Goal: Task Accomplishment & Management: Manage account settings

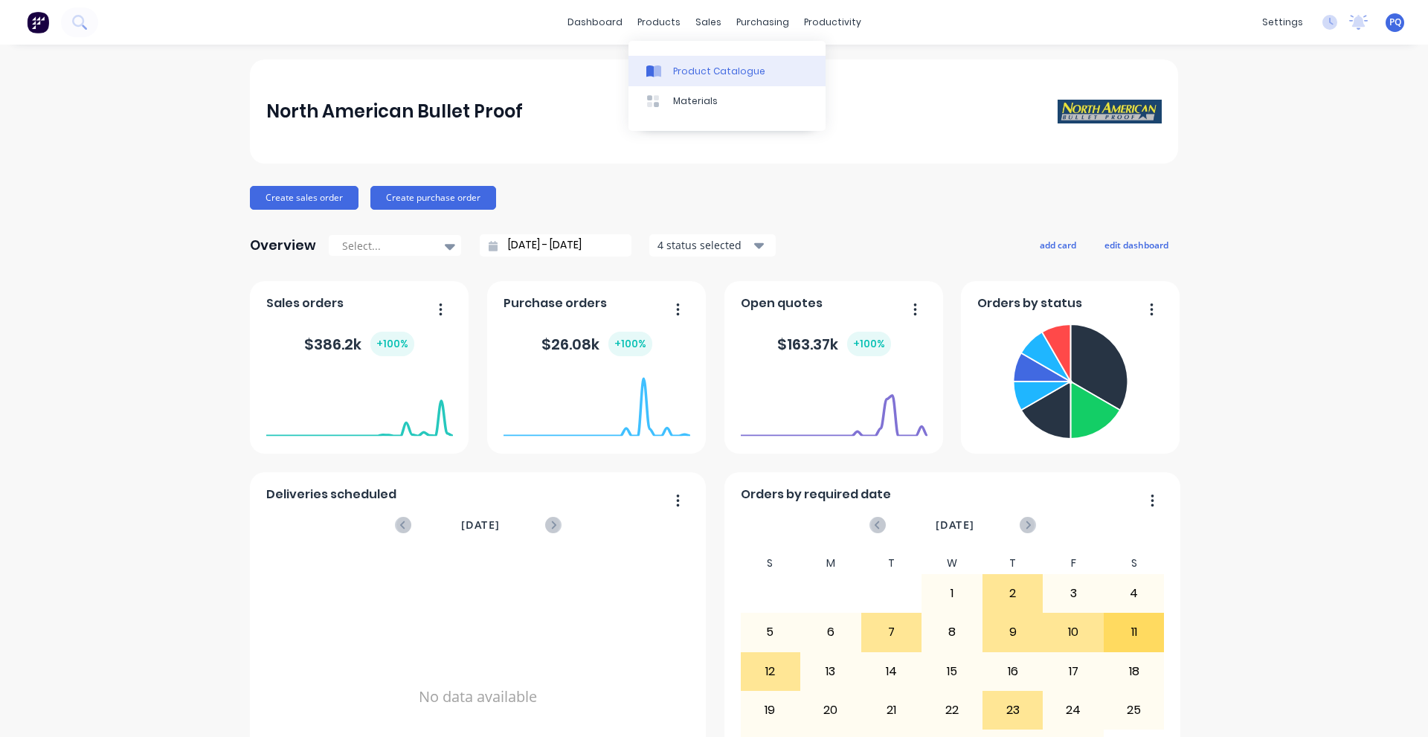
click at [667, 80] on link "Product Catalogue" at bounding box center [727, 71] width 197 height 30
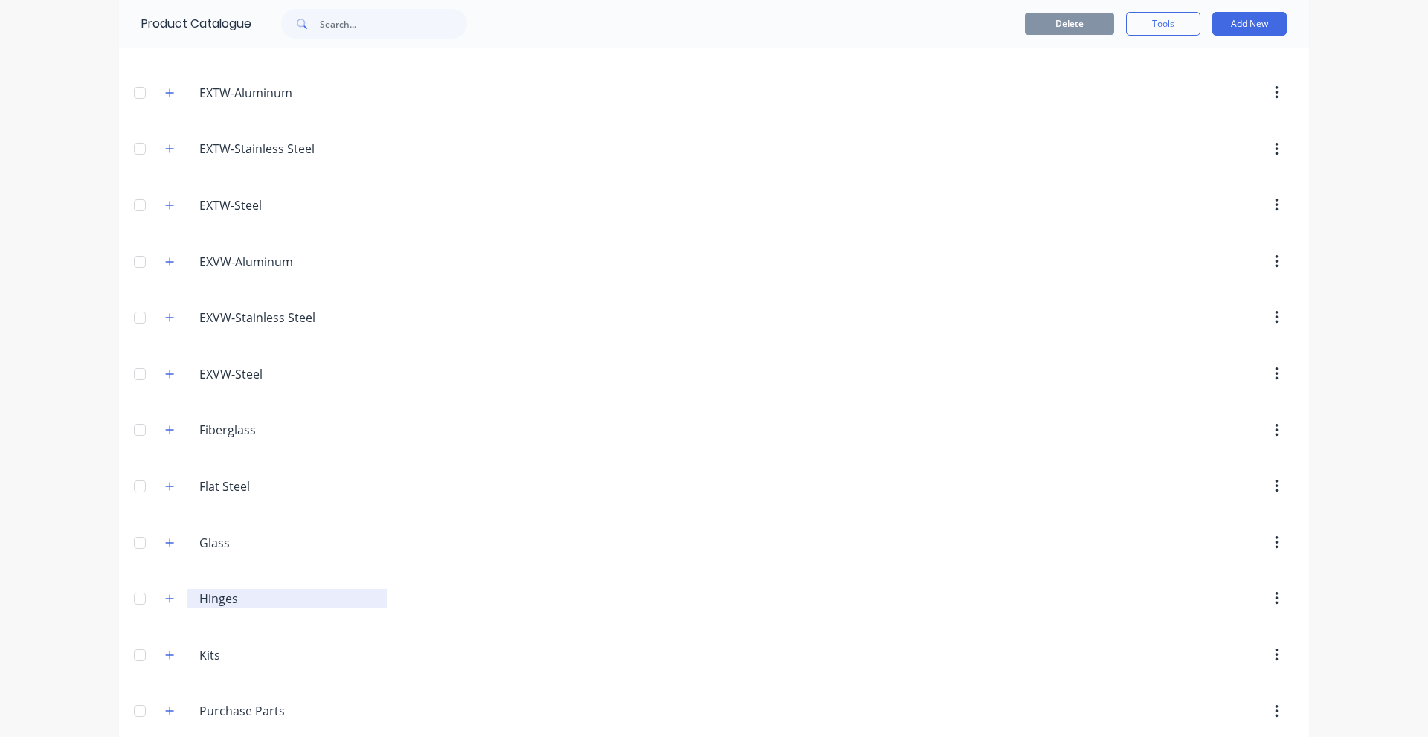
scroll to position [614, 0]
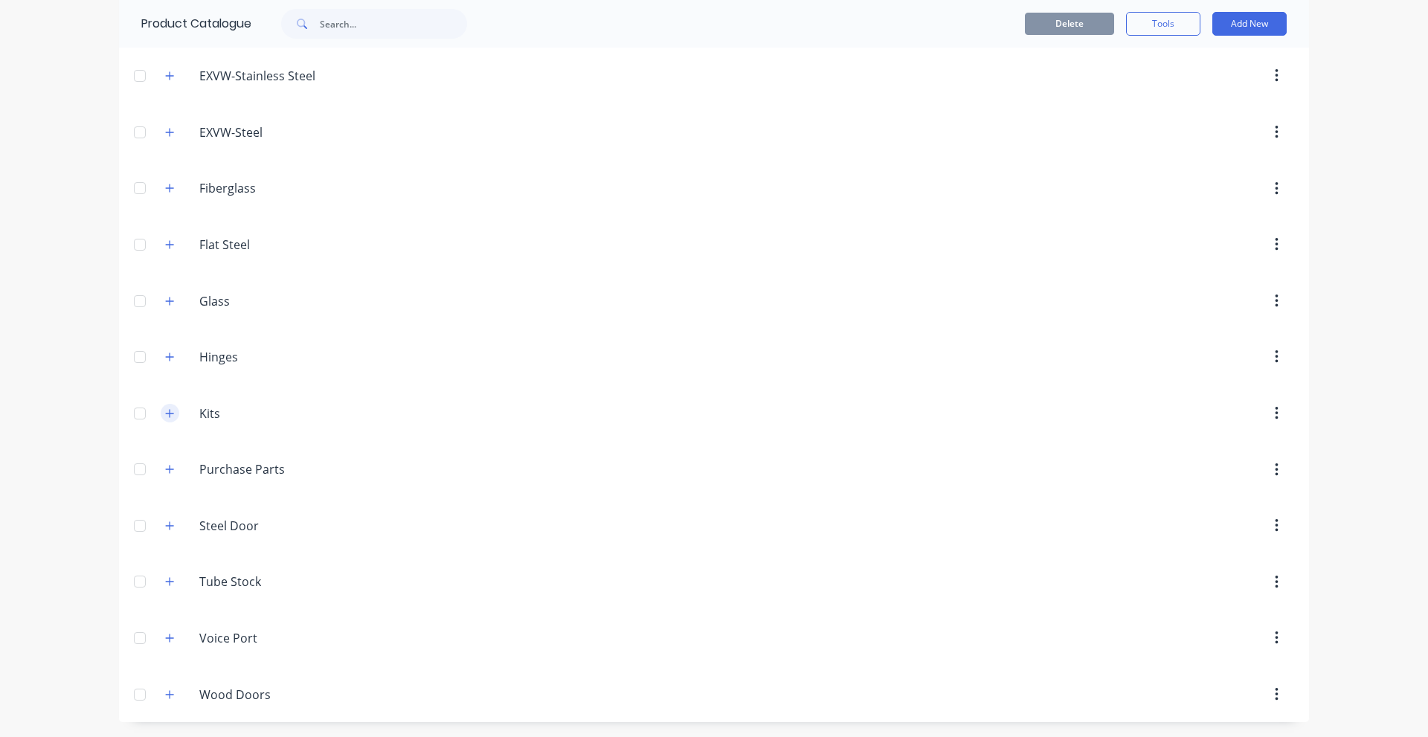
click at [166, 414] on icon "button" at bounding box center [170, 413] width 8 height 8
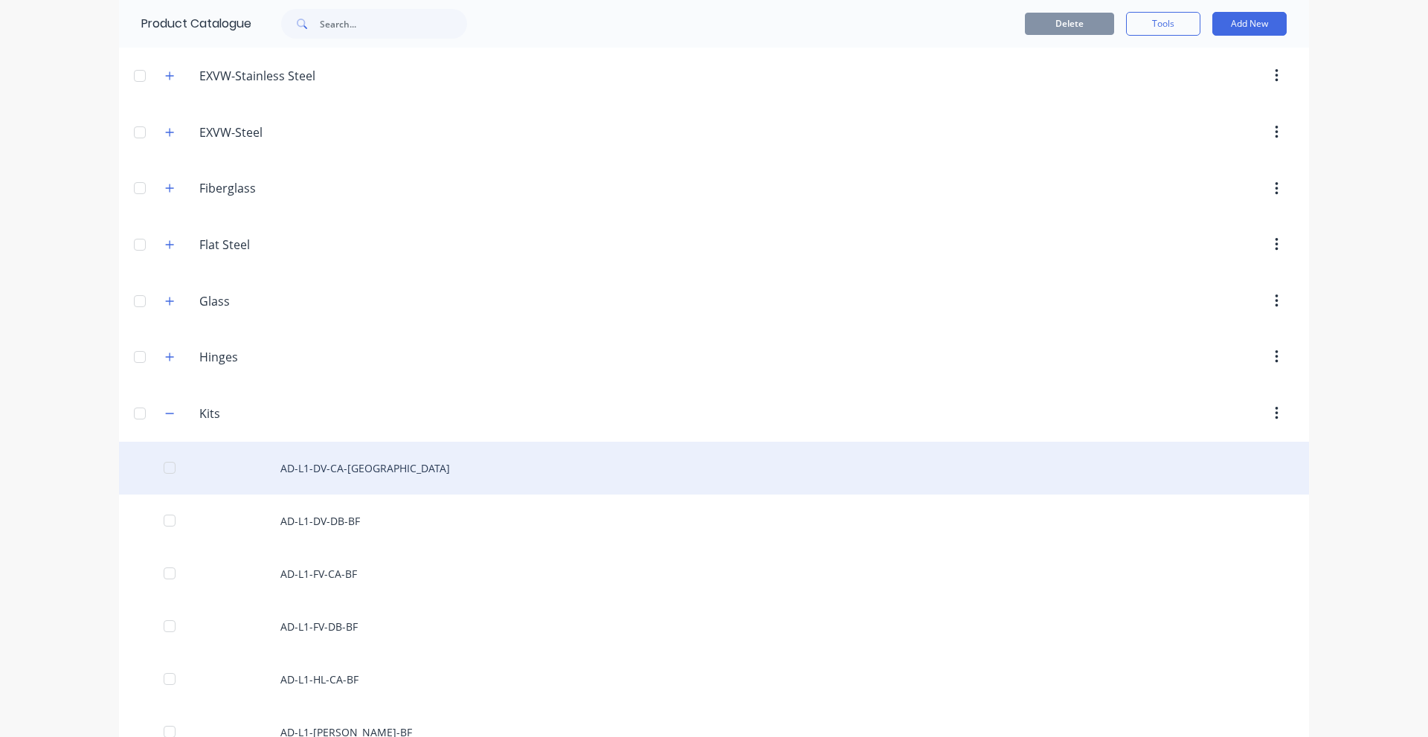
click at [313, 473] on div "AD-L1-DV-CA-[GEOGRAPHIC_DATA]" at bounding box center [714, 468] width 1190 height 53
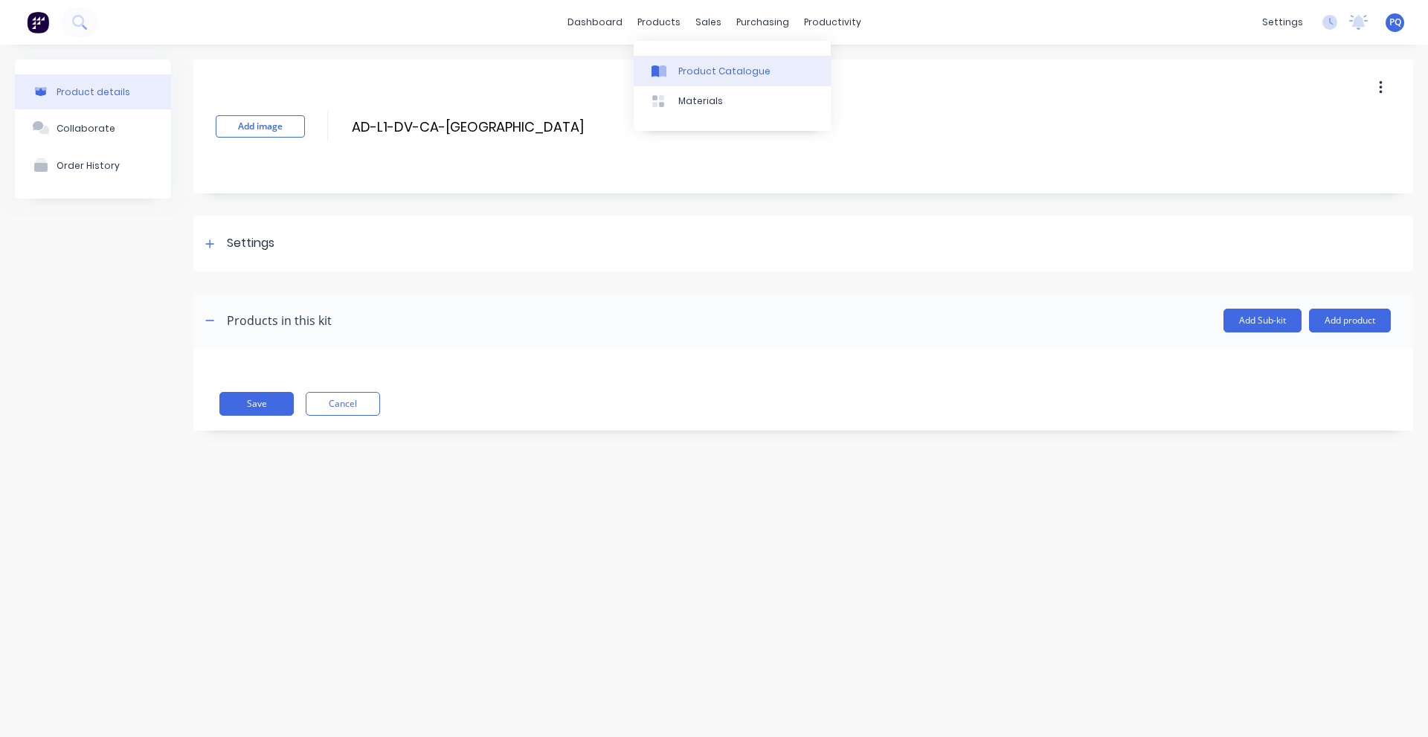
click at [674, 64] on link "Product Catalogue" at bounding box center [732, 71] width 197 height 30
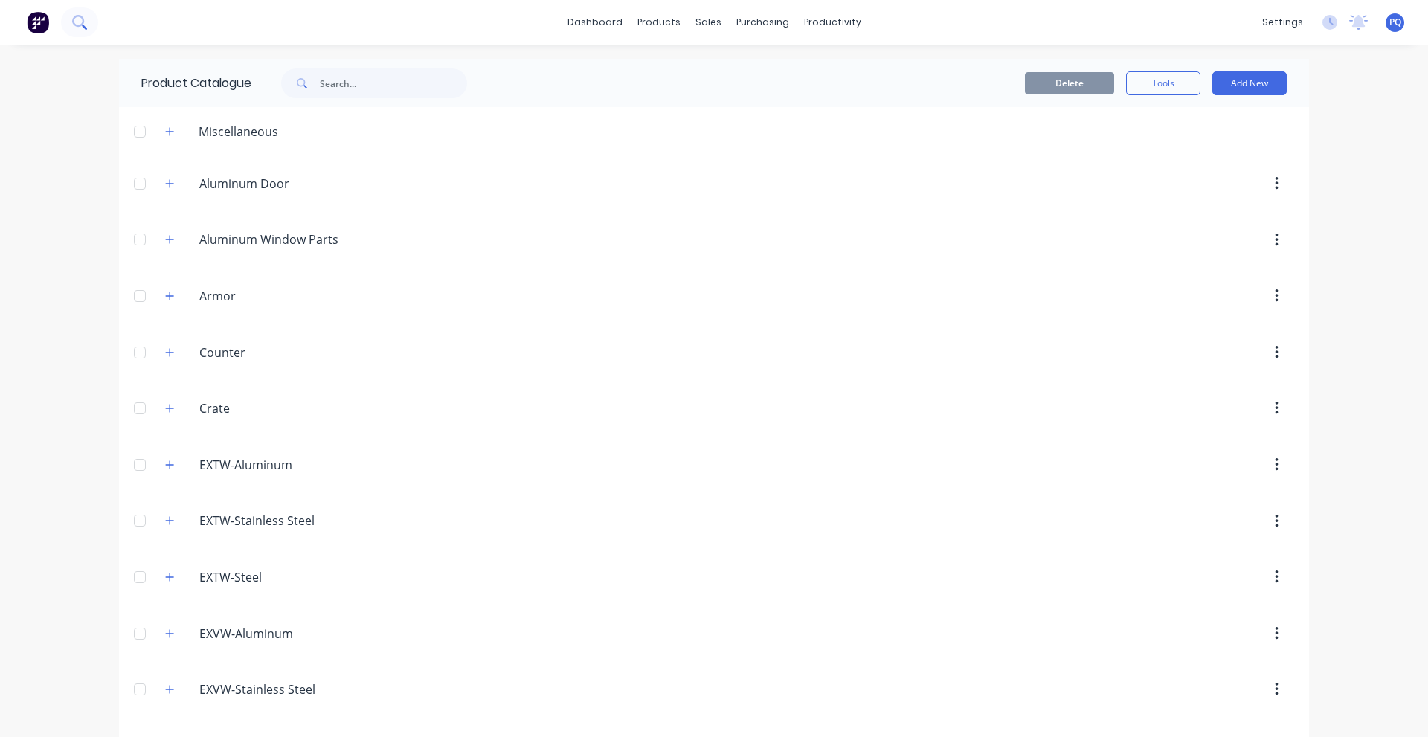
click at [89, 23] on button at bounding box center [79, 22] width 37 height 30
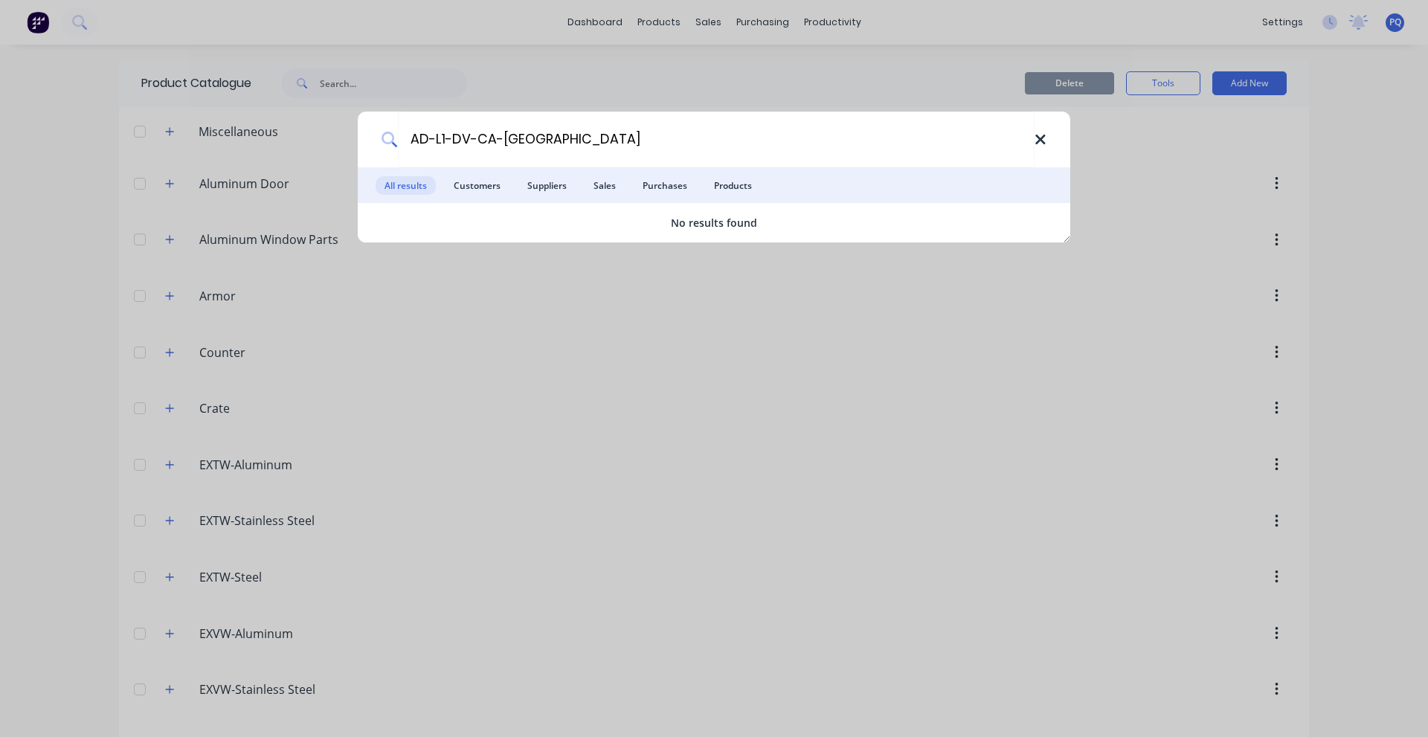
type input "AD-L1-DV-CA-[GEOGRAPHIC_DATA]"
click at [1040, 135] on icon at bounding box center [1041, 140] width 12 height 16
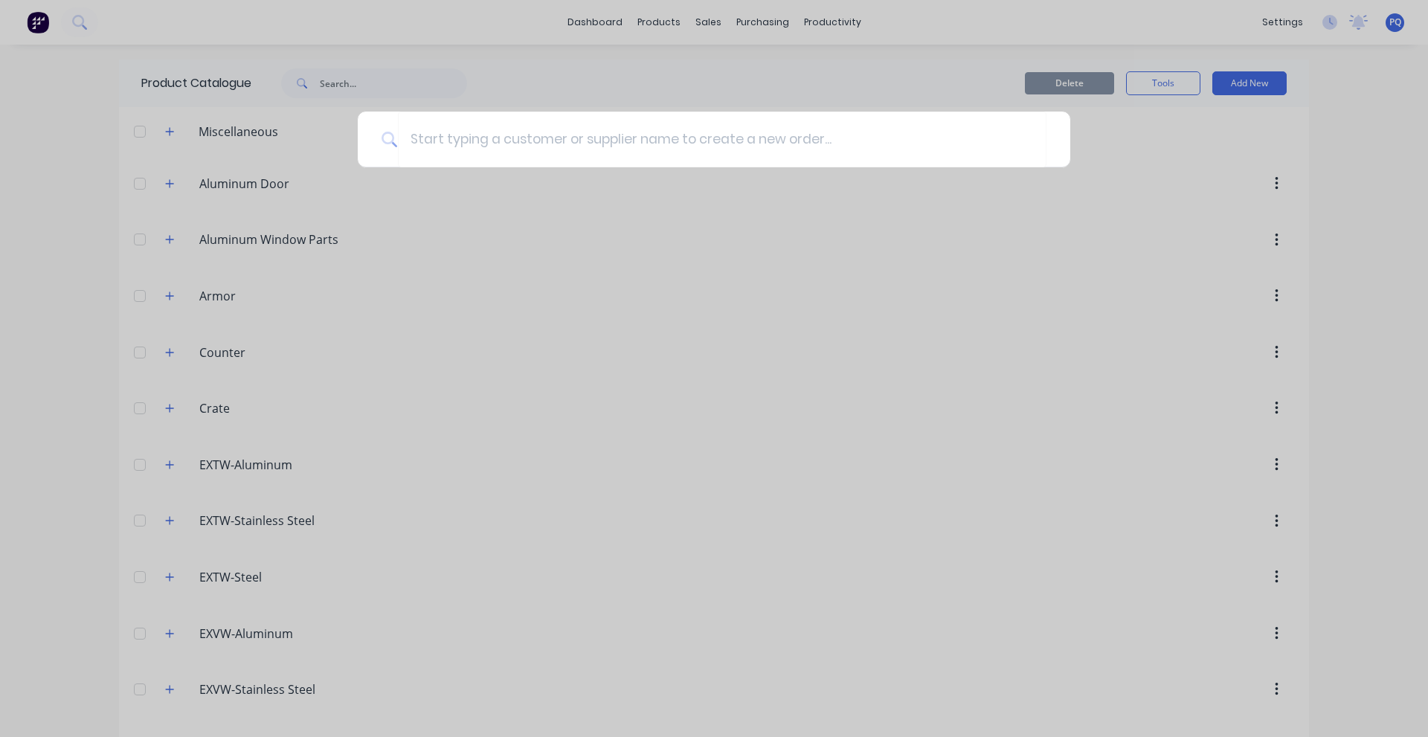
drag, startPoint x: 84, startPoint y: 334, endPoint x: 94, endPoint y: 334, distance: 9.7
click at [84, 336] on div at bounding box center [714, 368] width 1428 height 737
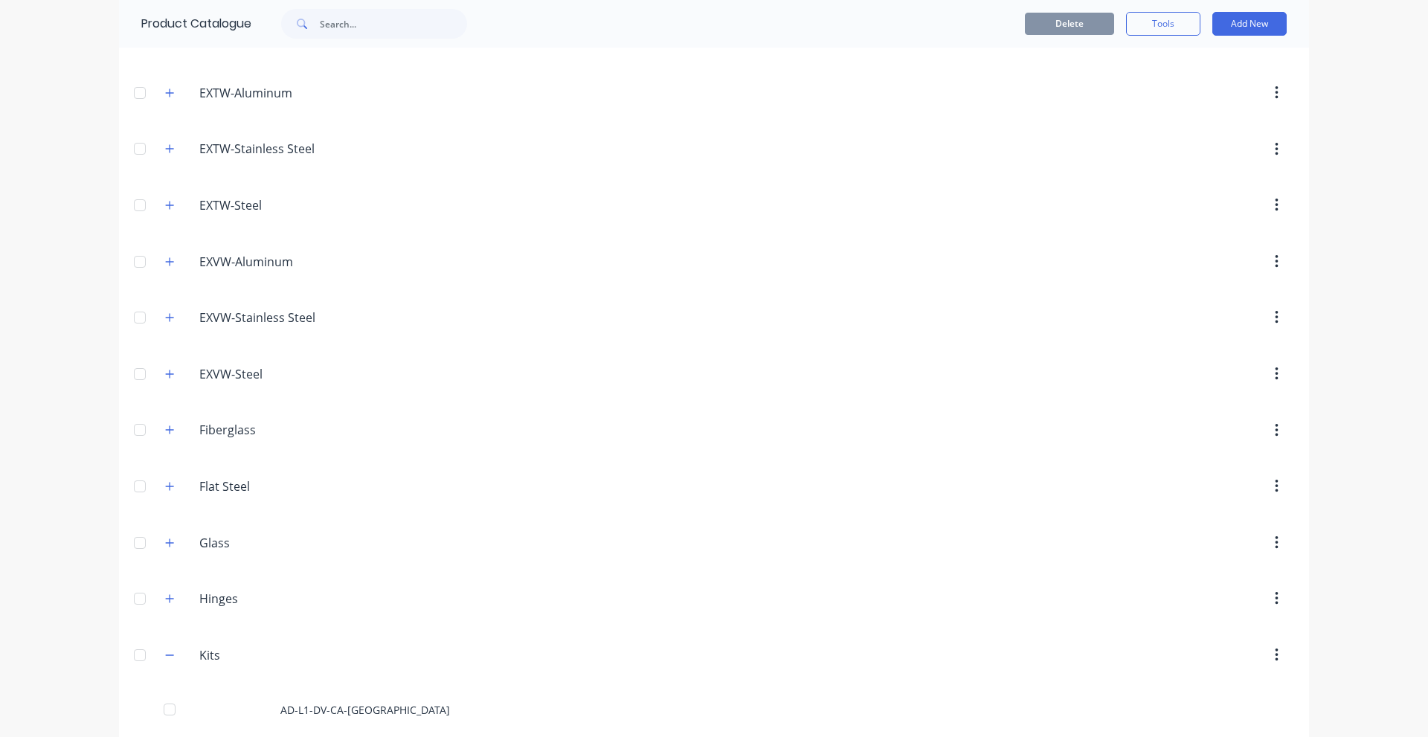
scroll to position [744, 0]
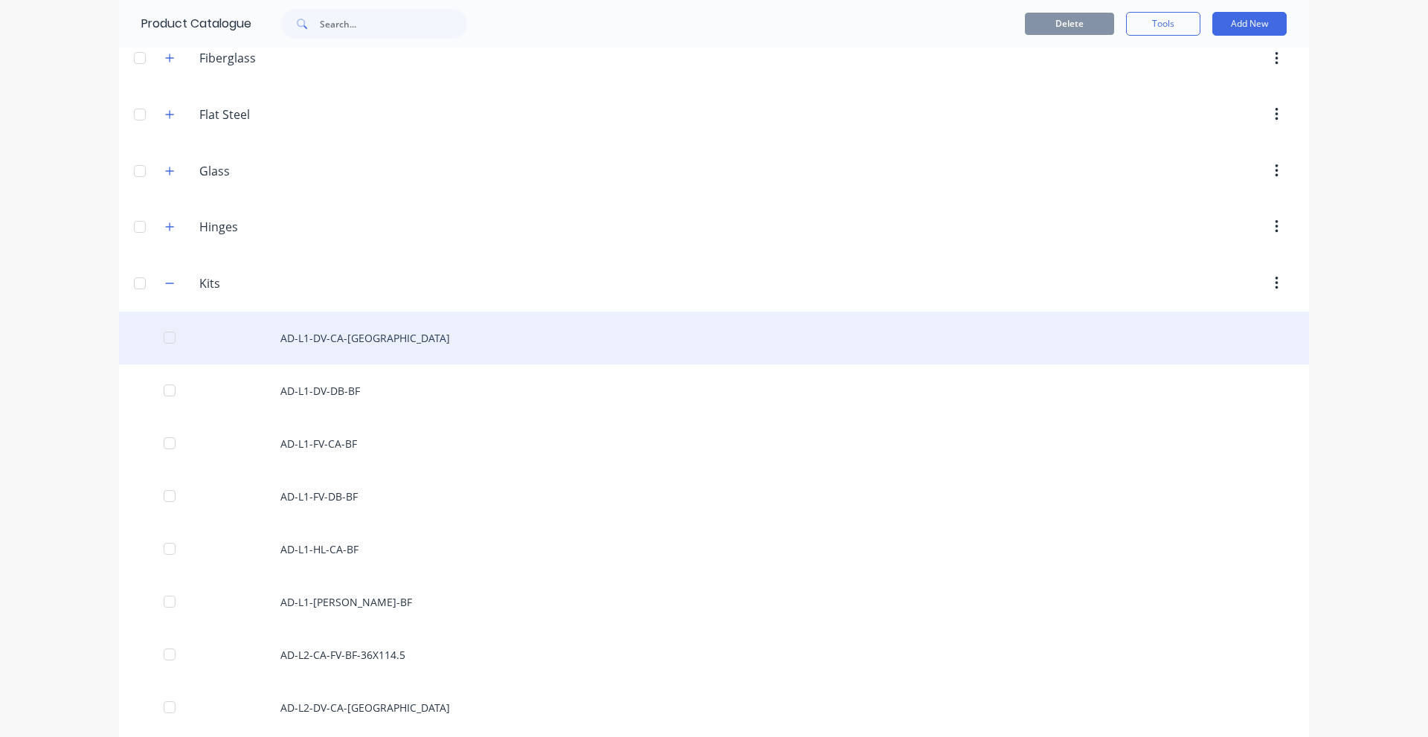
click at [498, 340] on div "AD-L1-DV-CA-[GEOGRAPHIC_DATA]" at bounding box center [714, 338] width 1190 height 53
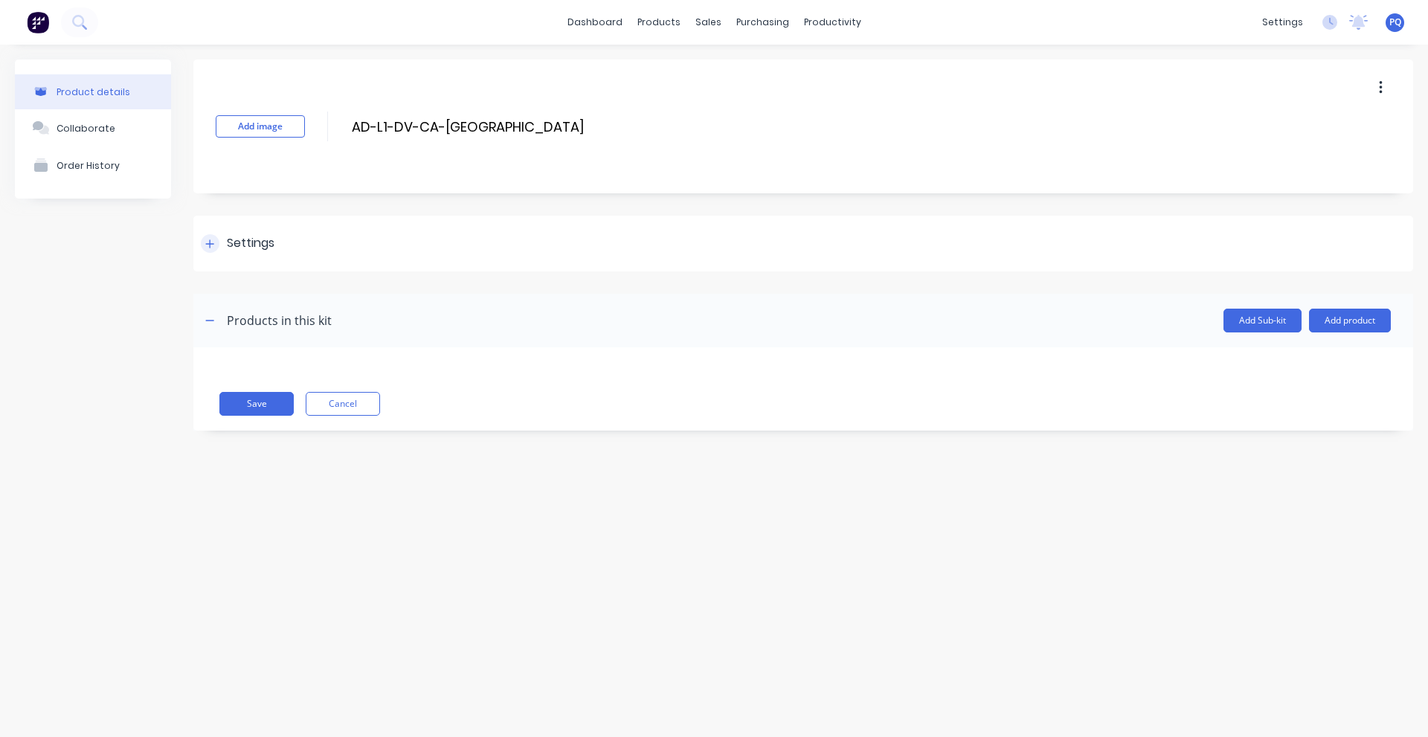
click at [248, 251] on div "Settings" at bounding box center [251, 243] width 48 height 19
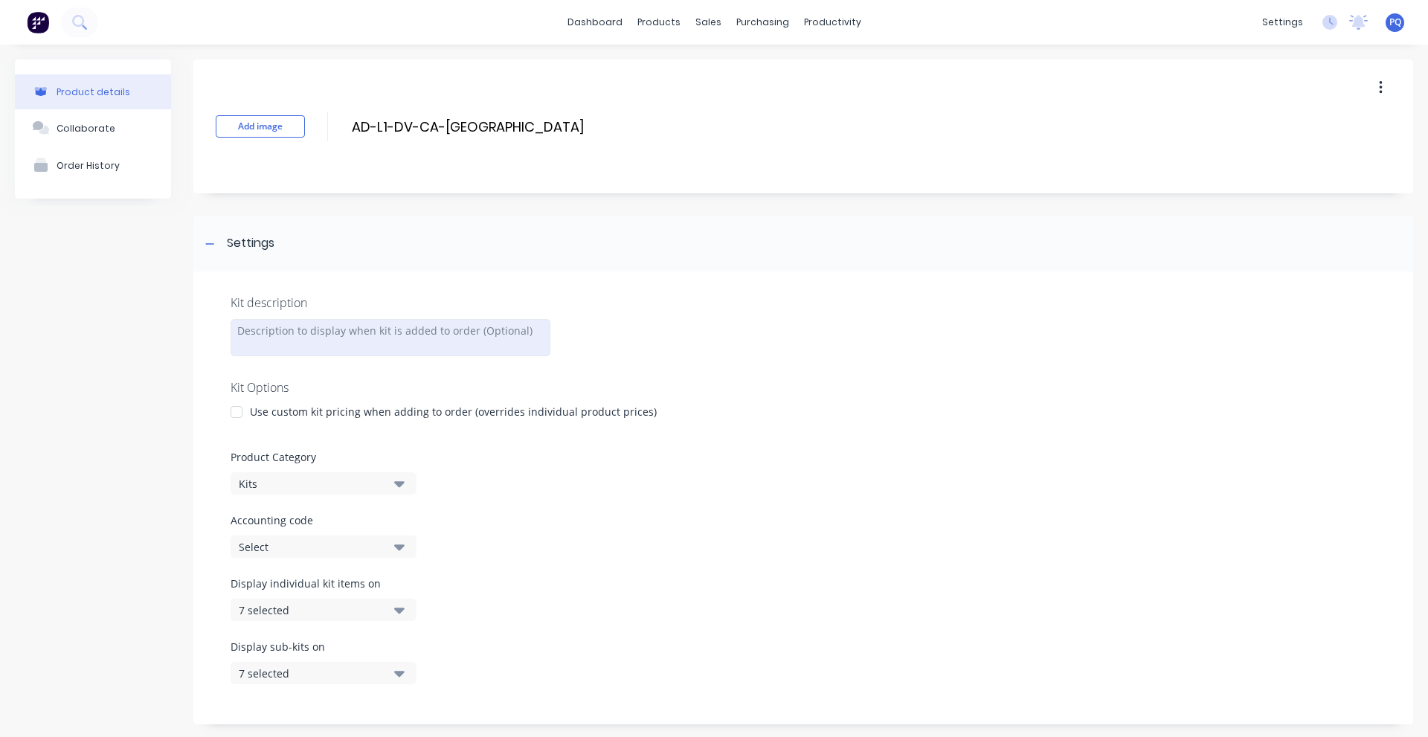
click at [424, 331] on div at bounding box center [391, 337] width 320 height 37
paste div
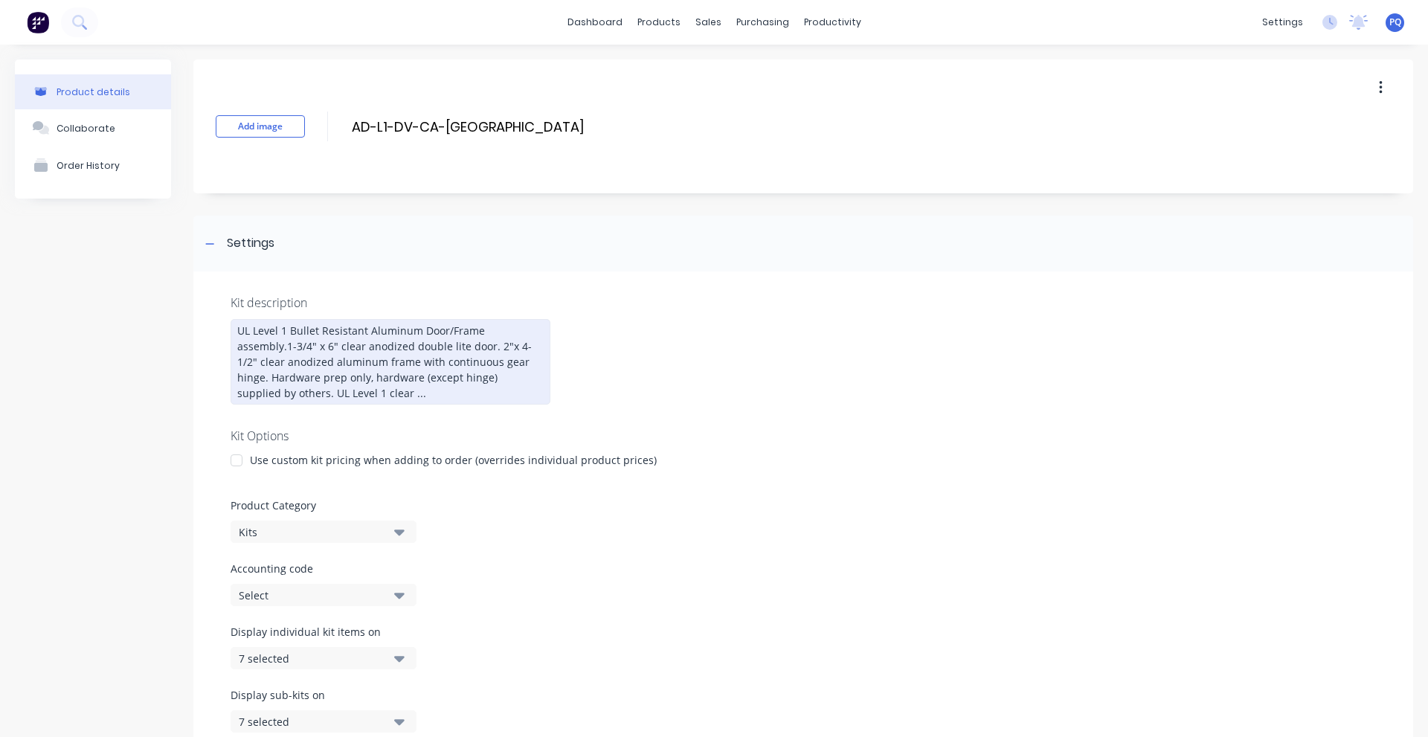
scroll to position [247, 0]
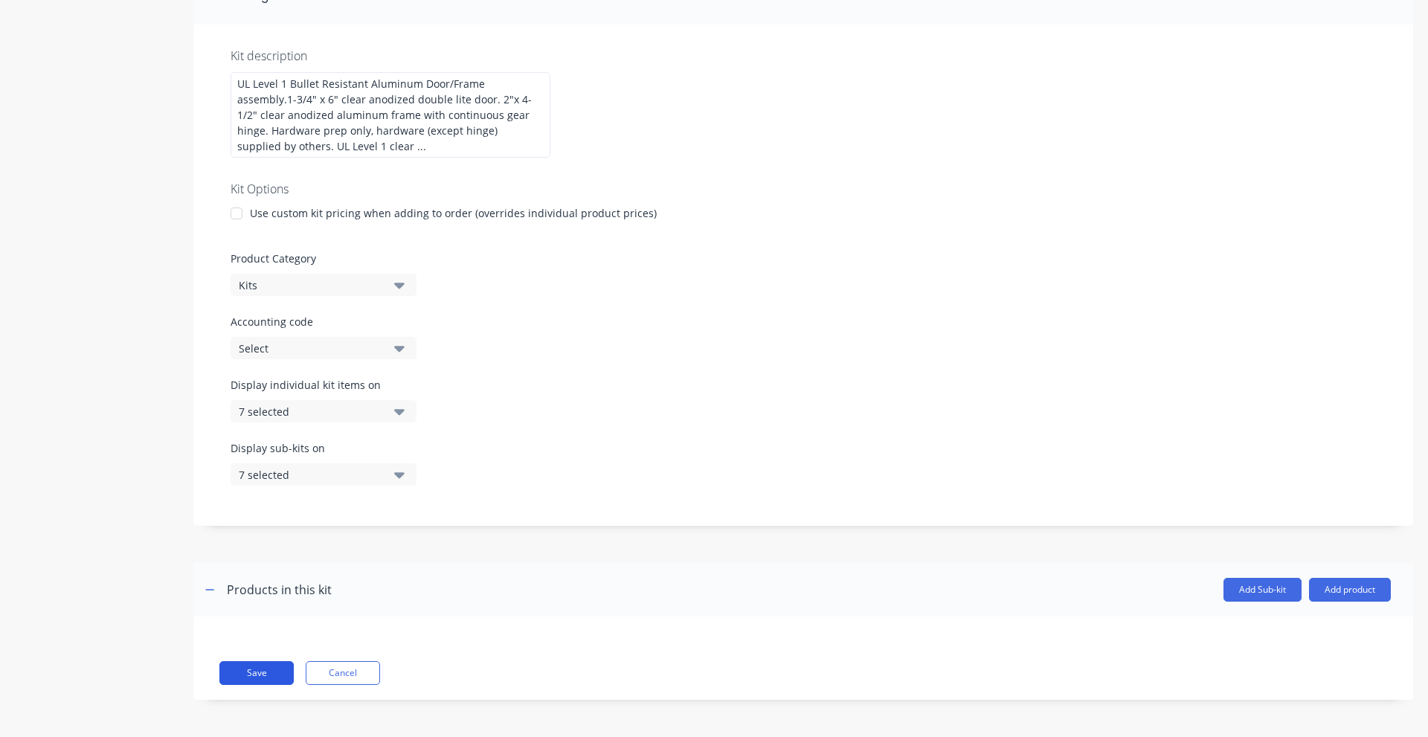
click at [268, 670] on button "Save" at bounding box center [256, 673] width 74 height 24
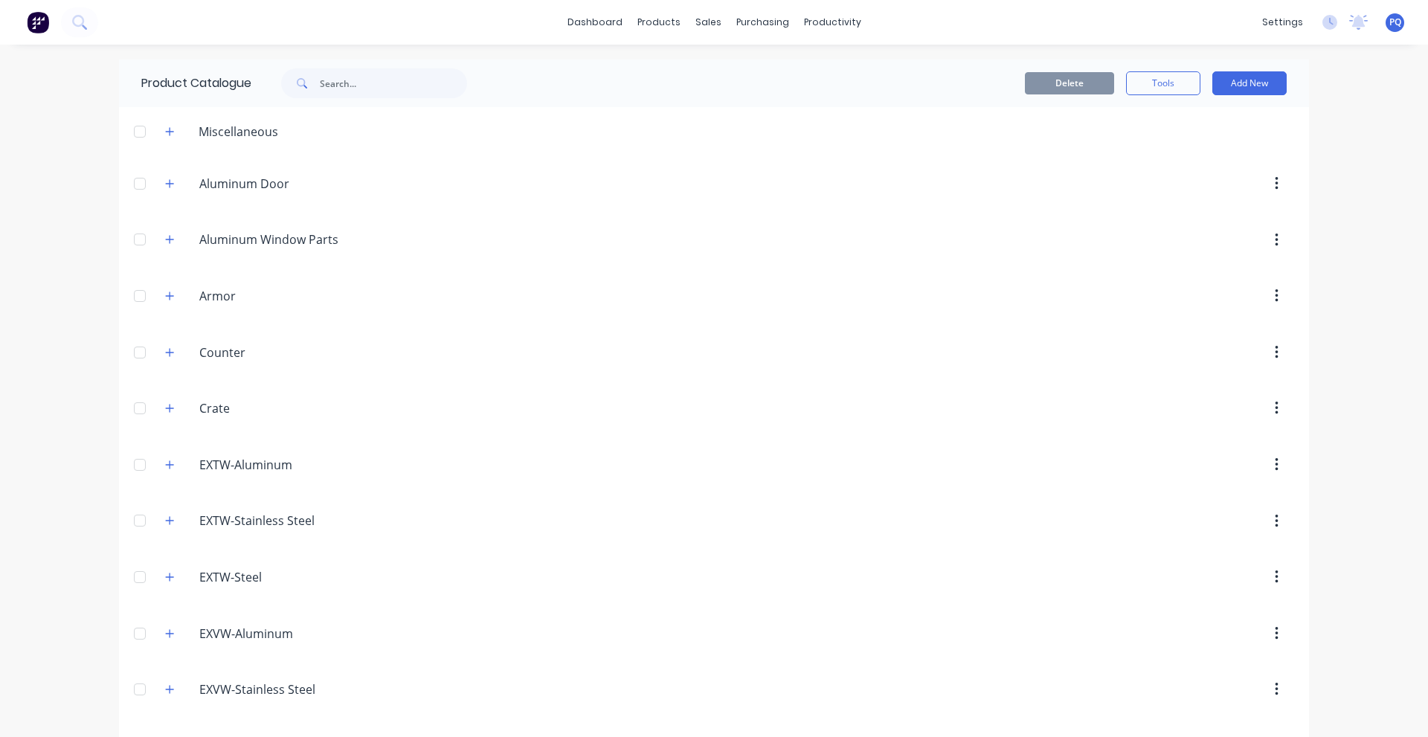
scroll to position [766, 0]
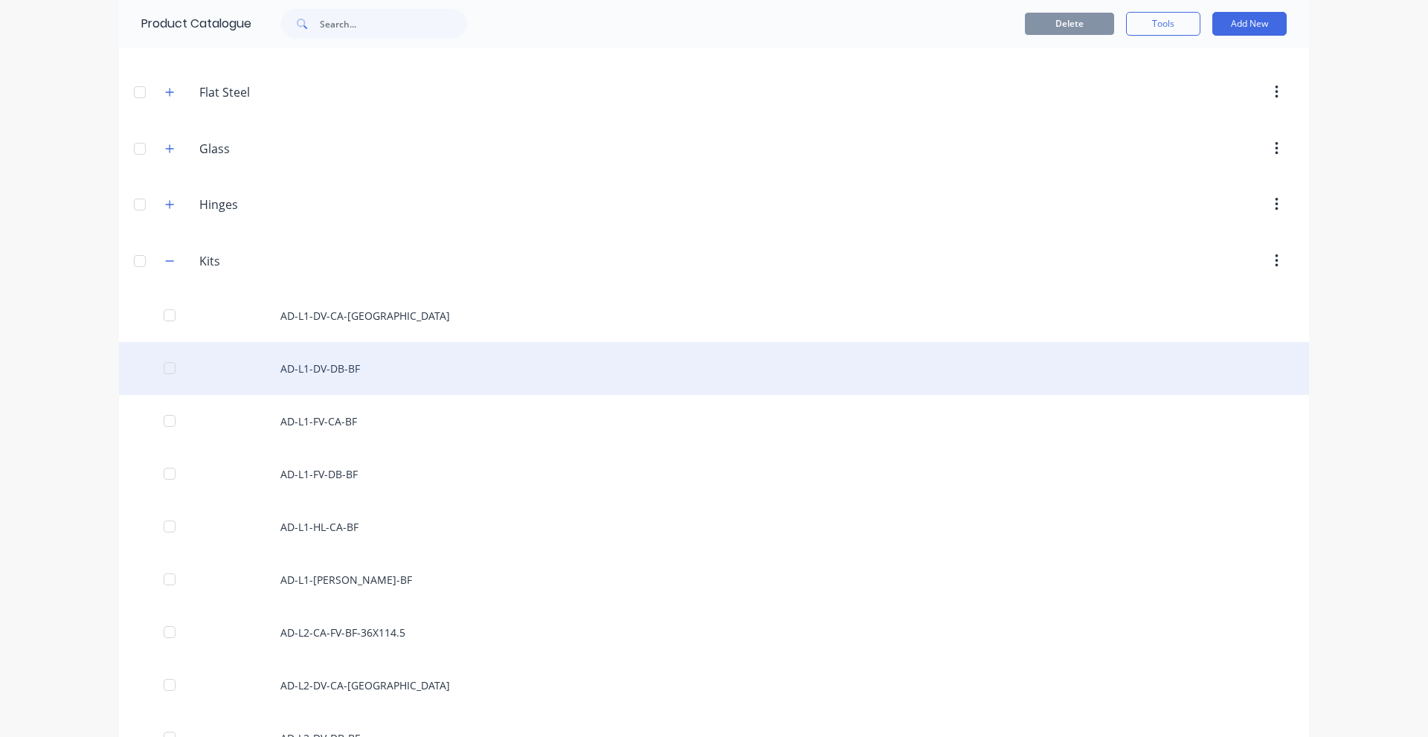
click at [431, 373] on div "AD-L1-DV-DB-BF" at bounding box center [714, 368] width 1190 height 53
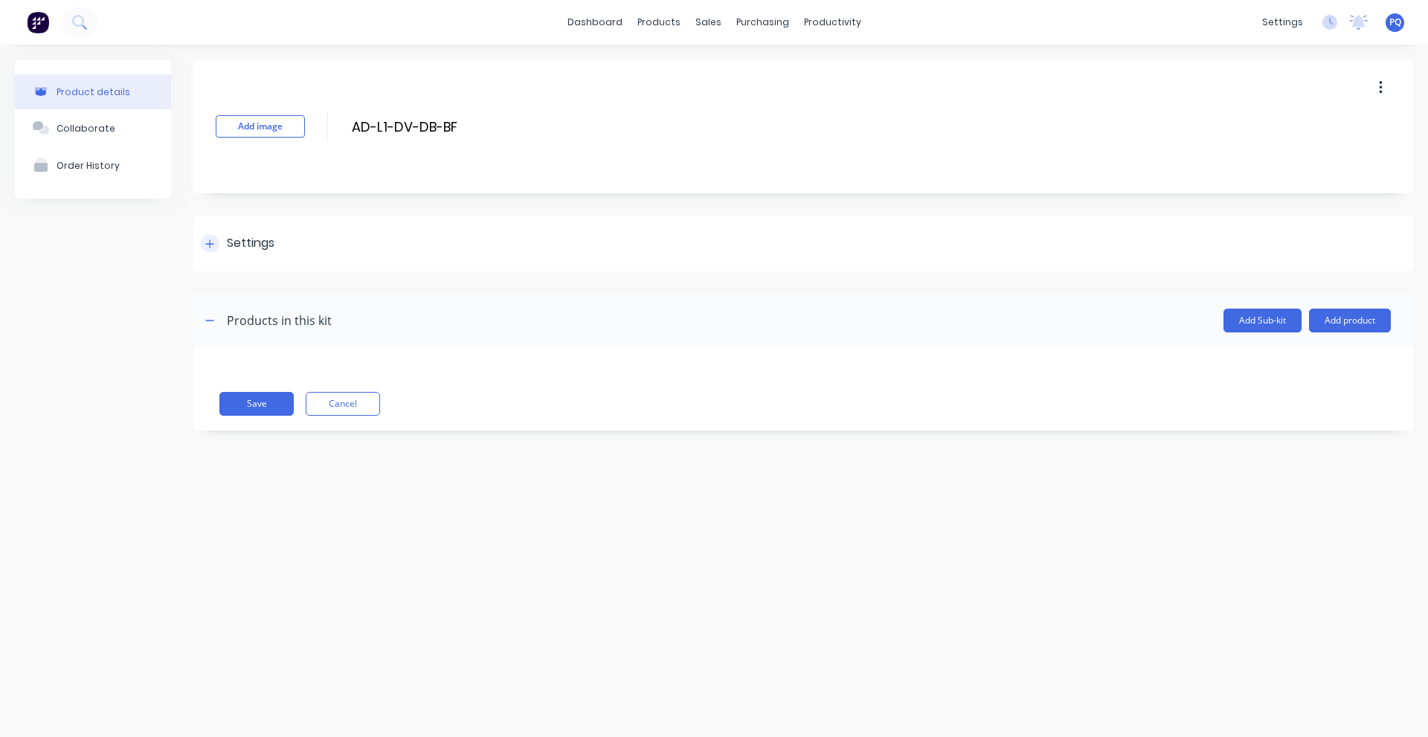
click at [302, 251] on div "Settings" at bounding box center [803, 244] width 1220 height 56
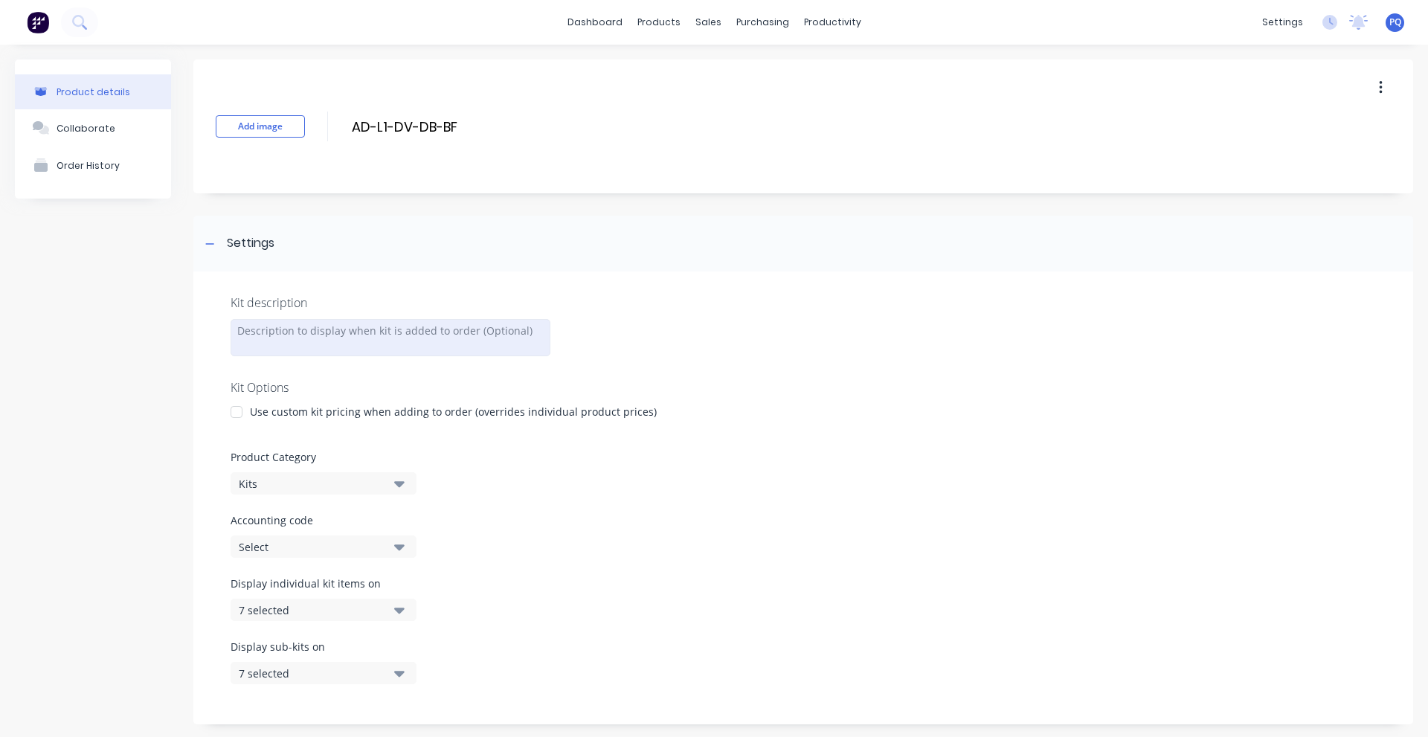
click at [300, 347] on div at bounding box center [391, 337] width 320 height 37
paste div
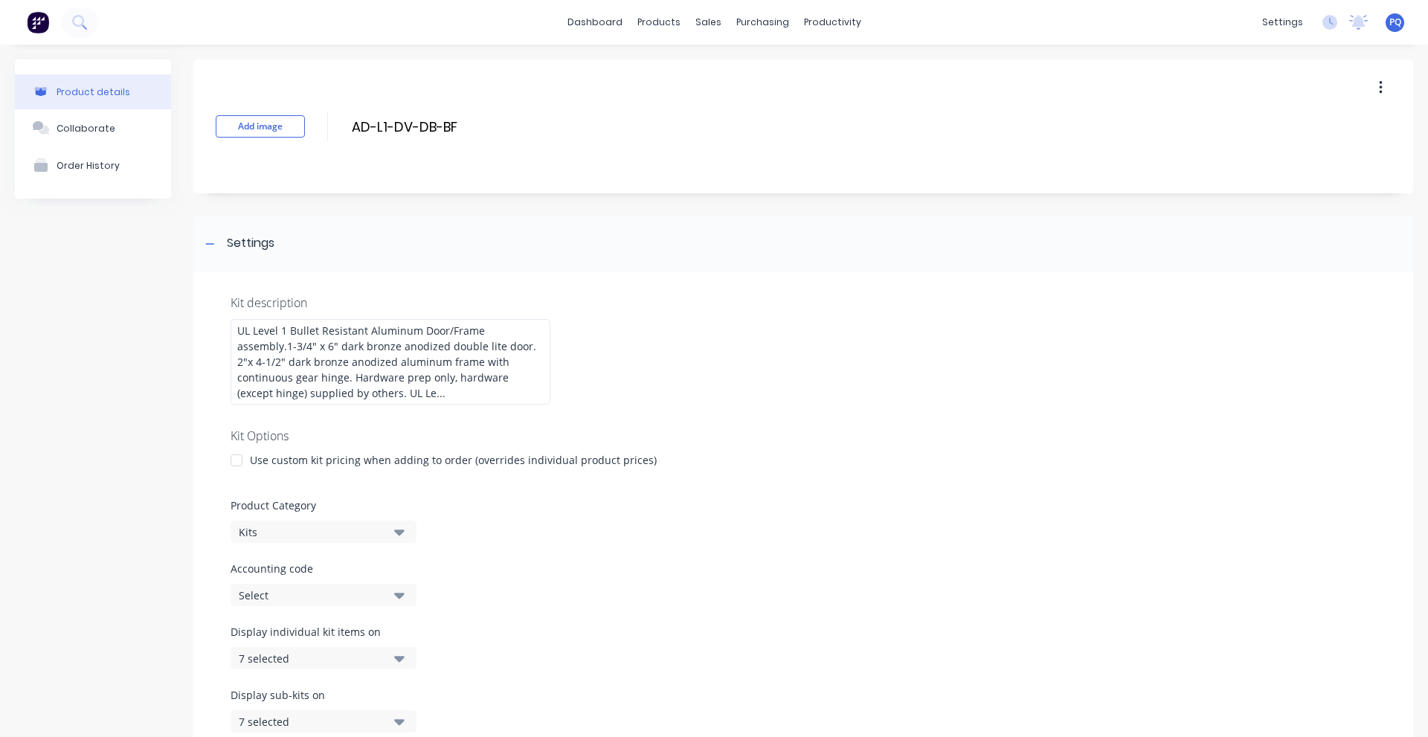
drag, startPoint x: 122, startPoint y: 331, endPoint x: 143, endPoint y: 318, distance: 24.8
click at [124, 331] on div "Product details Collaborate Order History" at bounding box center [93, 515] width 156 height 910
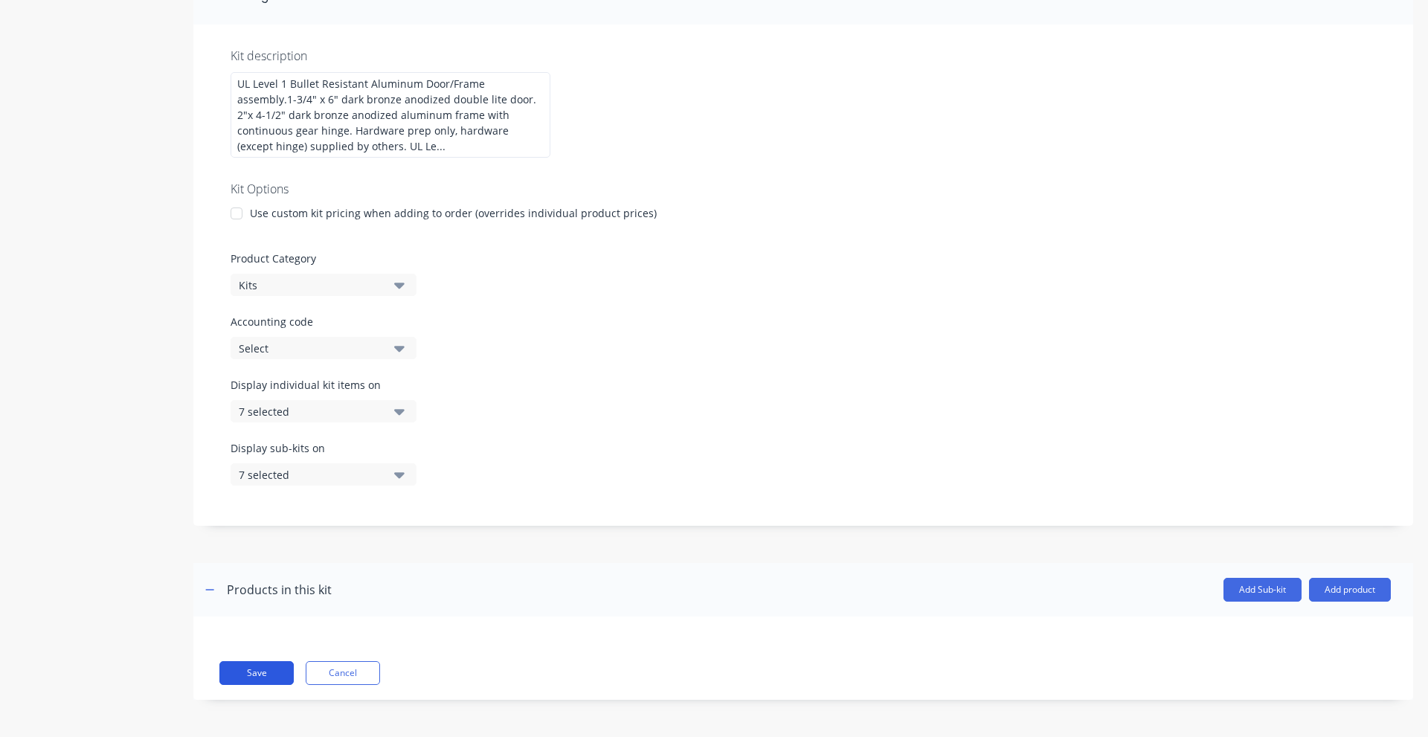
click at [230, 664] on button "Save" at bounding box center [256, 673] width 74 height 24
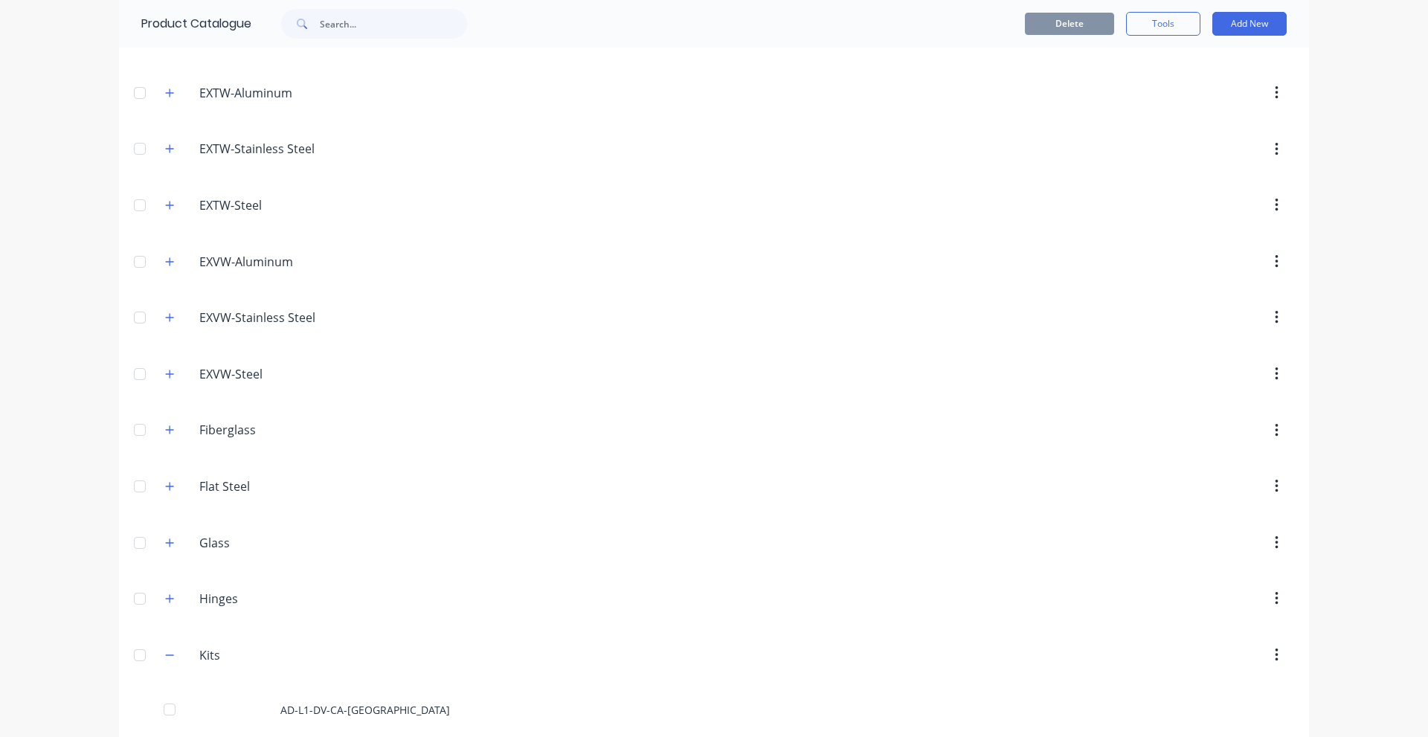
scroll to position [766, 0]
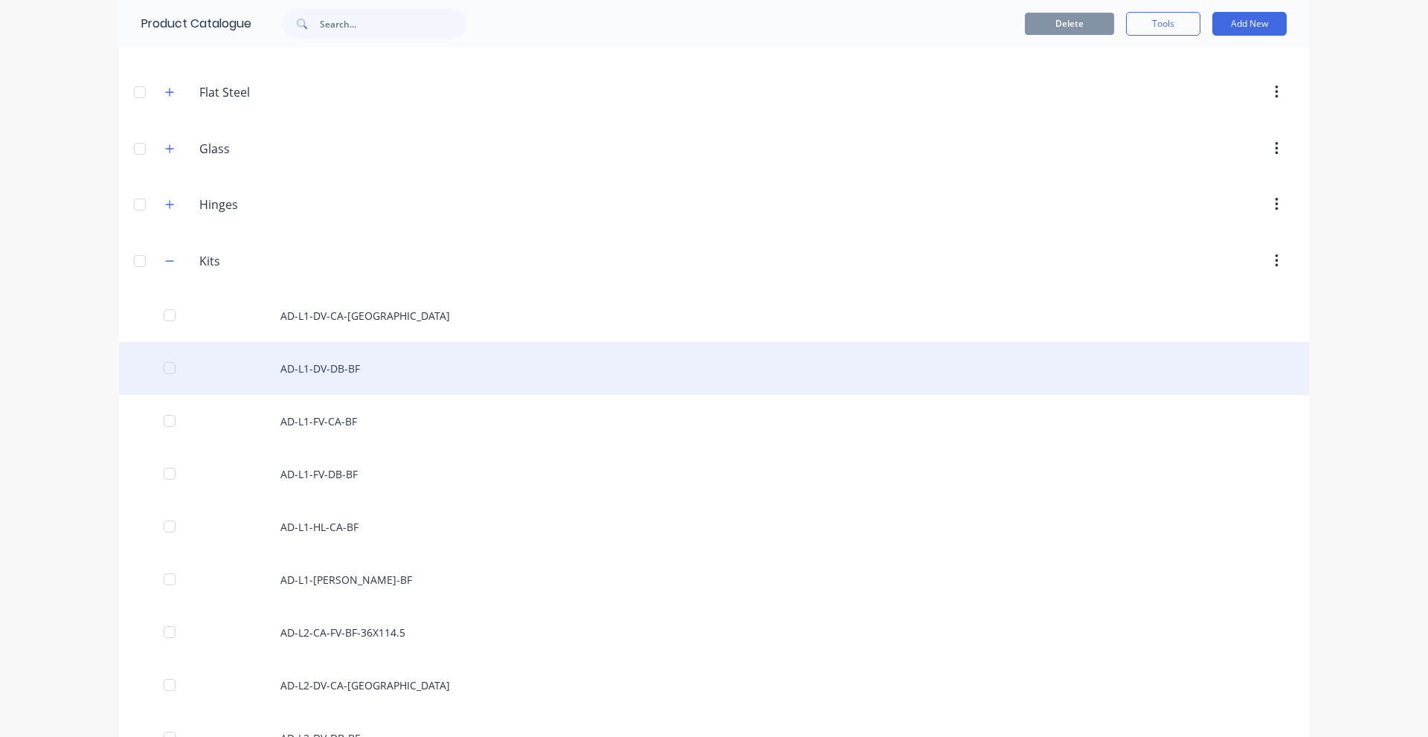
click at [413, 358] on div "AD-L1-DV-DB-BF" at bounding box center [714, 368] width 1190 height 53
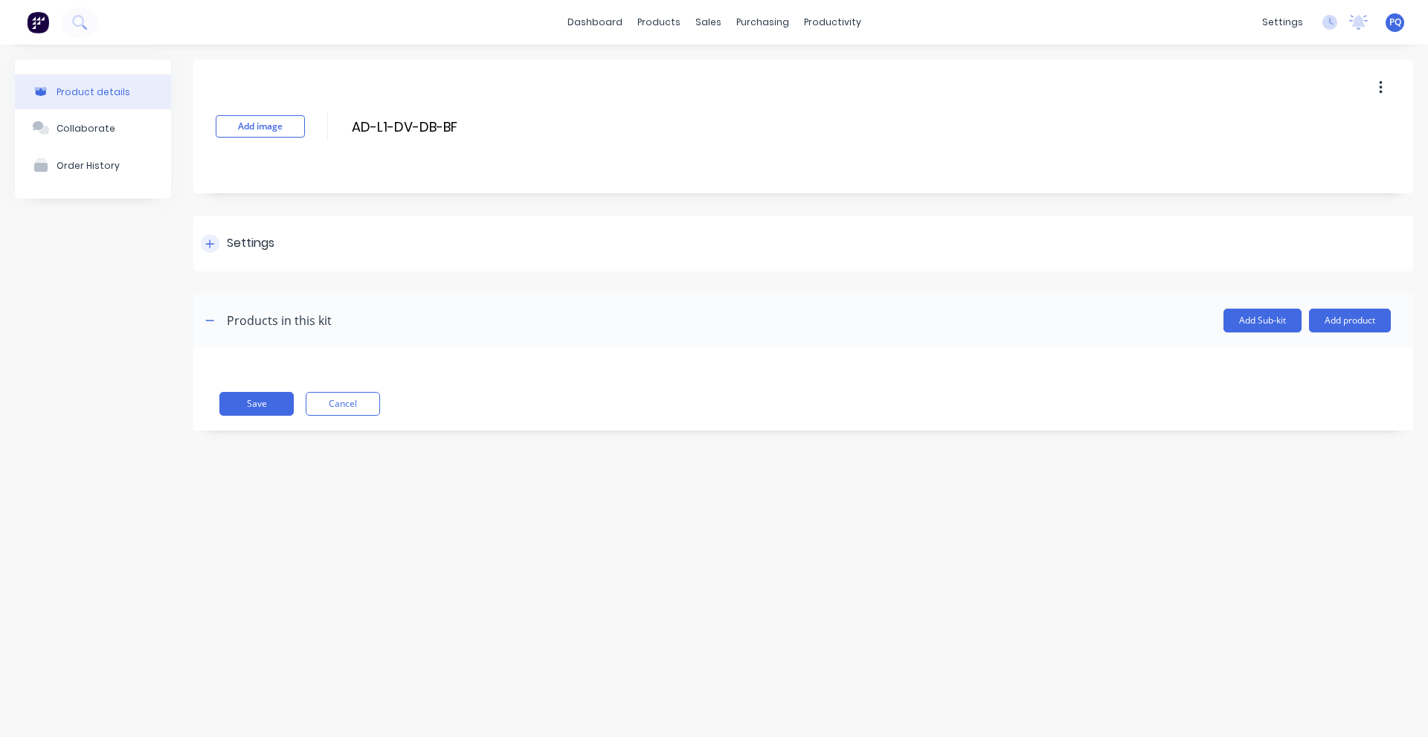
click at [275, 240] on div "Settings" at bounding box center [251, 243] width 48 height 19
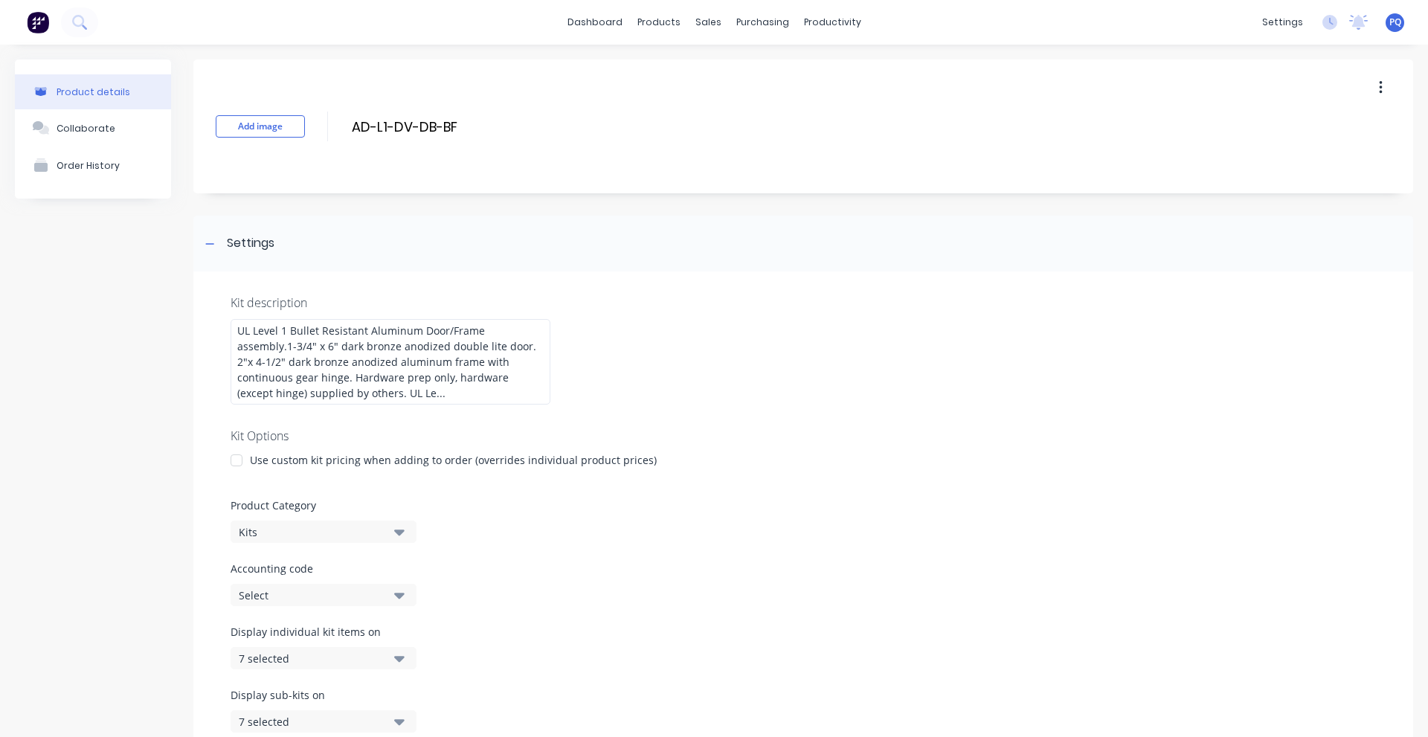
scroll to position [247, 0]
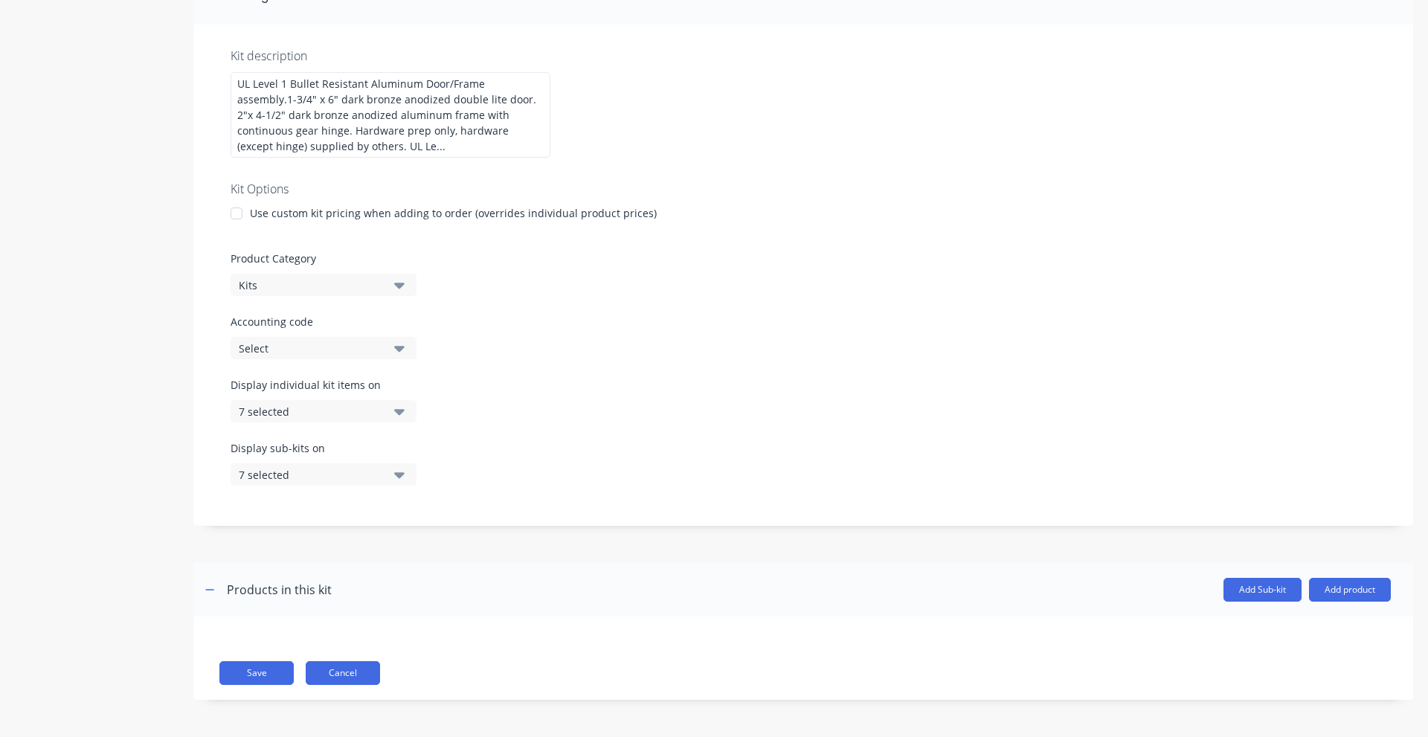
click at [365, 672] on button "Cancel" at bounding box center [343, 673] width 74 height 24
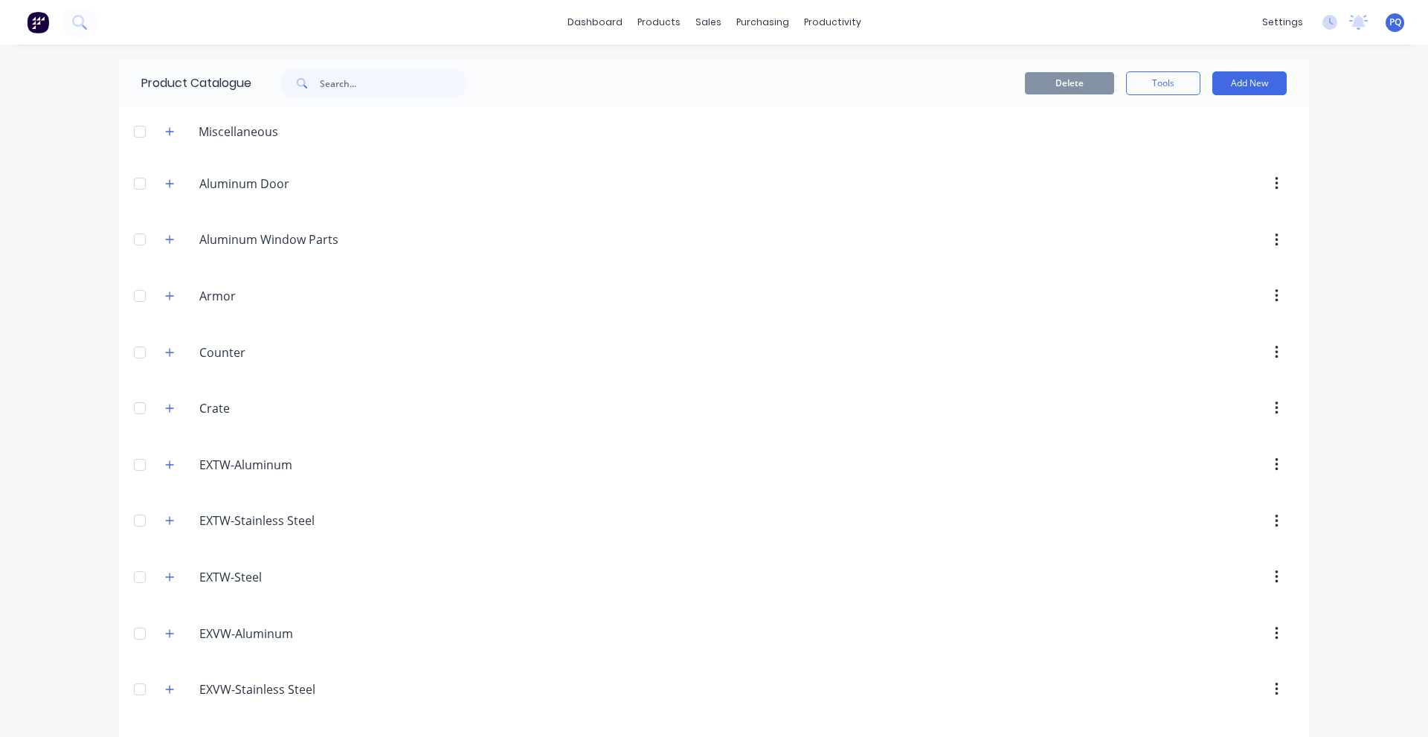
scroll to position [819, 0]
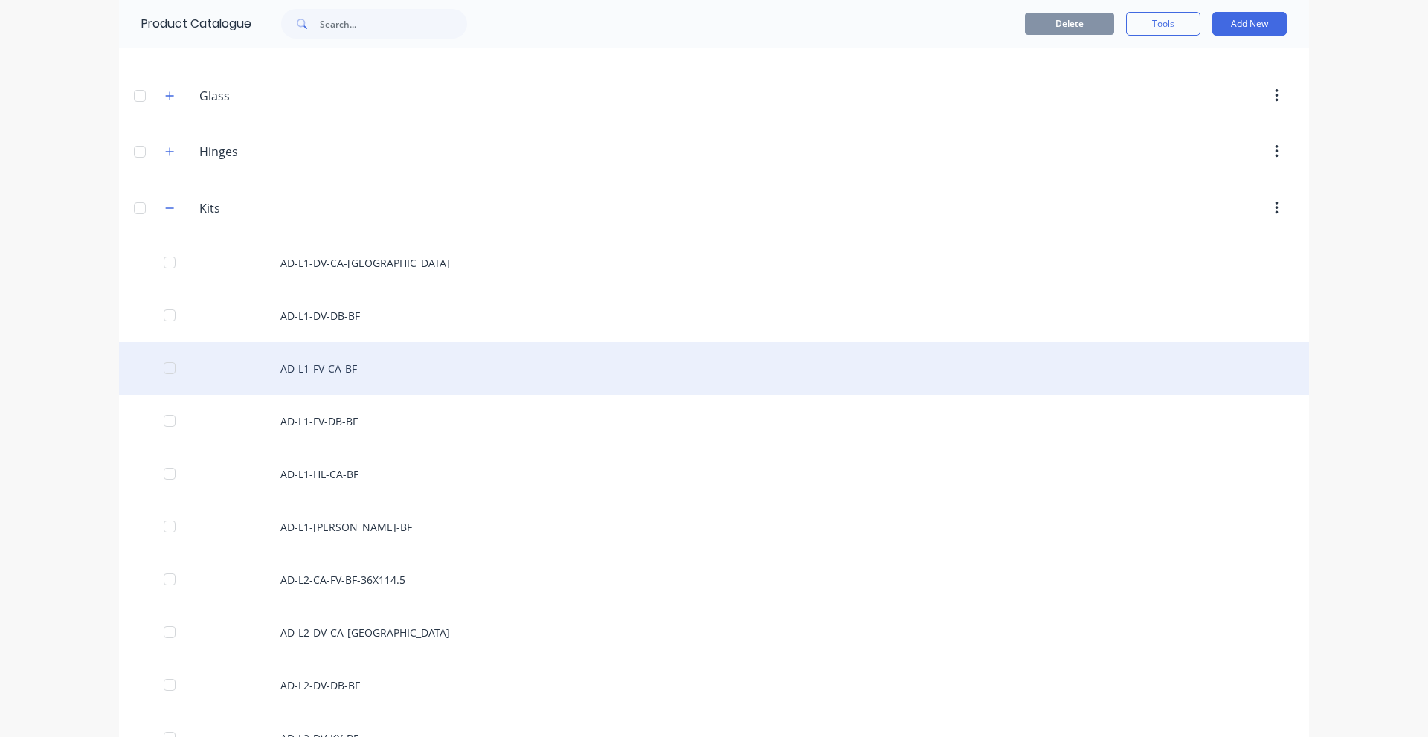
click at [413, 363] on div "AD-L1-FV-CA-BF" at bounding box center [714, 368] width 1190 height 53
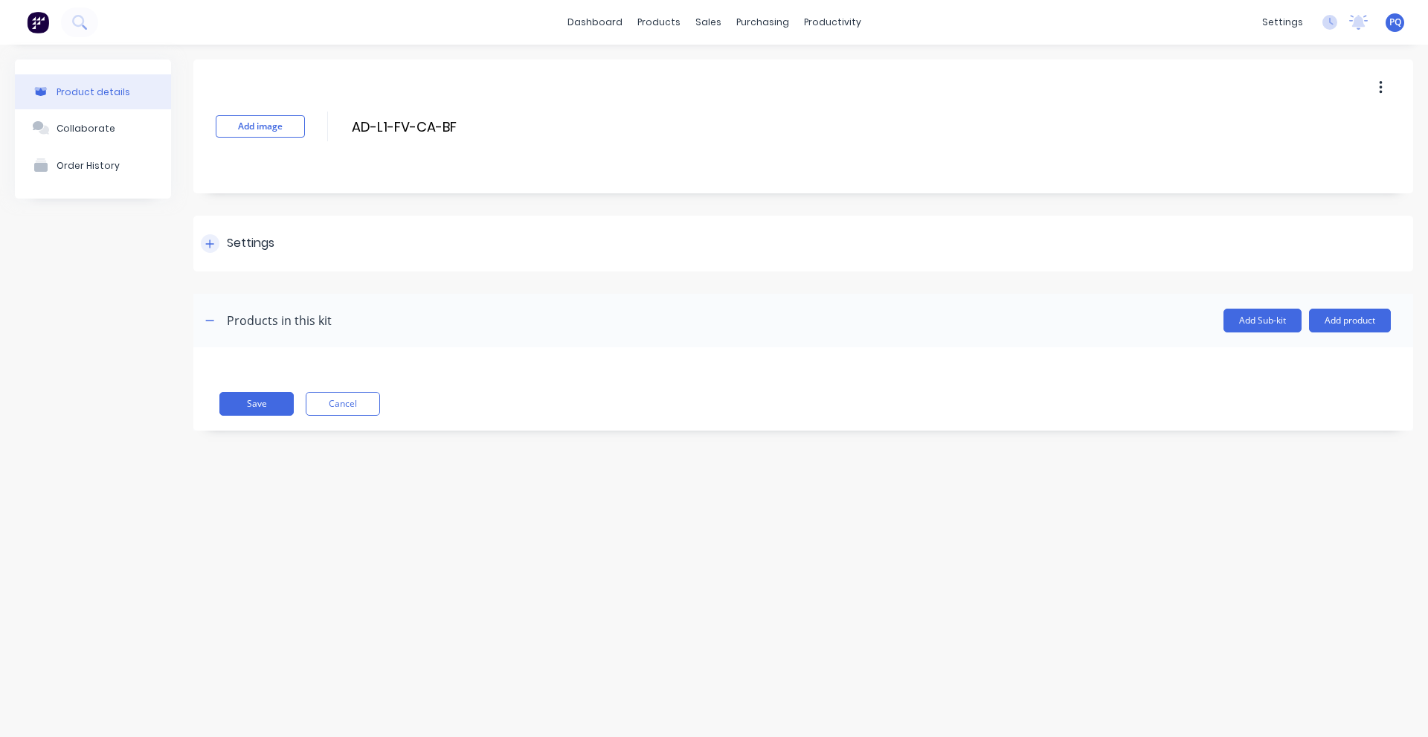
click at [235, 245] on div "Settings" at bounding box center [251, 243] width 48 height 19
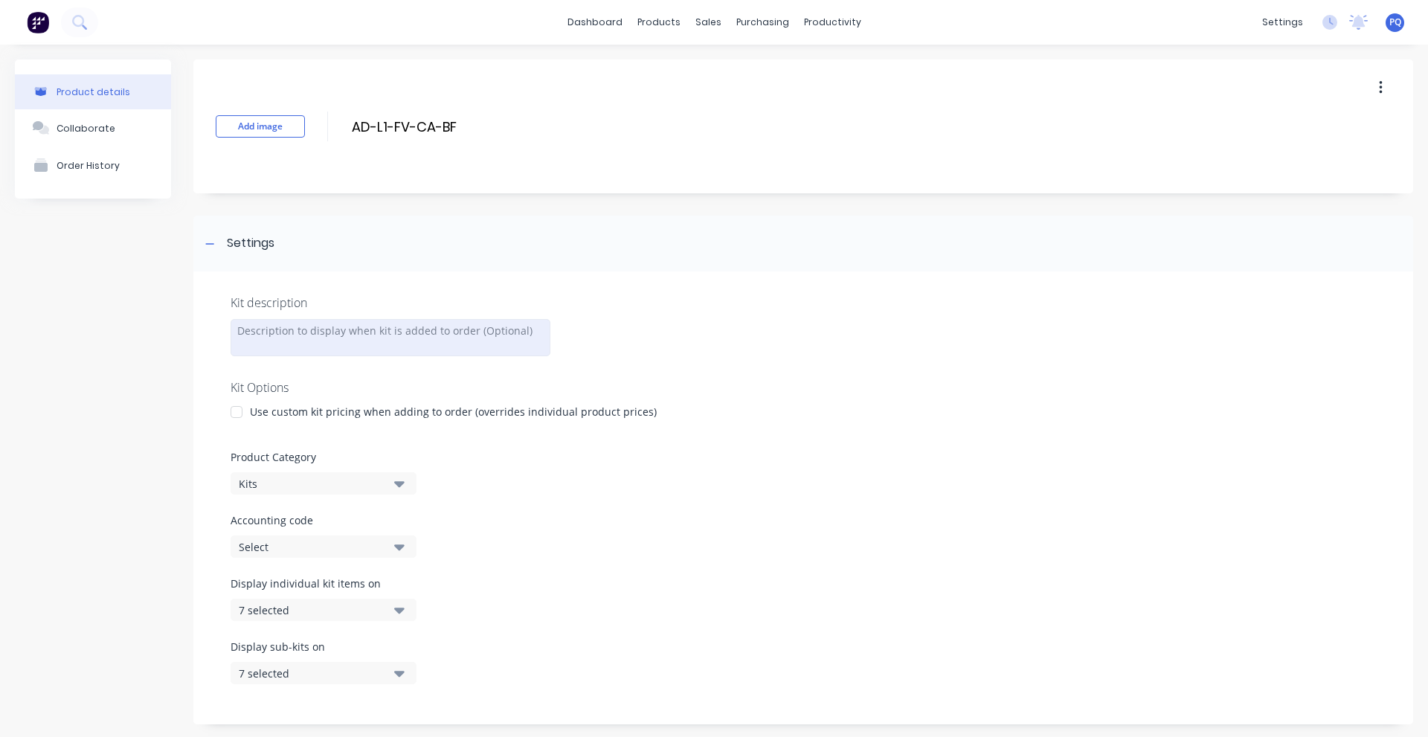
click at [282, 331] on div at bounding box center [391, 337] width 320 height 37
paste div
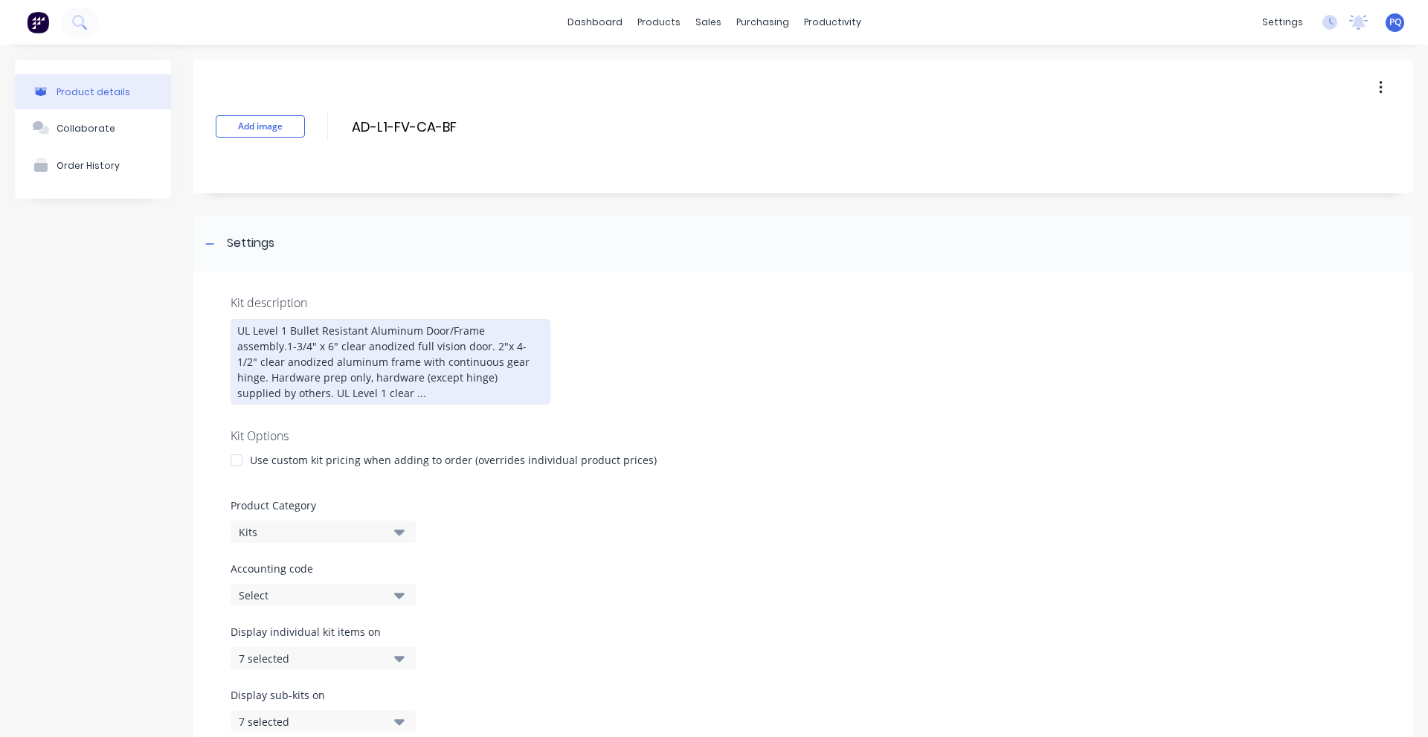
scroll to position [247, 0]
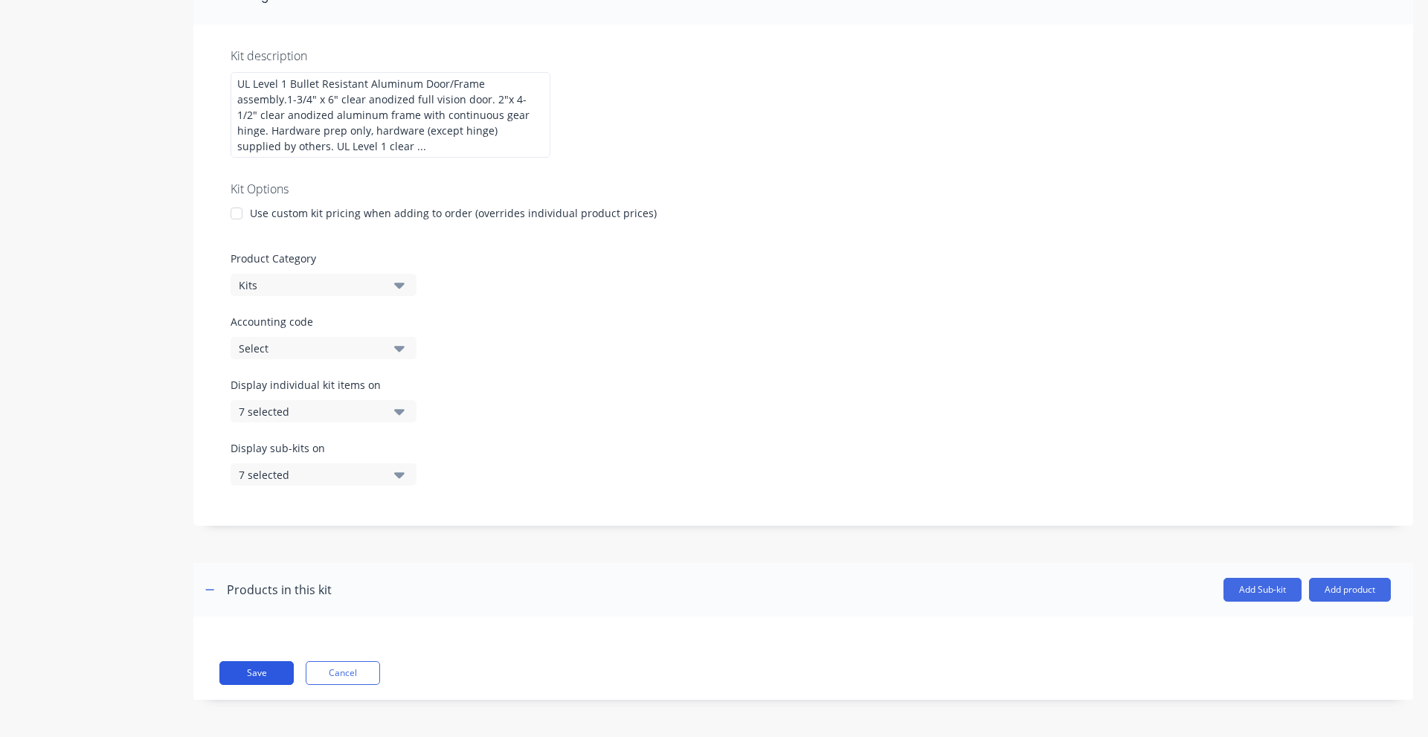
click at [243, 667] on button "Save" at bounding box center [256, 673] width 74 height 24
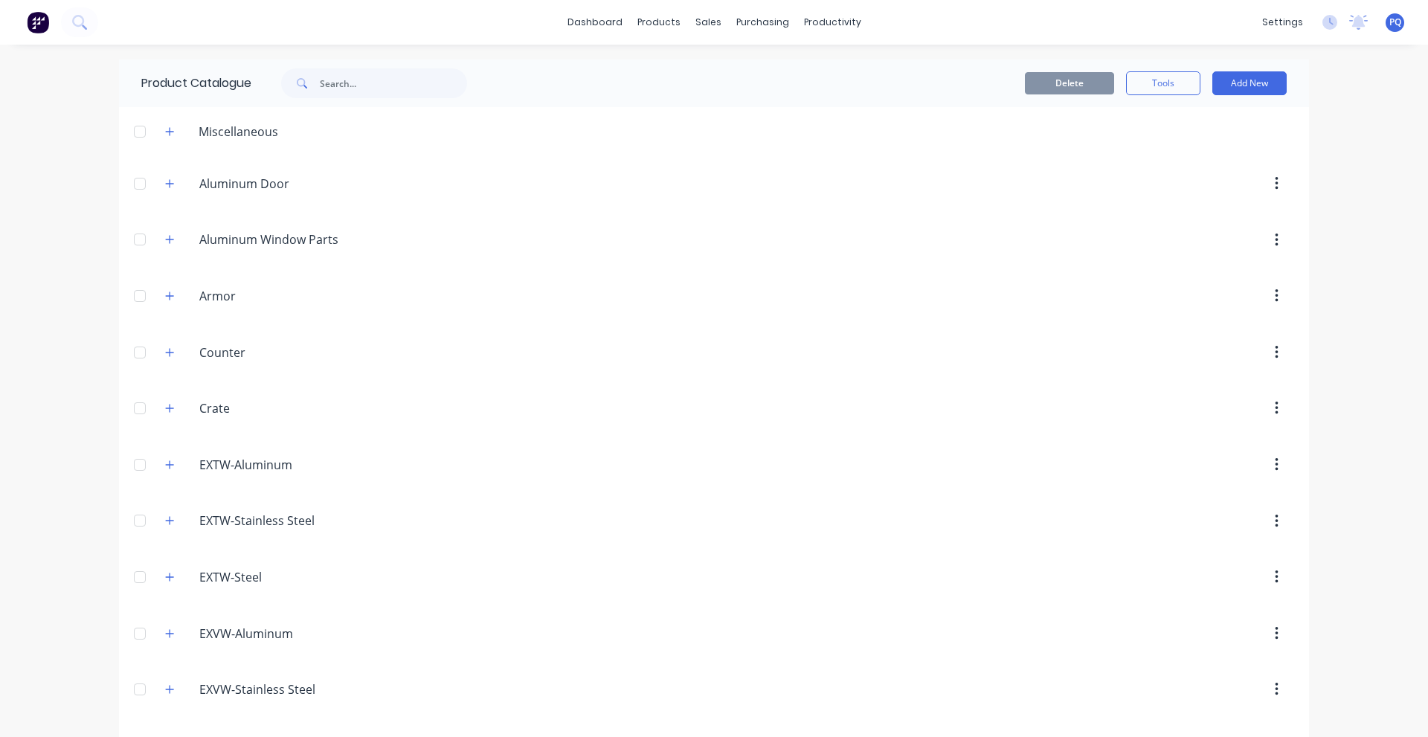
scroll to position [872, 0]
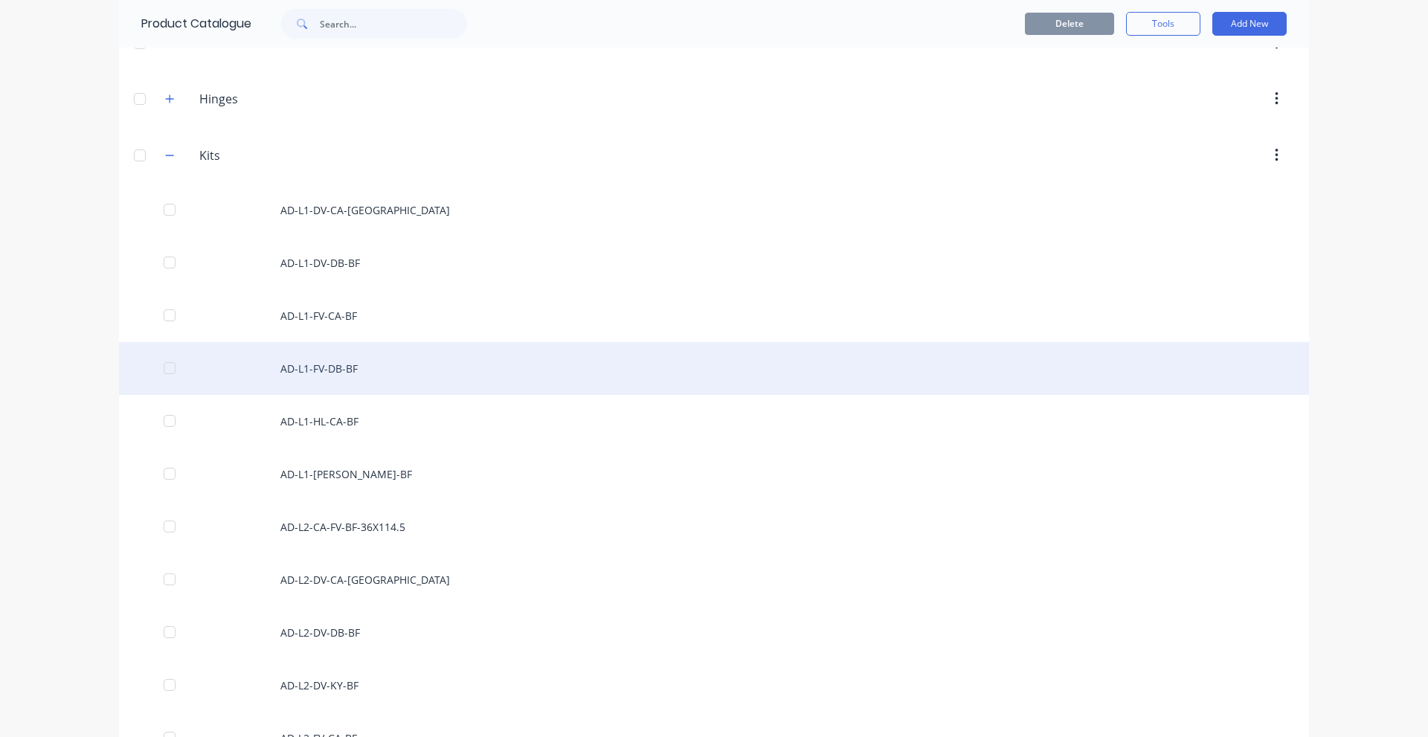
click at [366, 378] on div "AD-L1-FV-DB-BF" at bounding box center [714, 368] width 1190 height 53
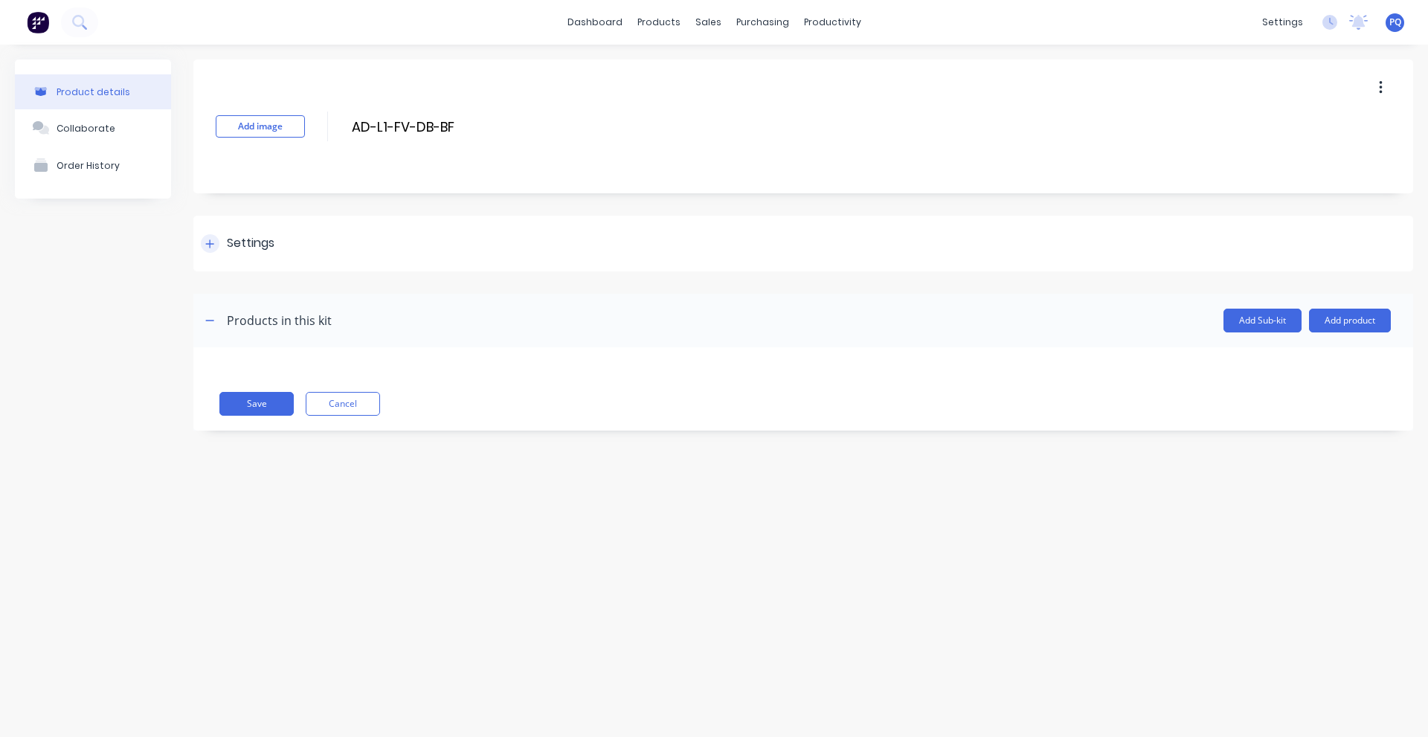
click at [248, 222] on div "Settings" at bounding box center [803, 244] width 1220 height 56
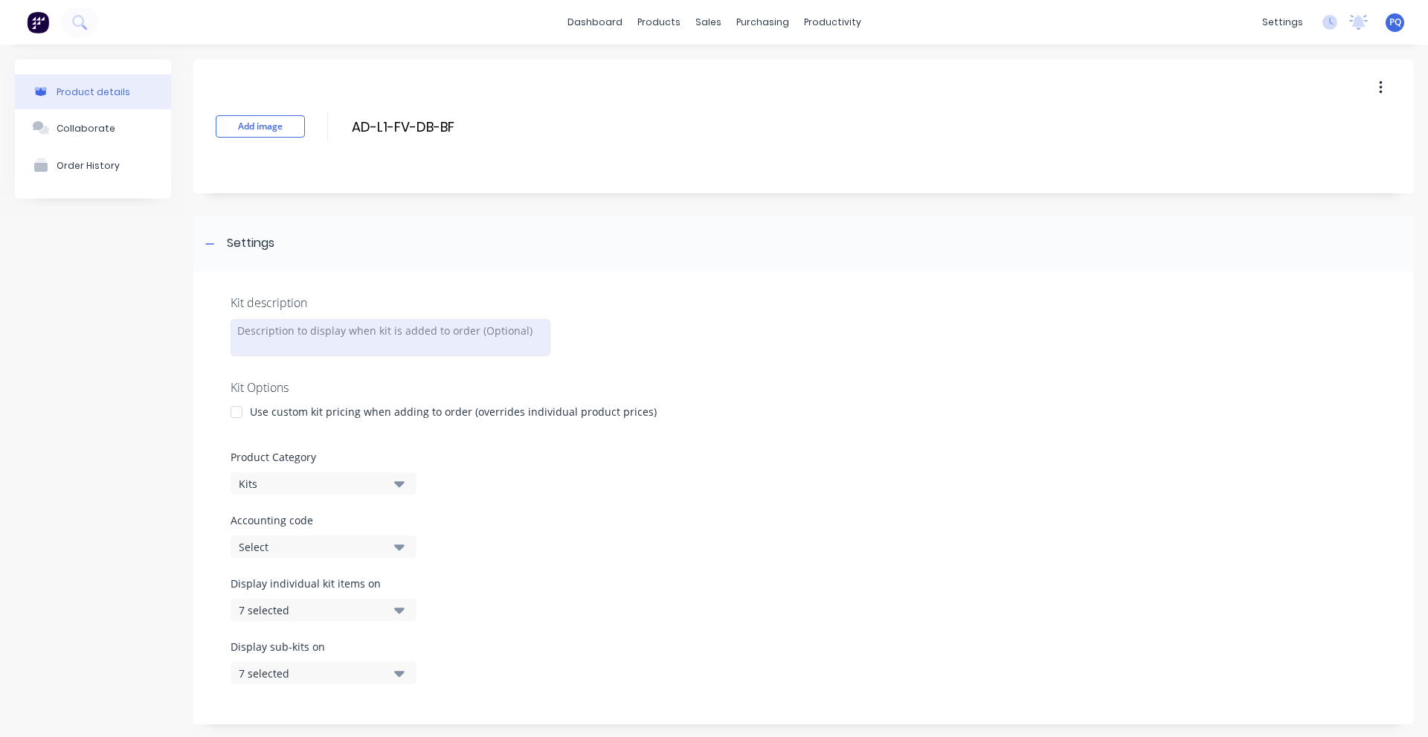
click at [260, 338] on div at bounding box center [391, 337] width 320 height 37
paste div
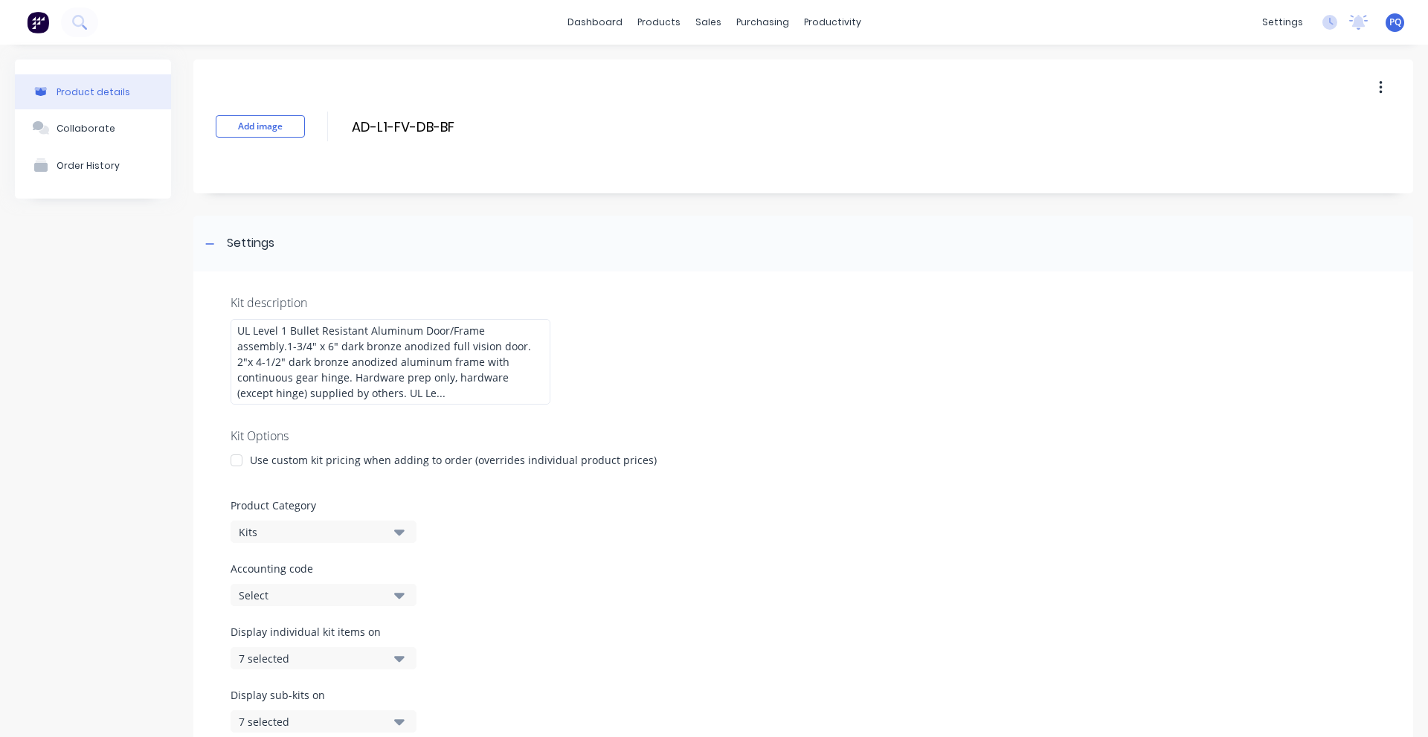
click at [132, 426] on div "Product details Collaborate Order History" at bounding box center [93, 515] width 156 height 910
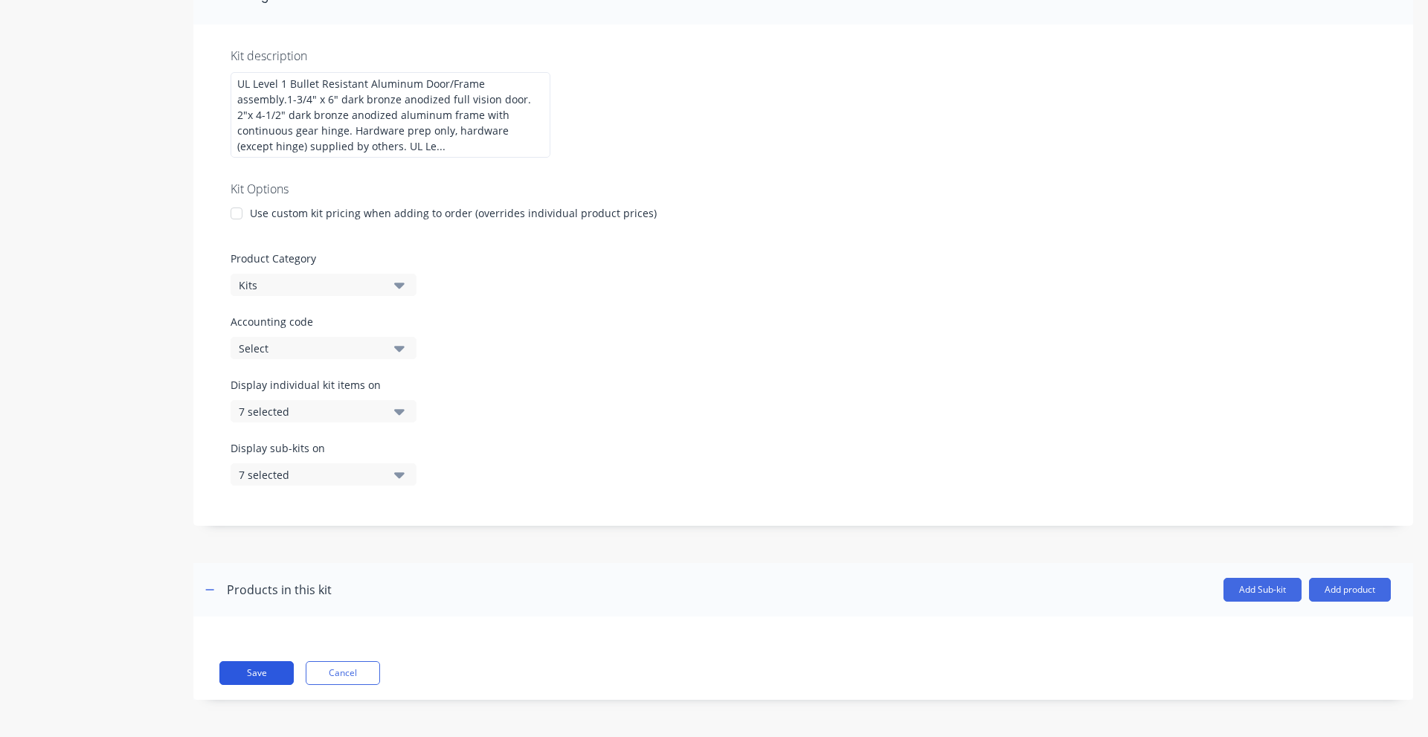
click at [262, 667] on button "Save" at bounding box center [256, 673] width 74 height 24
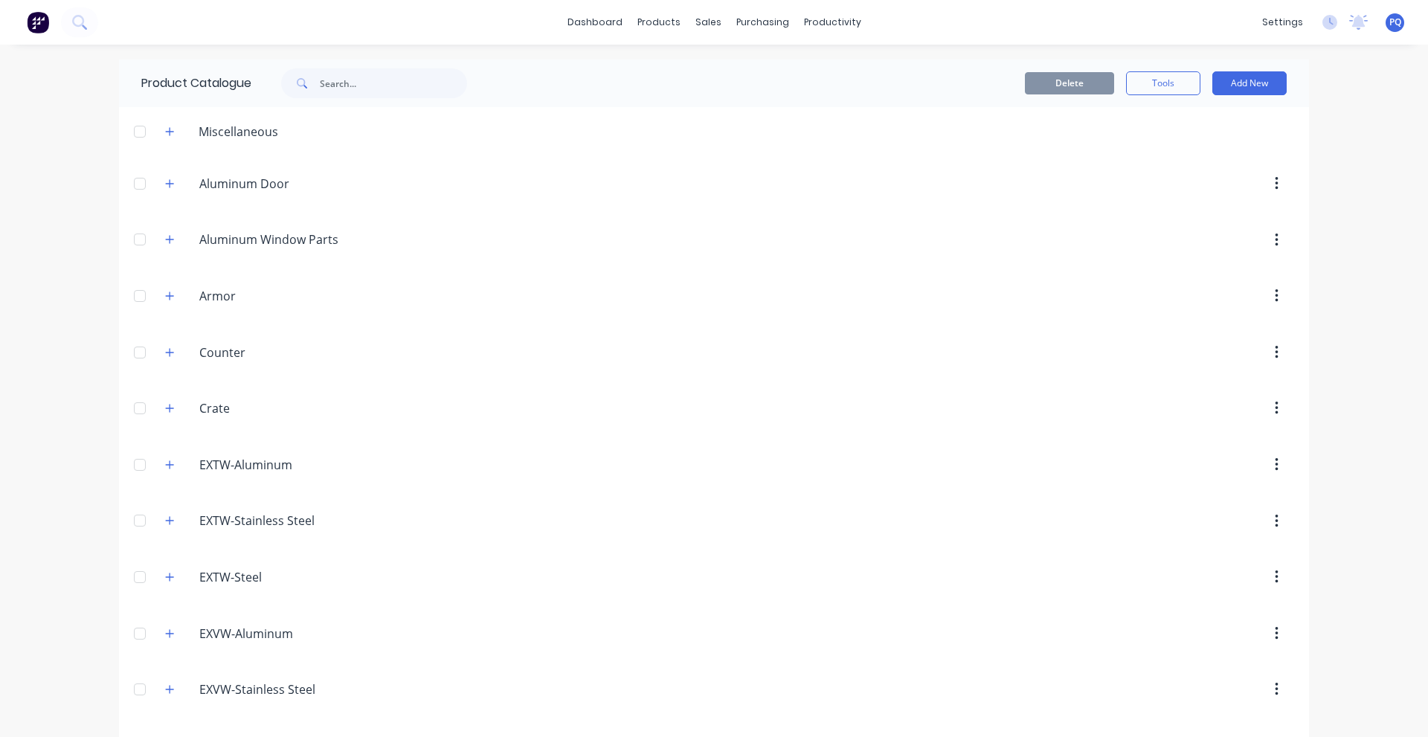
scroll to position [925, 0]
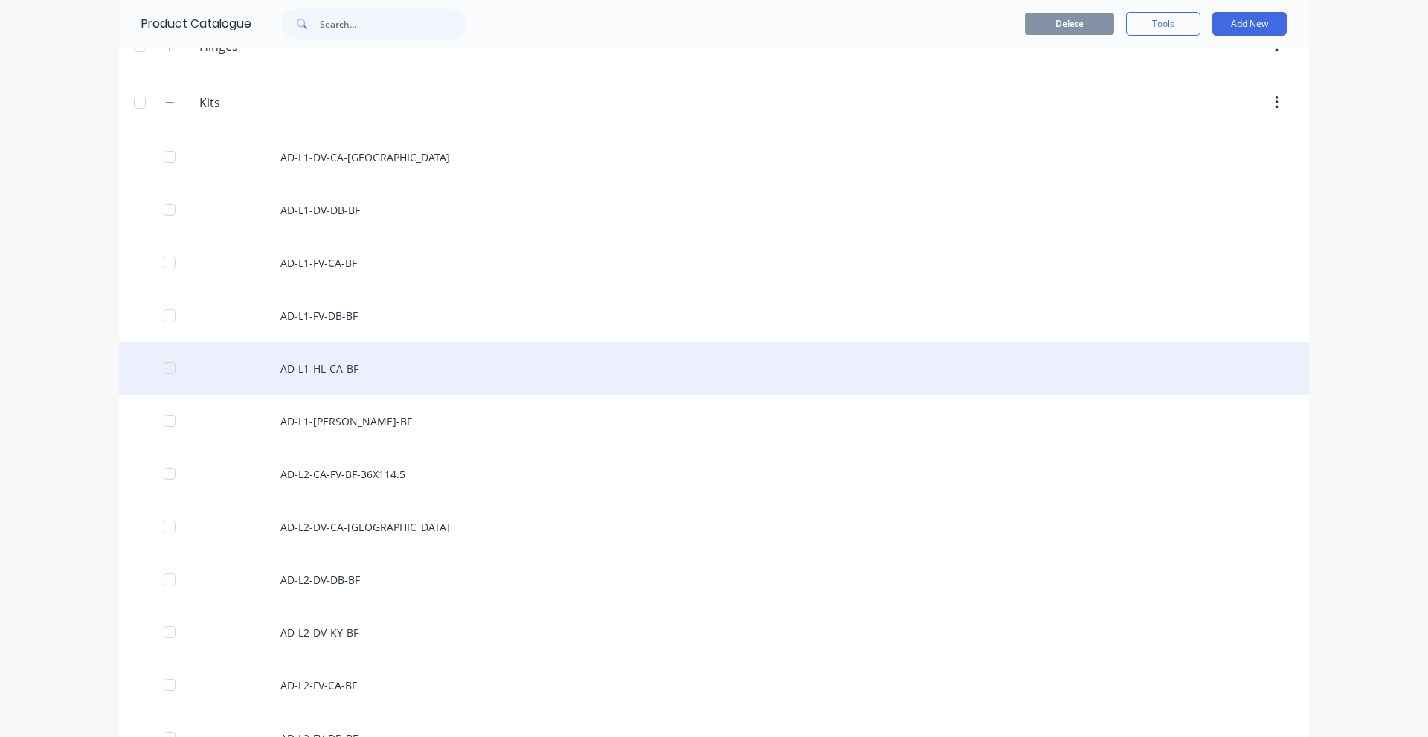
click at [344, 368] on div "AD-L1-HL-CA-BF" at bounding box center [714, 368] width 1190 height 53
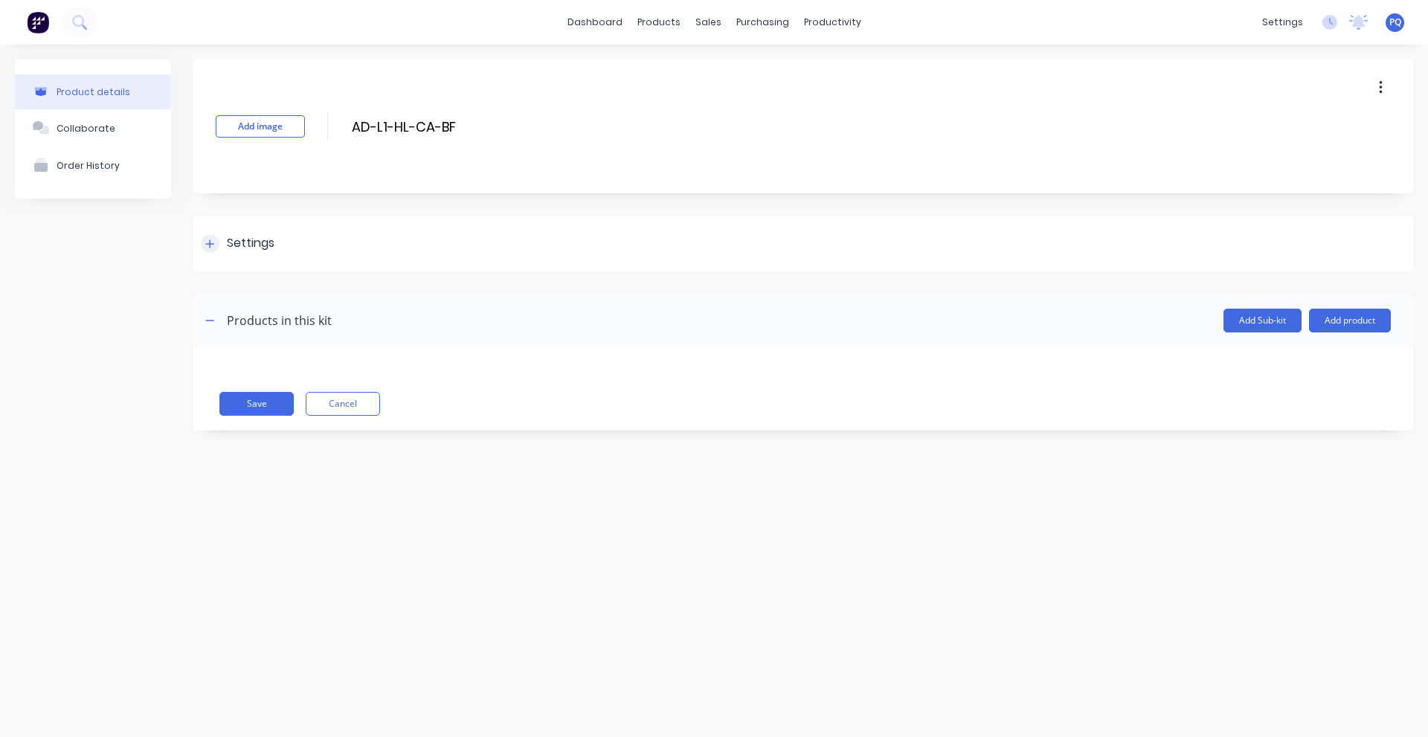
click at [240, 235] on div "Settings" at bounding box center [251, 243] width 48 height 19
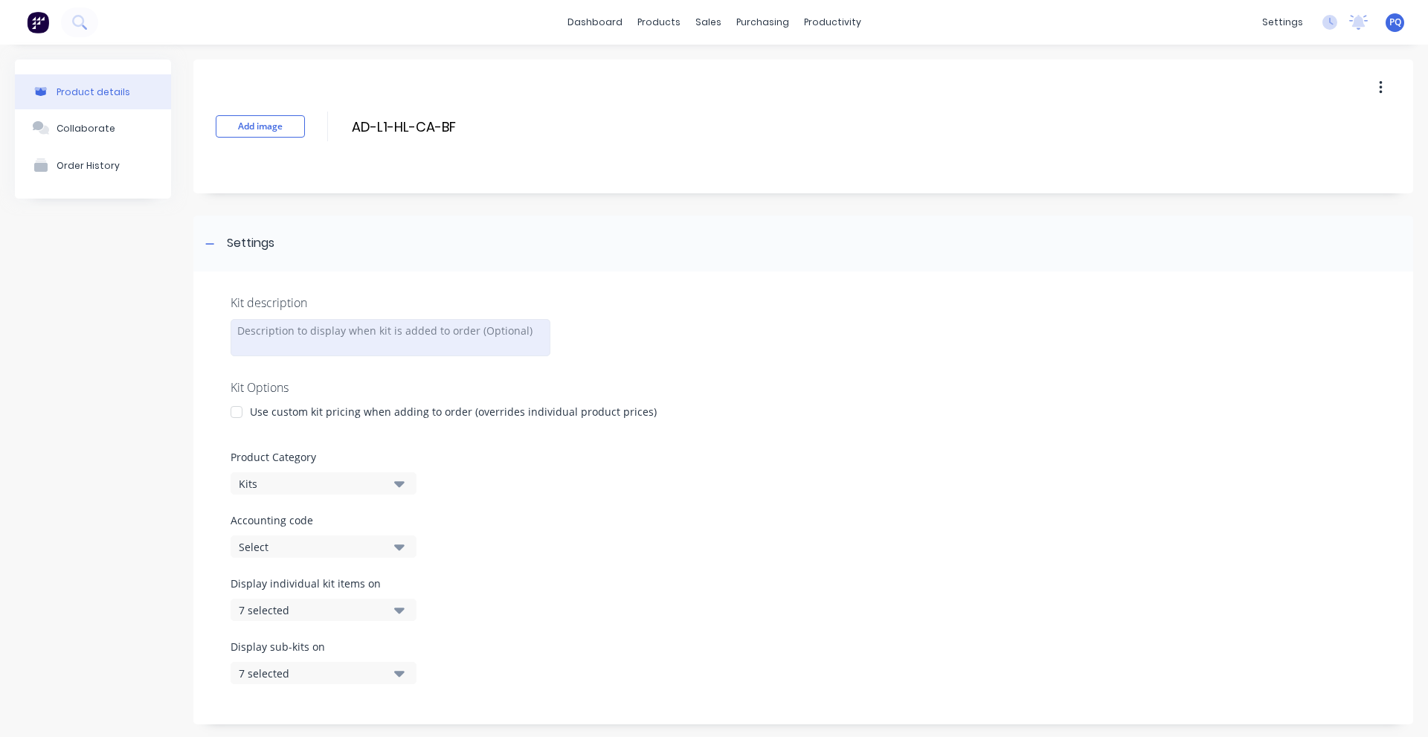
click at [263, 340] on div at bounding box center [391, 337] width 320 height 37
paste div
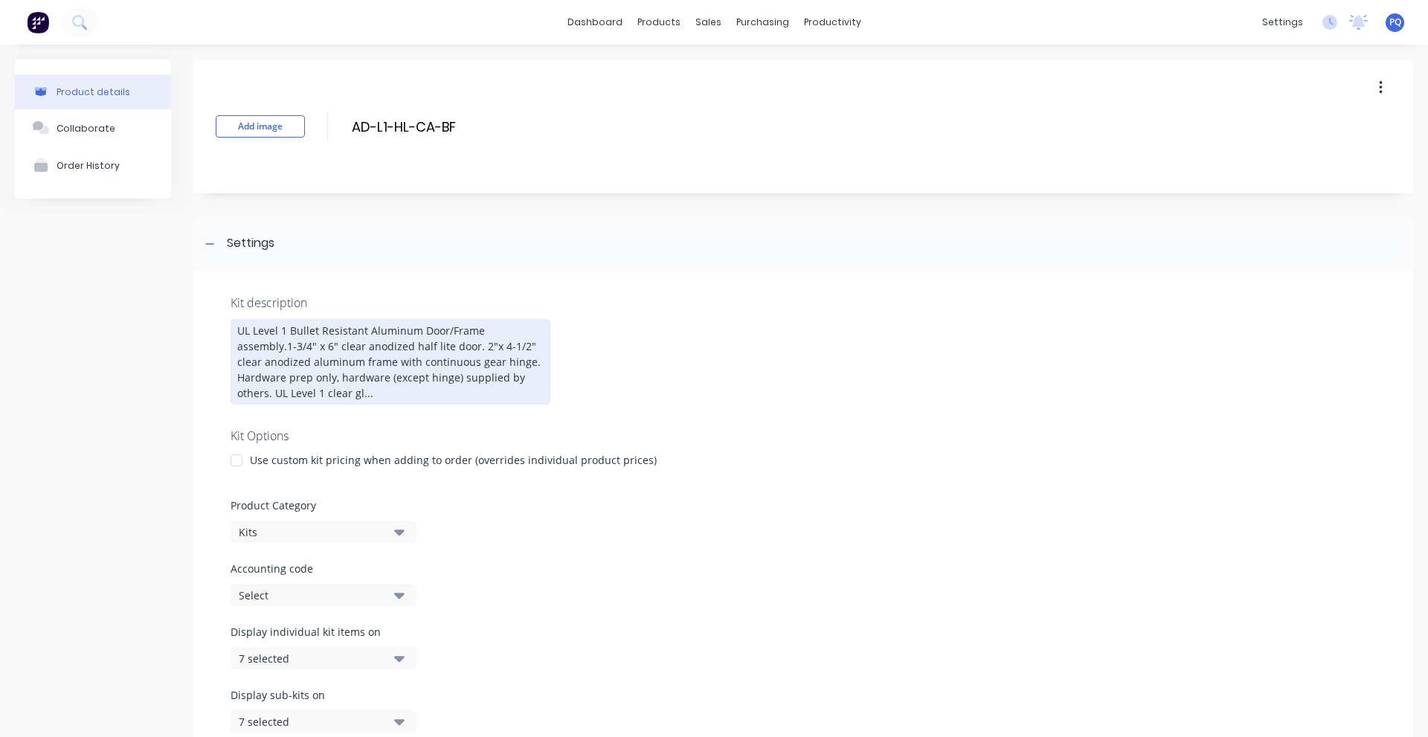
scroll to position [247, 0]
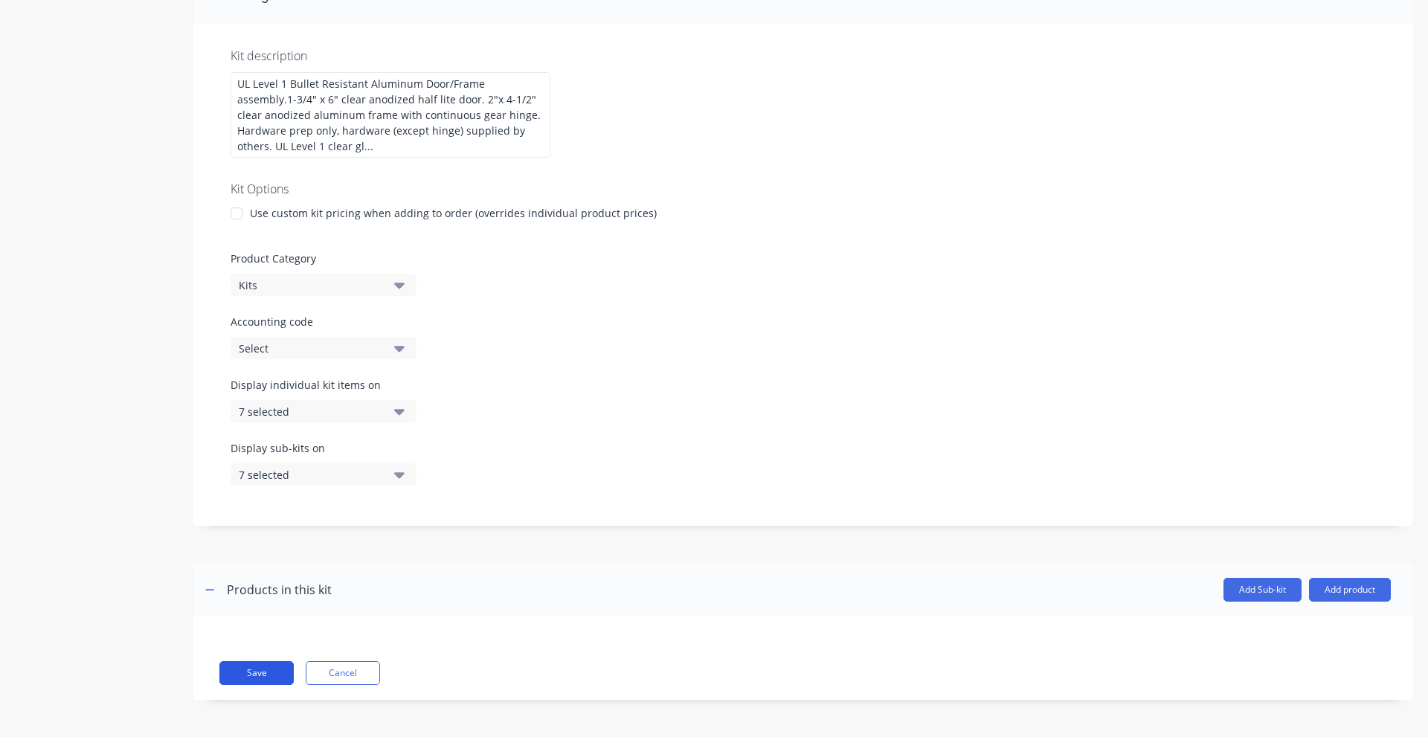
click at [266, 678] on button "Save" at bounding box center [256, 673] width 74 height 24
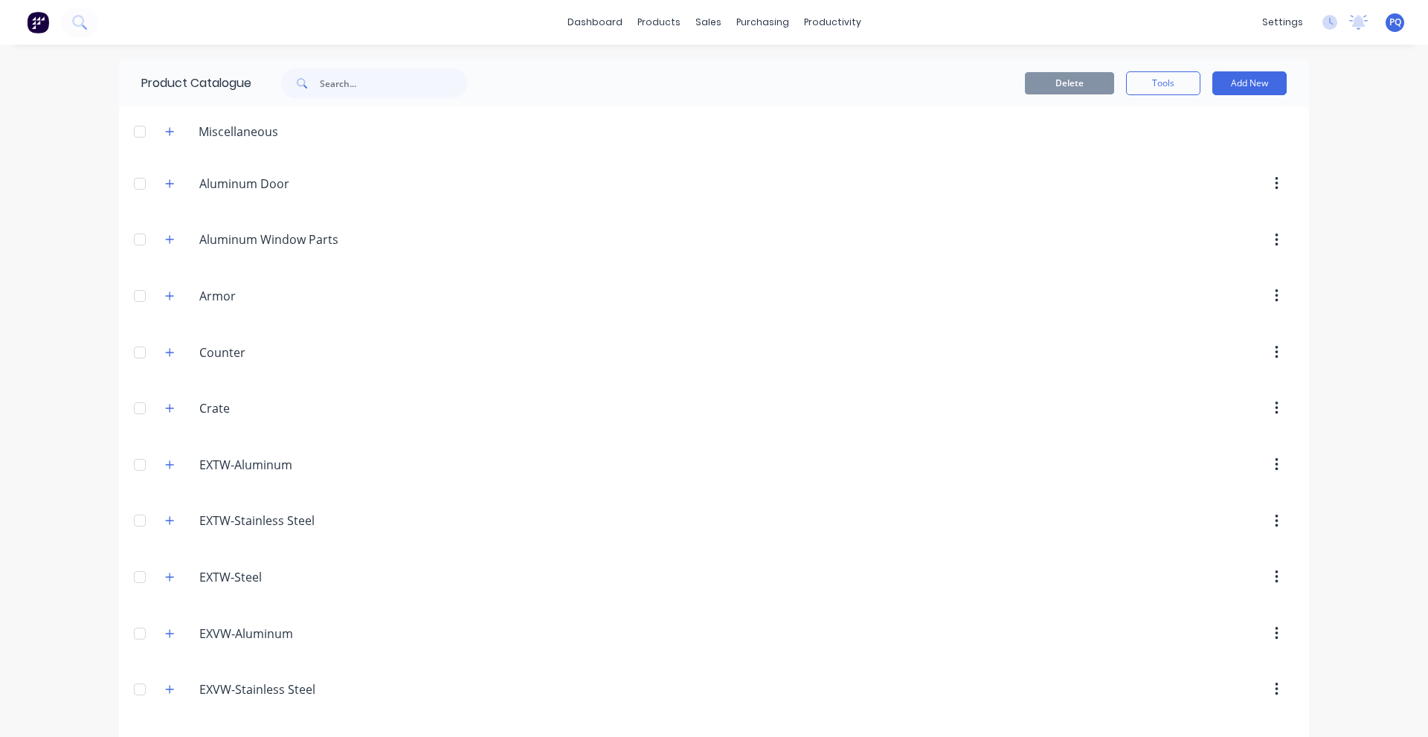
scroll to position [978, 0]
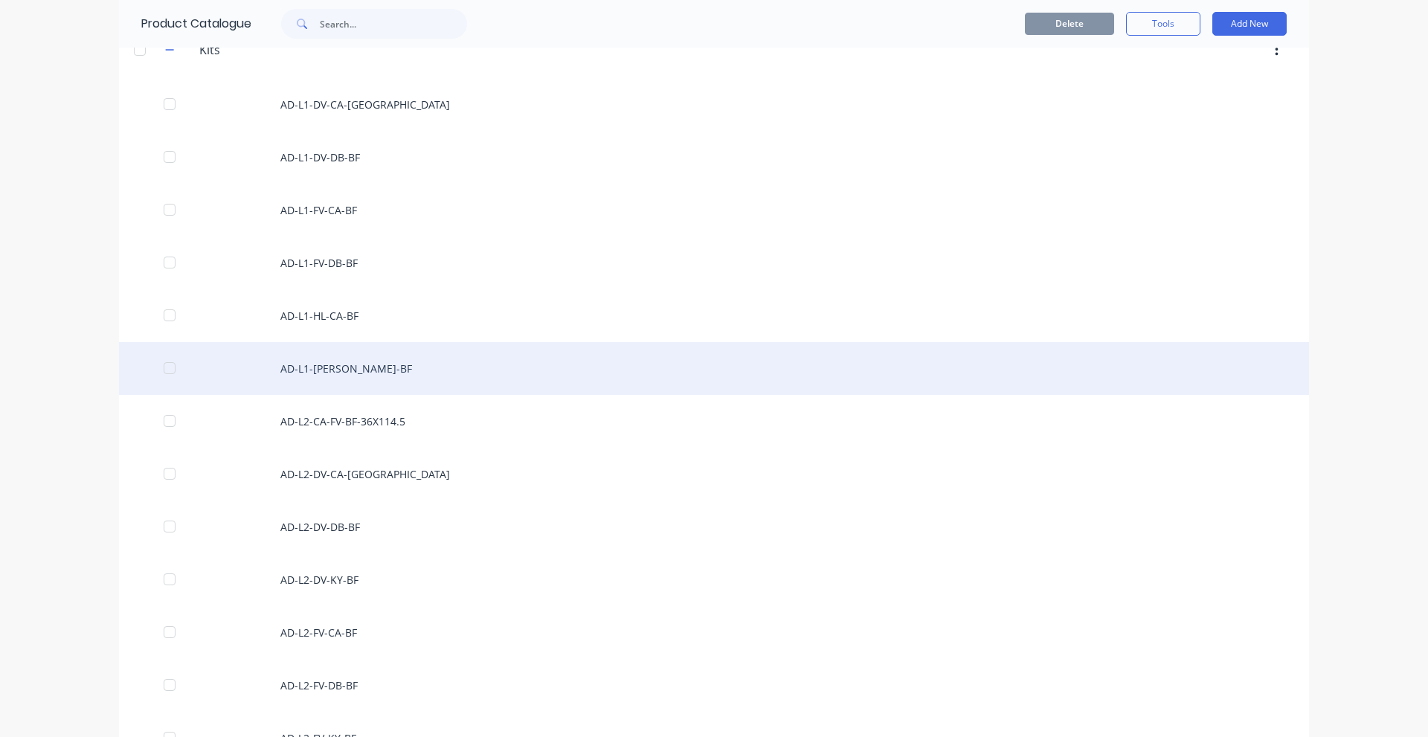
click at [349, 363] on div "AD-L1-[PERSON_NAME]-BF" at bounding box center [714, 368] width 1190 height 53
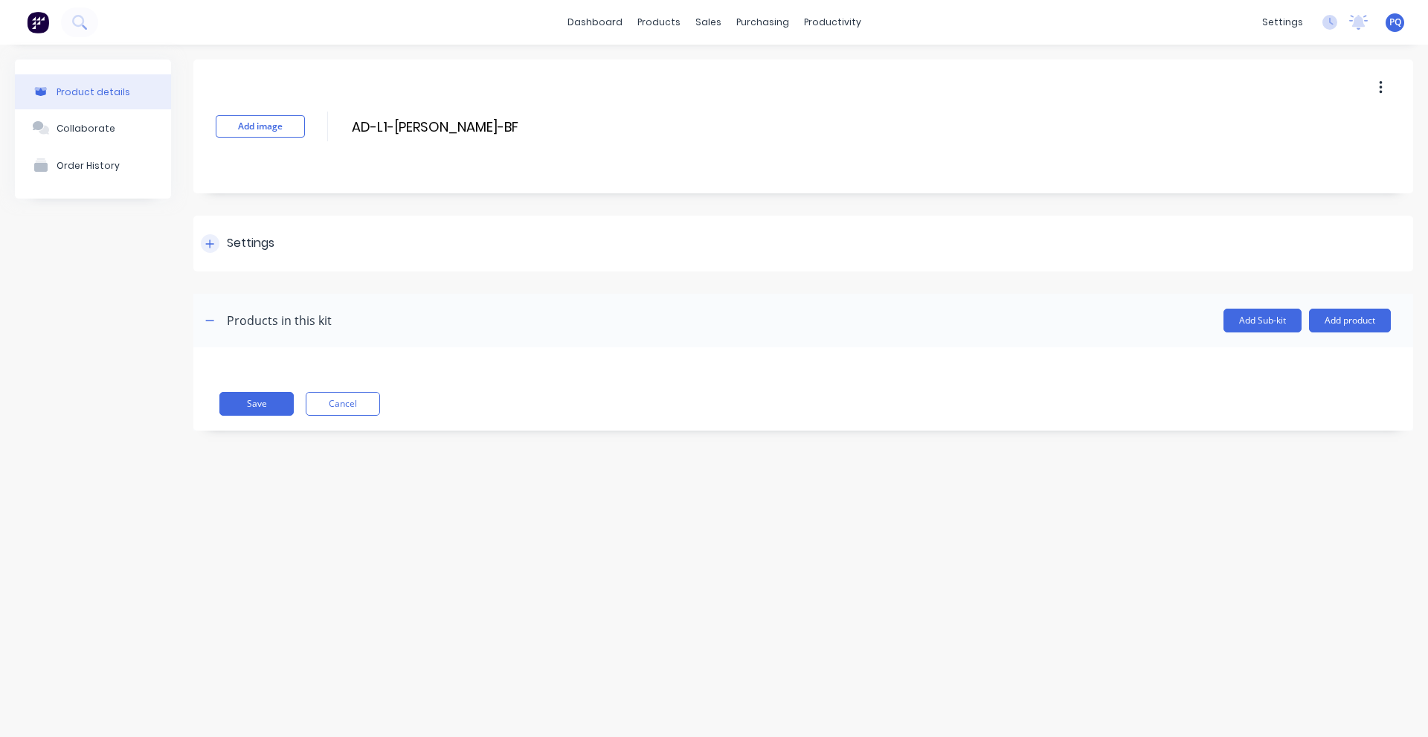
click at [245, 240] on div "Settings" at bounding box center [251, 243] width 48 height 19
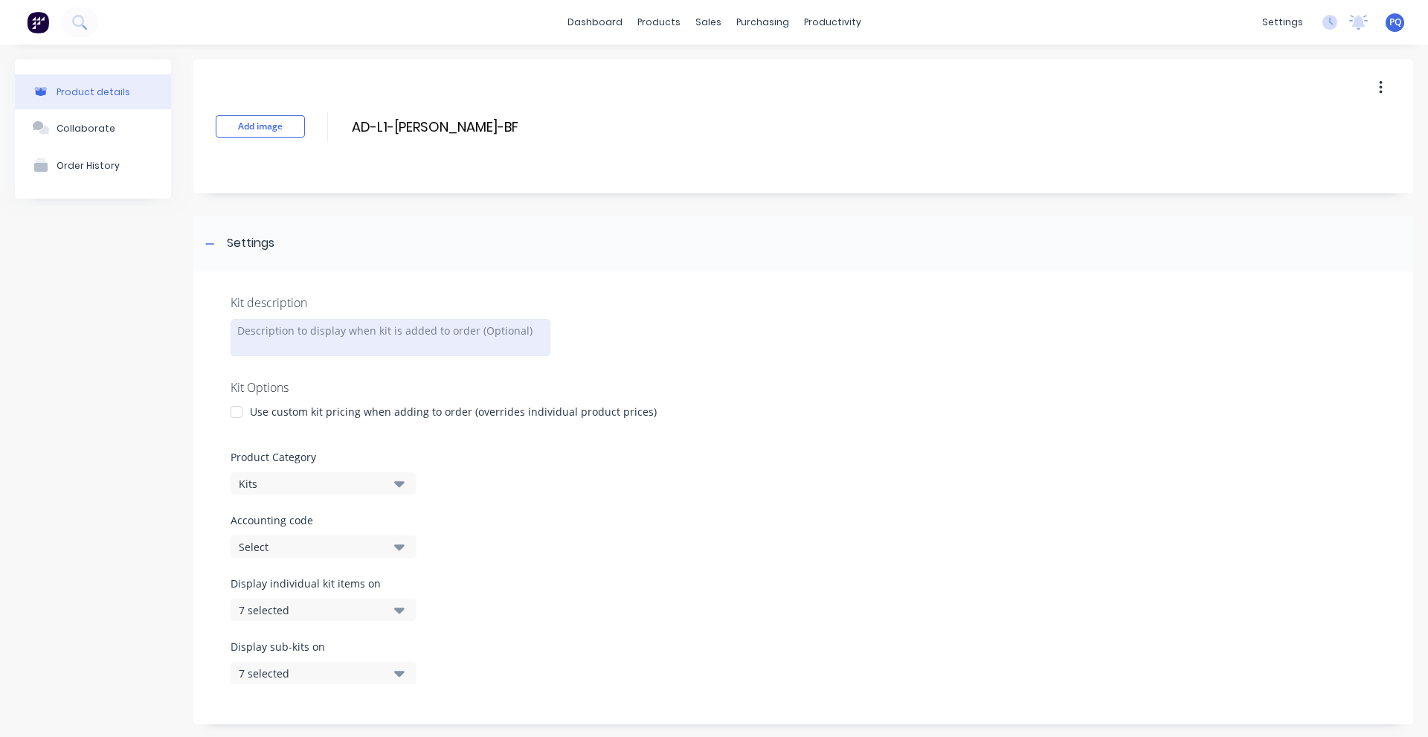
click at [309, 330] on div at bounding box center [391, 337] width 320 height 37
paste div
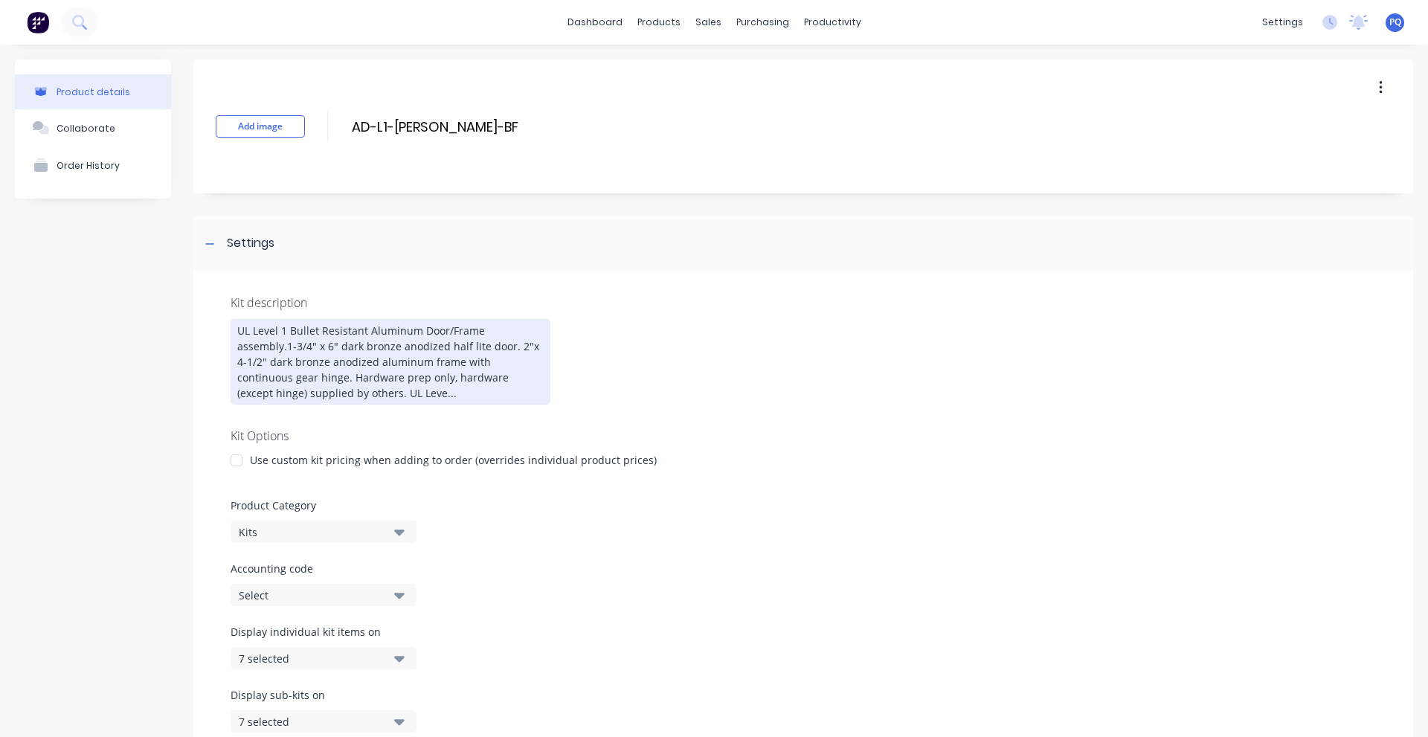
scroll to position [247, 0]
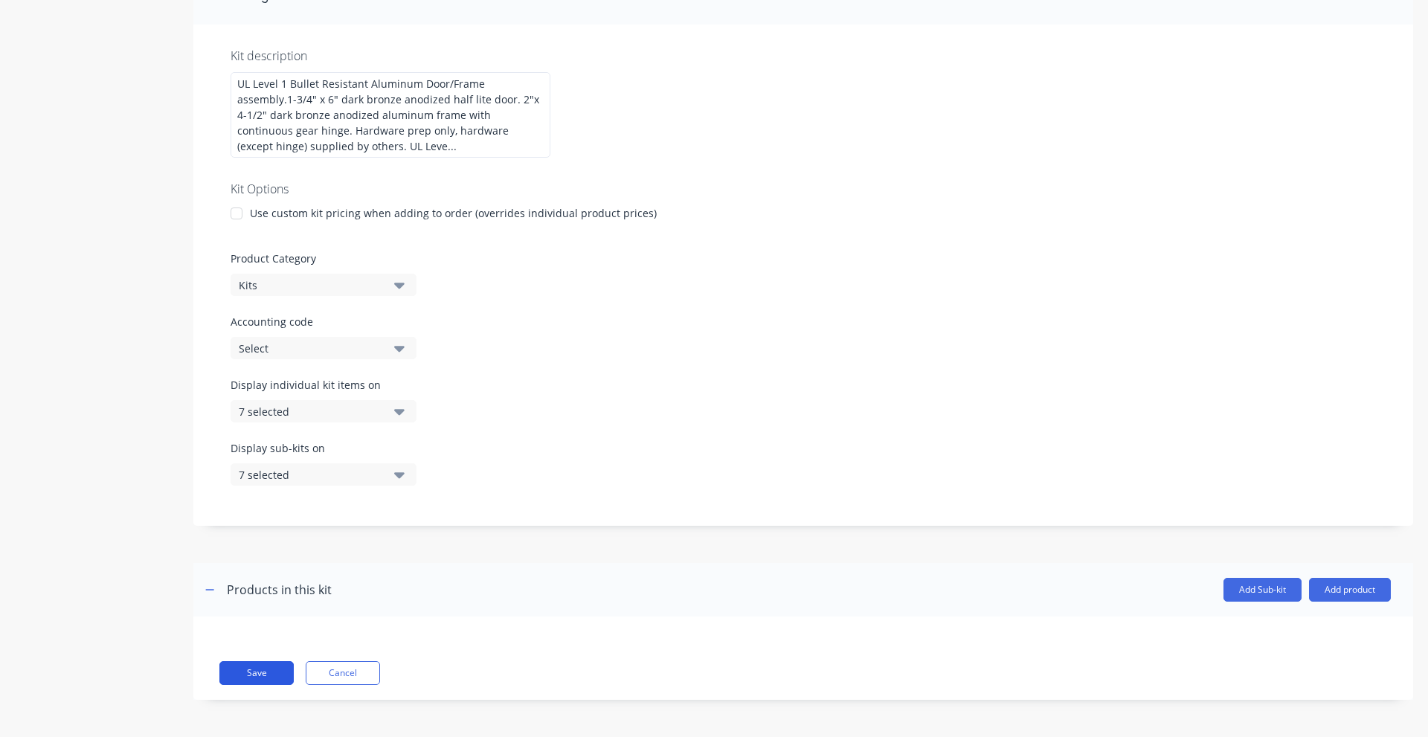
click at [255, 672] on button "Save" at bounding box center [256, 673] width 74 height 24
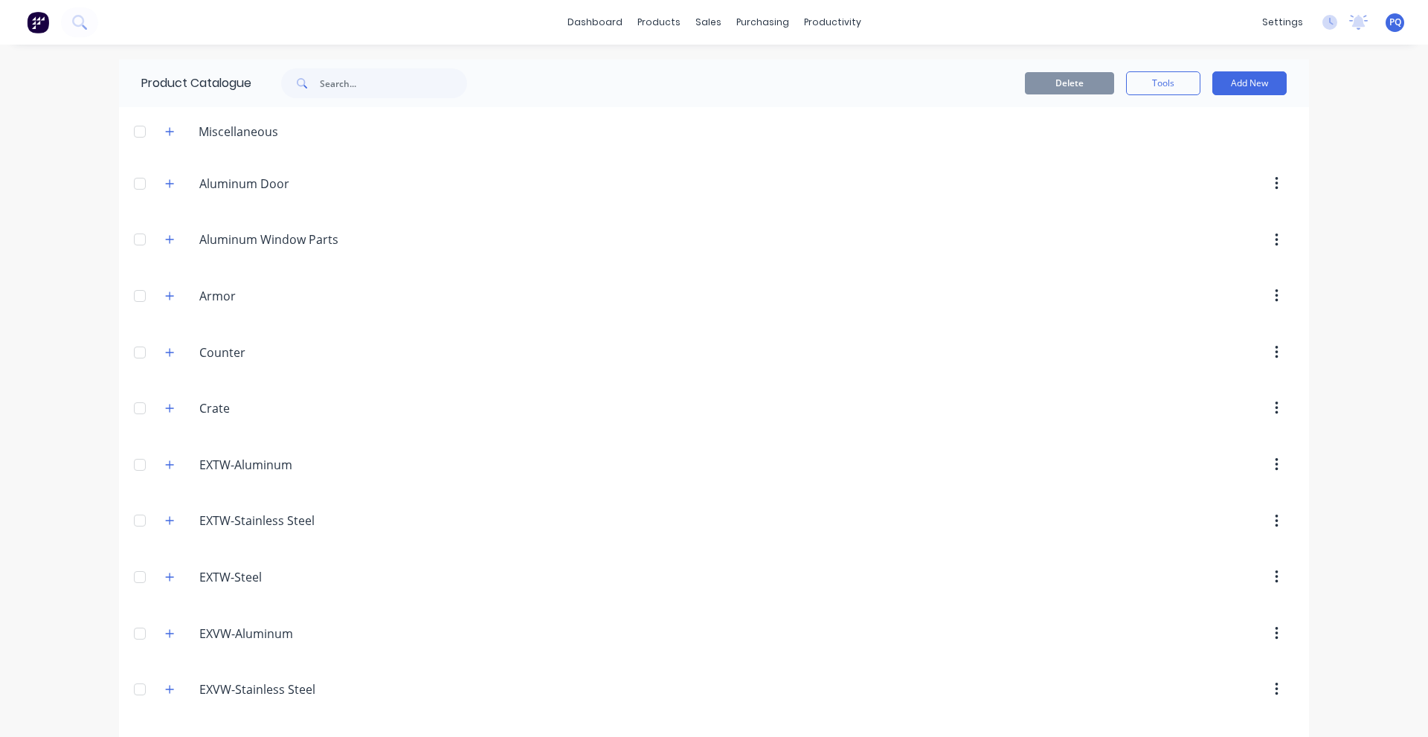
scroll to position [1030, 0]
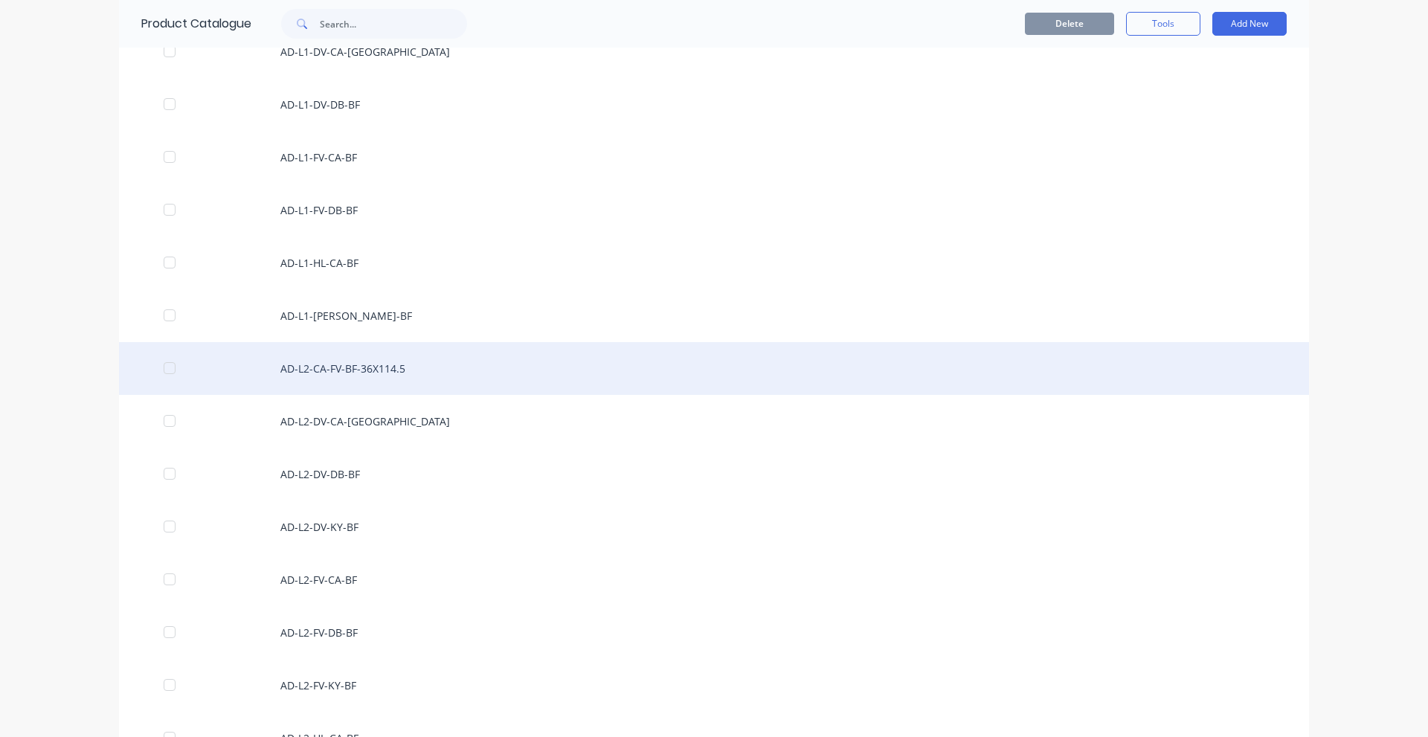
click at [438, 374] on div "AD-L2-CA-FV-BF-36X114.5" at bounding box center [714, 368] width 1190 height 53
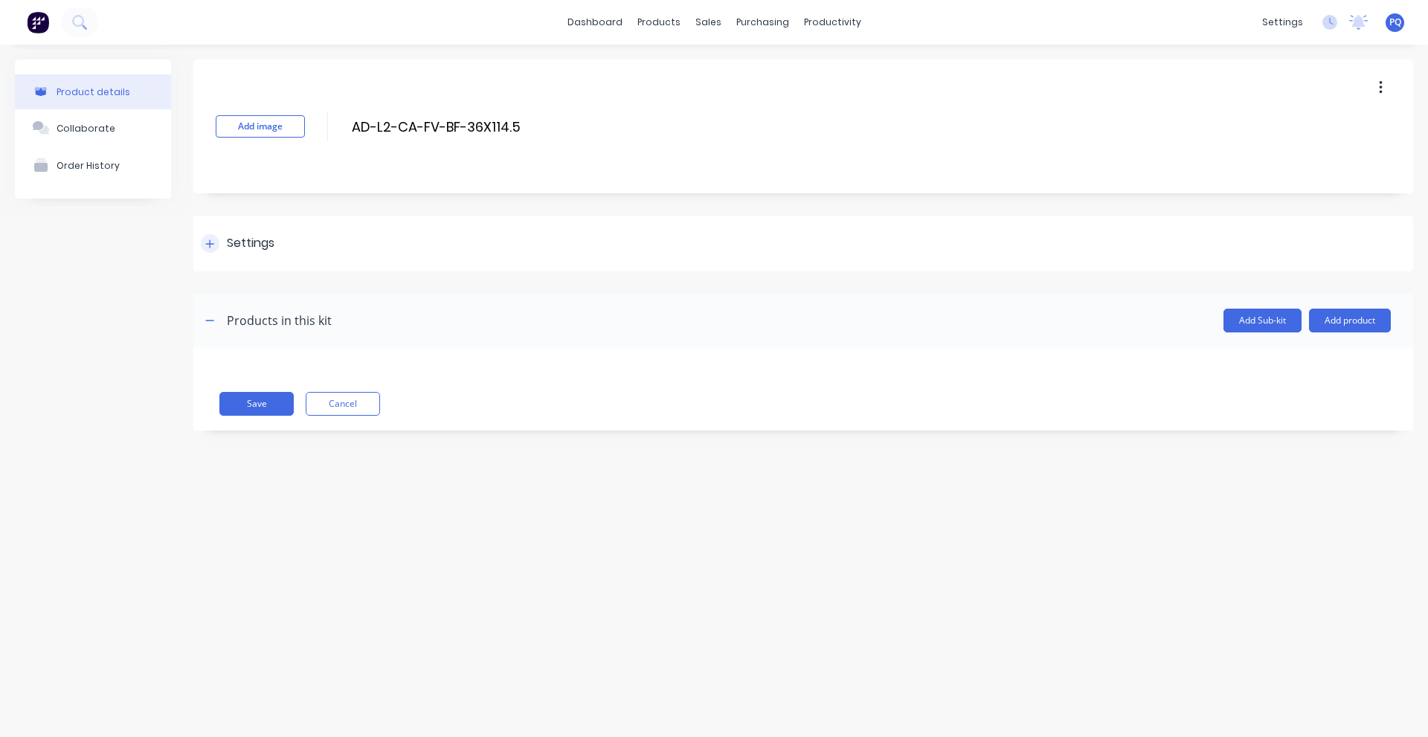
click at [263, 237] on div "Settings" at bounding box center [251, 243] width 48 height 19
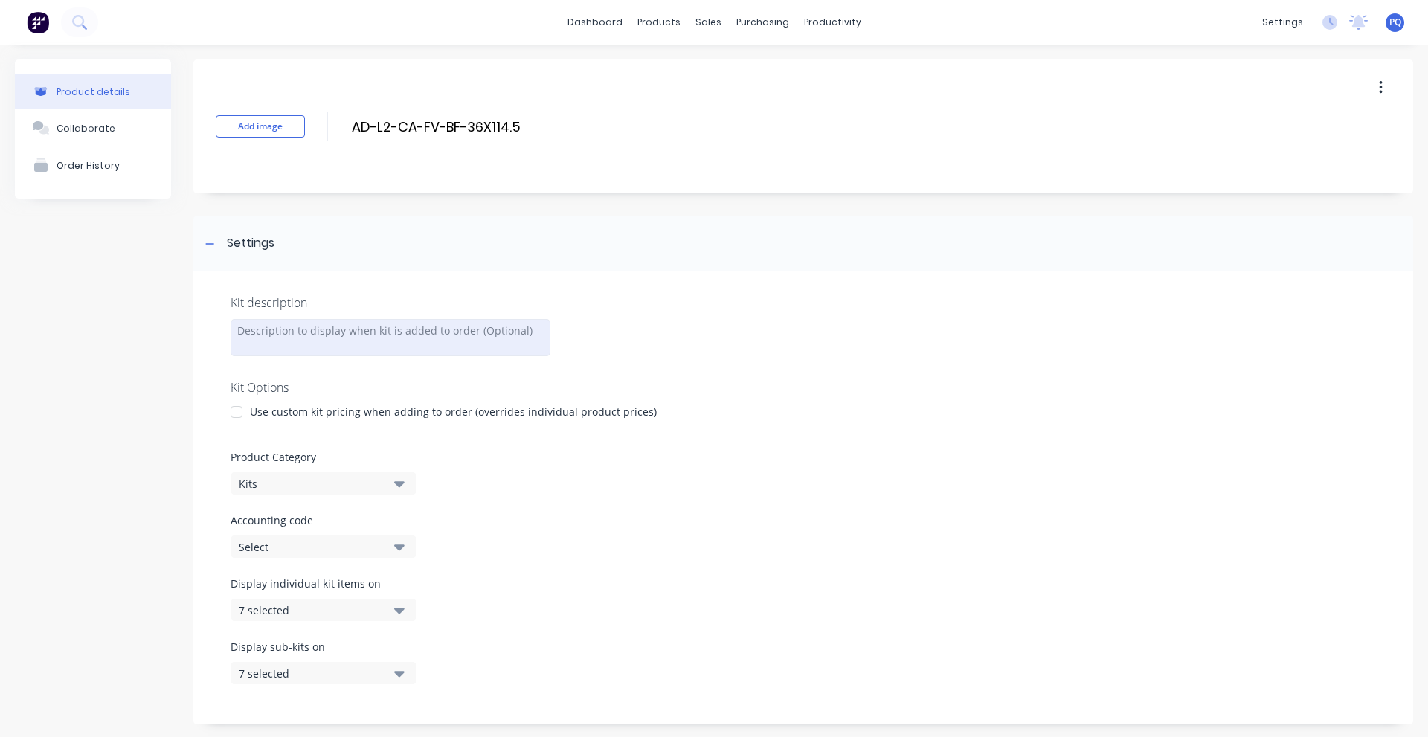
click at [319, 331] on div at bounding box center [391, 337] width 320 height 37
paste div
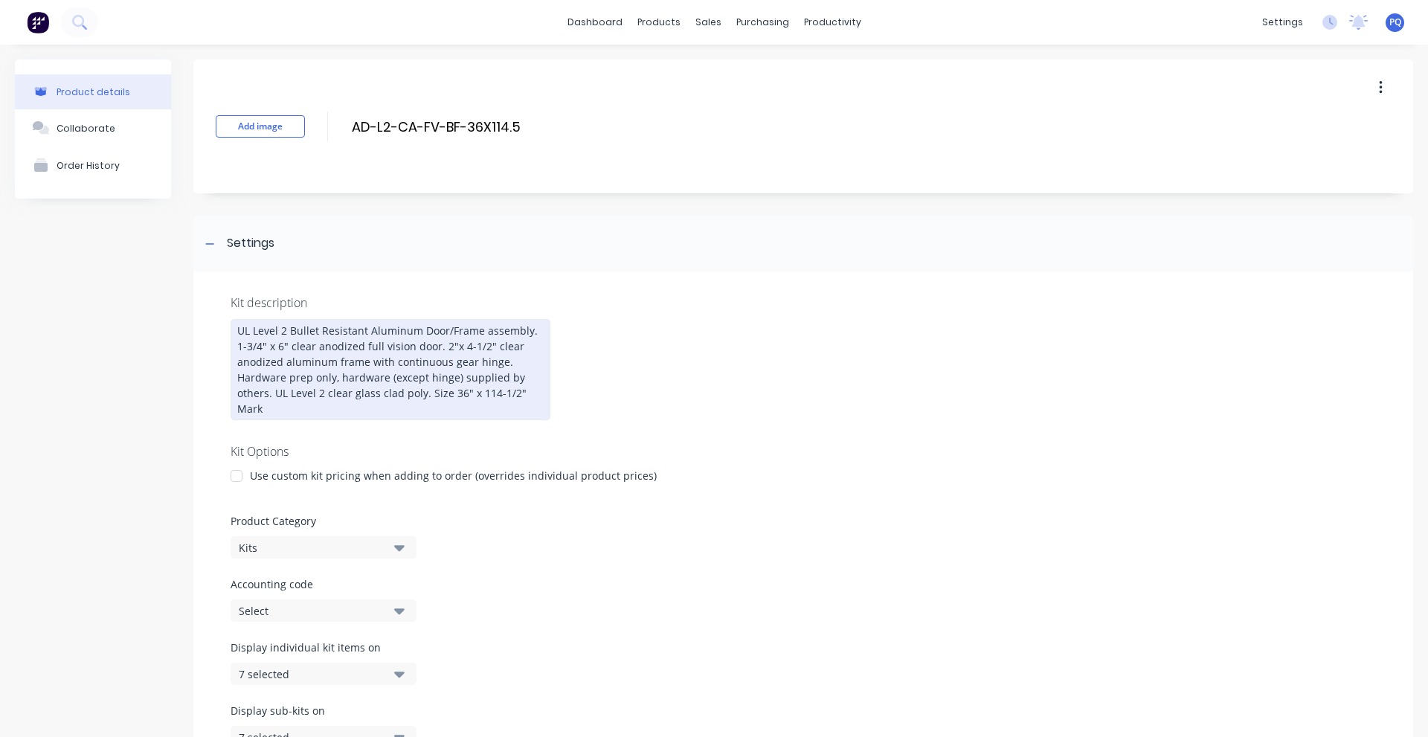
scroll to position [263, 0]
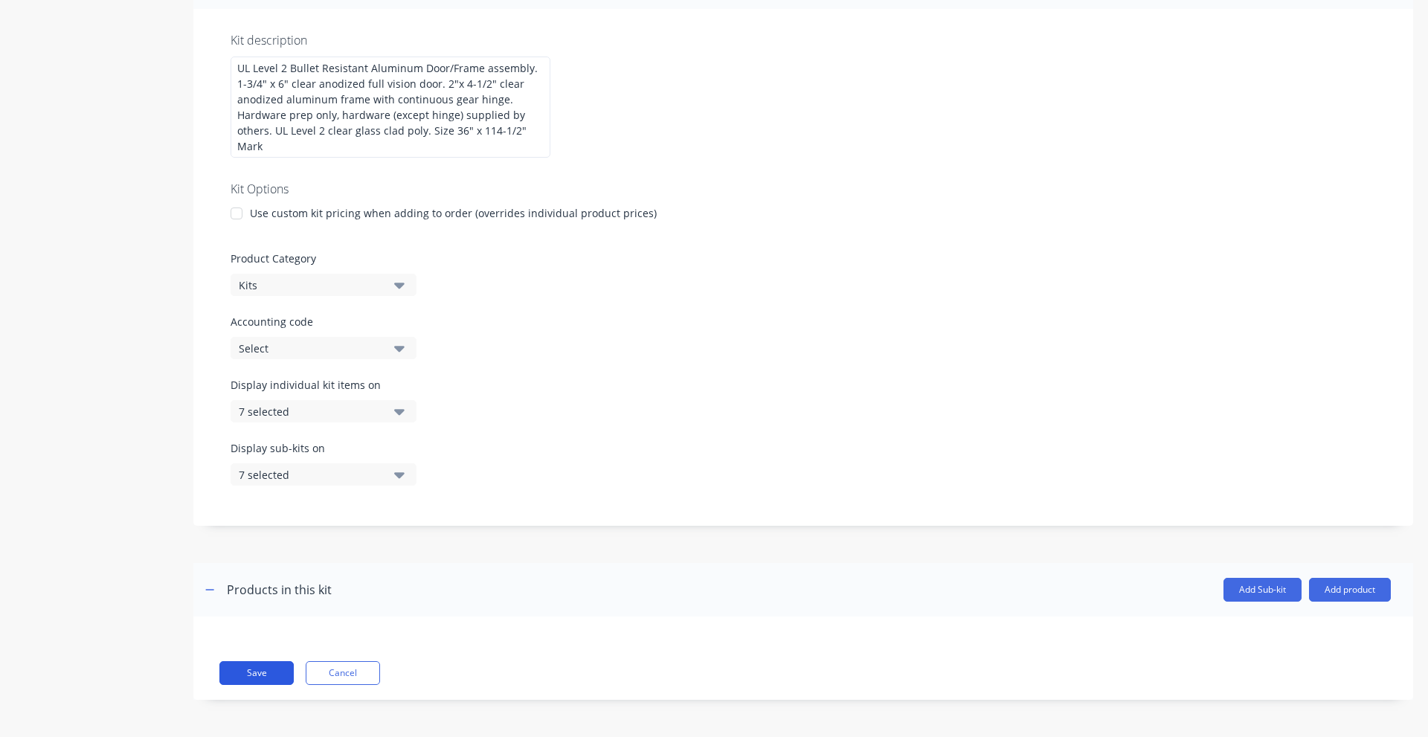
click at [240, 678] on button "Save" at bounding box center [256, 673] width 74 height 24
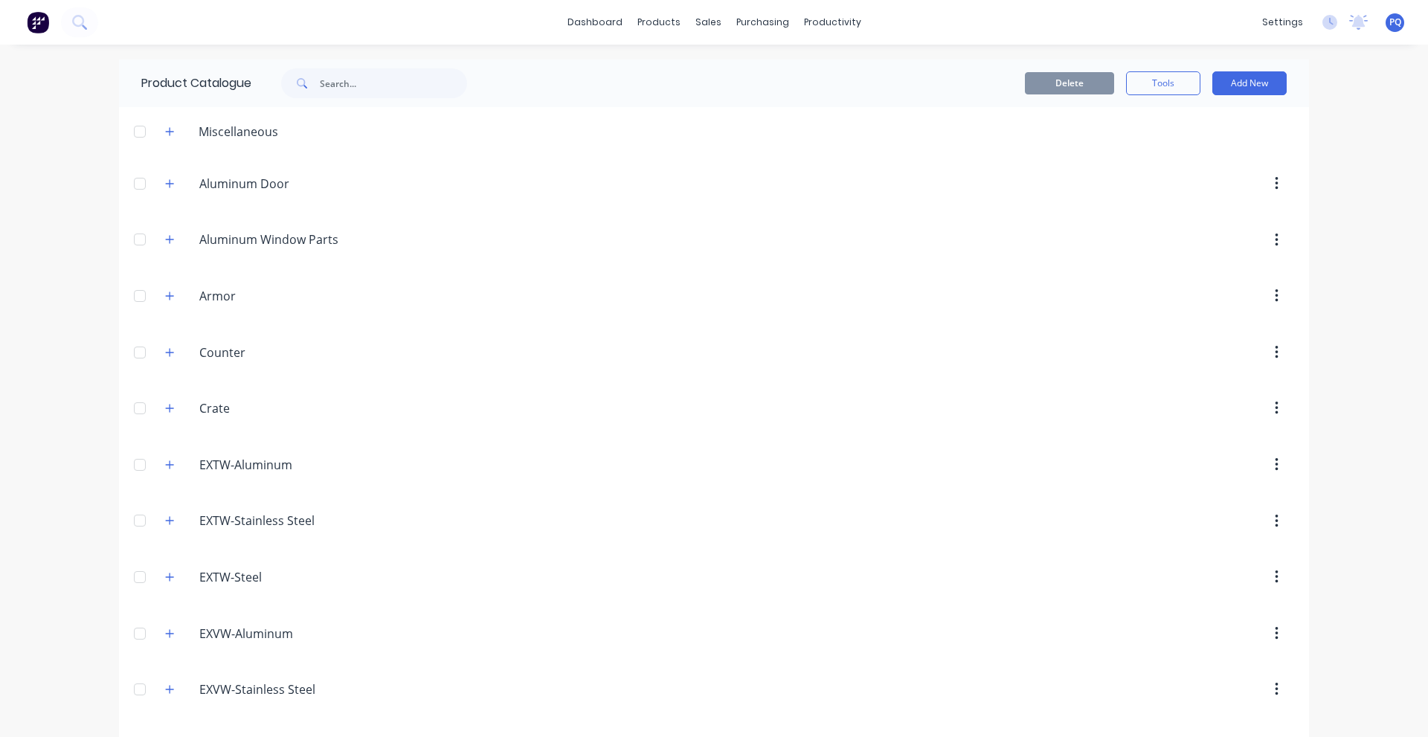
scroll to position [1083, 0]
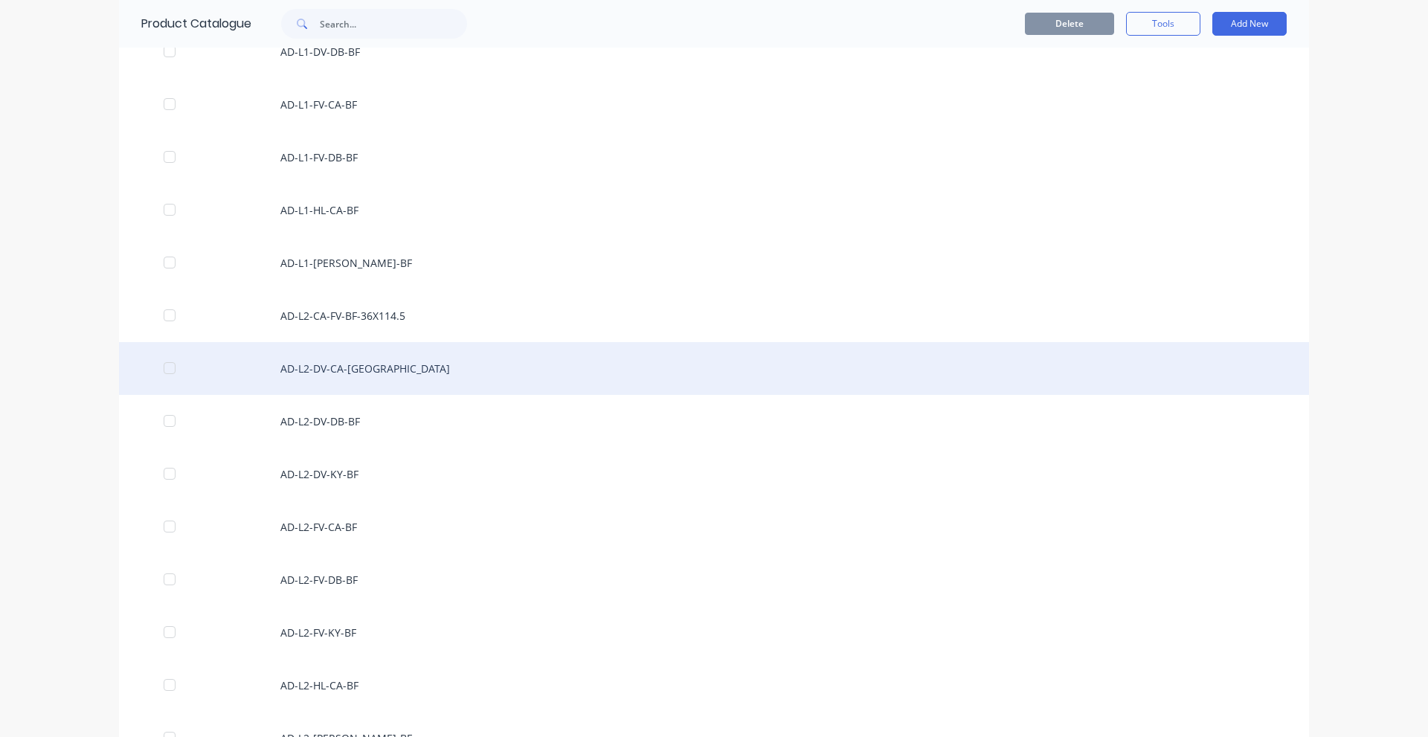
click at [408, 369] on div "AD-L2-DV-CA-[GEOGRAPHIC_DATA]" at bounding box center [714, 368] width 1190 height 53
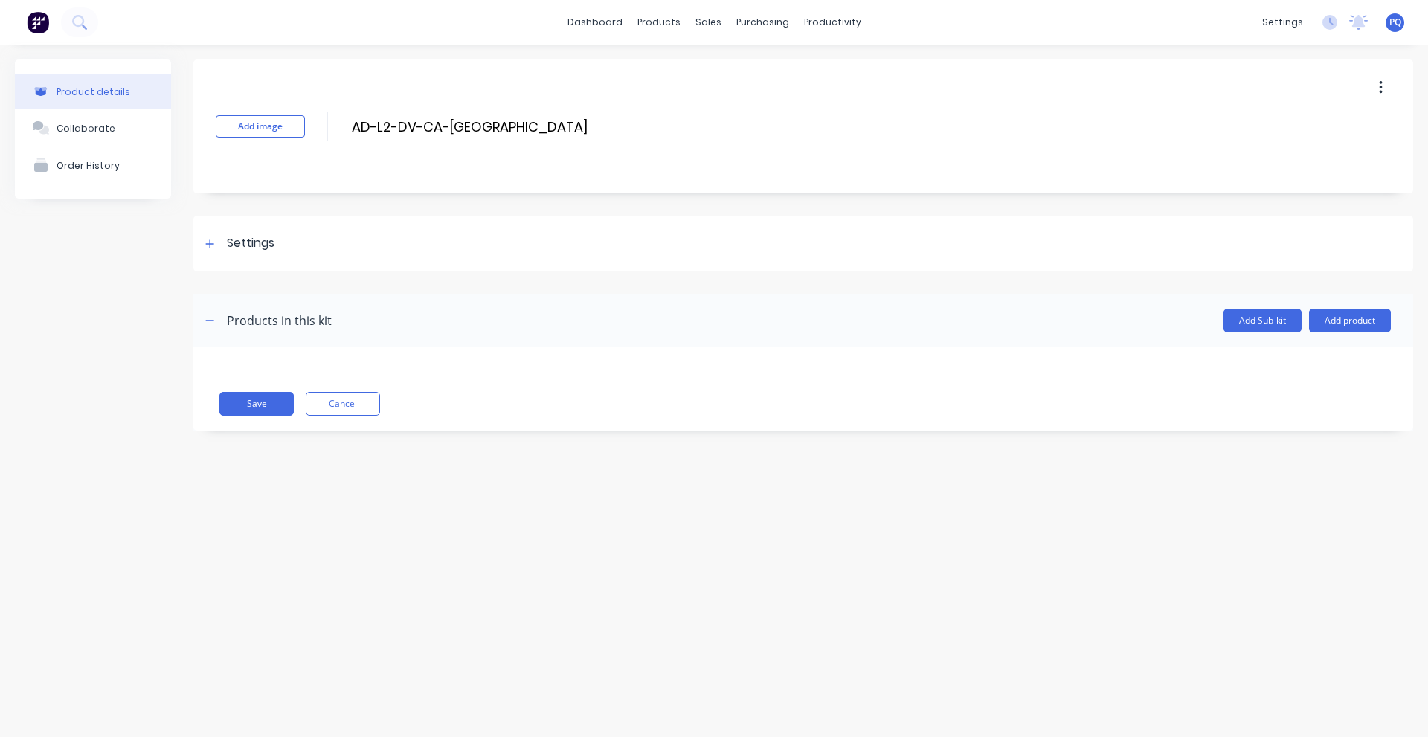
click at [263, 237] on div "Settings" at bounding box center [251, 243] width 48 height 19
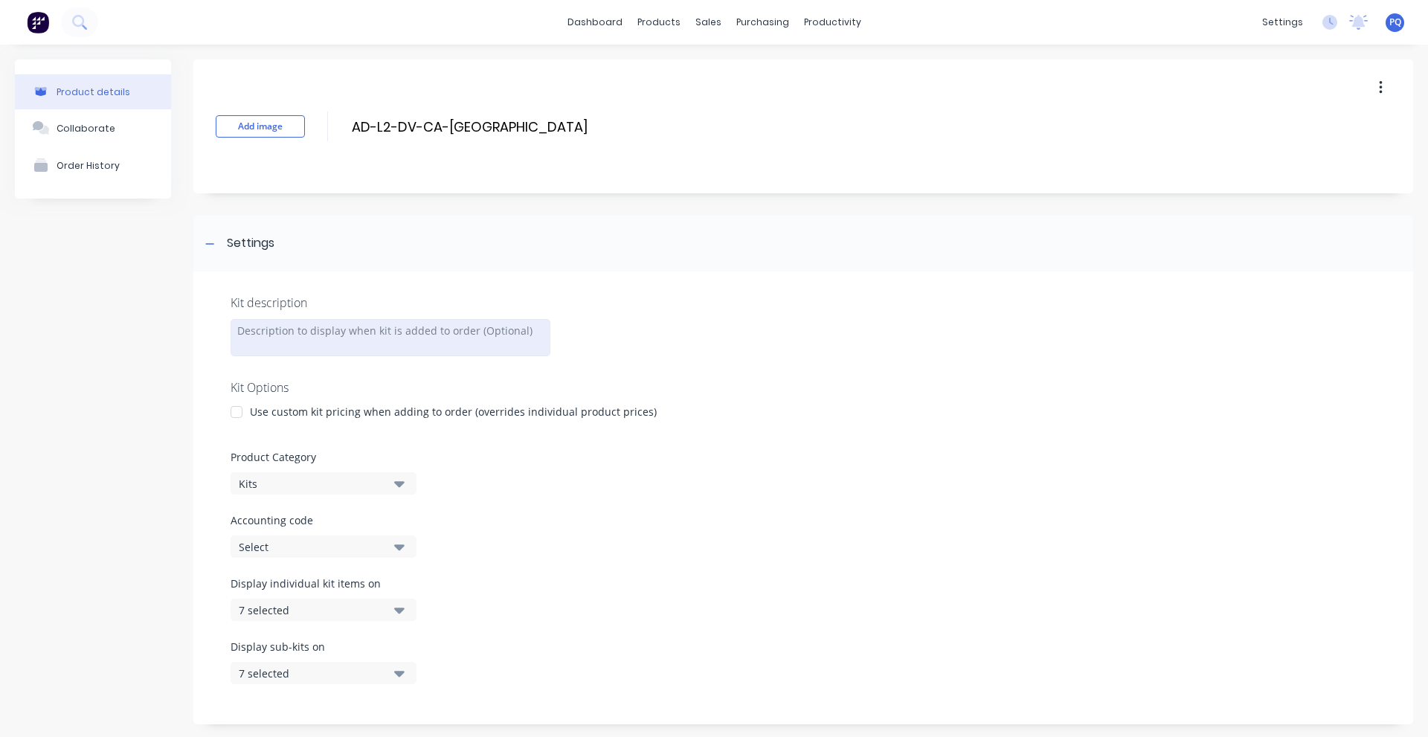
click at [298, 337] on div at bounding box center [391, 337] width 320 height 37
paste div
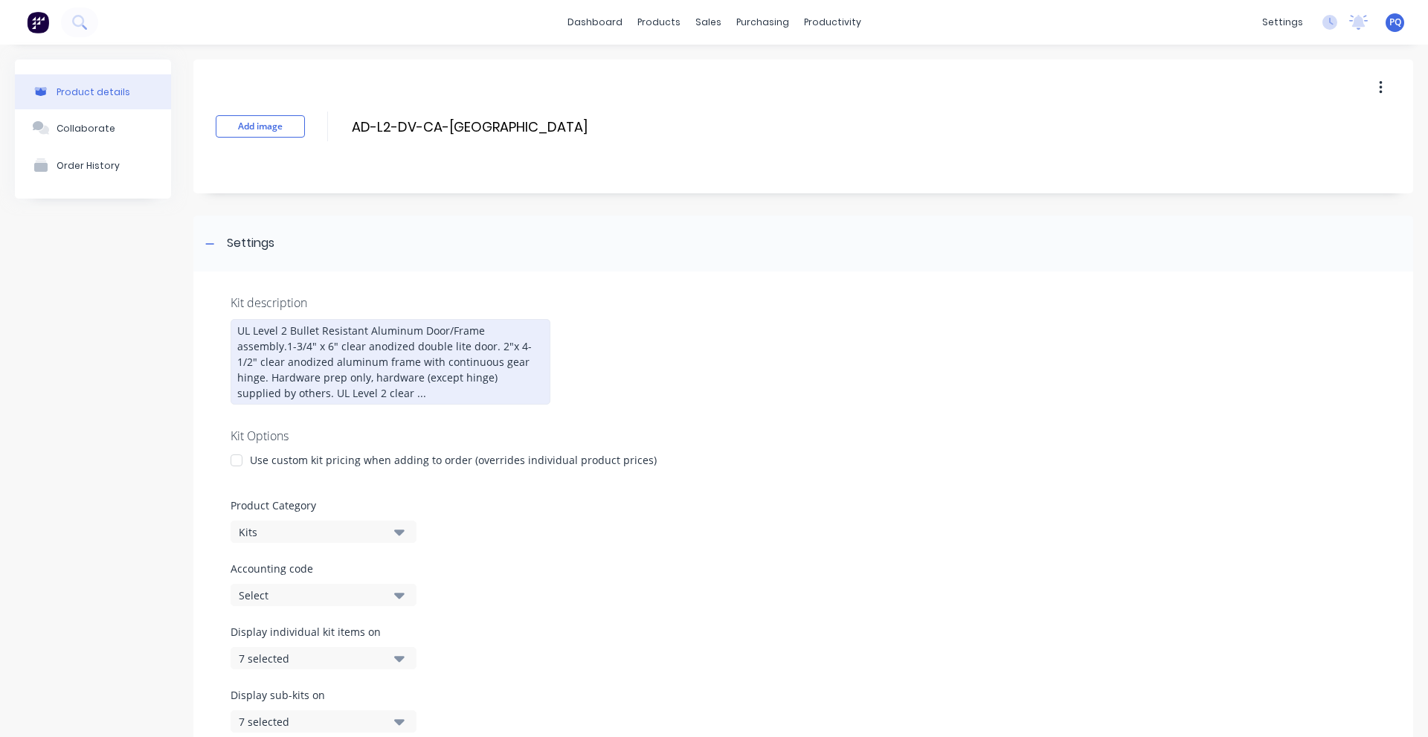
scroll to position [247, 0]
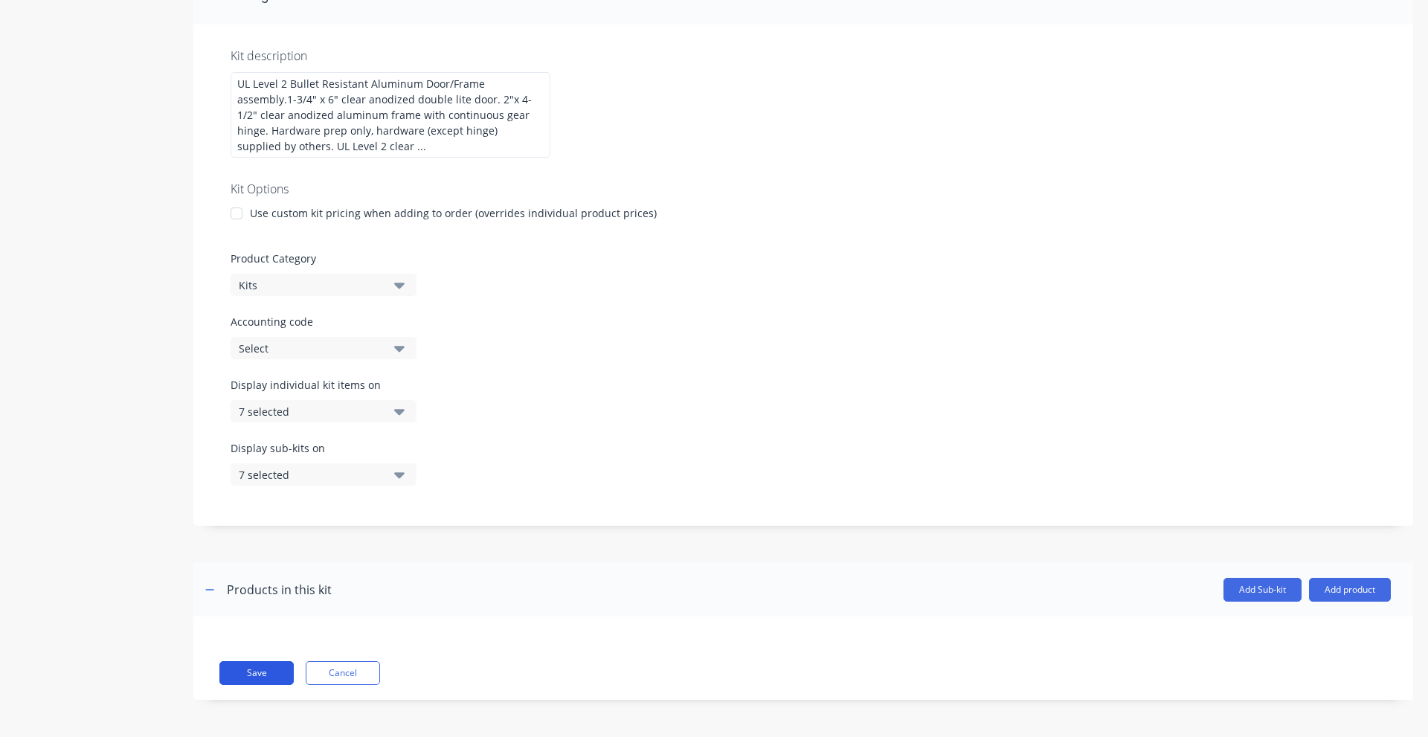
click at [275, 661] on button "Save" at bounding box center [256, 673] width 74 height 24
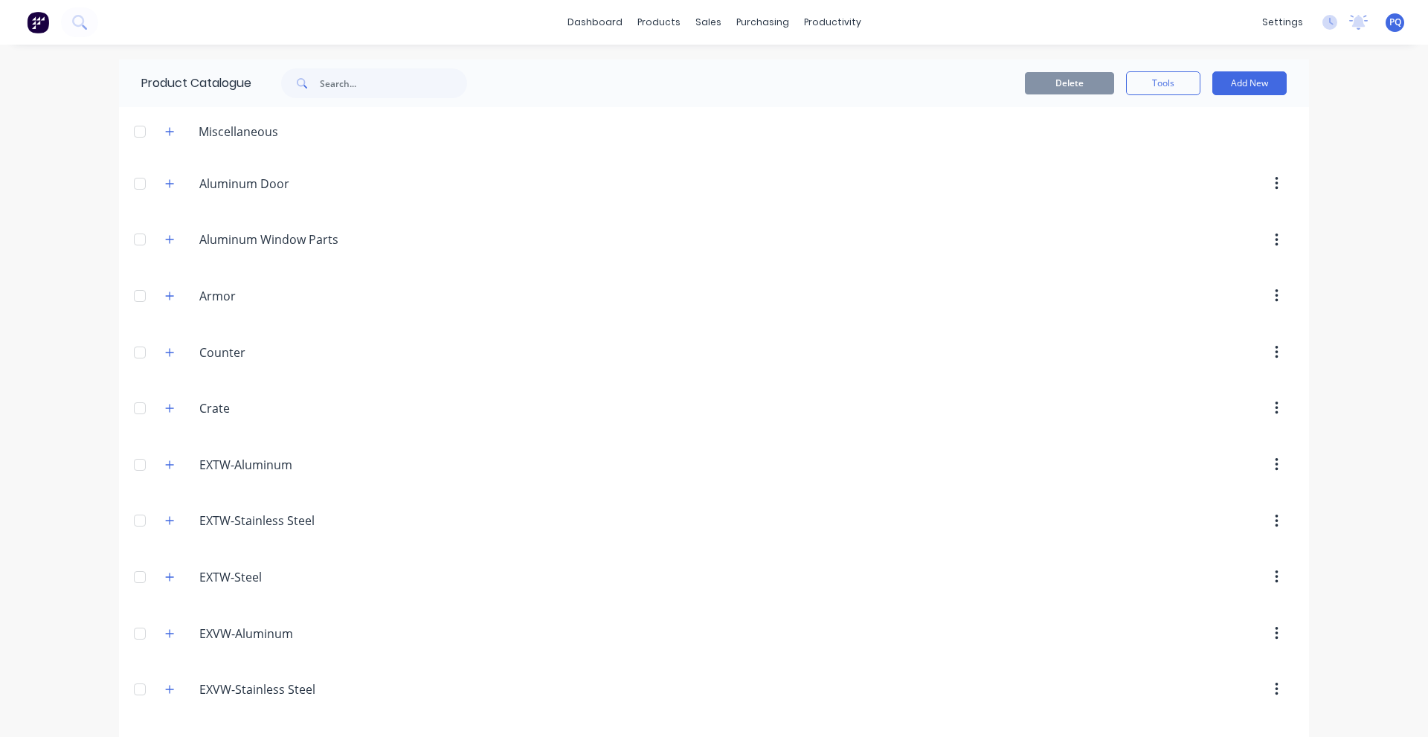
scroll to position [1136, 0]
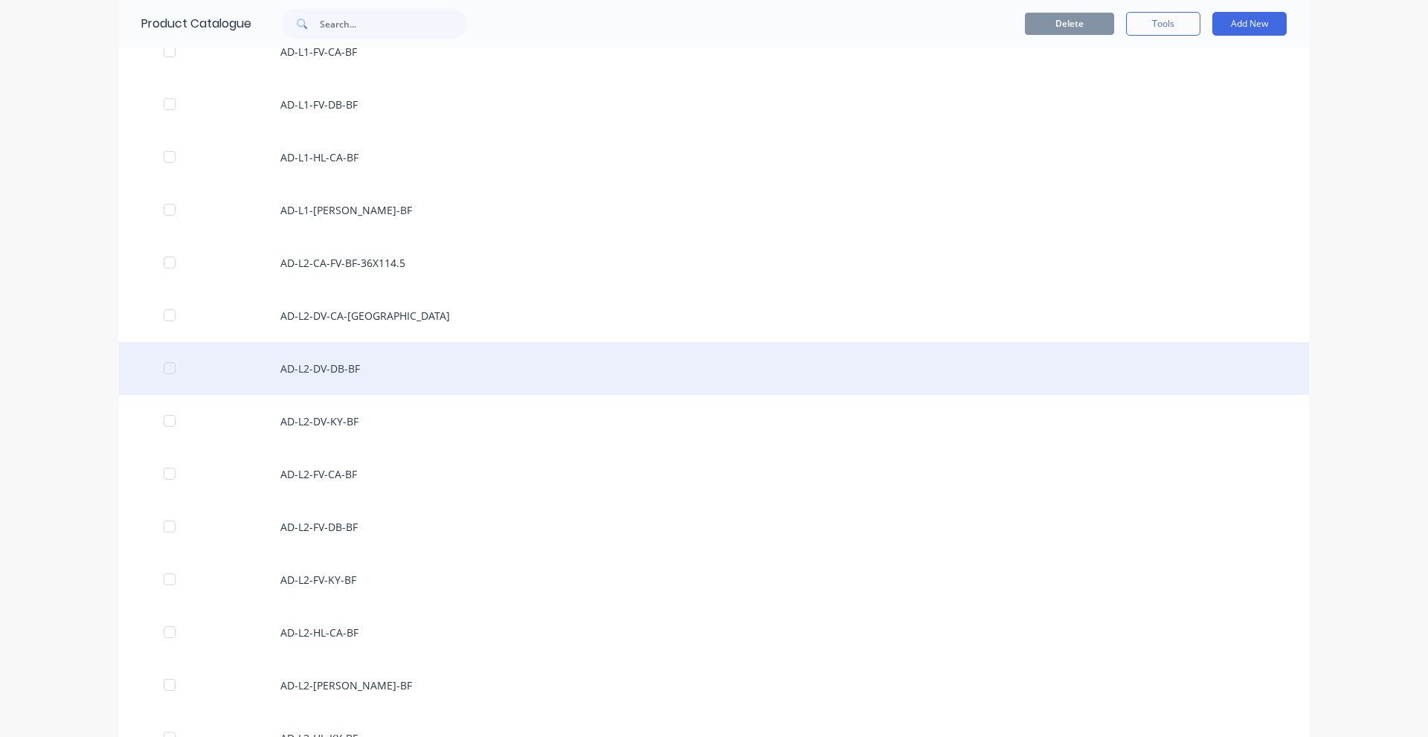
click at [320, 362] on div "AD-L2-DV-DB-BF" at bounding box center [714, 368] width 1190 height 53
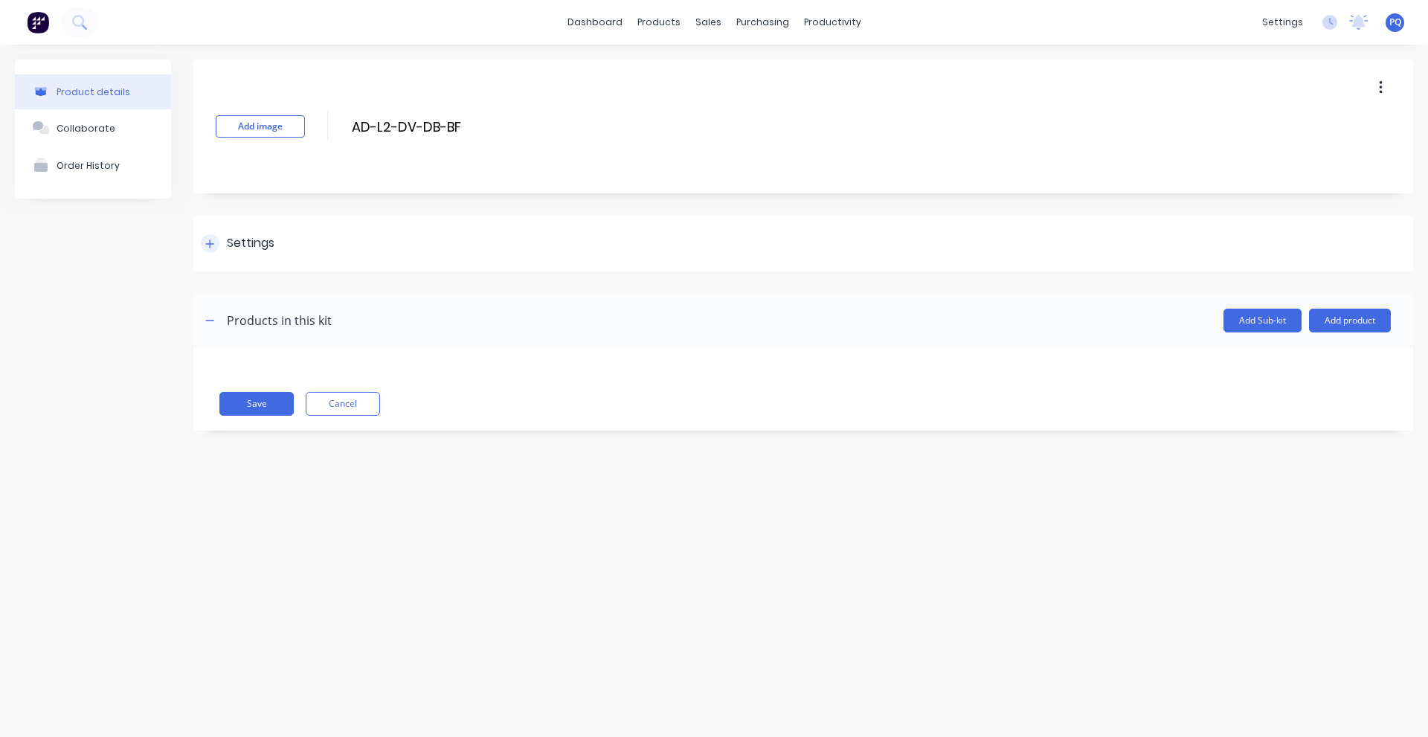
click at [251, 242] on div "Settings" at bounding box center [251, 243] width 48 height 19
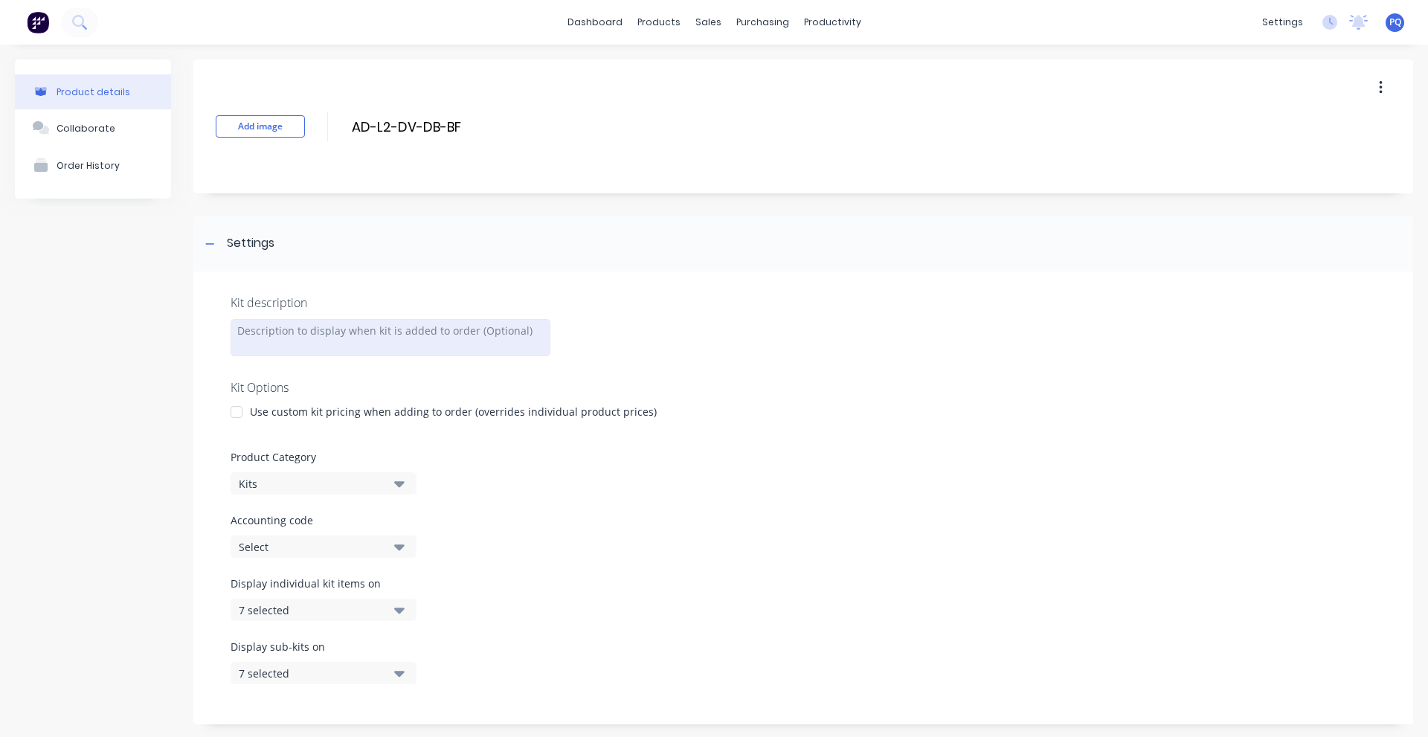
click at [321, 334] on div at bounding box center [391, 337] width 320 height 37
paste div
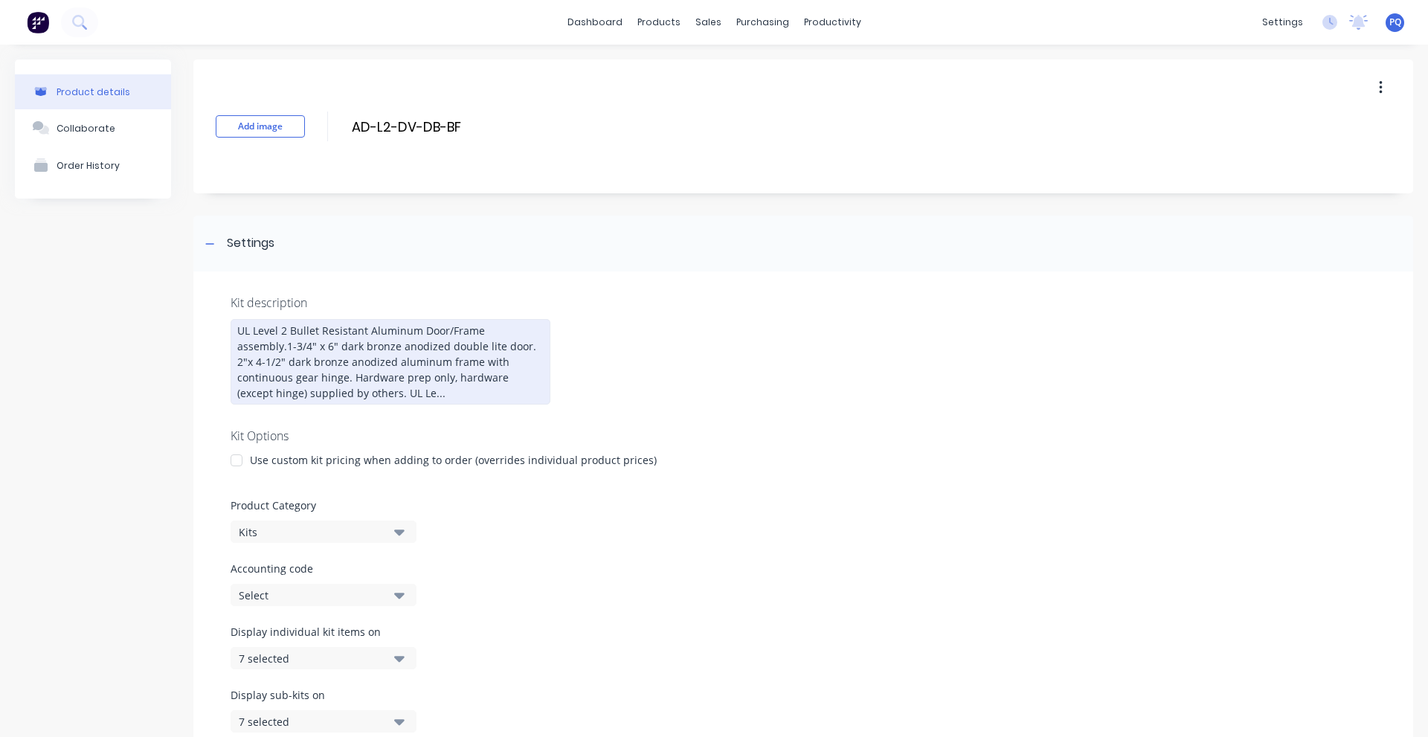
scroll to position [247, 0]
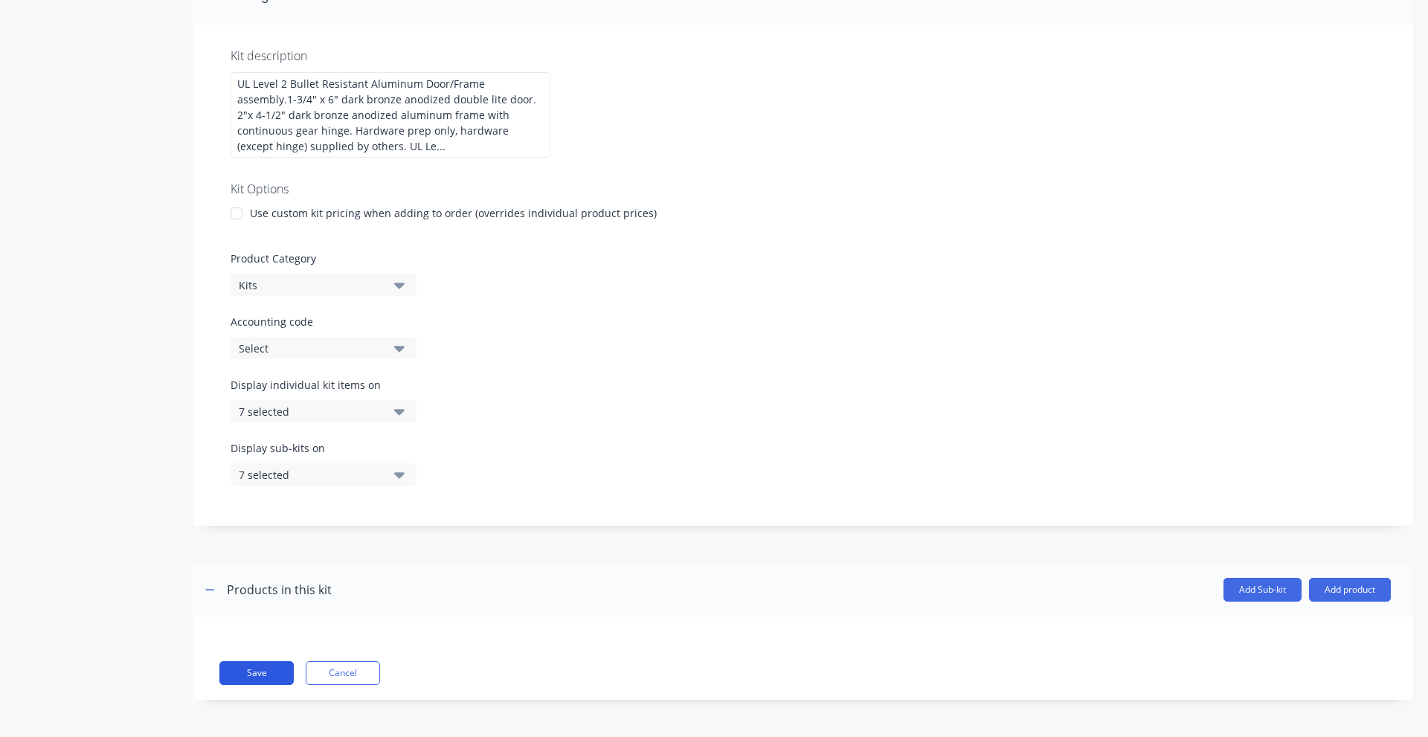
click at [261, 672] on button "Save" at bounding box center [256, 673] width 74 height 24
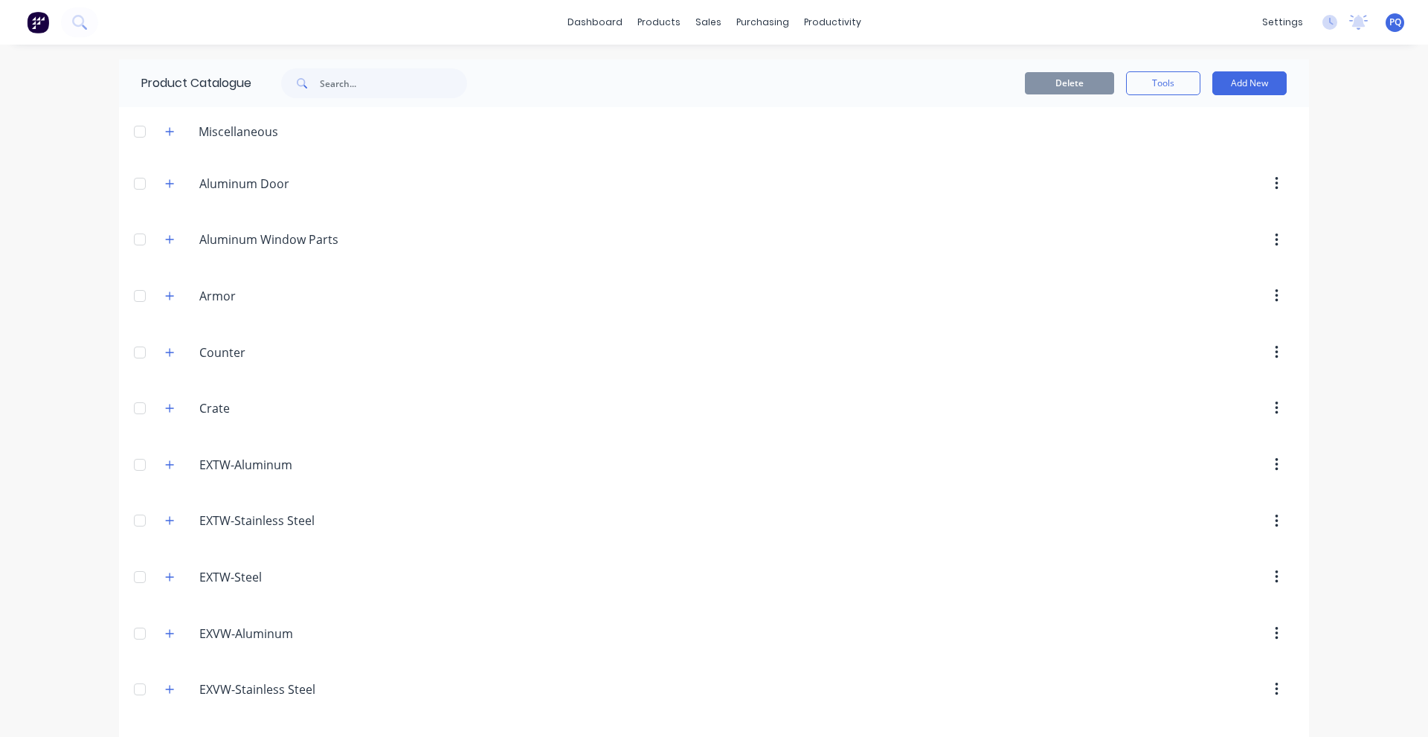
scroll to position [1189, 0]
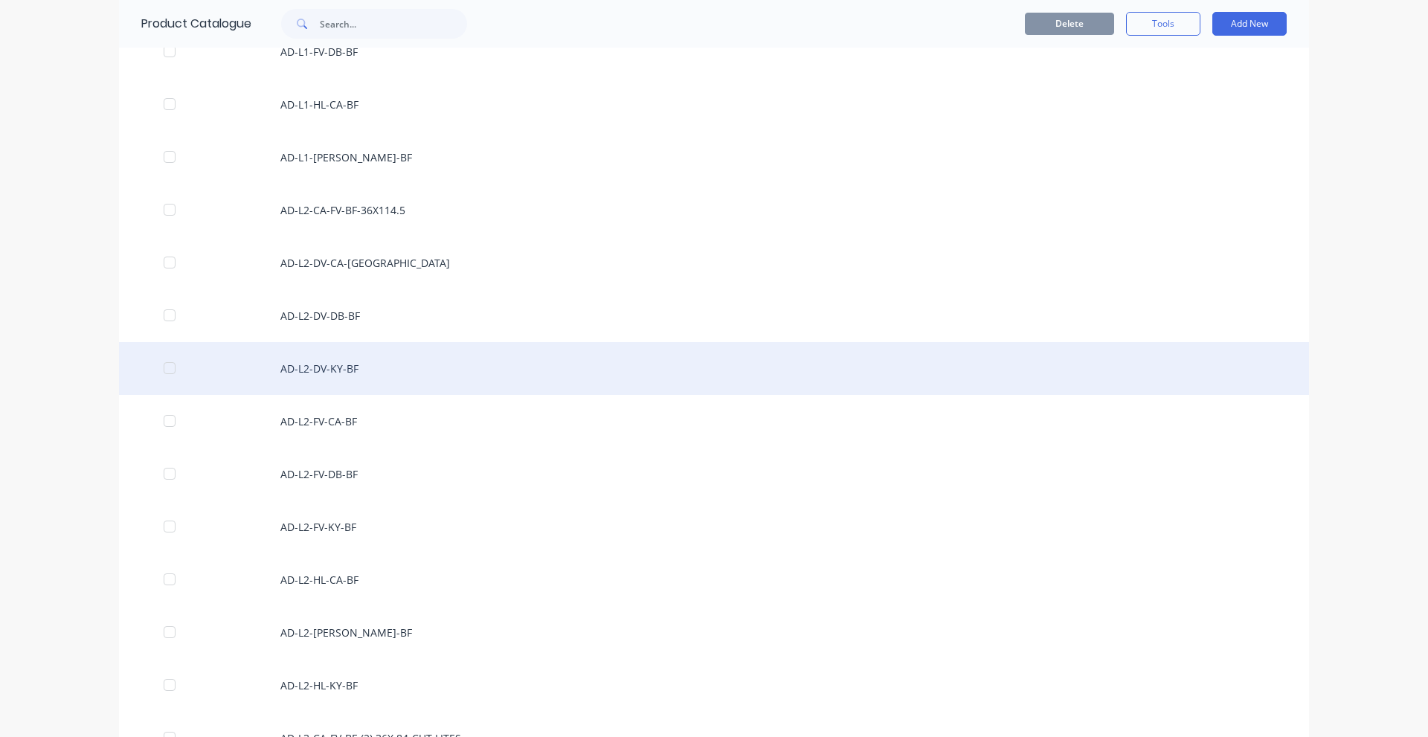
click at [390, 366] on div "AD-L2-DV-KY-BF" at bounding box center [714, 368] width 1190 height 53
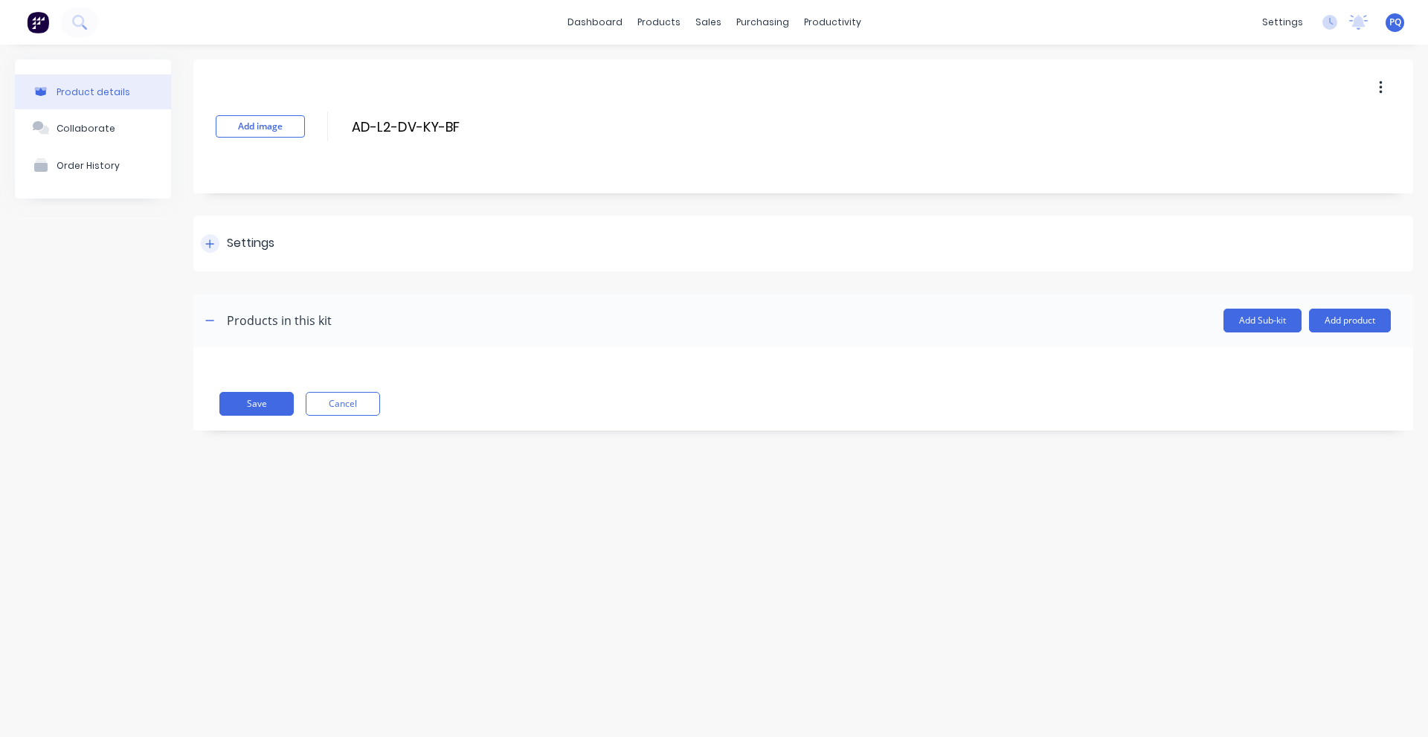
click at [265, 248] on div "Settings" at bounding box center [251, 243] width 48 height 19
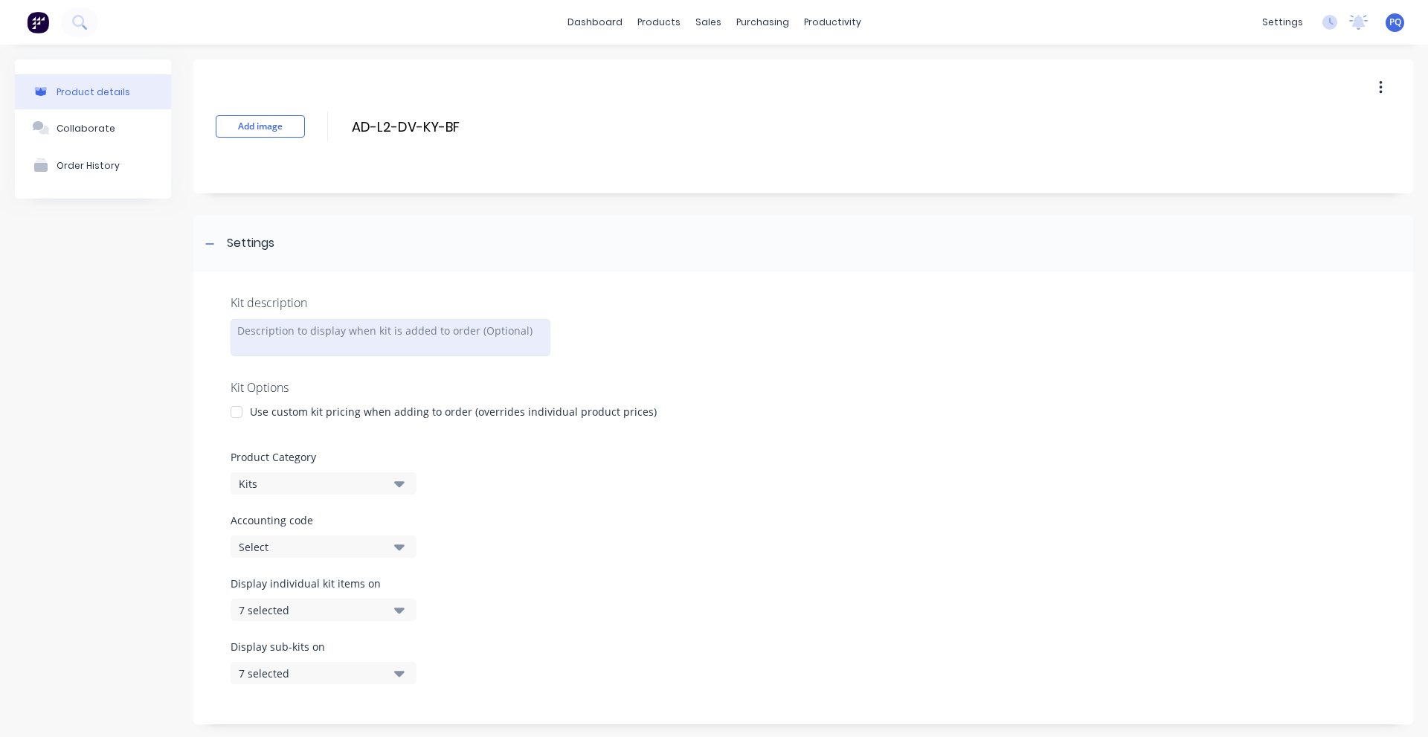
click at [312, 336] on div at bounding box center [391, 337] width 320 height 37
paste div
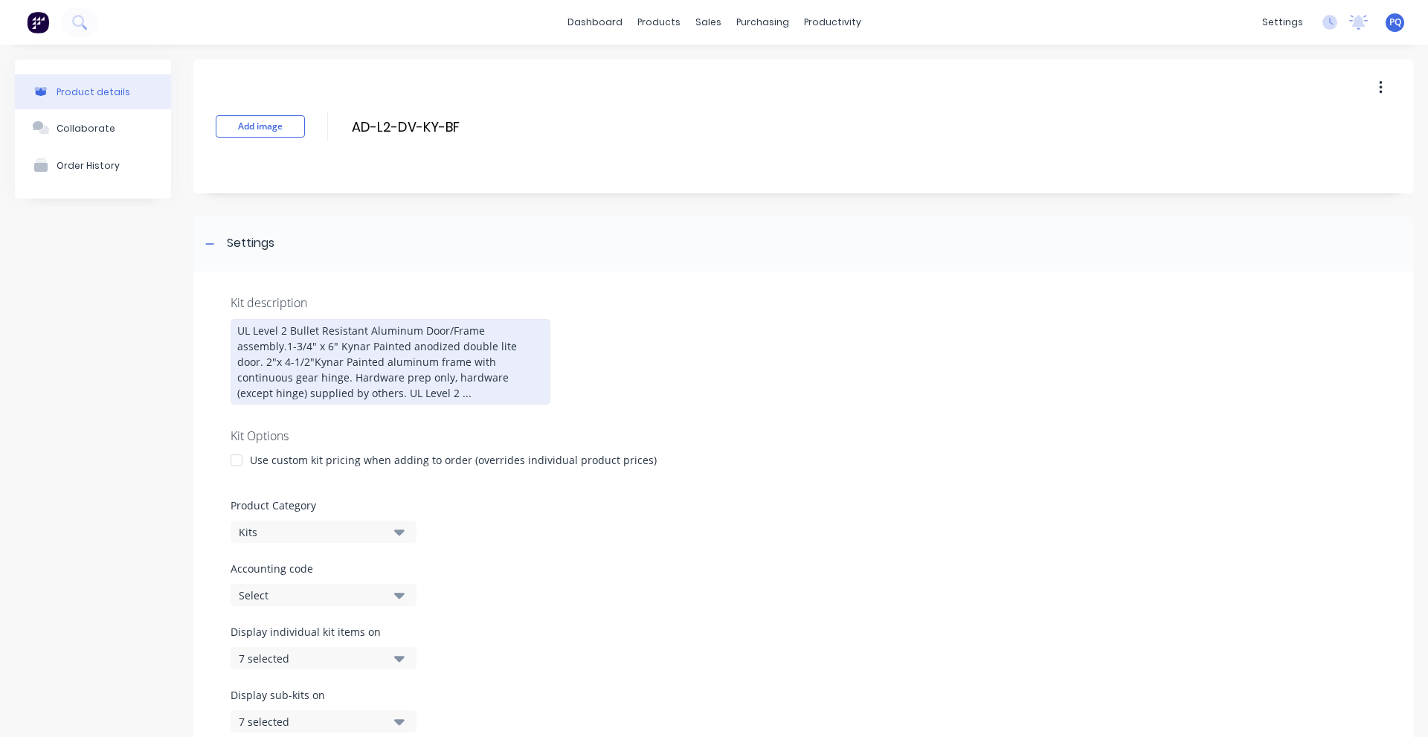
scroll to position [247, 0]
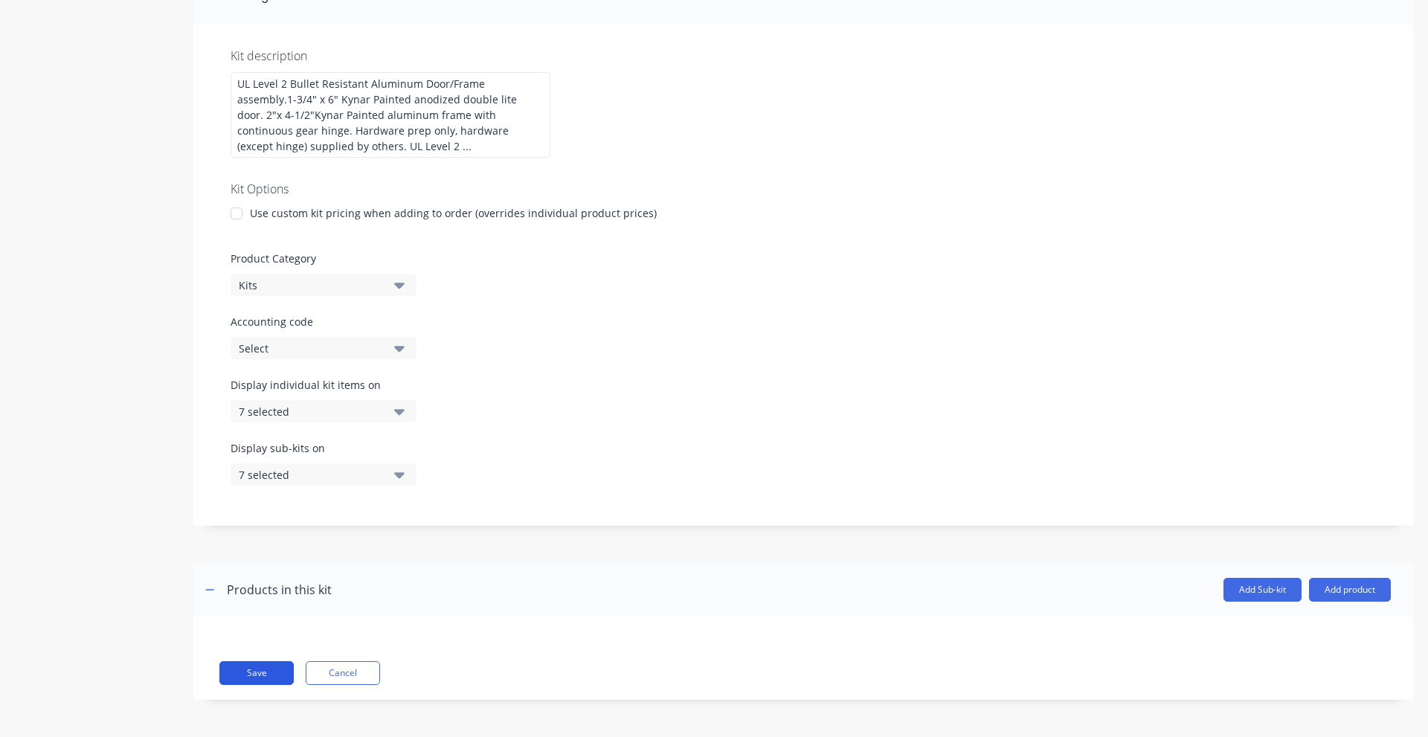
click at [272, 677] on button "Save" at bounding box center [256, 673] width 74 height 24
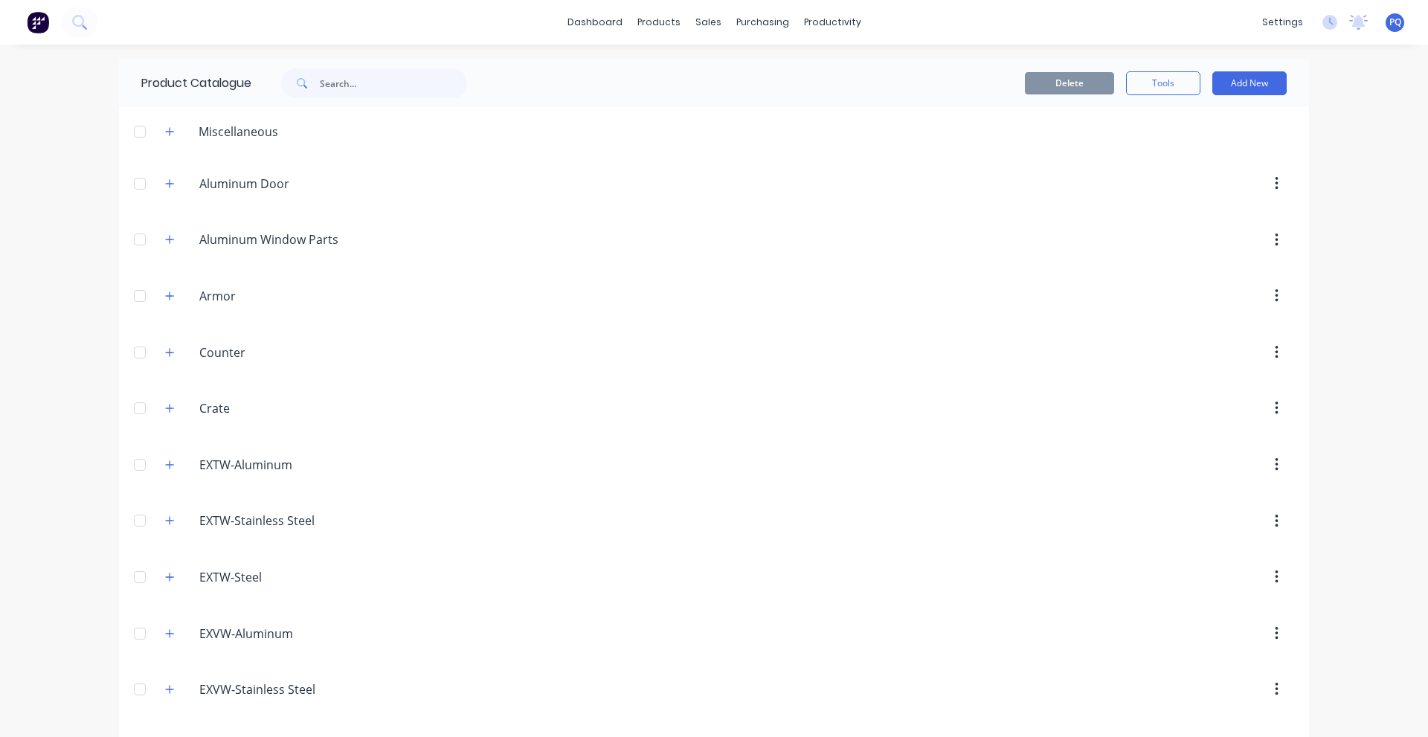
scroll to position [1242, 0]
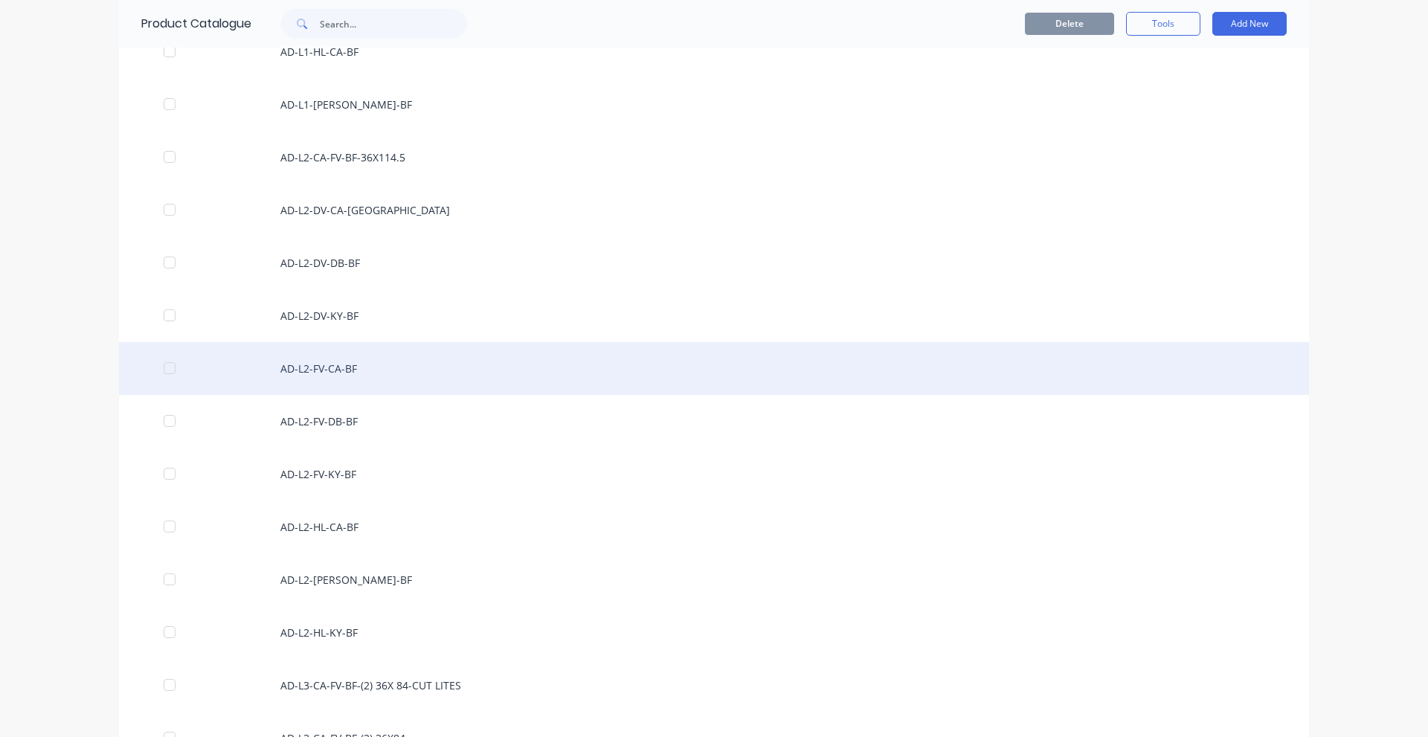
click at [414, 375] on div "AD-L2-FV-CA-BF" at bounding box center [714, 368] width 1190 height 53
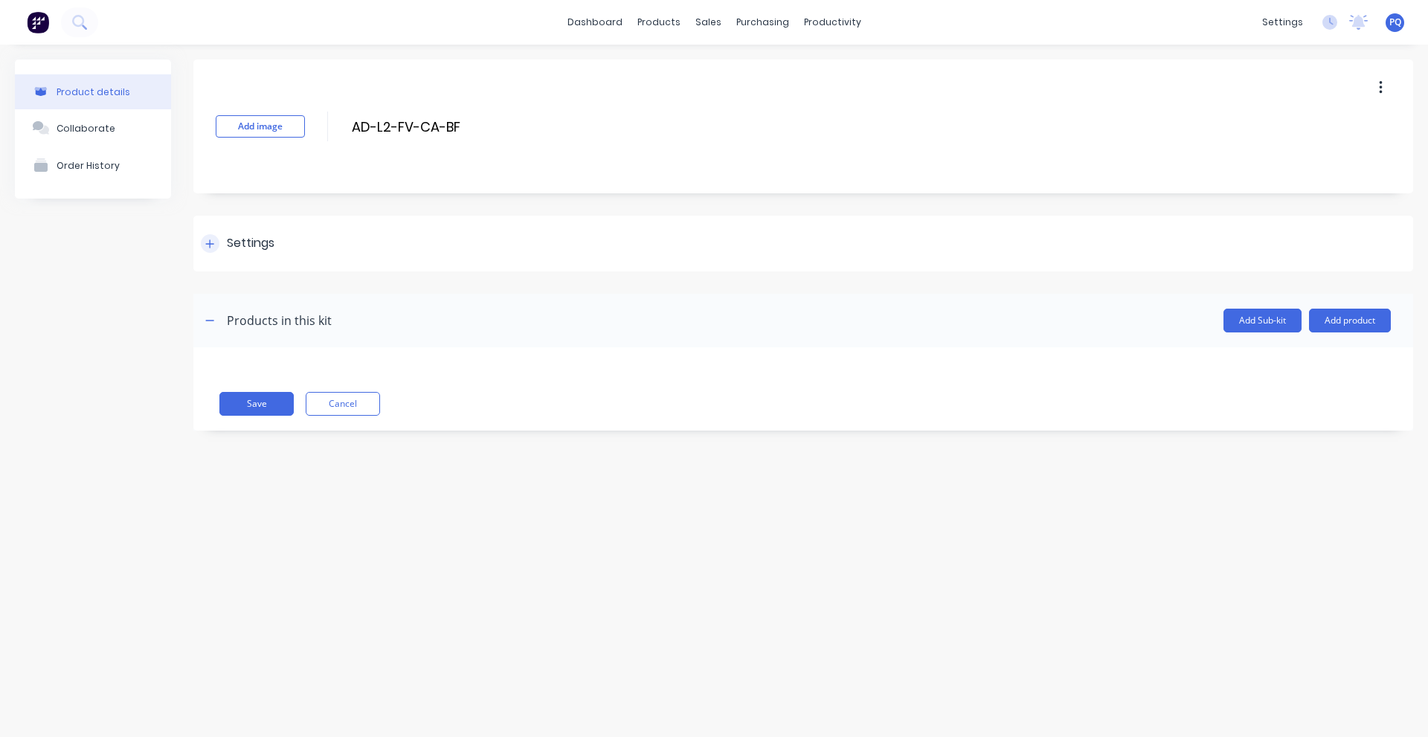
click at [244, 236] on div "Settings" at bounding box center [251, 243] width 48 height 19
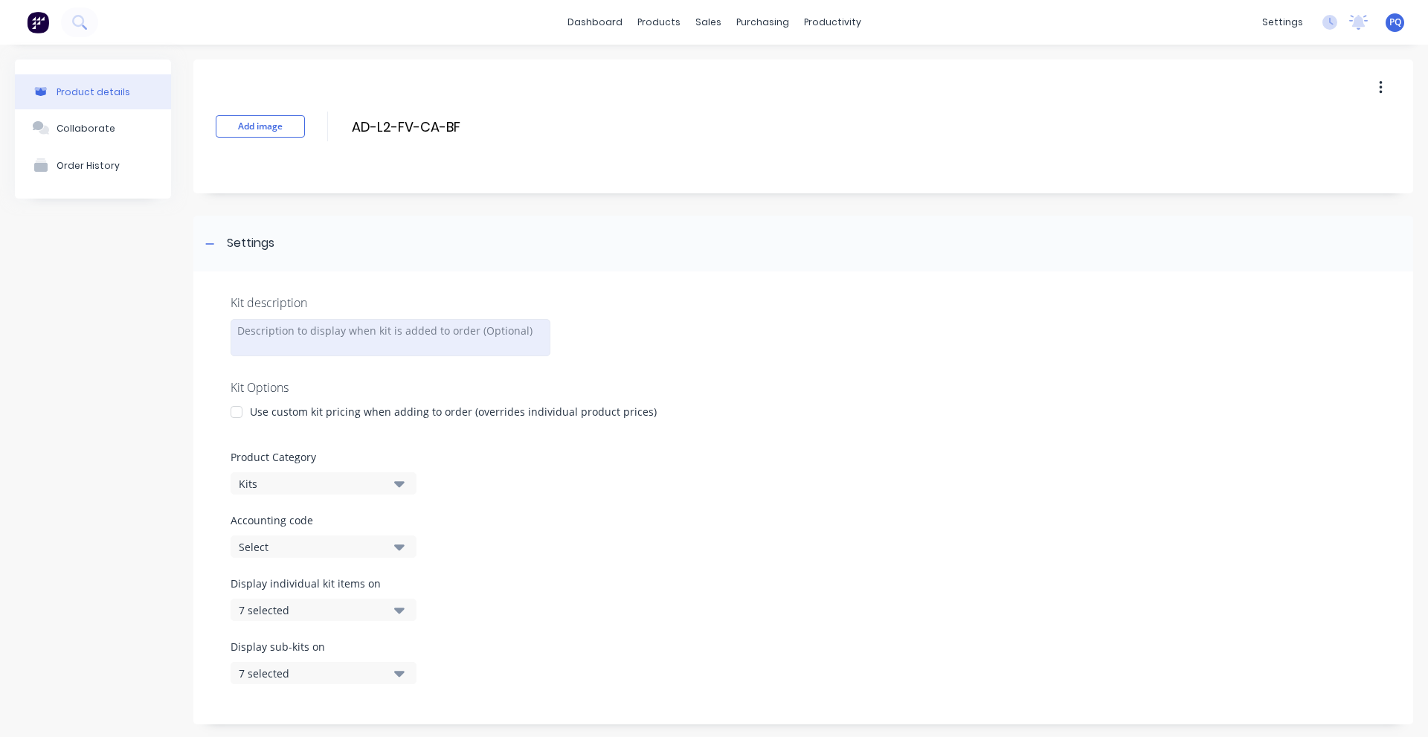
click at [322, 353] on div at bounding box center [391, 337] width 320 height 37
paste div
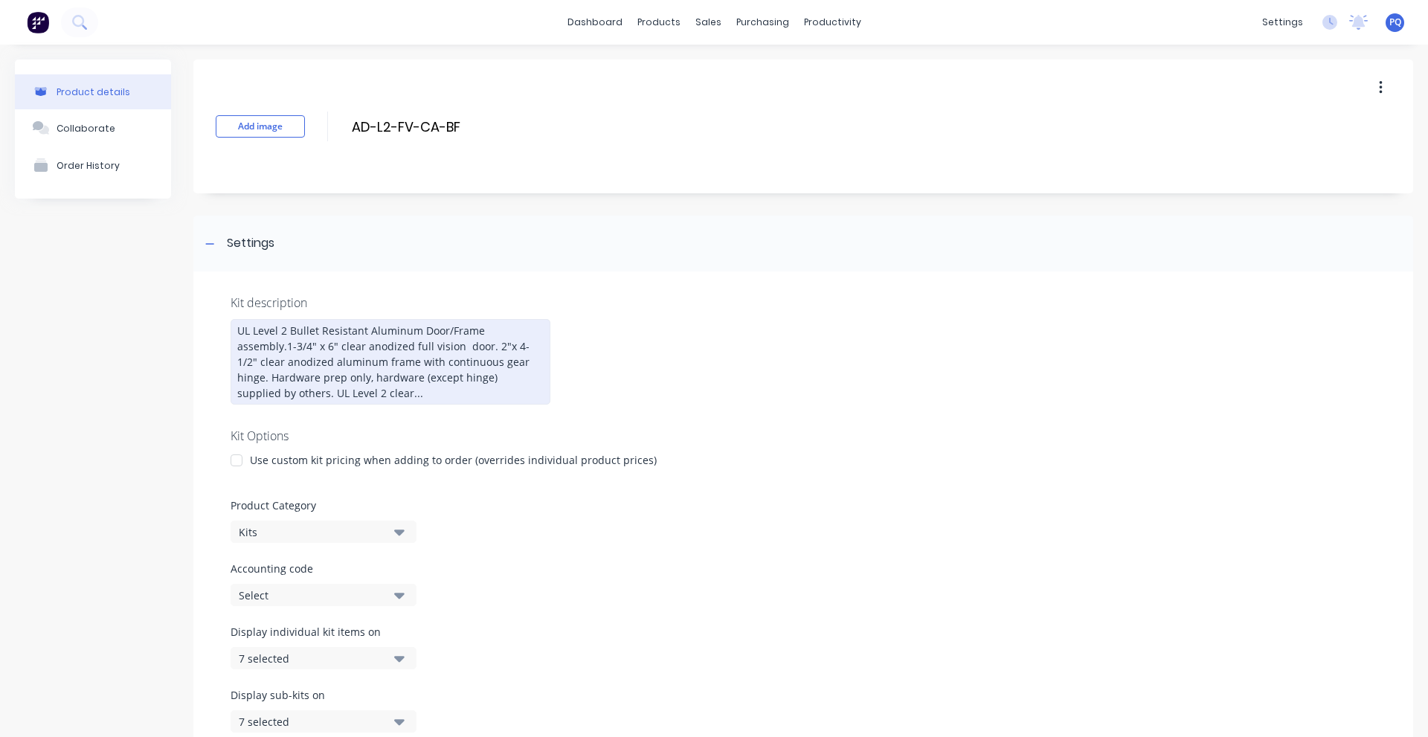
scroll to position [247, 0]
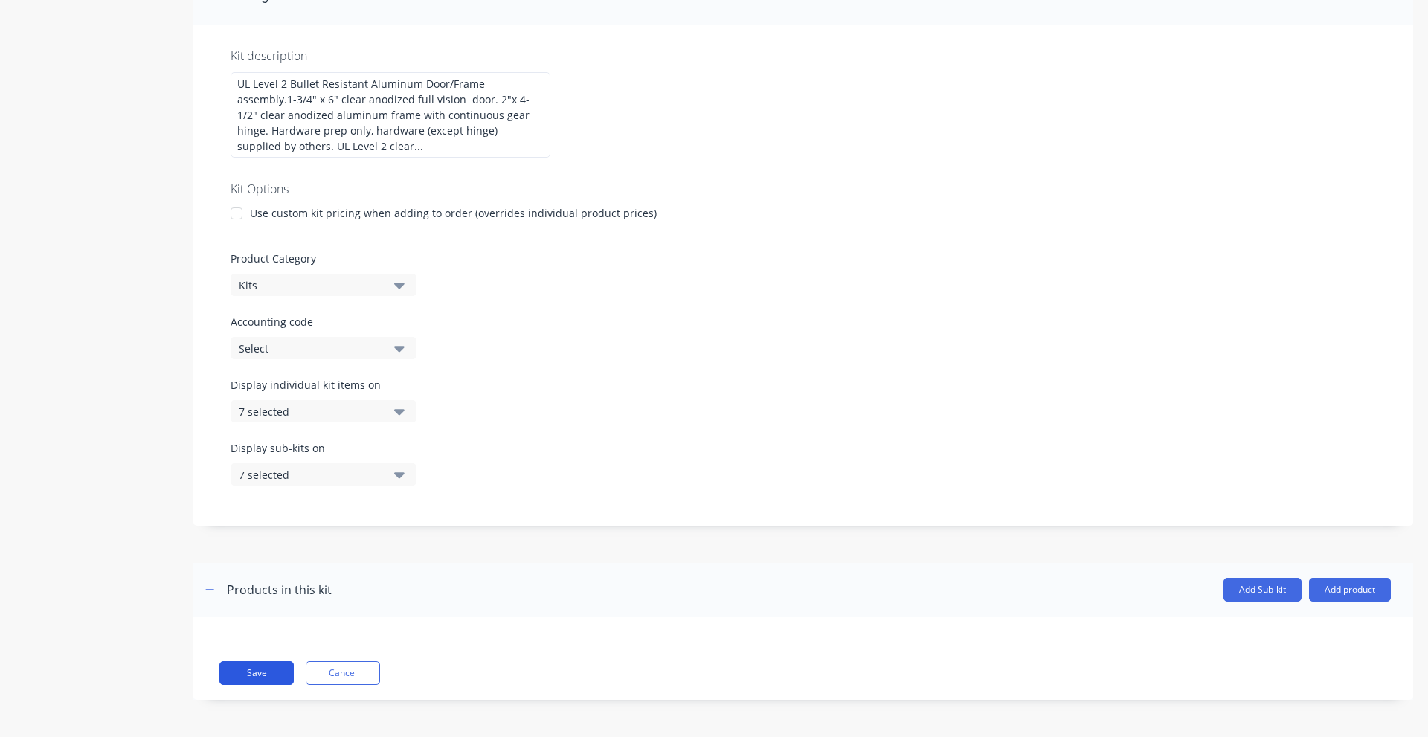
click at [258, 675] on button "Save" at bounding box center [256, 673] width 74 height 24
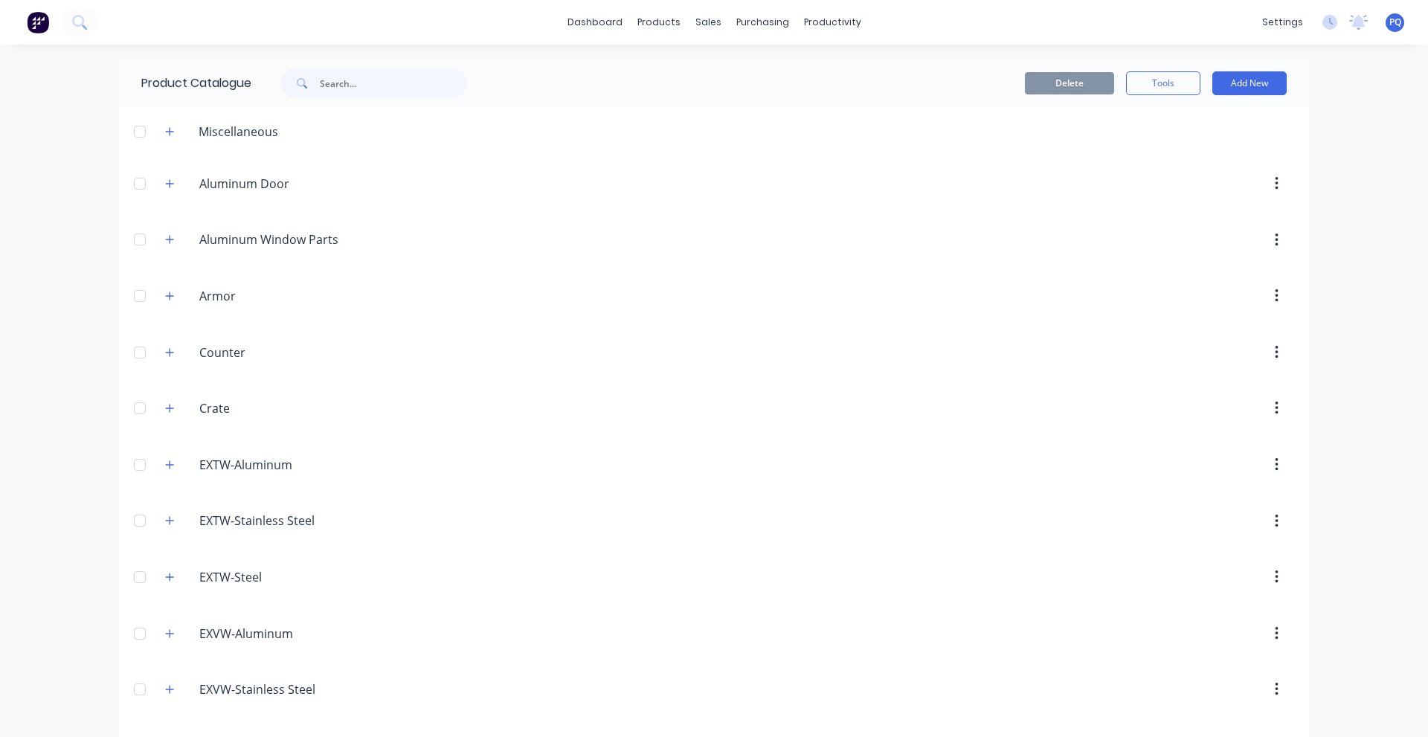
scroll to position [1294, 0]
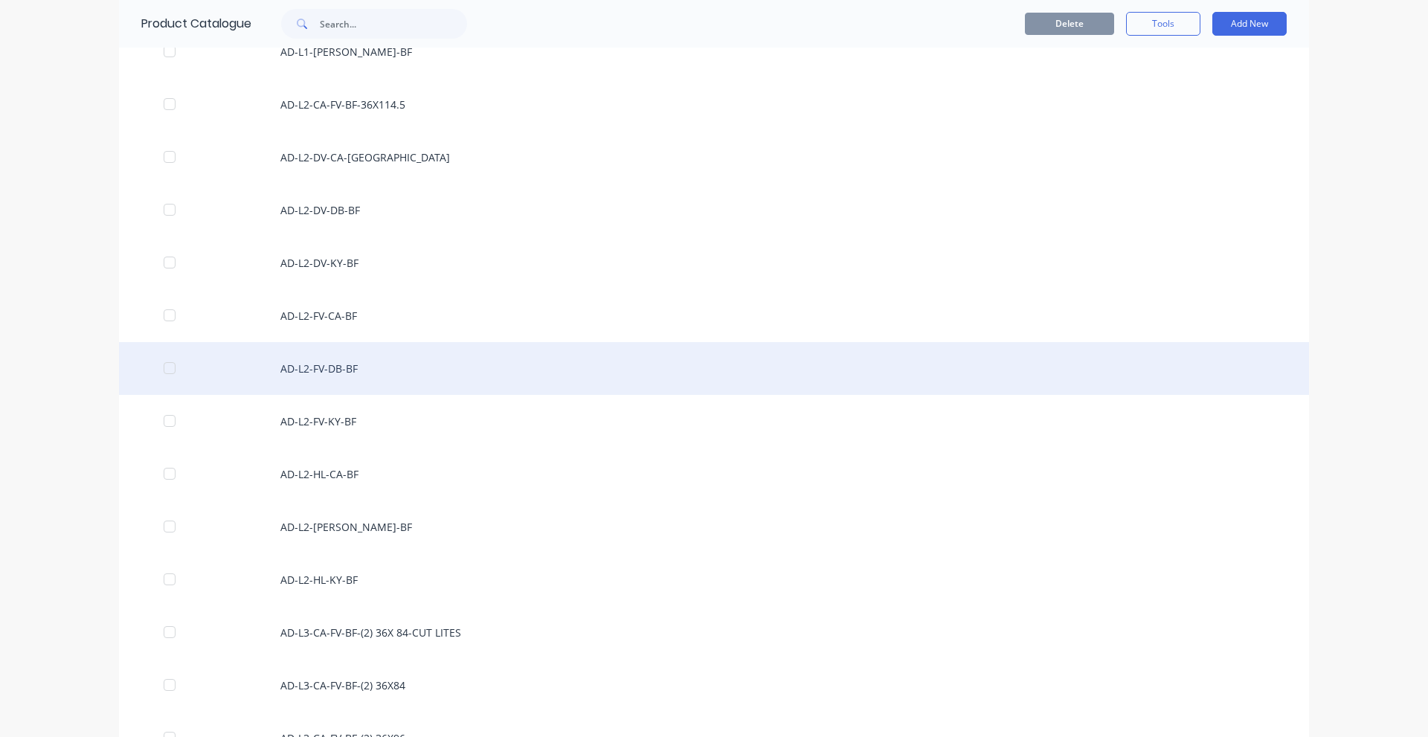
click at [344, 384] on div "AD-L2-FV-DB-BF" at bounding box center [714, 368] width 1190 height 53
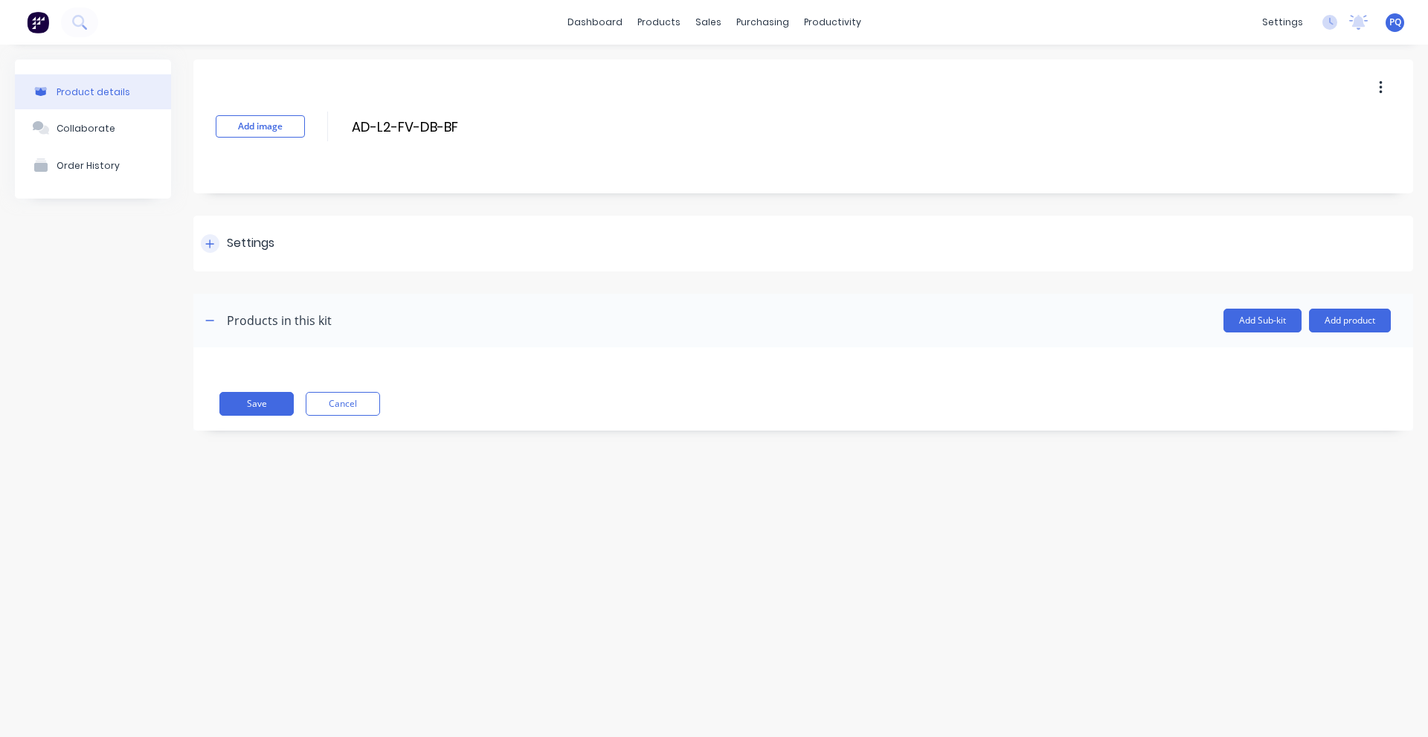
drag, startPoint x: 245, startPoint y: 248, endPoint x: 304, endPoint y: 377, distance: 142.2
click at [245, 248] on div "Settings" at bounding box center [251, 243] width 48 height 19
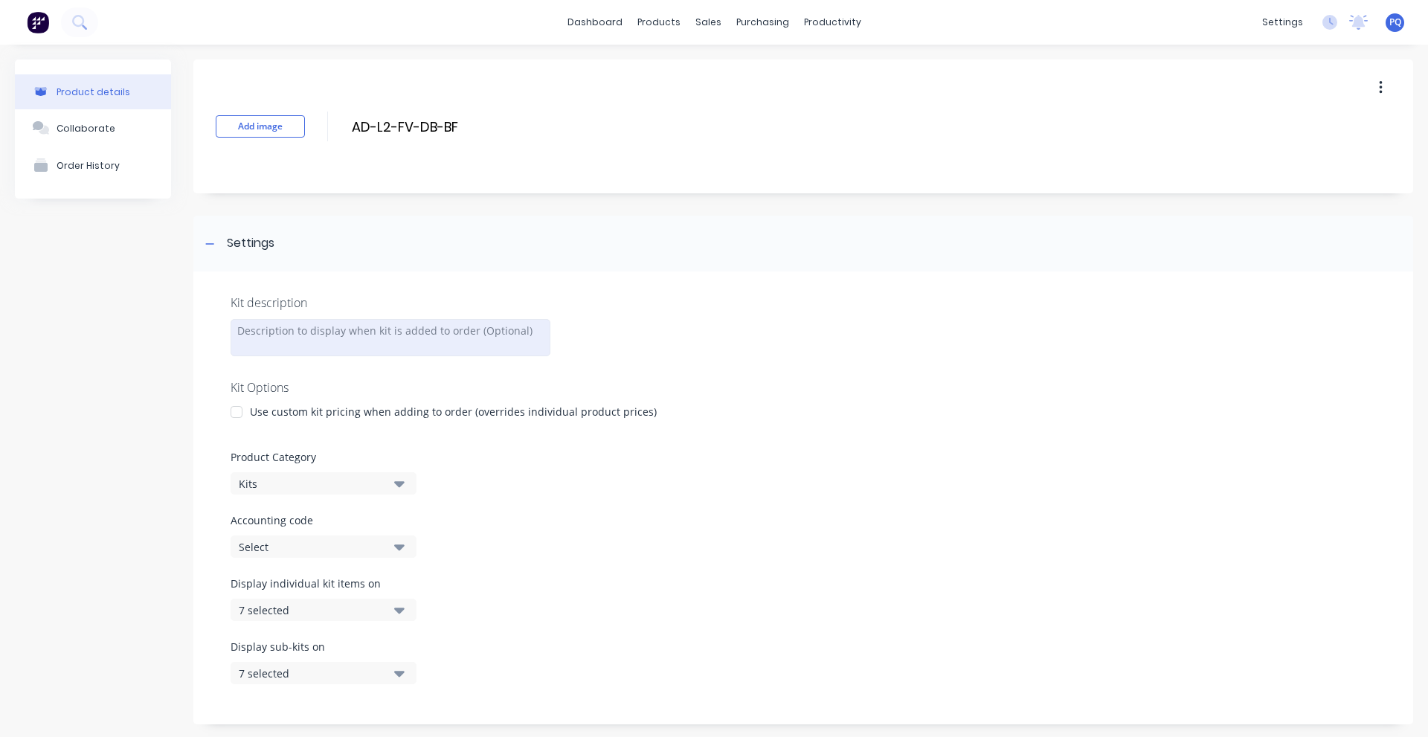
click at [297, 338] on div at bounding box center [391, 337] width 320 height 37
paste div
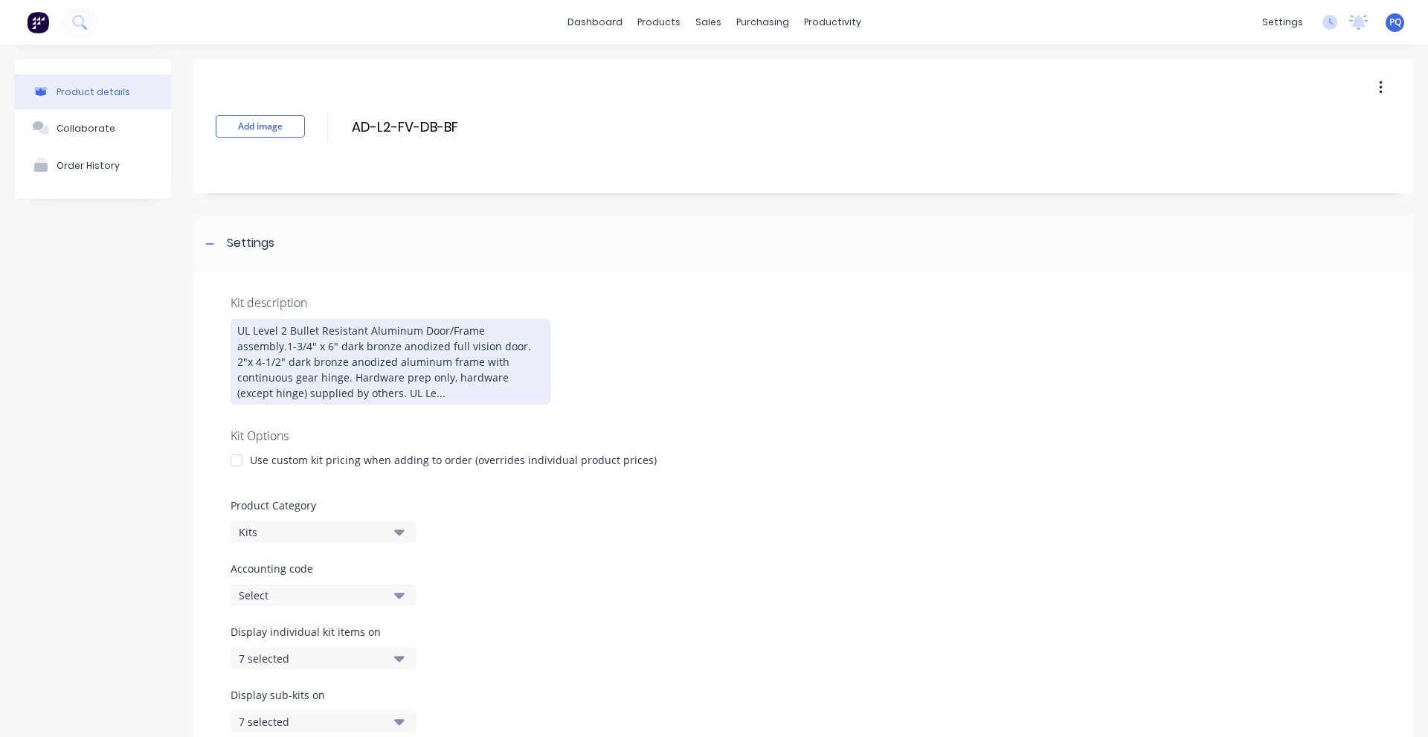
scroll to position [247, 0]
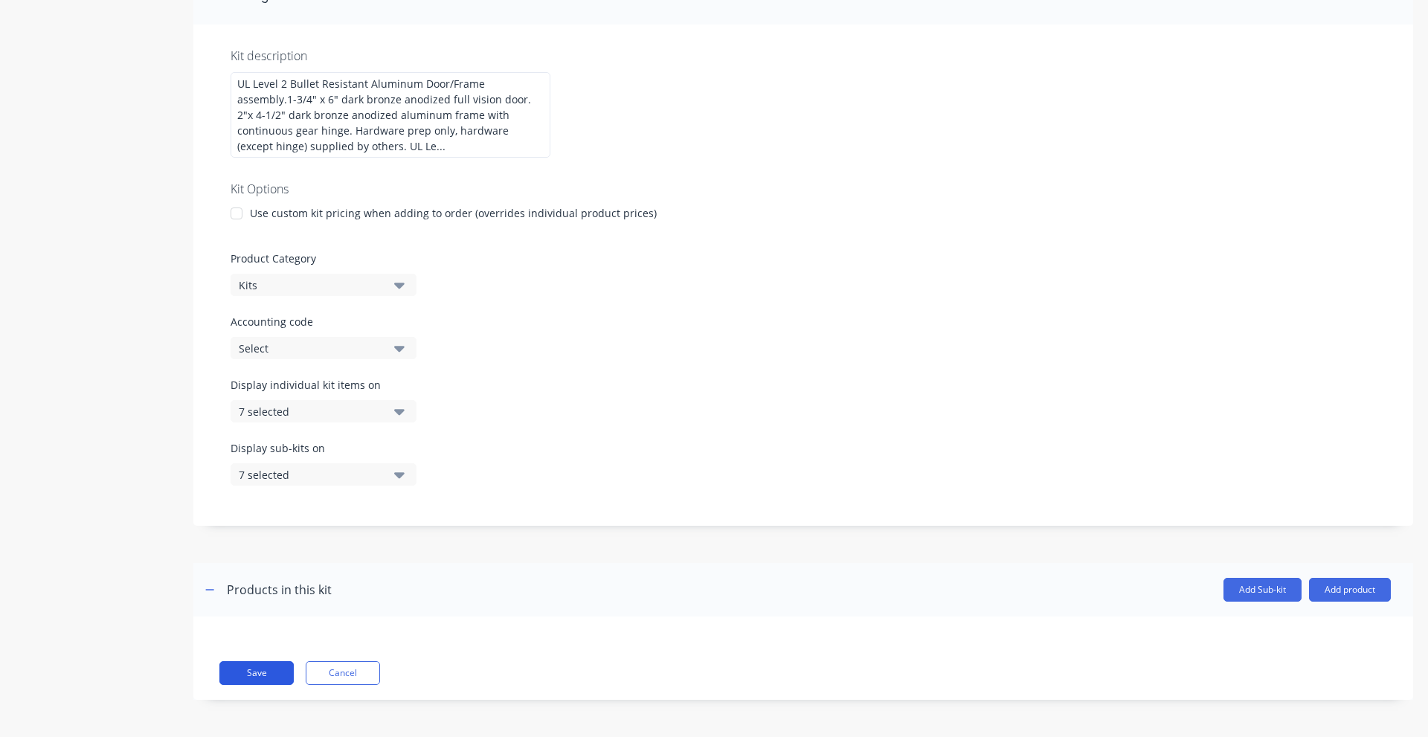
drag, startPoint x: 275, startPoint y: 671, endPoint x: 240, endPoint y: 652, distance: 40.6
click at [274, 671] on button "Save" at bounding box center [256, 673] width 74 height 24
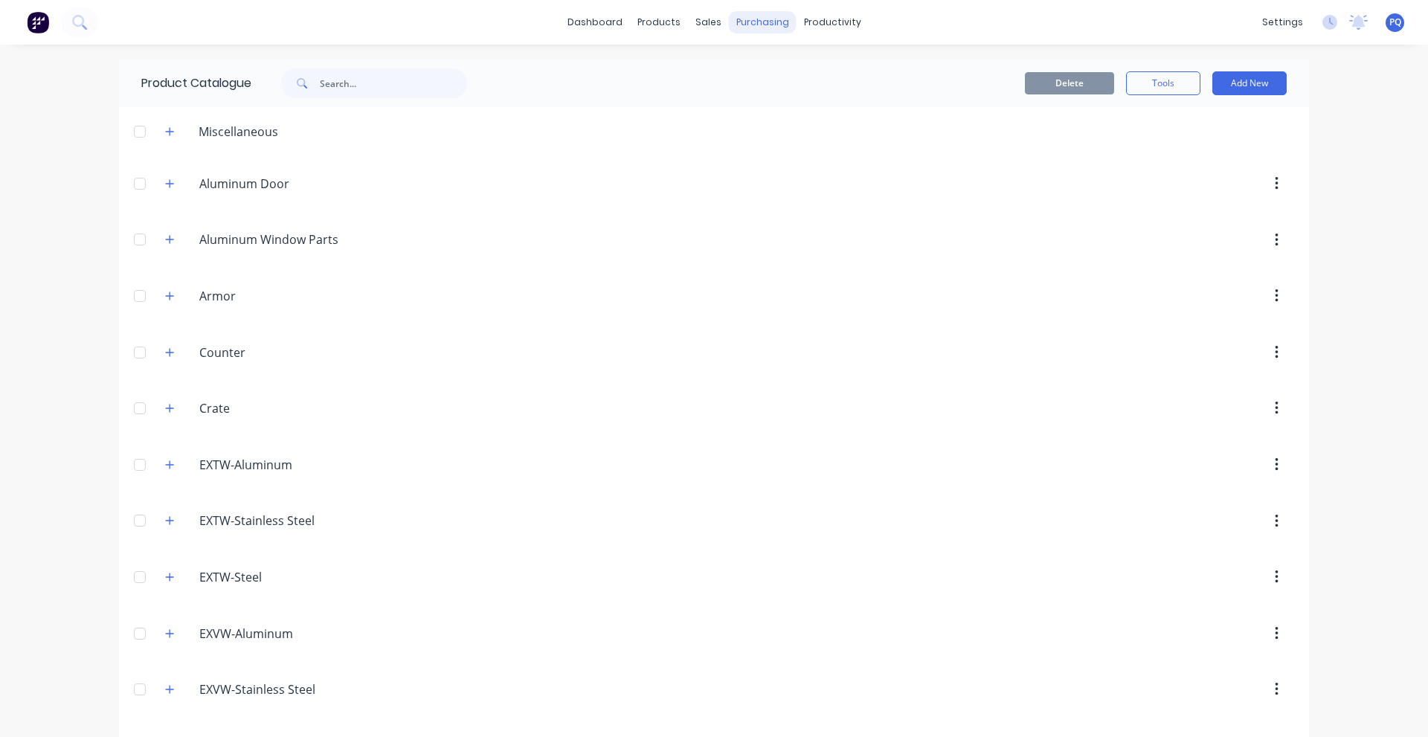
scroll to position [1347, 0]
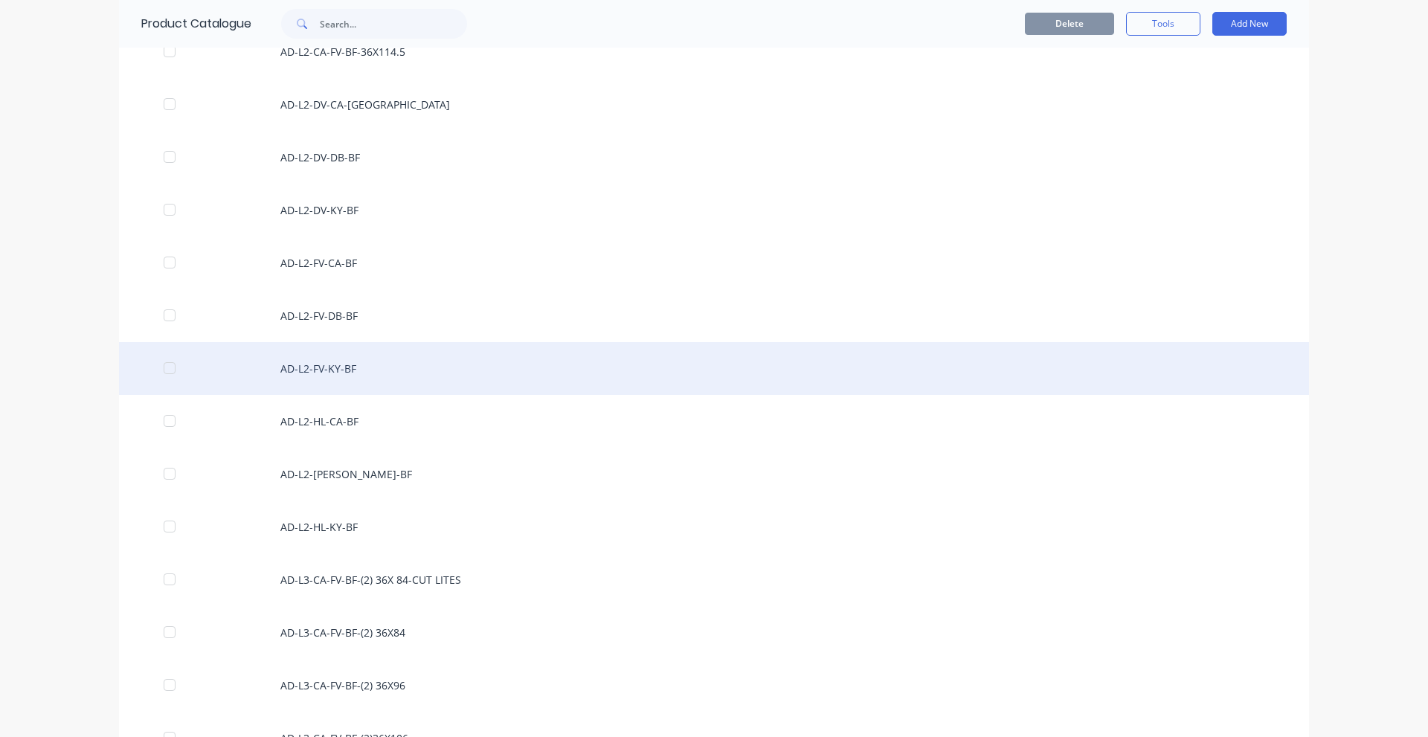
click at [446, 382] on div "AD-L2-FV-KY-BF" at bounding box center [714, 368] width 1190 height 53
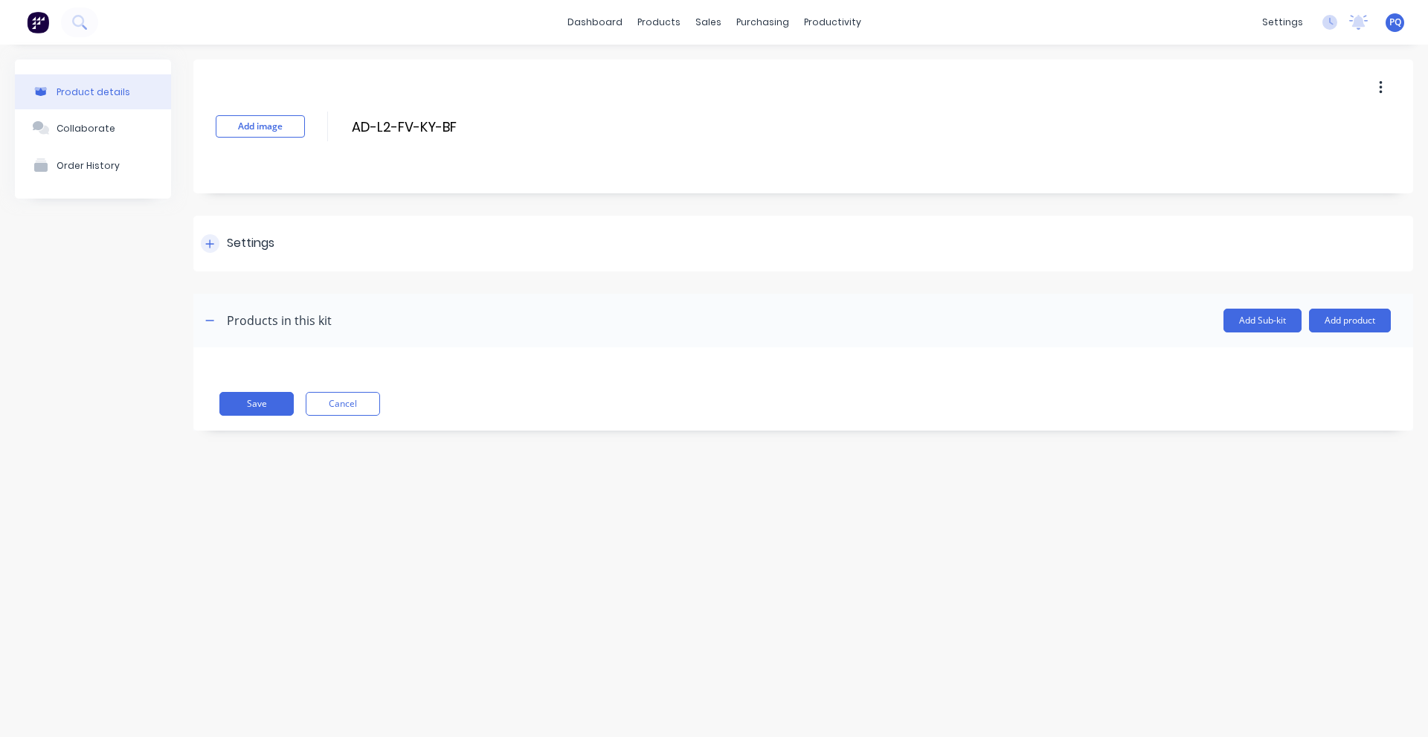
click at [222, 234] on div "Settings" at bounding box center [238, 243] width 74 height 19
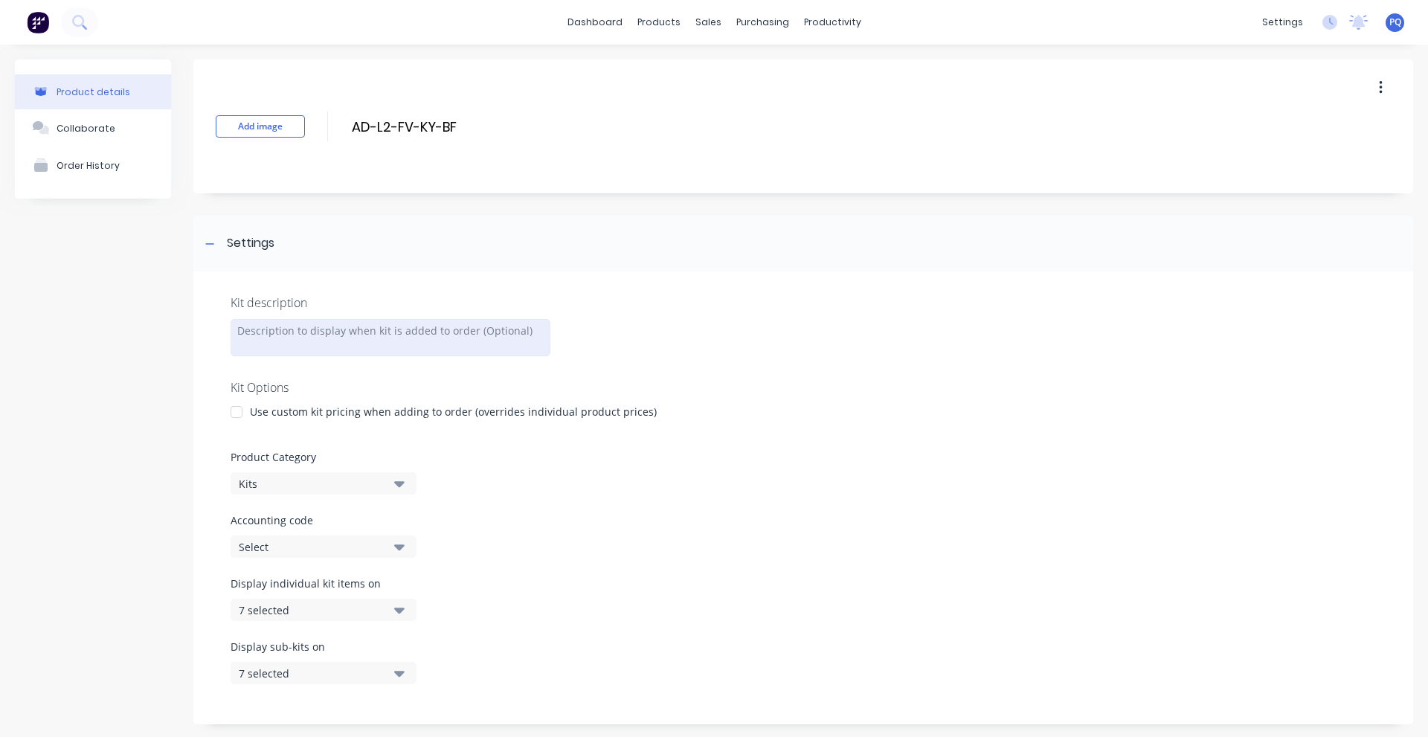
click at [329, 341] on div at bounding box center [391, 337] width 320 height 37
paste div
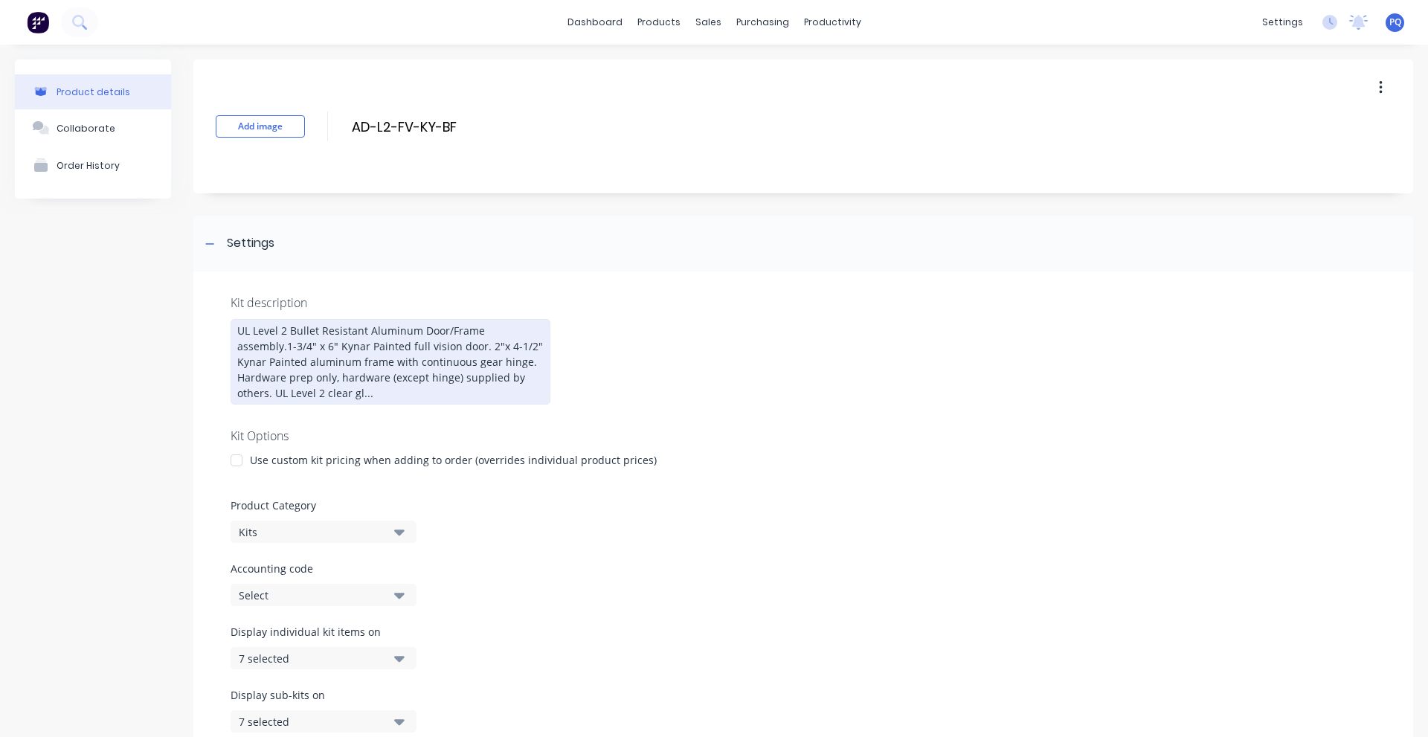
scroll to position [247, 0]
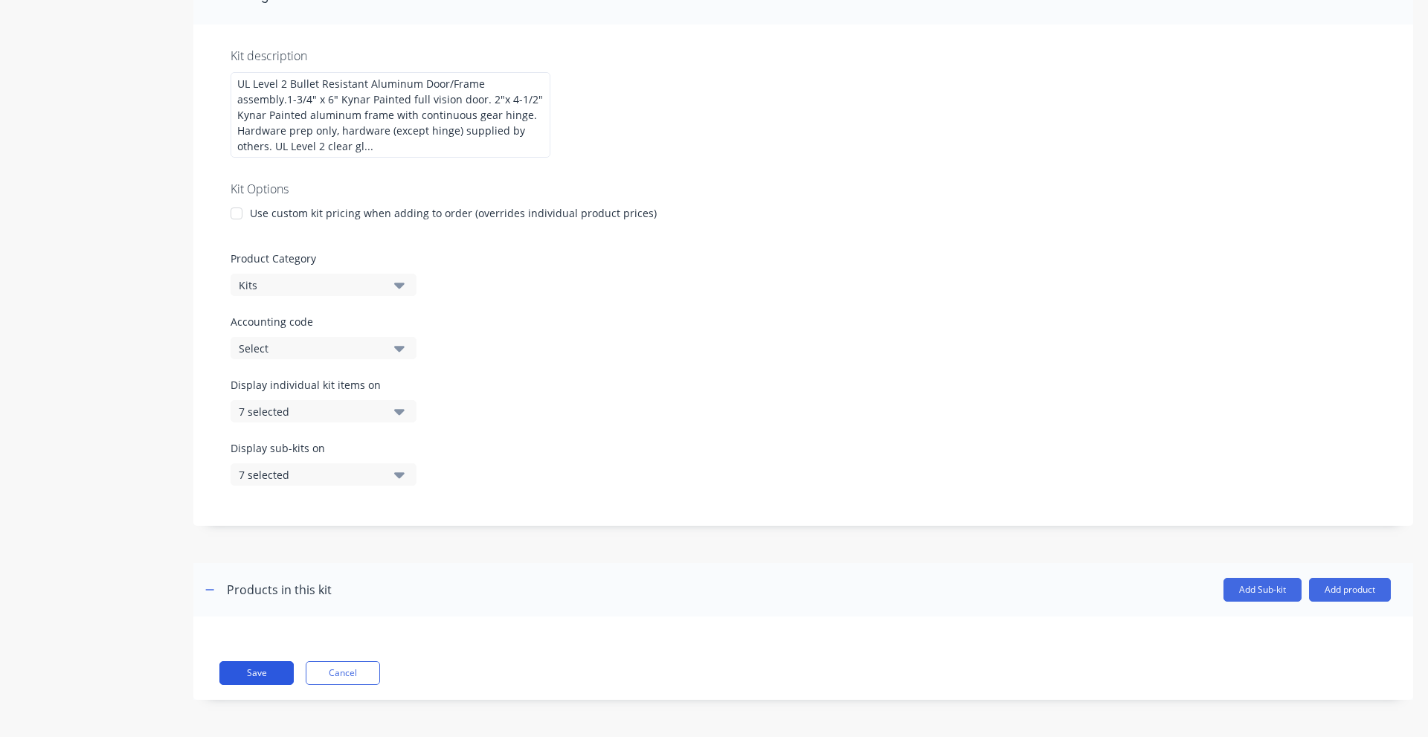
click at [257, 665] on button "Save" at bounding box center [256, 673] width 74 height 24
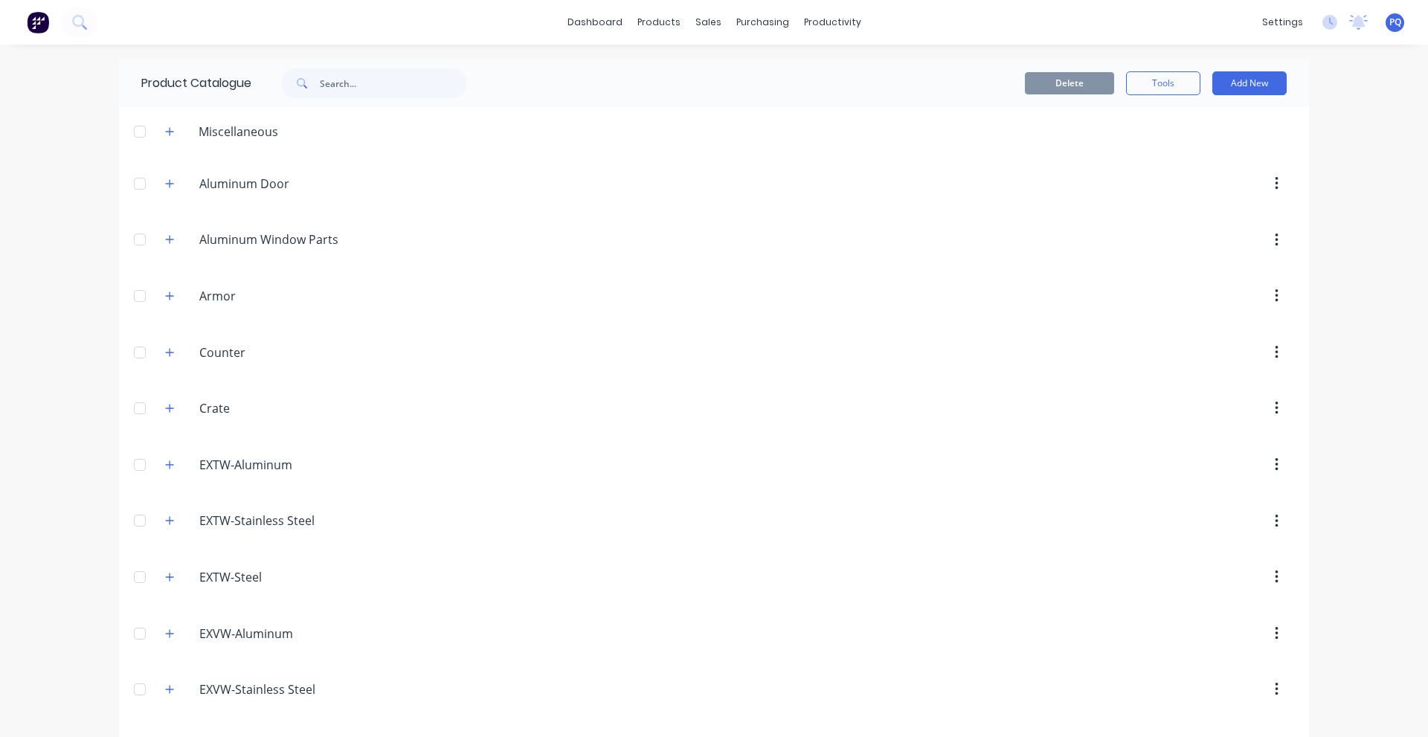
scroll to position [1400, 0]
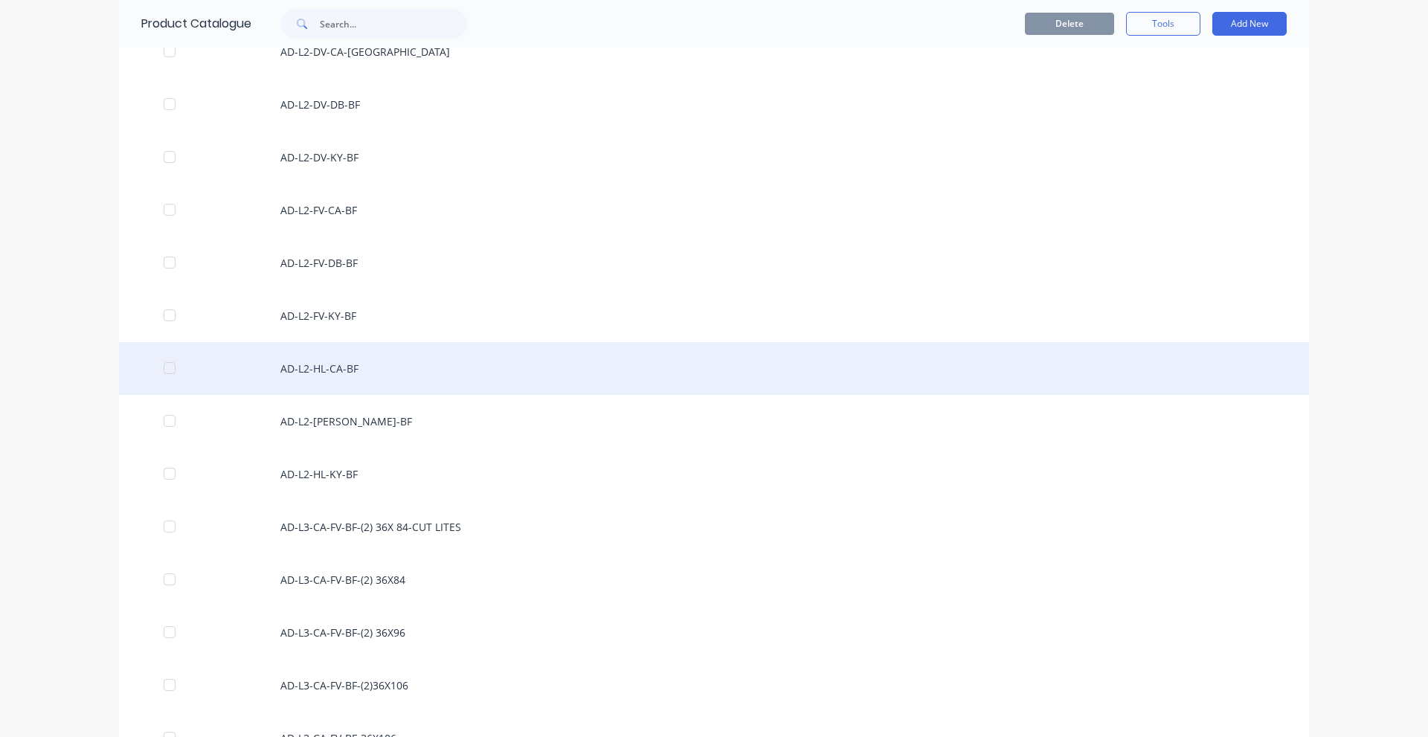
click at [532, 361] on div "AD-L2-HL-CA-BF" at bounding box center [714, 368] width 1190 height 53
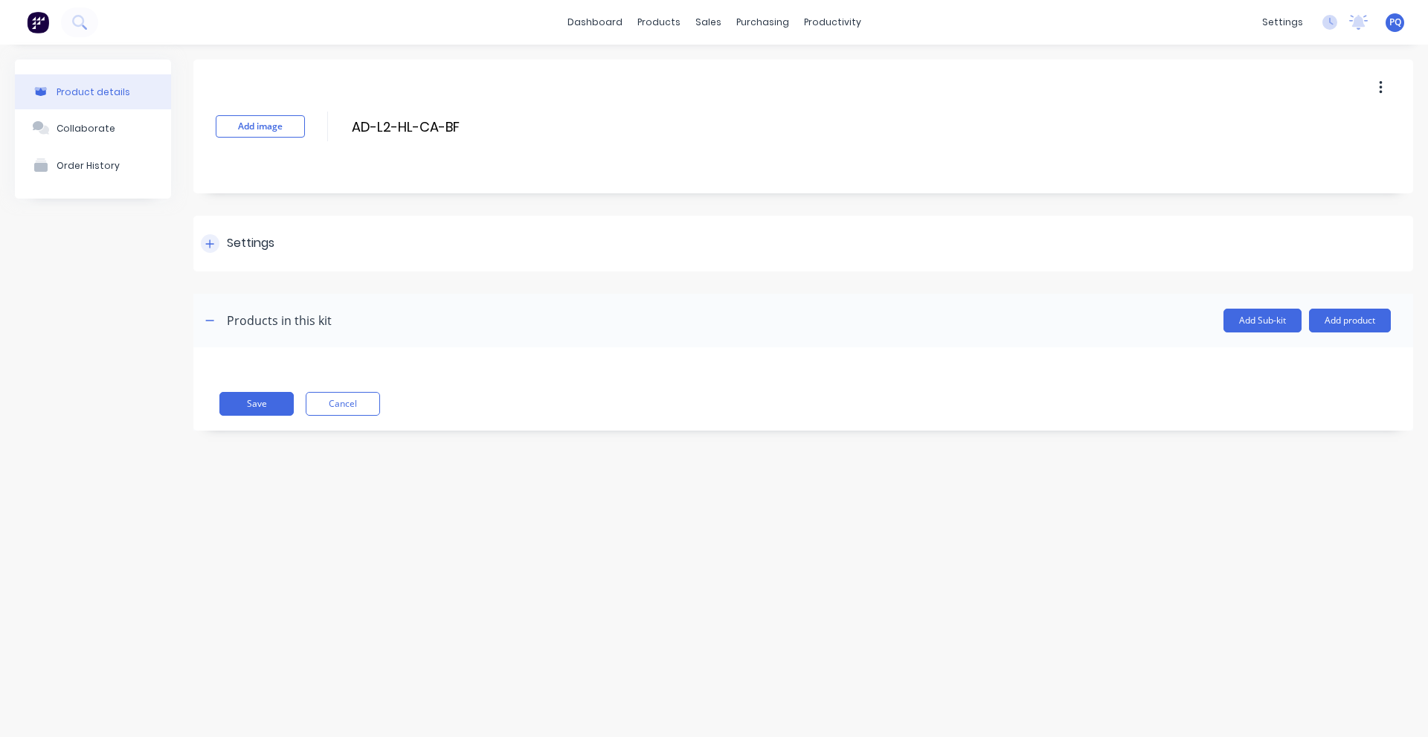
click at [254, 259] on div "Settings" at bounding box center [803, 244] width 1220 height 56
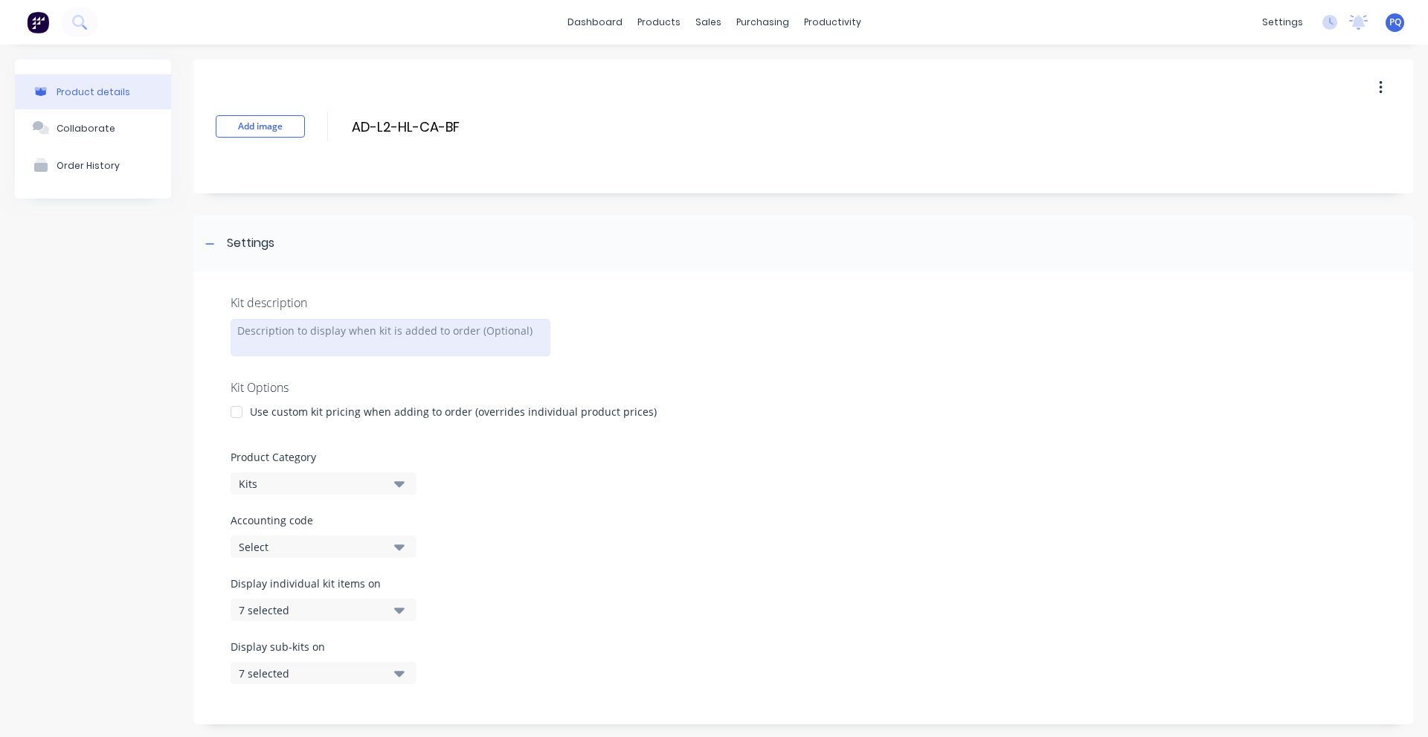
click at [292, 346] on div at bounding box center [391, 337] width 320 height 37
paste div
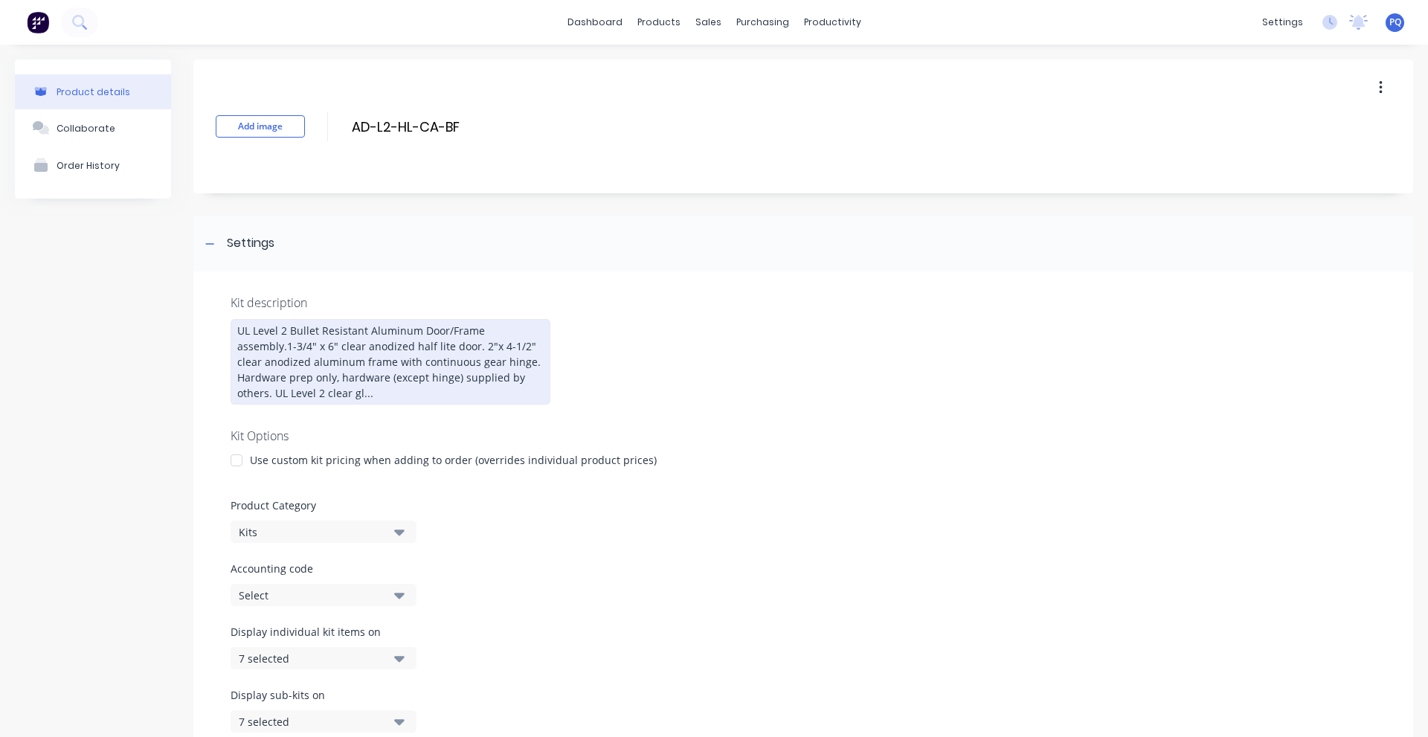
scroll to position [247, 0]
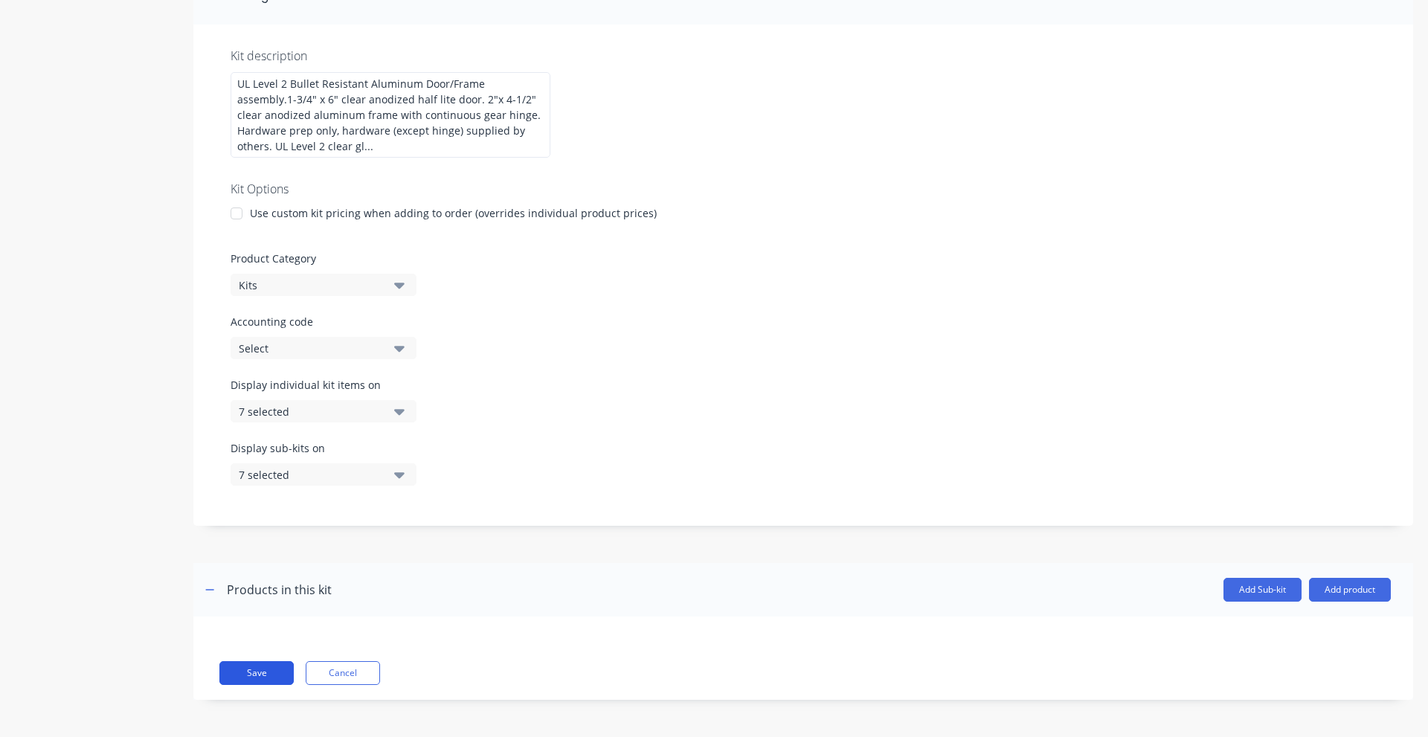
click at [275, 666] on button "Save" at bounding box center [256, 673] width 74 height 24
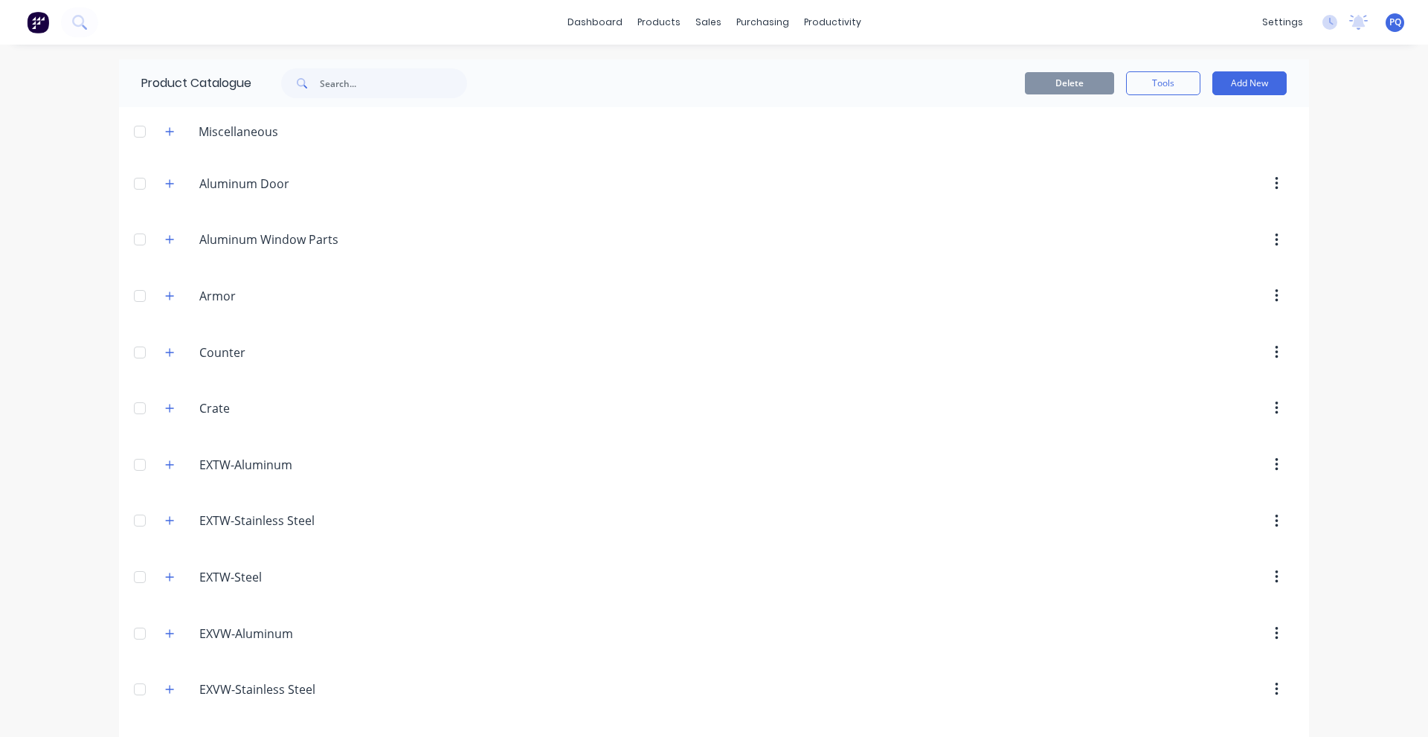
scroll to position [1453, 0]
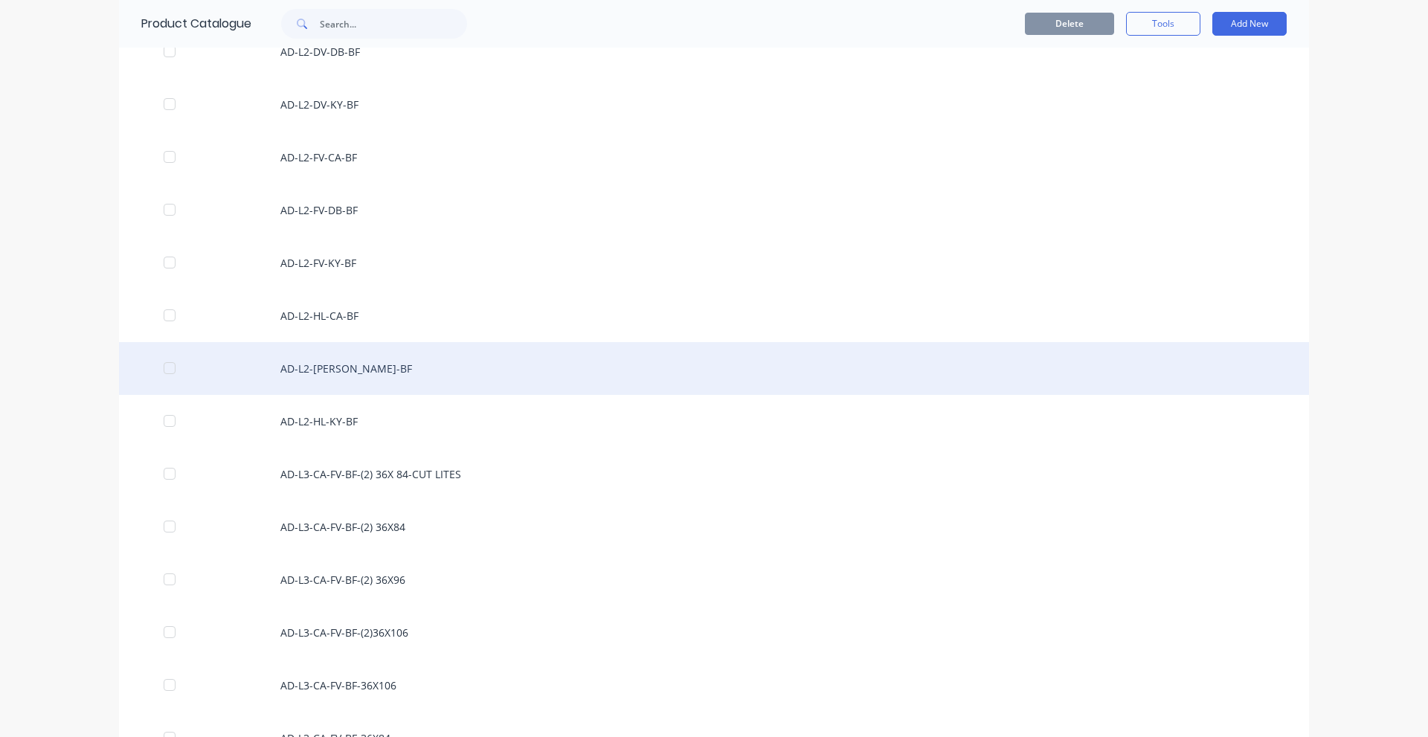
click at [501, 380] on div "AD-L2-[PERSON_NAME]-BF" at bounding box center [714, 368] width 1190 height 53
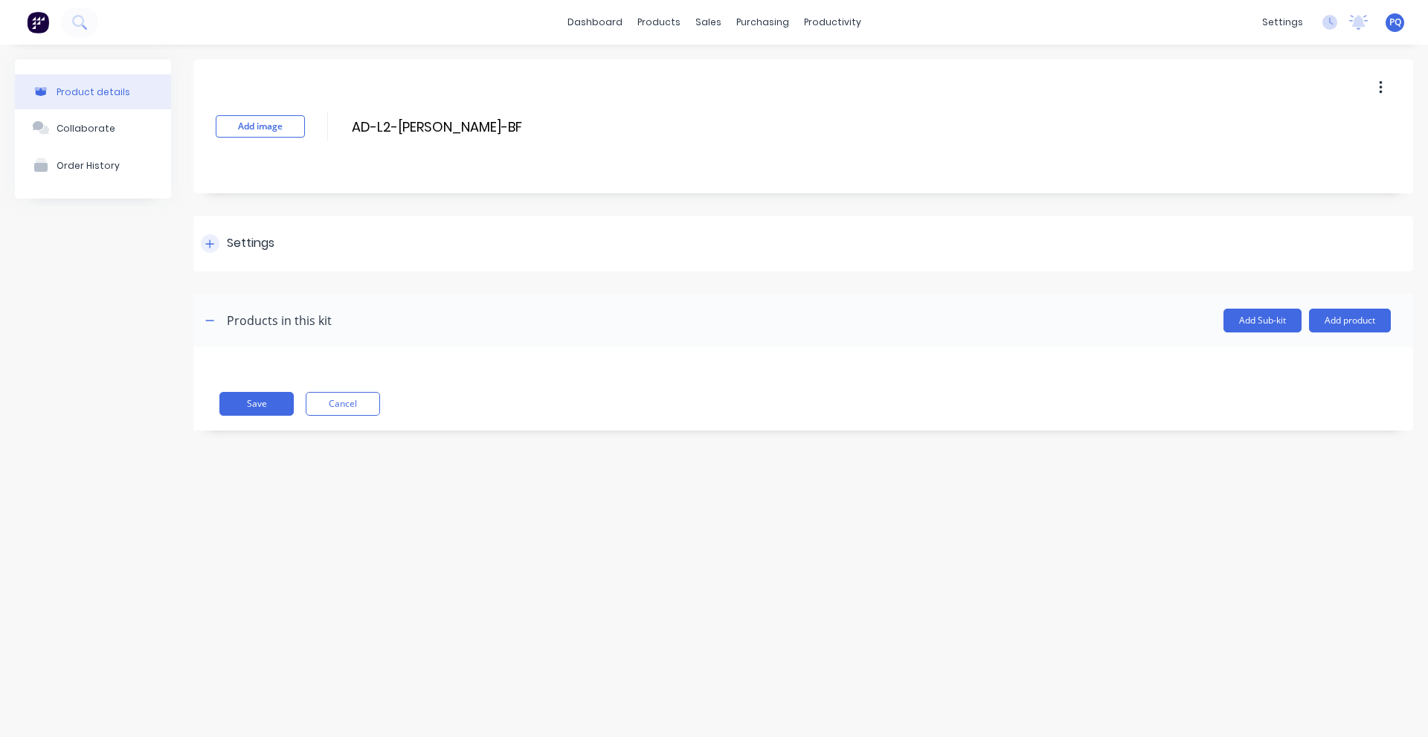
click at [269, 248] on div "Settings" at bounding box center [251, 243] width 48 height 19
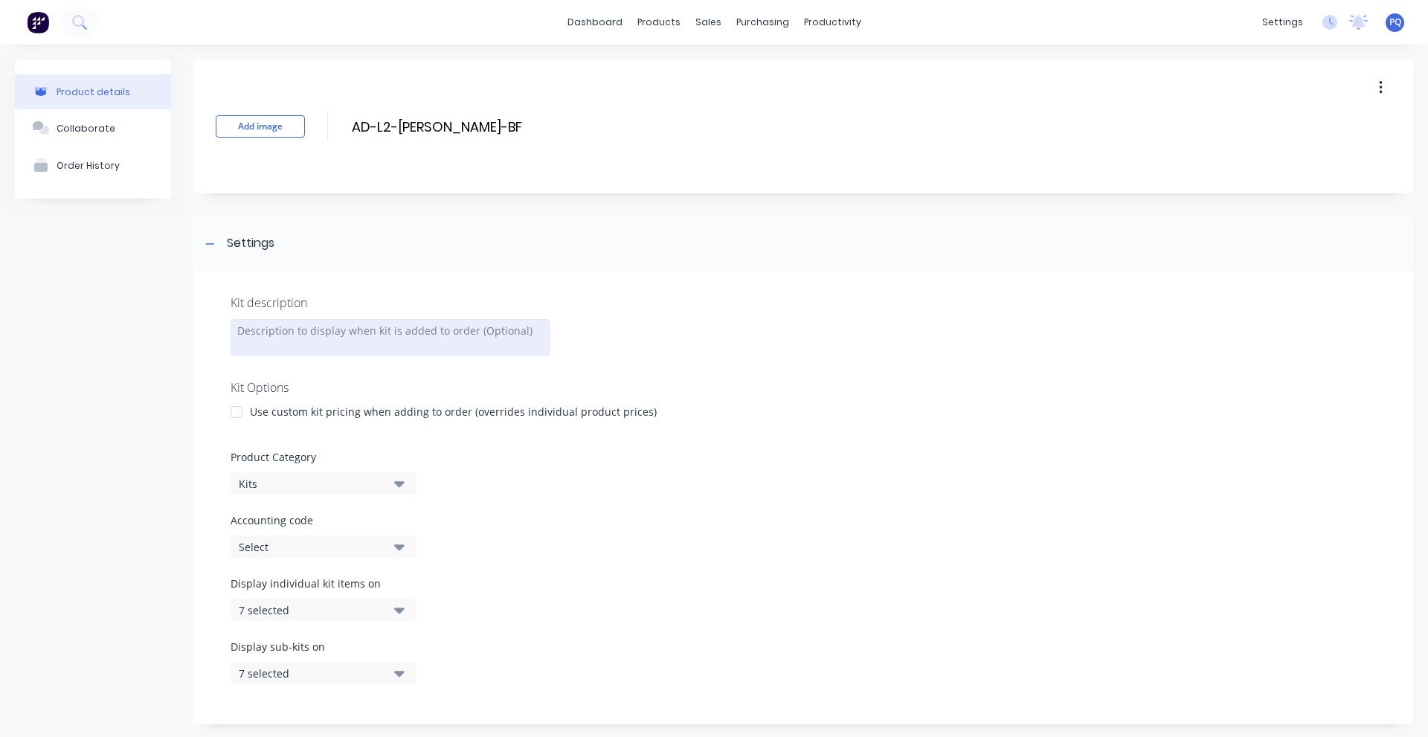
click at [277, 329] on div at bounding box center [391, 337] width 320 height 37
paste div
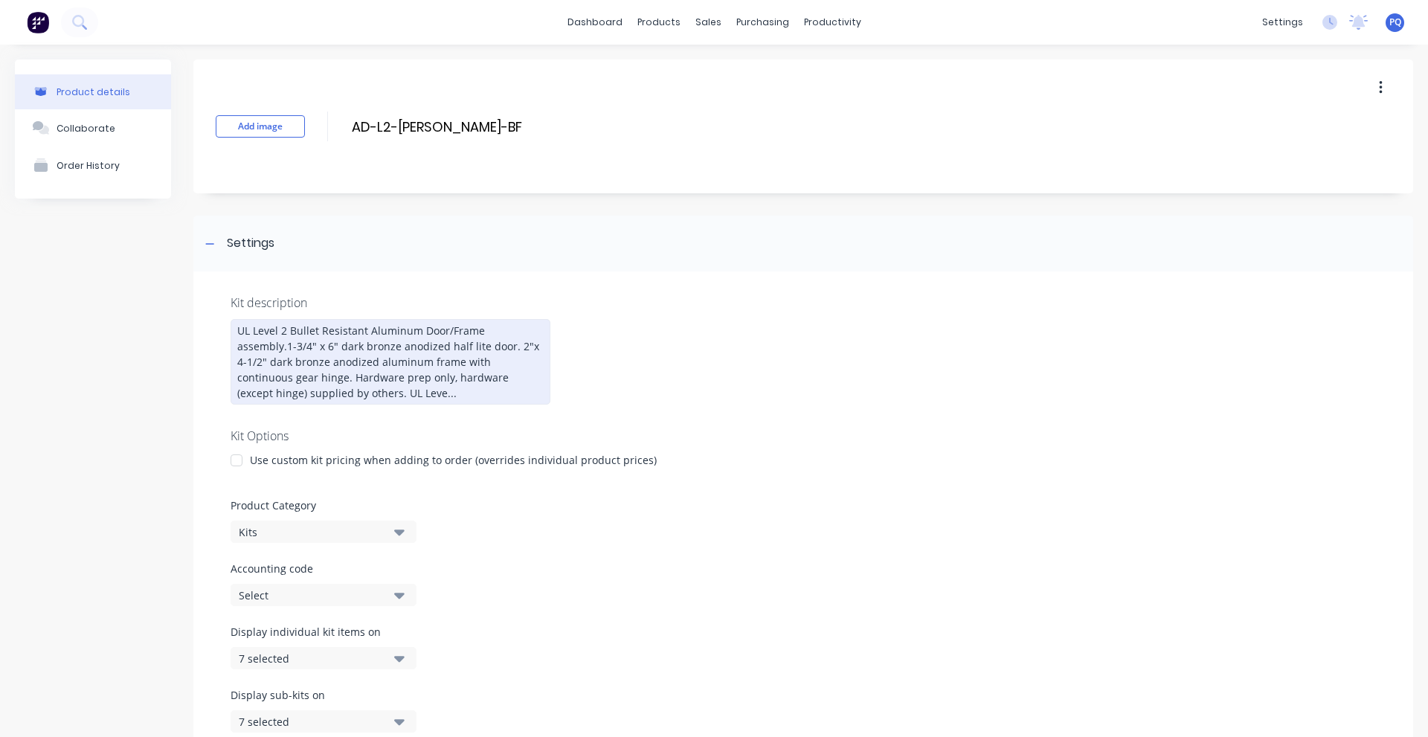
scroll to position [247, 0]
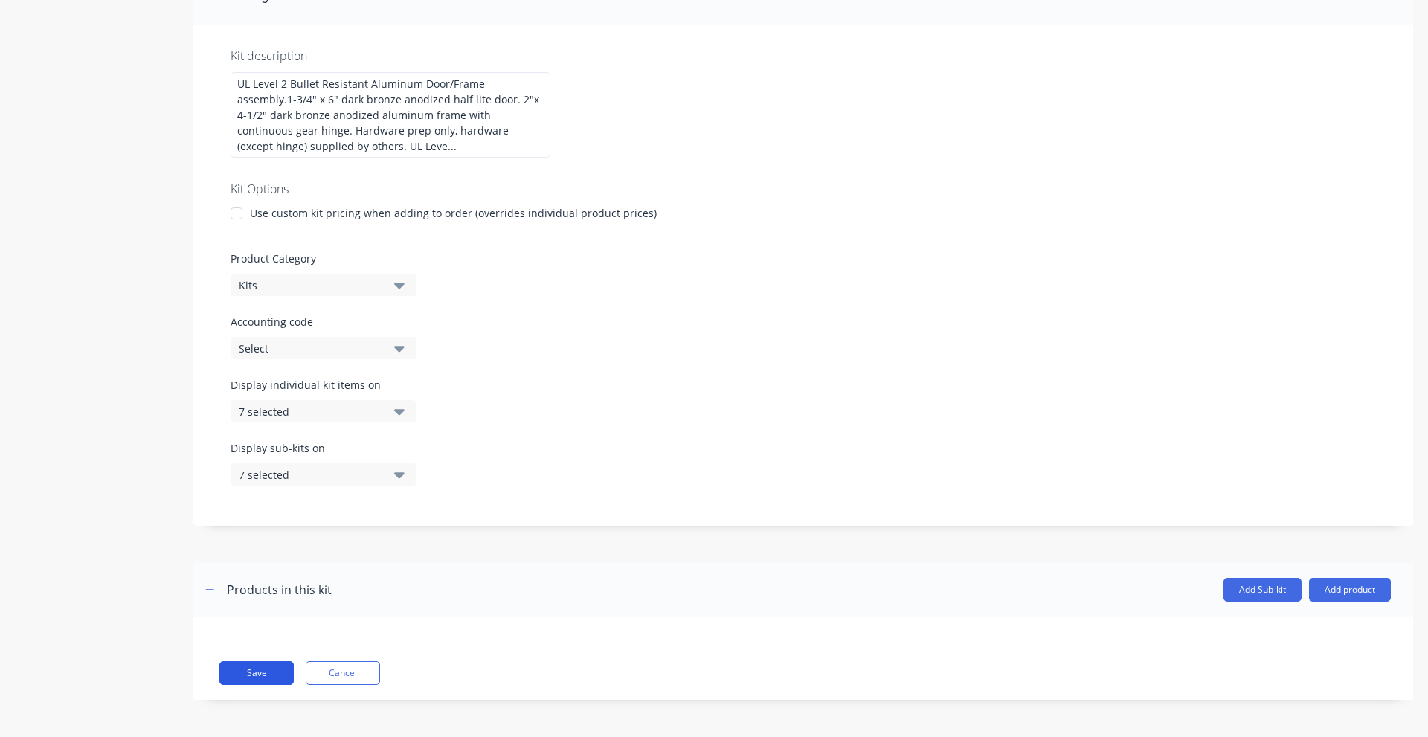
drag, startPoint x: 262, startPoint y: 681, endPoint x: 253, endPoint y: 673, distance: 12.1
click at [262, 681] on button "Save" at bounding box center [256, 673] width 74 height 24
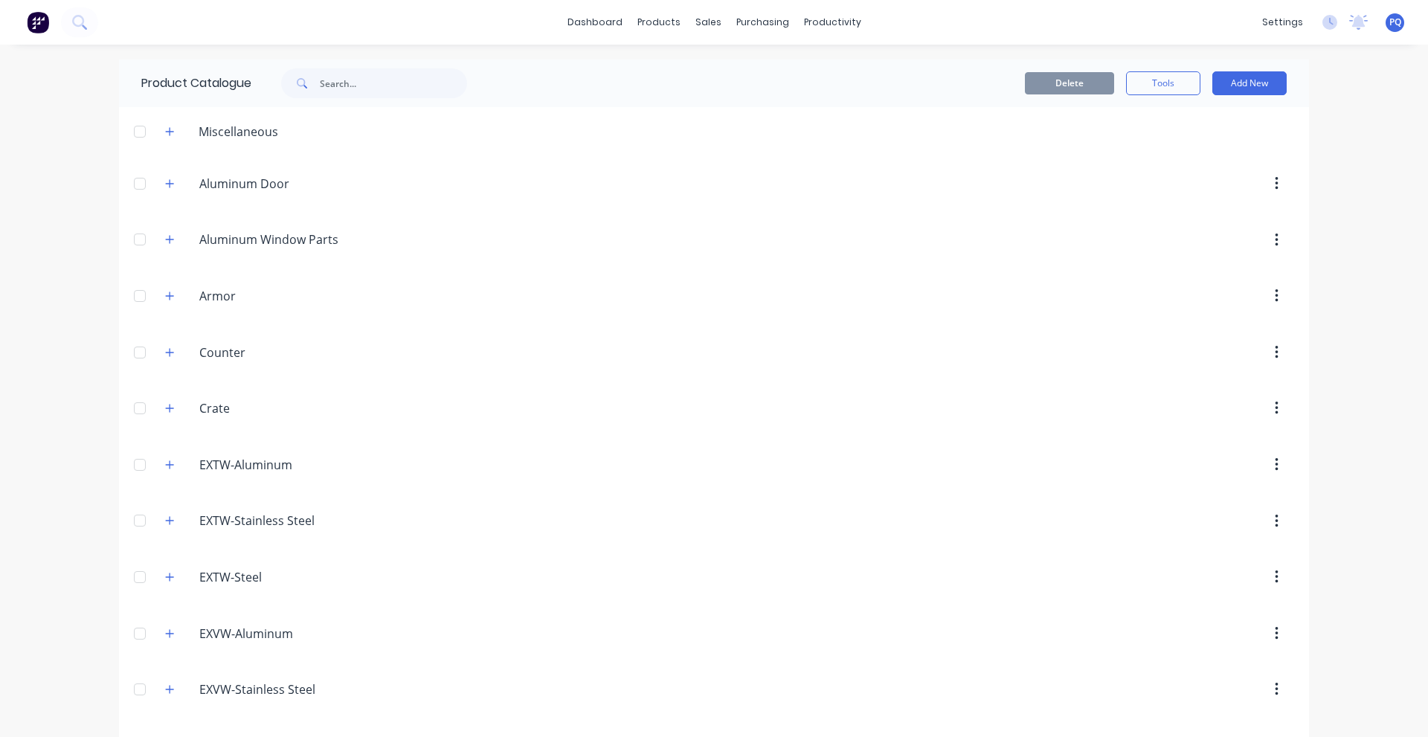
scroll to position [1506, 0]
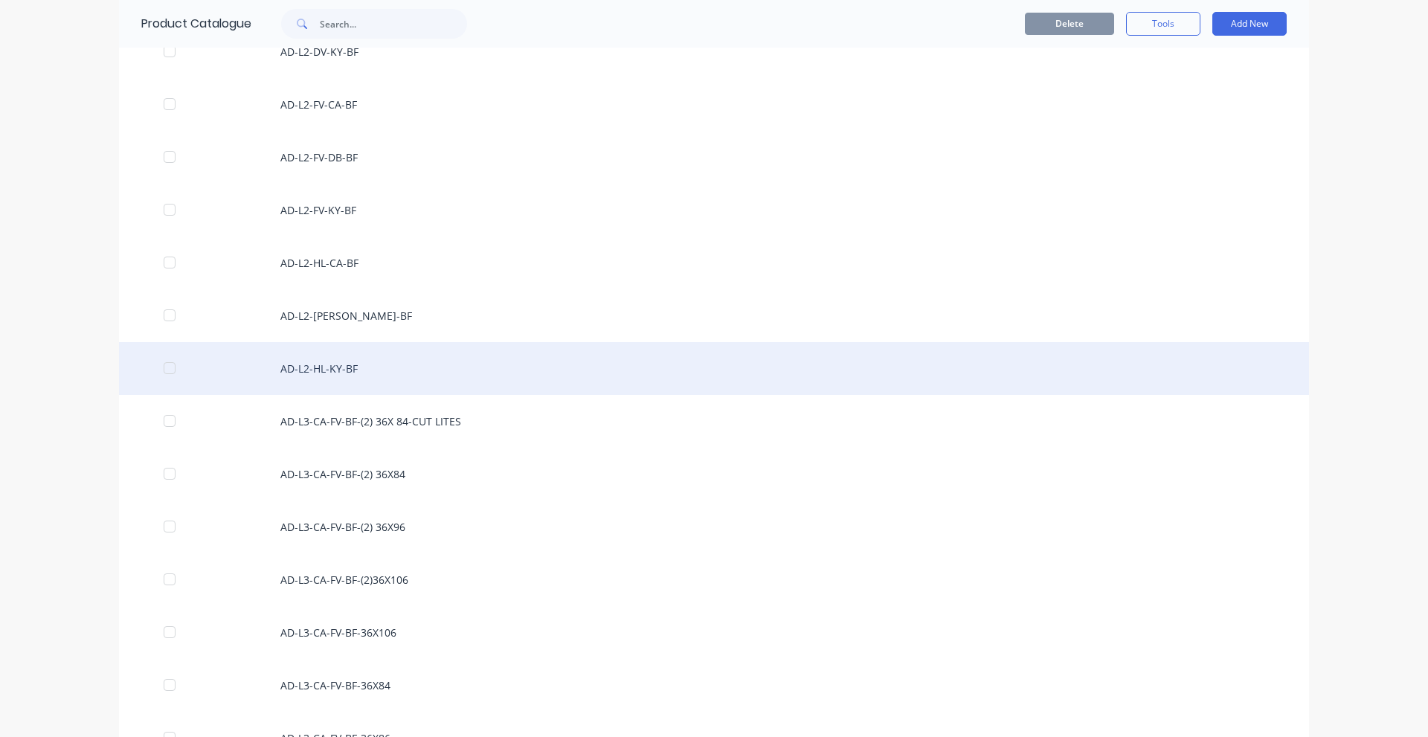
click at [362, 369] on div "AD-L2-HL-KY-BF" at bounding box center [714, 368] width 1190 height 53
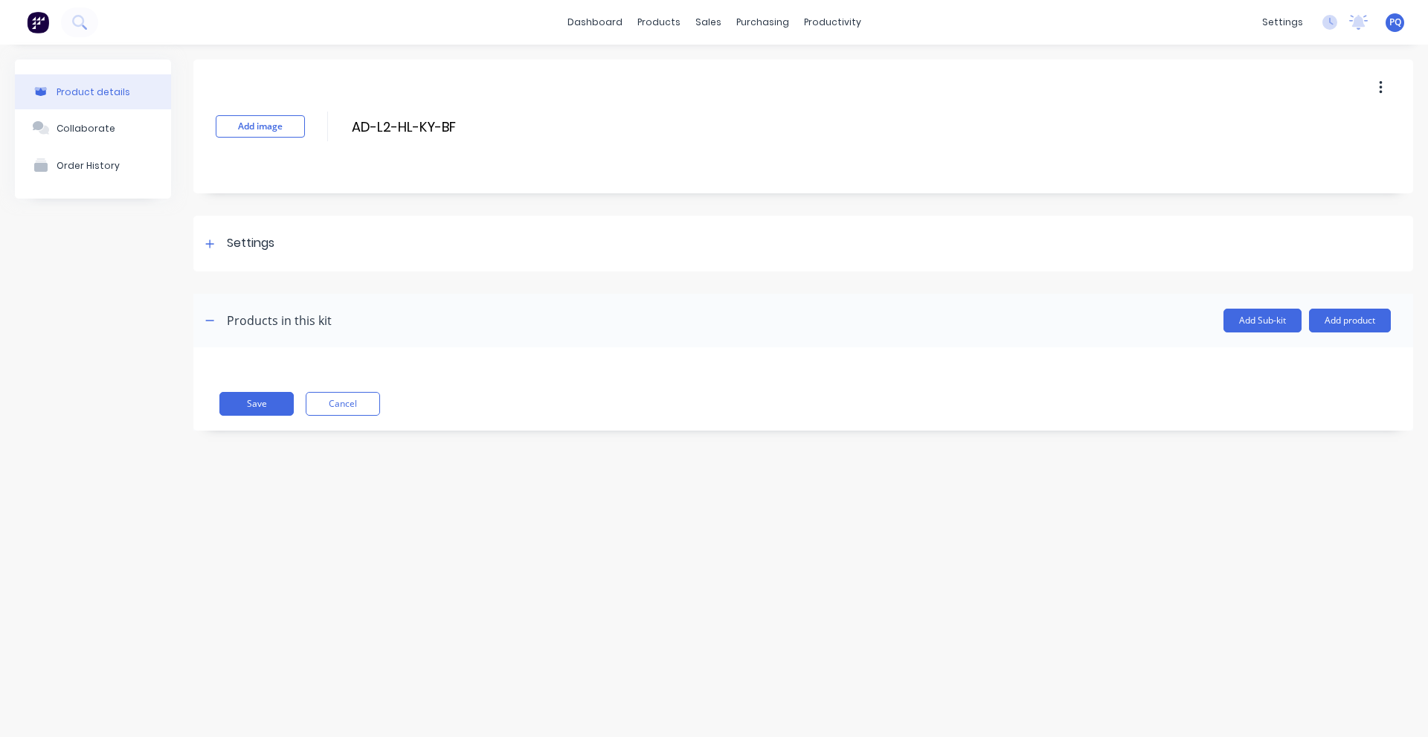
drag, startPoint x: 266, startPoint y: 240, endPoint x: 327, endPoint y: 326, distance: 105.1
click at [266, 240] on div "Settings" at bounding box center [251, 243] width 48 height 19
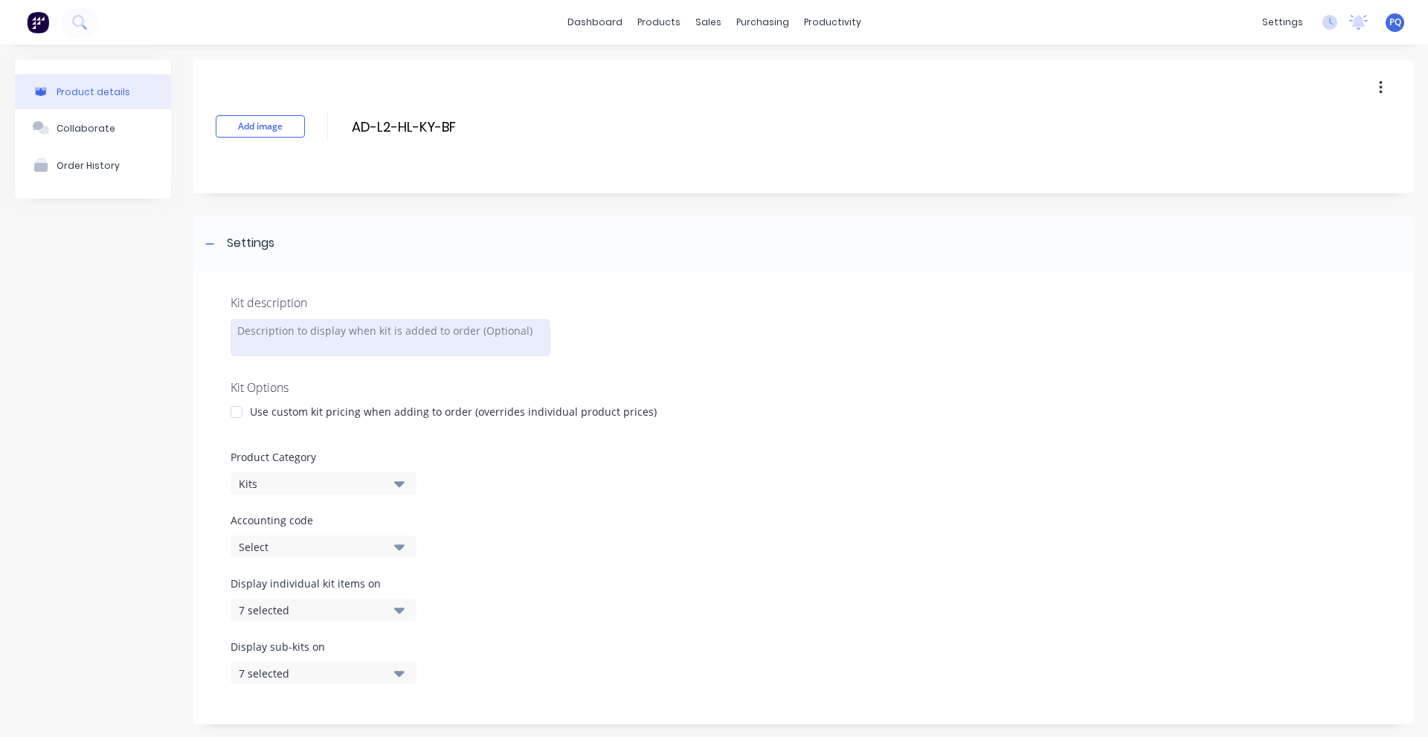
click at [336, 341] on div at bounding box center [391, 337] width 320 height 37
paste div
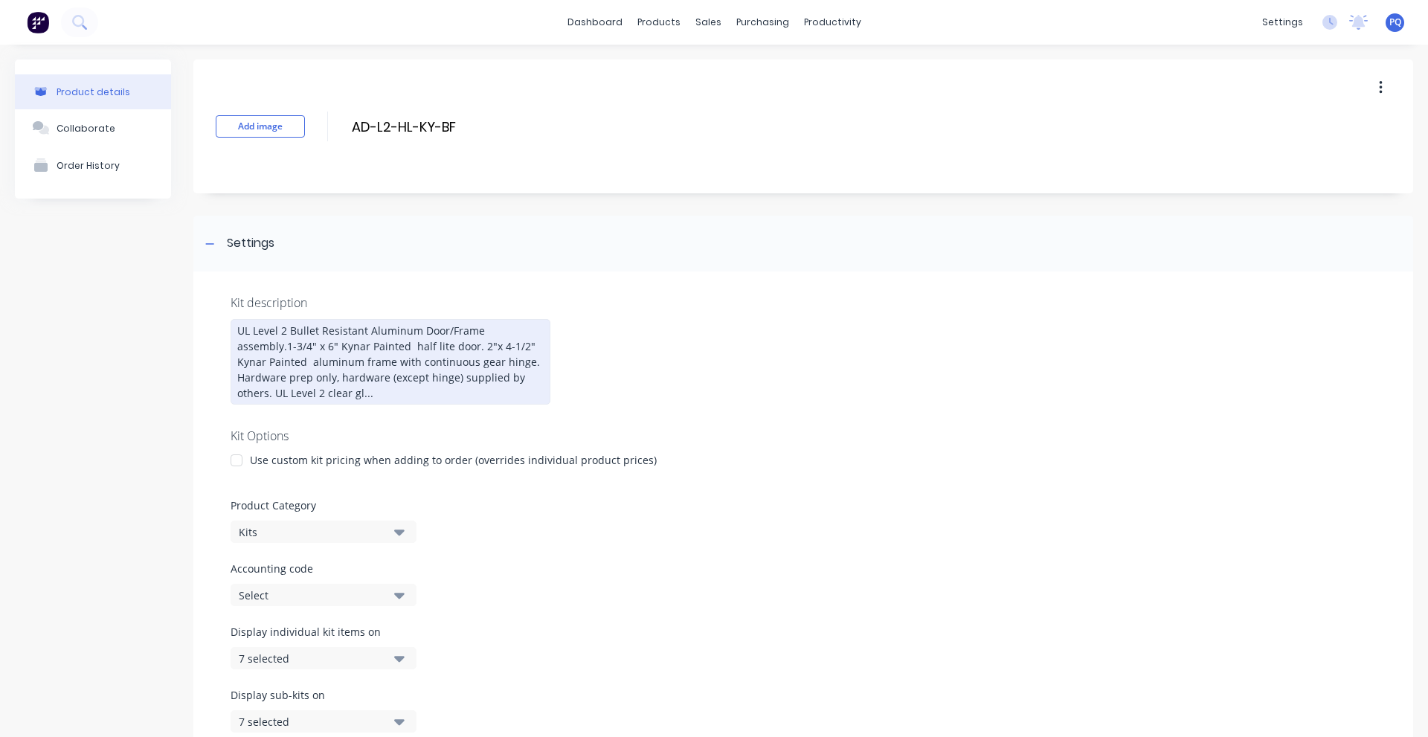
scroll to position [247, 0]
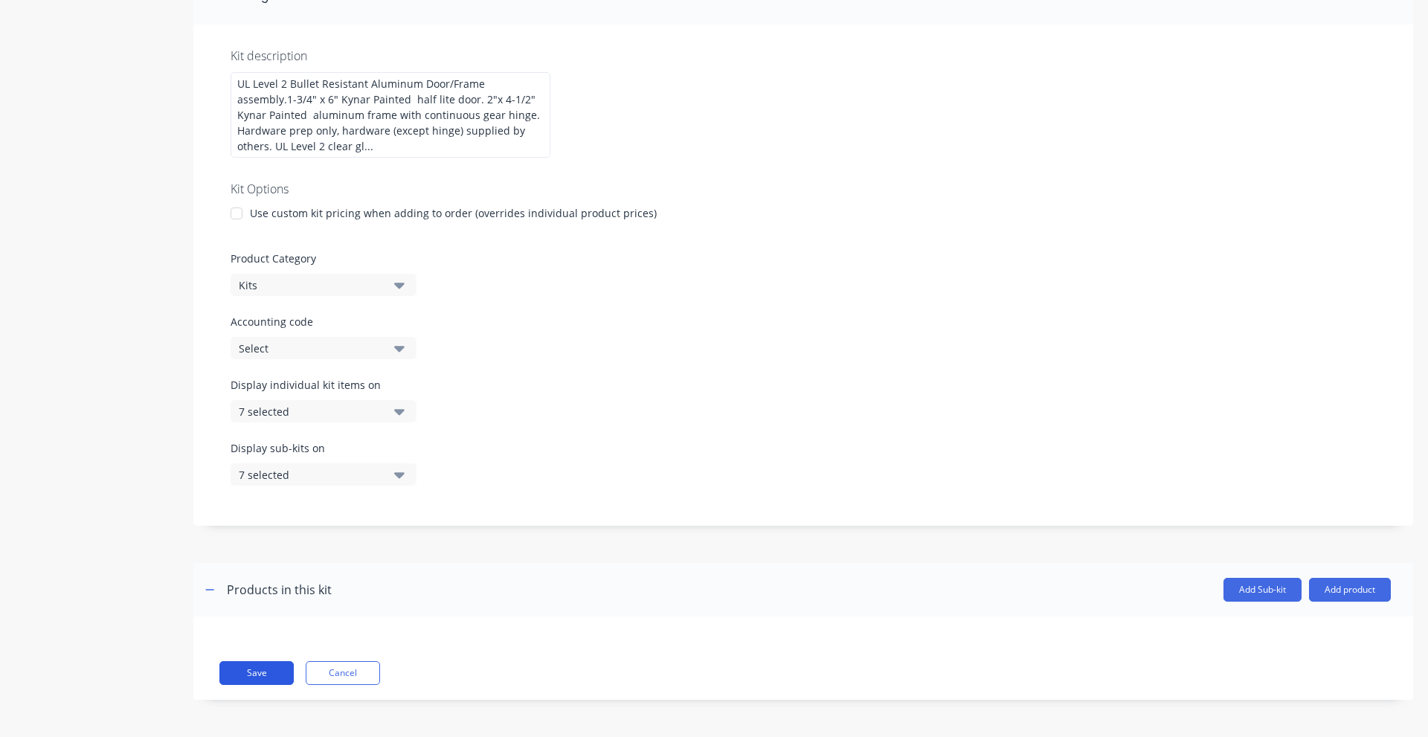
click at [243, 675] on button "Save" at bounding box center [256, 673] width 74 height 24
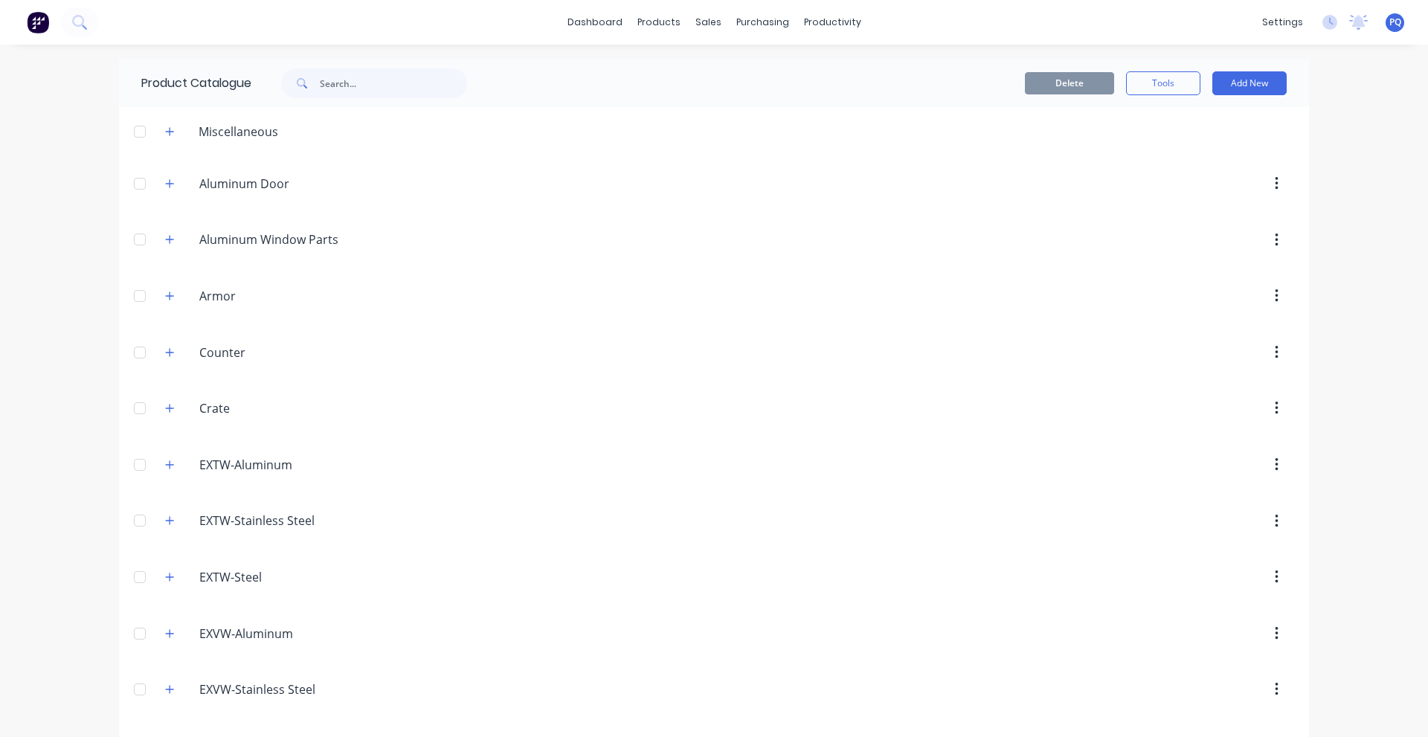
scroll to position [1559, 0]
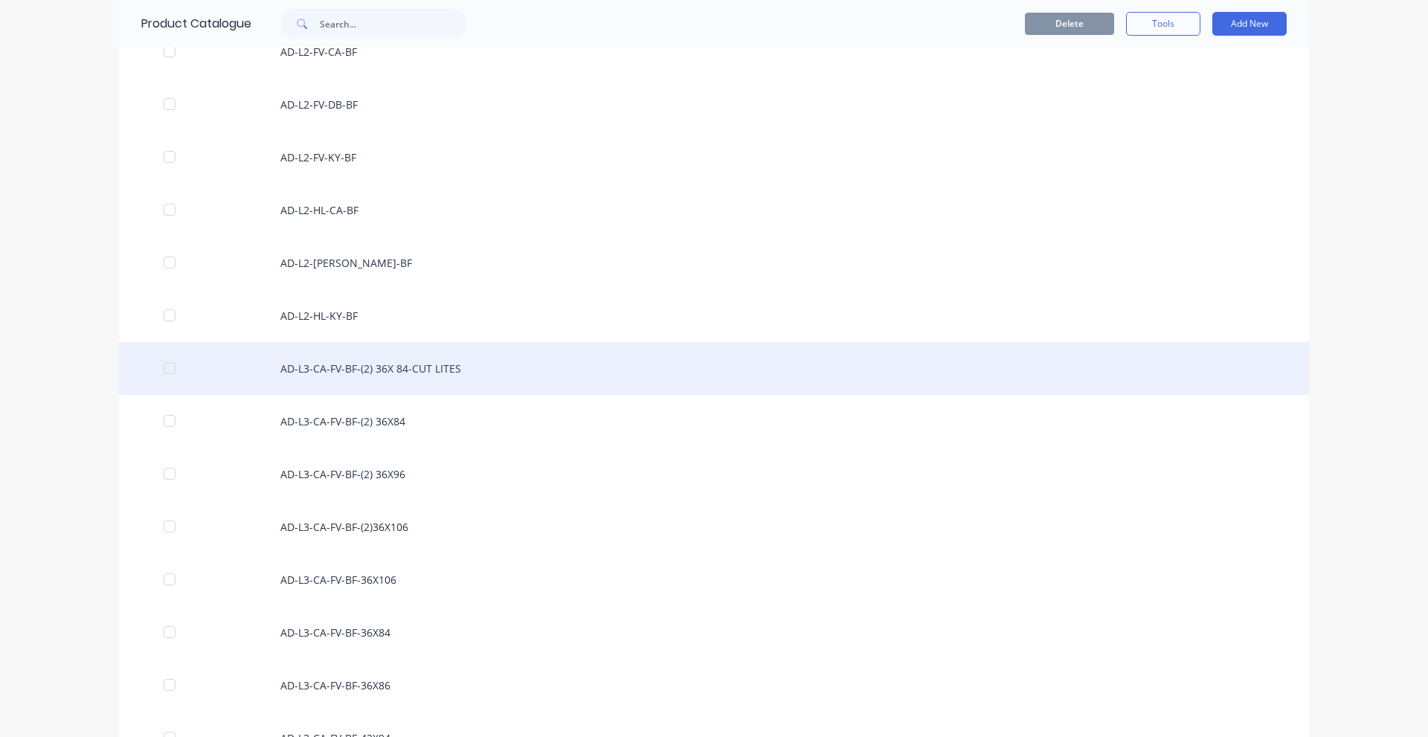
click at [481, 379] on div "AD-L3-CA-FV-BF-(2) 36X 84-CUT LITES" at bounding box center [714, 368] width 1190 height 53
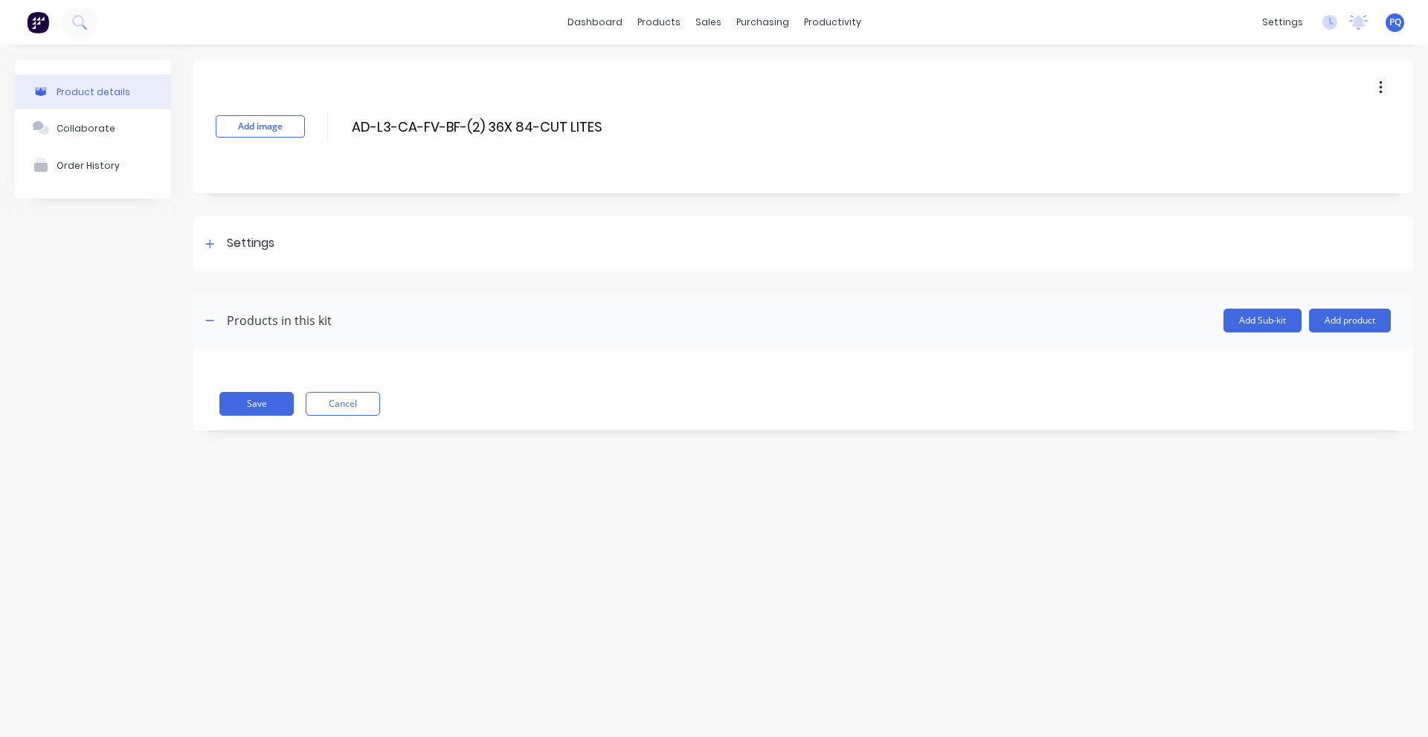
click at [212, 227] on div "Settings" at bounding box center [803, 244] width 1220 height 56
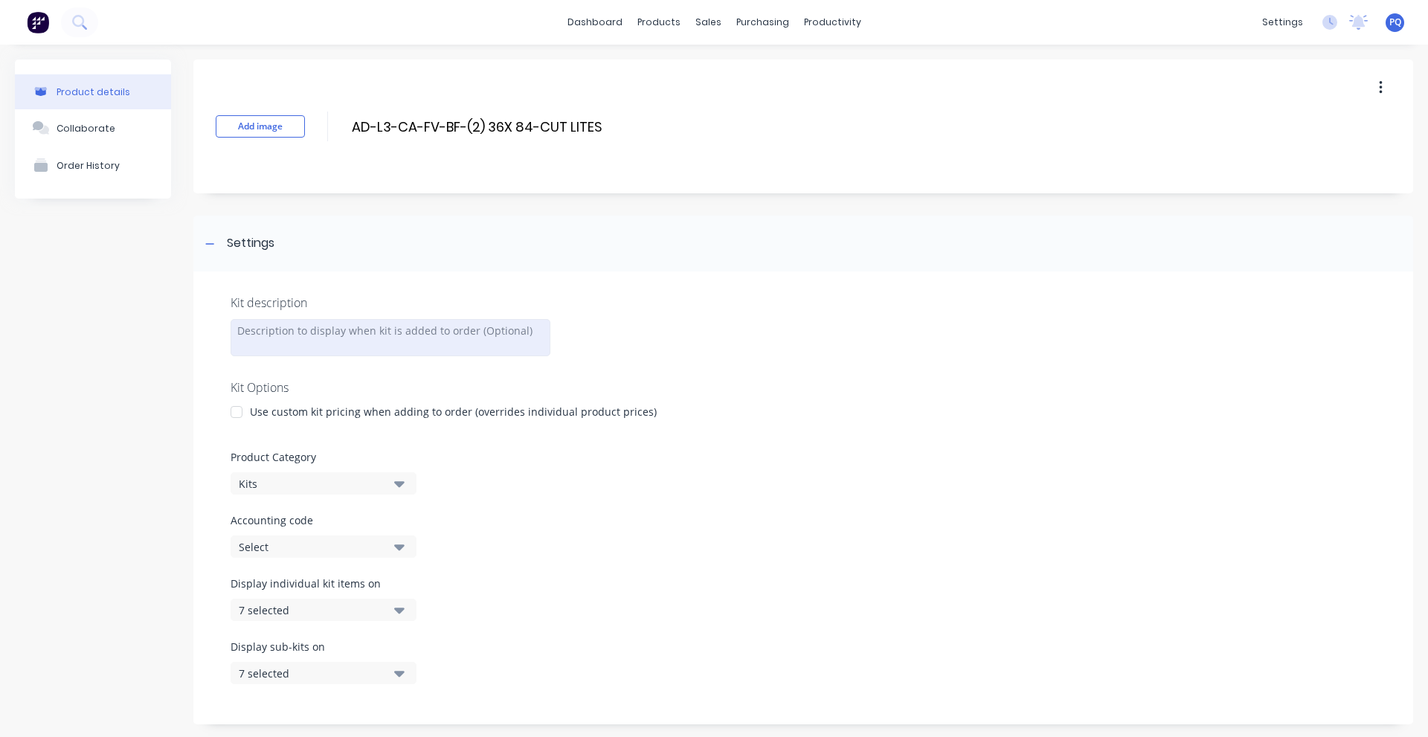
click at [286, 336] on div at bounding box center [391, 337] width 320 height 37
paste div
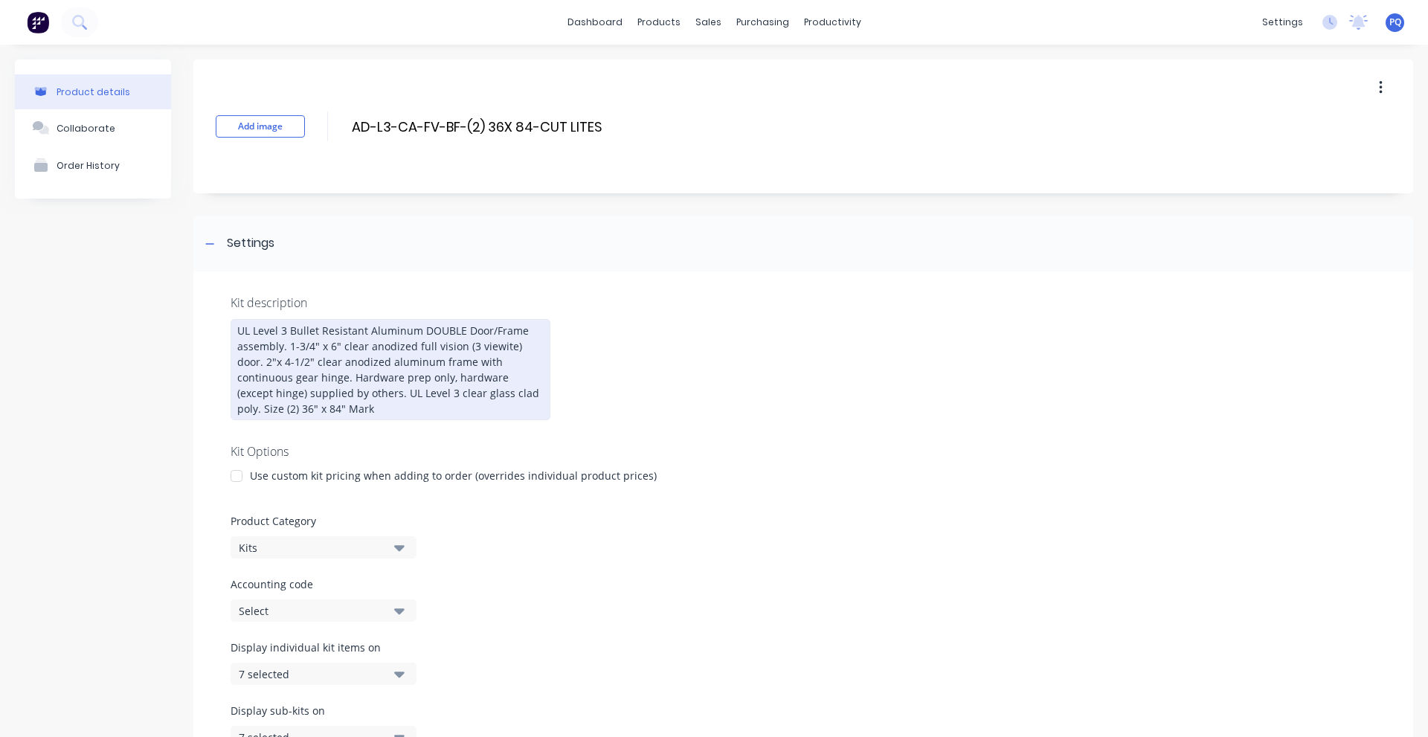
scroll to position [263, 0]
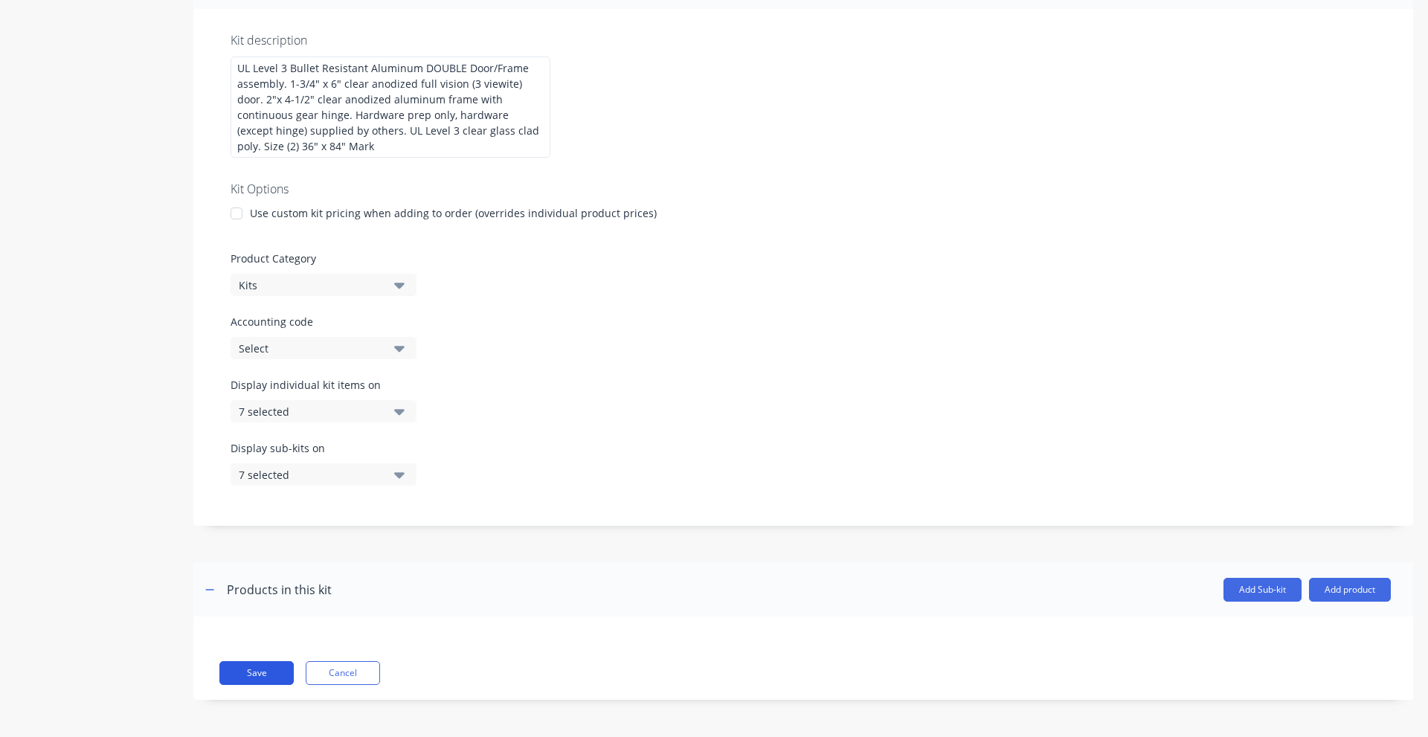
click at [227, 675] on button "Save" at bounding box center [256, 673] width 74 height 24
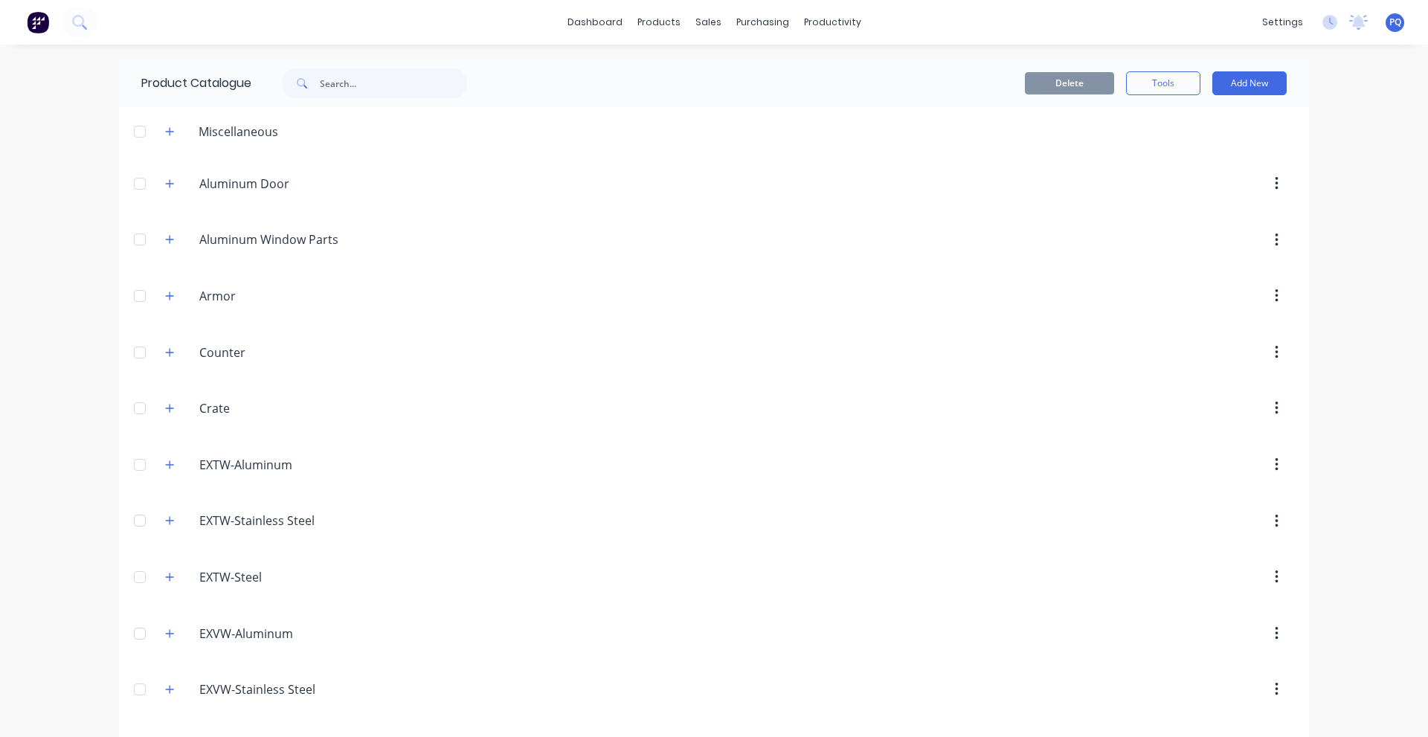
scroll to position [1611, 0]
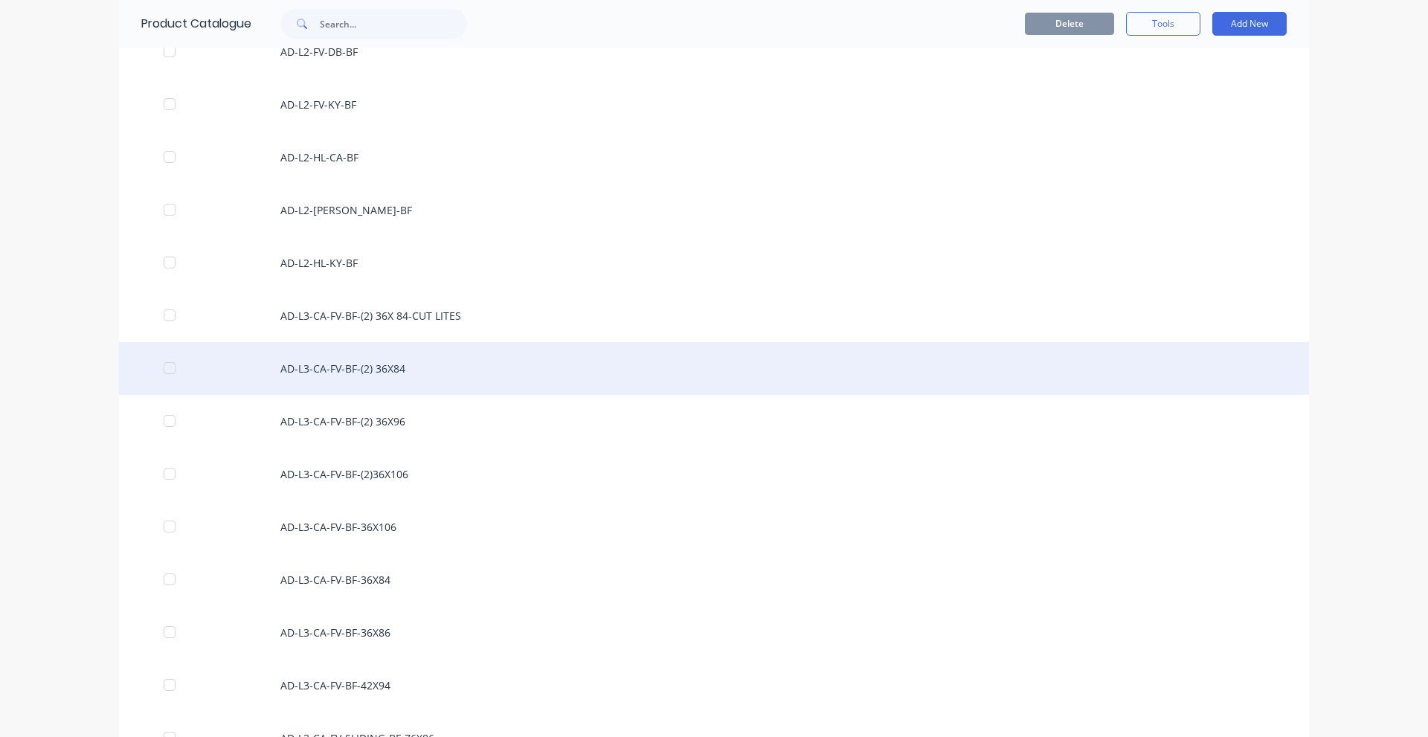
click at [430, 359] on div "AD-L3-CA-FV-BF-(2) 36X84" at bounding box center [714, 368] width 1190 height 53
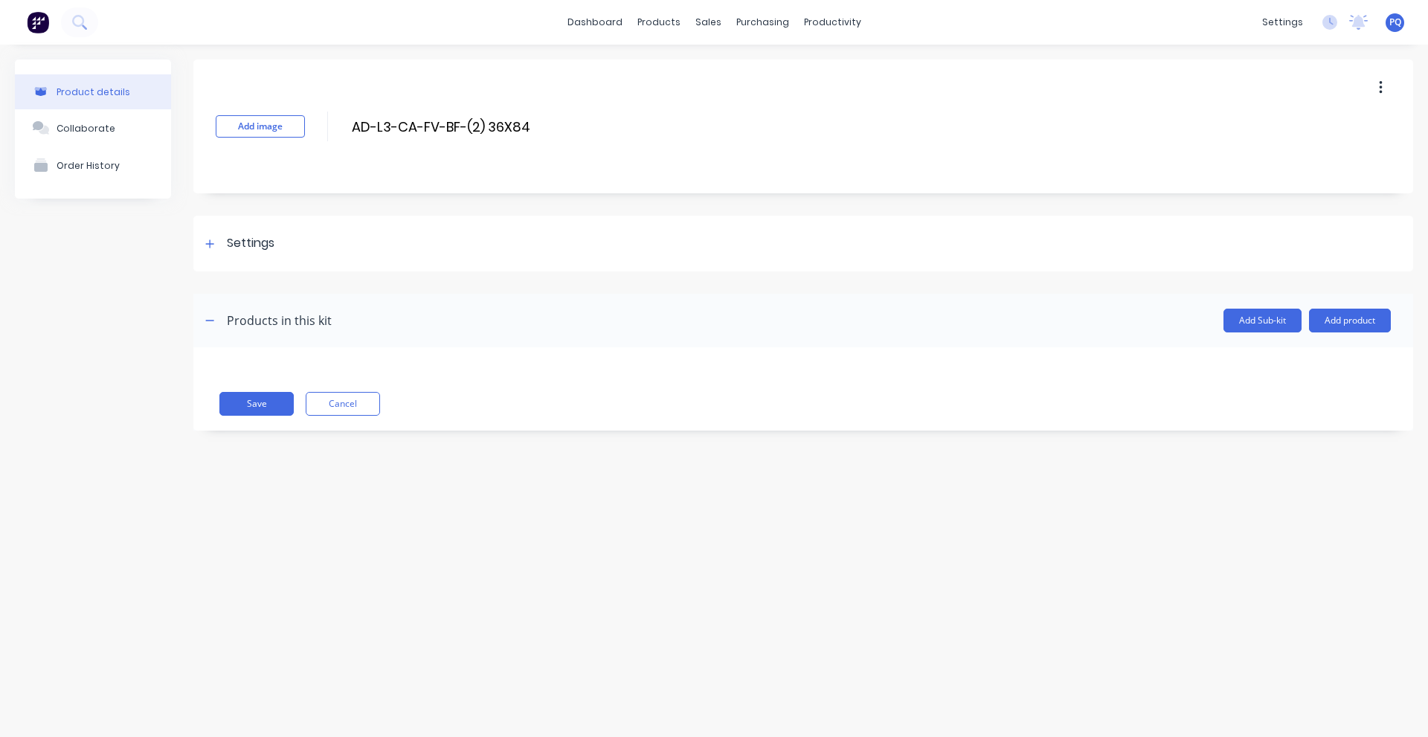
drag, startPoint x: 231, startPoint y: 221, endPoint x: 275, endPoint y: 360, distance: 146.1
click at [229, 222] on div "Settings" at bounding box center [803, 244] width 1220 height 56
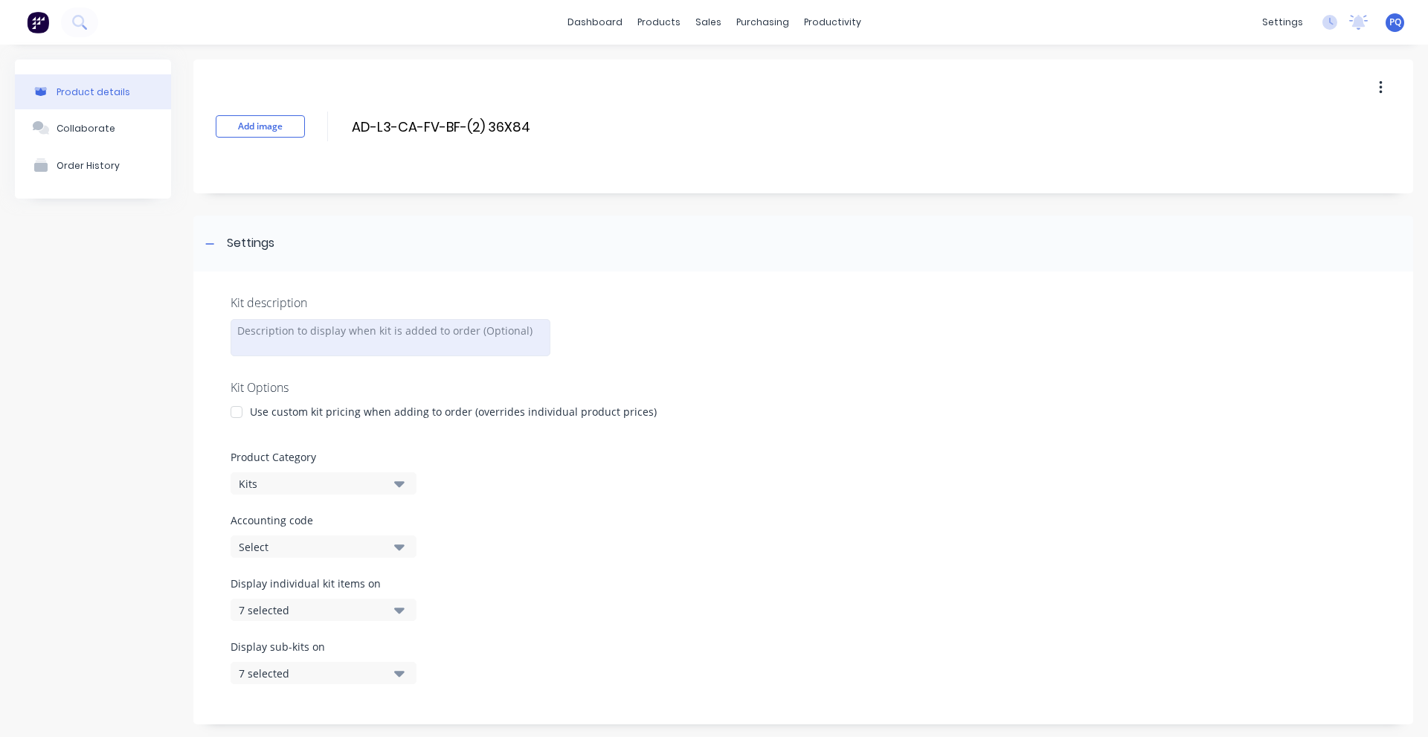
click at [282, 322] on div at bounding box center [391, 337] width 320 height 37
paste div
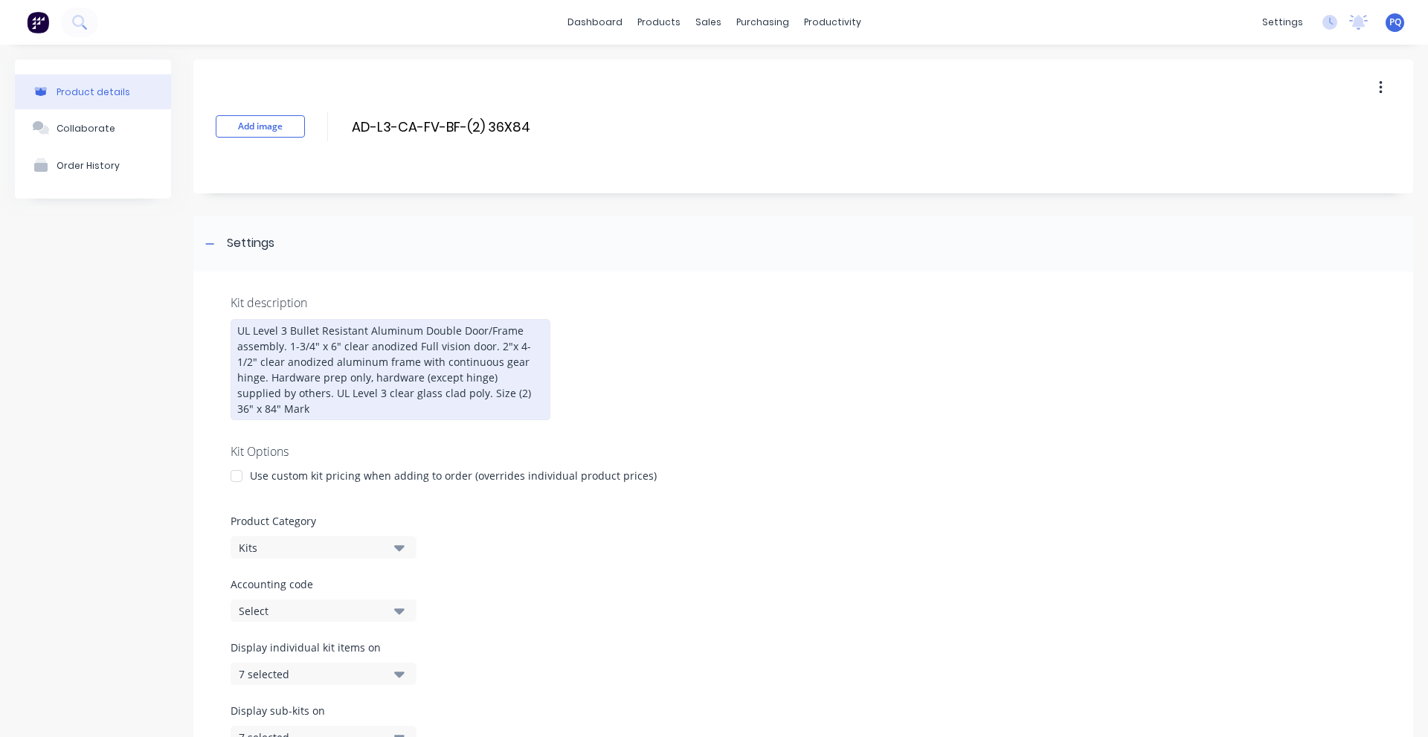
scroll to position [247, 0]
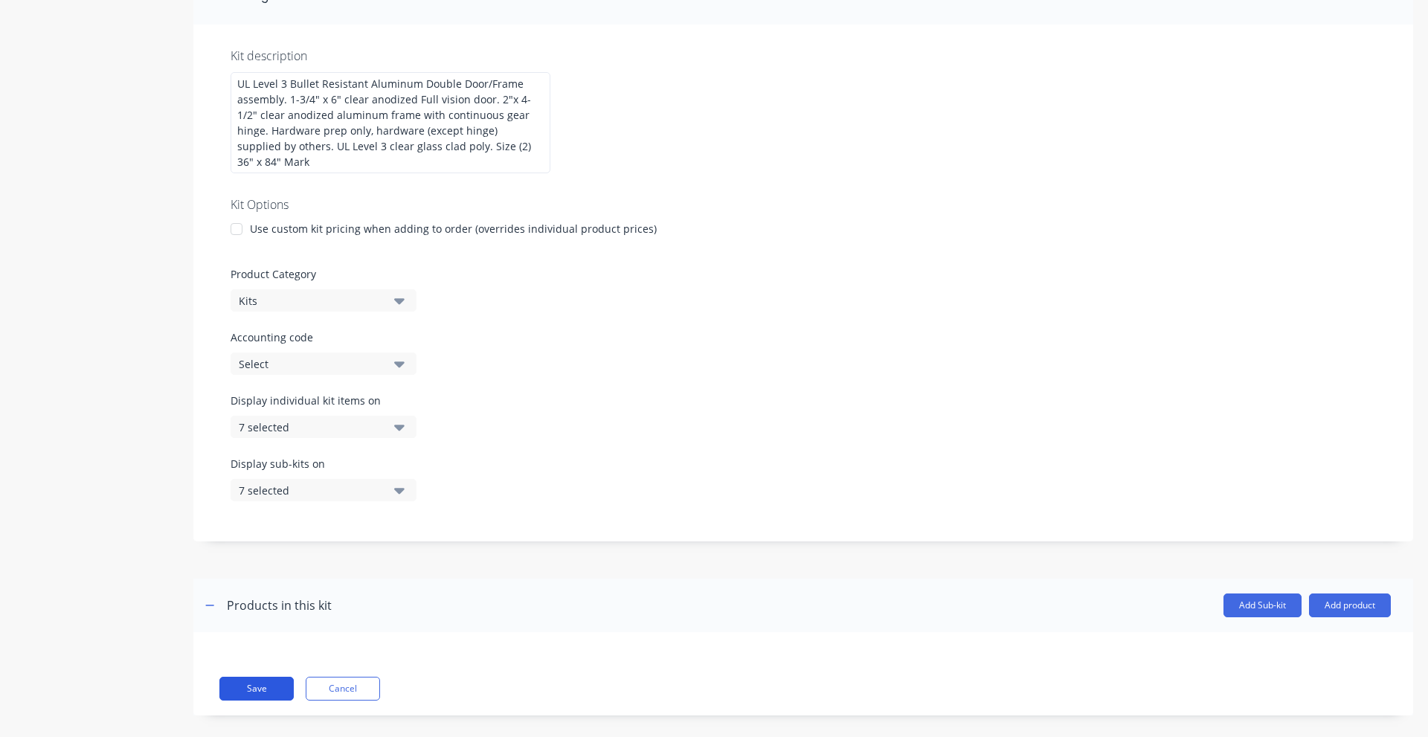
click at [248, 678] on button "Save" at bounding box center [256, 689] width 74 height 24
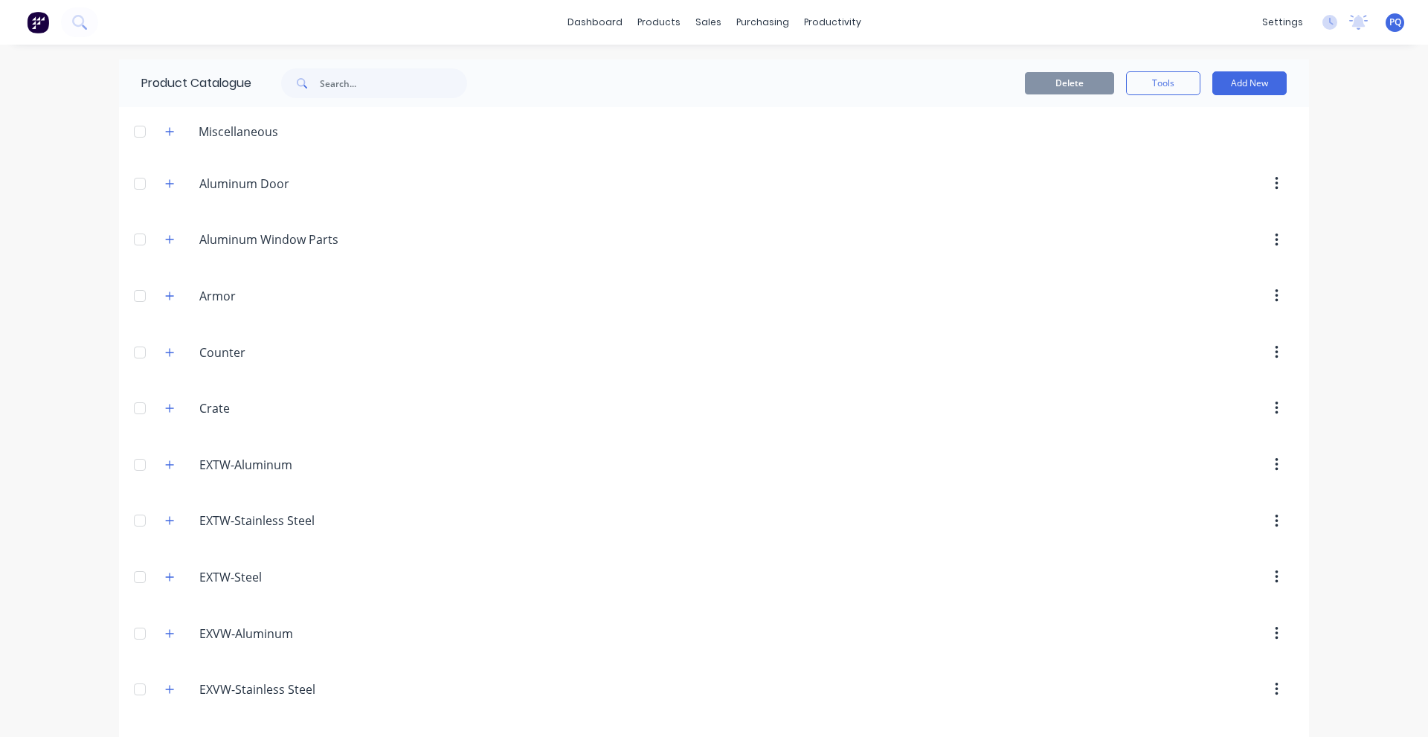
scroll to position [1664, 0]
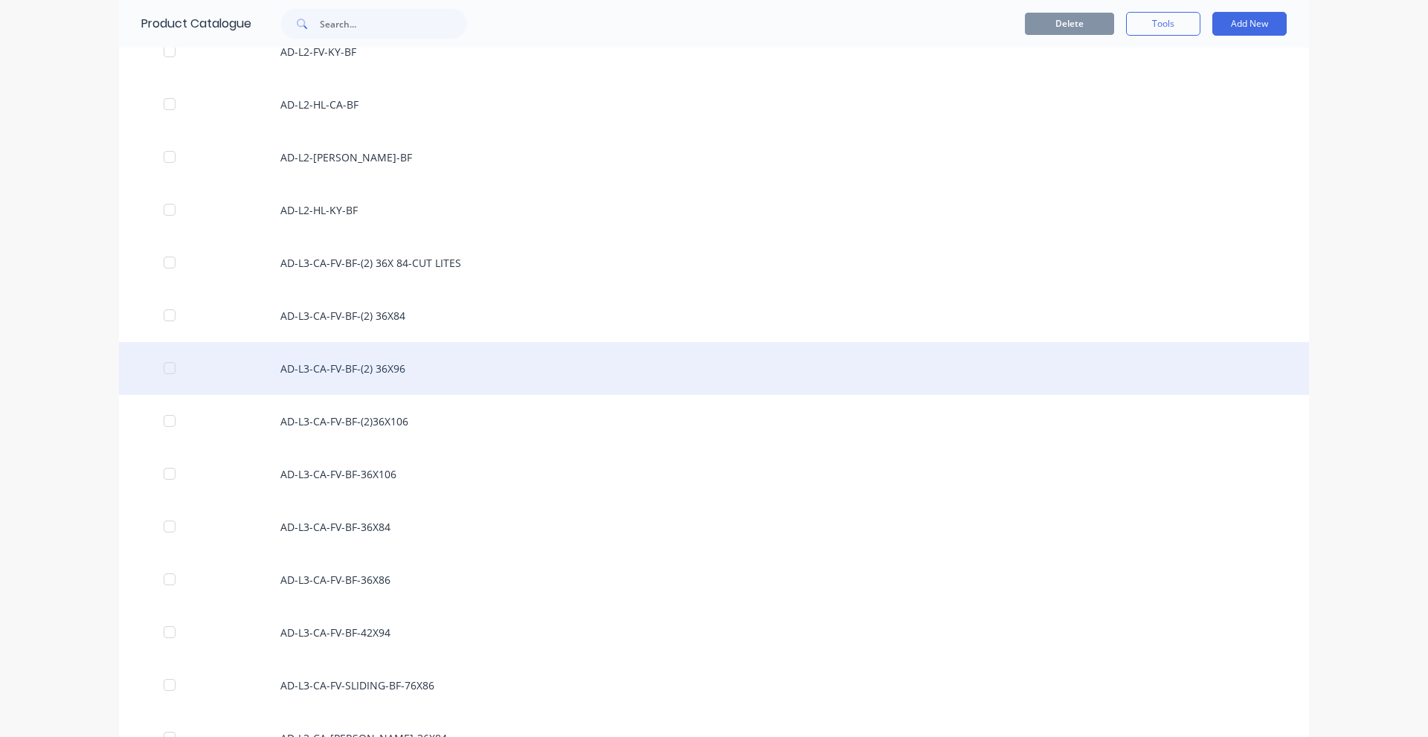
click at [467, 370] on div "AD-L3-CA-FV-BF-(2) 36X96" at bounding box center [714, 368] width 1190 height 53
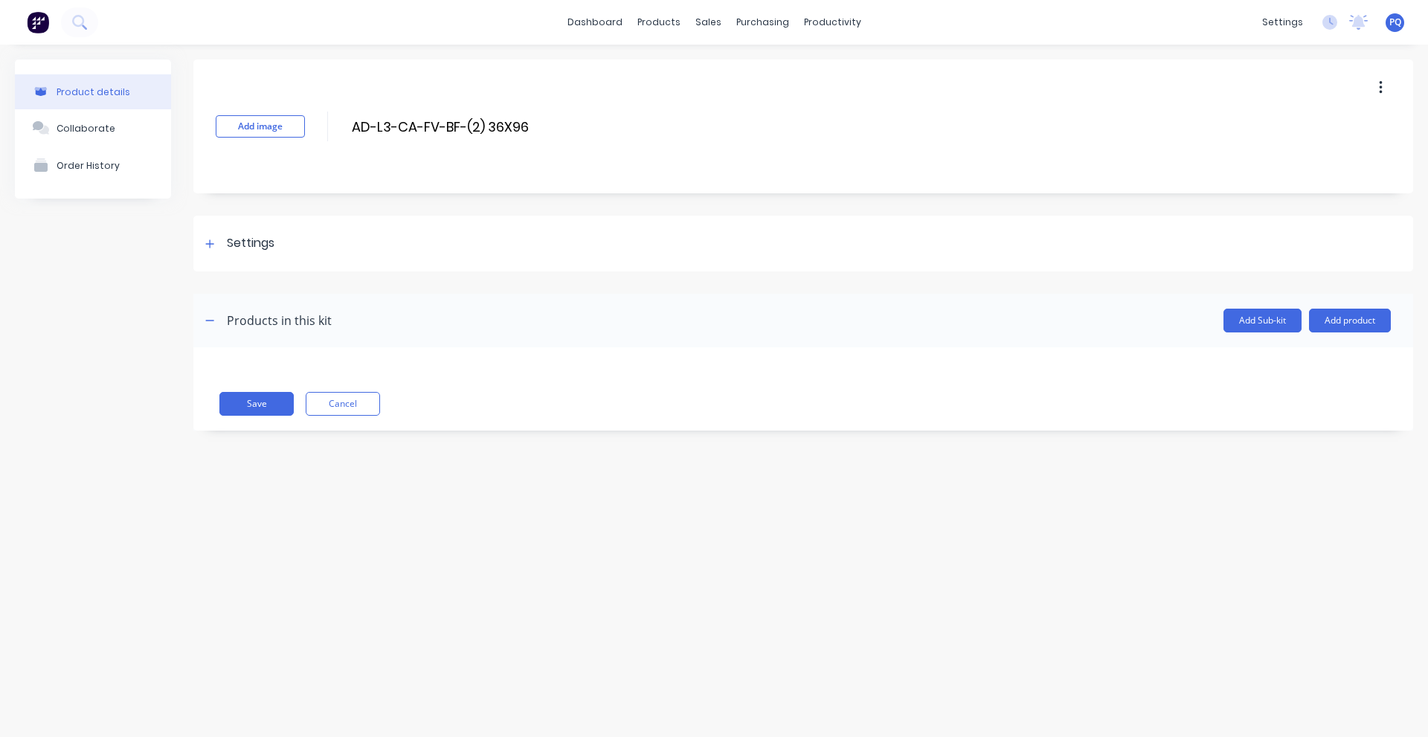
click at [235, 243] on div "Settings" at bounding box center [251, 243] width 48 height 19
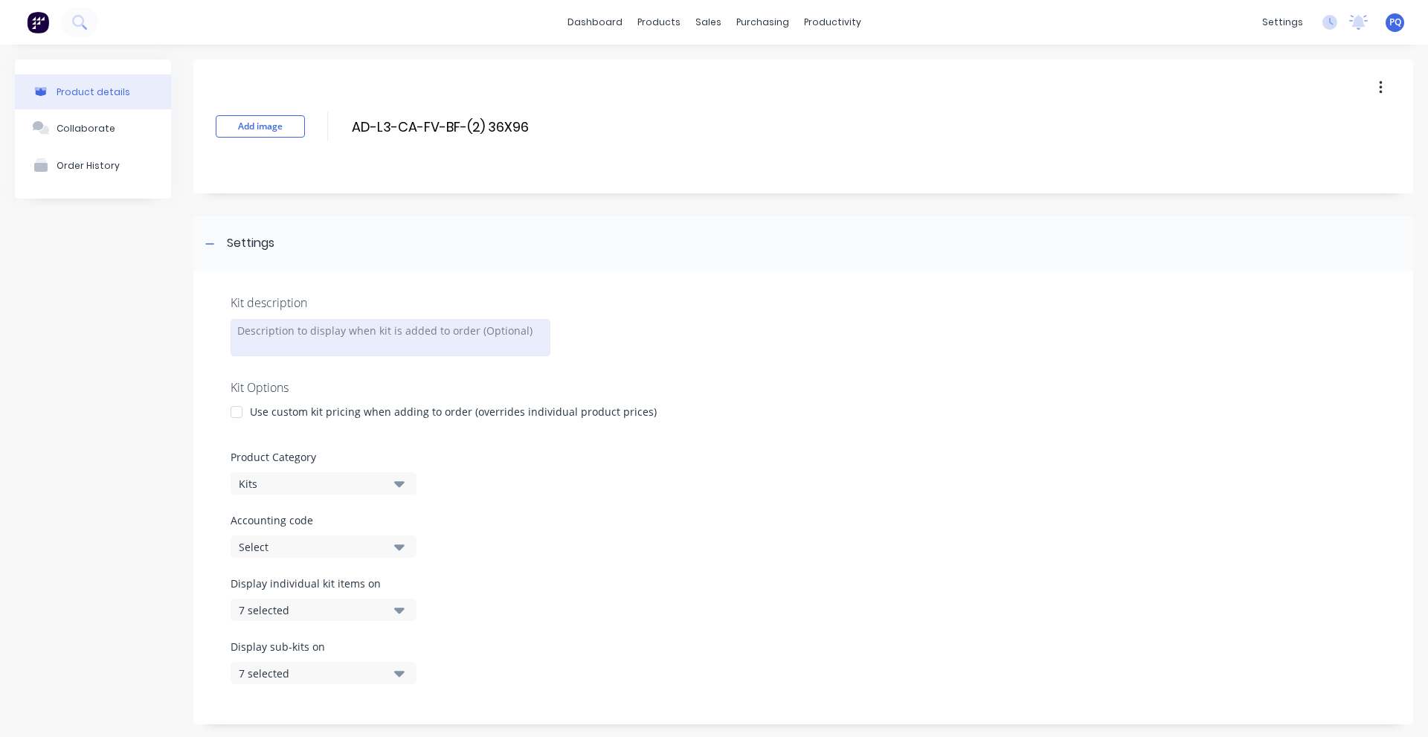
click at [277, 336] on div at bounding box center [391, 337] width 320 height 37
paste div
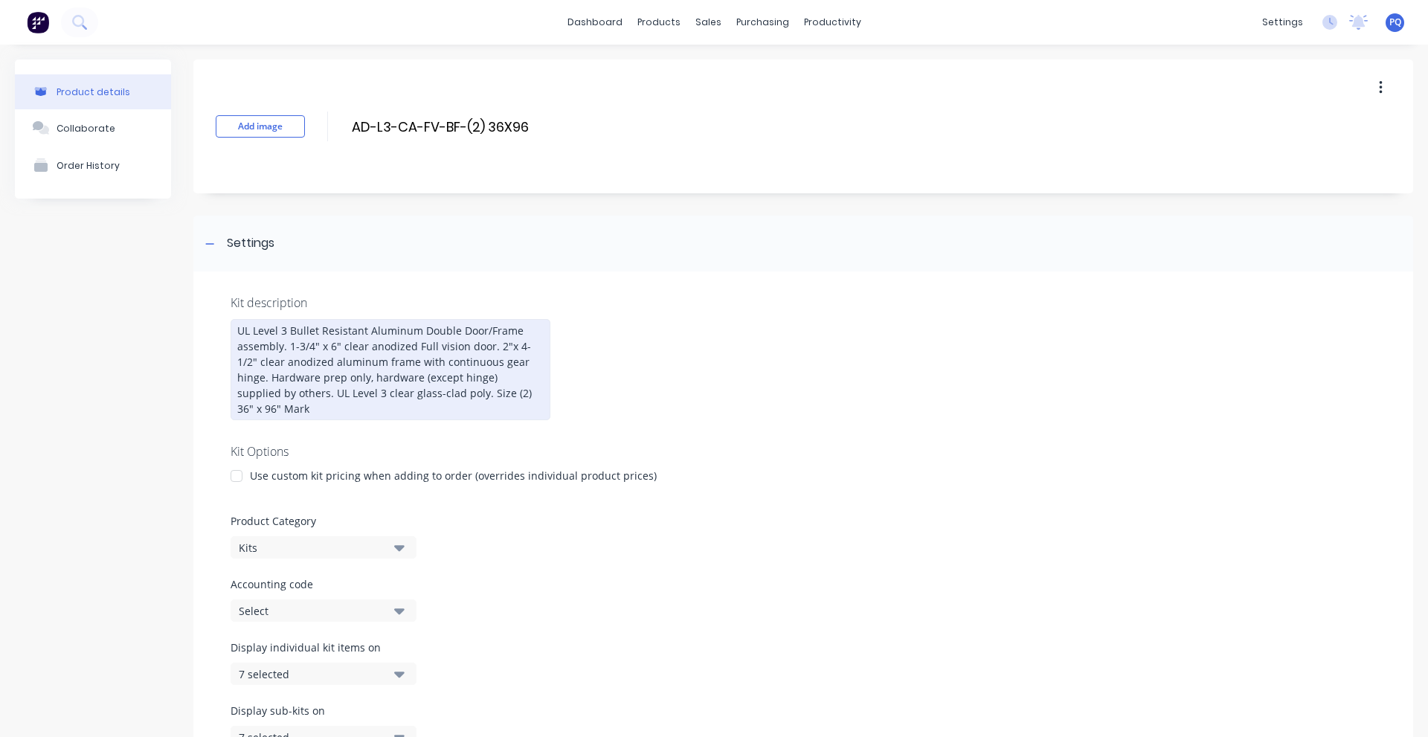
scroll to position [247, 0]
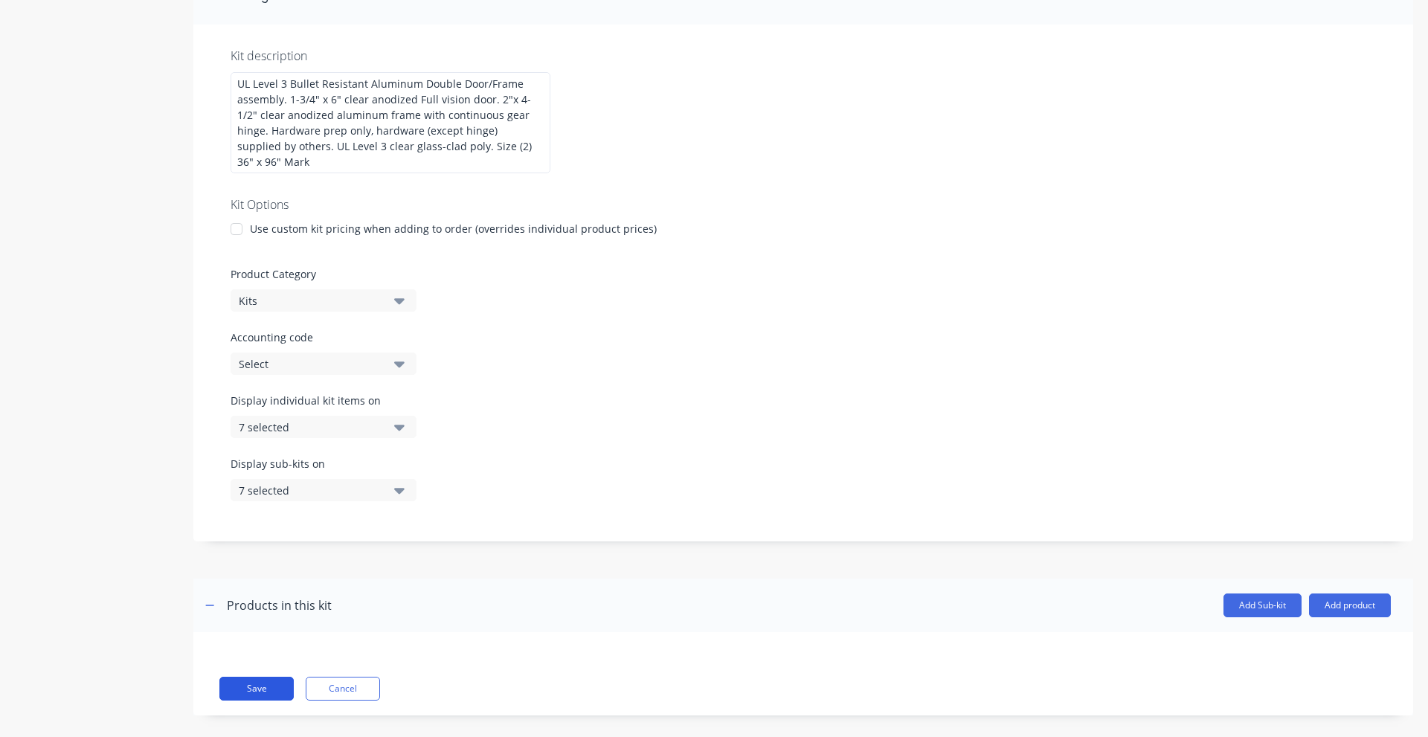
click at [249, 684] on button "Save" at bounding box center [256, 689] width 74 height 24
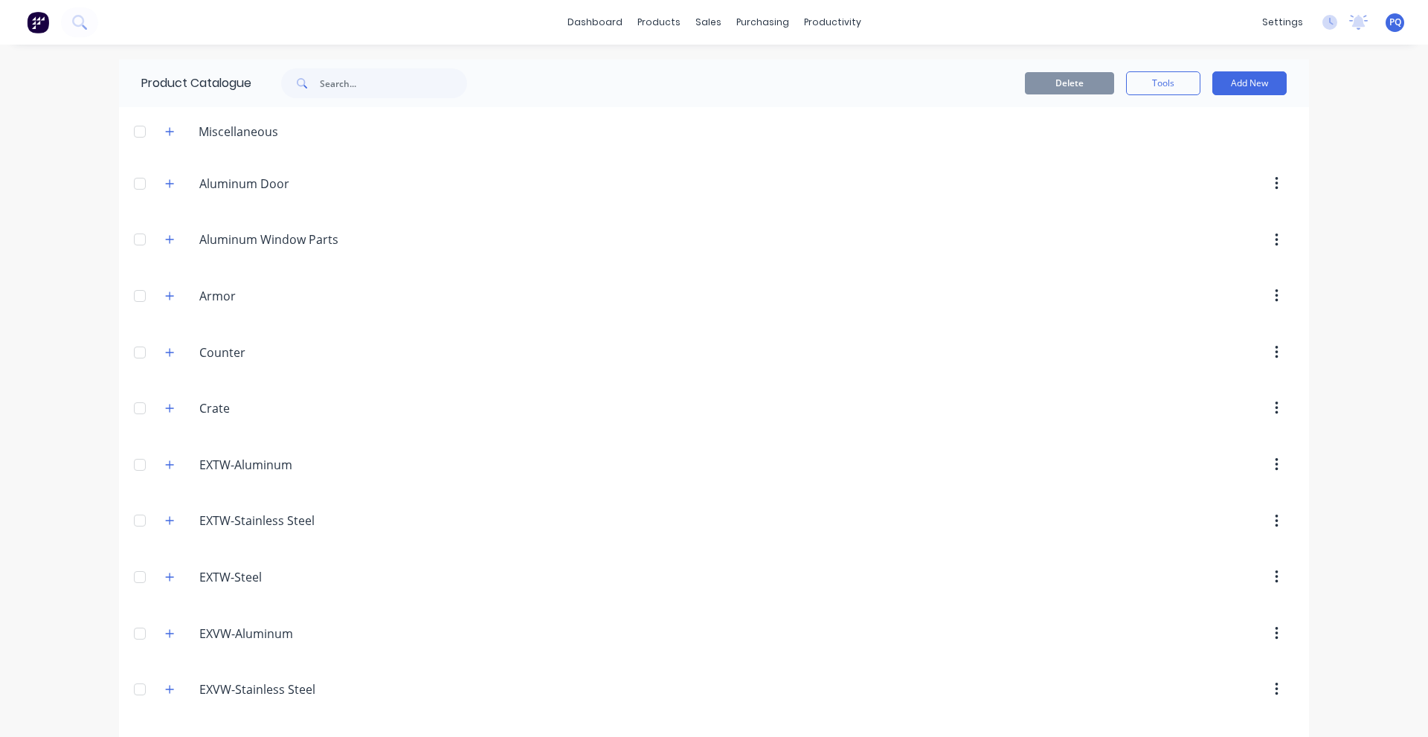
scroll to position [1717, 0]
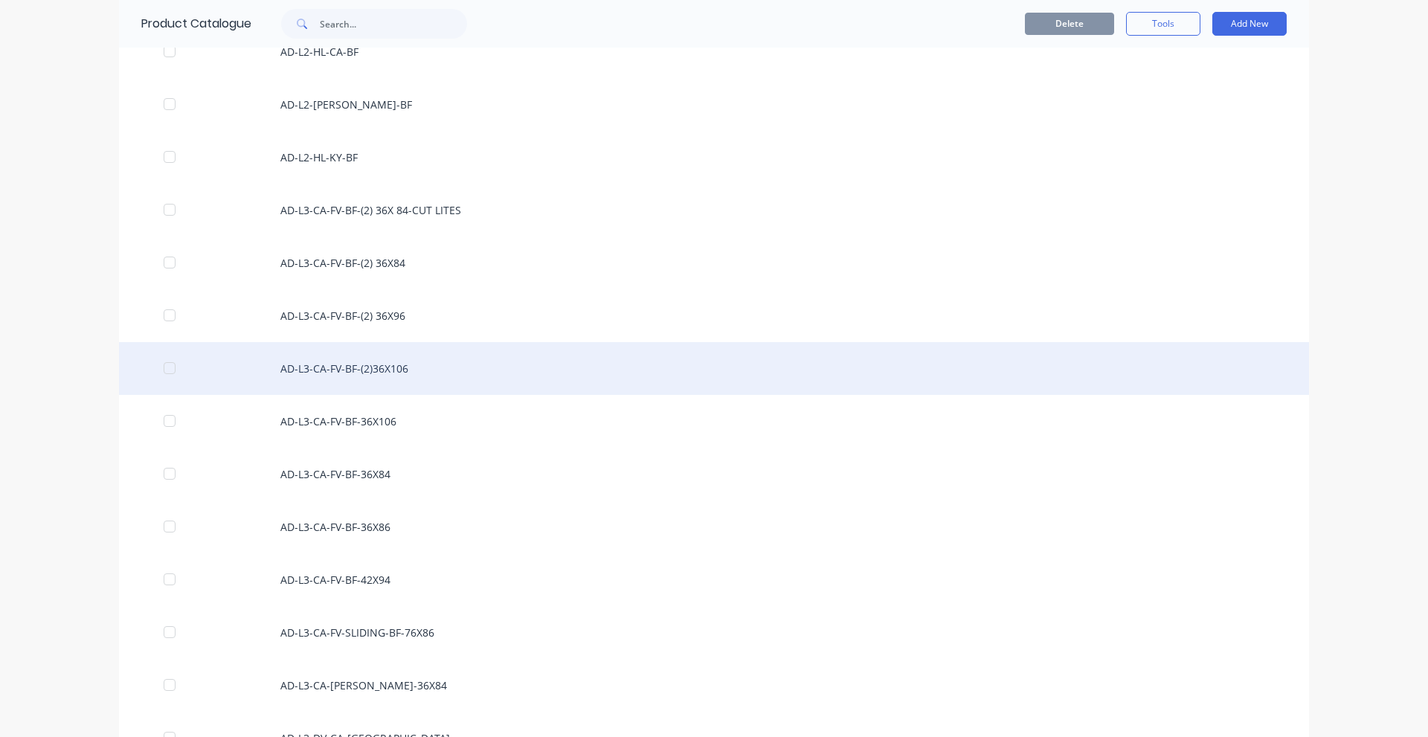
click at [511, 361] on div "AD-L3-CA-FV-BF-(2)36X106" at bounding box center [714, 368] width 1190 height 53
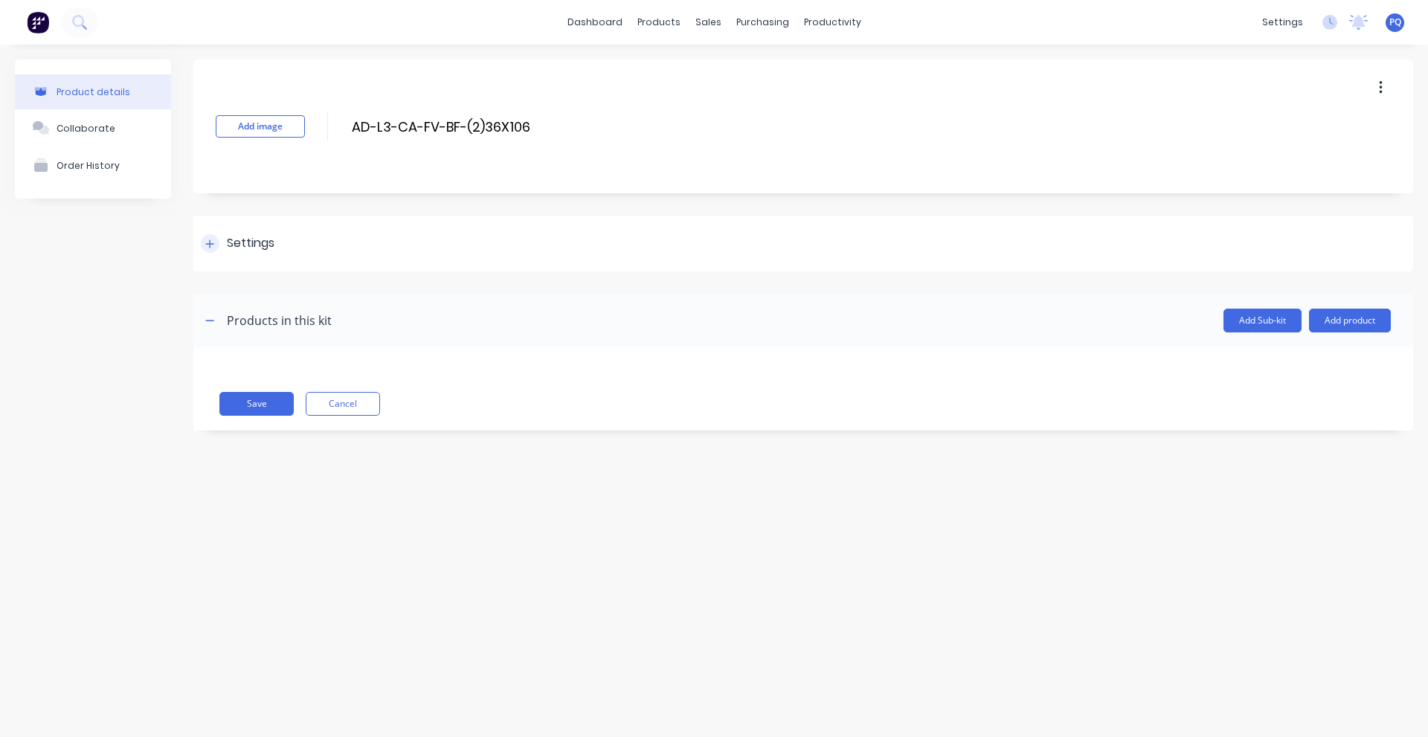
click at [301, 247] on div "Settings" at bounding box center [803, 244] width 1220 height 56
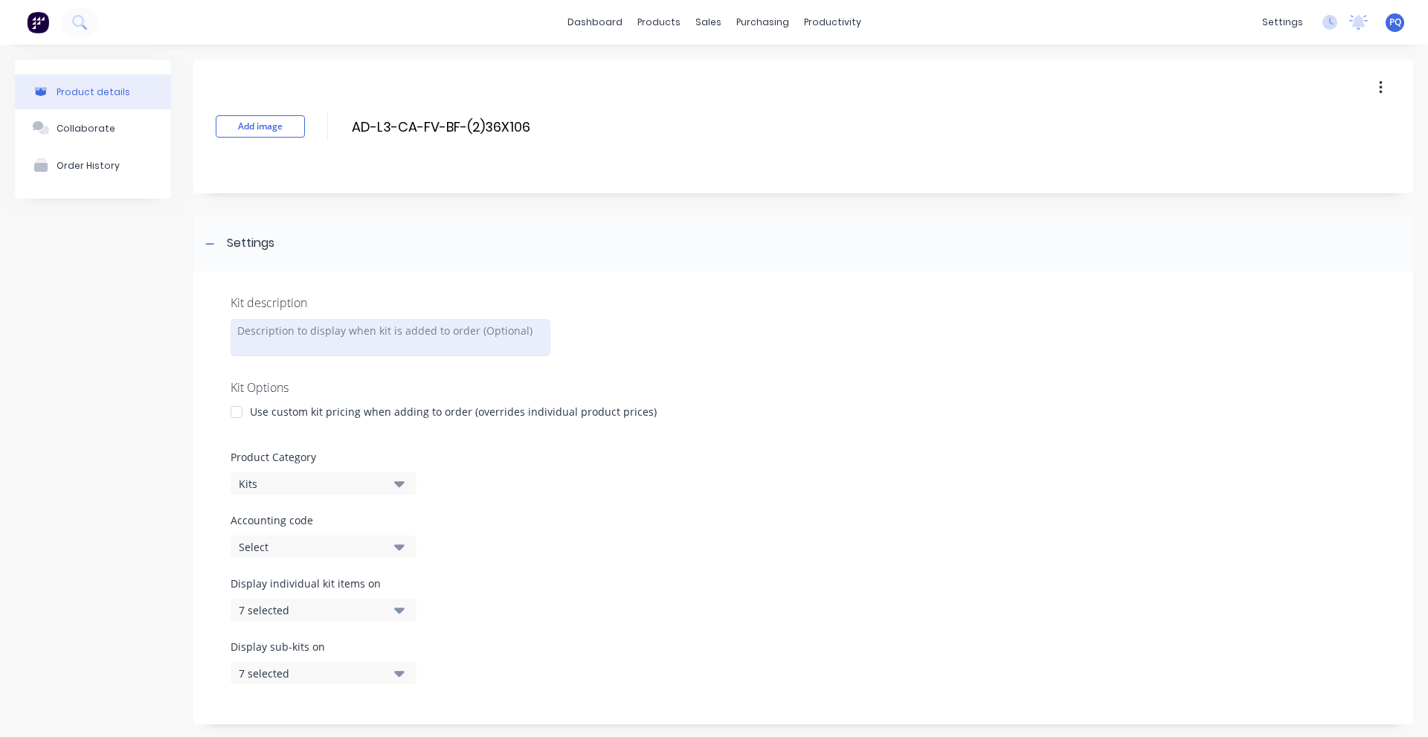
click at [321, 334] on div at bounding box center [391, 337] width 320 height 37
paste div
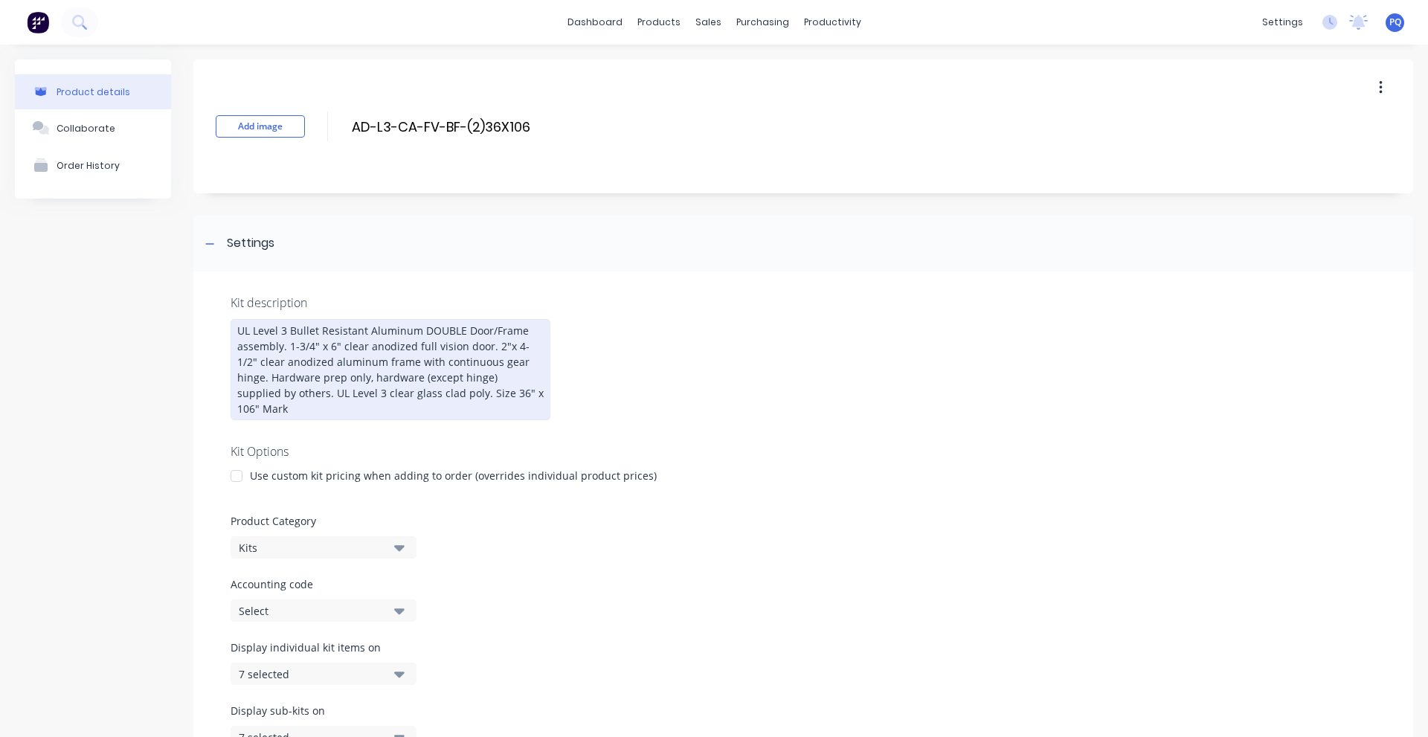
scroll to position [247, 0]
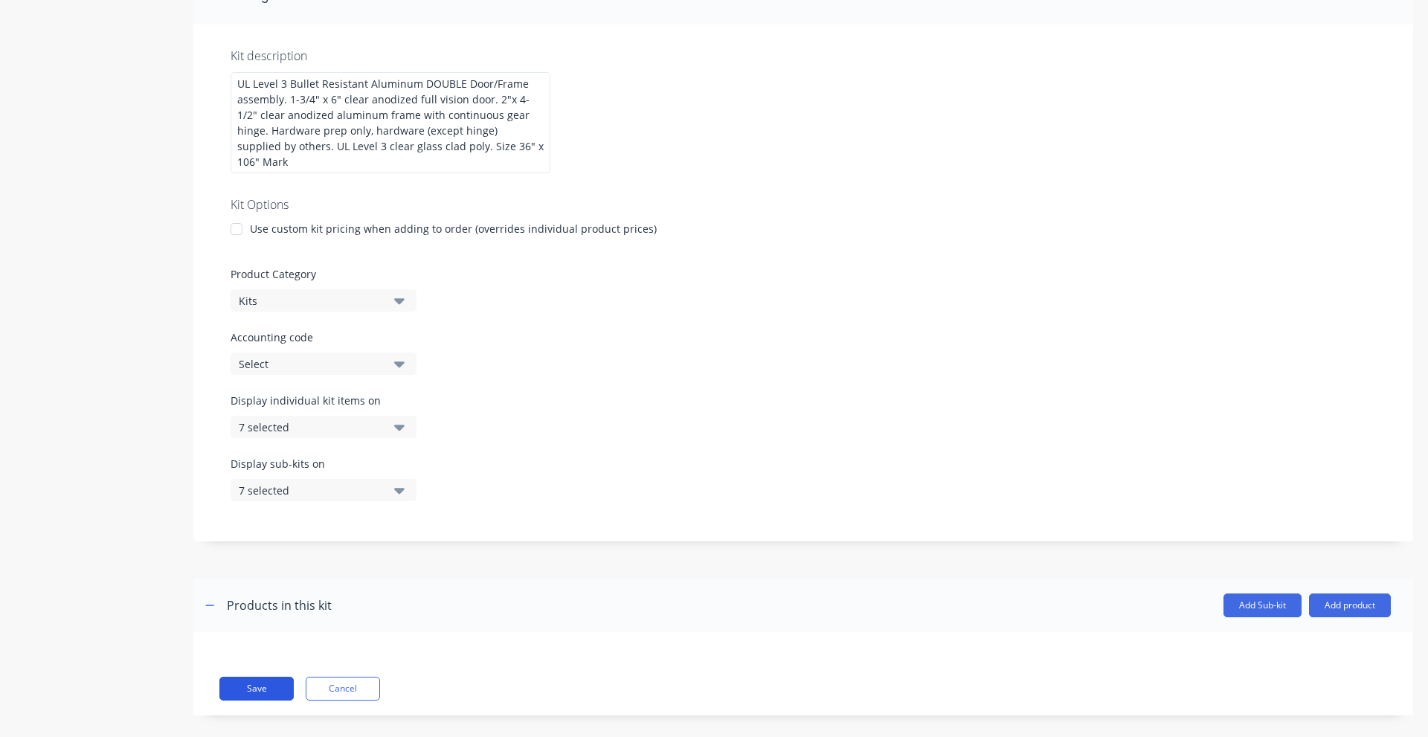
click at [251, 677] on button "Save" at bounding box center [256, 689] width 74 height 24
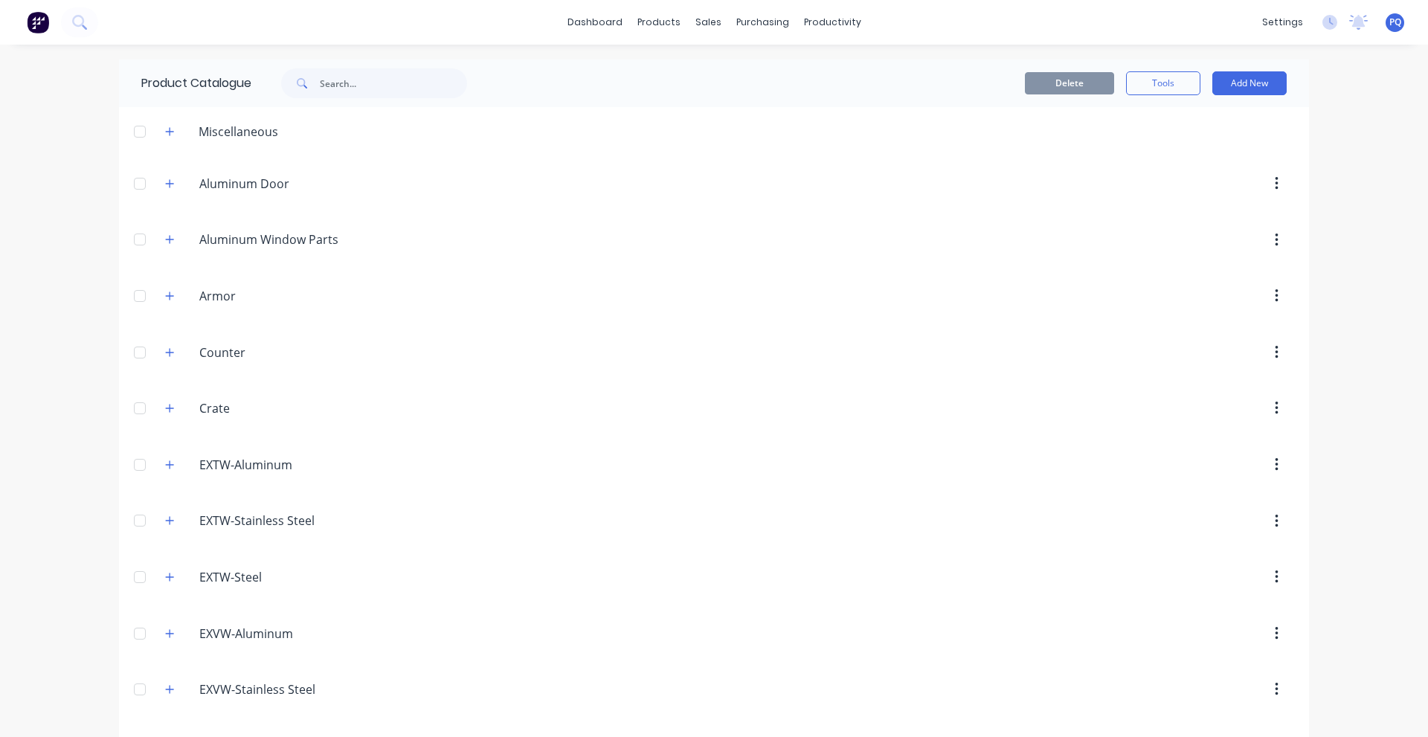
scroll to position [1770, 0]
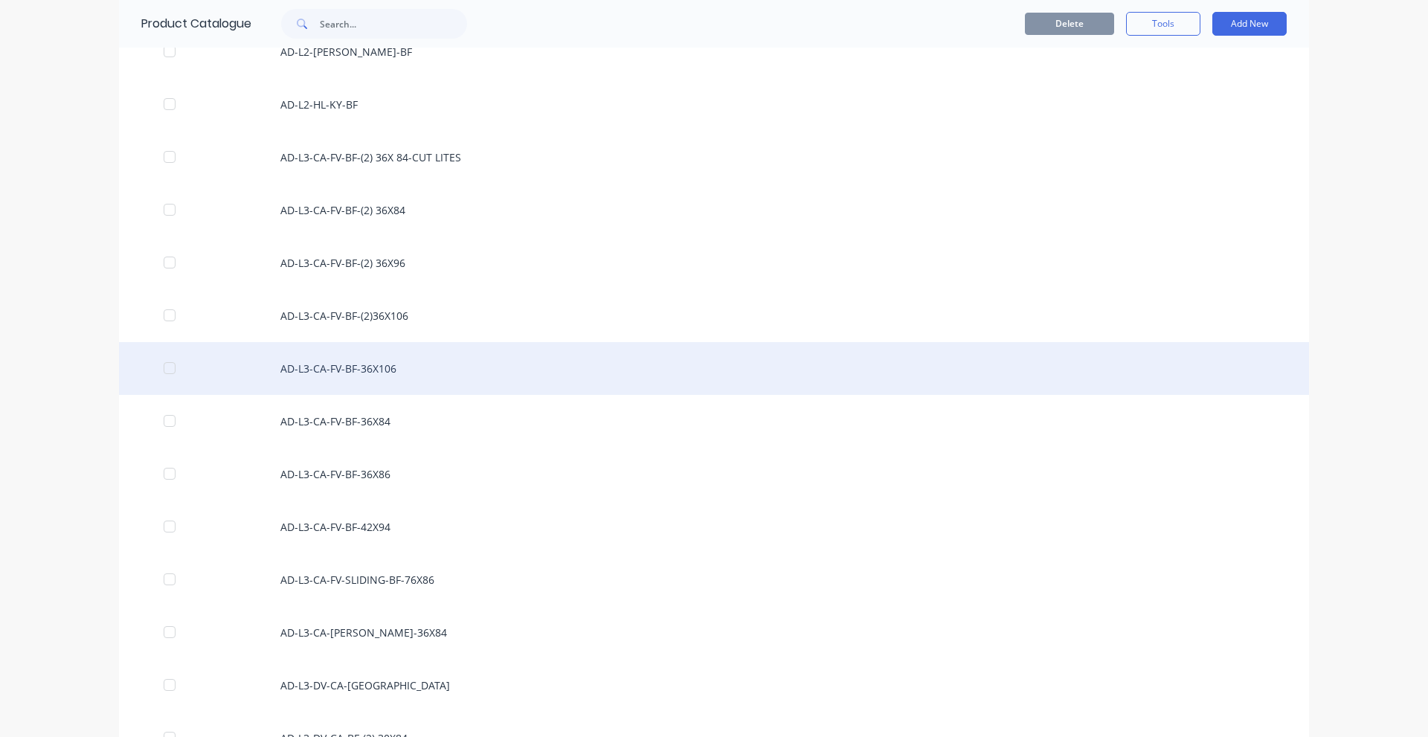
click at [585, 359] on div "AD-L3-CA-FV-BF-36X106" at bounding box center [714, 368] width 1190 height 53
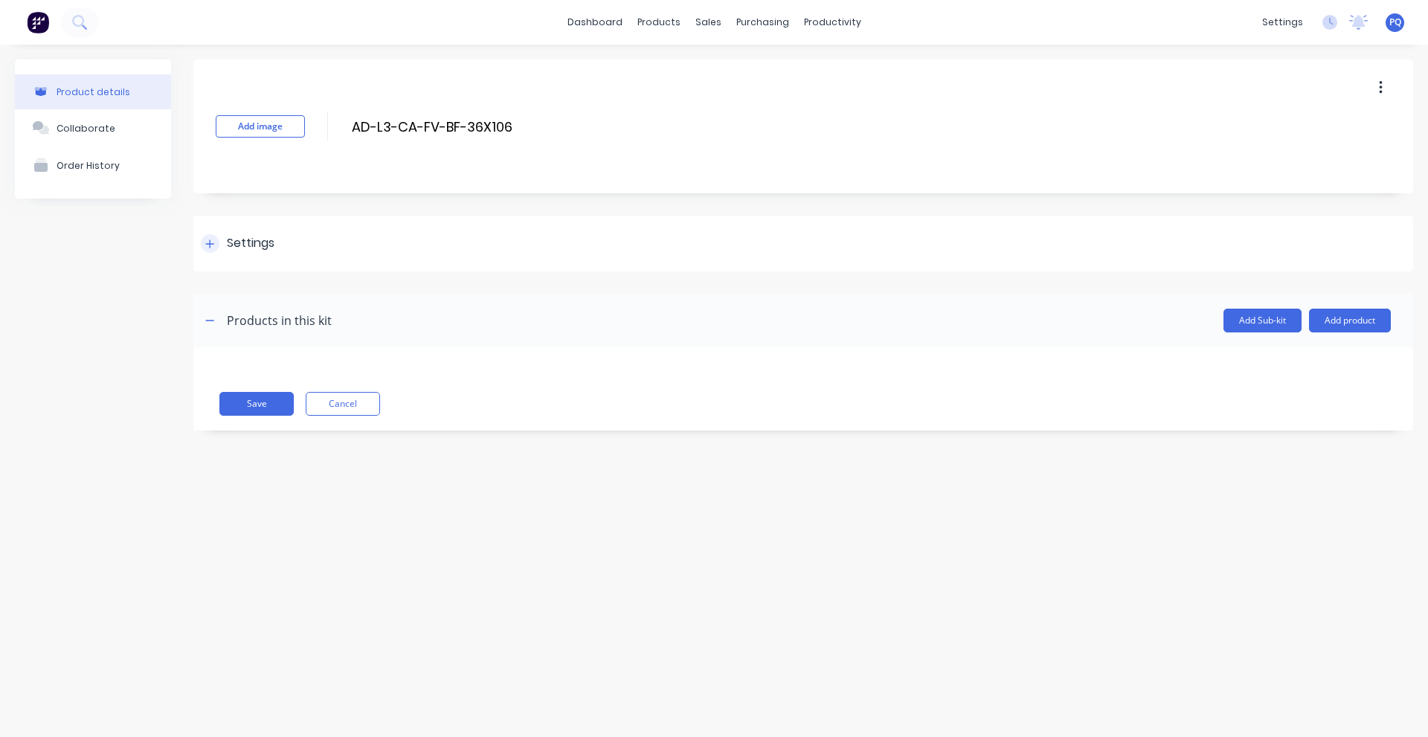
click at [245, 251] on div "Settings" at bounding box center [251, 243] width 48 height 19
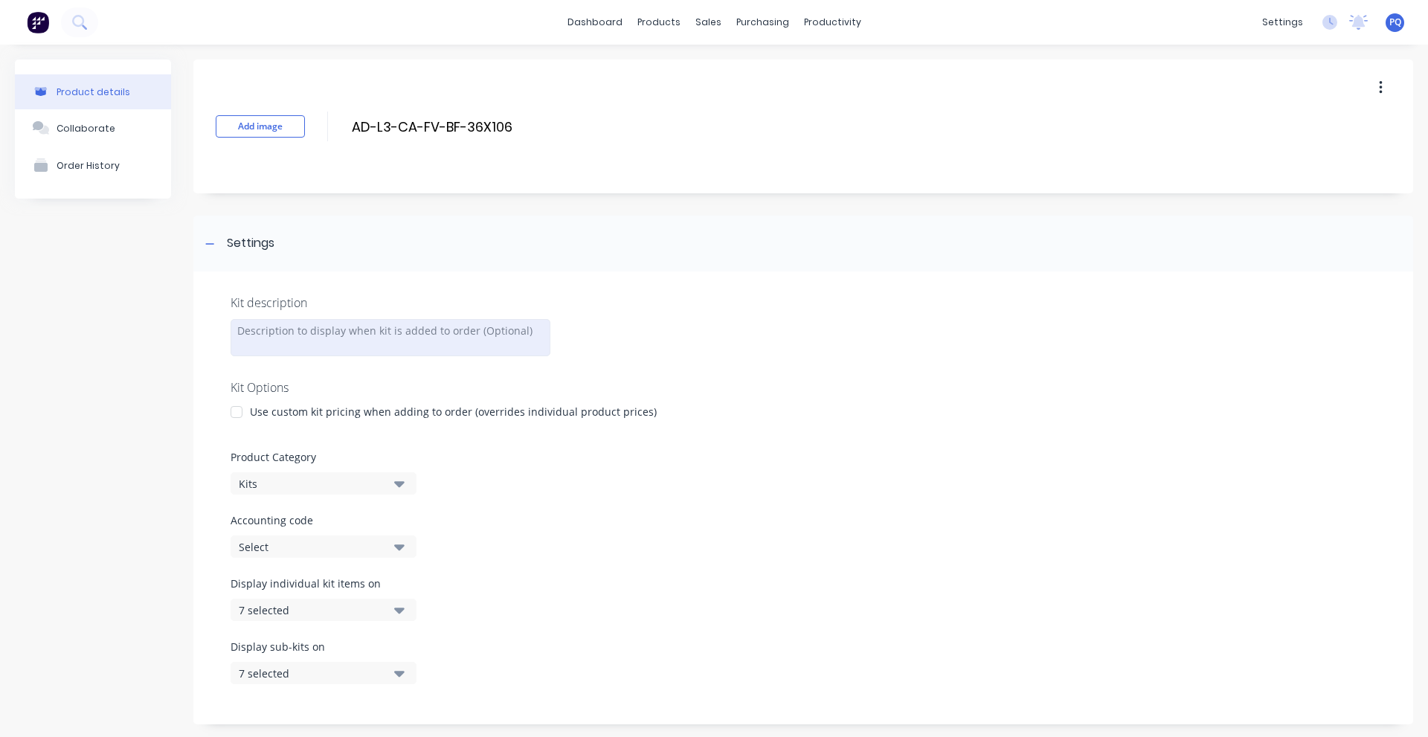
click at [301, 327] on div at bounding box center [391, 337] width 320 height 37
paste div
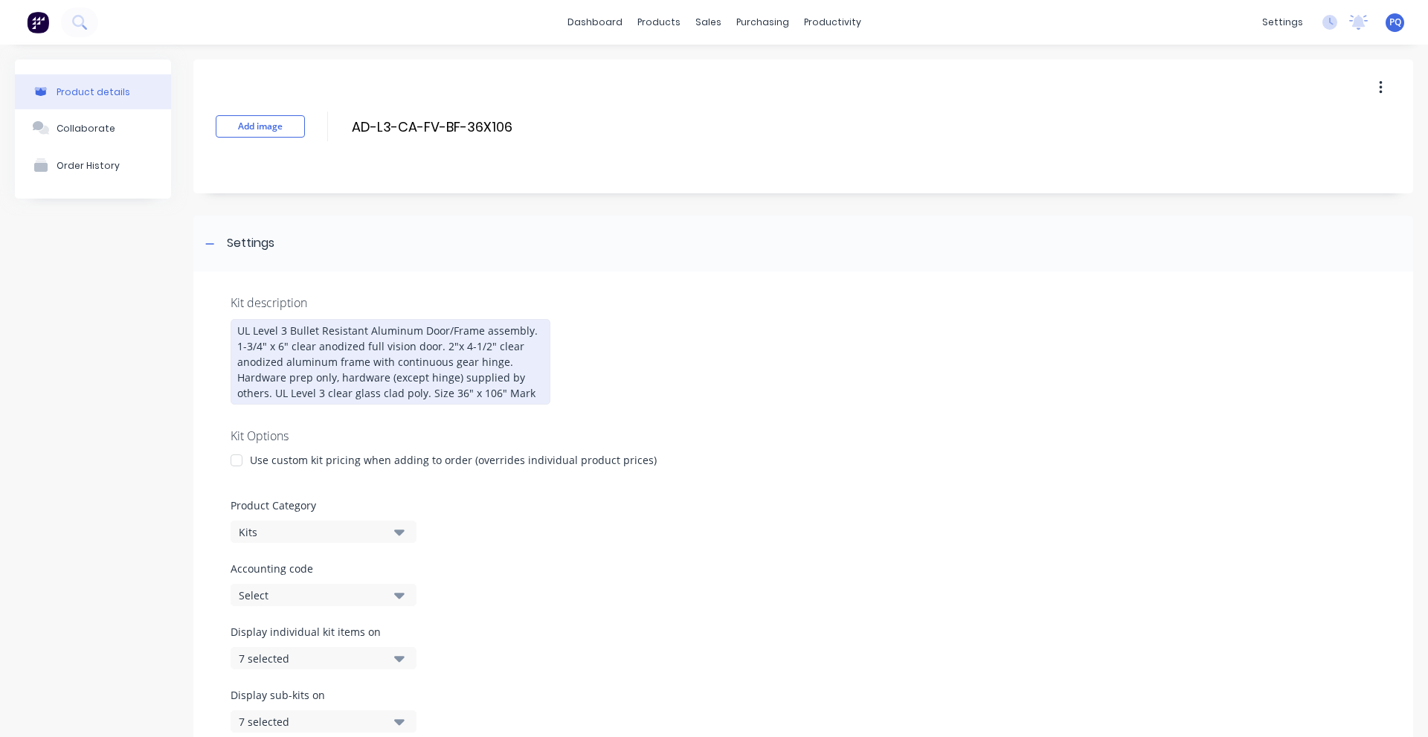
scroll to position [247, 0]
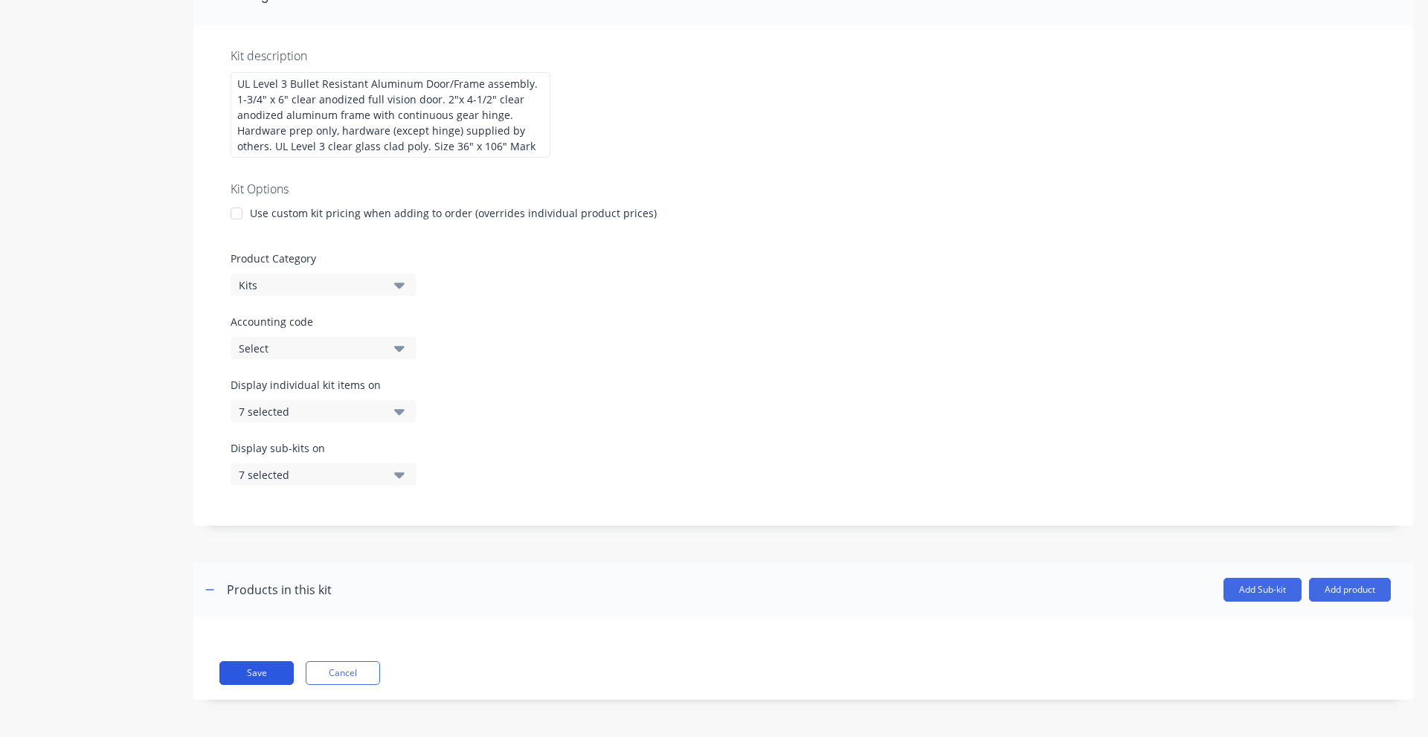
click at [228, 674] on button "Save" at bounding box center [256, 673] width 74 height 24
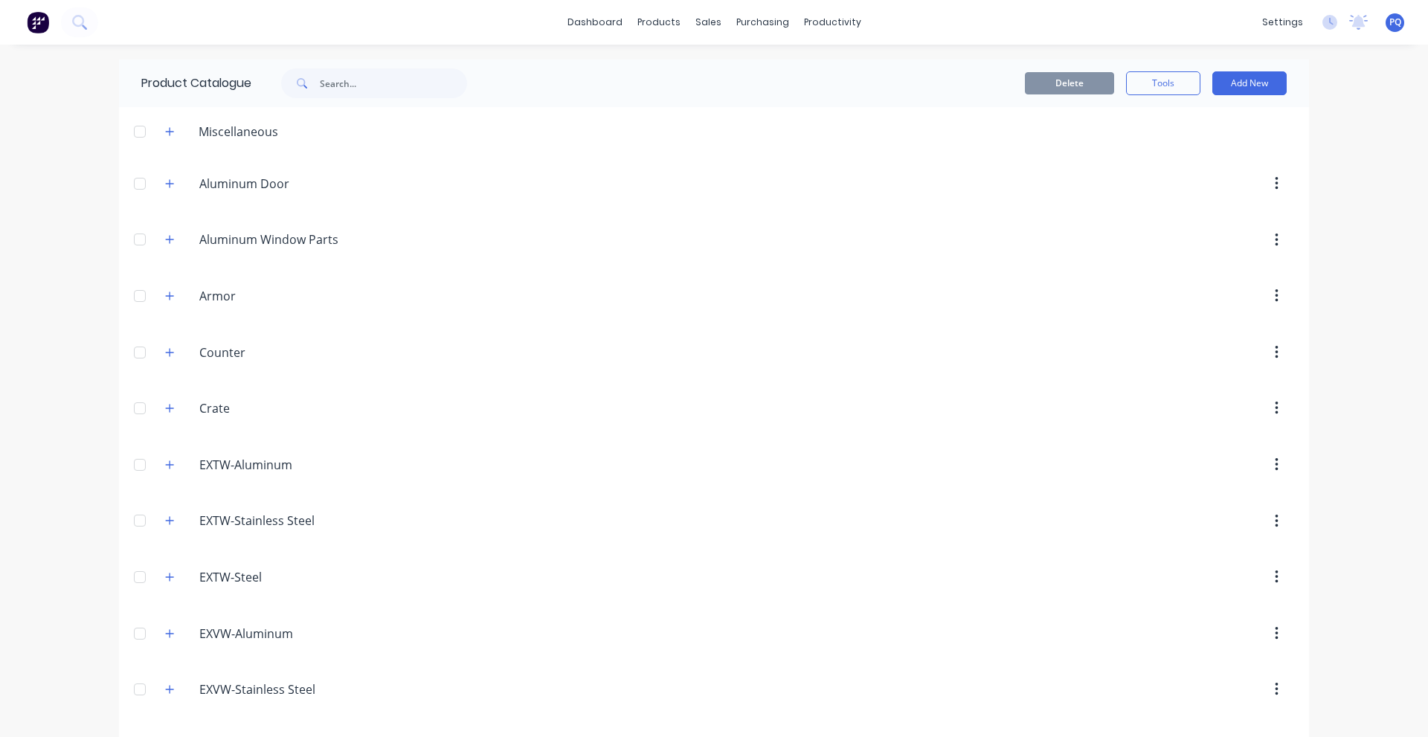
scroll to position [1823, 0]
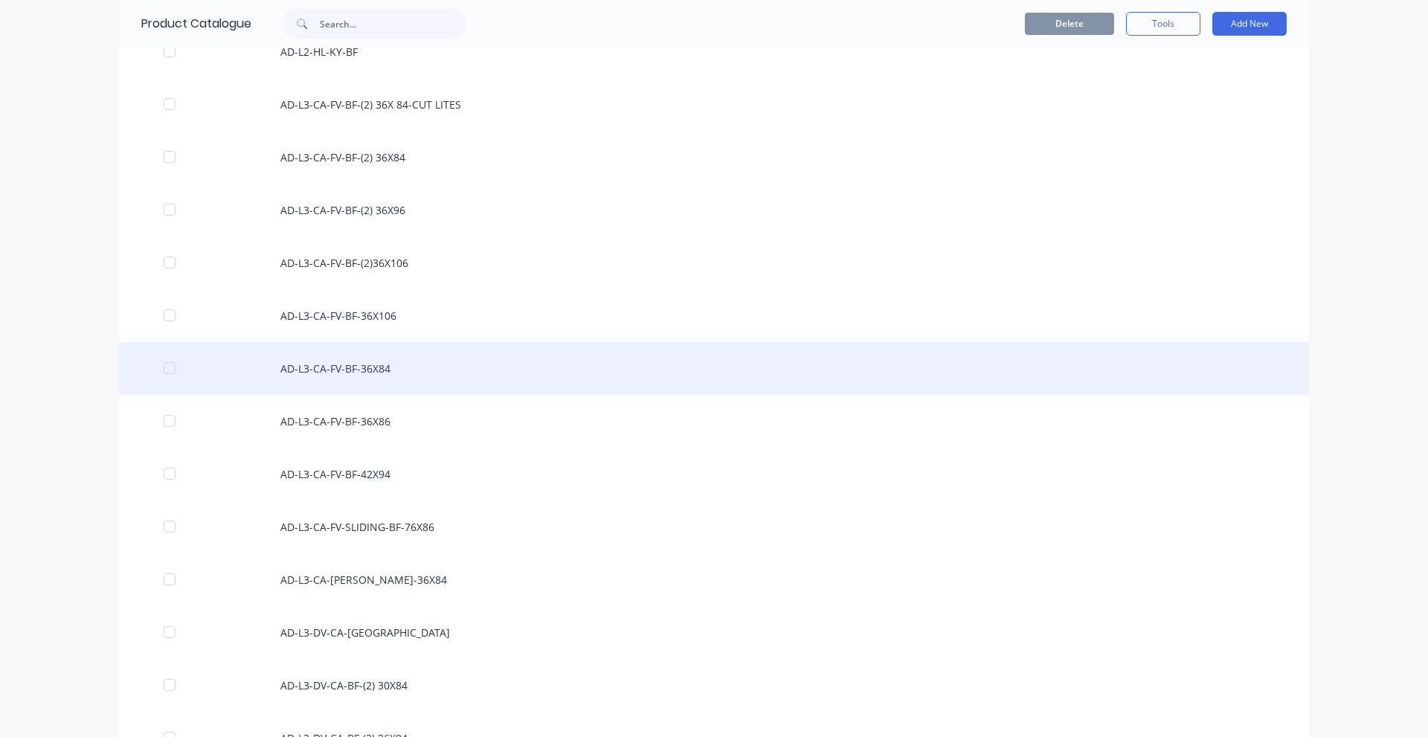
click at [370, 377] on div "AD-L3-CA-FV-BF-36X84" at bounding box center [714, 368] width 1190 height 53
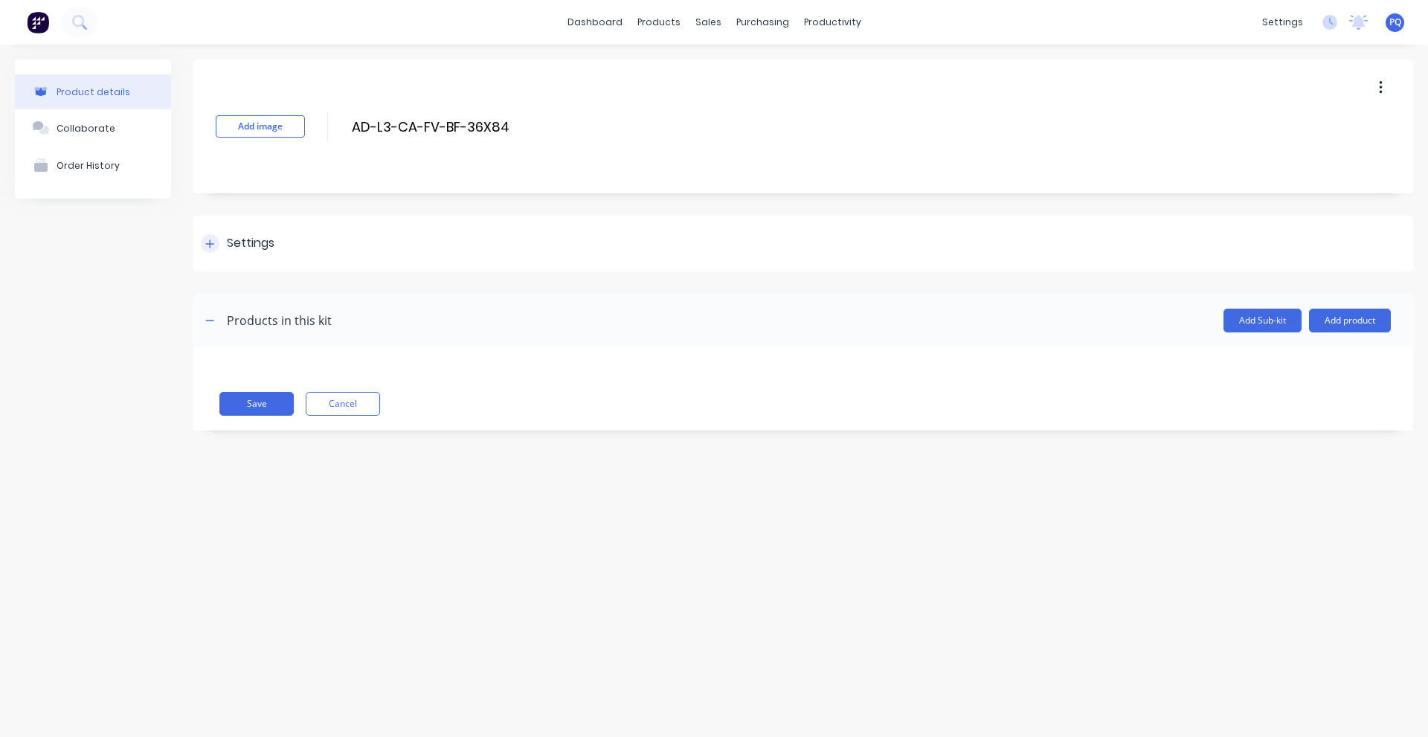
click at [283, 241] on div "Settings" at bounding box center [803, 244] width 1220 height 56
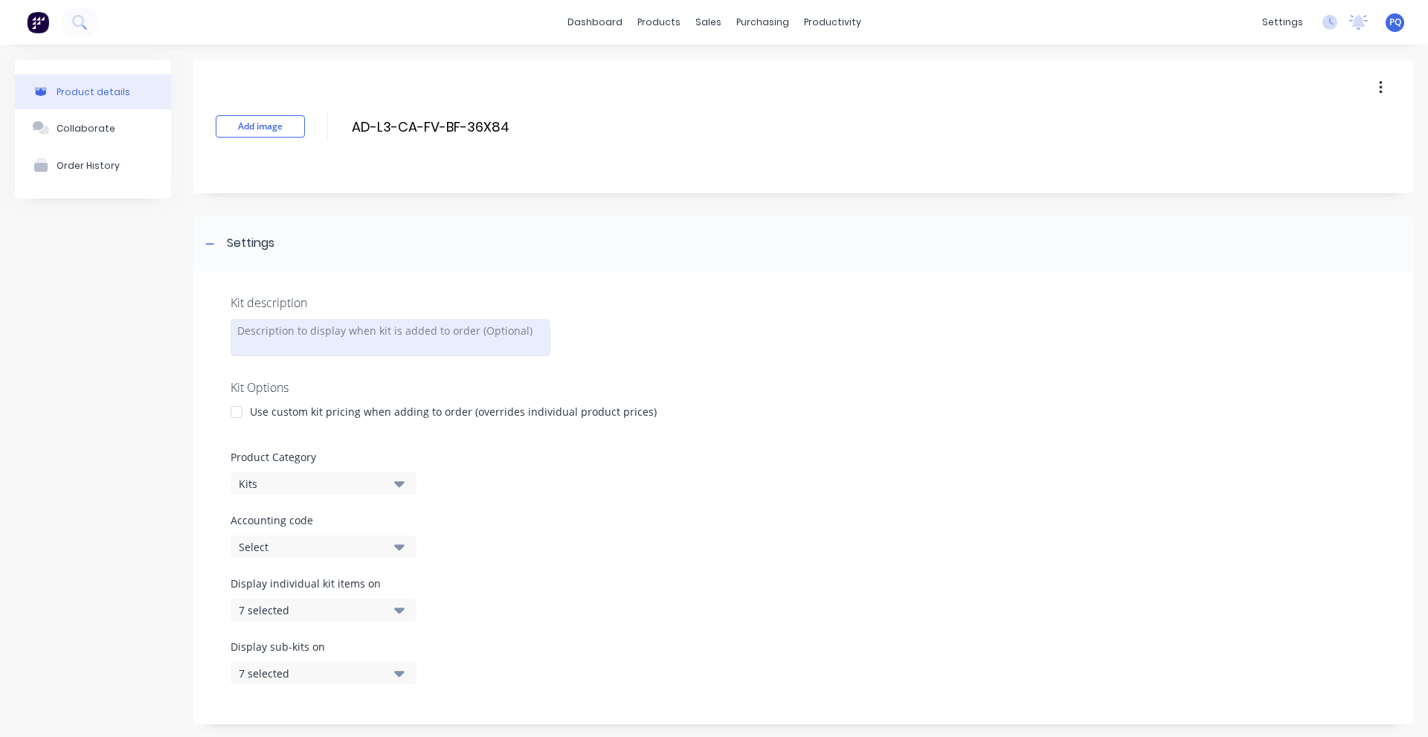
click at [298, 341] on div at bounding box center [391, 337] width 320 height 37
paste div
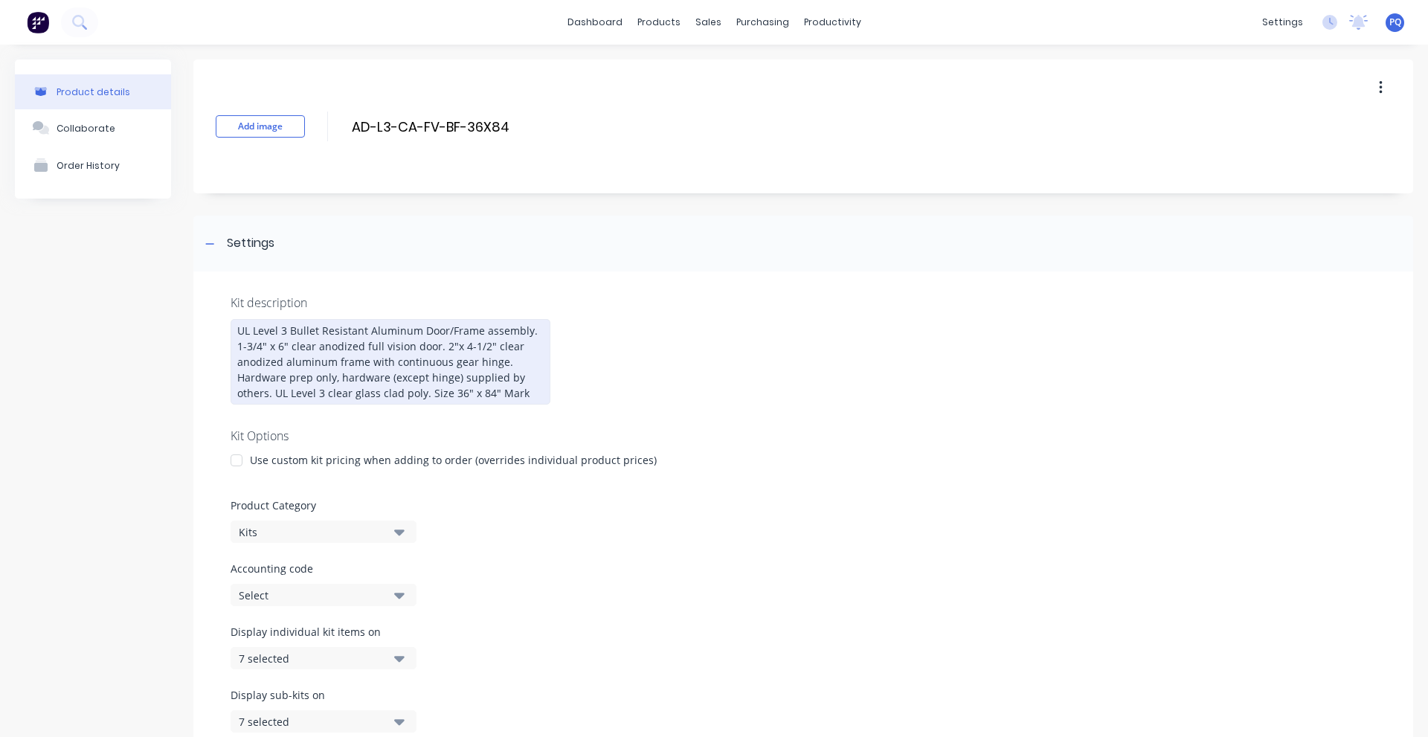
scroll to position [247, 0]
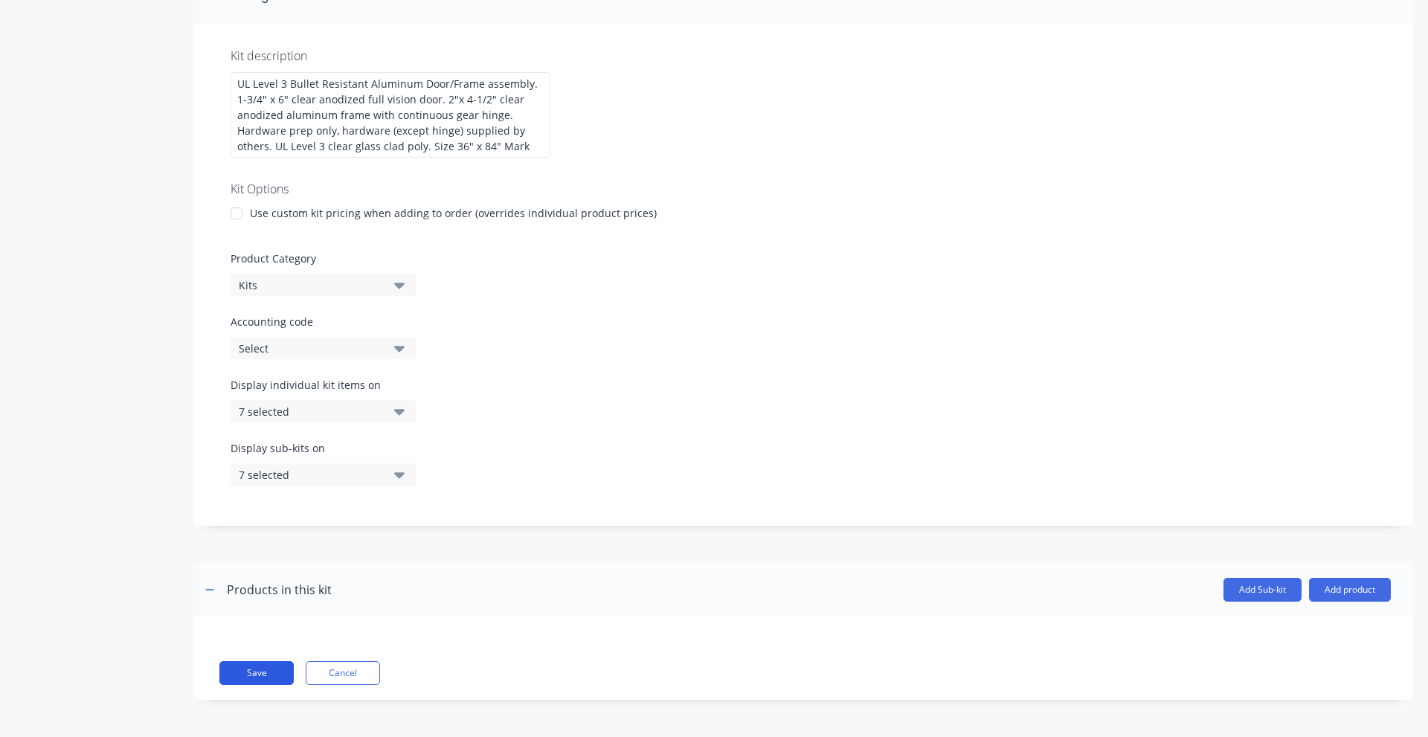
click at [243, 675] on button "Save" at bounding box center [256, 673] width 74 height 24
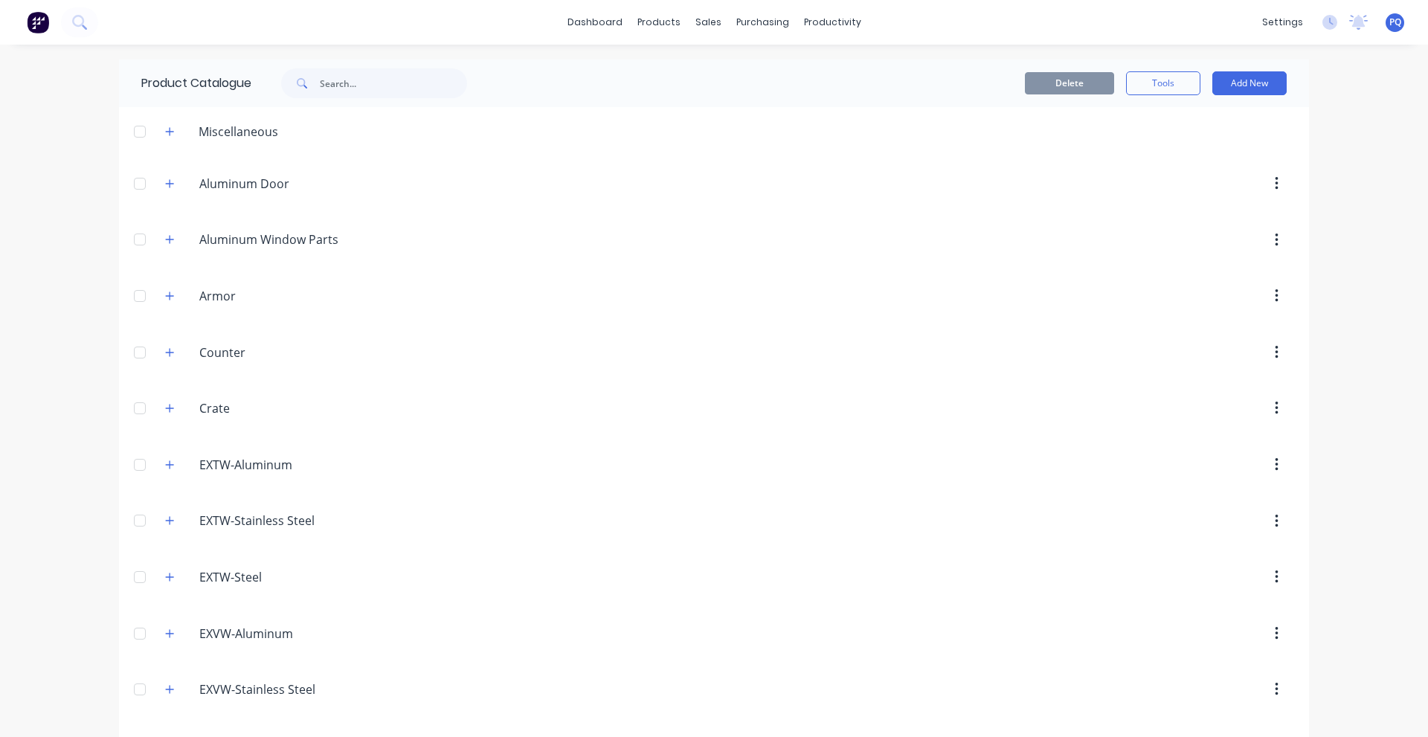
scroll to position [1875, 0]
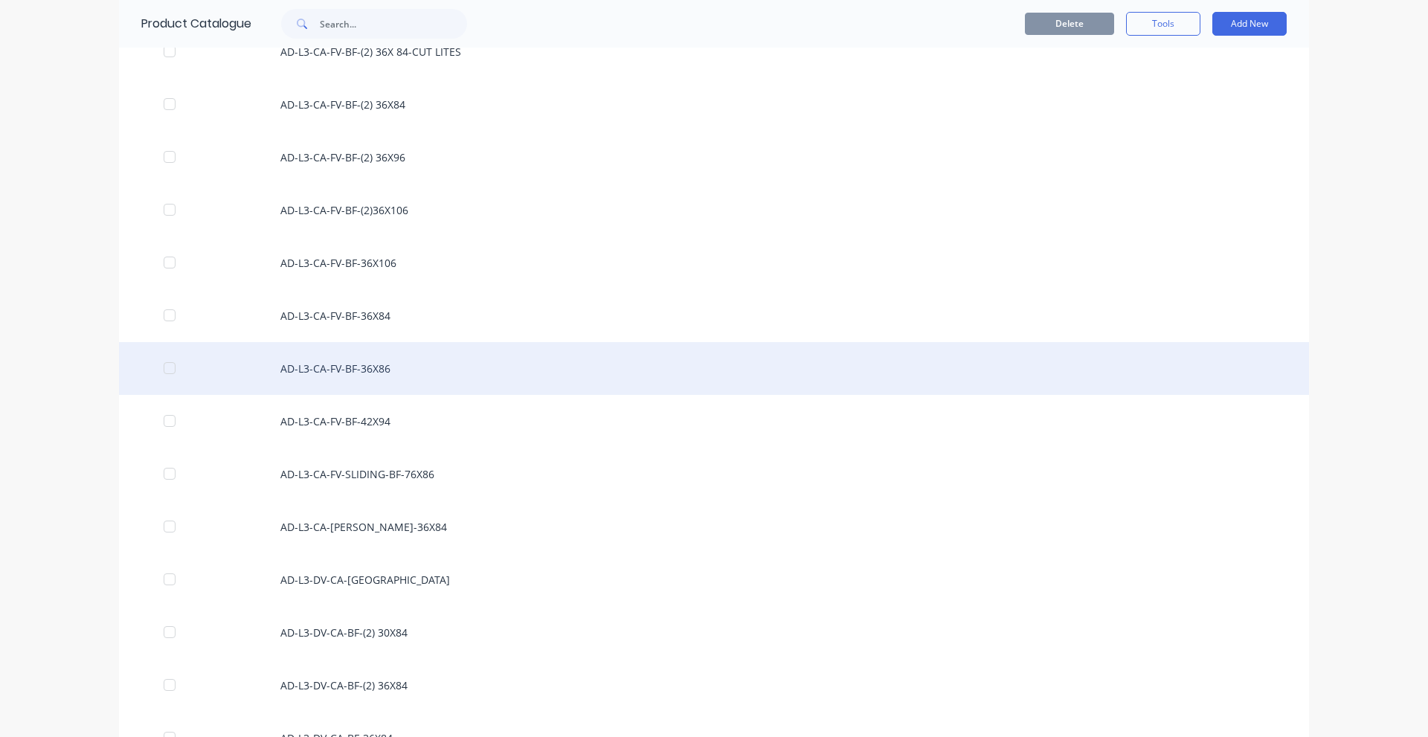
click at [391, 391] on div "AD-L3-CA-FV-BF-36X86" at bounding box center [714, 368] width 1190 height 53
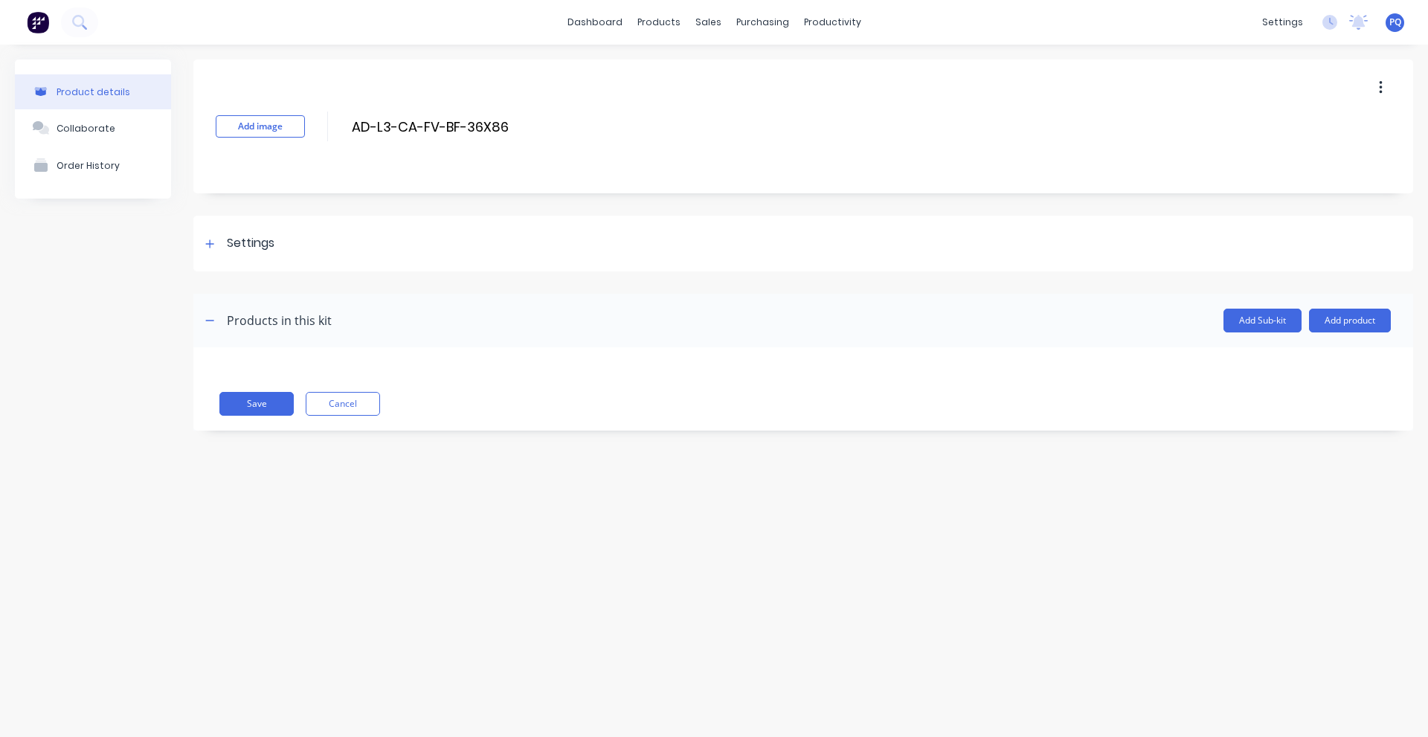
drag, startPoint x: 249, startPoint y: 240, endPoint x: 247, endPoint y: 394, distance: 154.0
click at [248, 242] on div "Settings" at bounding box center [251, 243] width 48 height 19
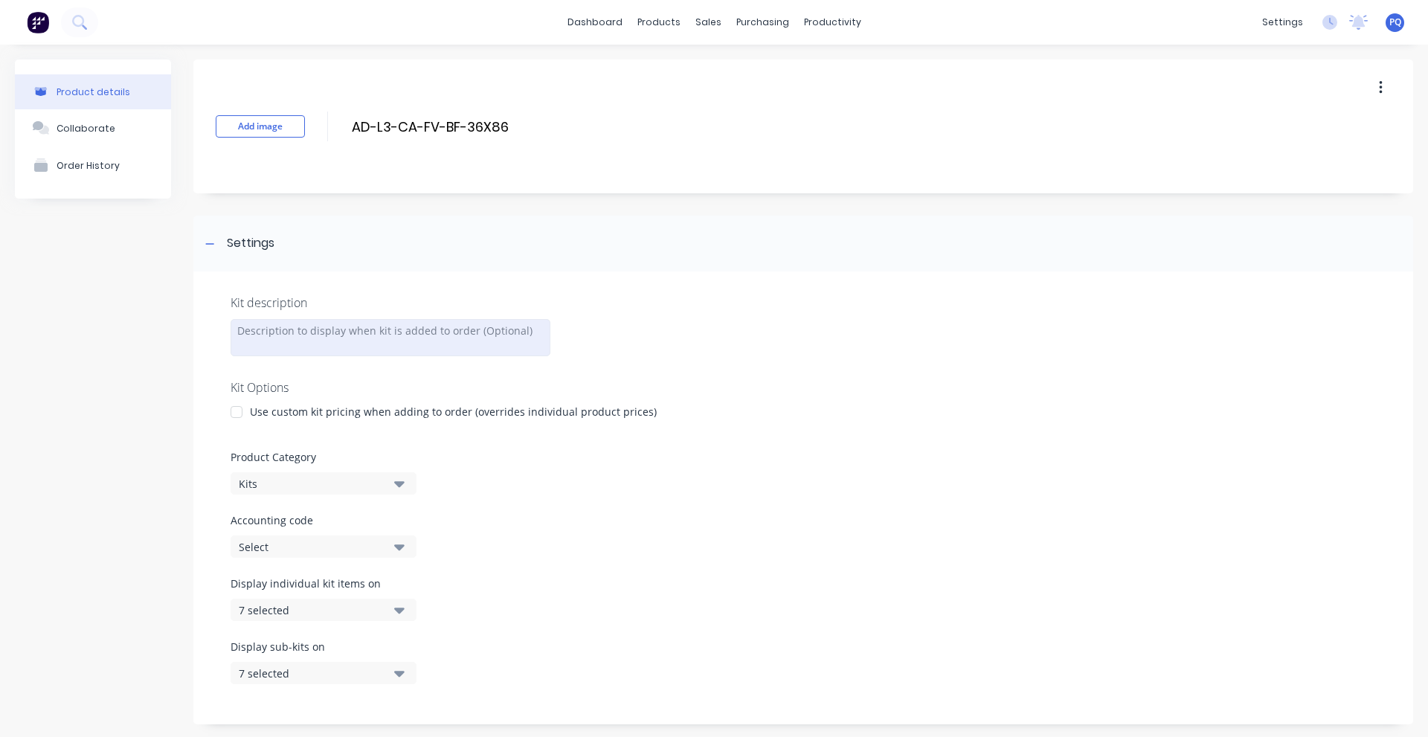
click at [280, 346] on div at bounding box center [391, 337] width 320 height 37
paste div
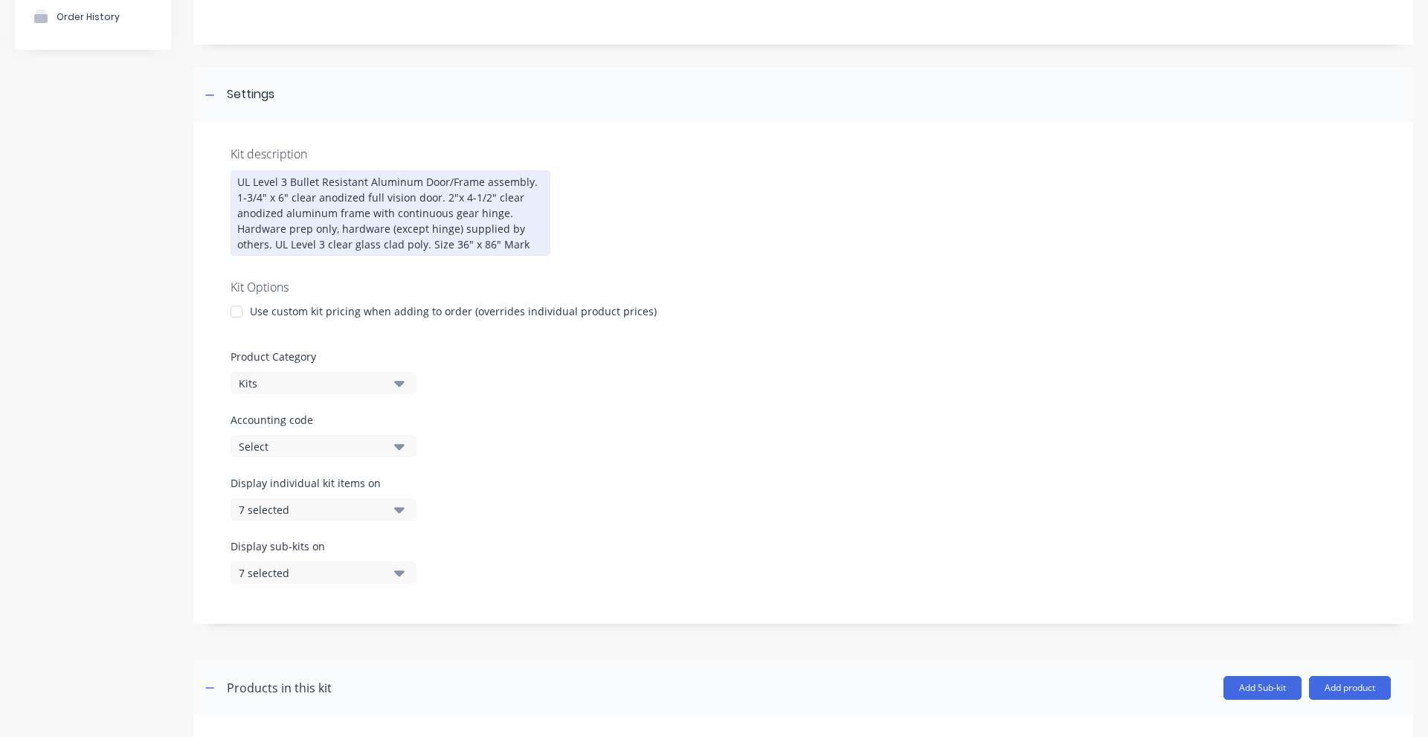
scroll to position [247, 0]
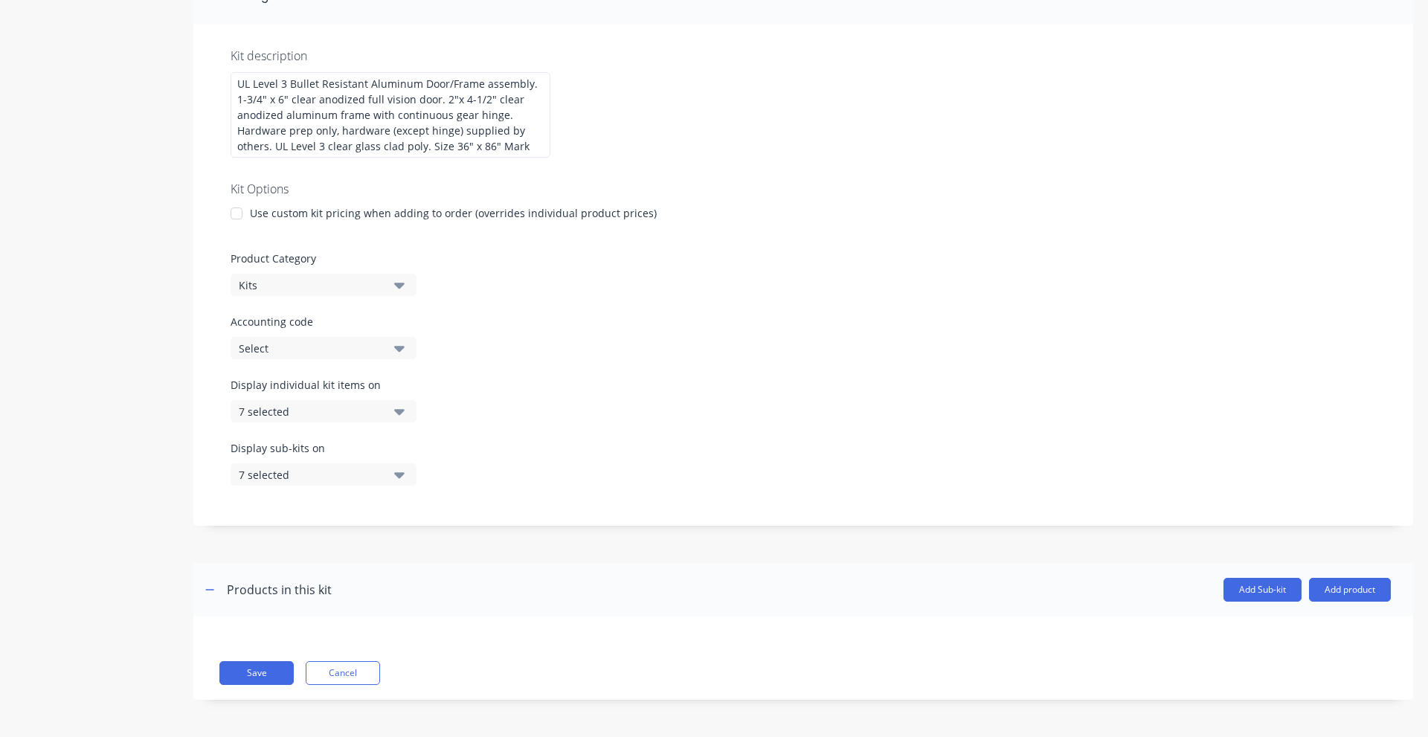
drag, startPoint x: 252, startPoint y: 670, endPoint x: 64, endPoint y: 660, distance: 188.5
click at [251, 670] on button "Save" at bounding box center [256, 673] width 74 height 24
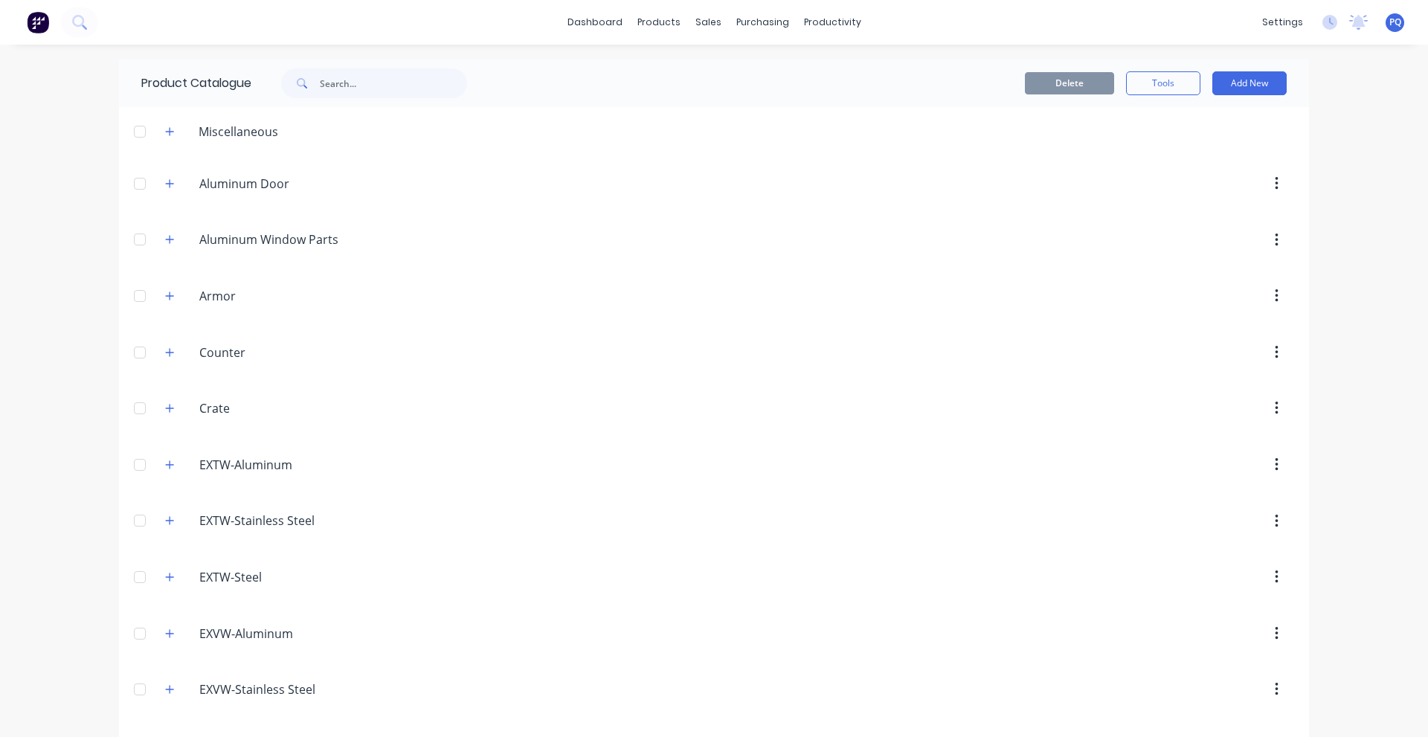
scroll to position [1928, 0]
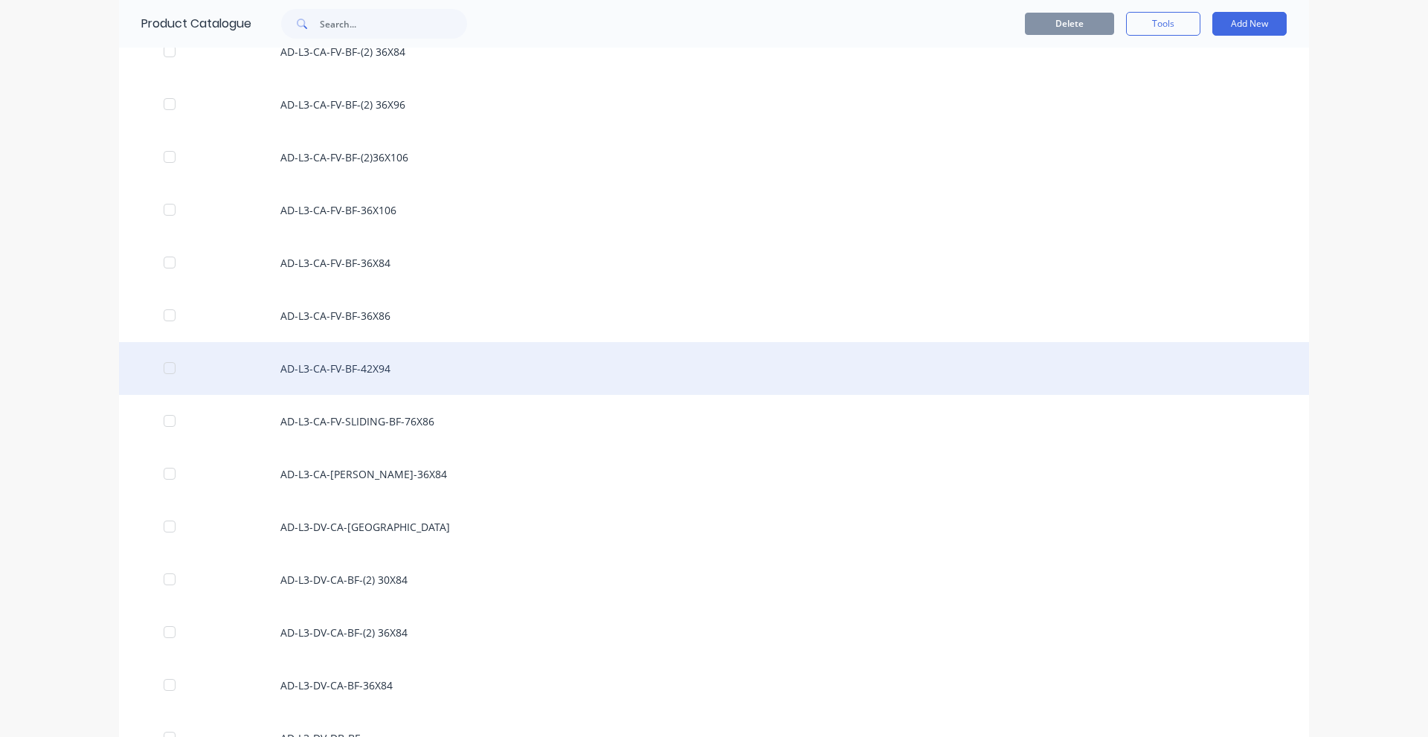
click at [447, 381] on div "AD-L3-CA-FV-BF-42X94" at bounding box center [714, 368] width 1190 height 53
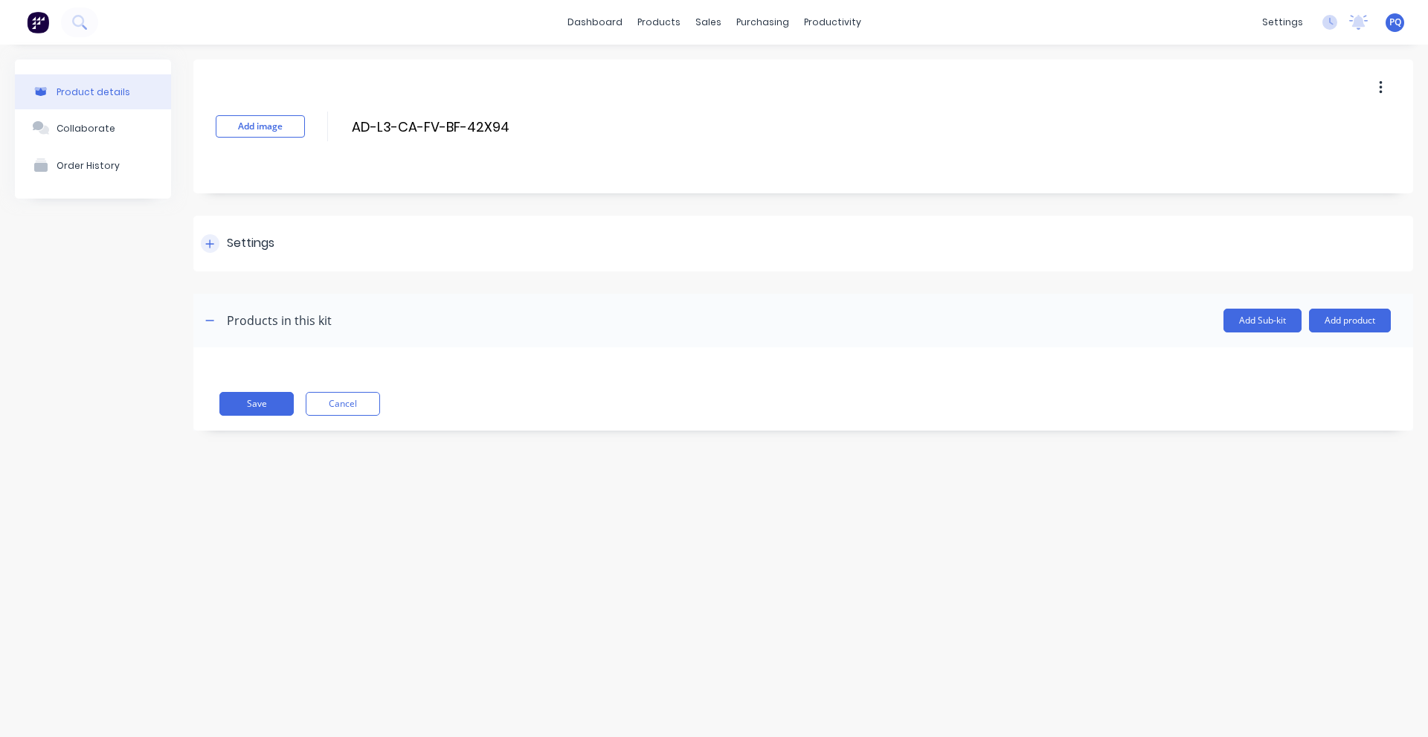
click at [312, 243] on div "Settings" at bounding box center [803, 244] width 1220 height 56
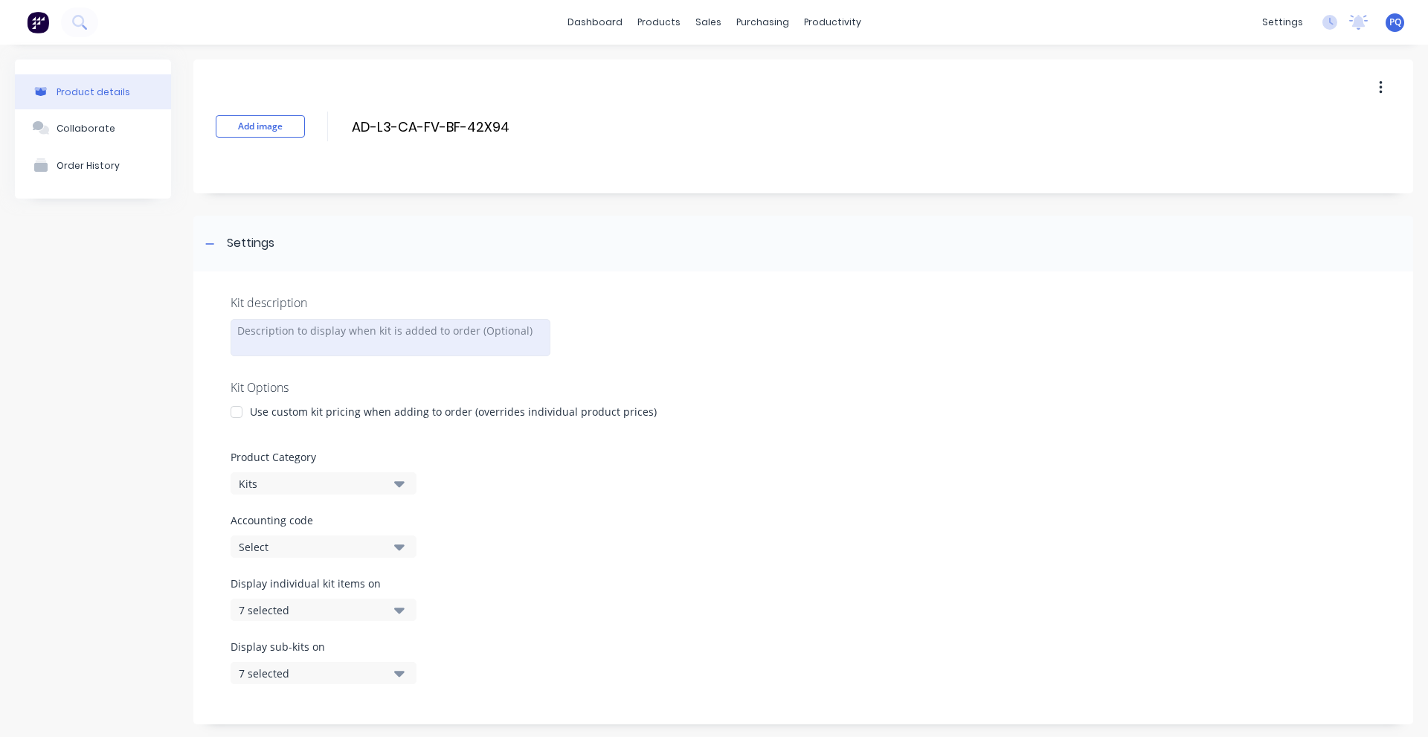
click at [283, 339] on div at bounding box center [391, 337] width 320 height 37
paste div
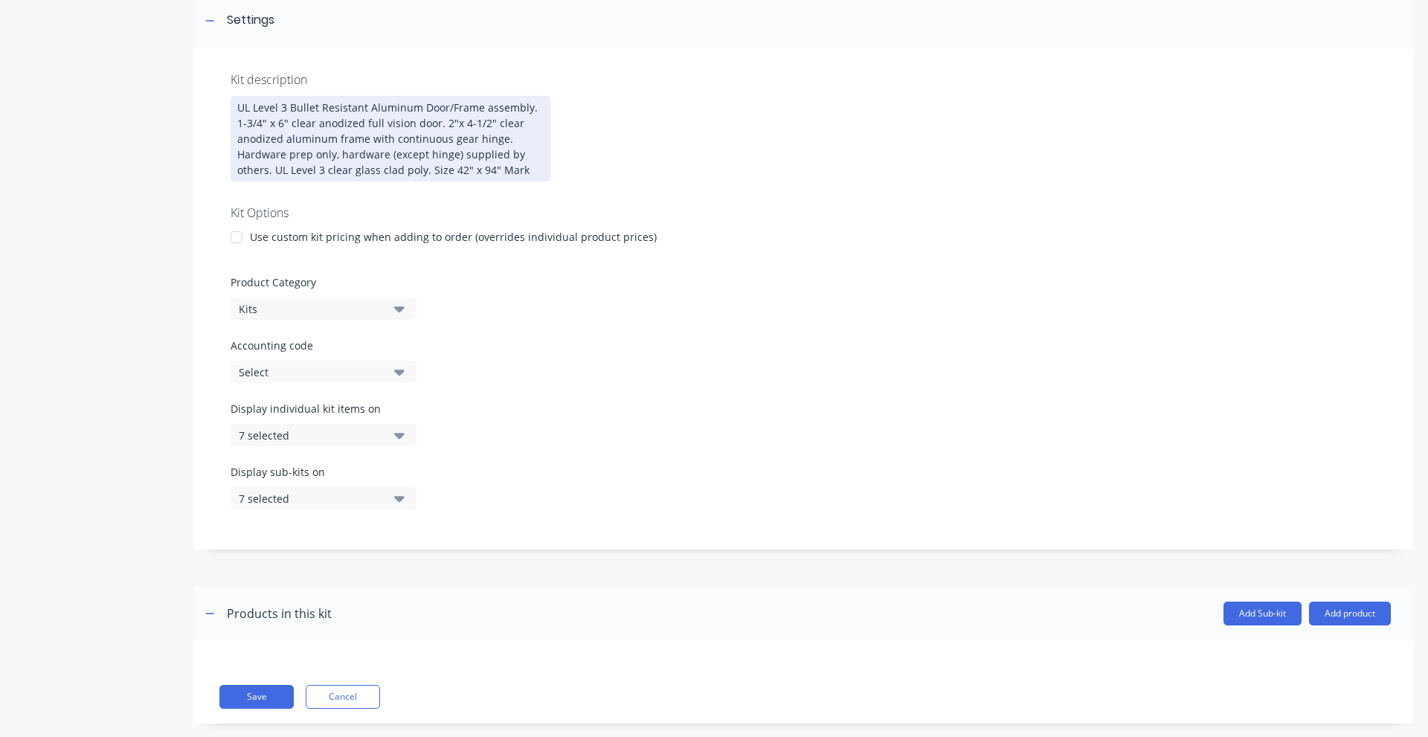
scroll to position [247, 0]
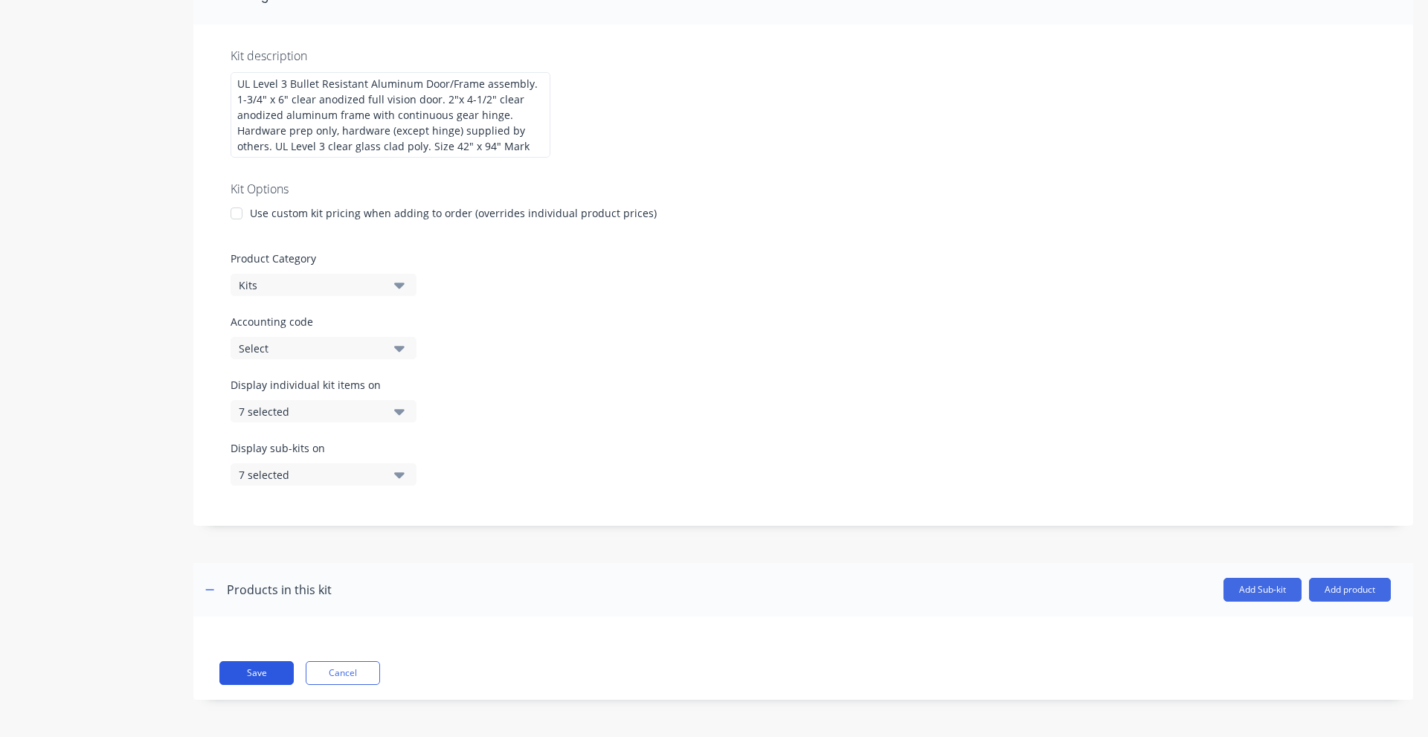
click at [260, 673] on button "Save" at bounding box center [256, 673] width 74 height 24
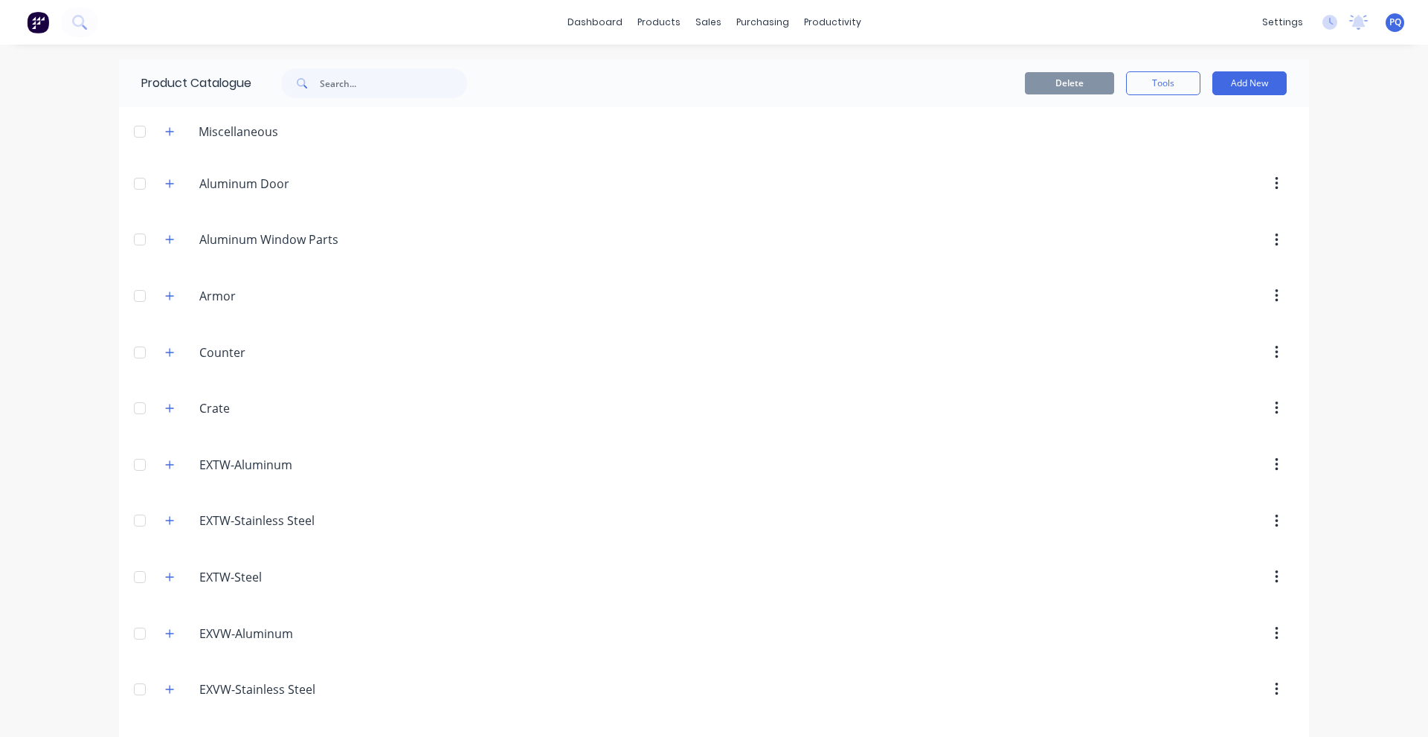
scroll to position [1981, 0]
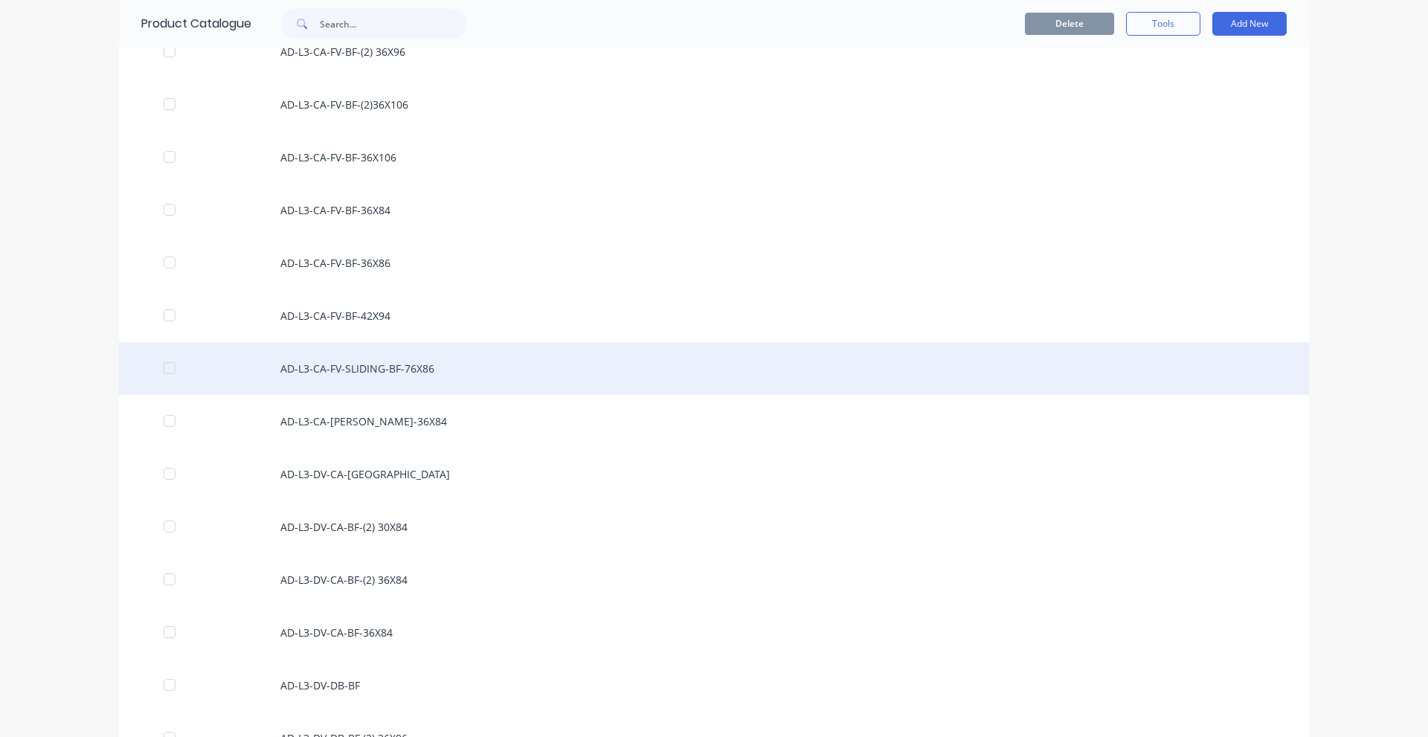
click at [453, 356] on div "AD-L3-CA-FV-SLIDING-BF-76X86" at bounding box center [714, 368] width 1190 height 53
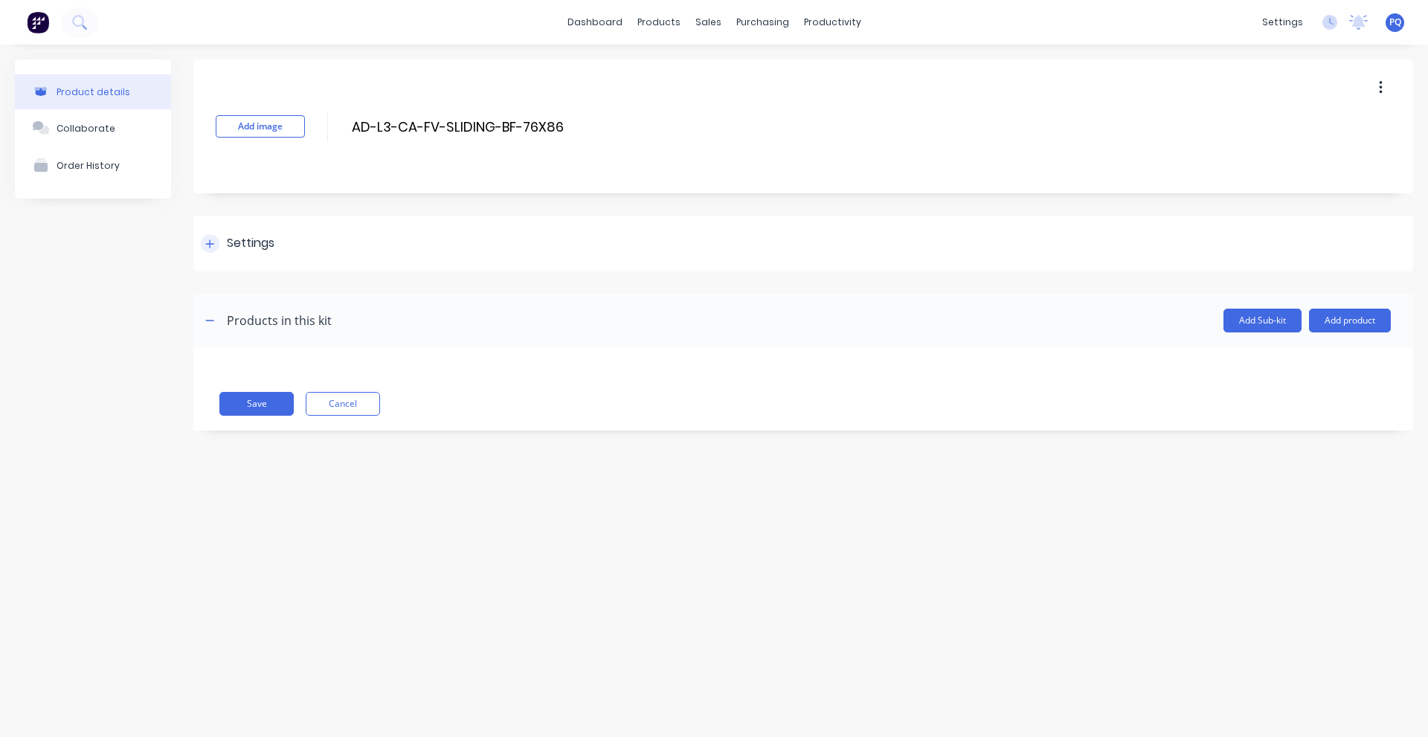
click at [254, 247] on div "Settings" at bounding box center [251, 243] width 48 height 19
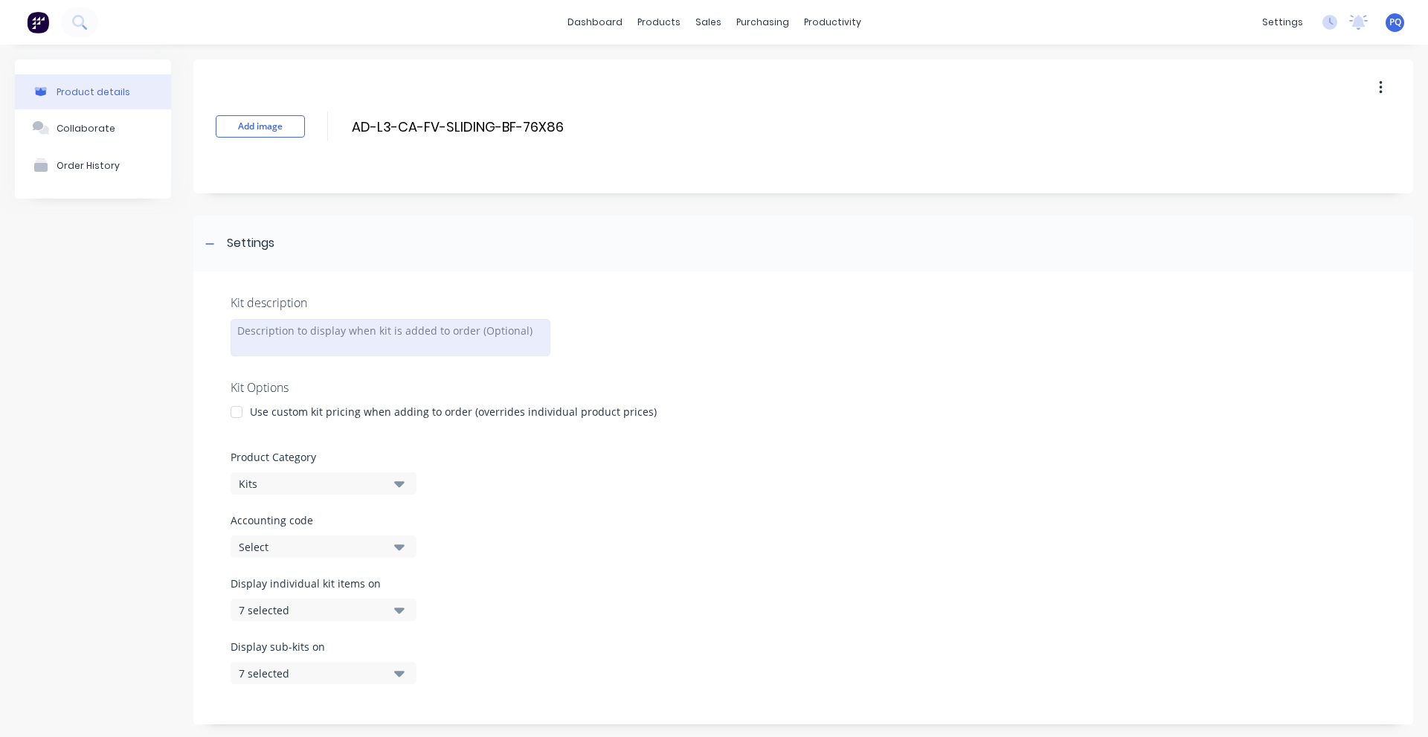
click at [303, 341] on div at bounding box center [391, 337] width 320 height 37
paste div
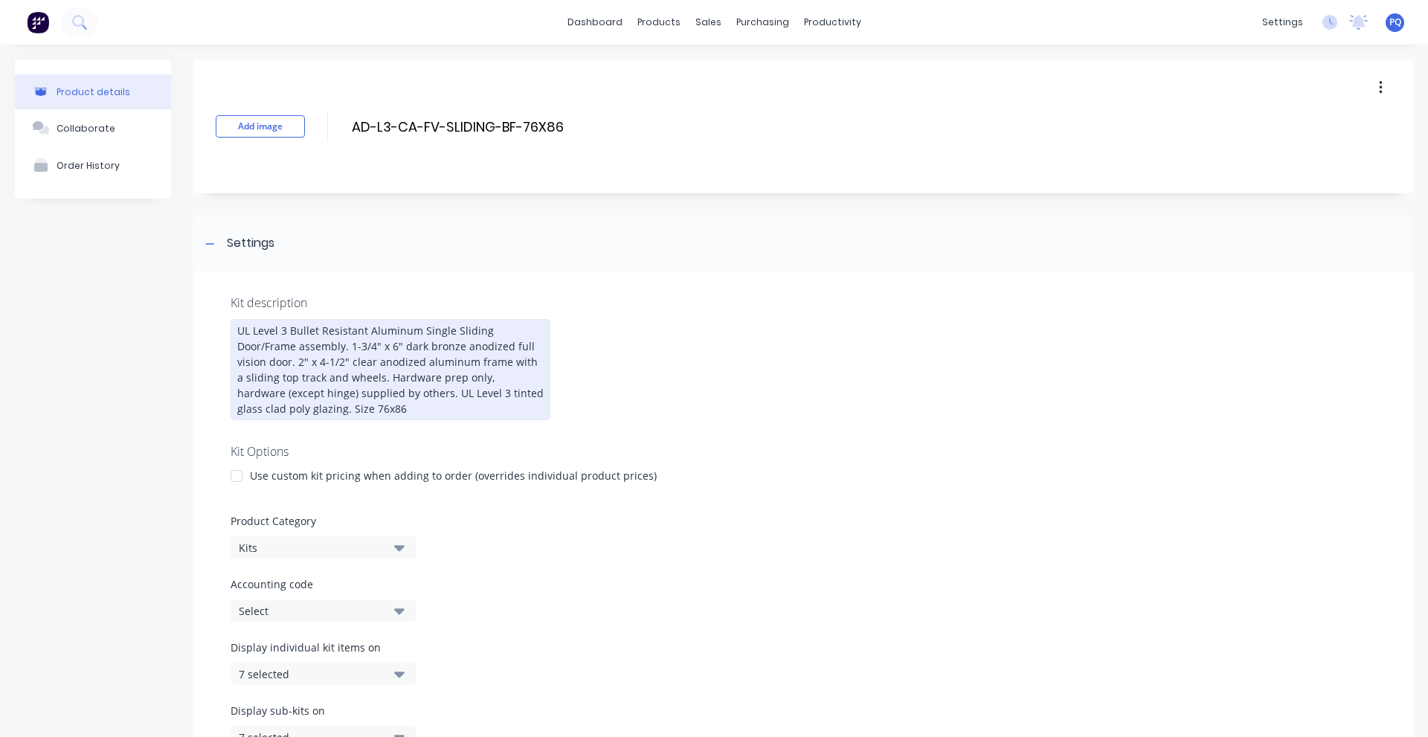
scroll to position [263, 0]
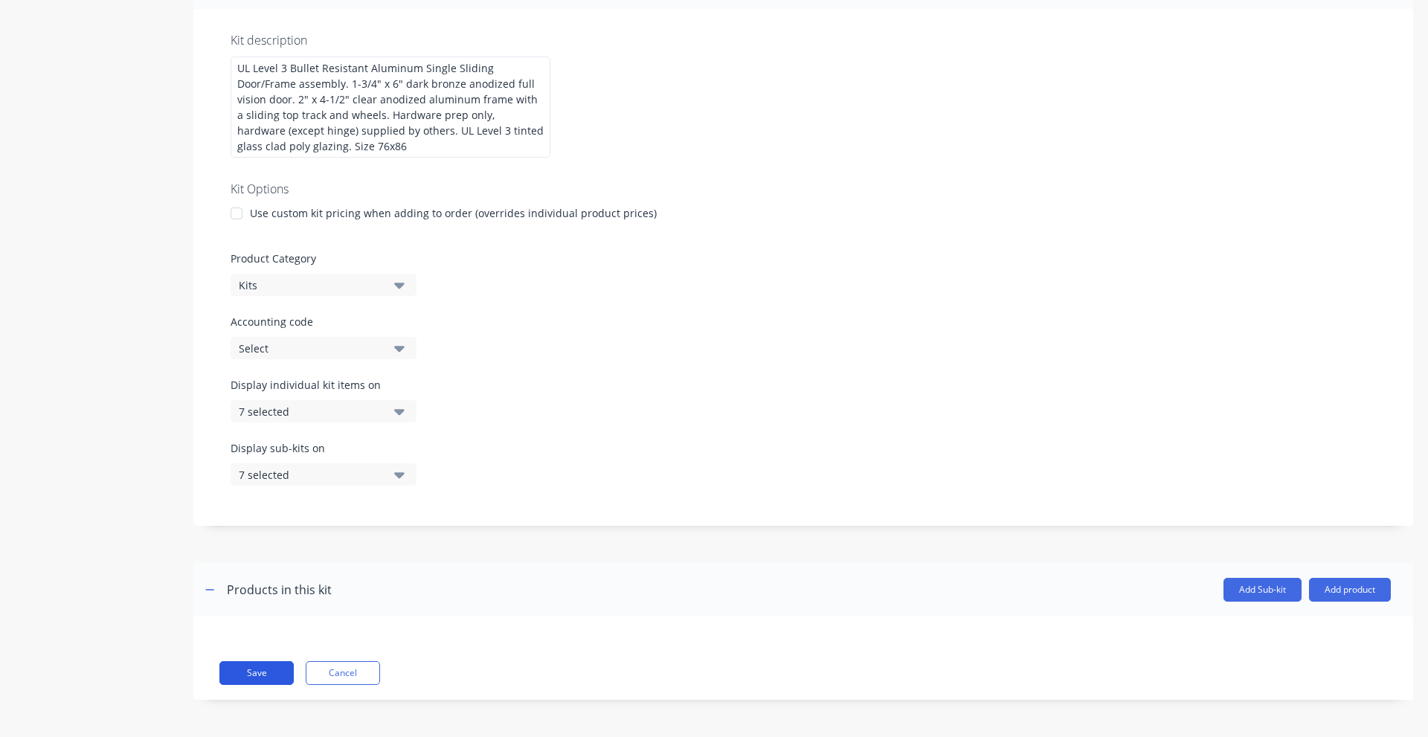
click at [222, 676] on button "Save" at bounding box center [256, 673] width 74 height 24
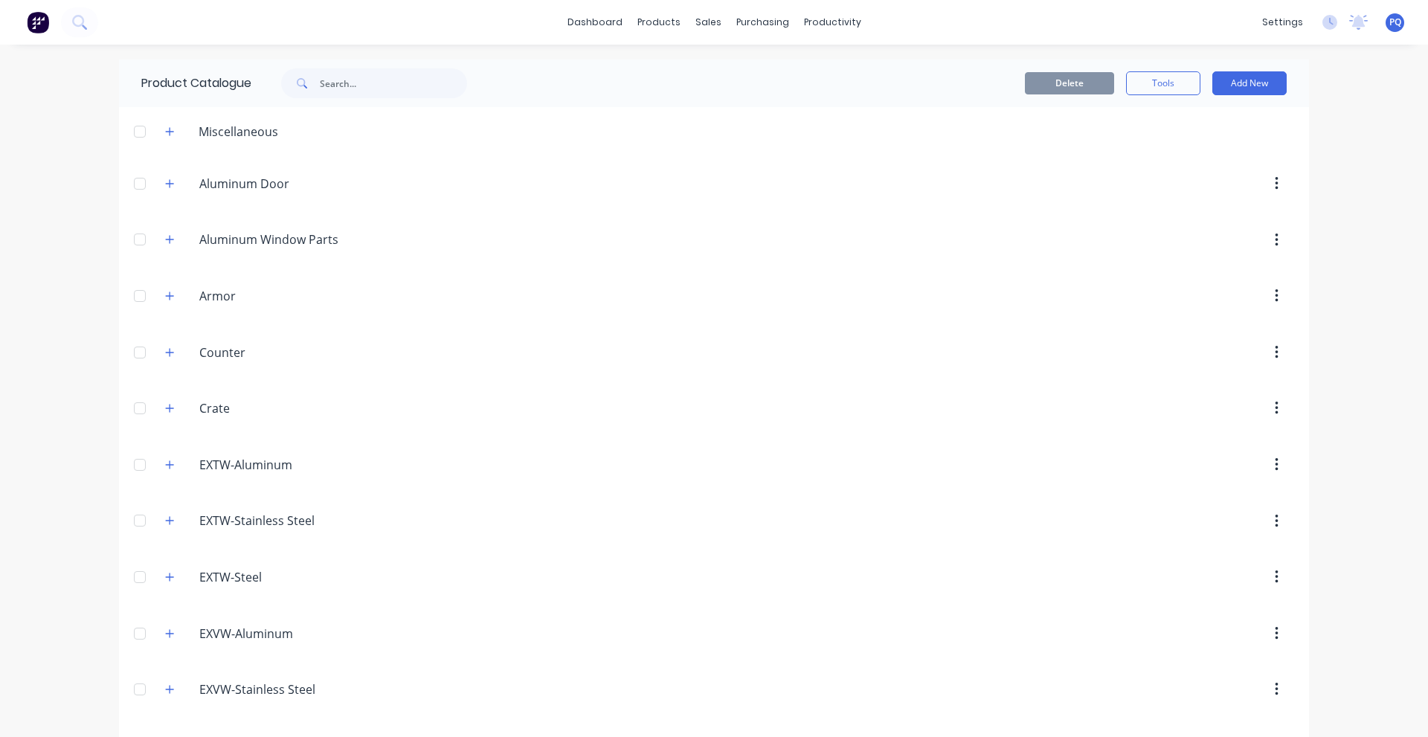
scroll to position [2034, 0]
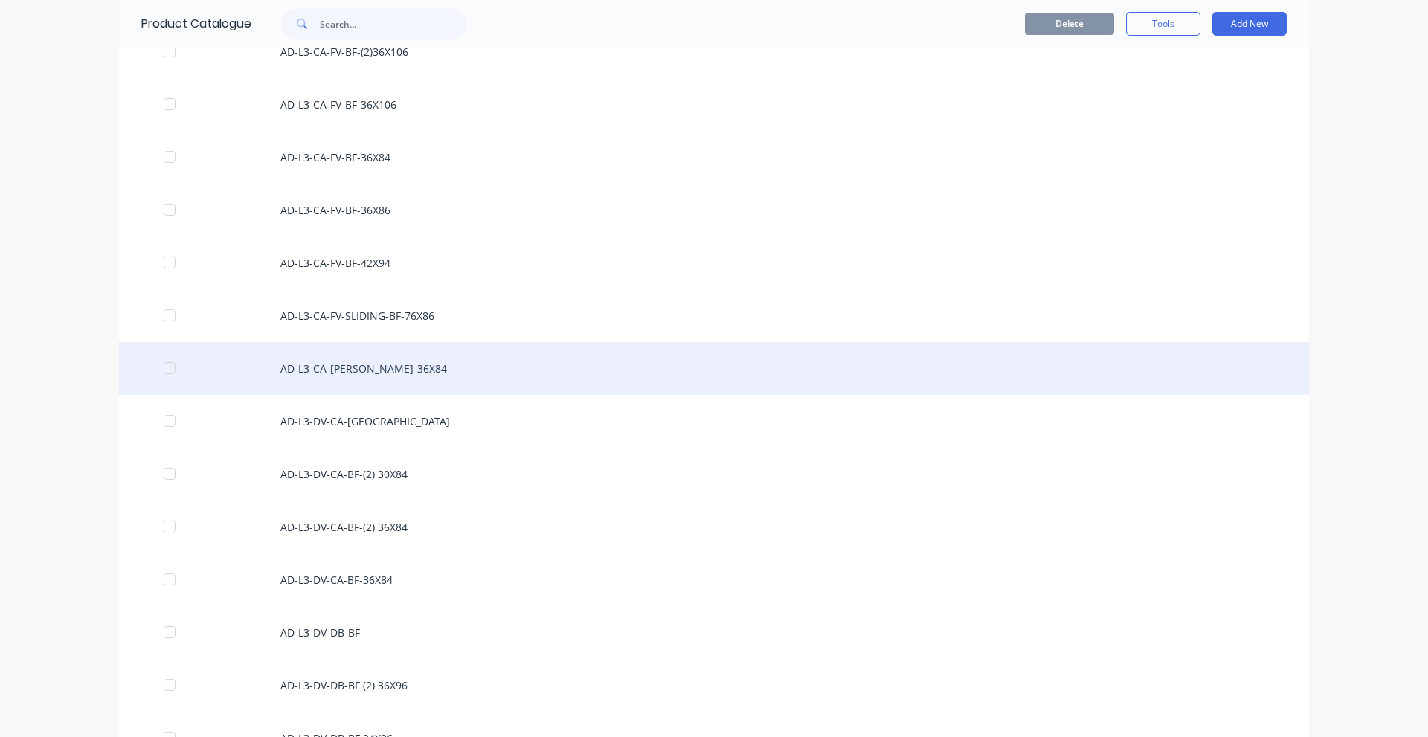
click at [458, 370] on div "AD-L3-CA-[PERSON_NAME]-36X84" at bounding box center [714, 368] width 1190 height 53
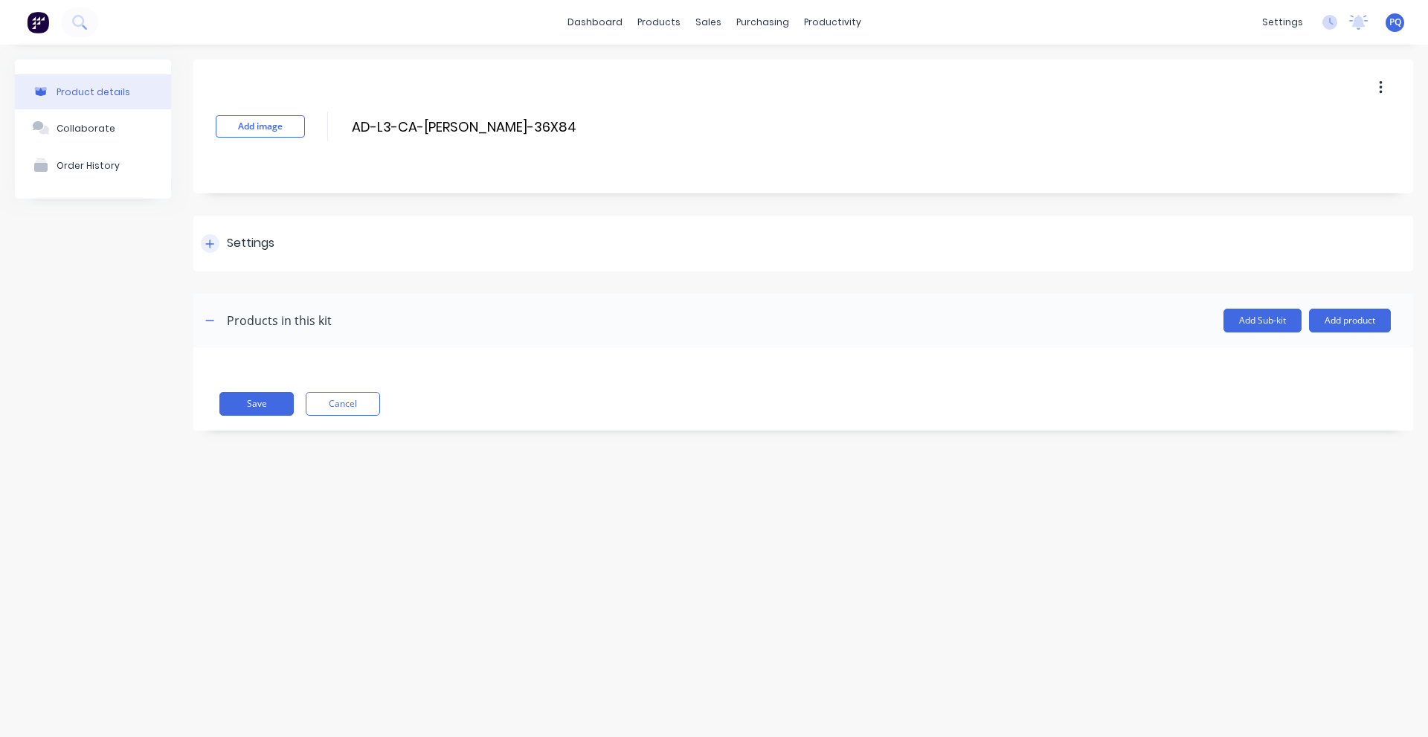
click at [248, 245] on div "Settings" at bounding box center [251, 243] width 48 height 19
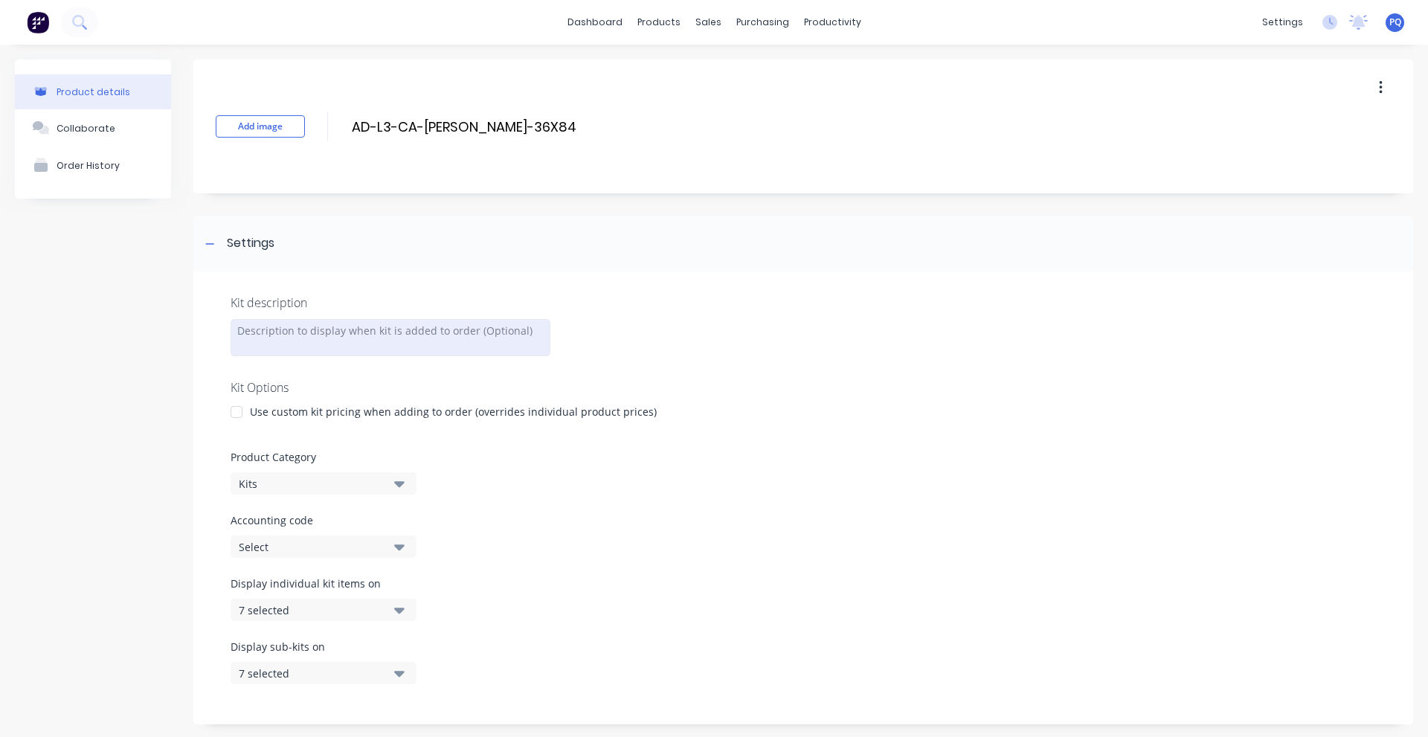
click at [362, 345] on div at bounding box center [391, 337] width 320 height 37
paste div
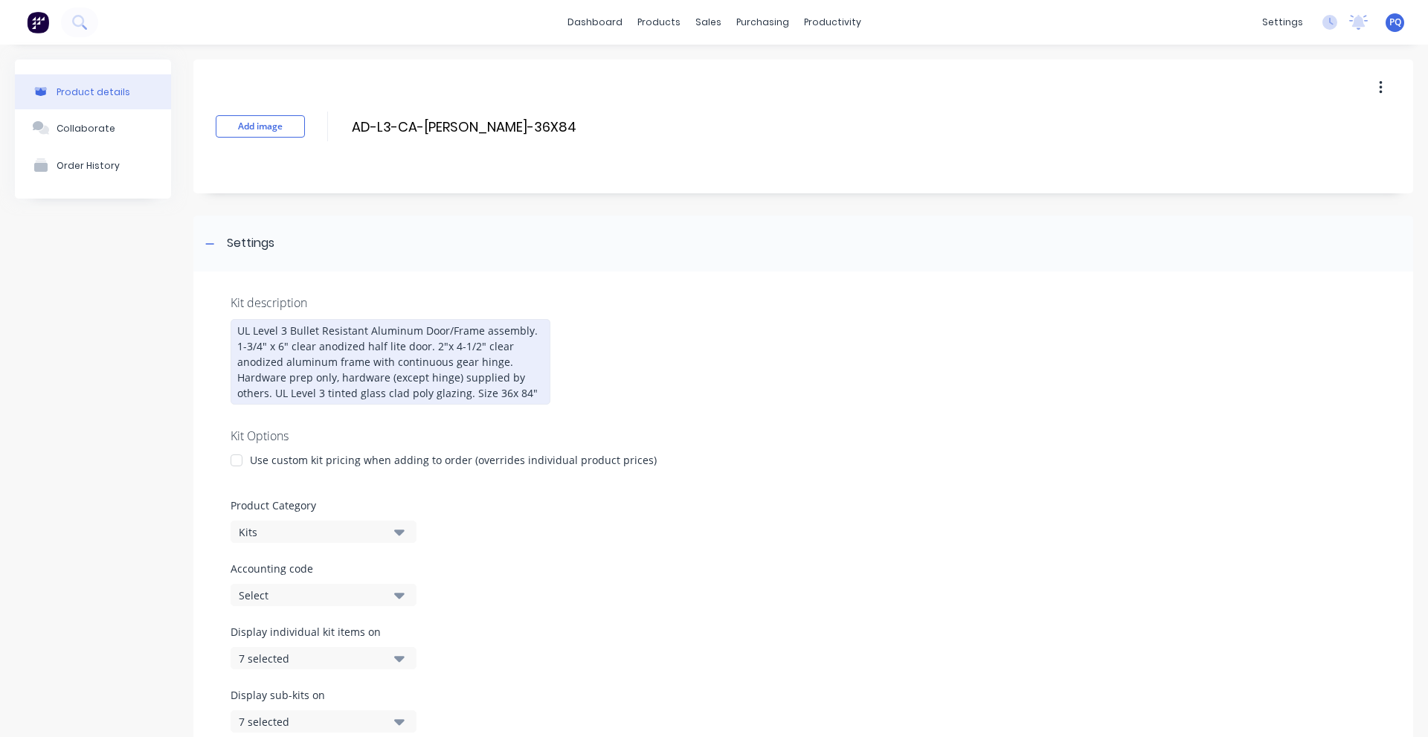
scroll to position [247, 0]
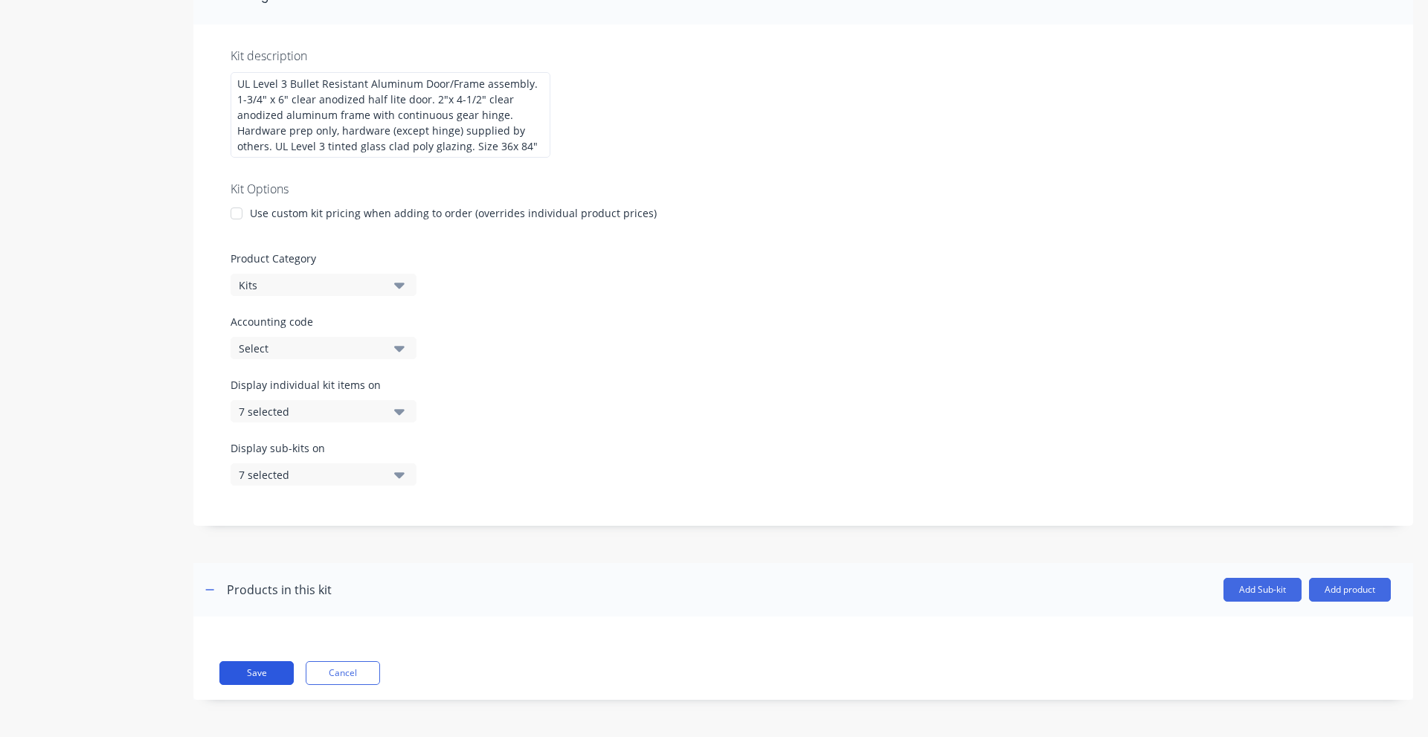
click at [263, 673] on button "Save" at bounding box center [256, 673] width 74 height 24
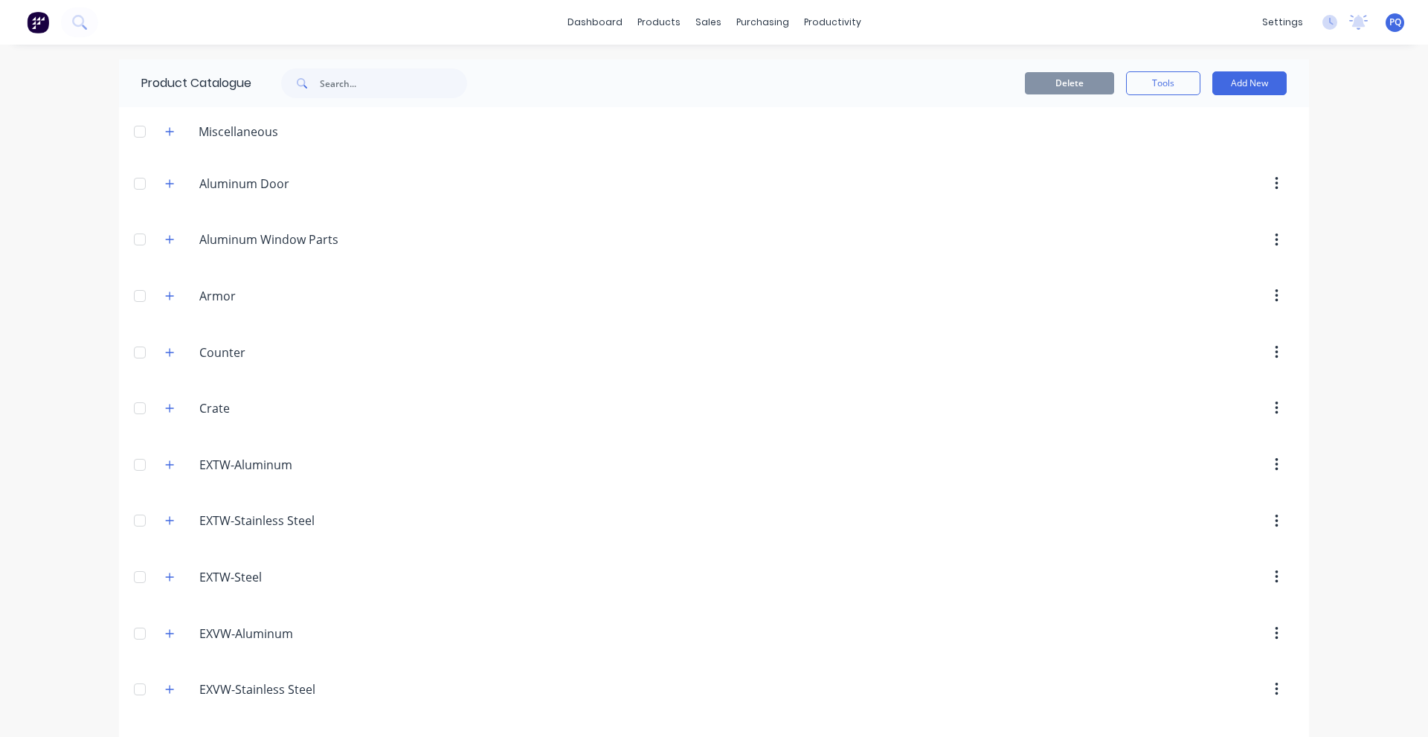
scroll to position [2087, 0]
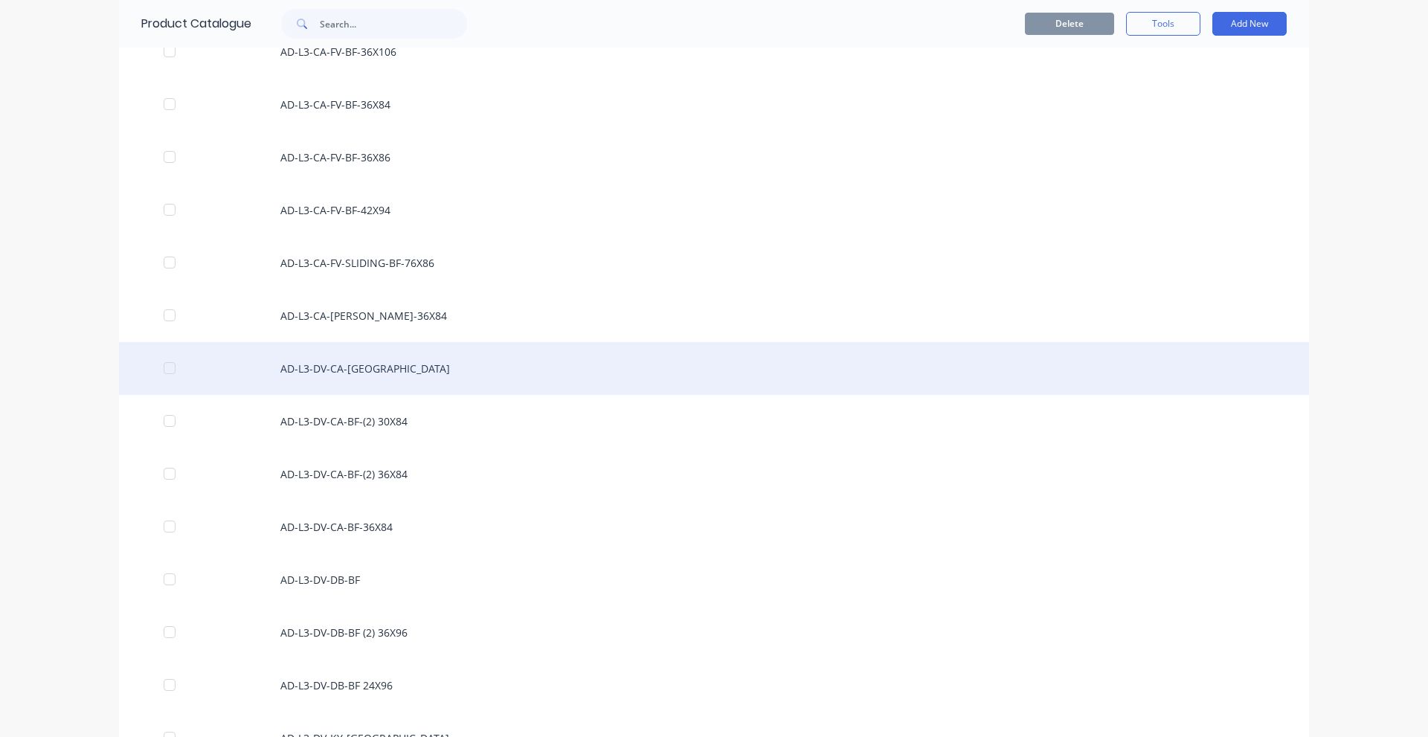
click at [374, 361] on div "AD-L3-DV-CA-[GEOGRAPHIC_DATA]" at bounding box center [714, 368] width 1190 height 53
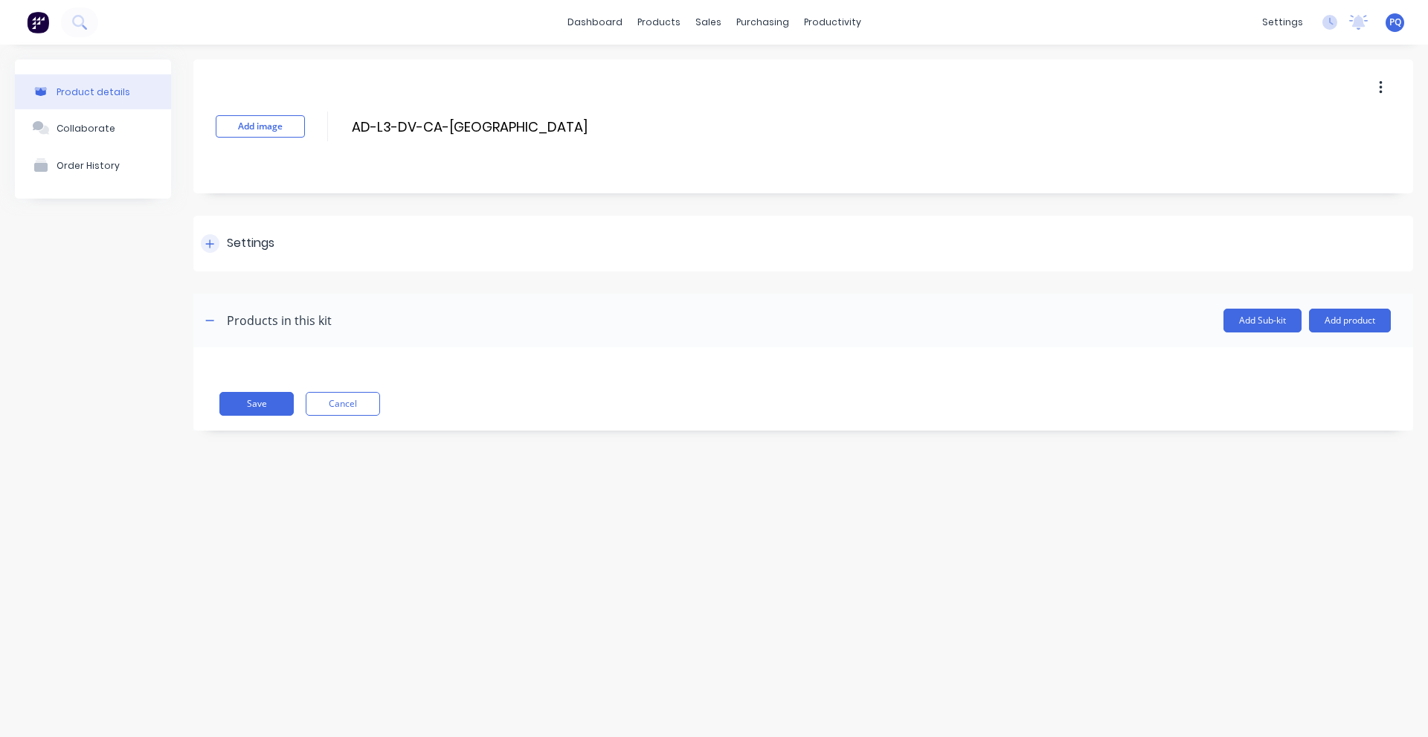
click at [260, 257] on div "Settings" at bounding box center [803, 244] width 1220 height 56
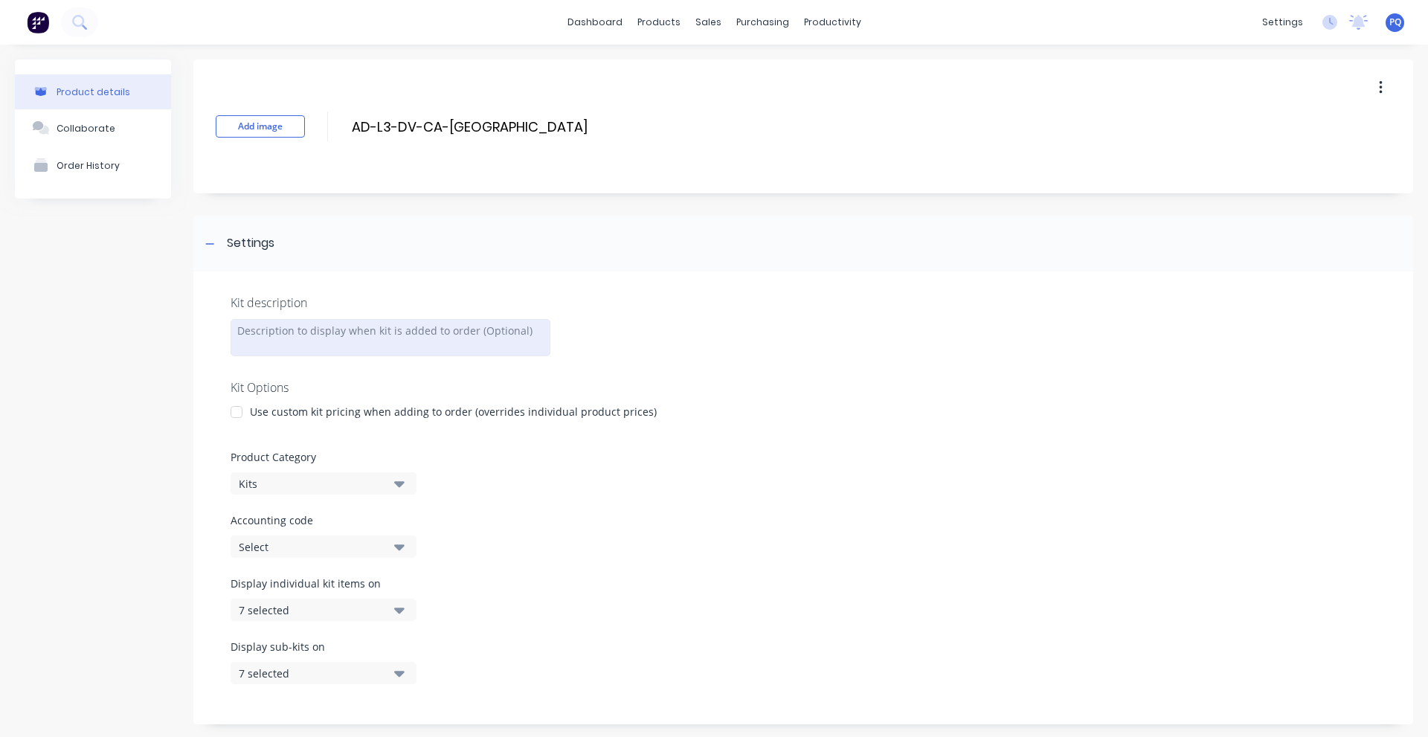
click at [284, 341] on div at bounding box center [391, 337] width 320 height 37
paste div
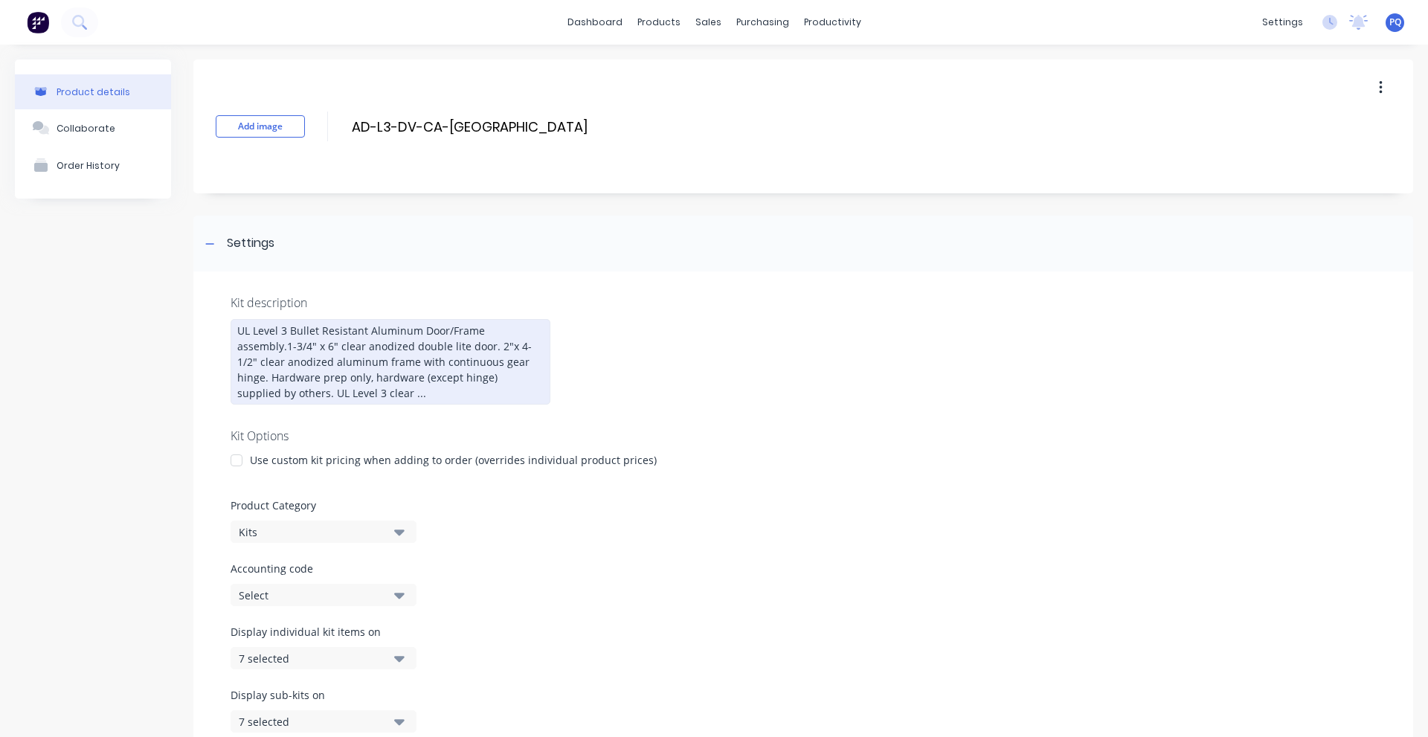
scroll to position [247, 0]
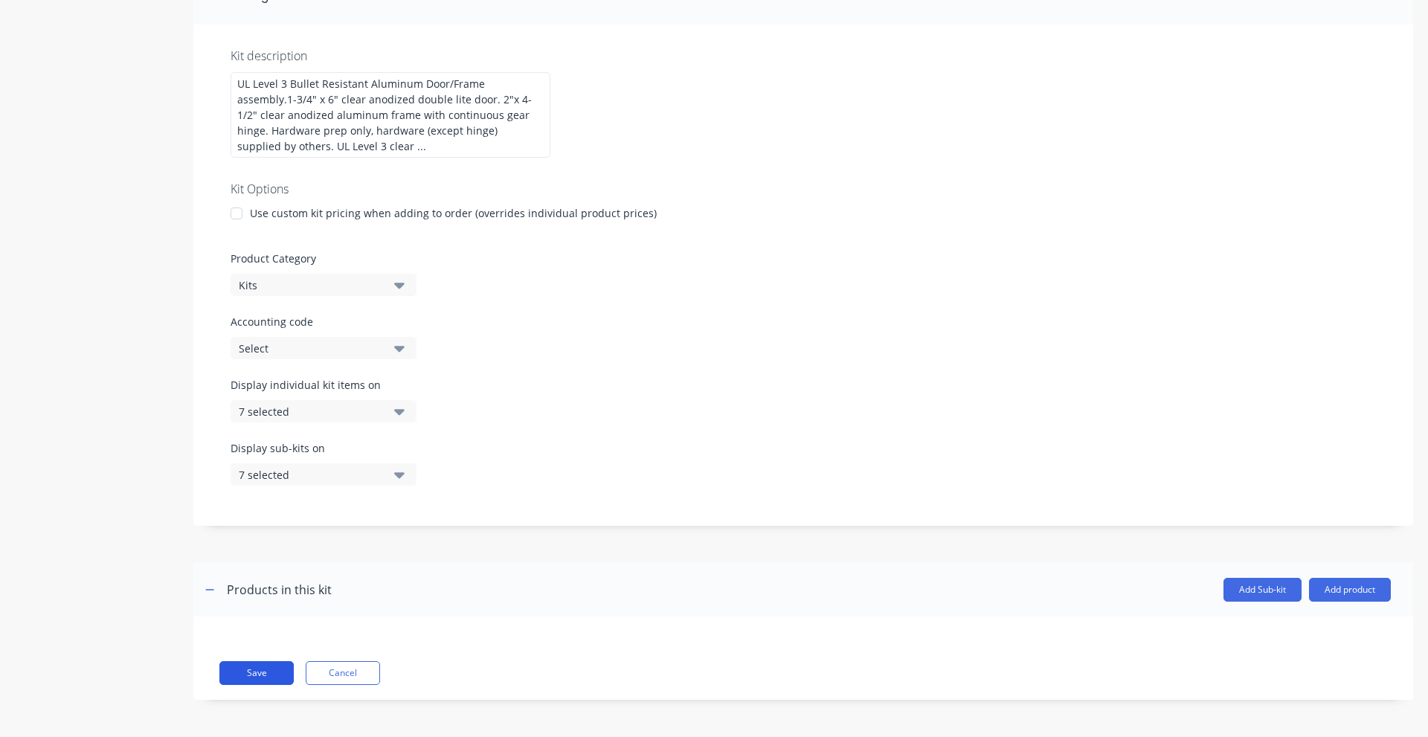
click at [260, 670] on button "Save" at bounding box center [256, 673] width 74 height 24
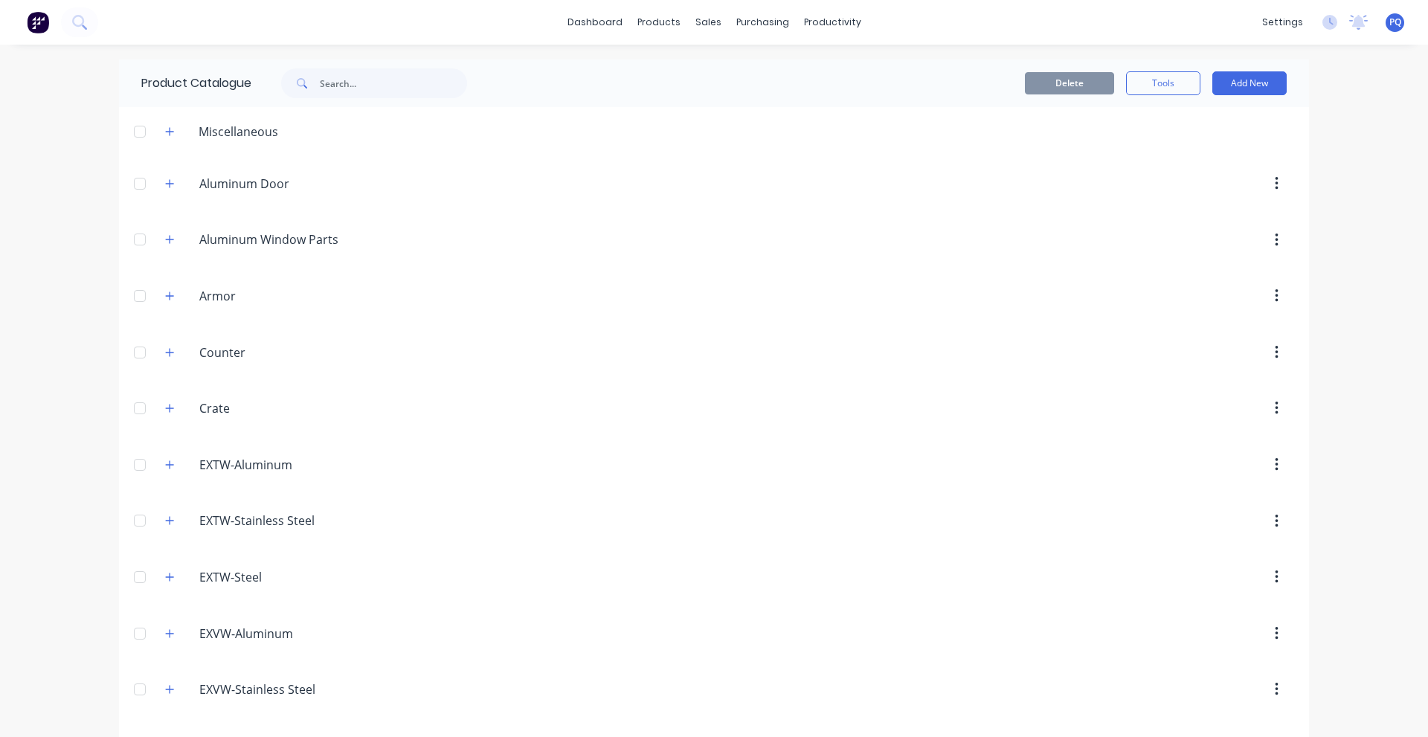
scroll to position [2140, 0]
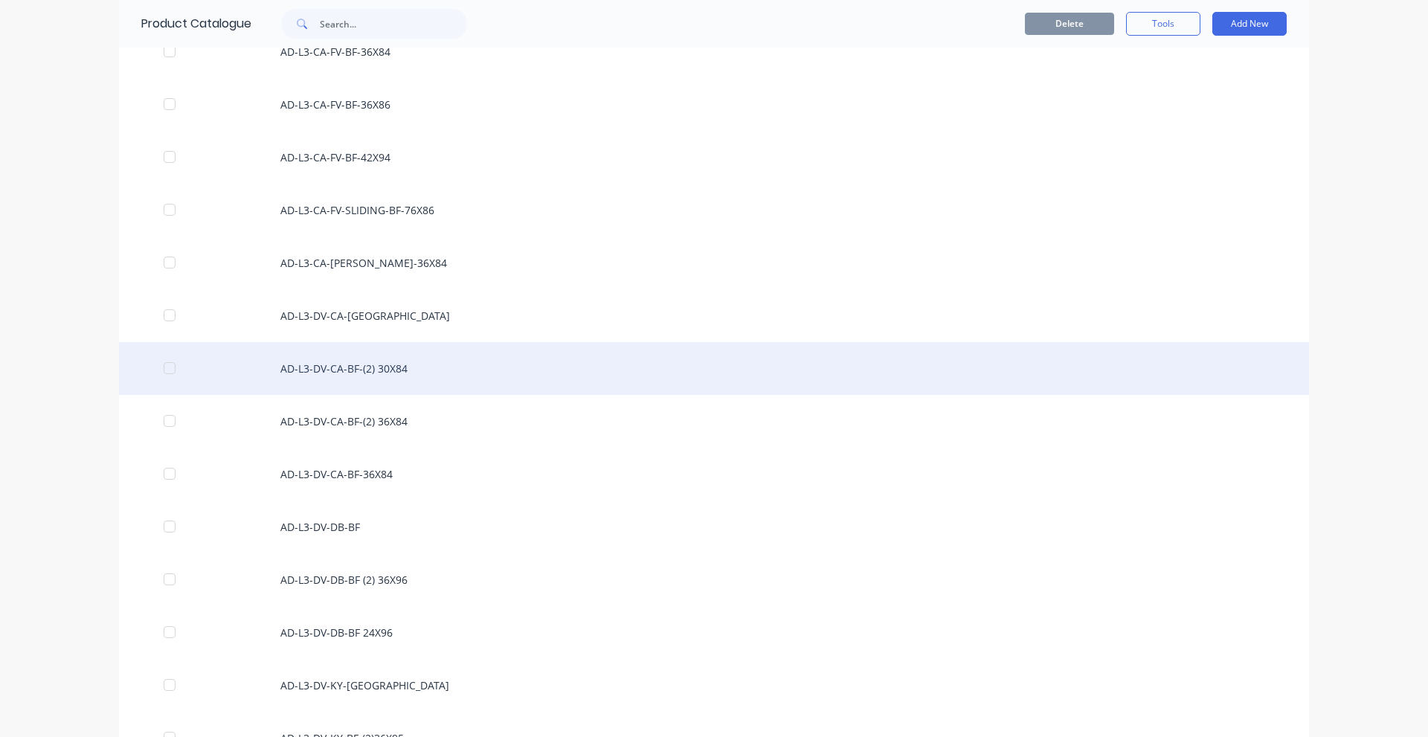
click at [449, 373] on div "AD-L3-DV-CA-BF-(2) 30X84" at bounding box center [714, 368] width 1190 height 53
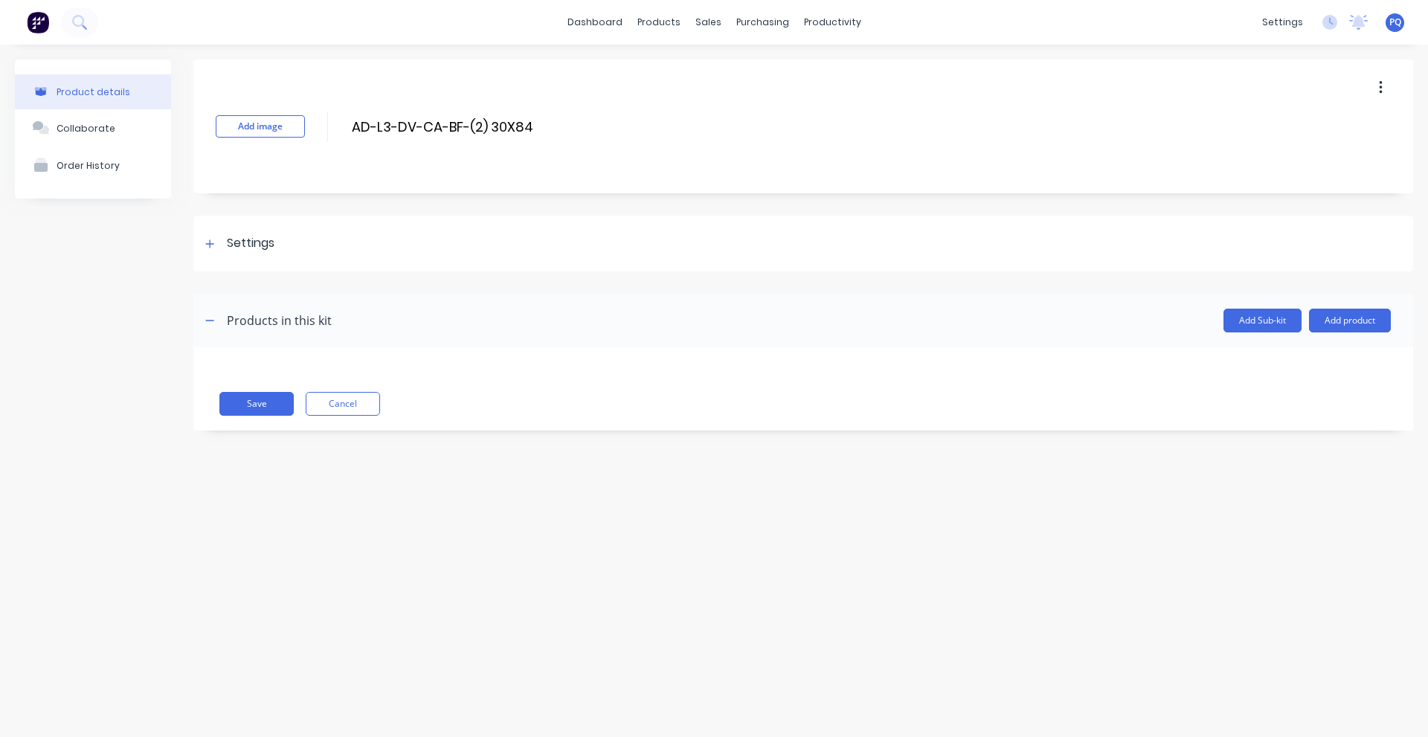
drag, startPoint x: 274, startPoint y: 231, endPoint x: 249, endPoint y: 339, distance: 111.4
click at [274, 231] on div "Settings" at bounding box center [803, 244] width 1220 height 56
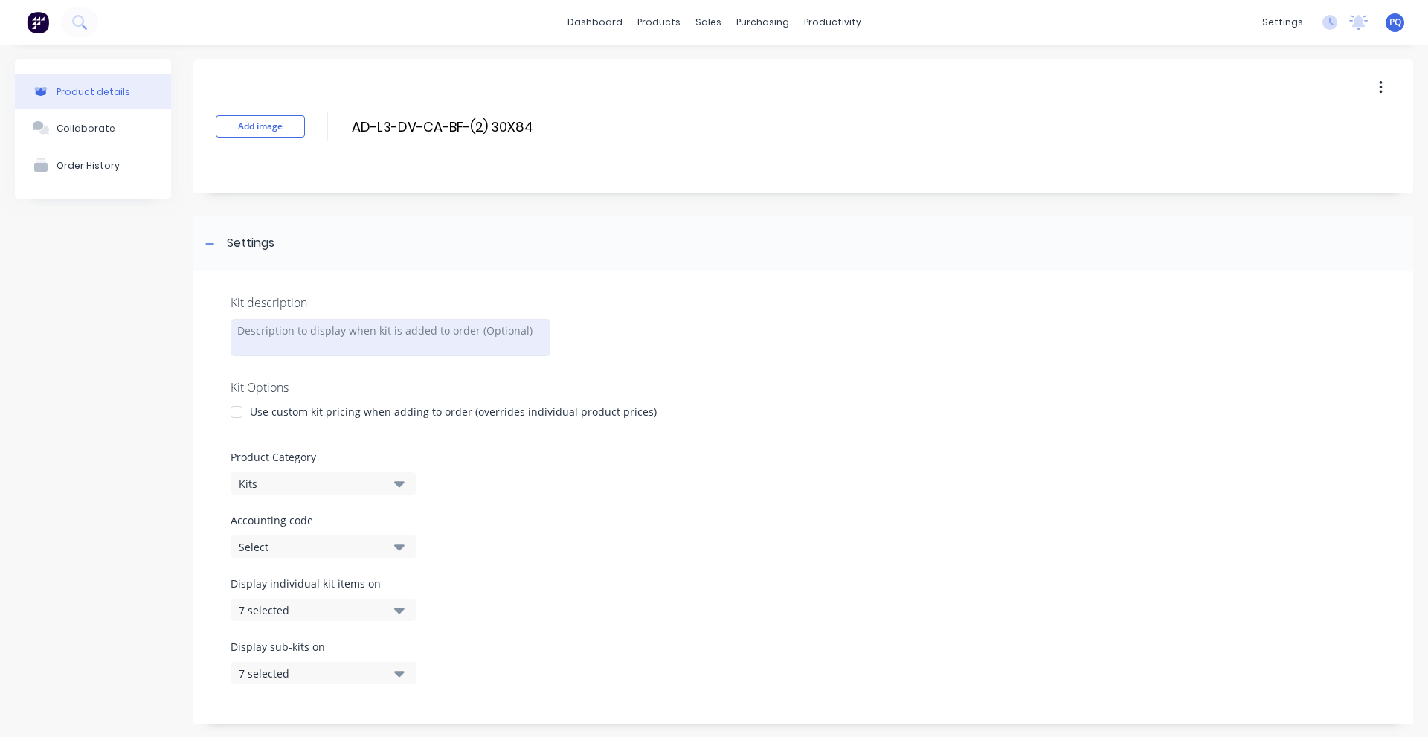
click at [249, 340] on div at bounding box center [391, 337] width 320 height 37
paste div
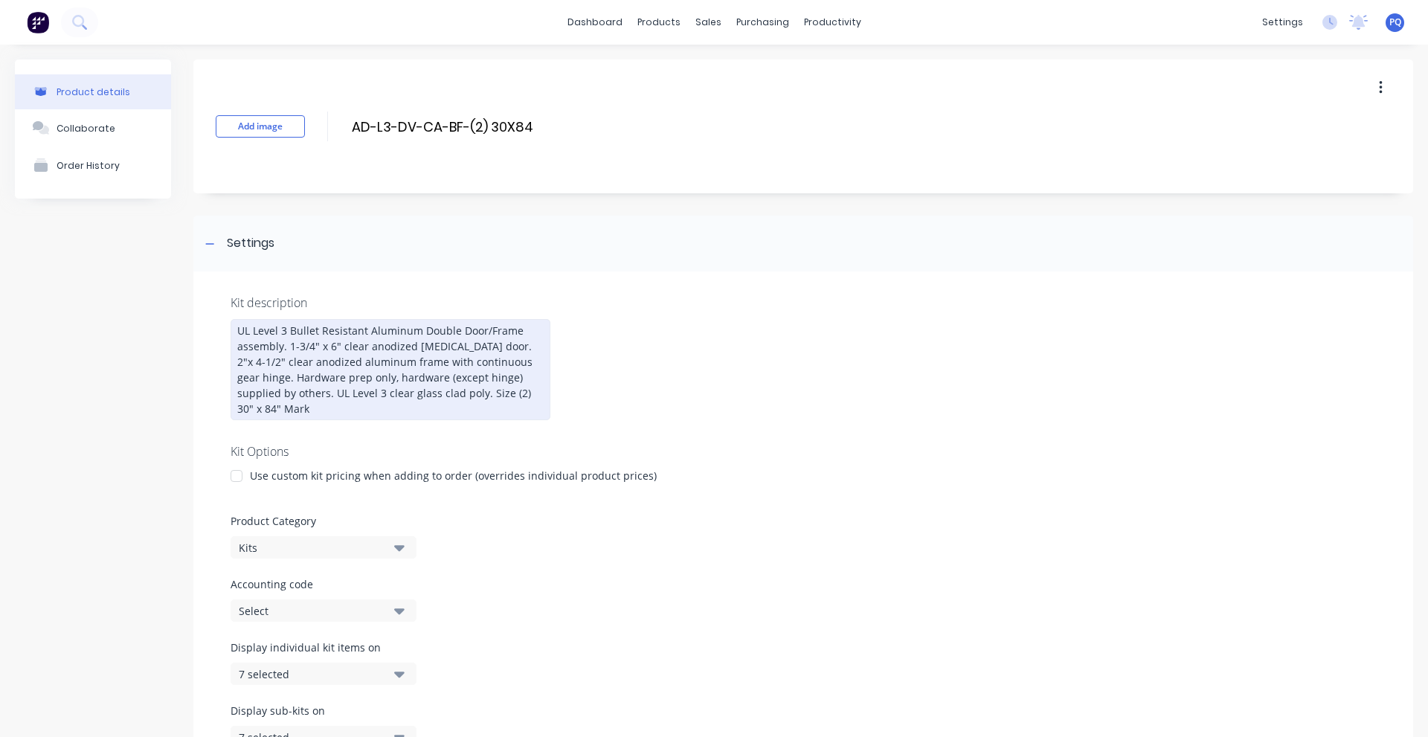
scroll to position [263, 0]
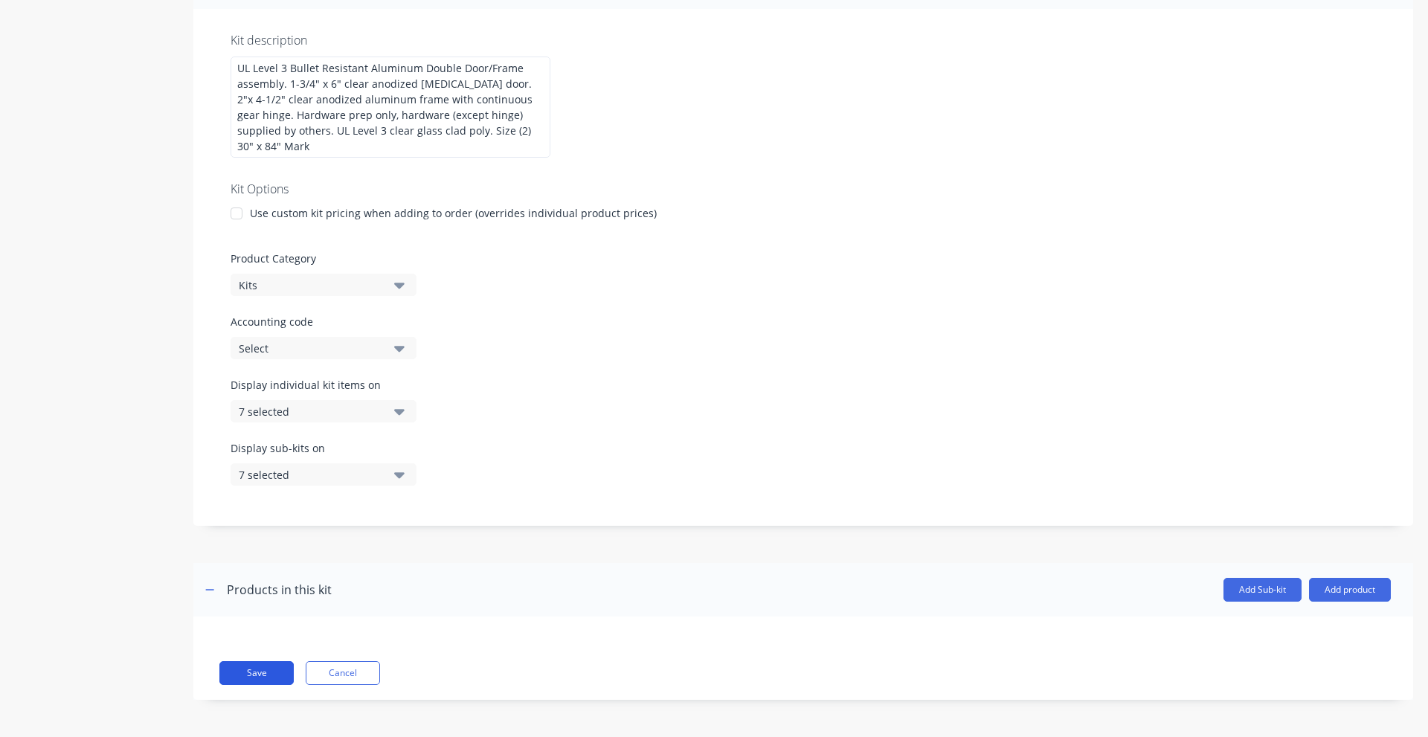
click at [234, 670] on button "Save" at bounding box center [256, 673] width 74 height 24
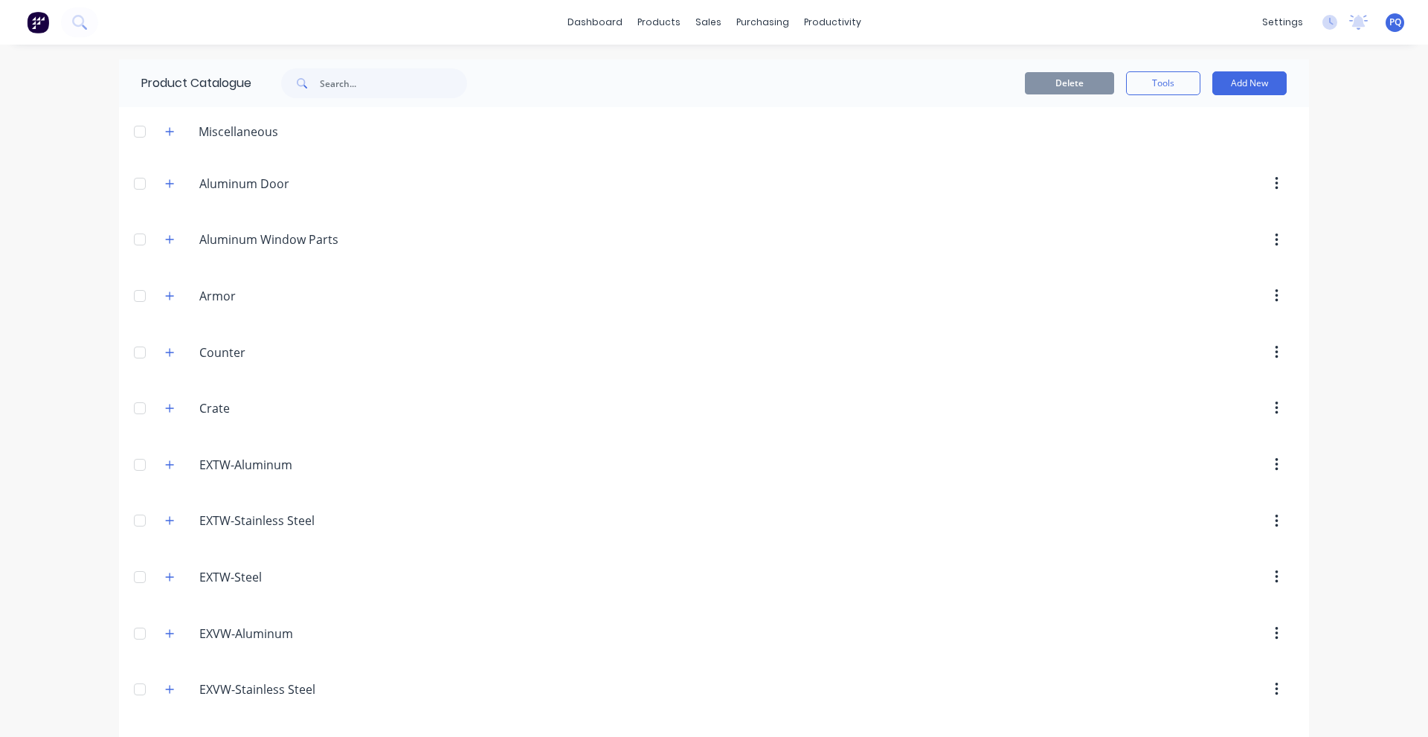
scroll to position [2192, 0]
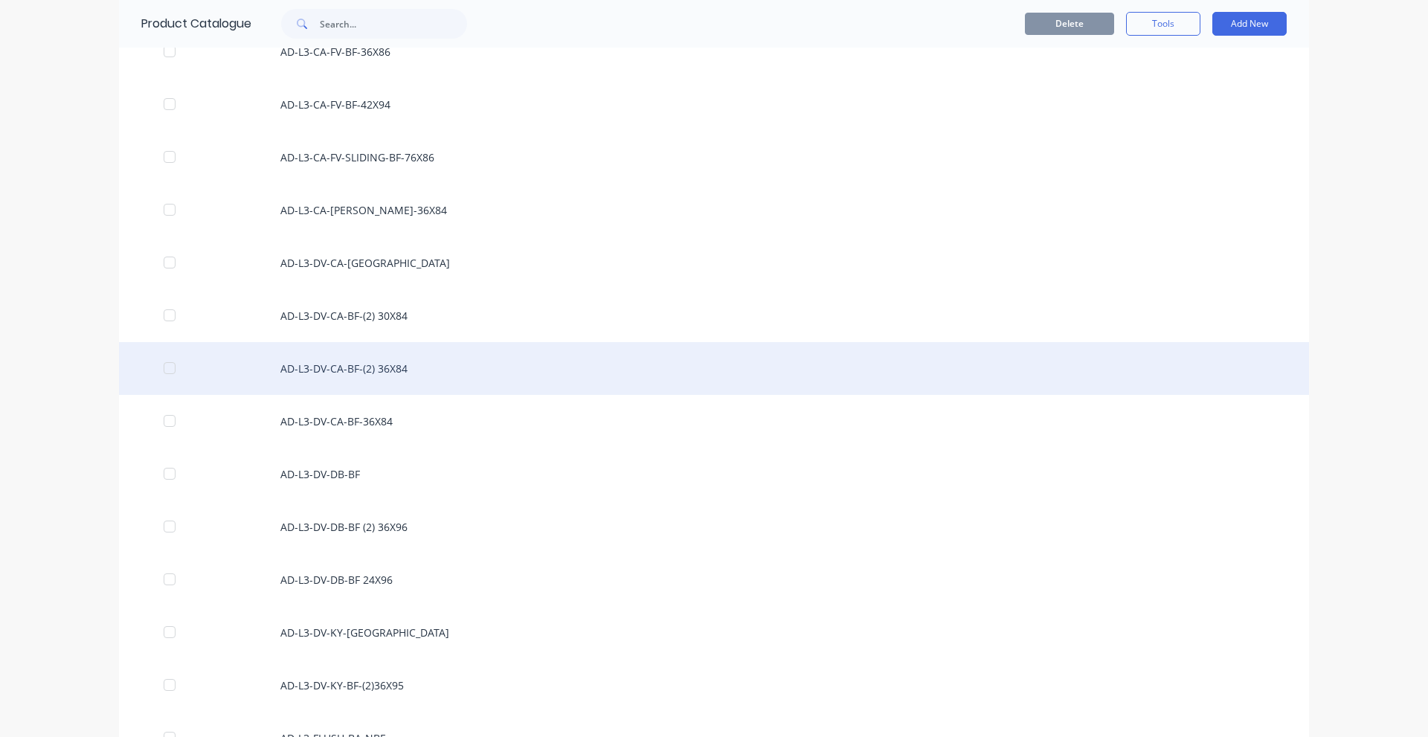
click at [337, 360] on div "AD-L3-DV-CA-BF-(2) 36X84" at bounding box center [714, 368] width 1190 height 53
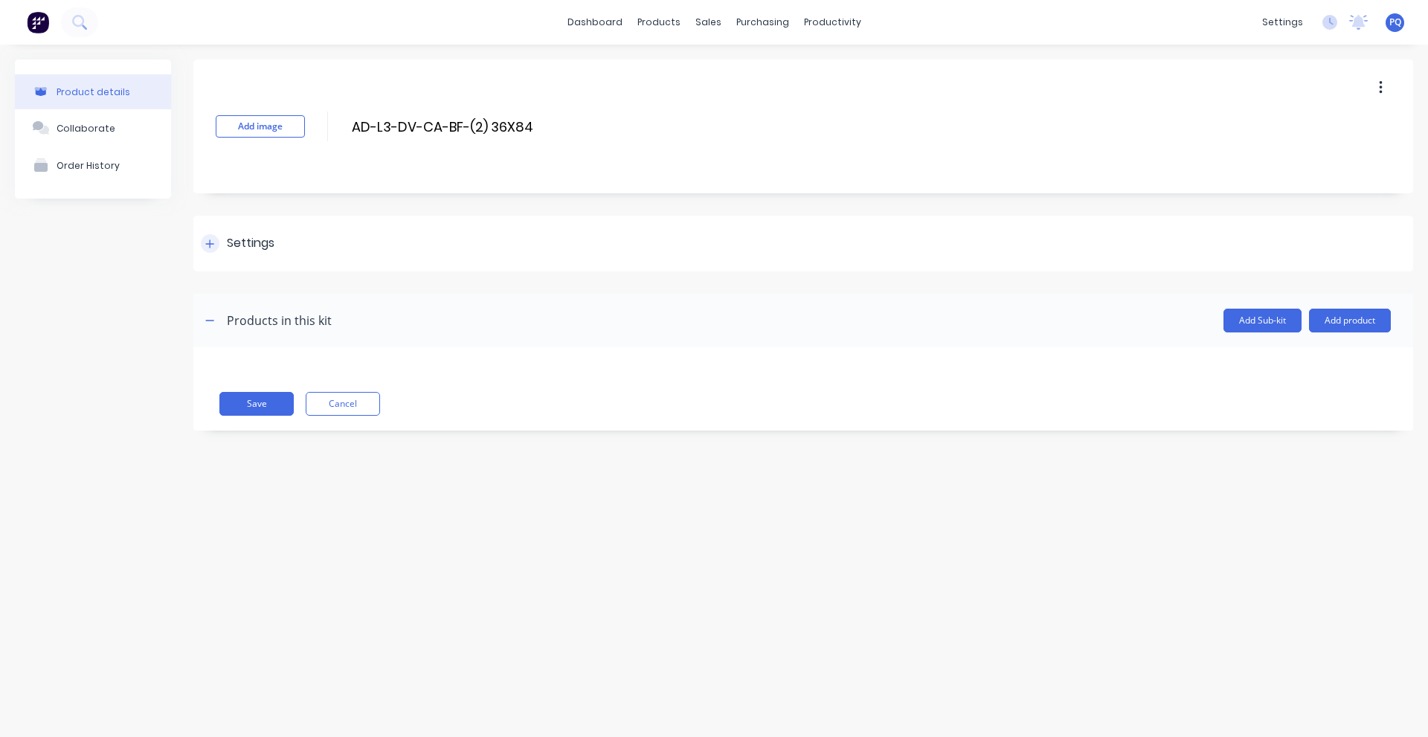
click at [238, 251] on div "Settings" at bounding box center [251, 243] width 48 height 19
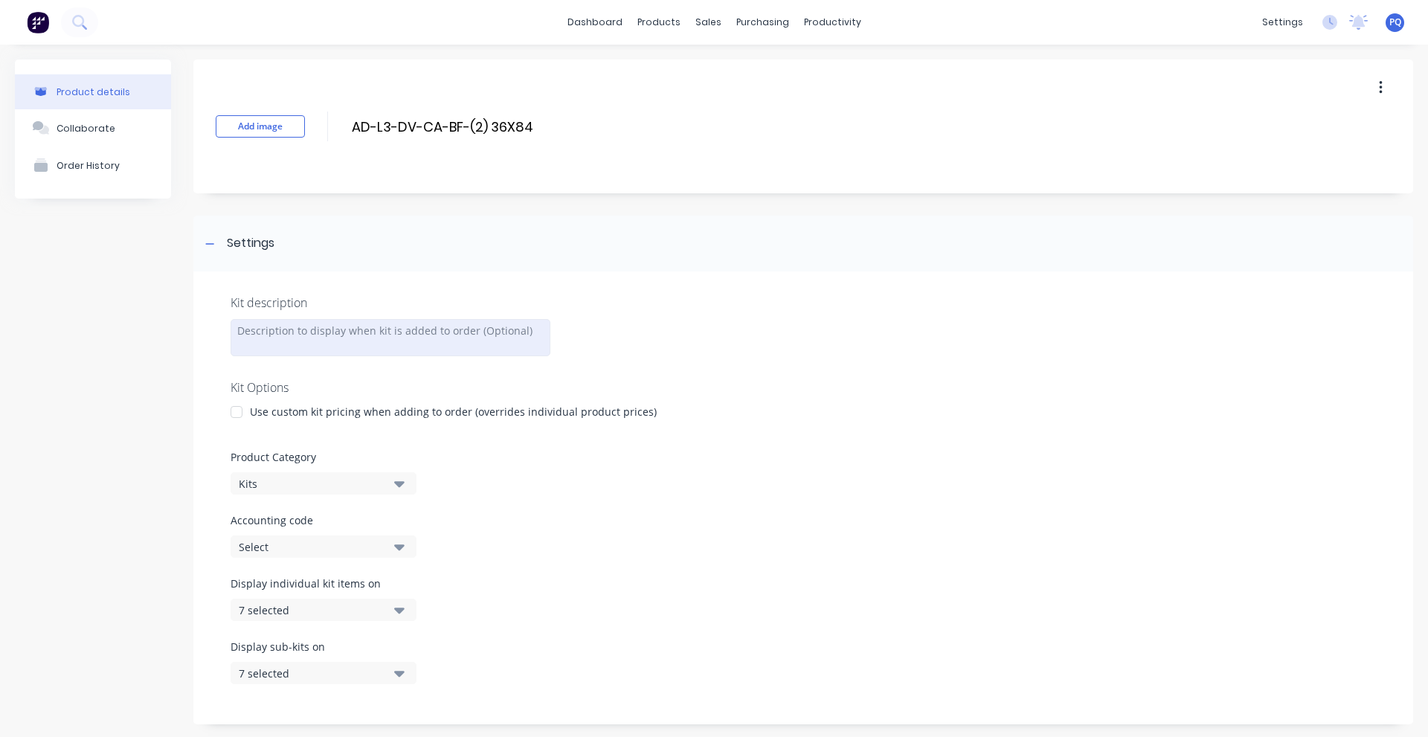
click at [285, 326] on div at bounding box center [391, 337] width 320 height 37
paste div
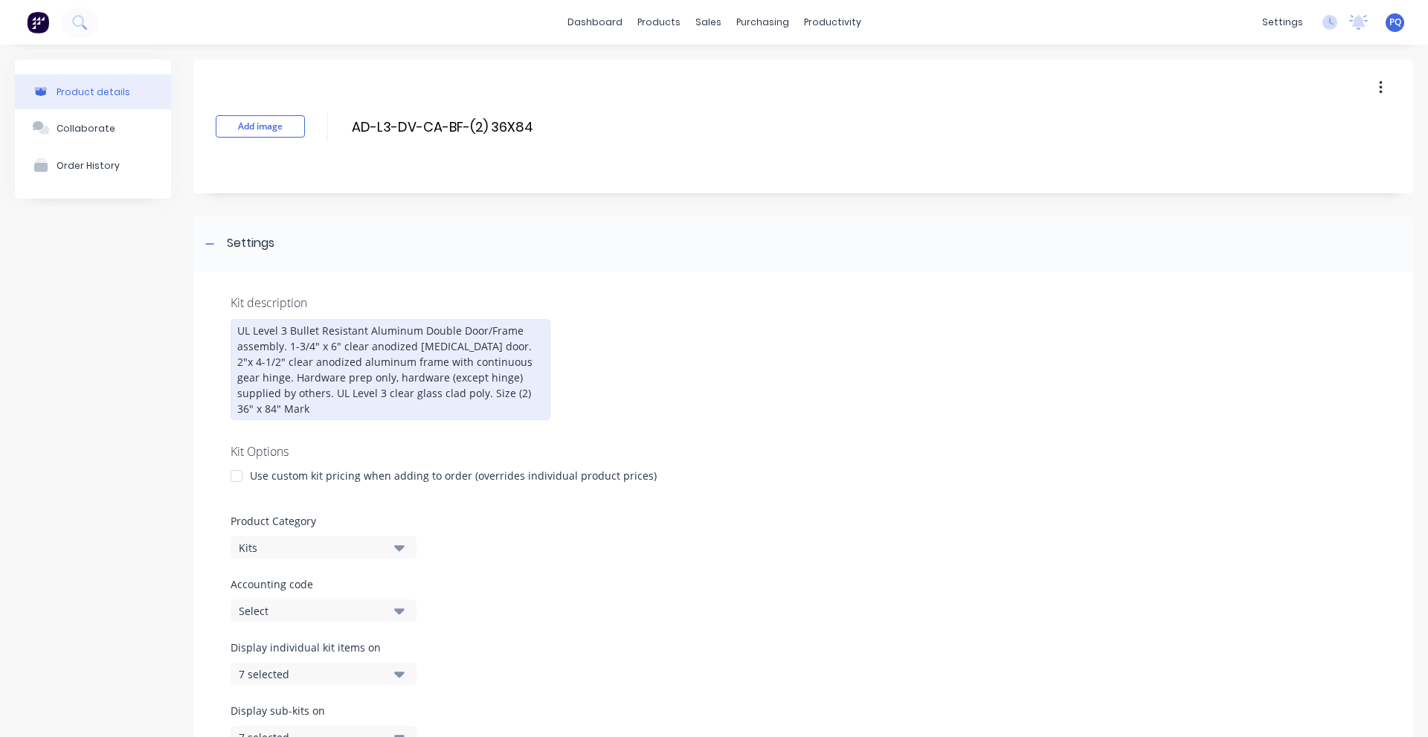
scroll to position [263, 0]
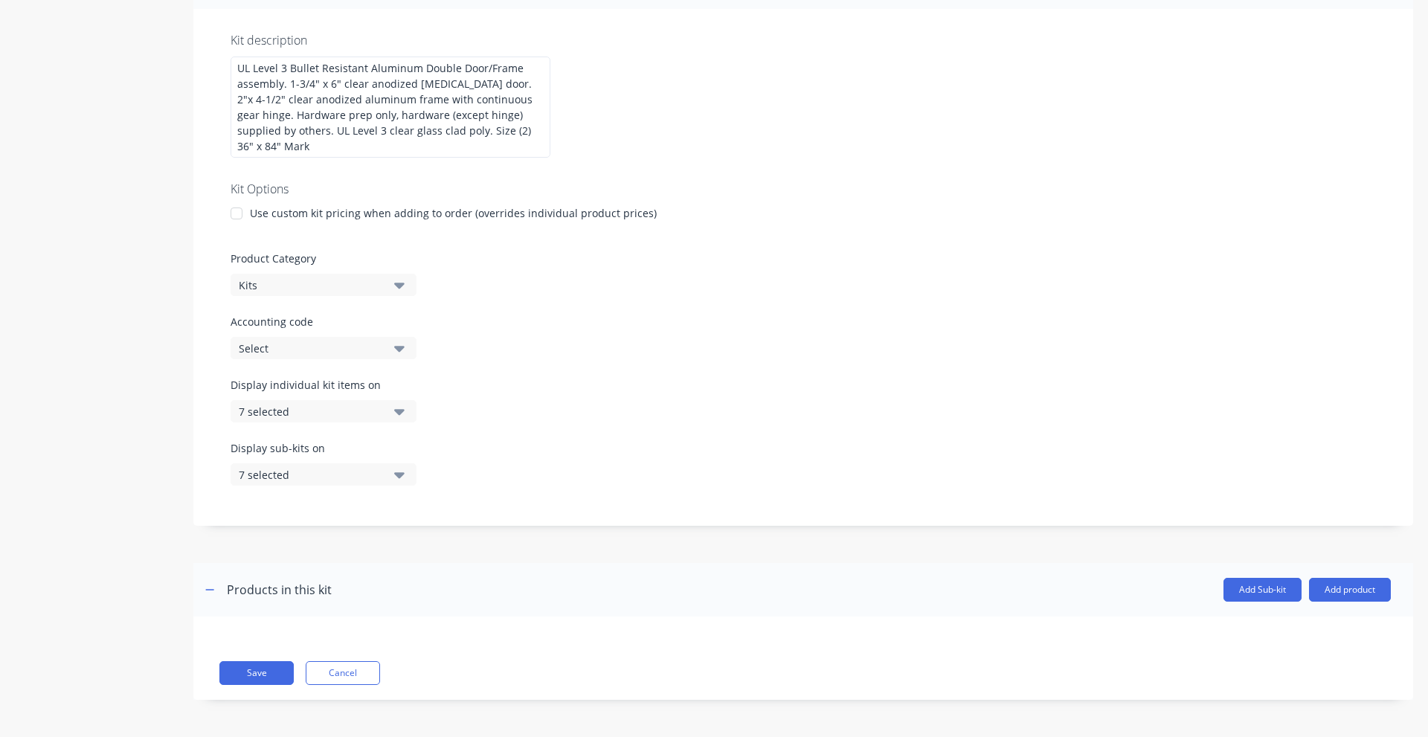
click at [222, 659] on div "Save Cancel" at bounding box center [803, 658] width 1220 height 83
click at [225, 665] on button "Save" at bounding box center [256, 673] width 74 height 24
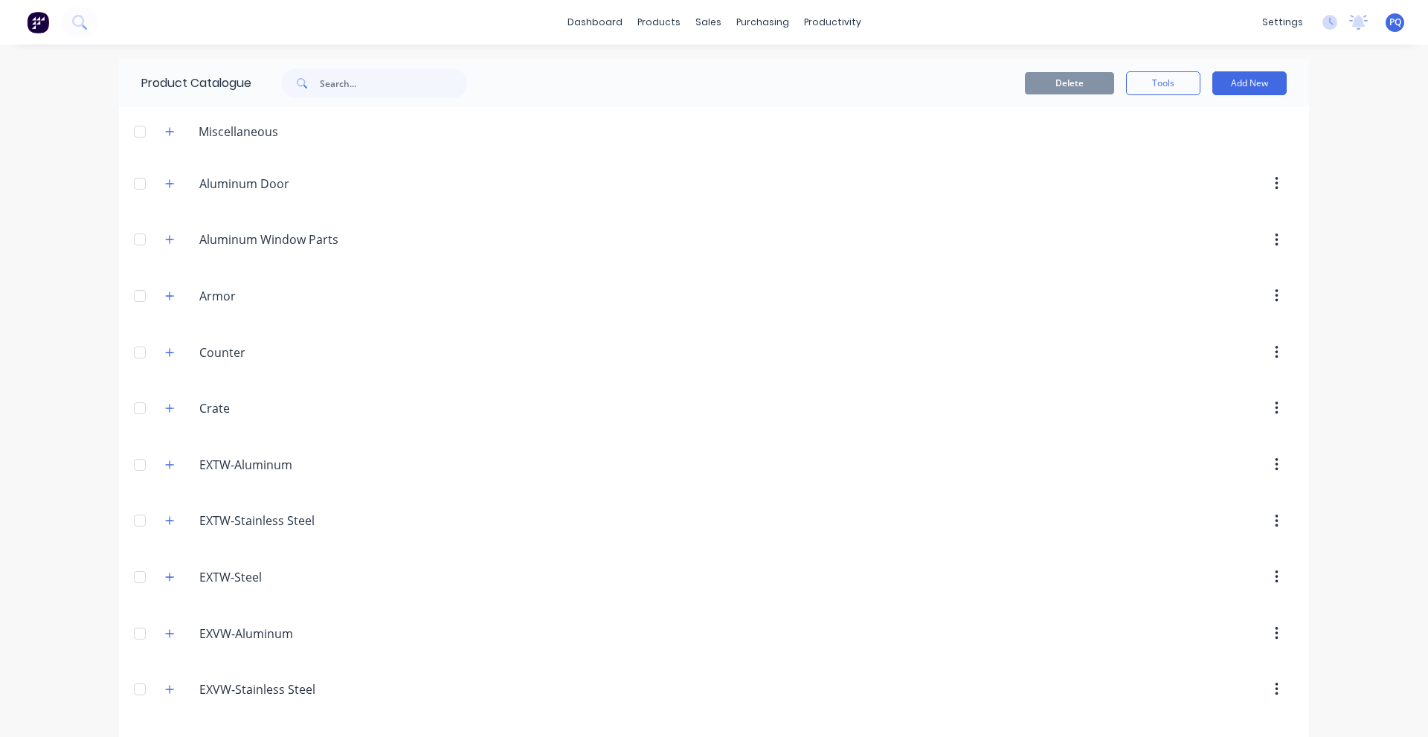
scroll to position [2245, 0]
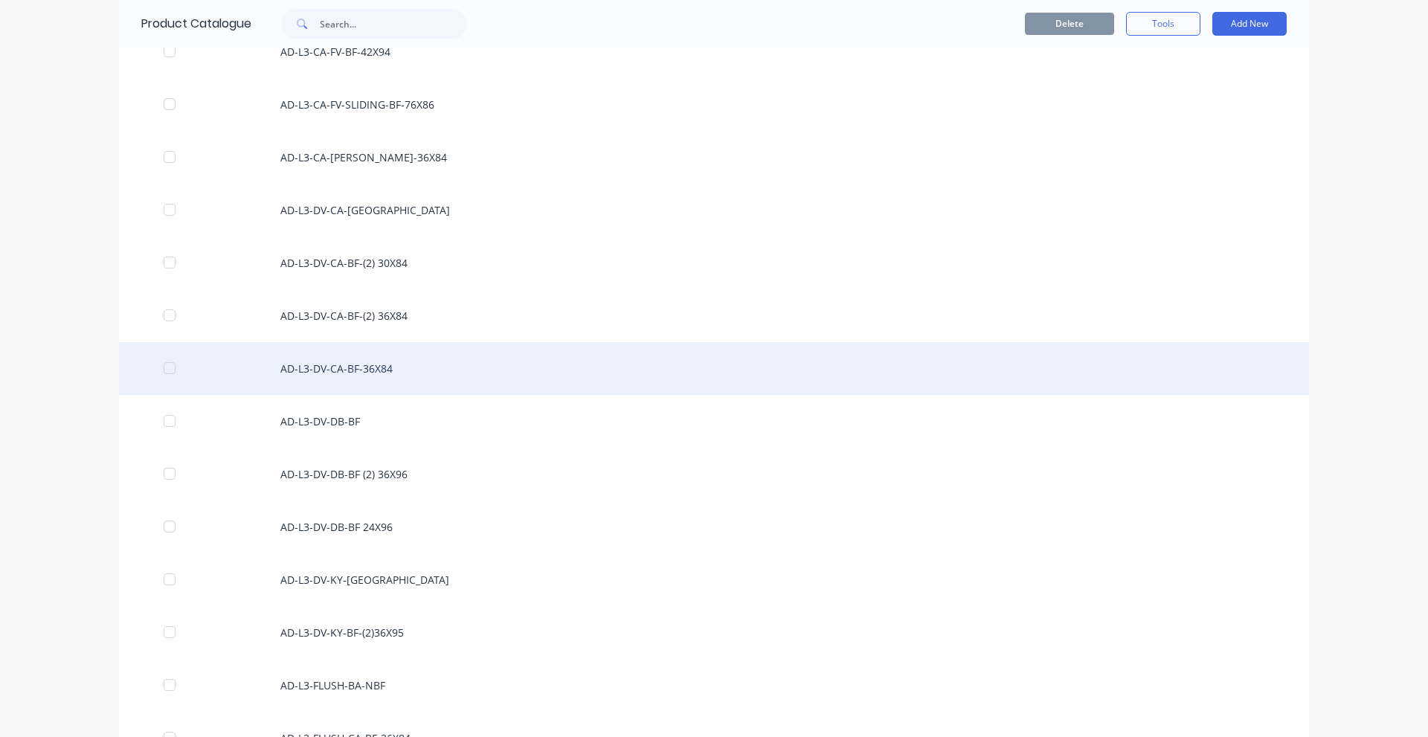
click at [407, 384] on div "AD-L3-DV-CA-BF-36X84" at bounding box center [714, 368] width 1190 height 53
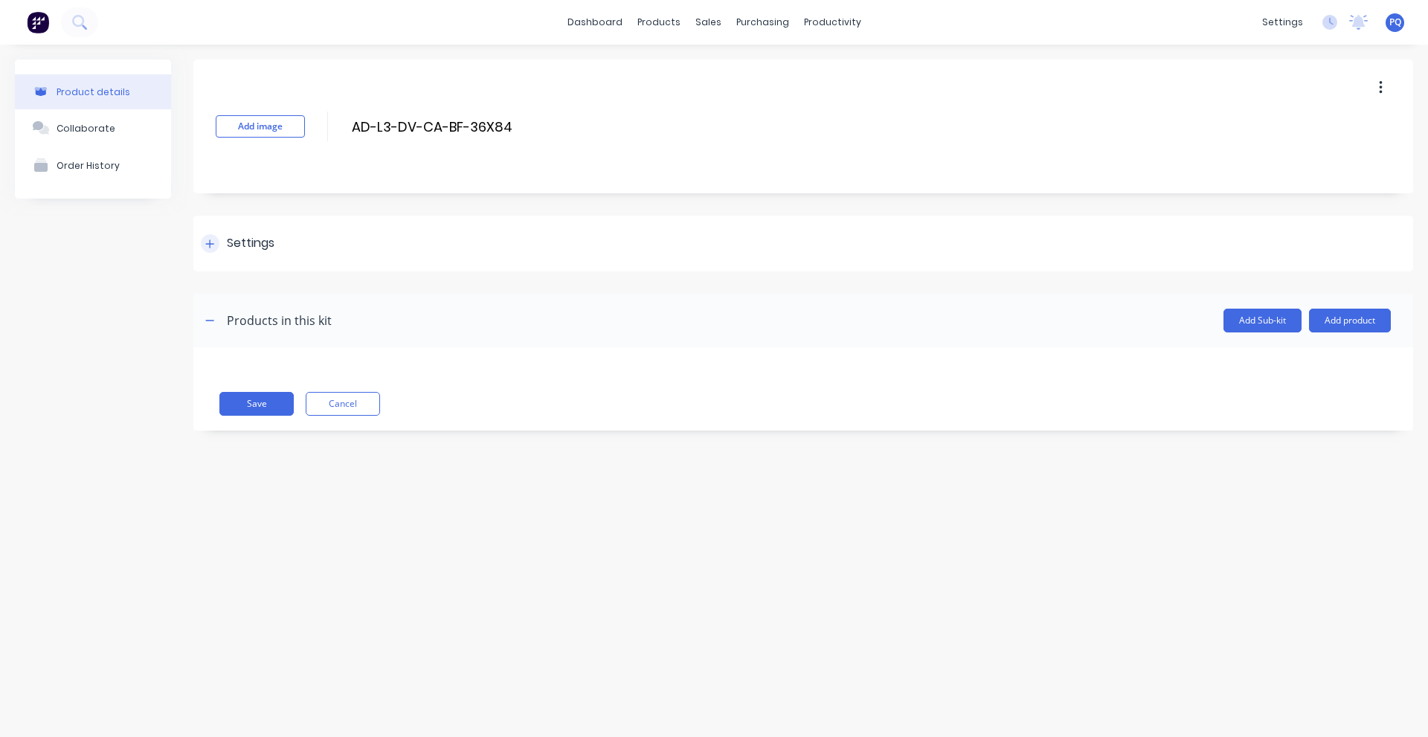
drag, startPoint x: 250, startPoint y: 255, endPoint x: 262, endPoint y: 271, distance: 19.6
click at [250, 255] on div "Settings" at bounding box center [803, 244] width 1220 height 56
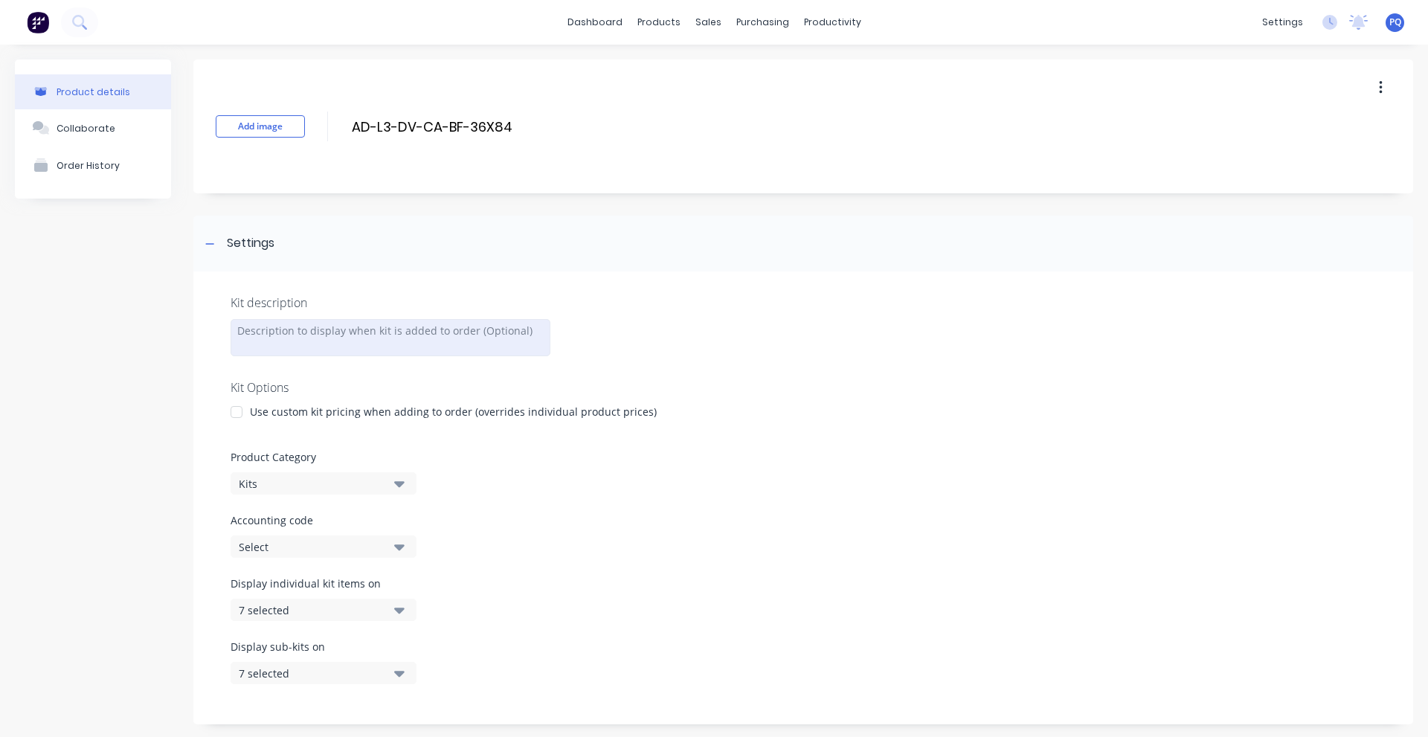
click at [286, 327] on div at bounding box center [391, 337] width 320 height 37
paste div
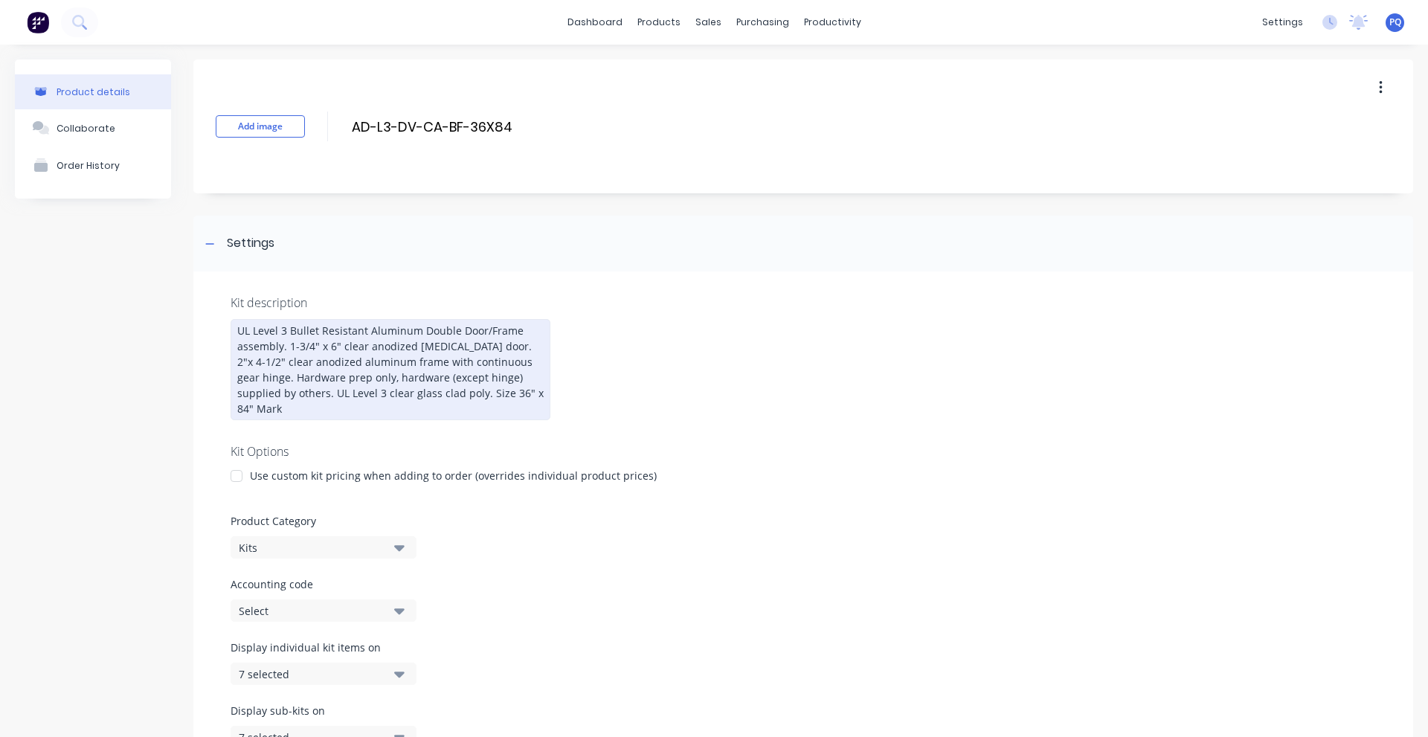
scroll to position [247, 0]
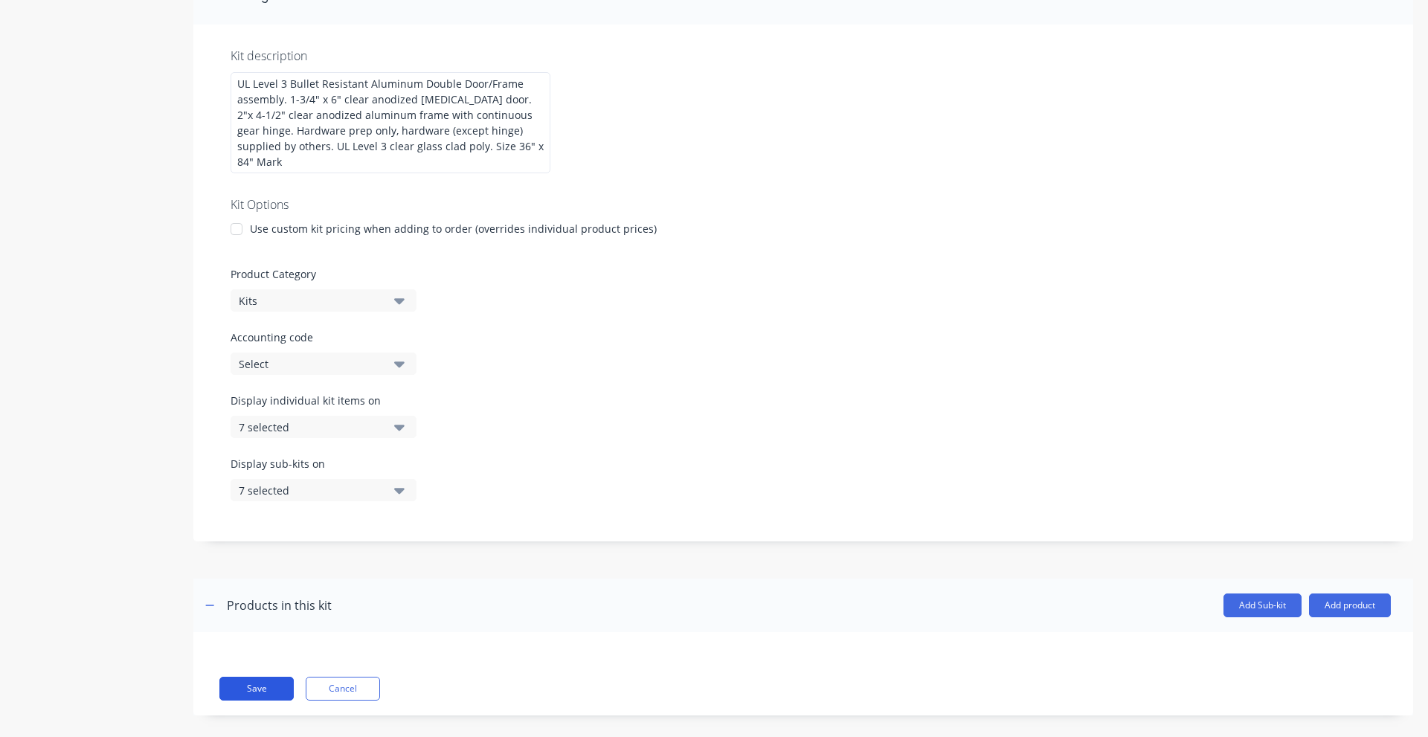
click at [248, 677] on button "Save" at bounding box center [256, 689] width 74 height 24
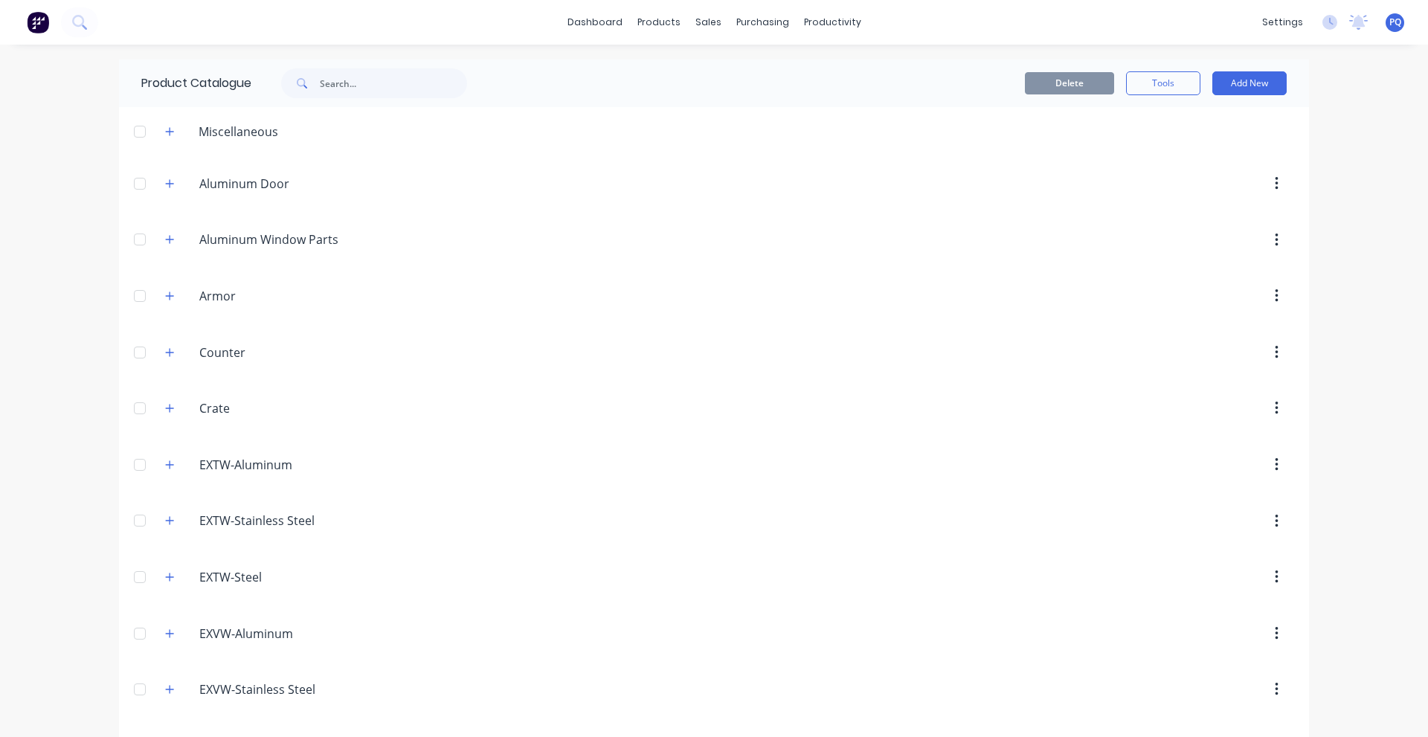
scroll to position [2298, 0]
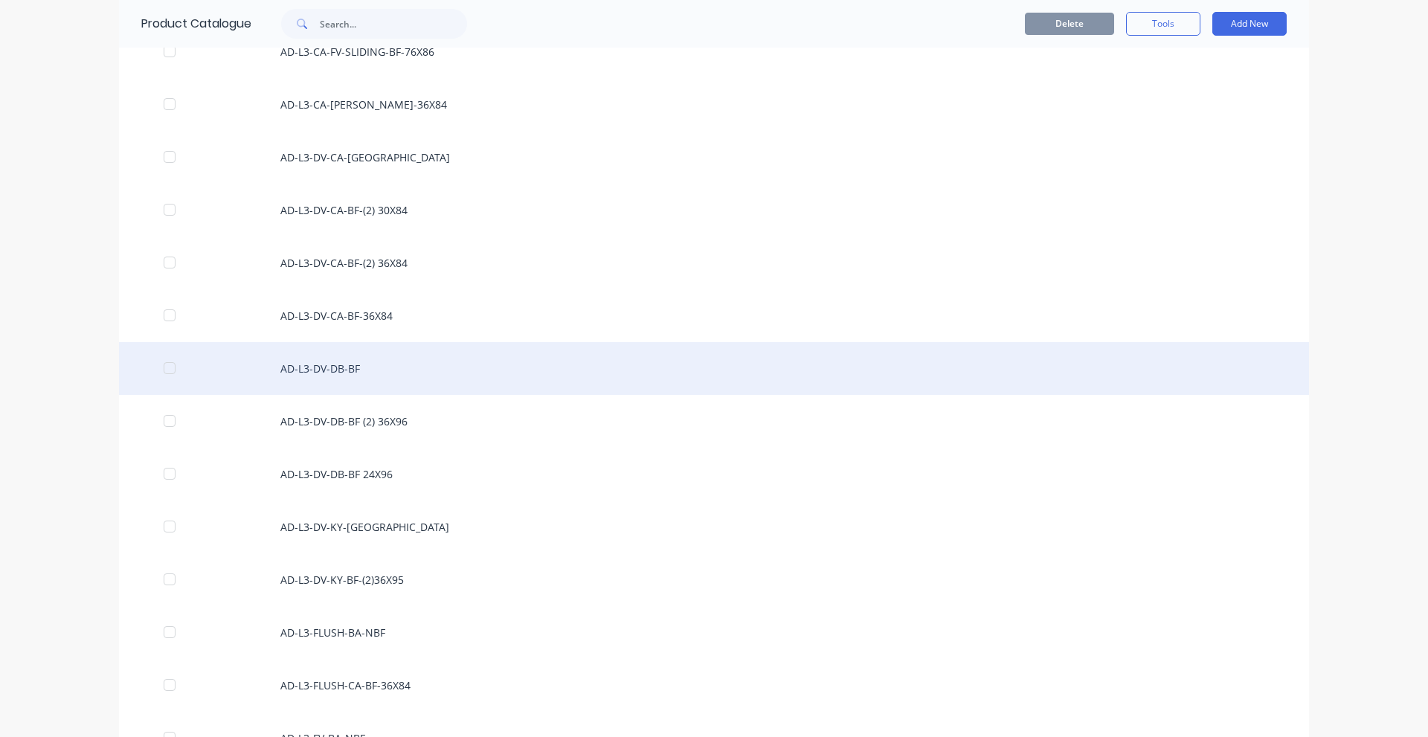
click at [440, 380] on div "AD-L3-DV-DB-BF" at bounding box center [714, 368] width 1190 height 53
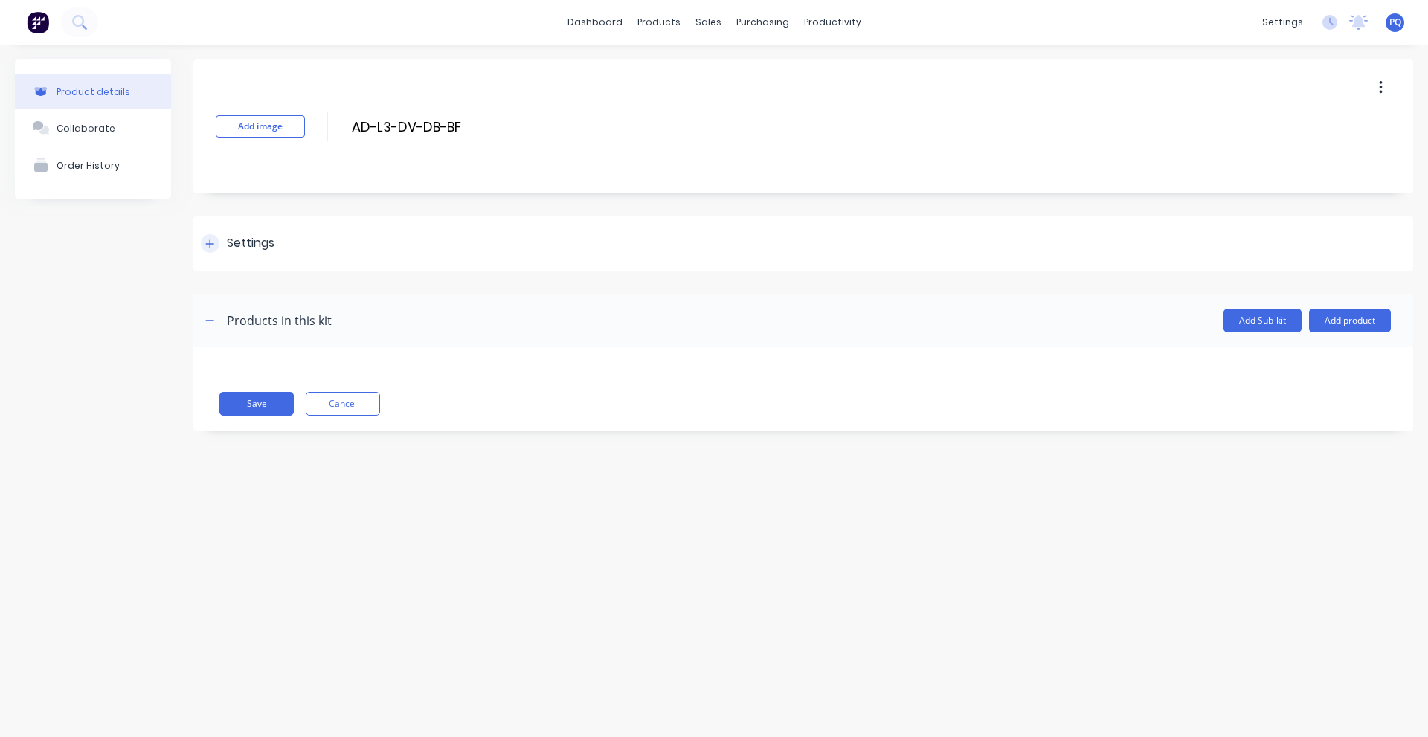
click at [251, 235] on div "Settings" at bounding box center [251, 243] width 48 height 19
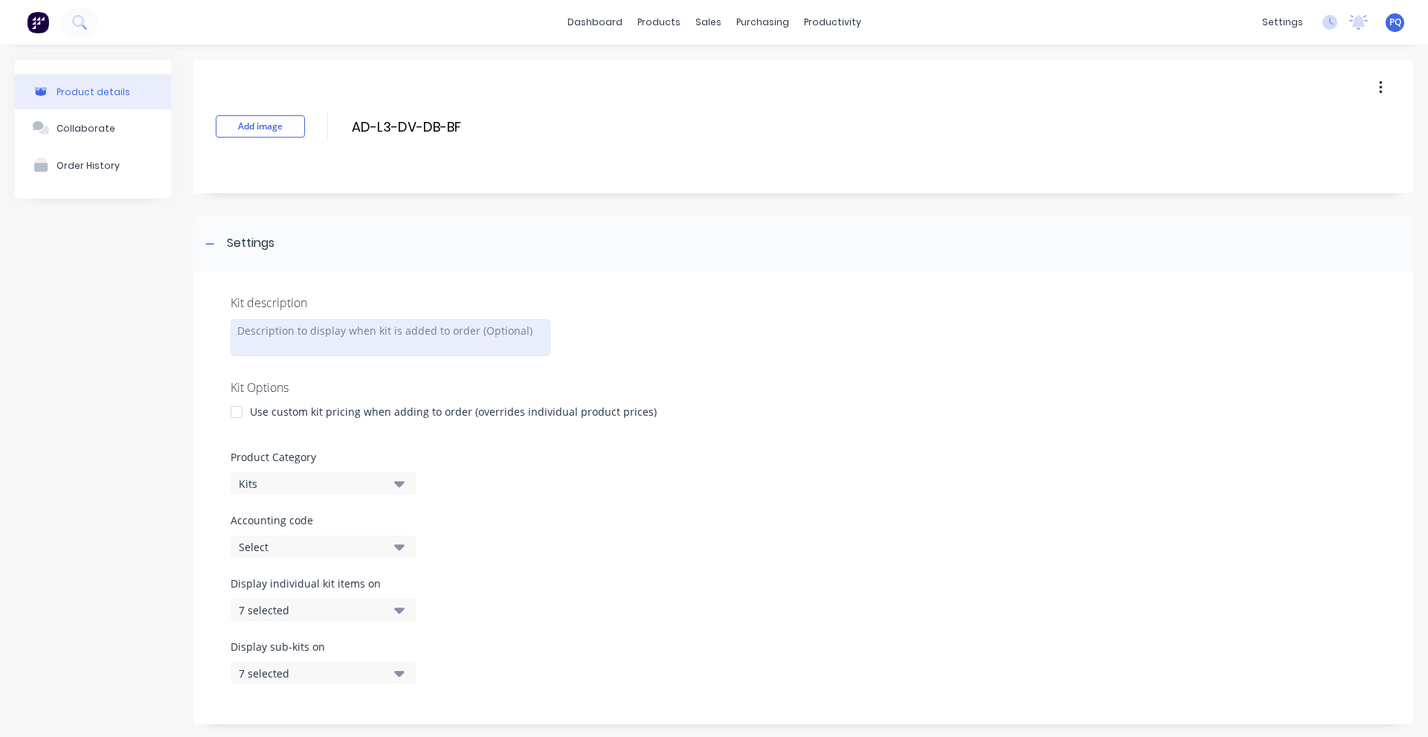
click at [286, 338] on div at bounding box center [391, 337] width 320 height 37
paste div
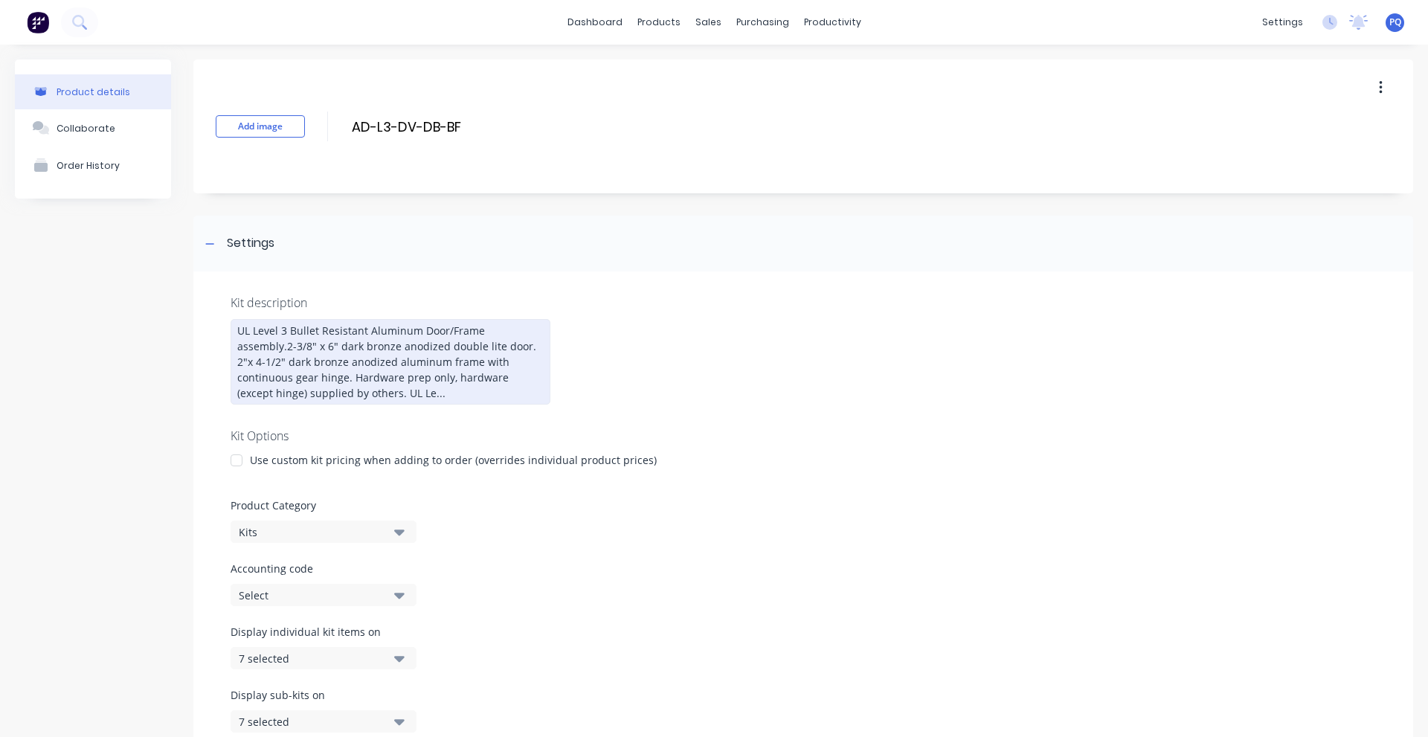
scroll to position [247, 0]
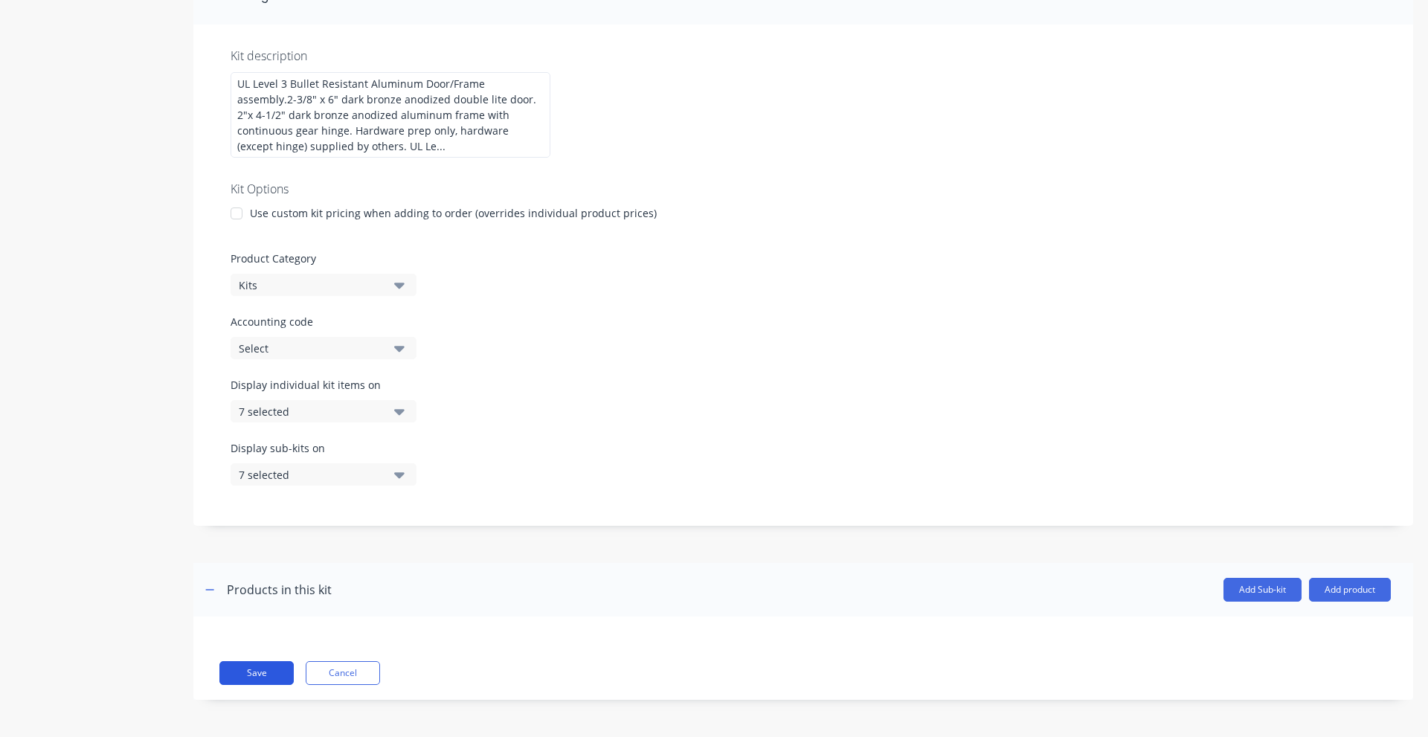
click at [231, 673] on button "Save" at bounding box center [256, 673] width 74 height 24
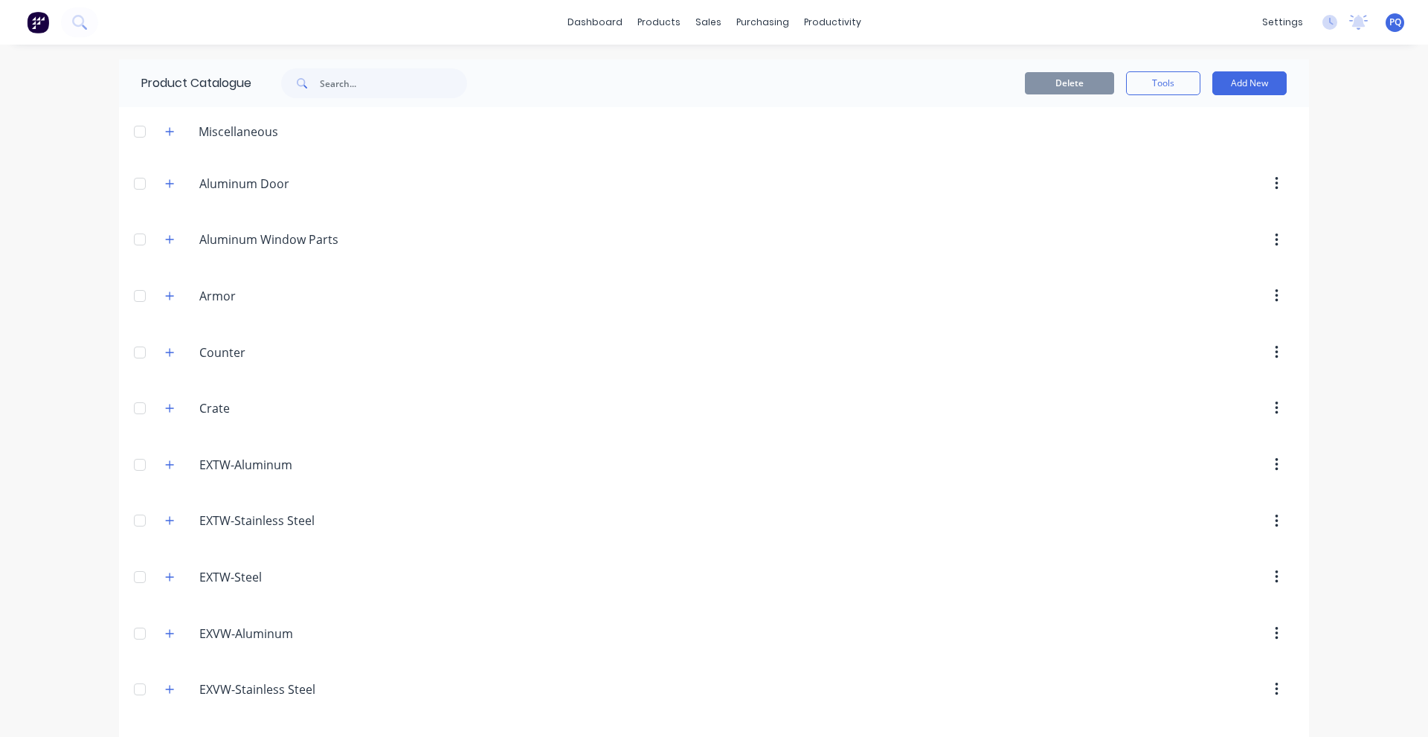
scroll to position [2298, 0]
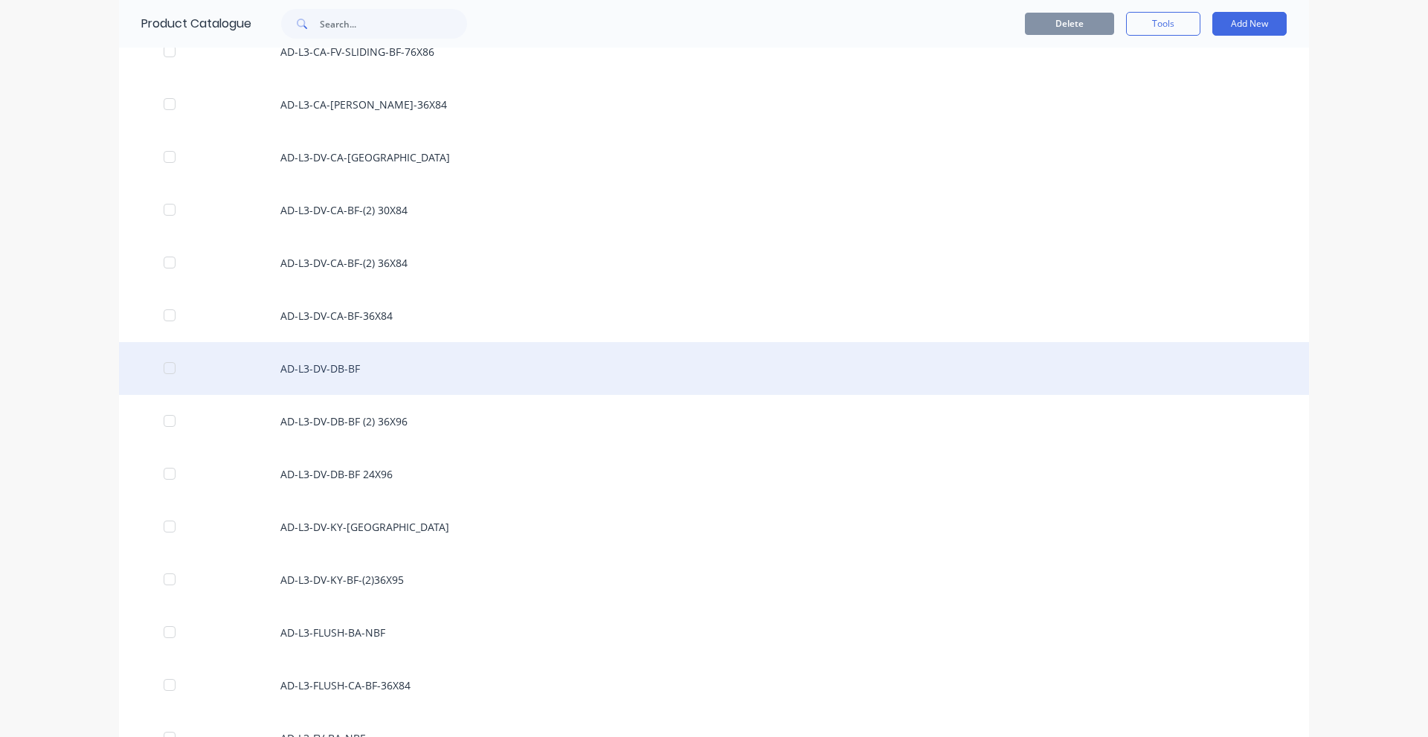
click at [478, 376] on div "AD-L3-DV-DB-BF" at bounding box center [714, 368] width 1190 height 53
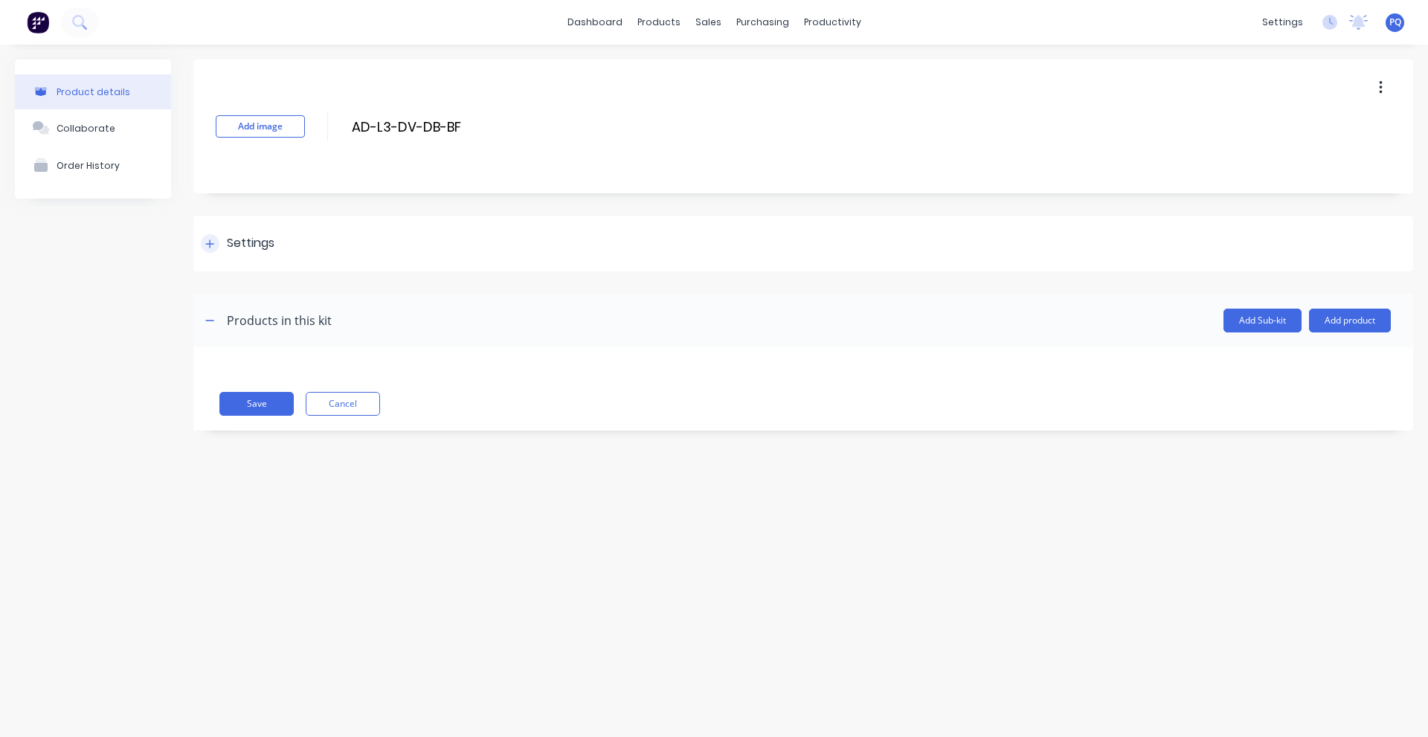
click at [256, 243] on div "Settings" at bounding box center [251, 243] width 48 height 19
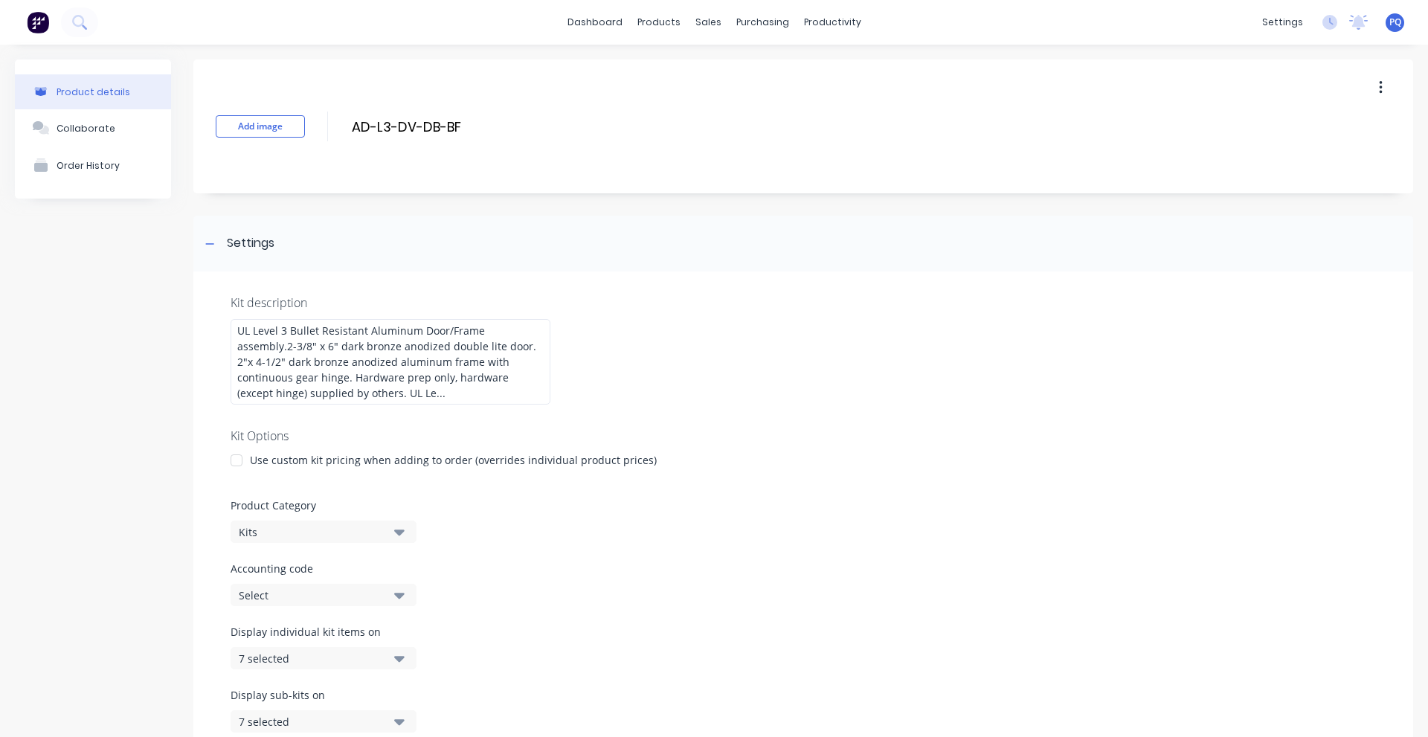
scroll to position [247, 0]
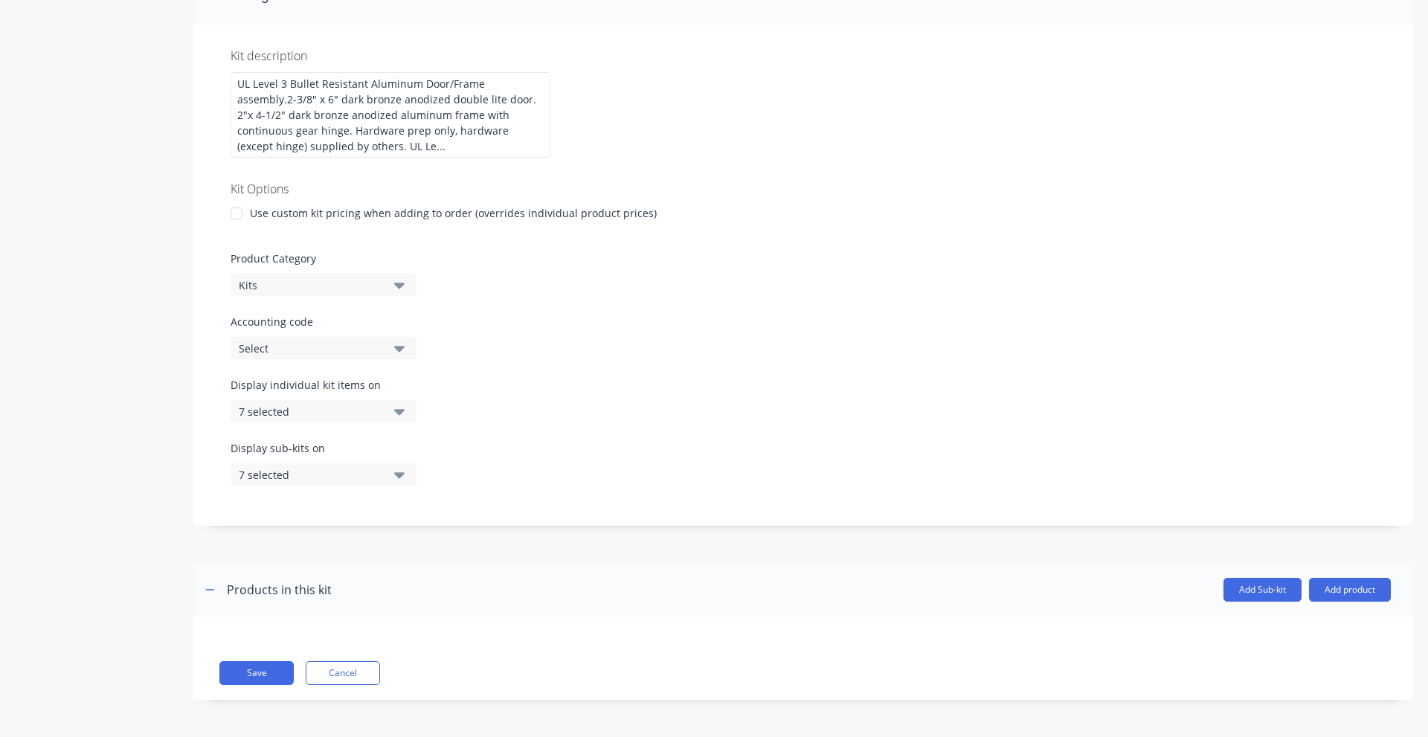
click at [336, 657] on div "Save Cancel" at bounding box center [803, 658] width 1220 height 83
drag, startPoint x: 338, startPoint y: 659, endPoint x: 344, endPoint y: 669, distance: 11.4
click at [338, 660] on div "Save Cancel" at bounding box center [803, 658] width 1220 height 83
click at [345, 669] on button "Cancel" at bounding box center [343, 673] width 74 height 24
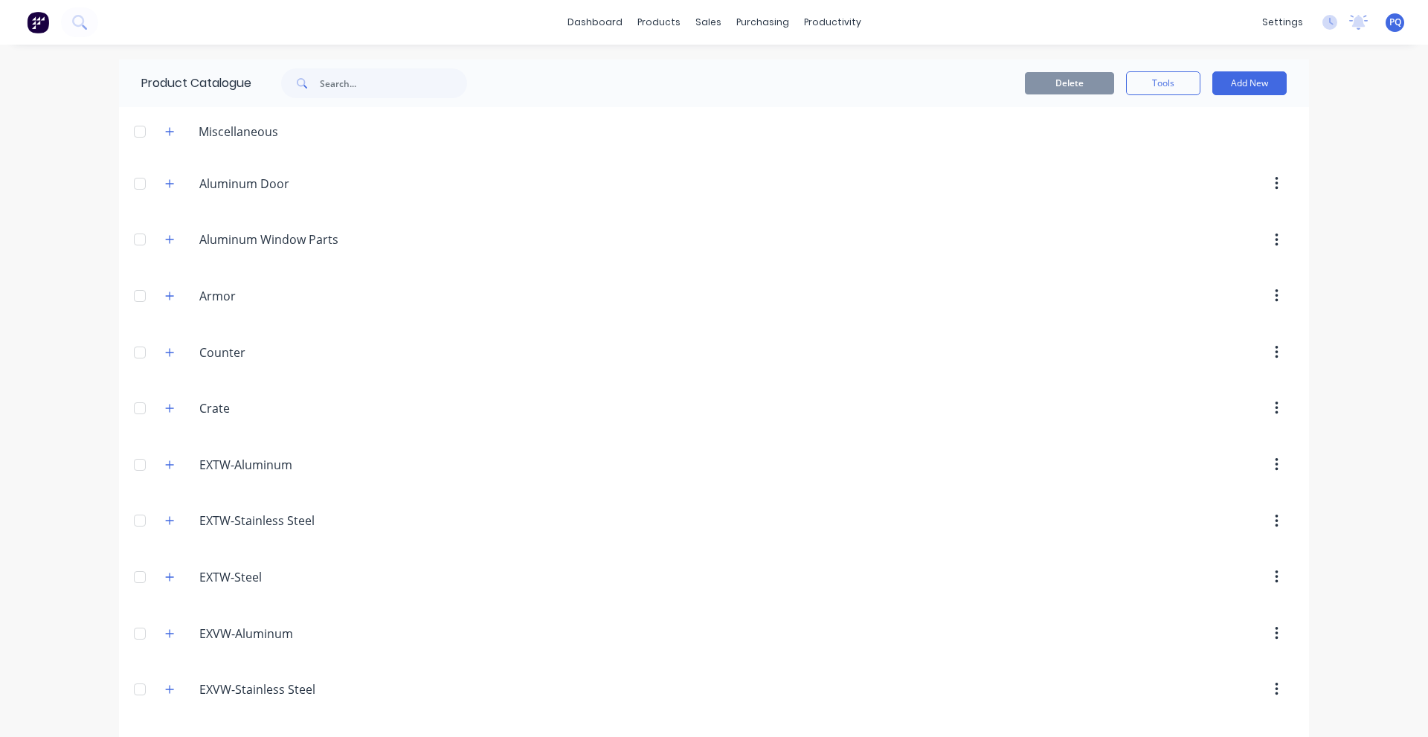
scroll to position [2351, 0]
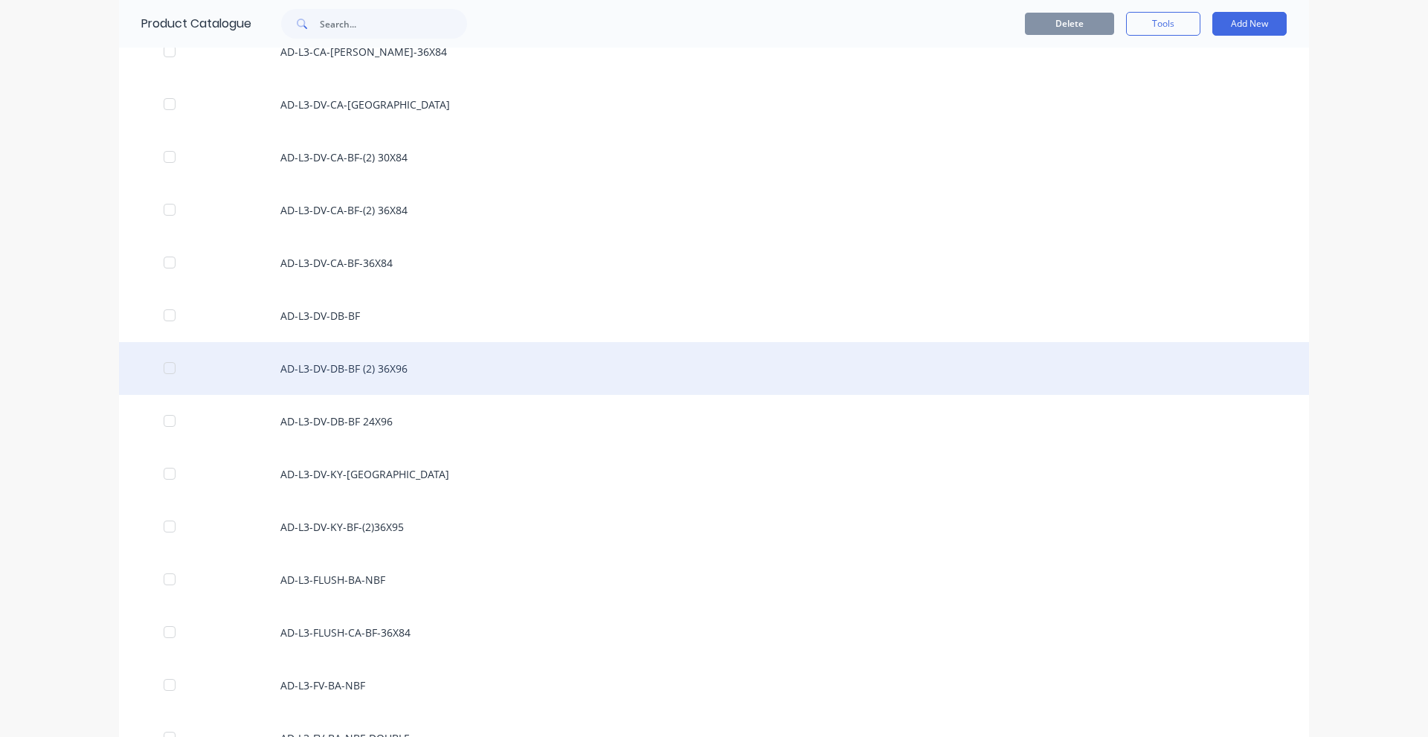
click at [423, 369] on div "AD-L3-DV-DB-BF (2) 36X96" at bounding box center [714, 368] width 1190 height 53
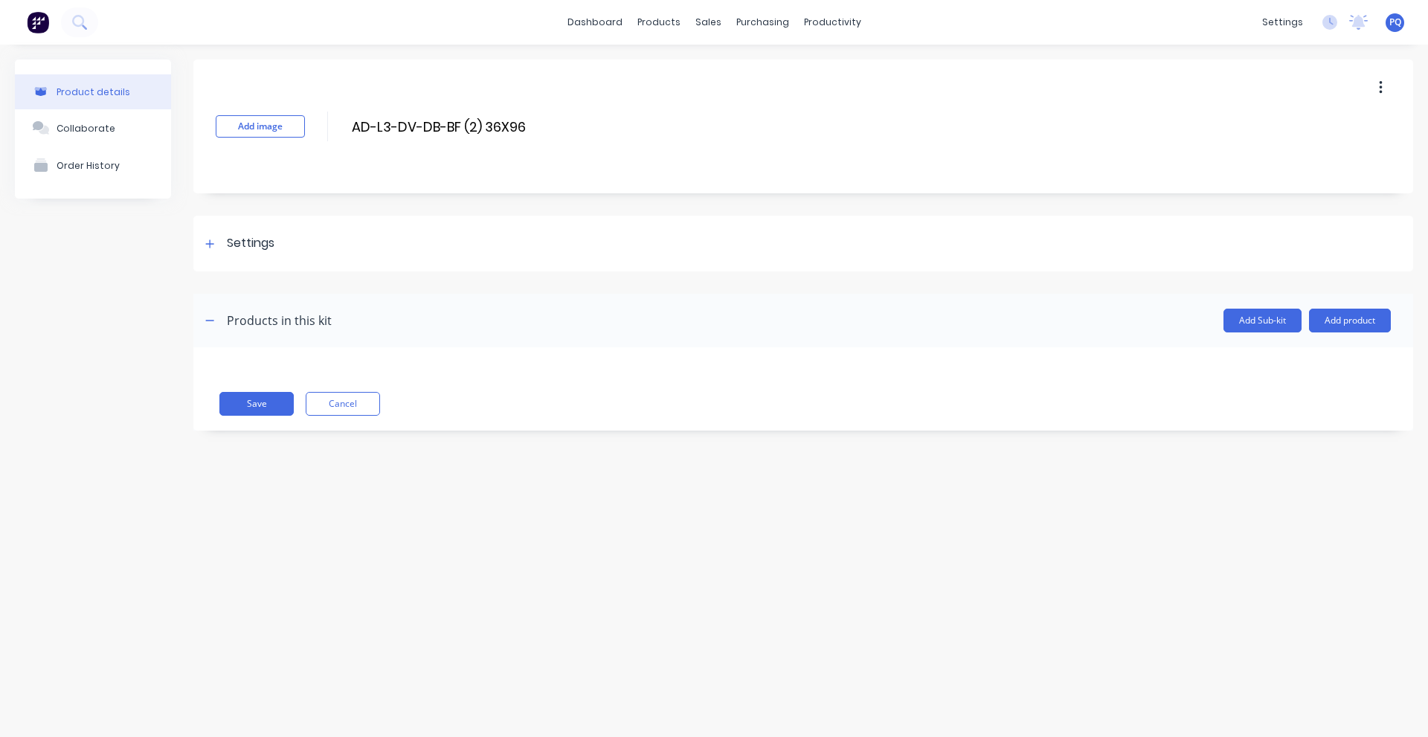
drag, startPoint x: 208, startPoint y: 234, endPoint x: 304, endPoint y: 311, distance: 122.8
click at [208, 234] on div at bounding box center [210, 243] width 19 height 19
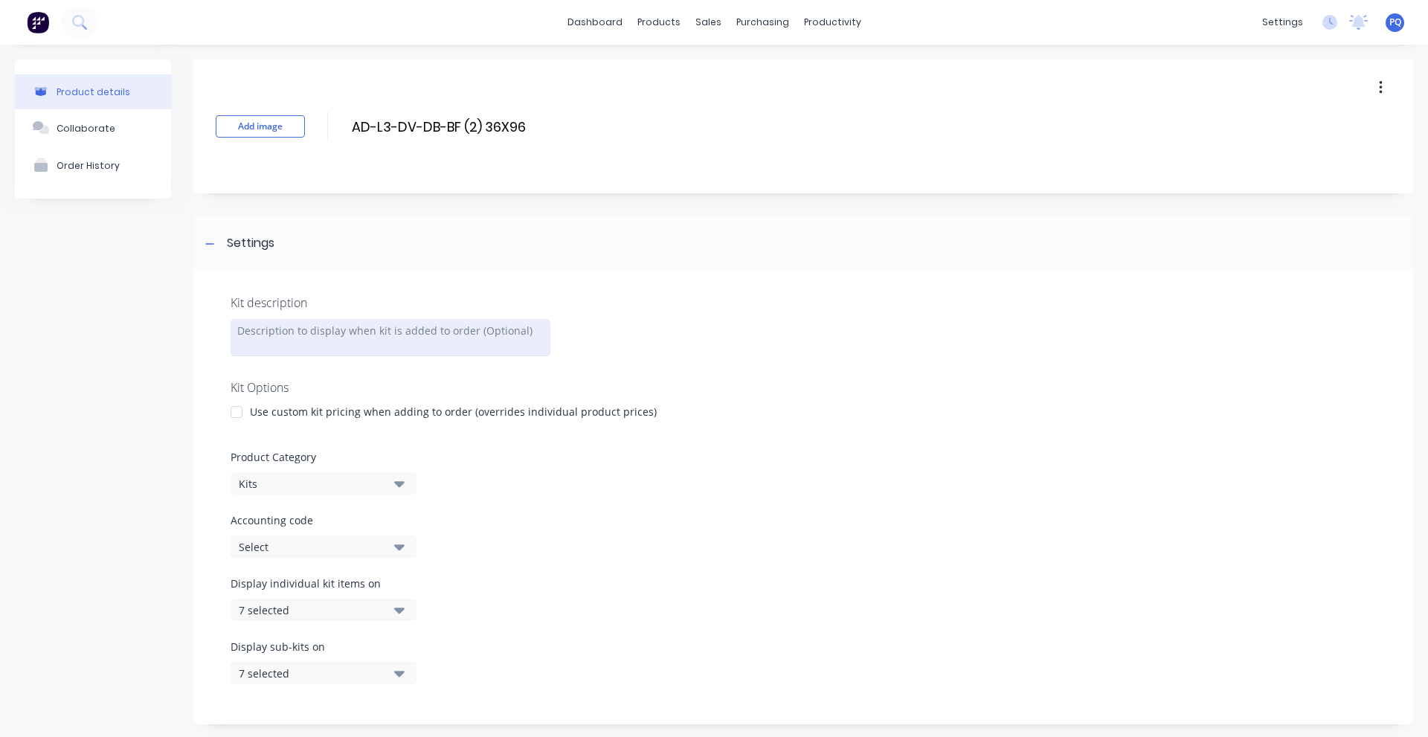
click at [300, 328] on div at bounding box center [391, 337] width 320 height 37
paste div
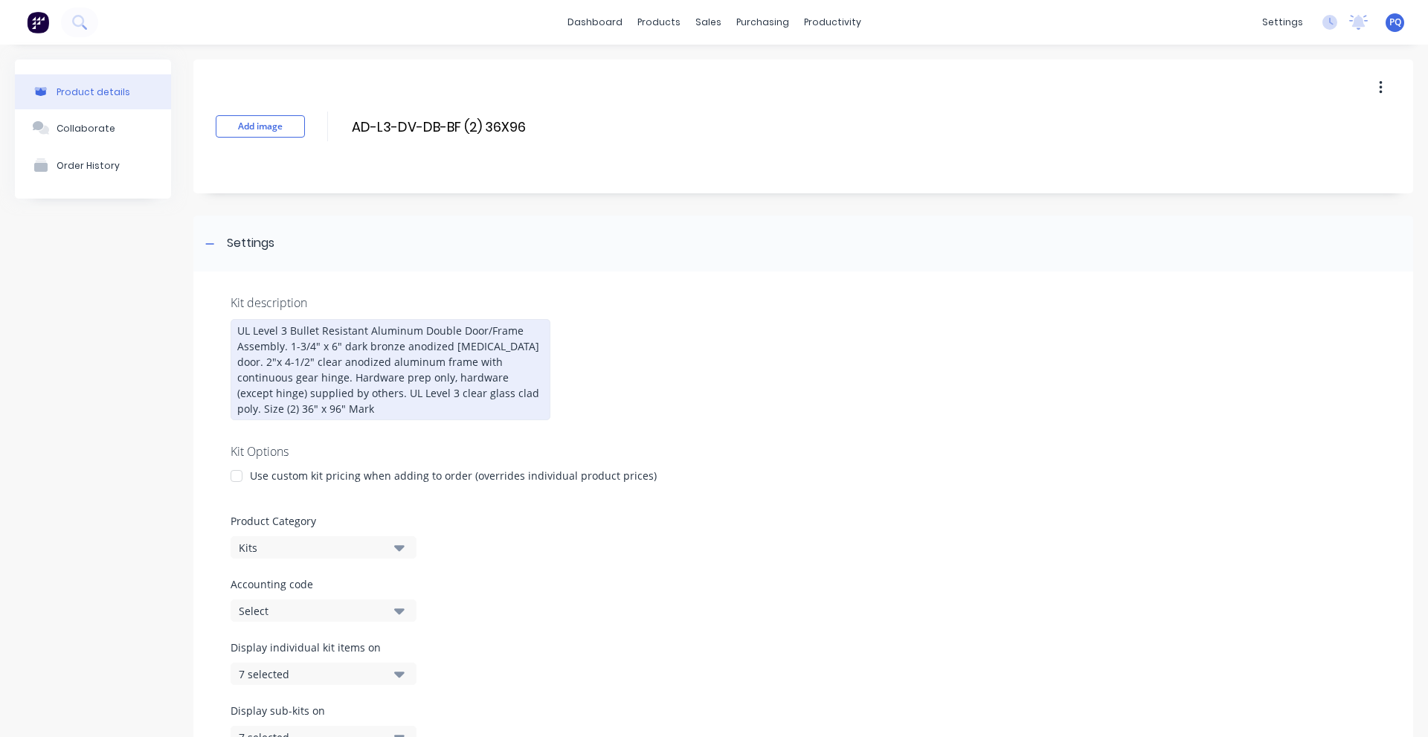
scroll to position [263, 0]
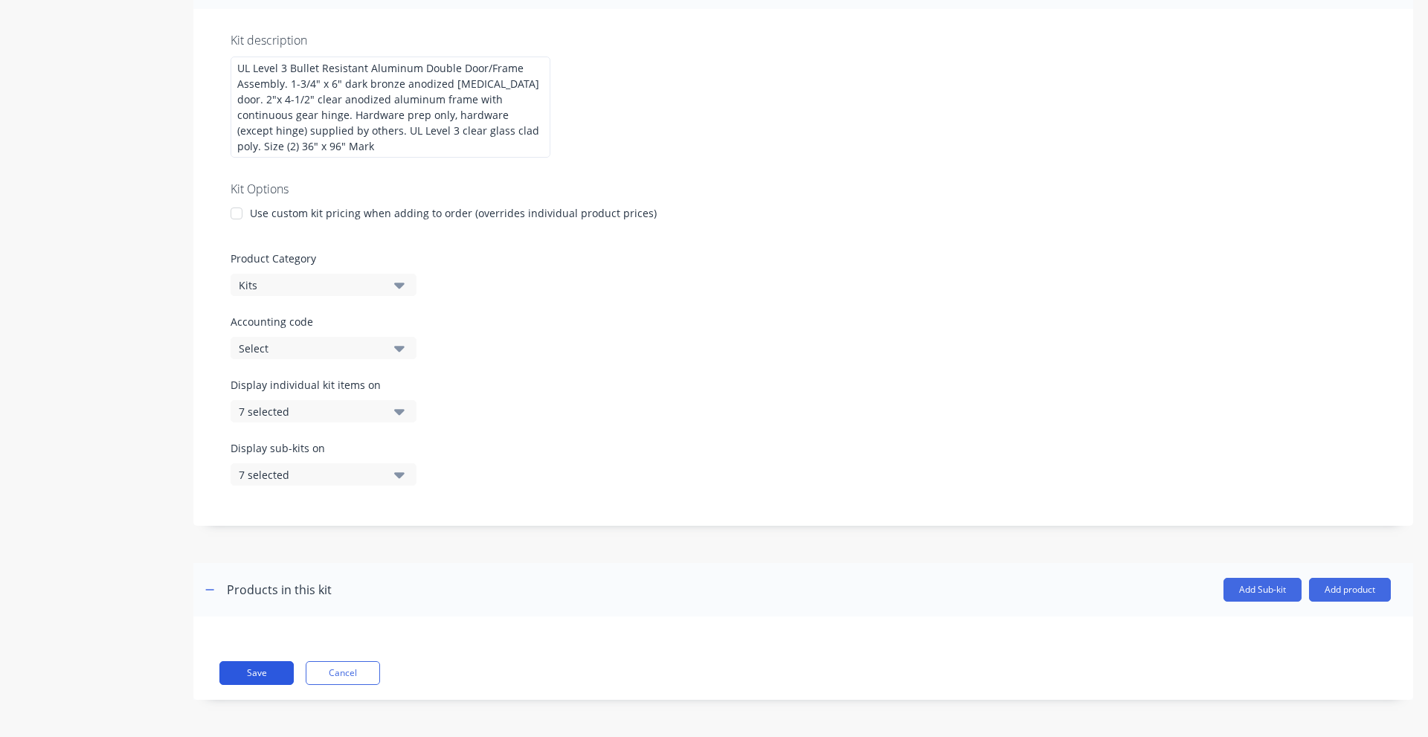
click at [256, 678] on button "Save" at bounding box center [256, 673] width 74 height 24
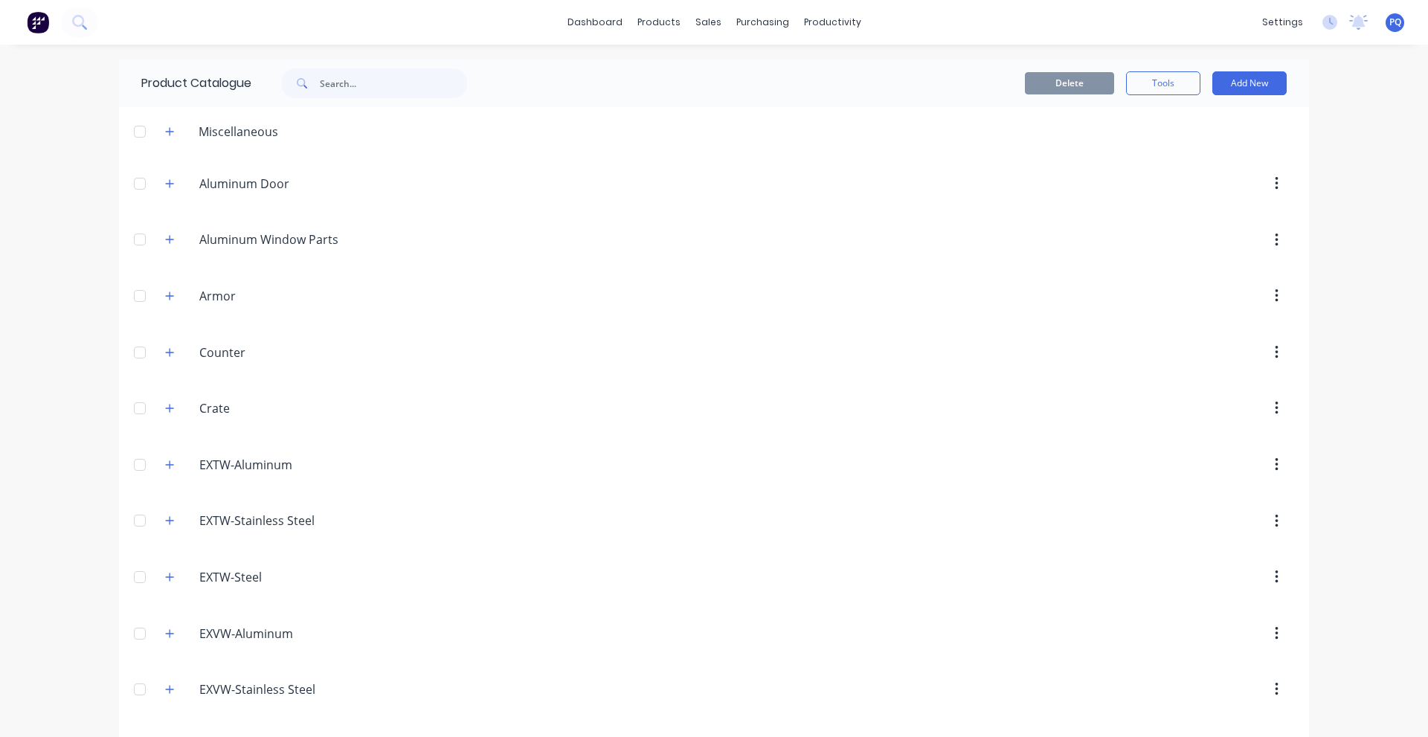
scroll to position [2404, 0]
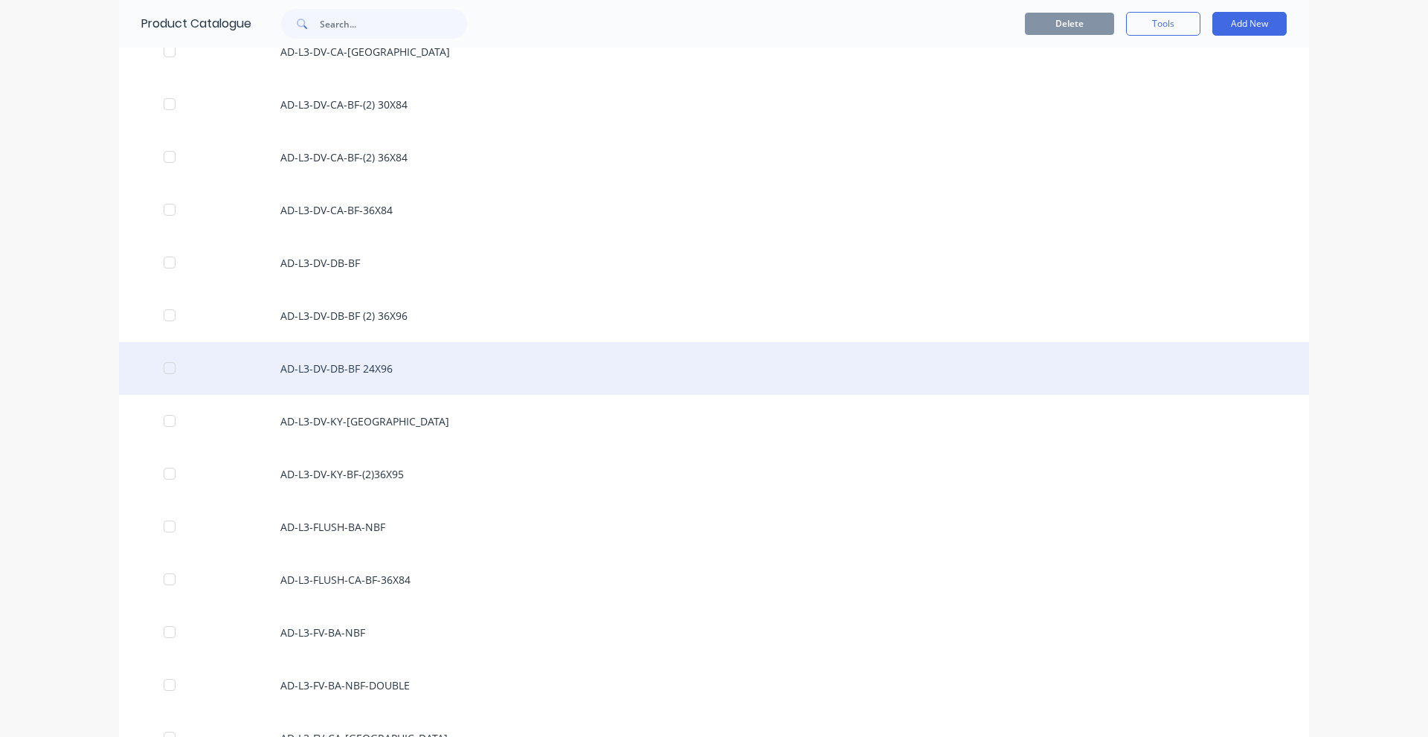
click at [398, 367] on div "AD-L3-DV-DB-BF 24X96" at bounding box center [714, 368] width 1190 height 53
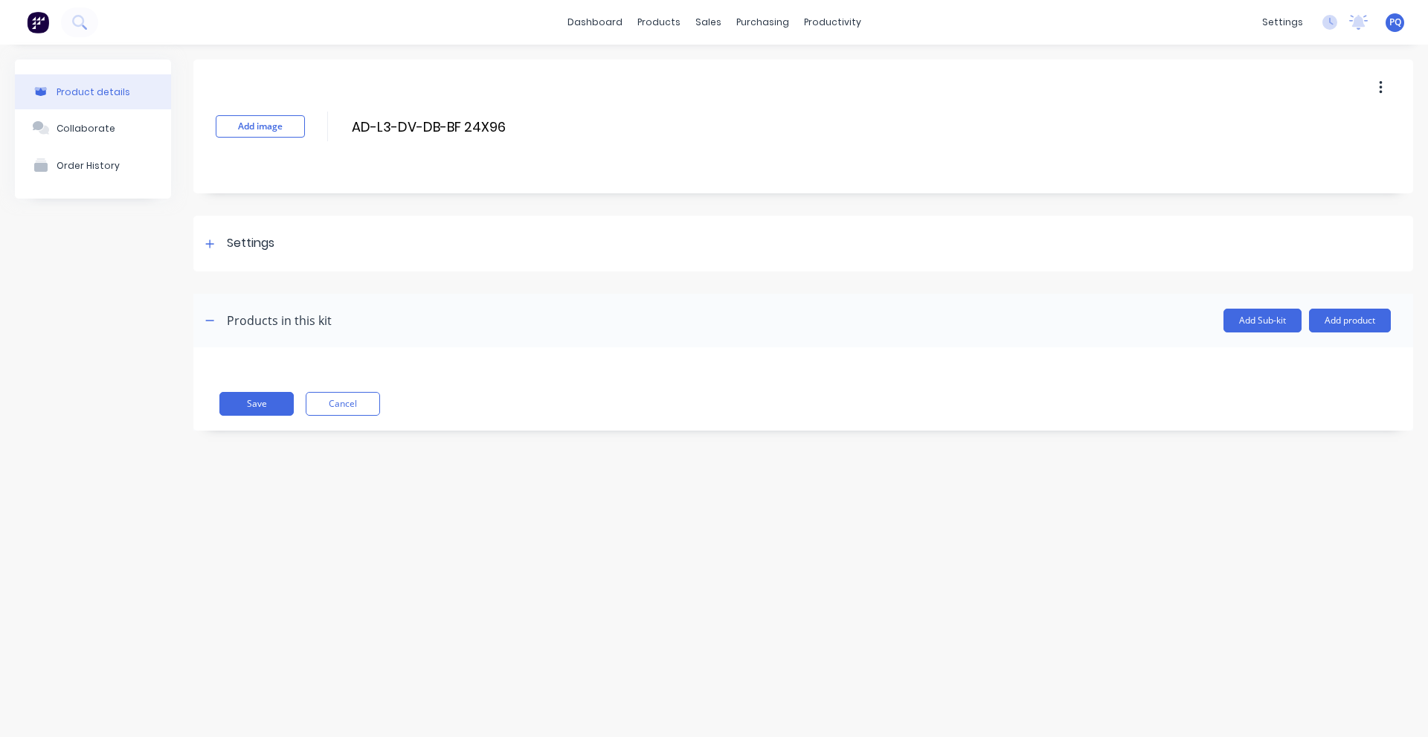
drag, startPoint x: 260, startPoint y: 249, endPoint x: 289, endPoint y: 303, distance: 60.6
click at [260, 249] on div "Settings" at bounding box center [251, 243] width 48 height 19
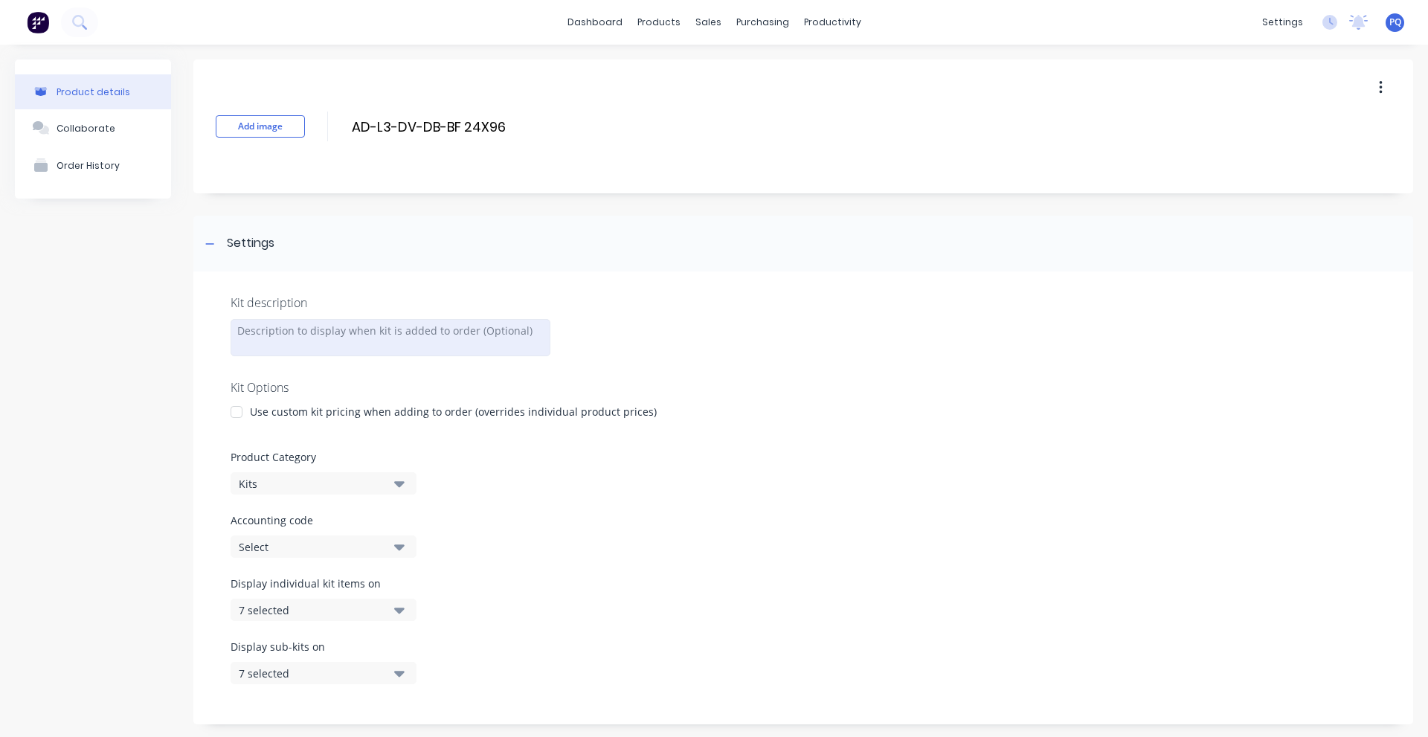
click at [287, 330] on div at bounding box center [391, 337] width 320 height 37
paste div
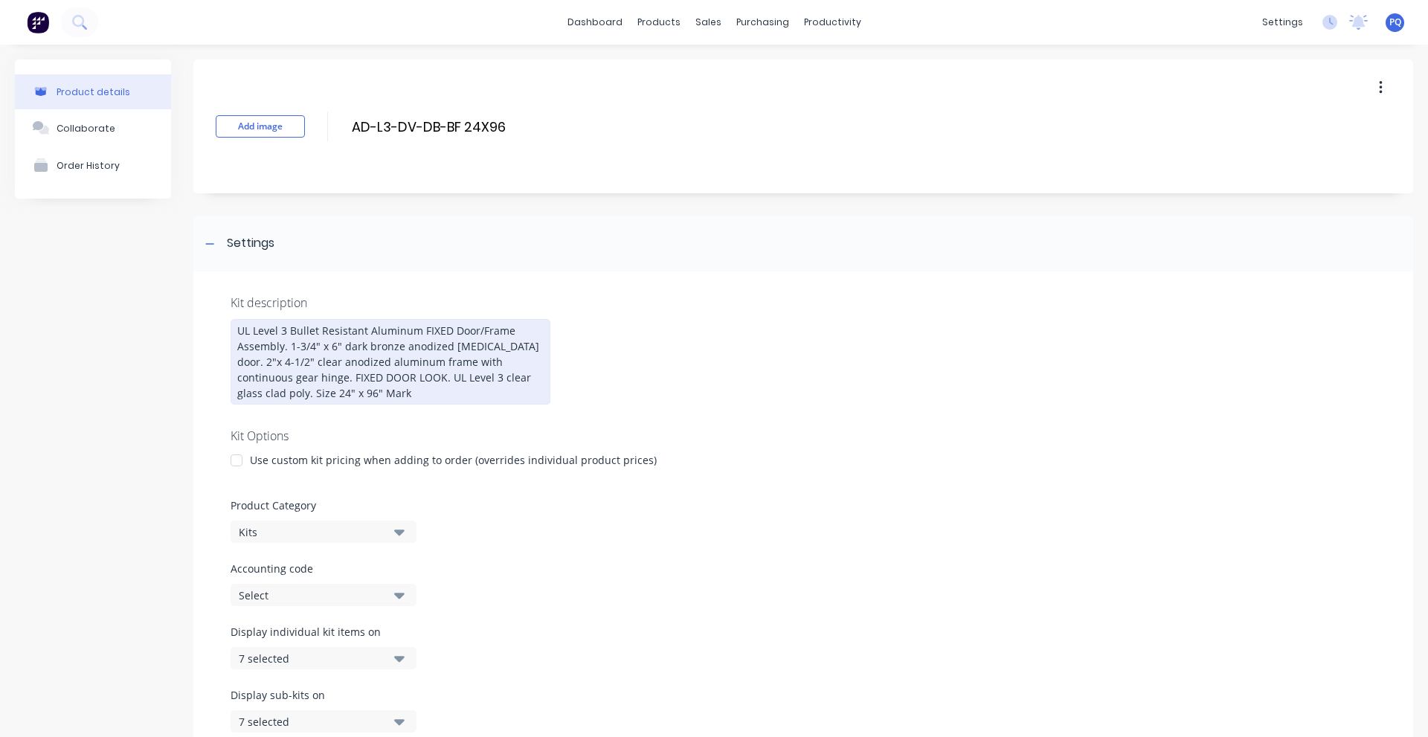
scroll to position [247, 0]
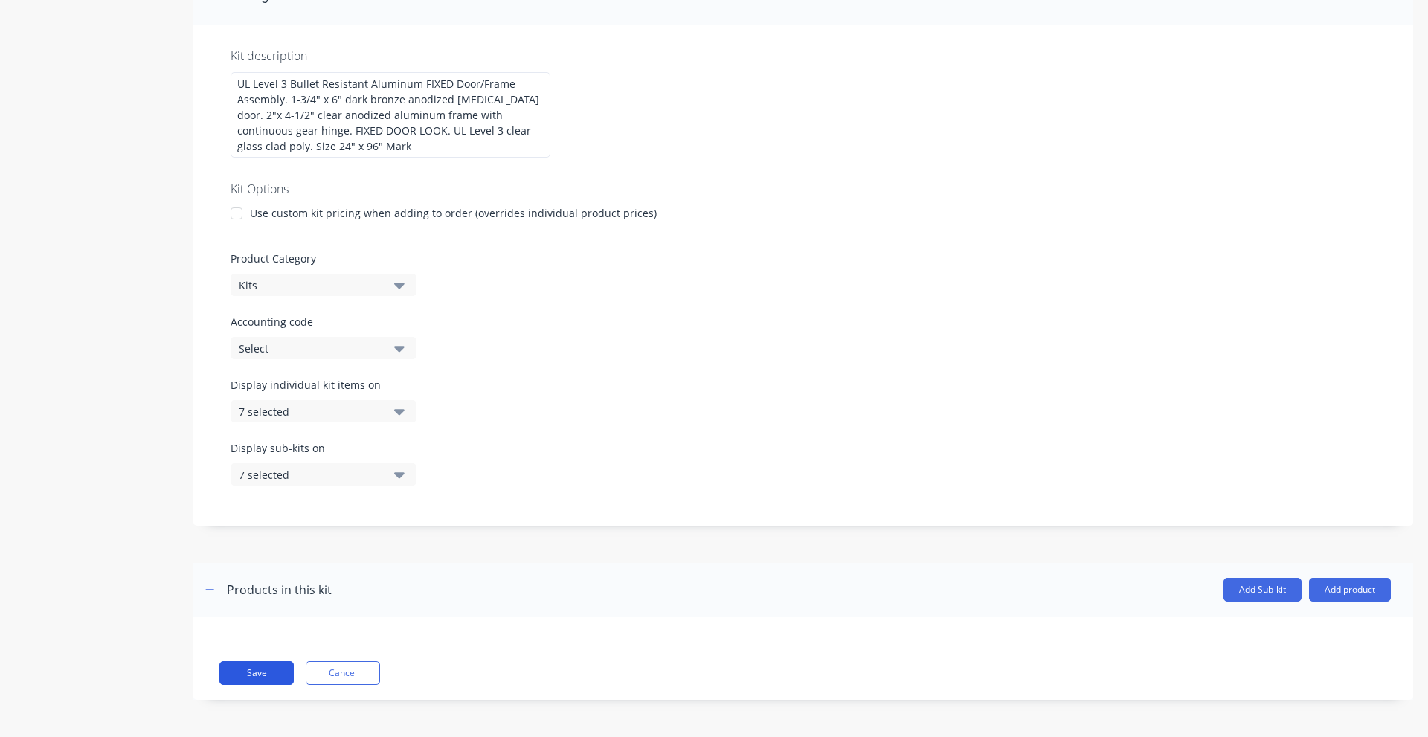
click at [259, 675] on button "Save" at bounding box center [256, 673] width 74 height 24
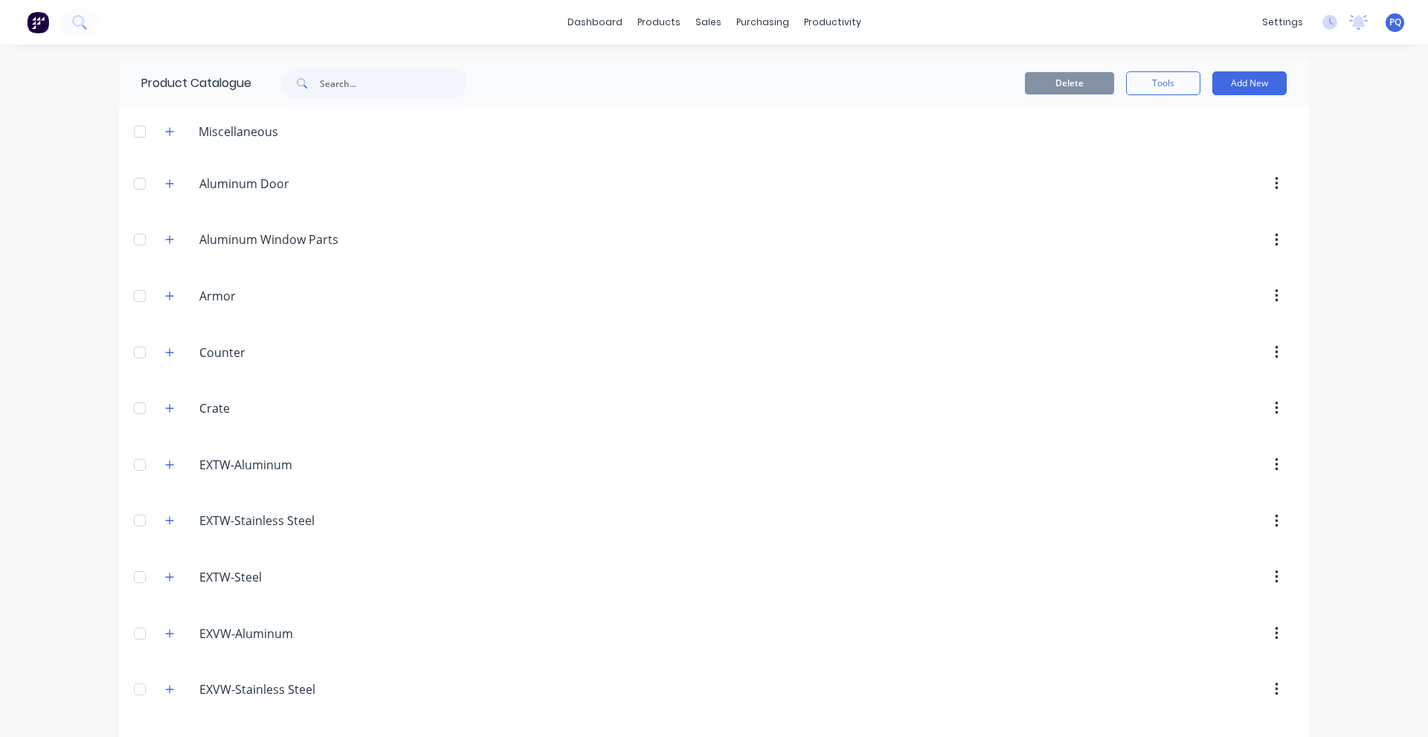
scroll to position [2456, 0]
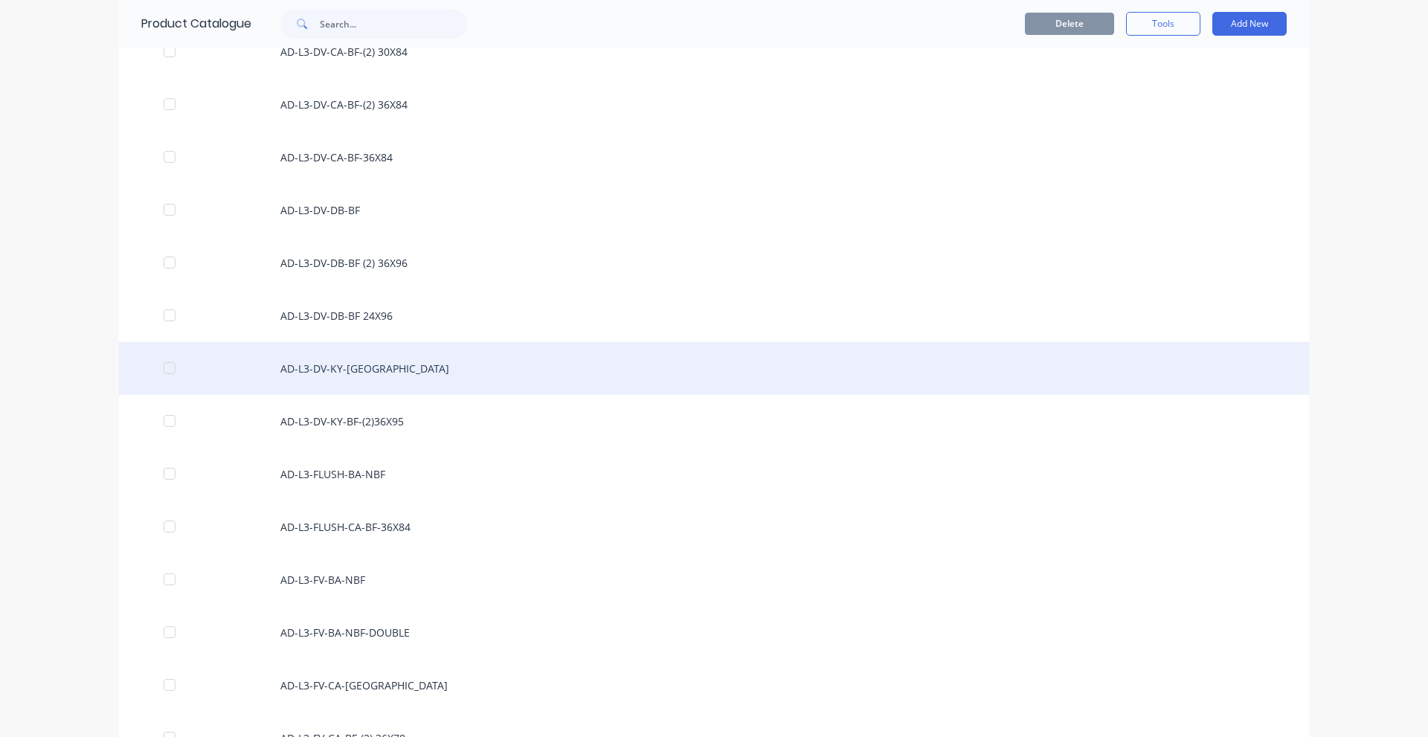
click at [364, 368] on div "AD-L3-DV-KY-[GEOGRAPHIC_DATA]" at bounding box center [714, 368] width 1190 height 53
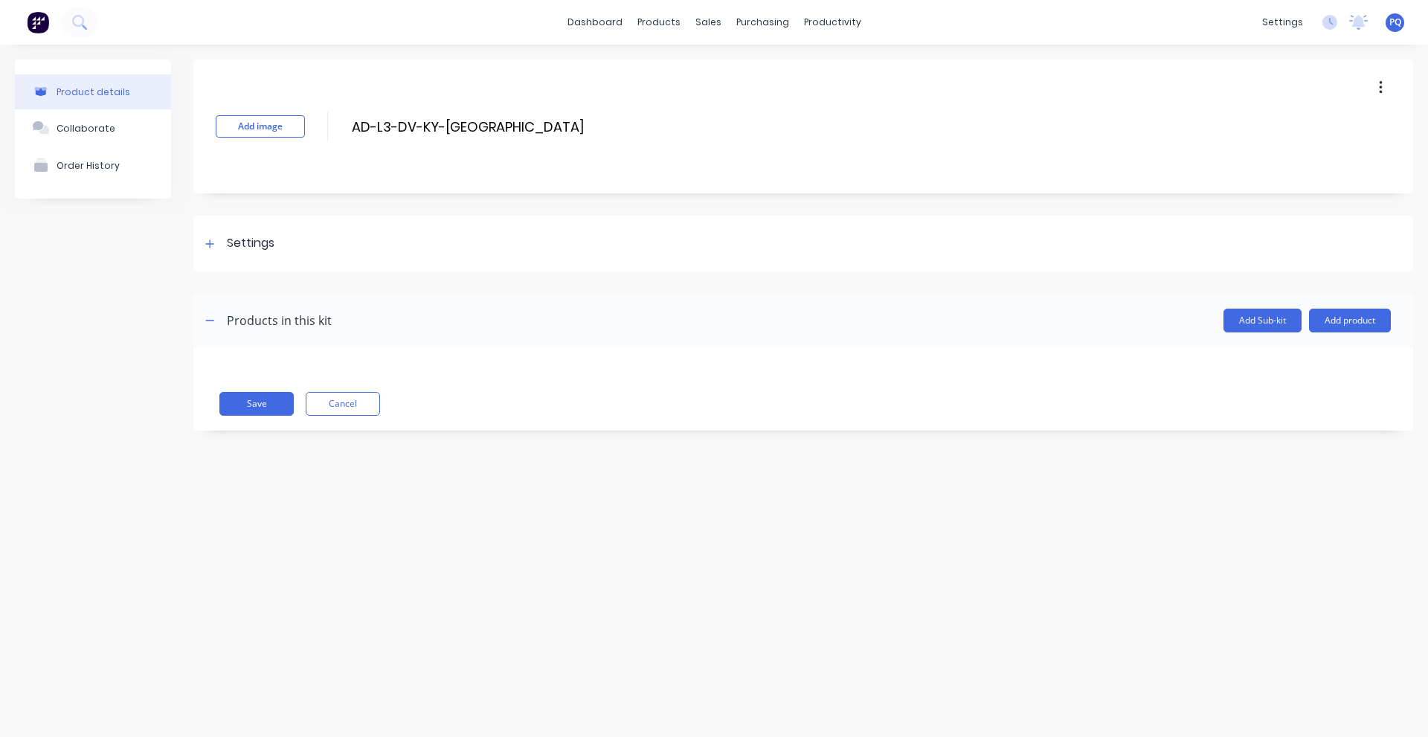
drag, startPoint x: 283, startPoint y: 226, endPoint x: 293, endPoint y: 308, distance: 82.4
click at [283, 226] on div "Settings" at bounding box center [803, 244] width 1220 height 56
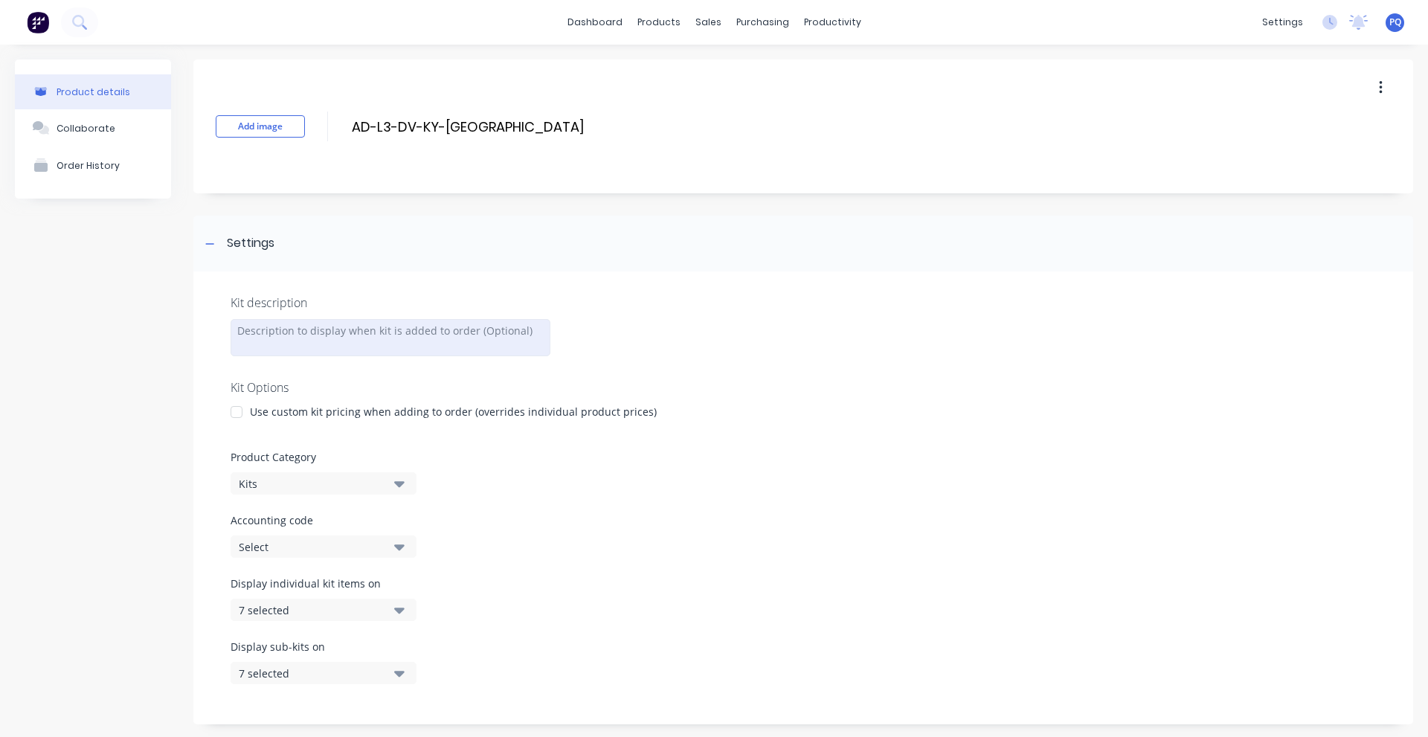
click at [290, 330] on div at bounding box center [391, 337] width 320 height 37
paste div
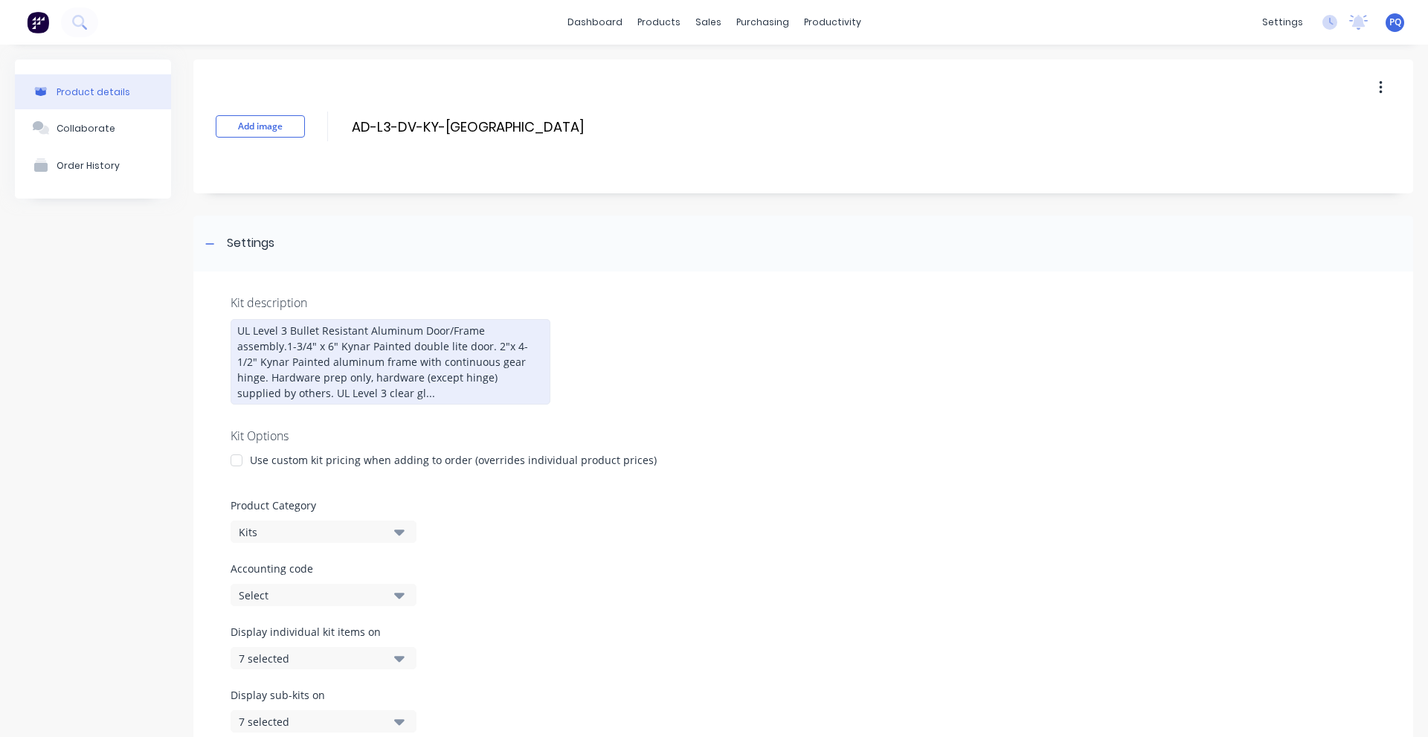
scroll to position [247, 0]
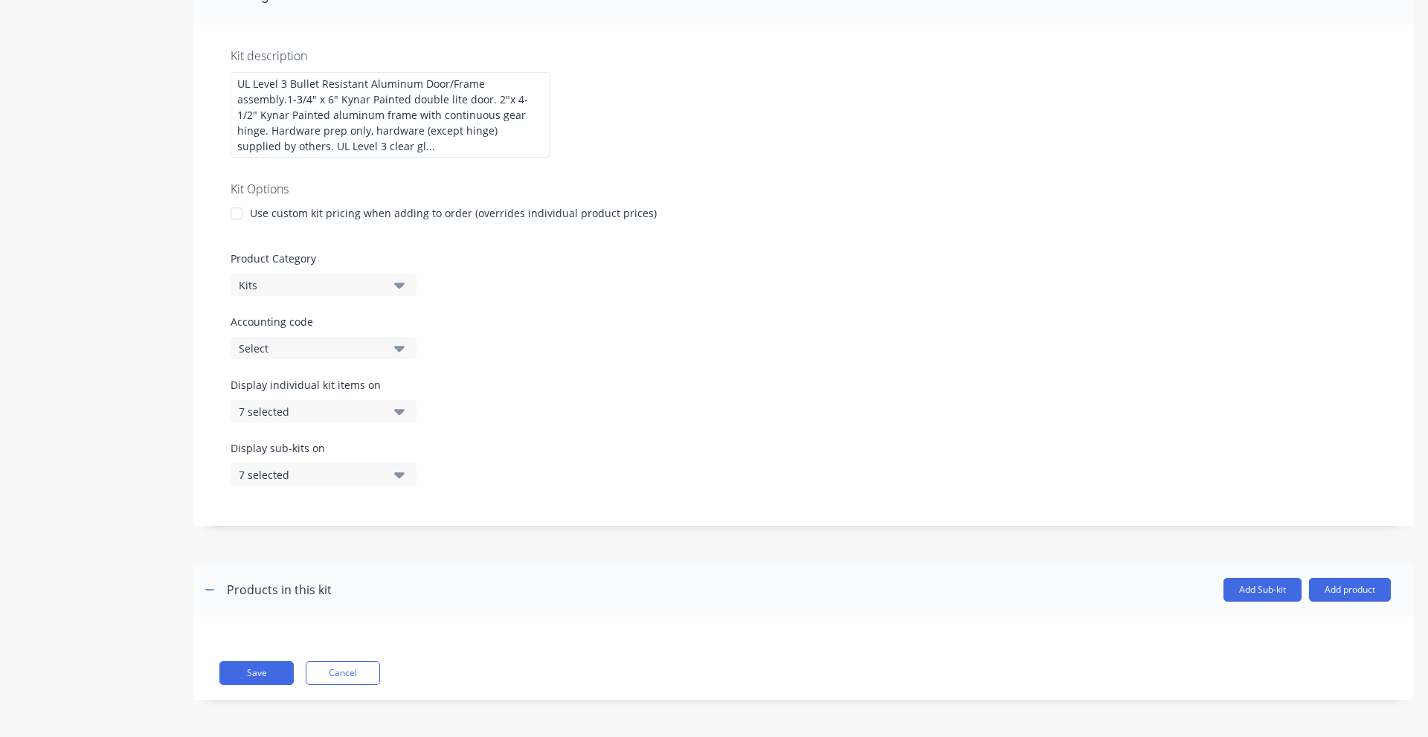
drag, startPoint x: 271, startPoint y: 670, endPoint x: 31, endPoint y: 669, distance: 240.3
click at [269, 671] on button "Save" at bounding box center [256, 673] width 74 height 24
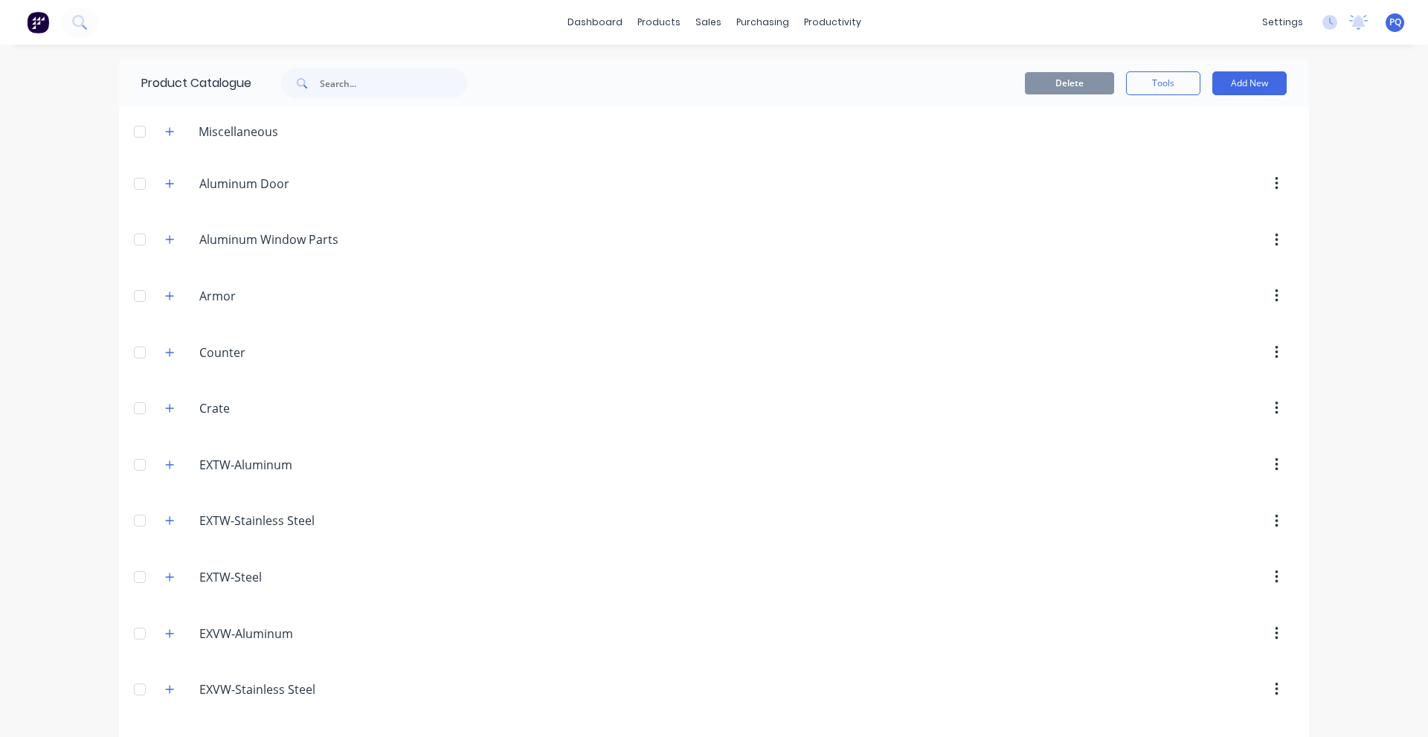
scroll to position [2456, 0]
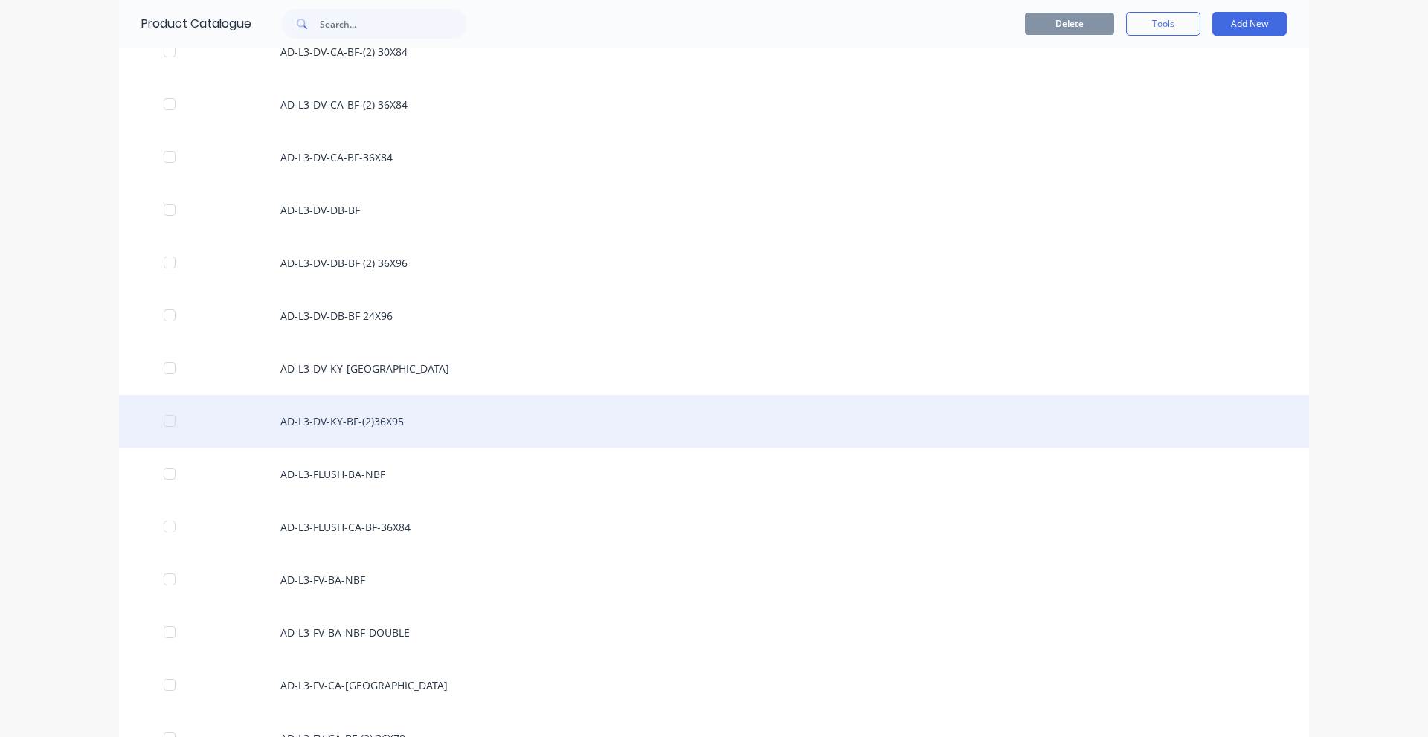
click at [505, 415] on div "AD-L3-DV-KY-BF-(2)36X95" at bounding box center [714, 421] width 1190 height 53
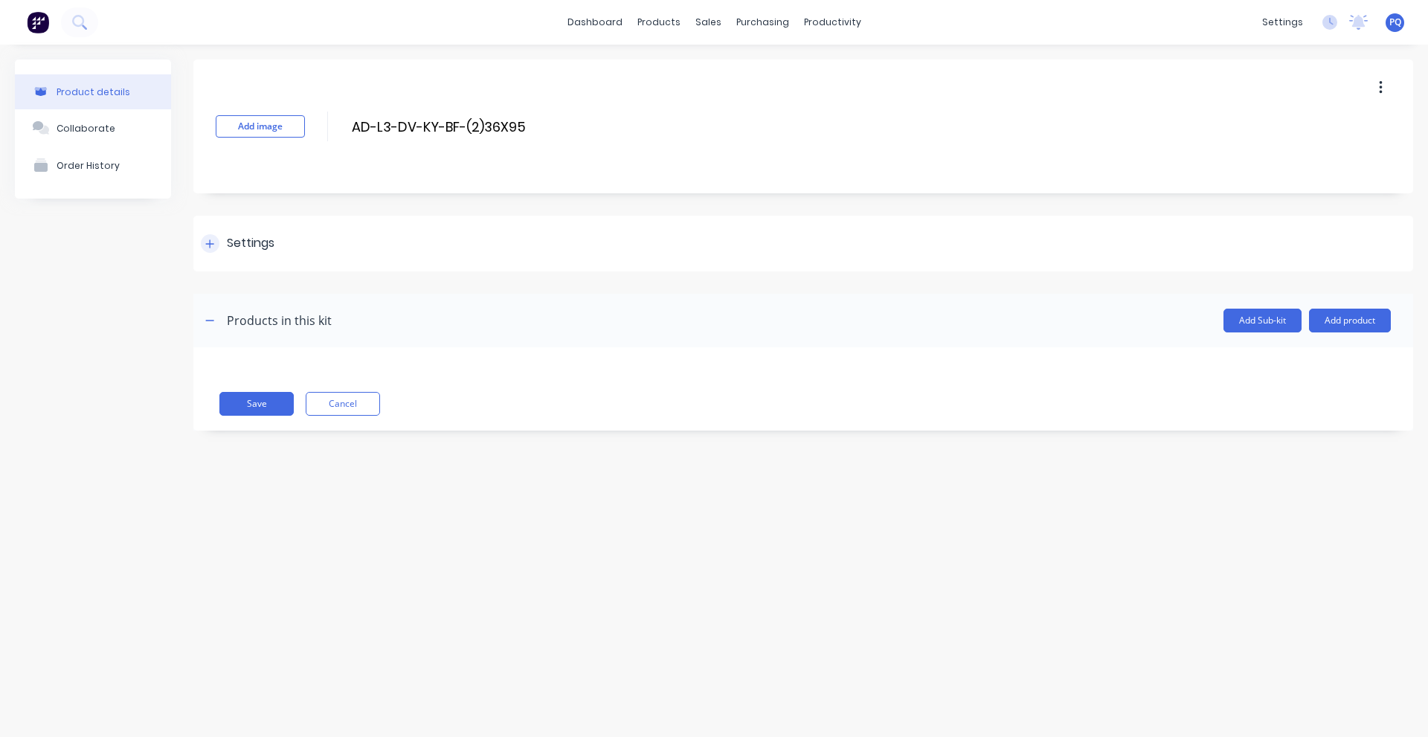
click at [225, 258] on div "Settings" at bounding box center [803, 244] width 1220 height 56
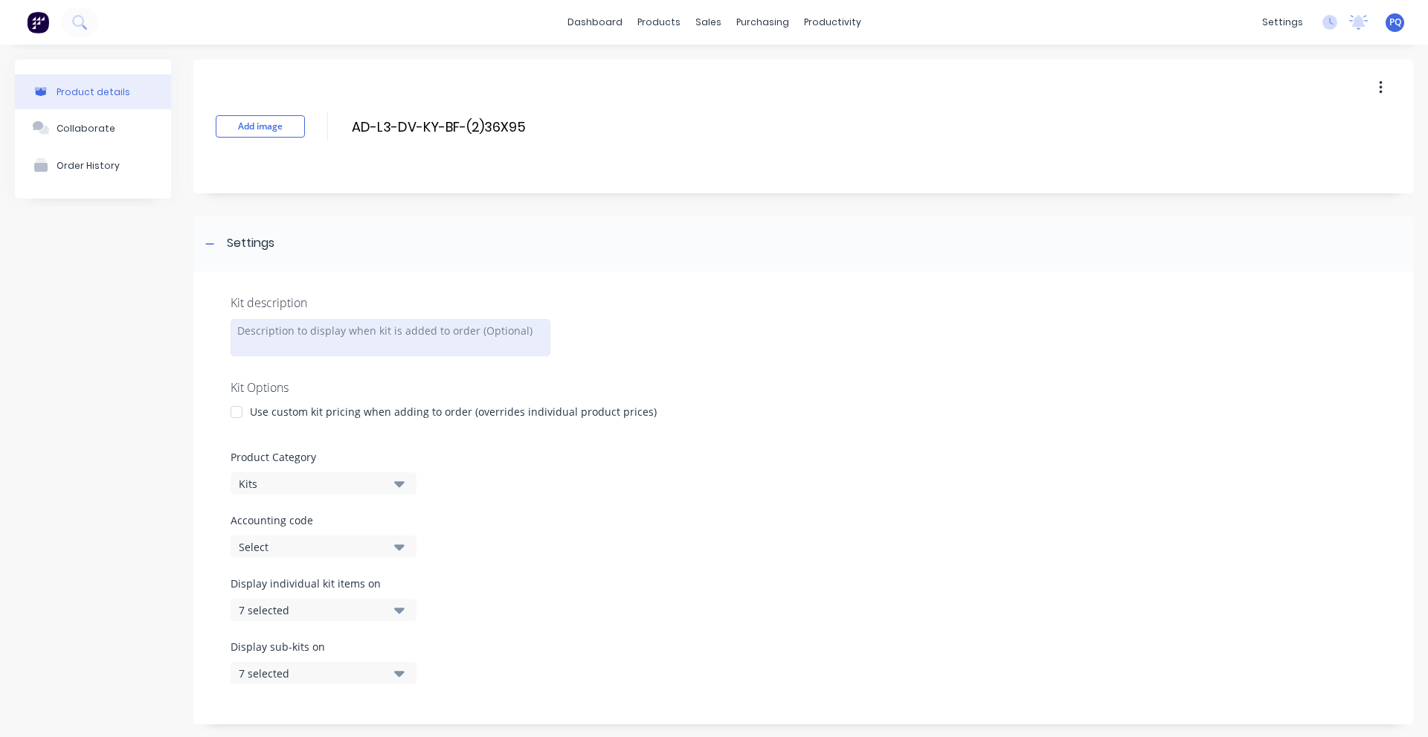
click at [294, 347] on div at bounding box center [391, 337] width 320 height 37
paste div
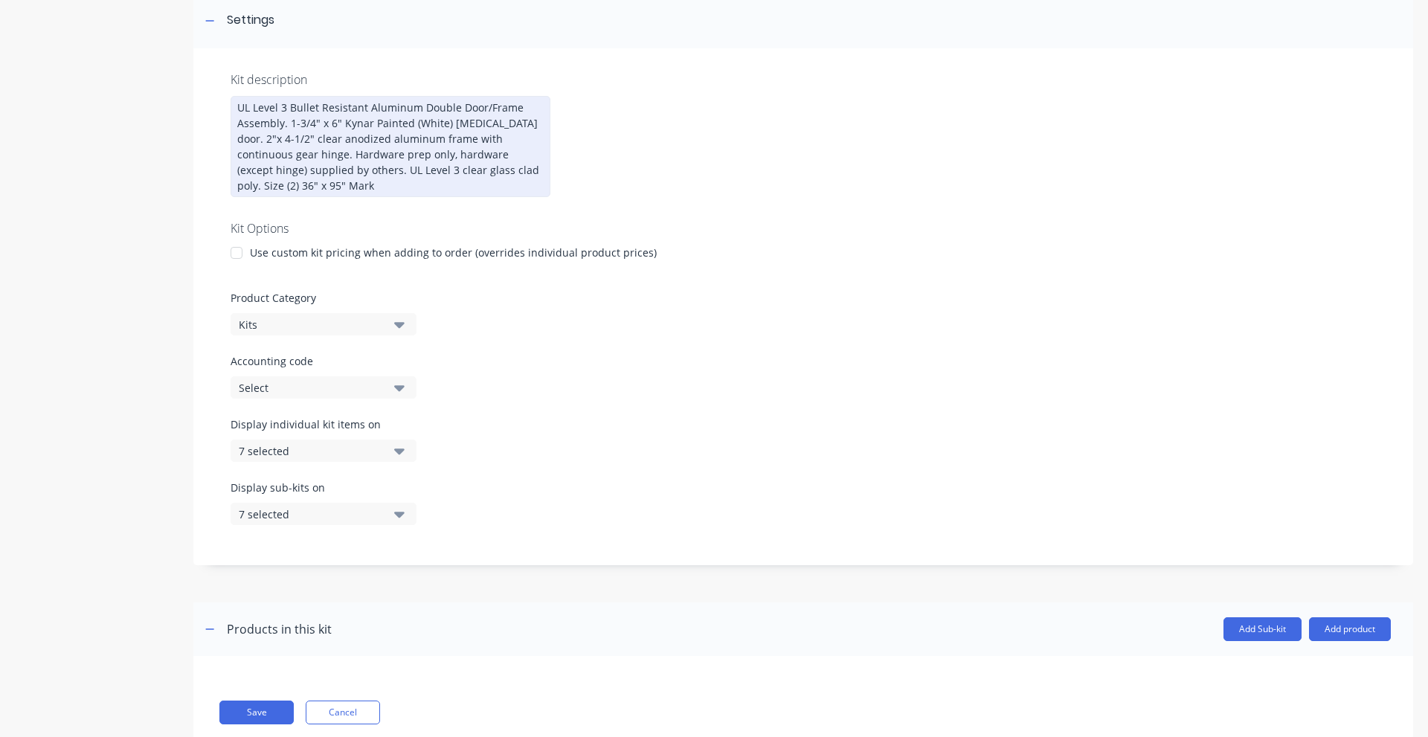
scroll to position [263, 0]
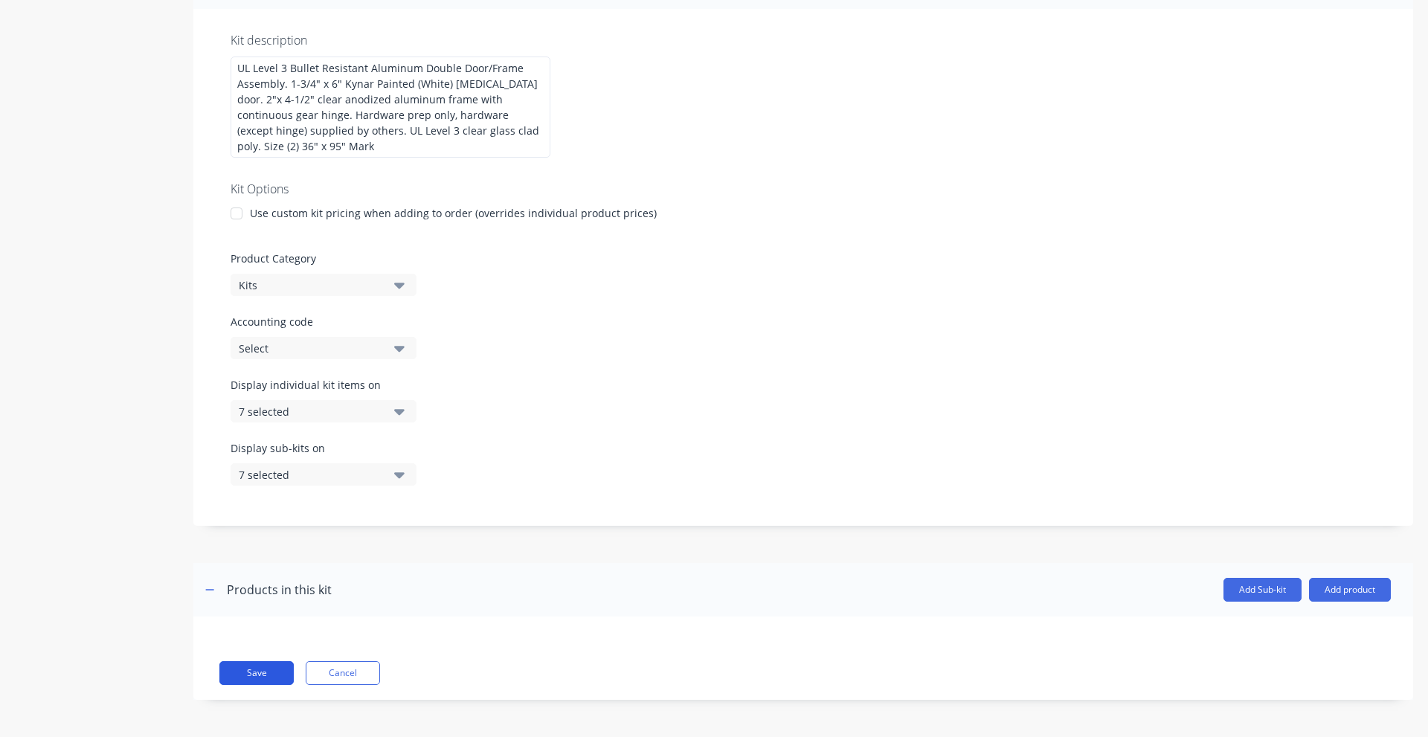
click at [266, 674] on button "Save" at bounding box center [256, 673] width 74 height 24
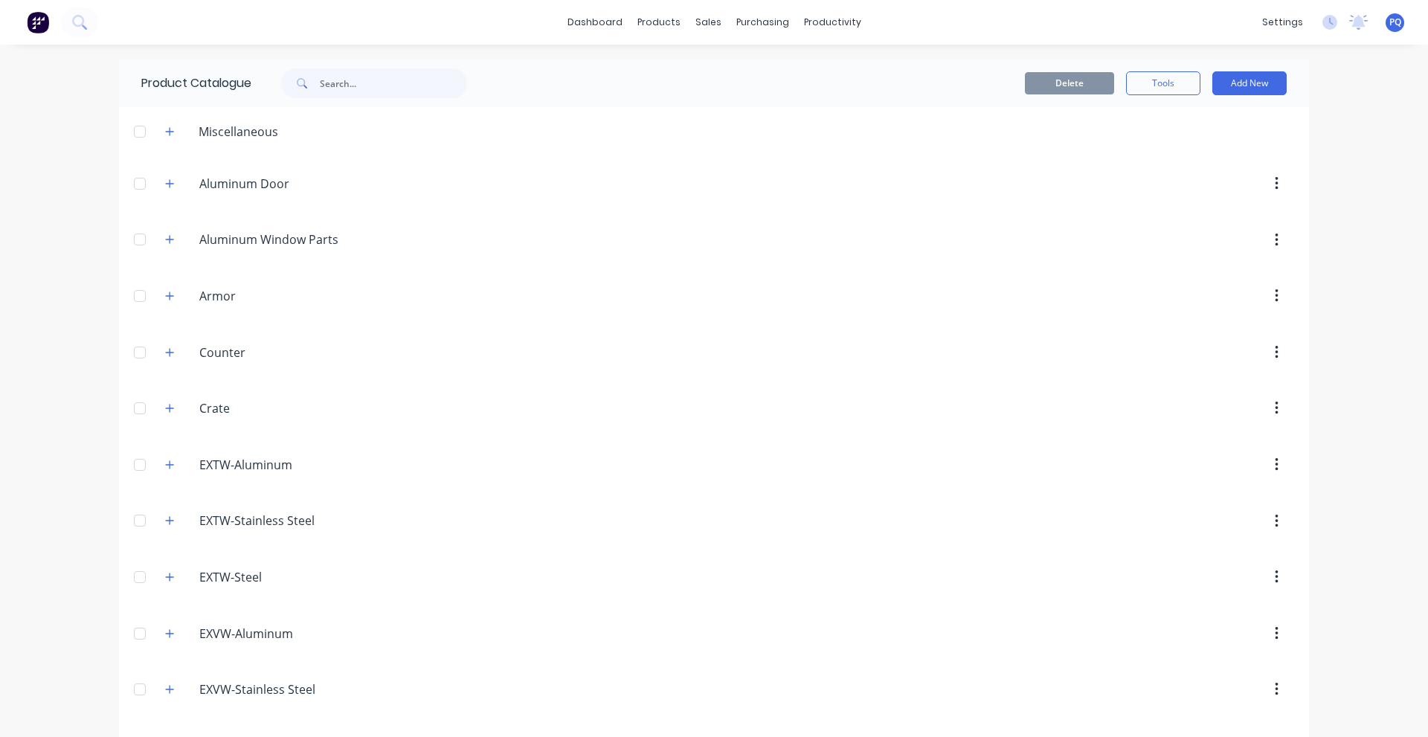
scroll to position [2562, 0]
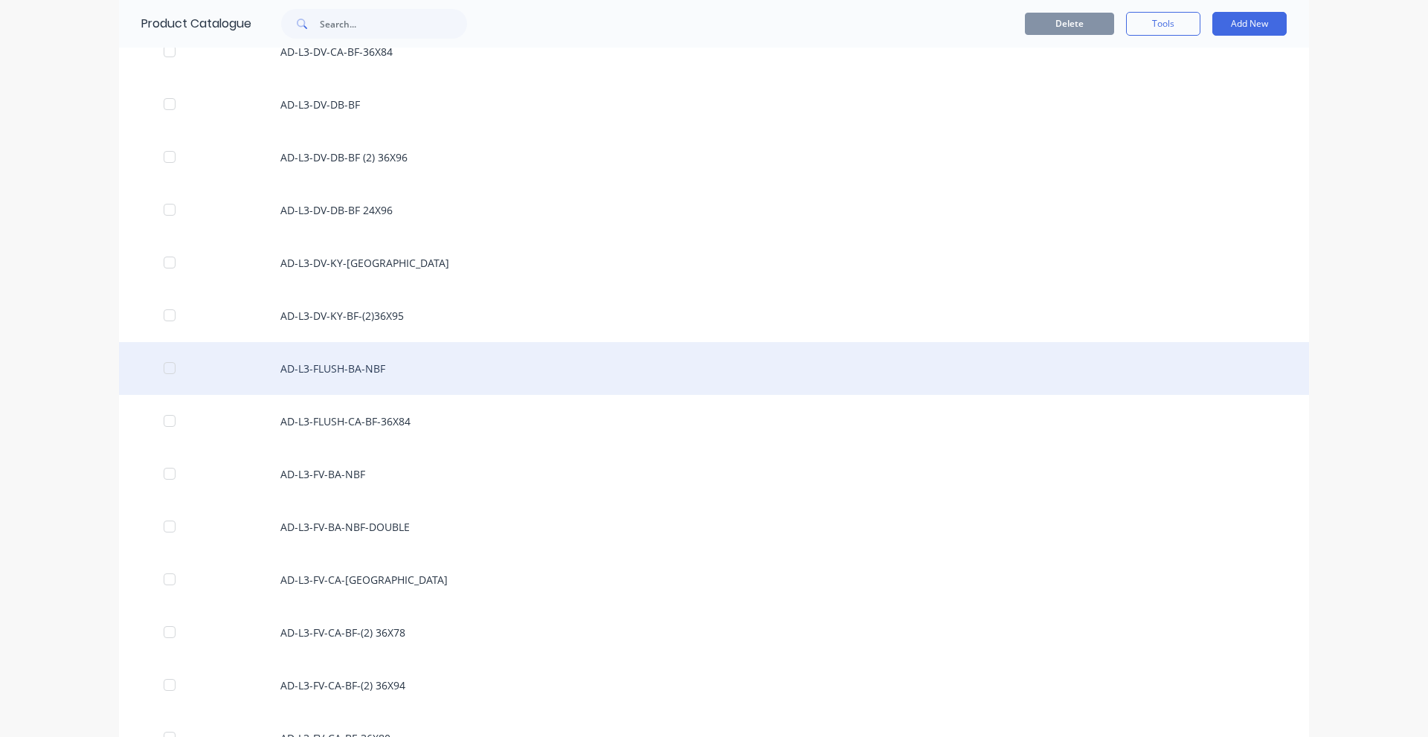
click at [473, 374] on div "AD-L3-FLUSH-BA-NBF" at bounding box center [714, 368] width 1190 height 53
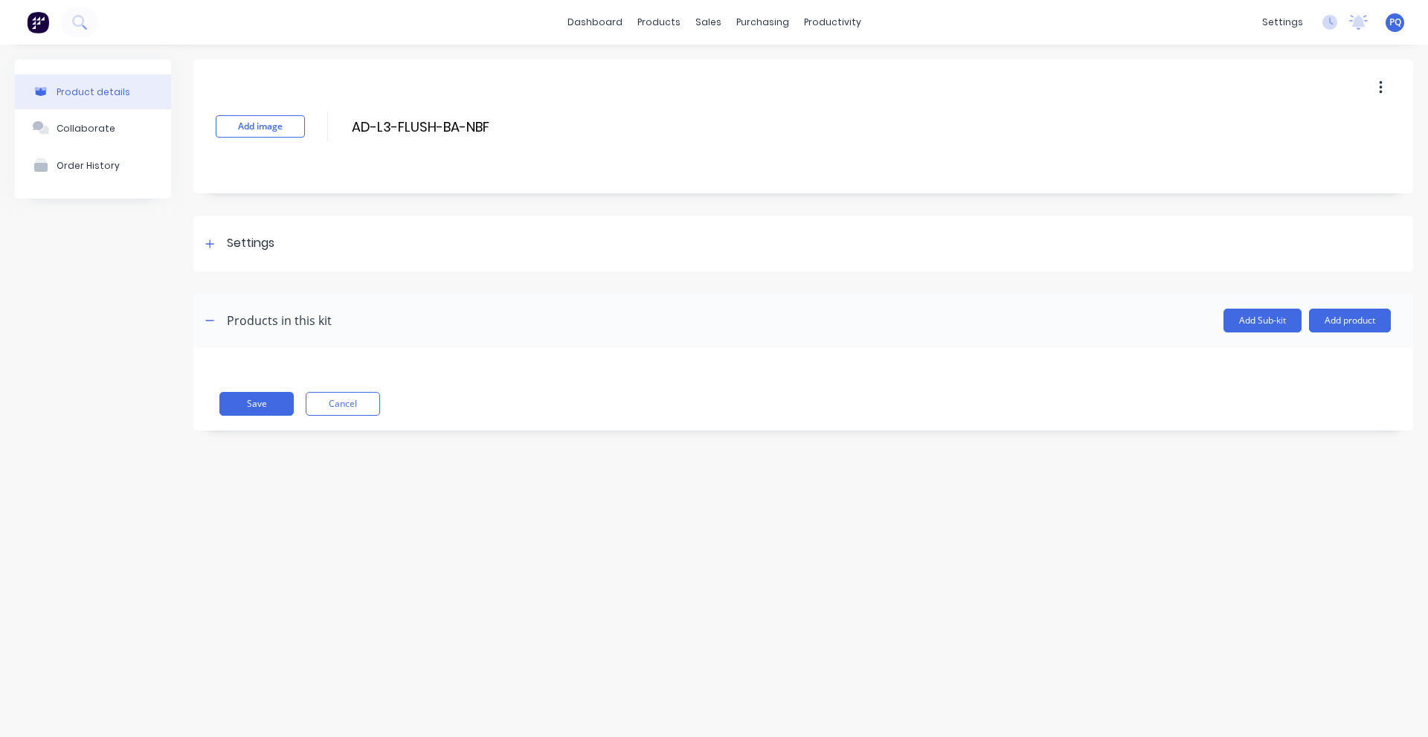
drag, startPoint x: 272, startPoint y: 240, endPoint x: 302, endPoint y: 333, distance: 96.9
click at [272, 240] on div "Settings" at bounding box center [251, 243] width 48 height 19
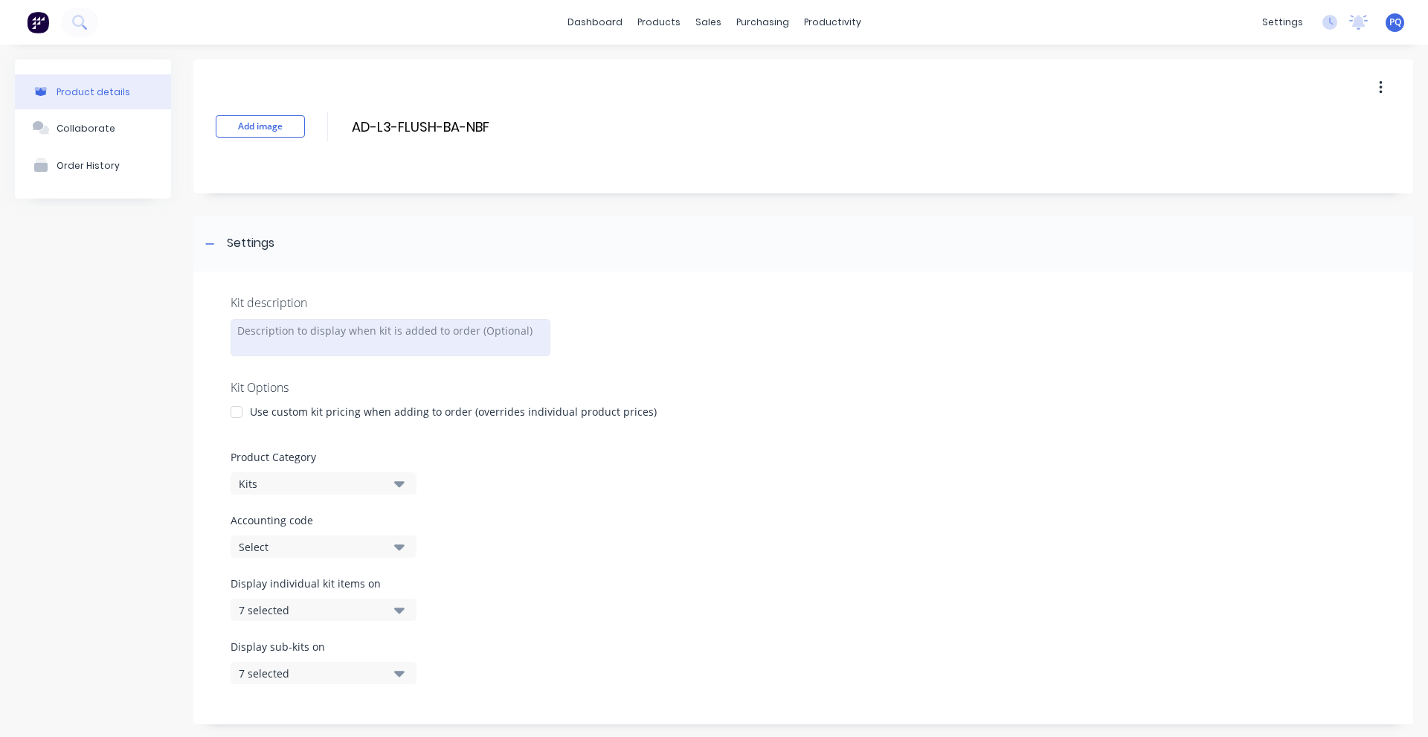
click at [302, 344] on div at bounding box center [391, 337] width 320 height 37
paste div
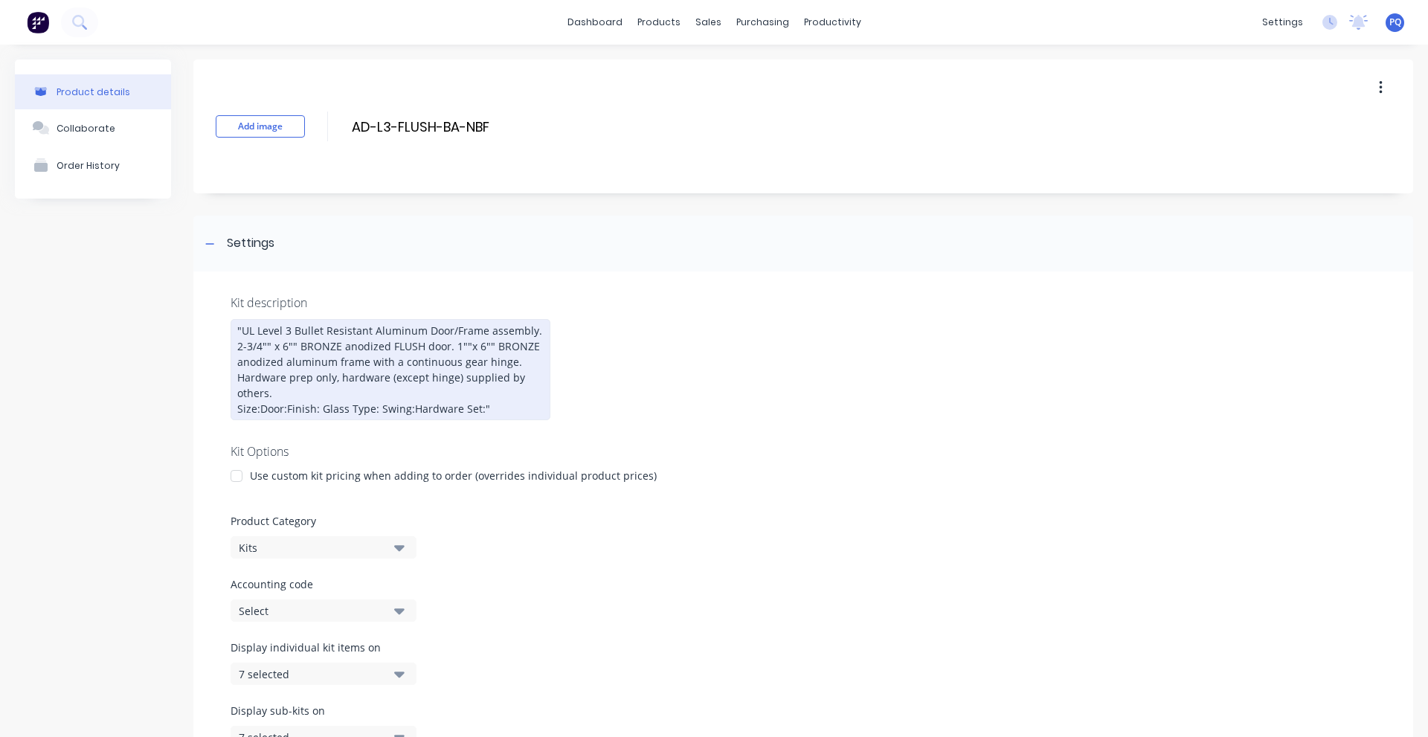
scroll to position [263, 0]
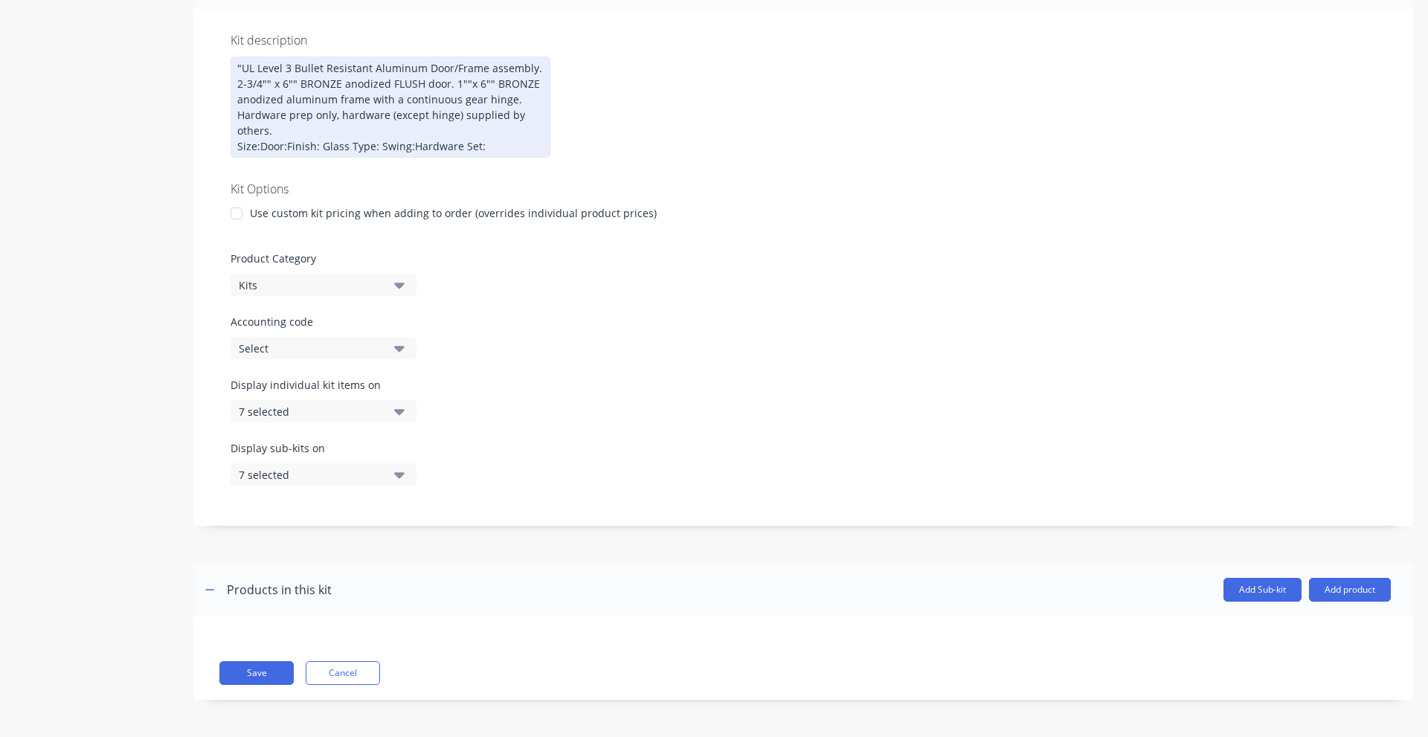
click at [239, 65] on div ""UL Level 3 Bullet Resistant Aluminum Door/Frame assembly. 2-3/4"" x 6"" BRONZE…" at bounding box center [391, 107] width 320 height 101
click at [241, 66] on div ""UL Level 3 Bullet Resistant Aluminum Door/Frame assembly. 2-3/4"" x 6"" BRONZE…" at bounding box center [391, 107] width 320 height 101
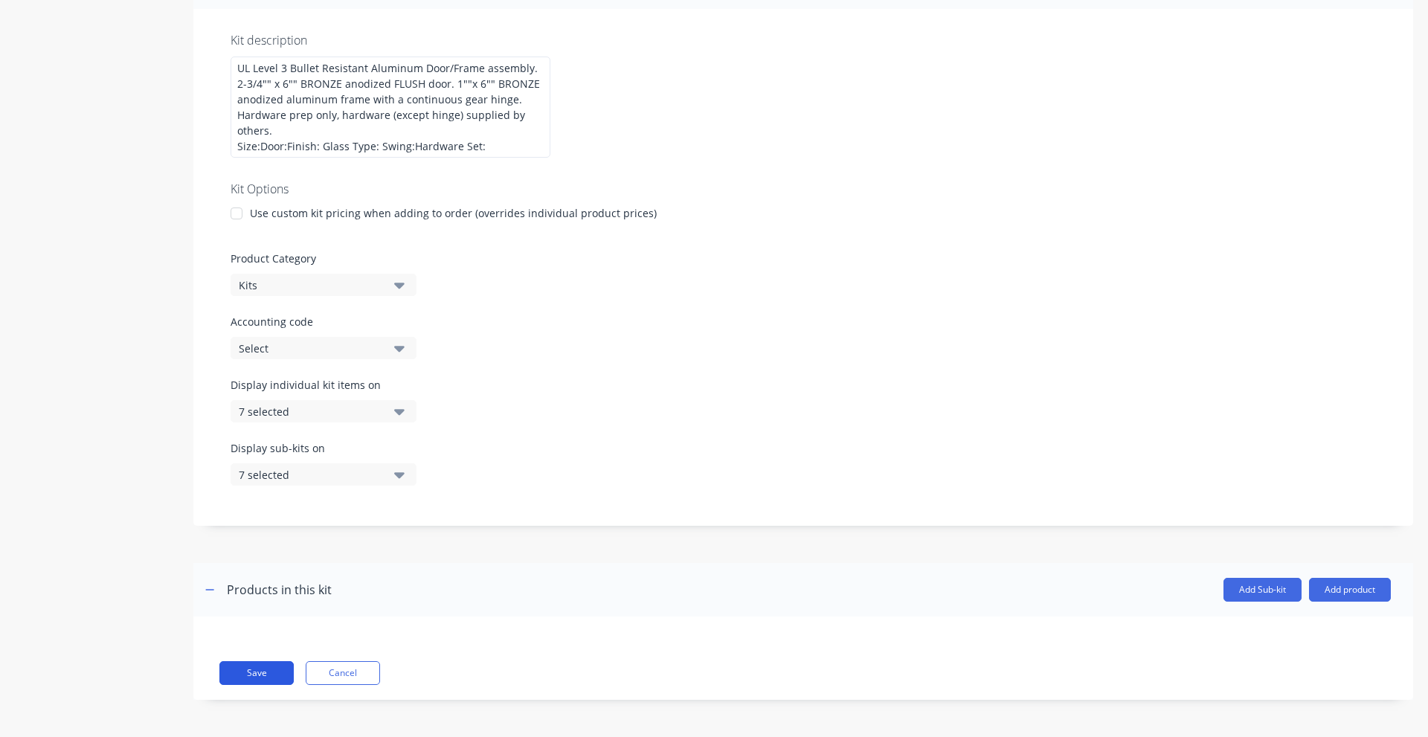
click at [243, 674] on button "Save" at bounding box center [256, 673] width 74 height 24
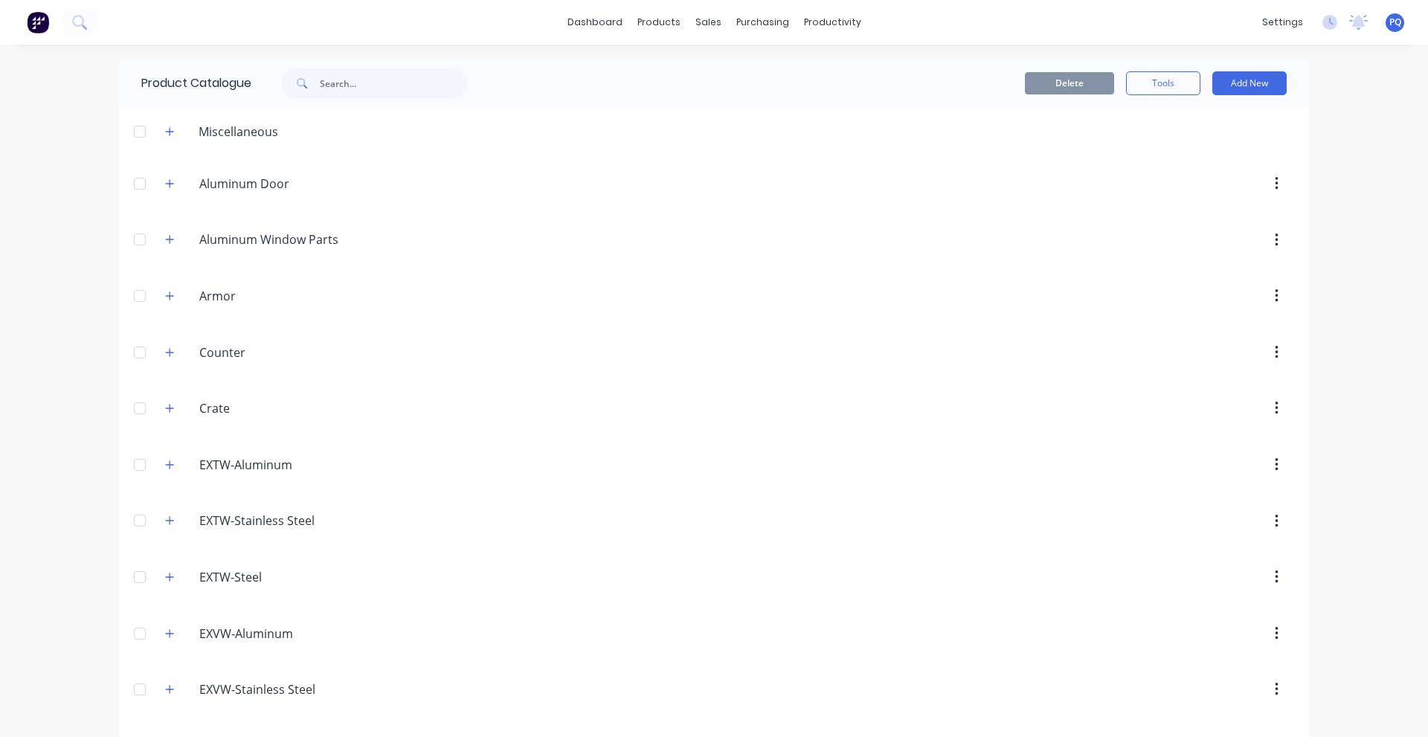
scroll to position [2615, 0]
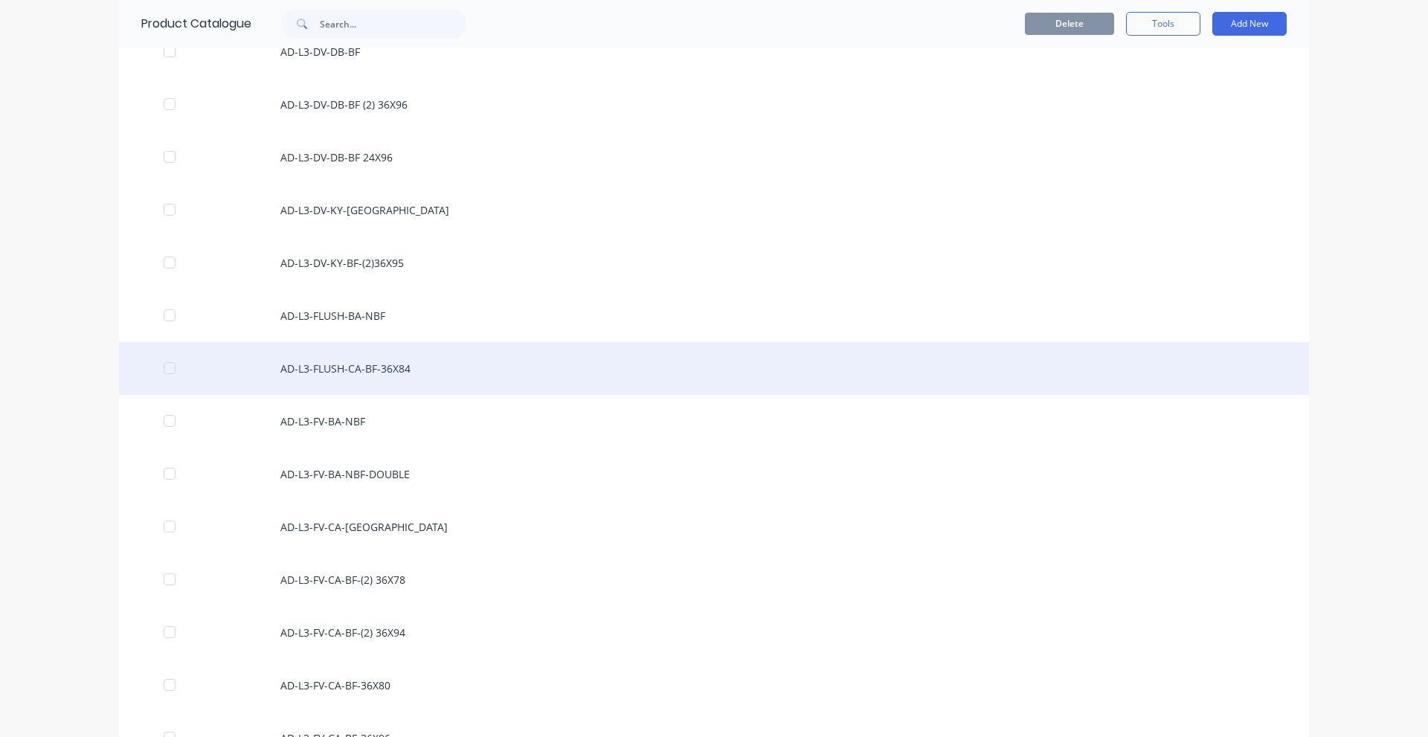
click at [374, 361] on div "AD-L3-FLUSH-CA-BF-36X84" at bounding box center [714, 368] width 1190 height 53
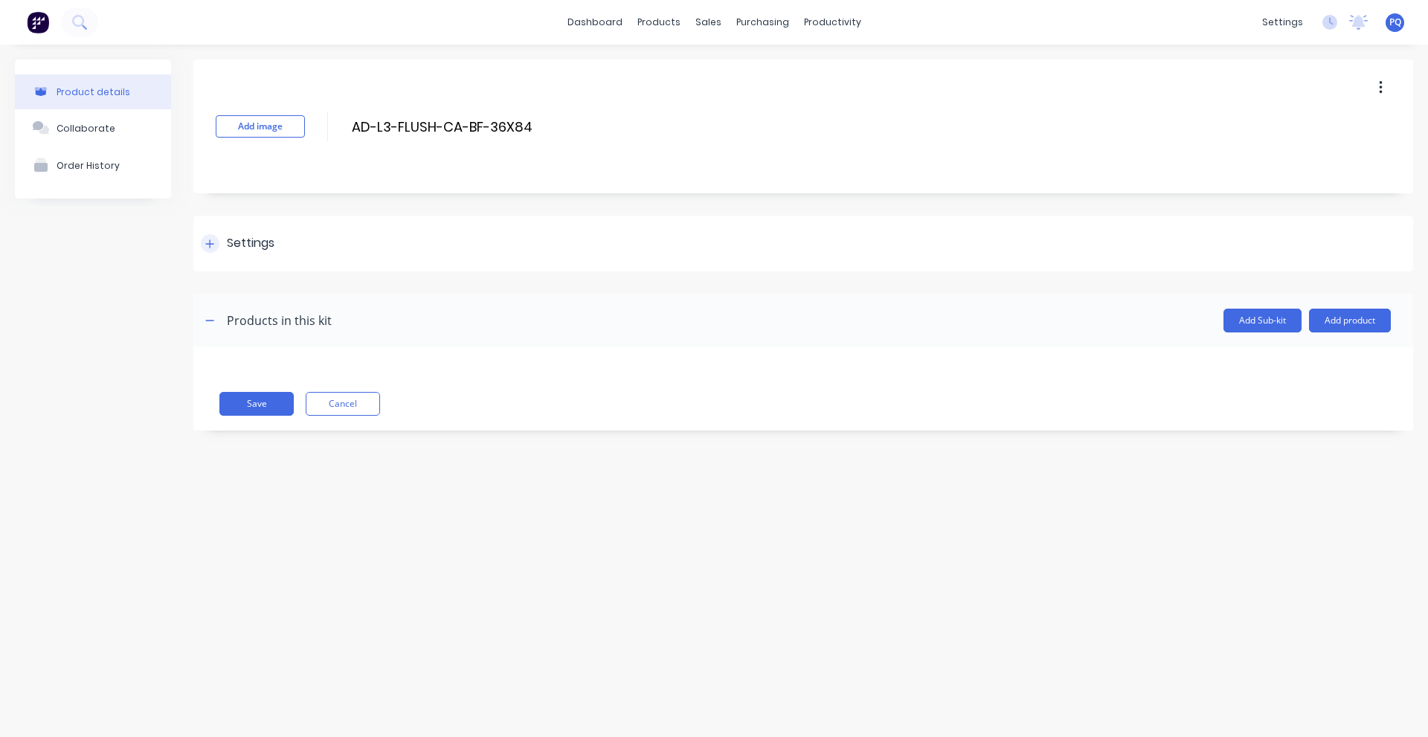
click at [283, 244] on div "Settings" at bounding box center [803, 244] width 1220 height 56
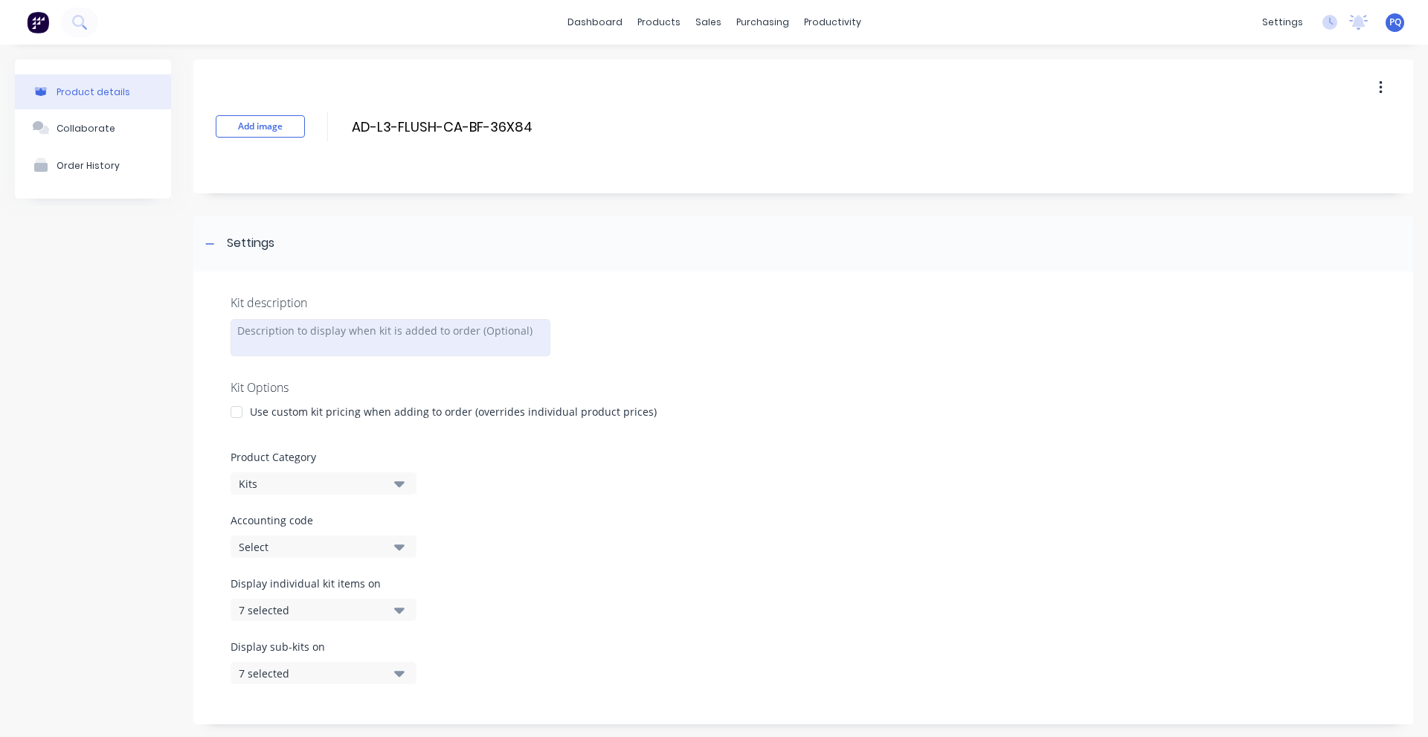
click at [330, 335] on div at bounding box center [391, 337] width 320 height 37
paste div
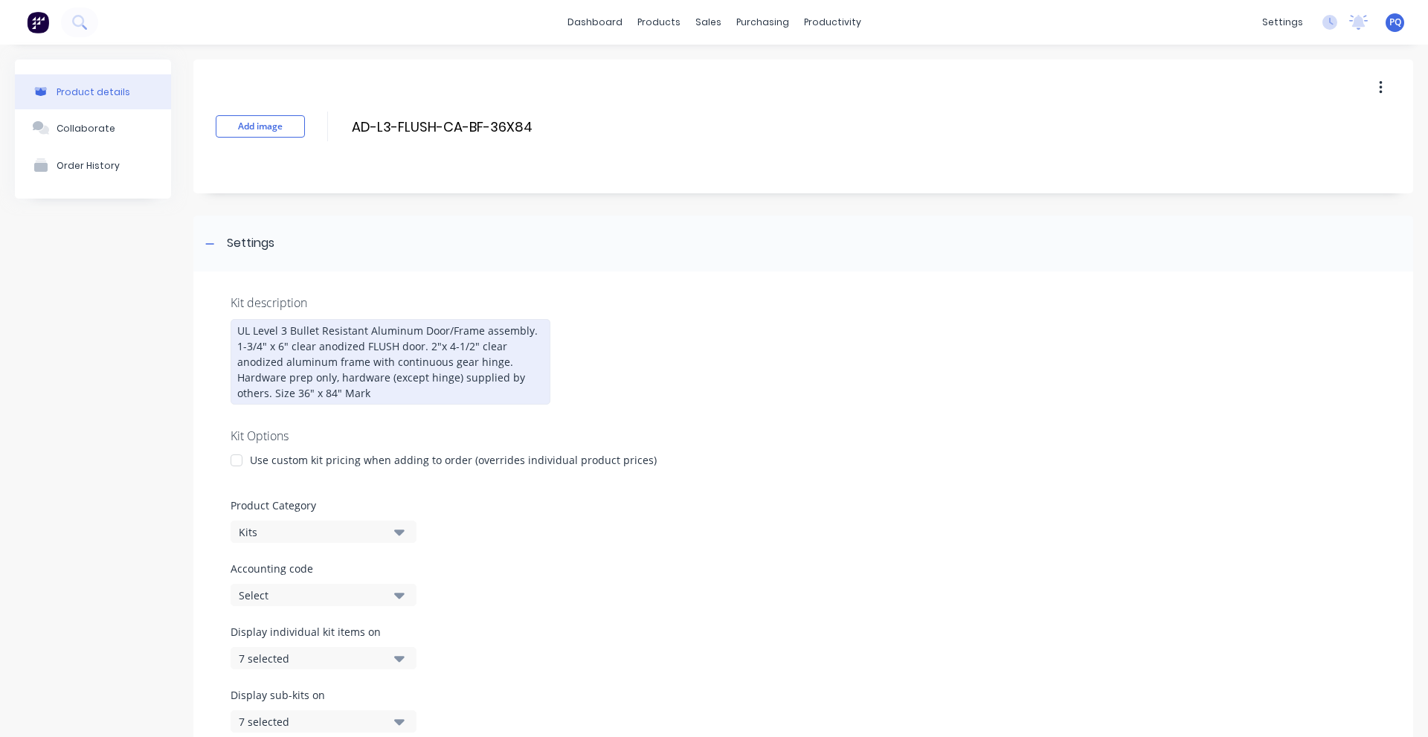
scroll to position [247, 0]
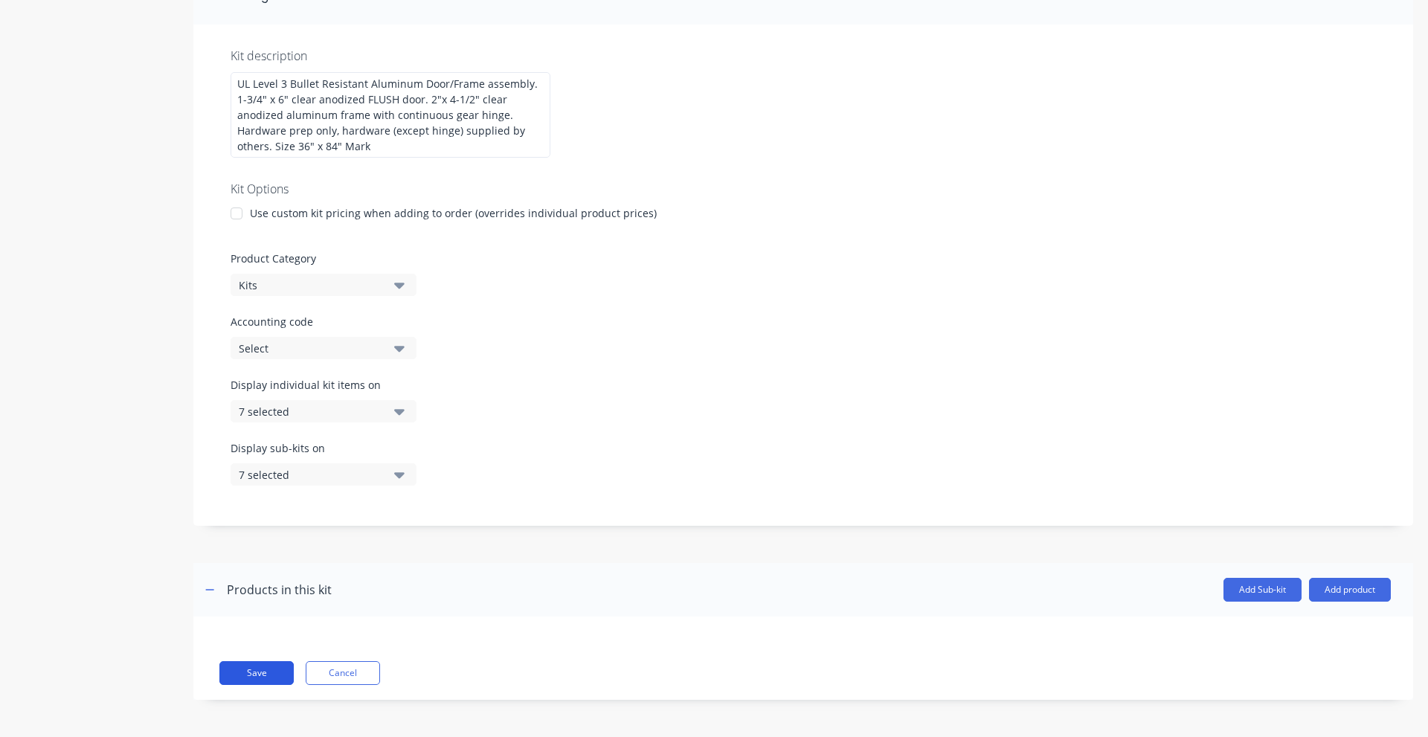
click at [283, 664] on button "Save" at bounding box center [256, 673] width 74 height 24
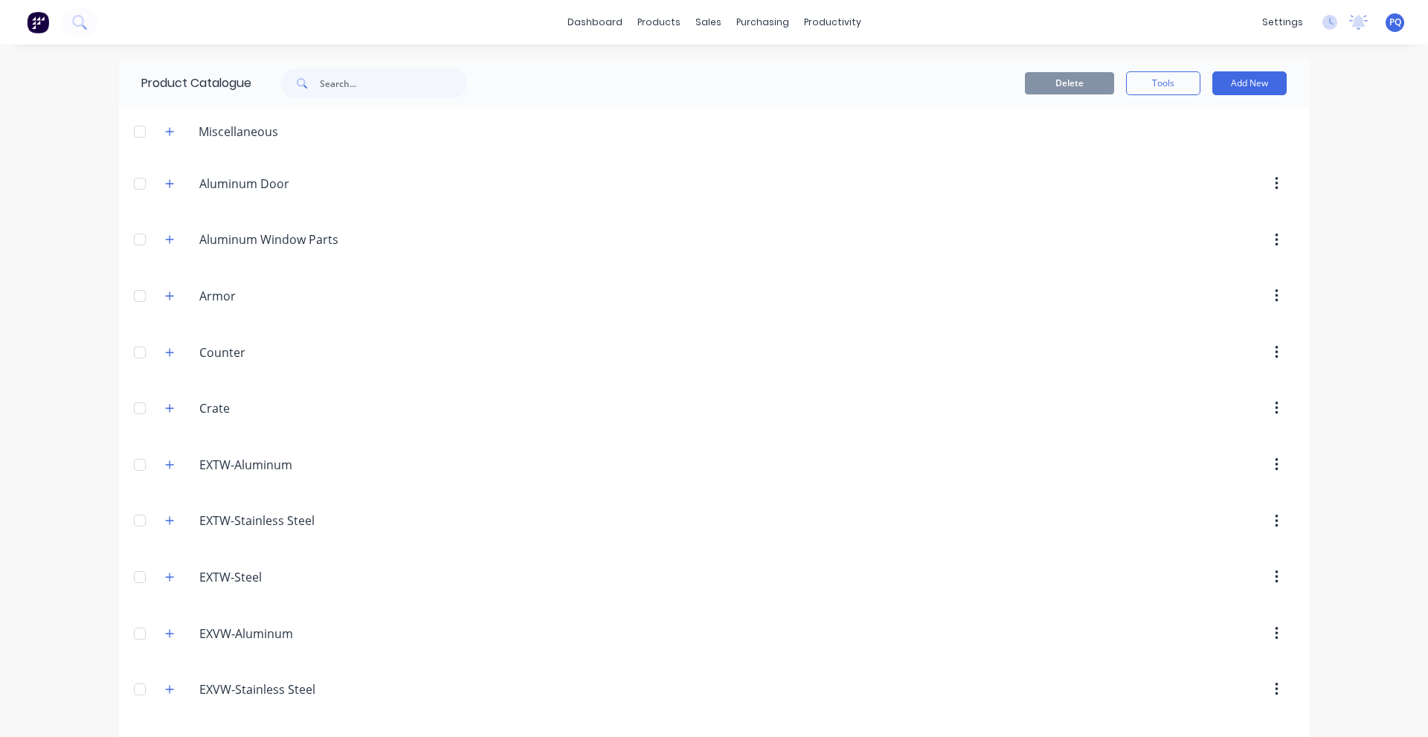
scroll to position [2668, 0]
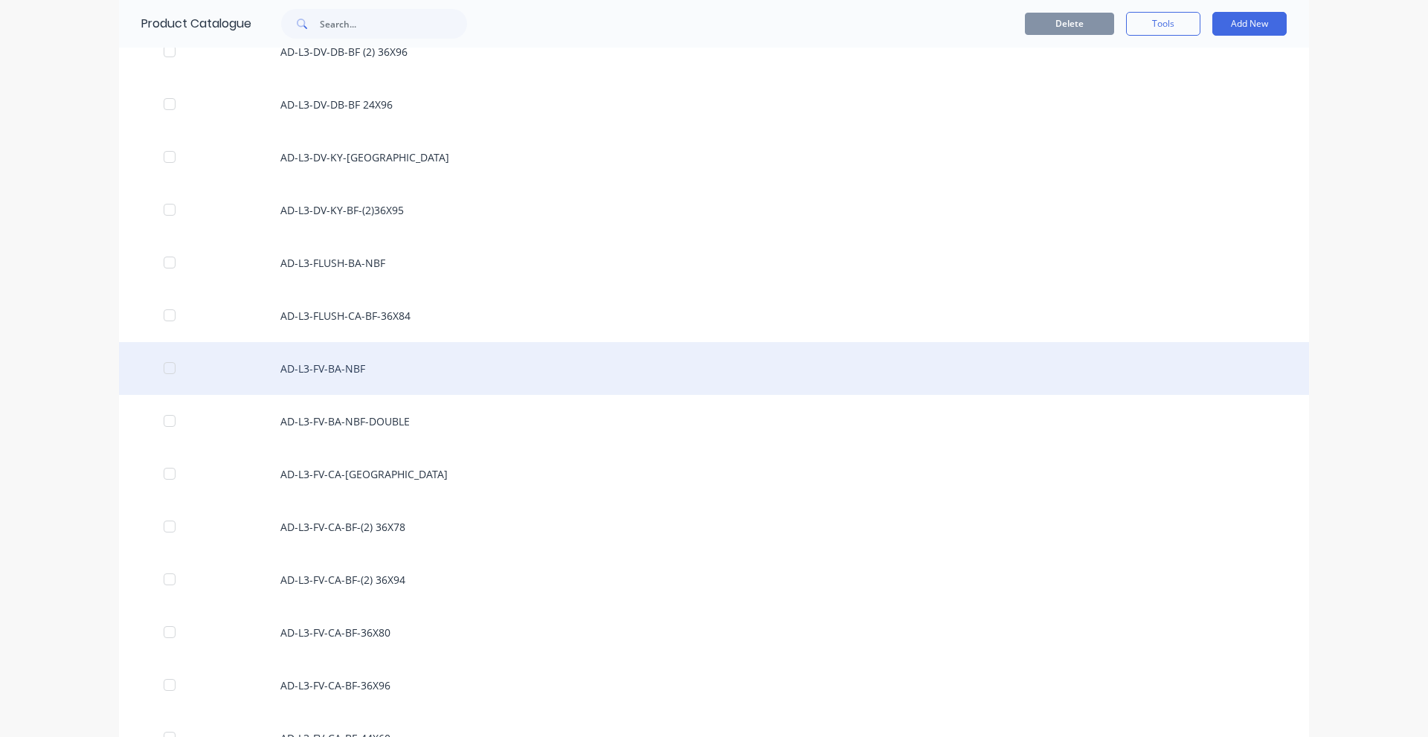
click at [426, 354] on div "AD-L3-FV-BA-NBF" at bounding box center [714, 368] width 1190 height 53
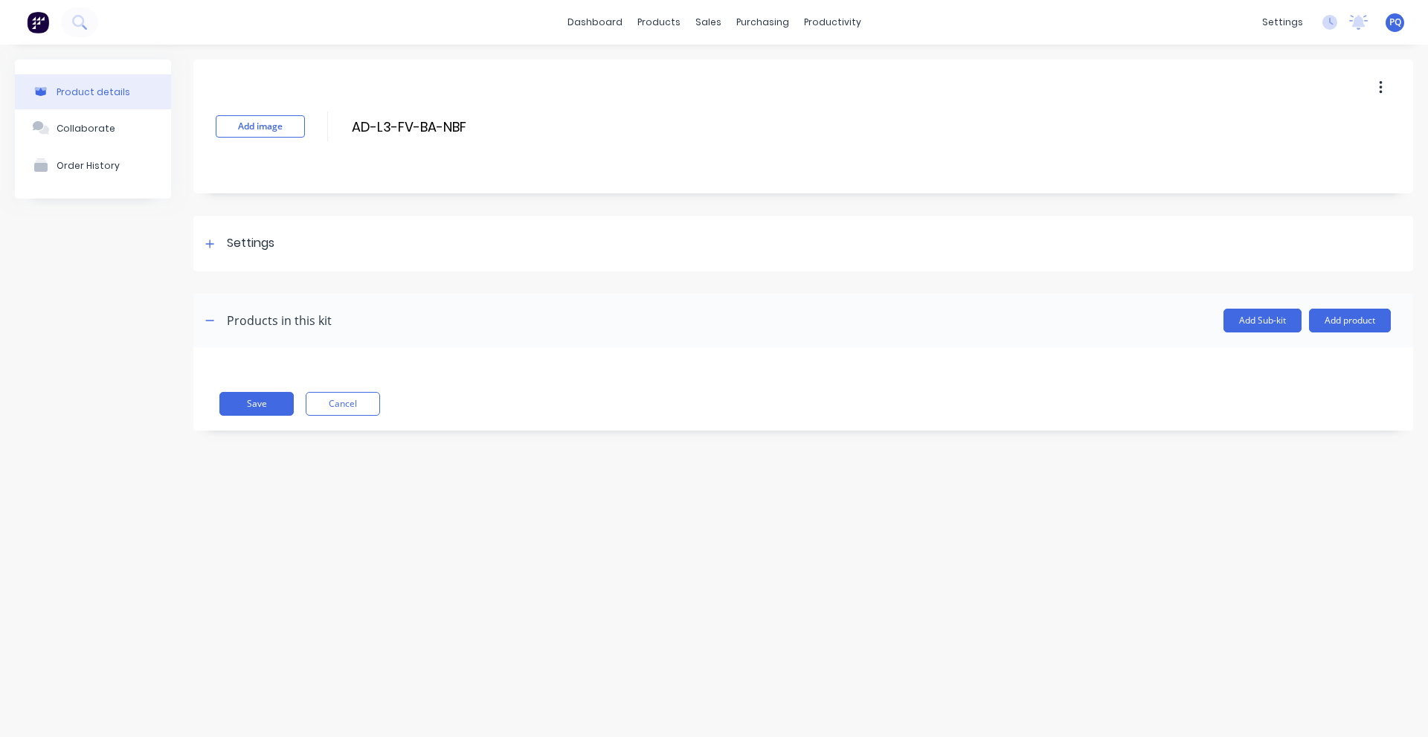
drag, startPoint x: 248, startPoint y: 245, endPoint x: 315, endPoint y: 378, distance: 148.7
click at [248, 245] on div "Settings" at bounding box center [251, 243] width 48 height 19
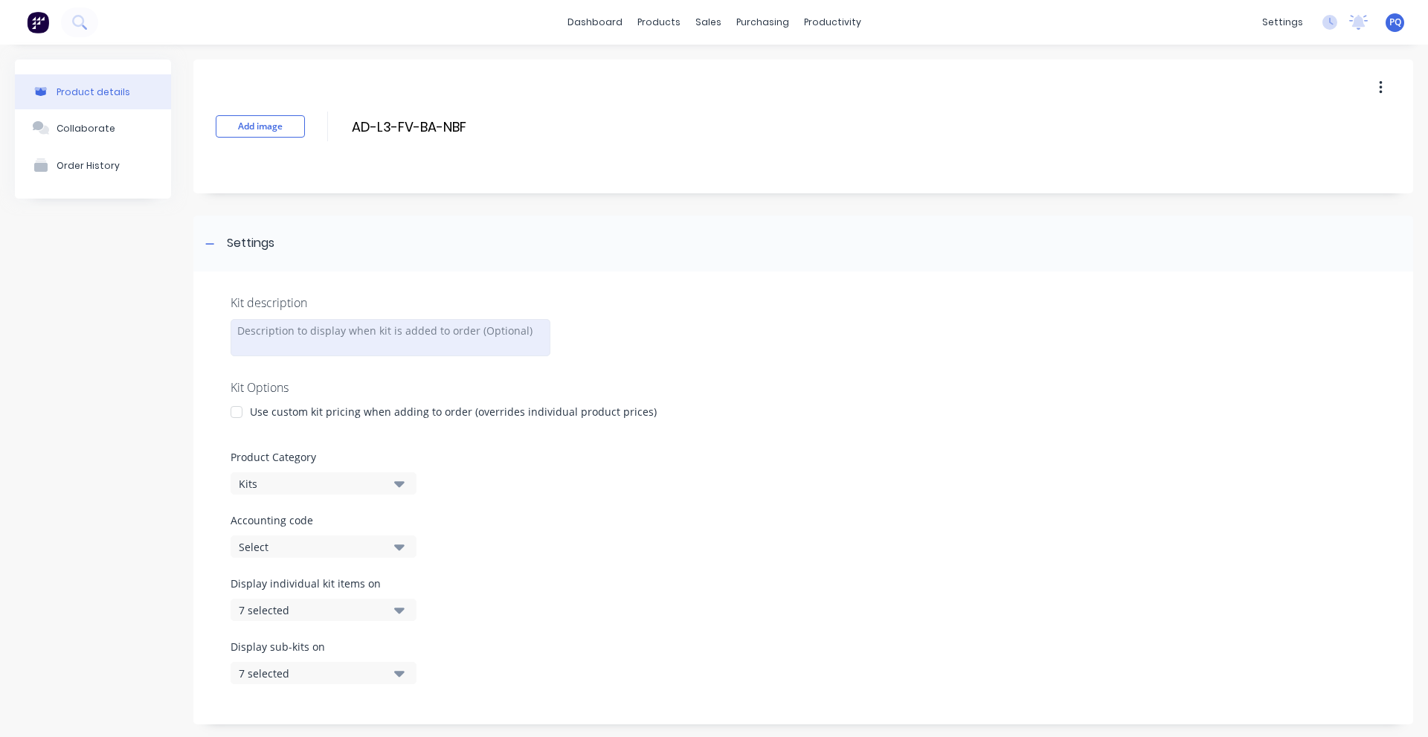
click at [321, 347] on div at bounding box center [391, 337] width 320 height 37
paste div
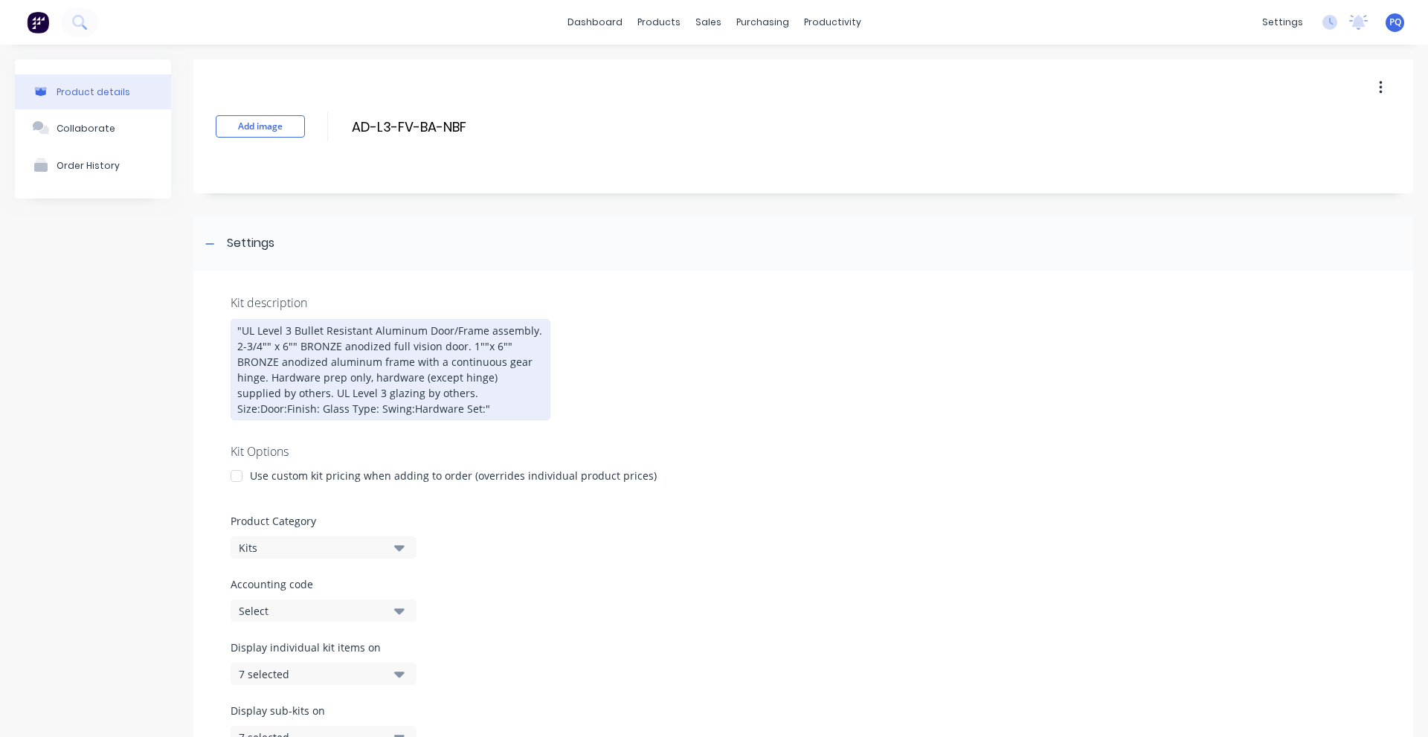
scroll to position [263, 0]
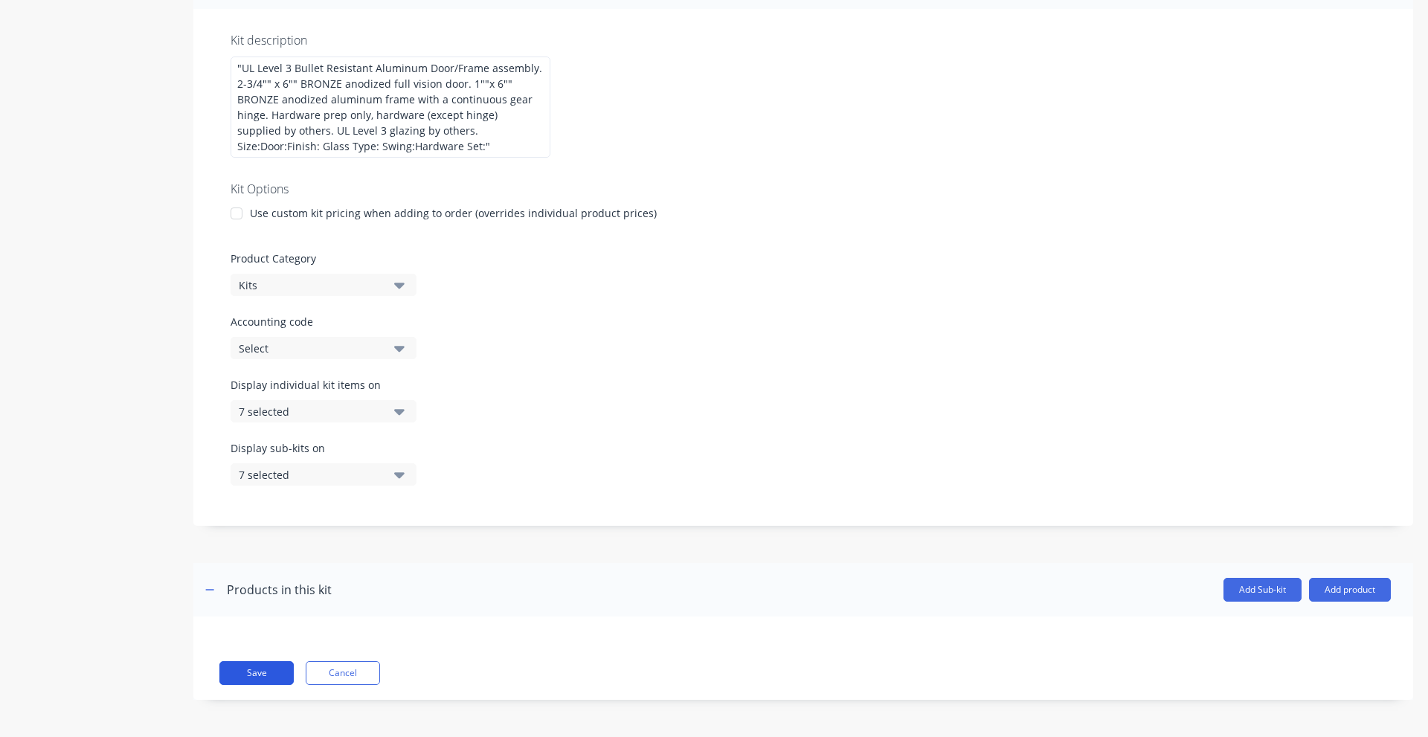
click at [257, 665] on button "Save" at bounding box center [256, 673] width 74 height 24
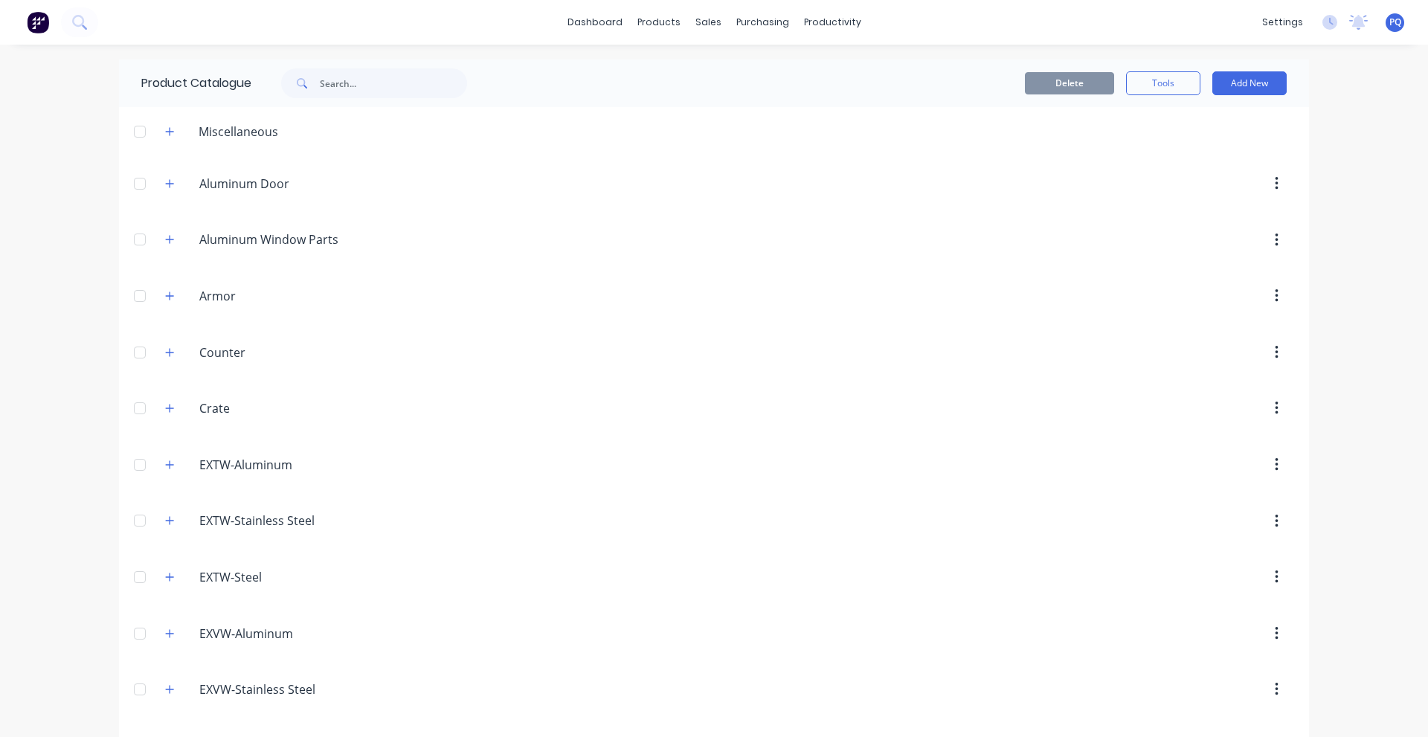
scroll to position [2721, 0]
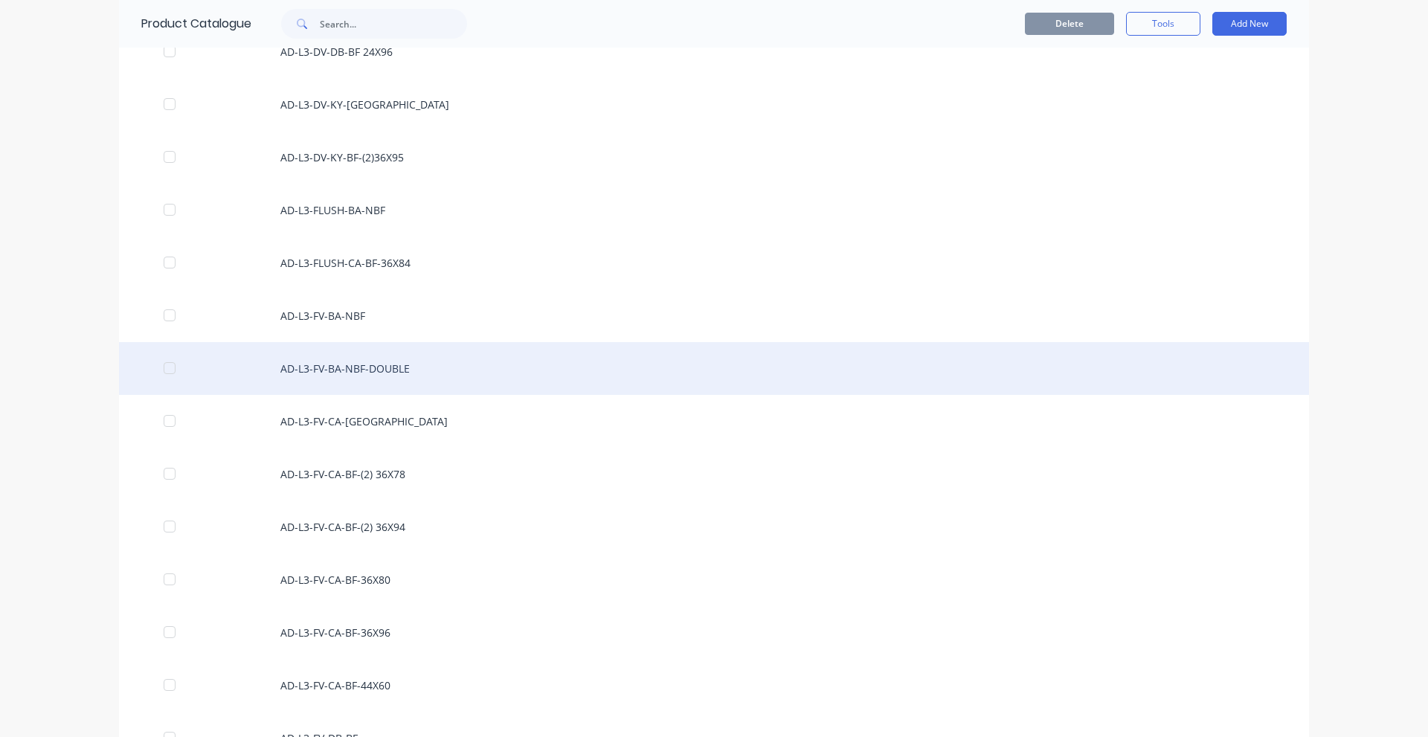
click at [428, 356] on div "AD-L3-FV-BA-NBF-DOUBLE" at bounding box center [714, 368] width 1190 height 53
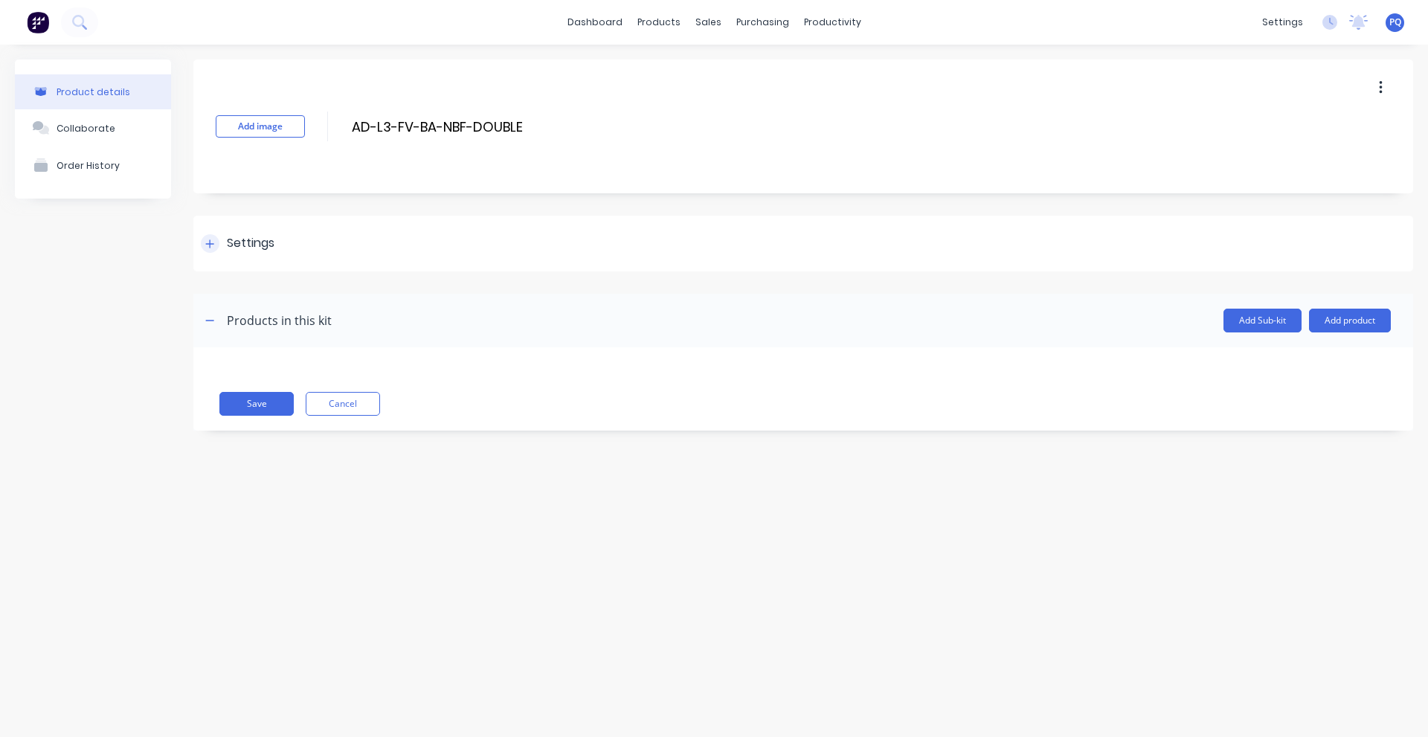
click at [210, 241] on icon at bounding box center [210, 244] width 8 height 8
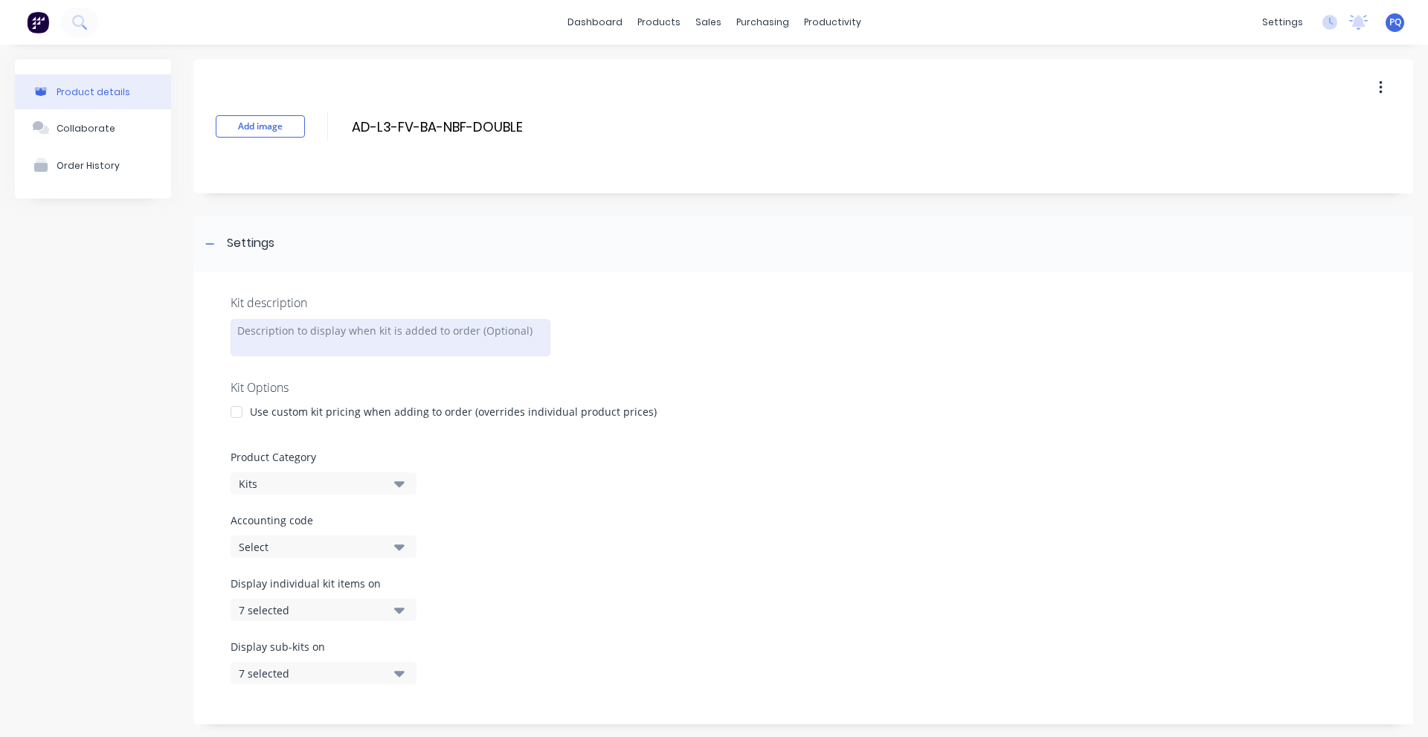
drag, startPoint x: 256, startPoint y: 327, endPoint x: 260, endPoint y: 344, distance: 18.2
click at [257, 327] on div at bounding box center [391, 337] width 320 height 37
paste div
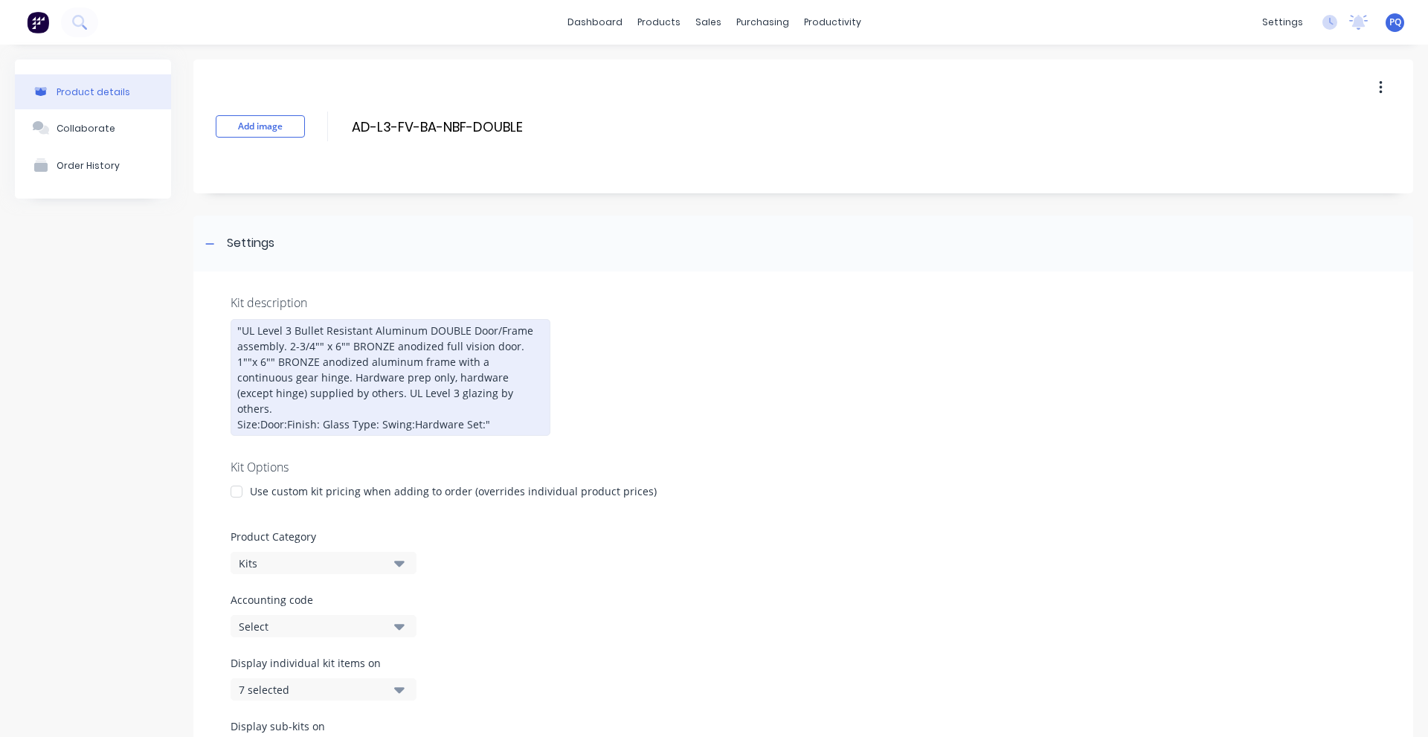
scroll to position [263, 0]
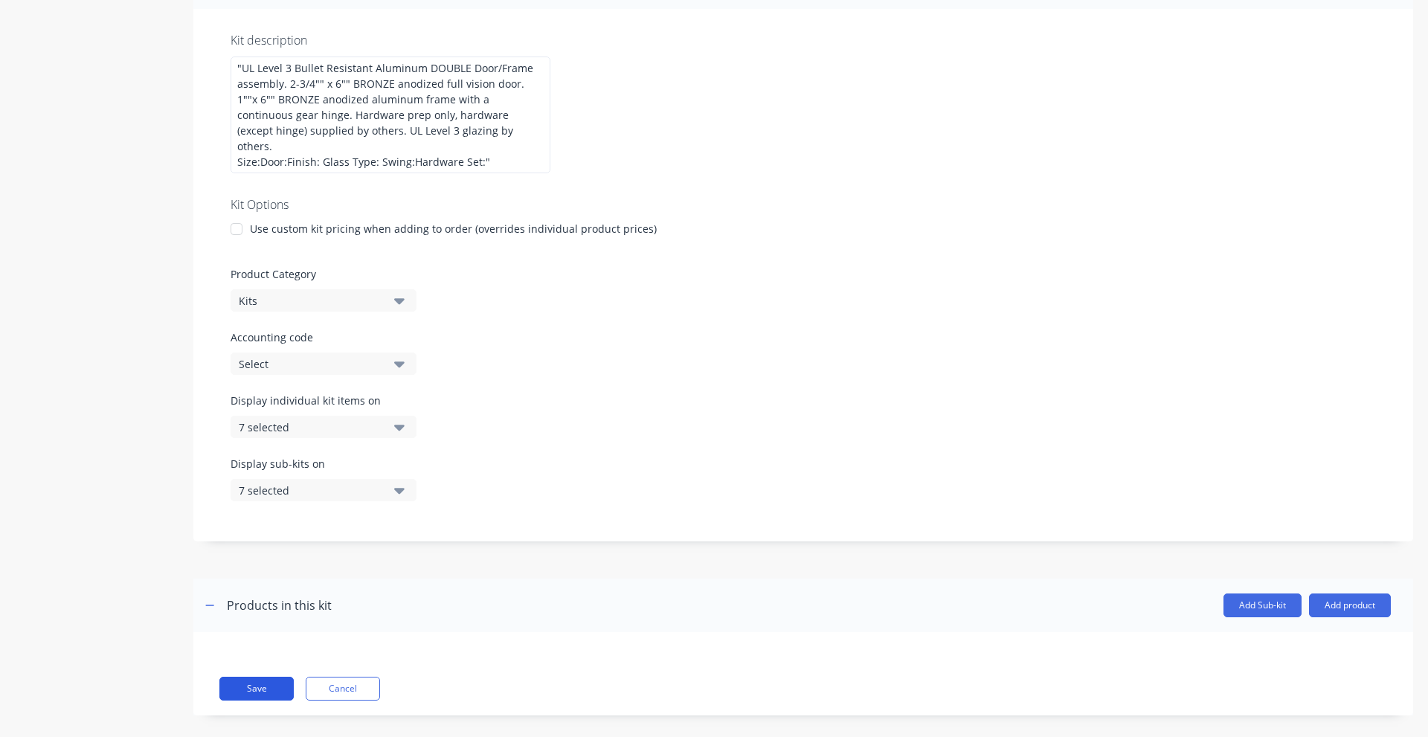
drag, startPoint x: 251, startPoint y: 666, endPoint x: 1199, endPoint y: 103, distance: 1102.1
click at [252, 677] on button "Save" at bounding box center [256, 689] width 74 height 24
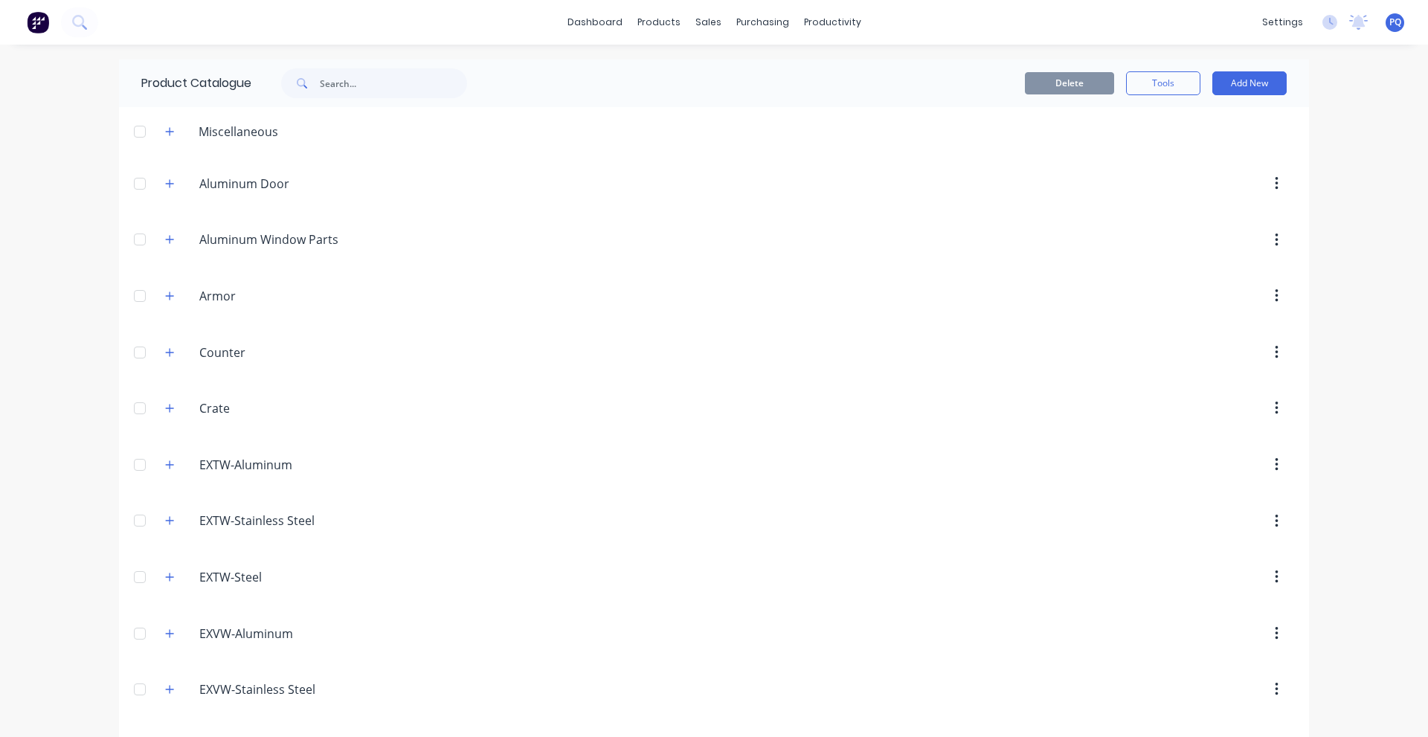
scroll to position [2773, 0]
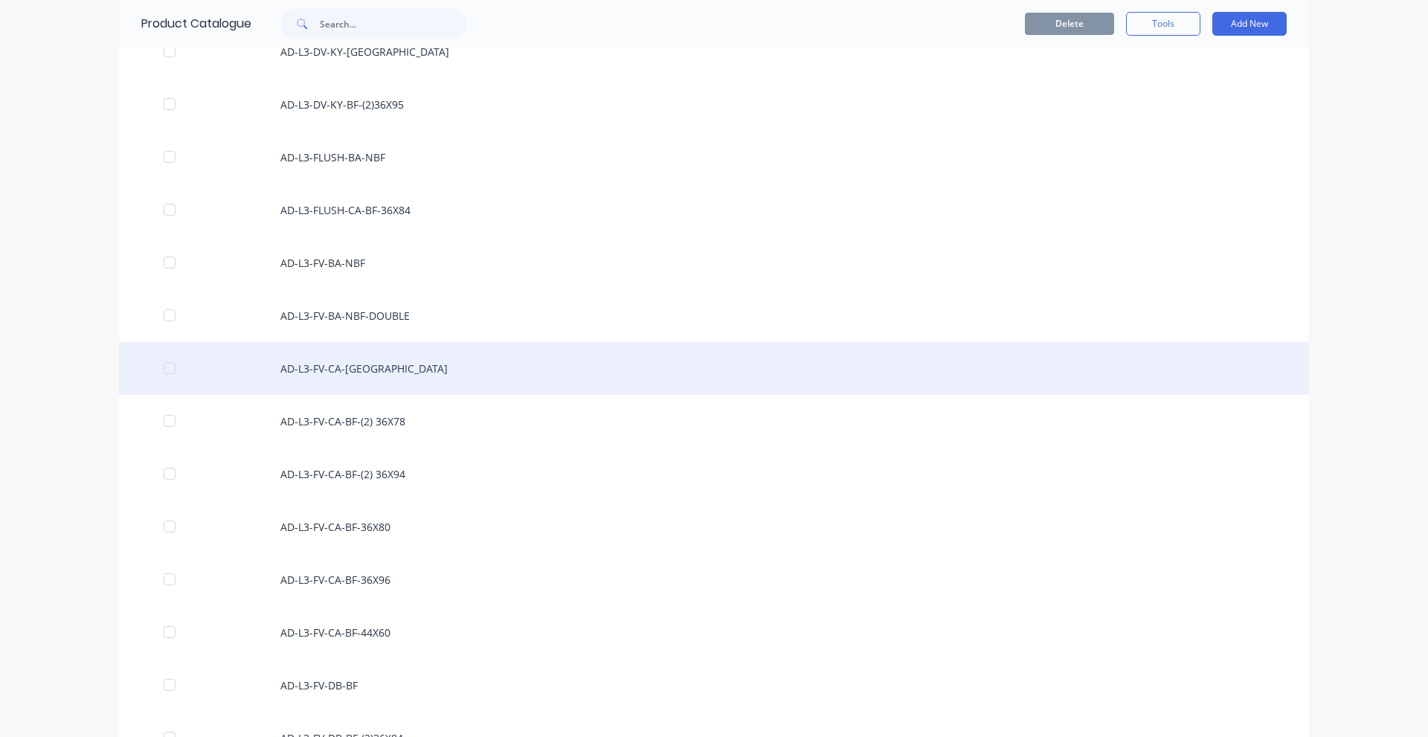
click at [468, 376] on div "AD-L3-FV-CA-[GEOGRAPHIC_DATA]" at bounding box center [714, 368] width 1190 height 53
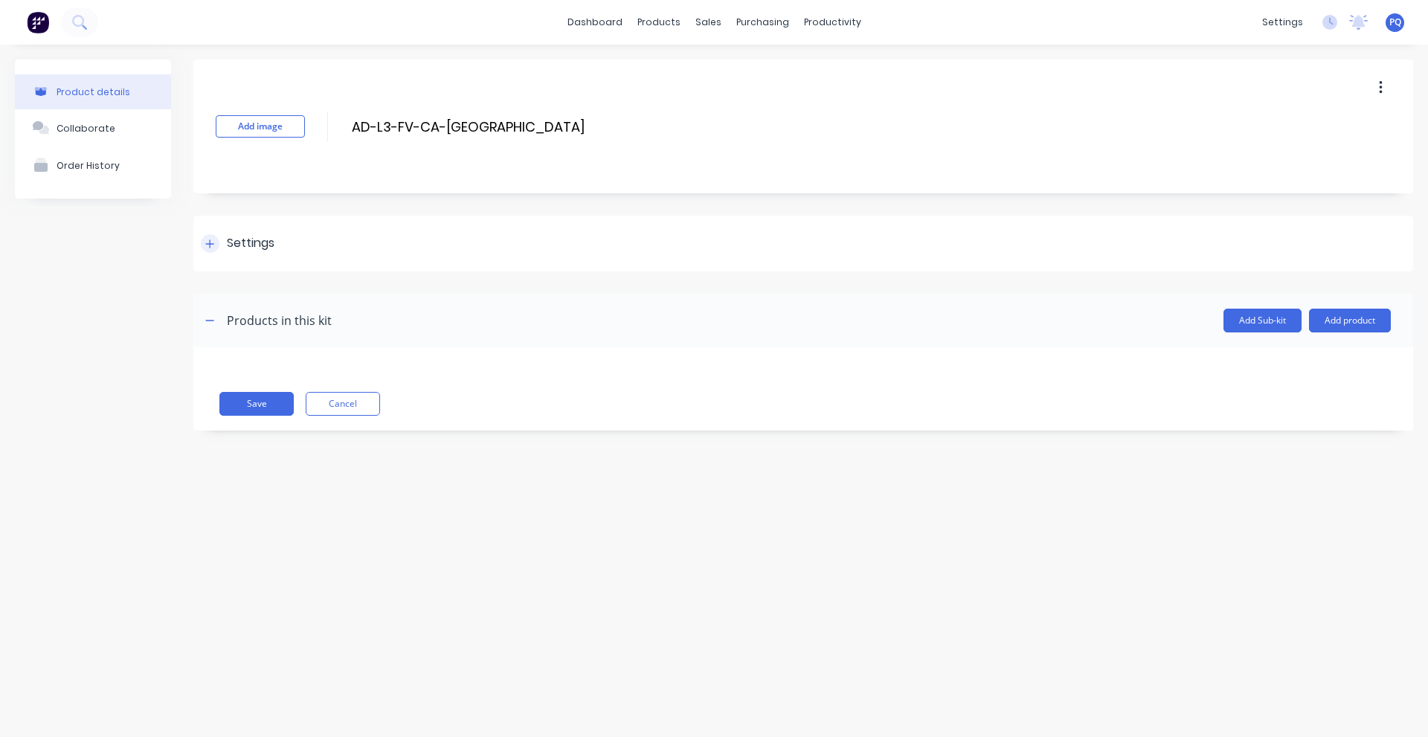
drag, startPoint x: 193, startPoint y: 225, endPoint x: 219, endPoint y: 237, distance: 28.3
click at [193, 227] on div "Product details Collaborate Order History Add image AD-L3-FV-CA-BF AD-L3-FV-CA-…" at bounding box center [714, 257] width 1399 height 394
click at [219, 237] on div "Settings" at bounding box center [238, 243] width 74 height 19
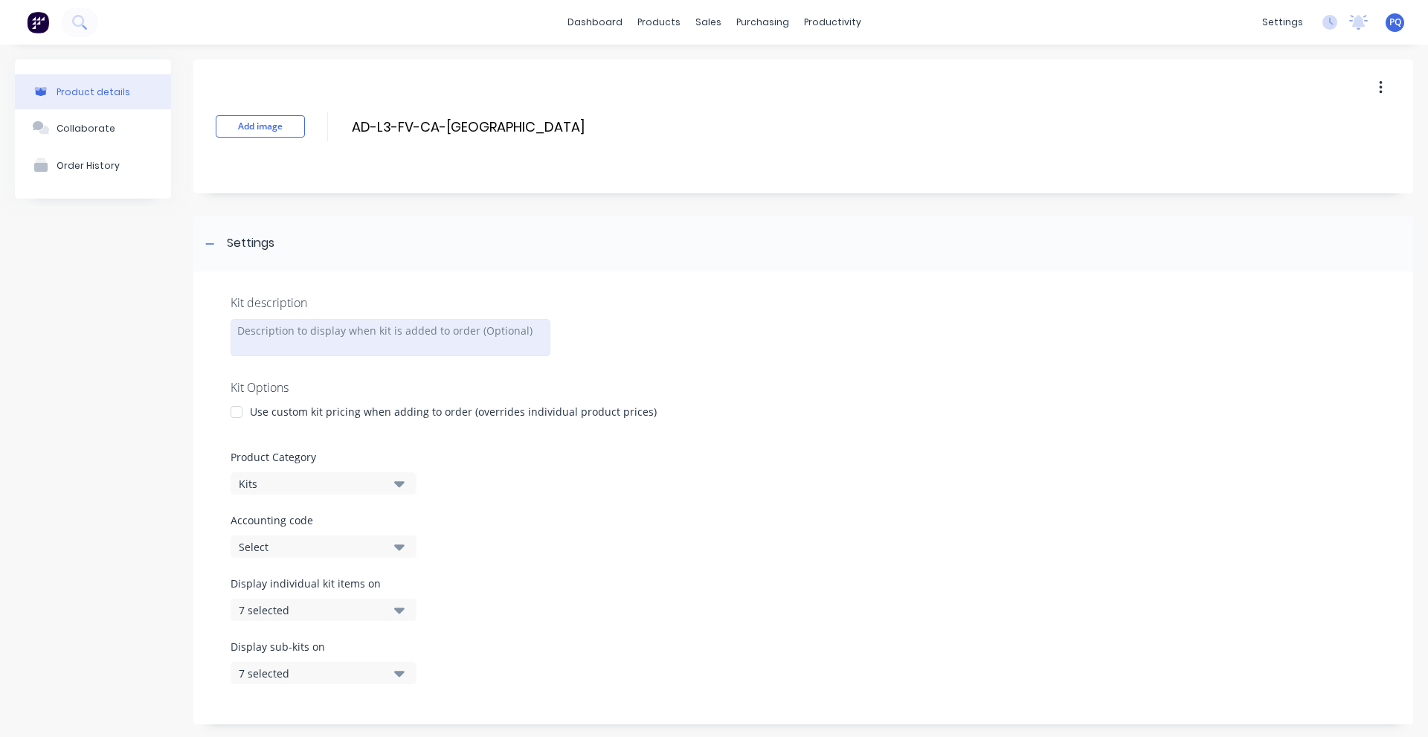
click at [330, 328] on div at bounding box center [391, 337] width 320 height 37
paste div
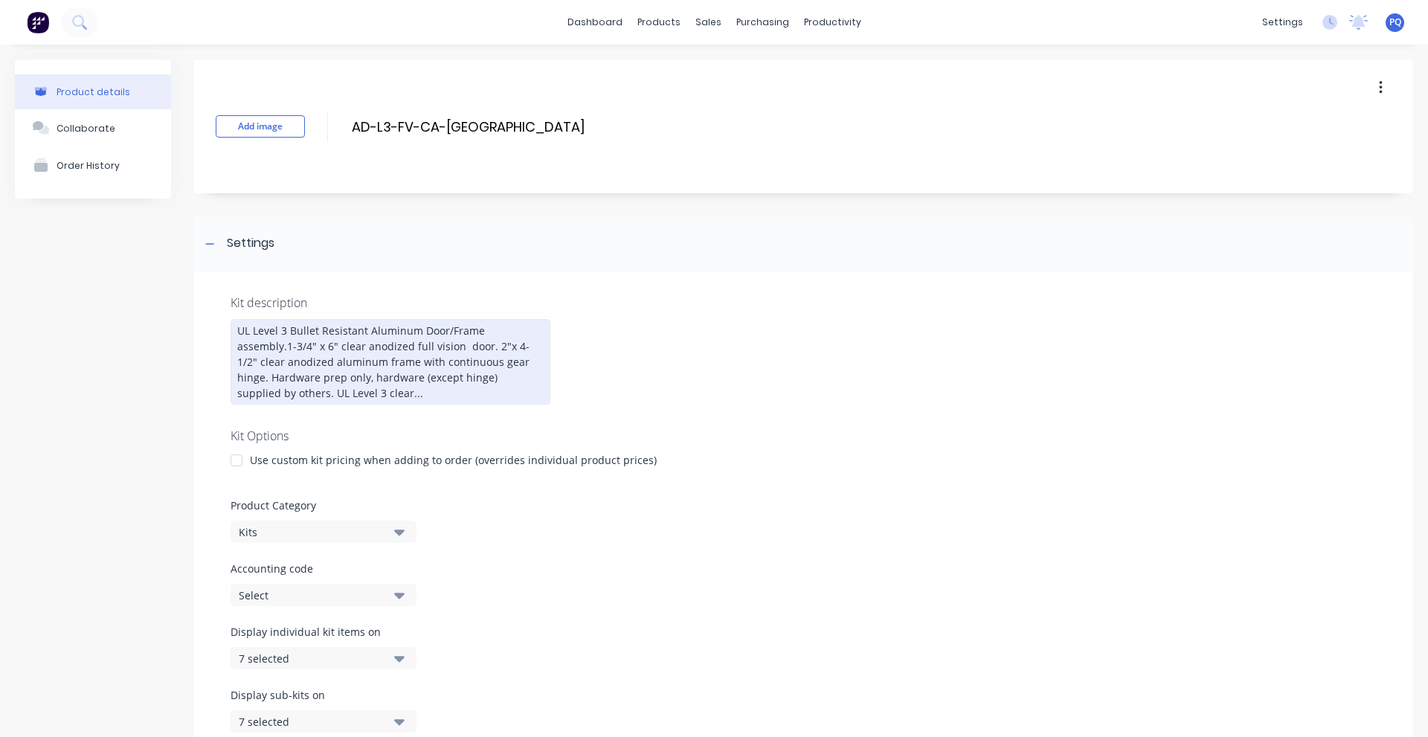
scroll to position [247, 0]
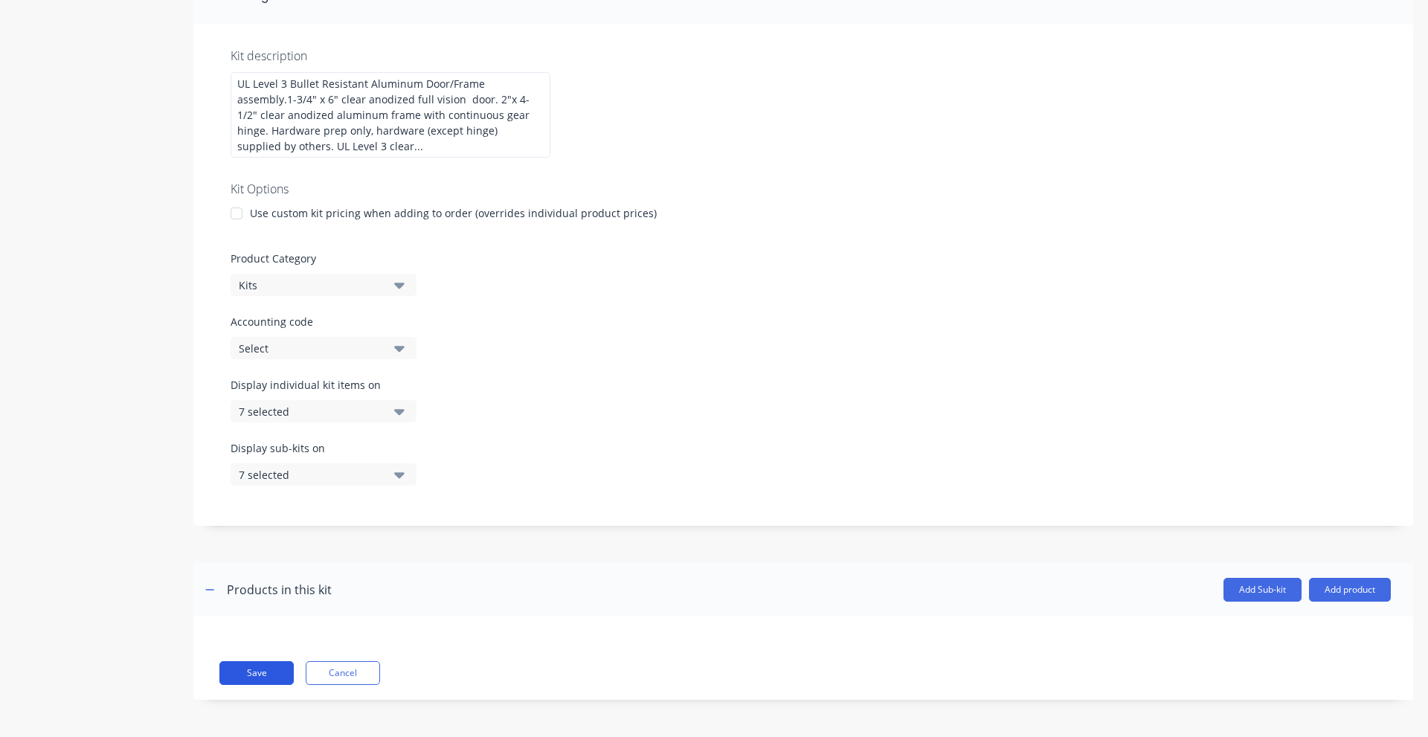
click at [254, 666] on button "Save" at bounding box center [256, 673] width 74 height 24
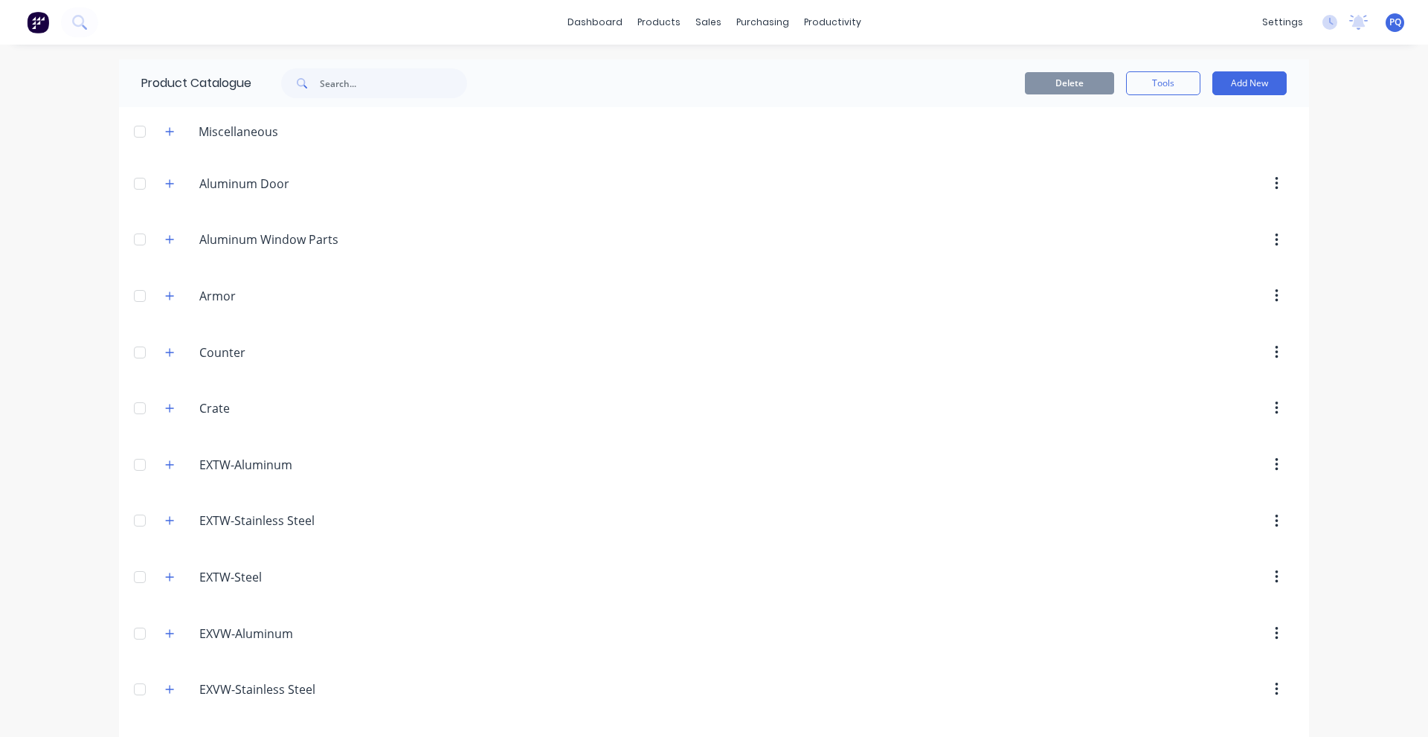
scroll to position [2826, 0]
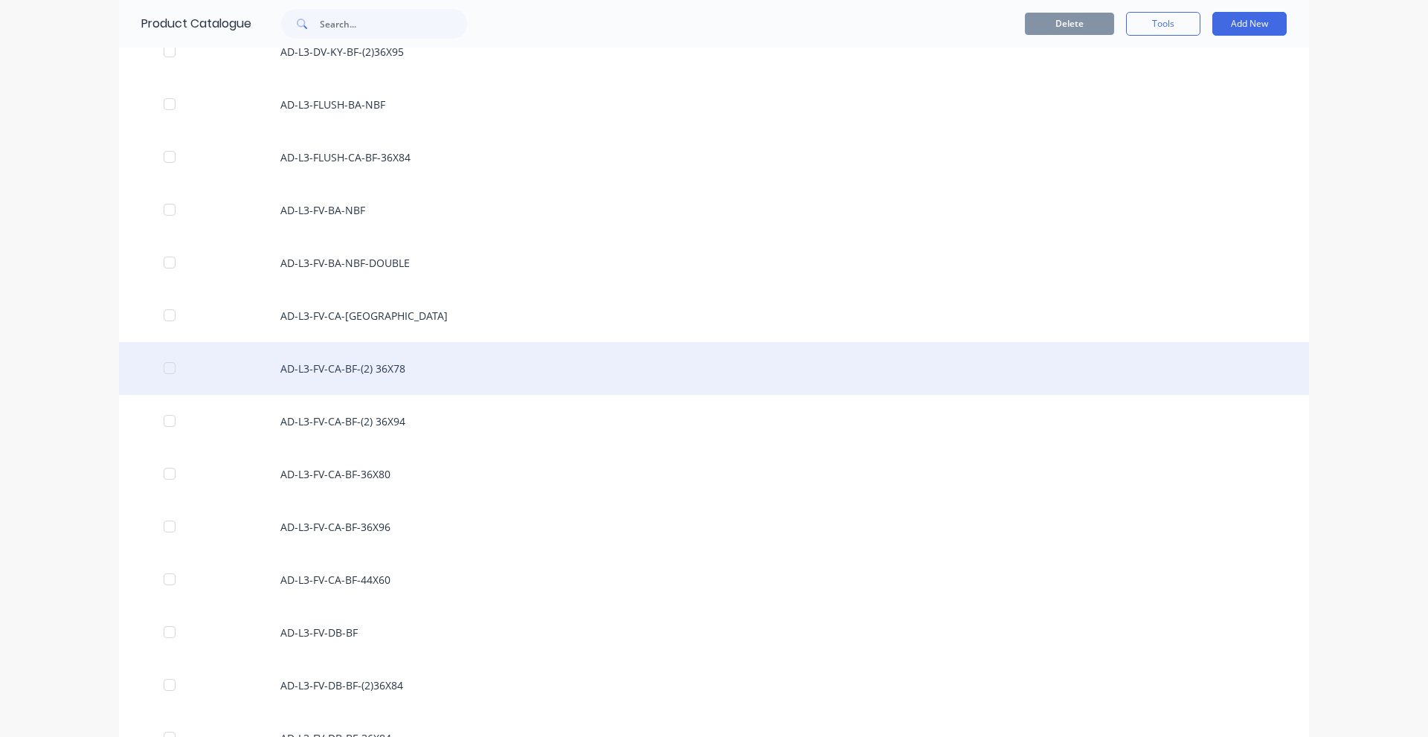
click at [316, 371] on div "AD-L3-FV-CA-BF-(2) 36X78" at bounding box center [714, 368] width 1190 height 53
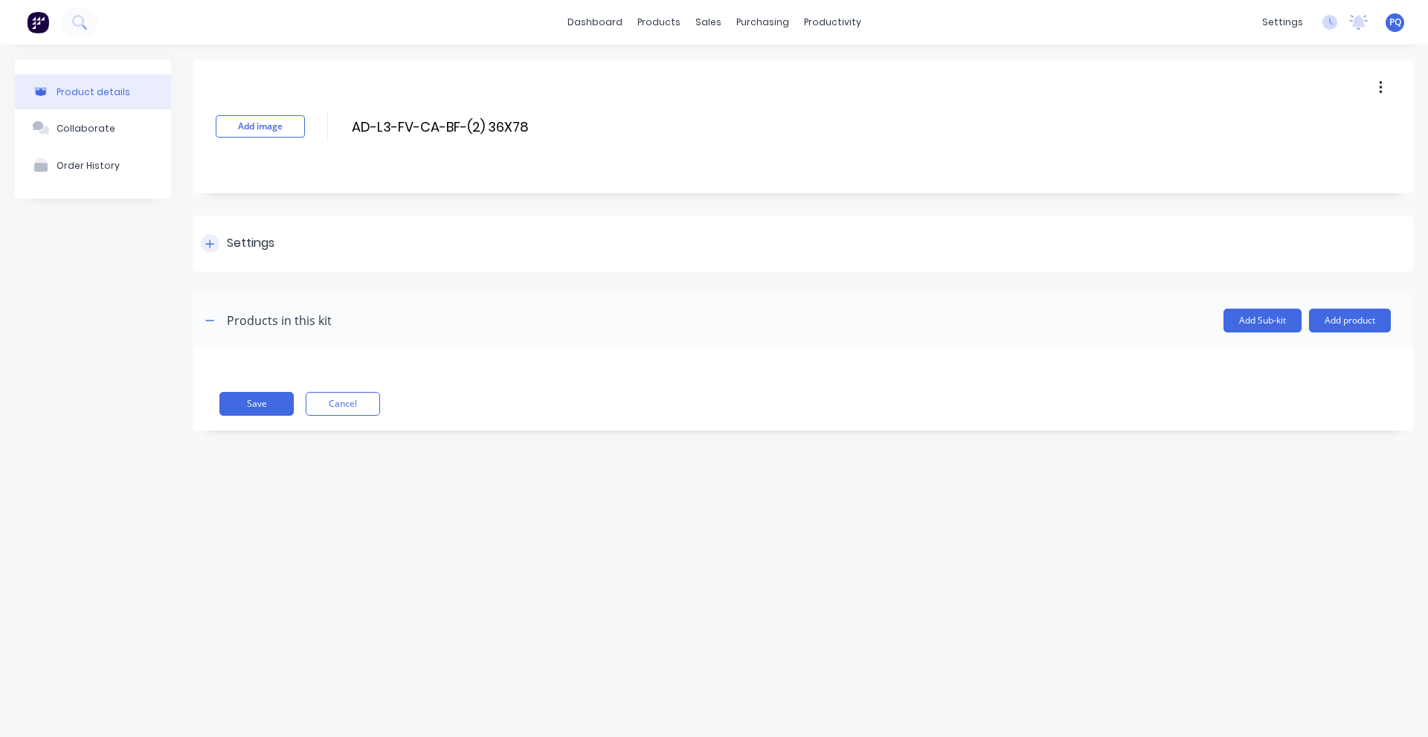
click at [214, 247] on div at bounding box center [210, 243] width 19 height 19
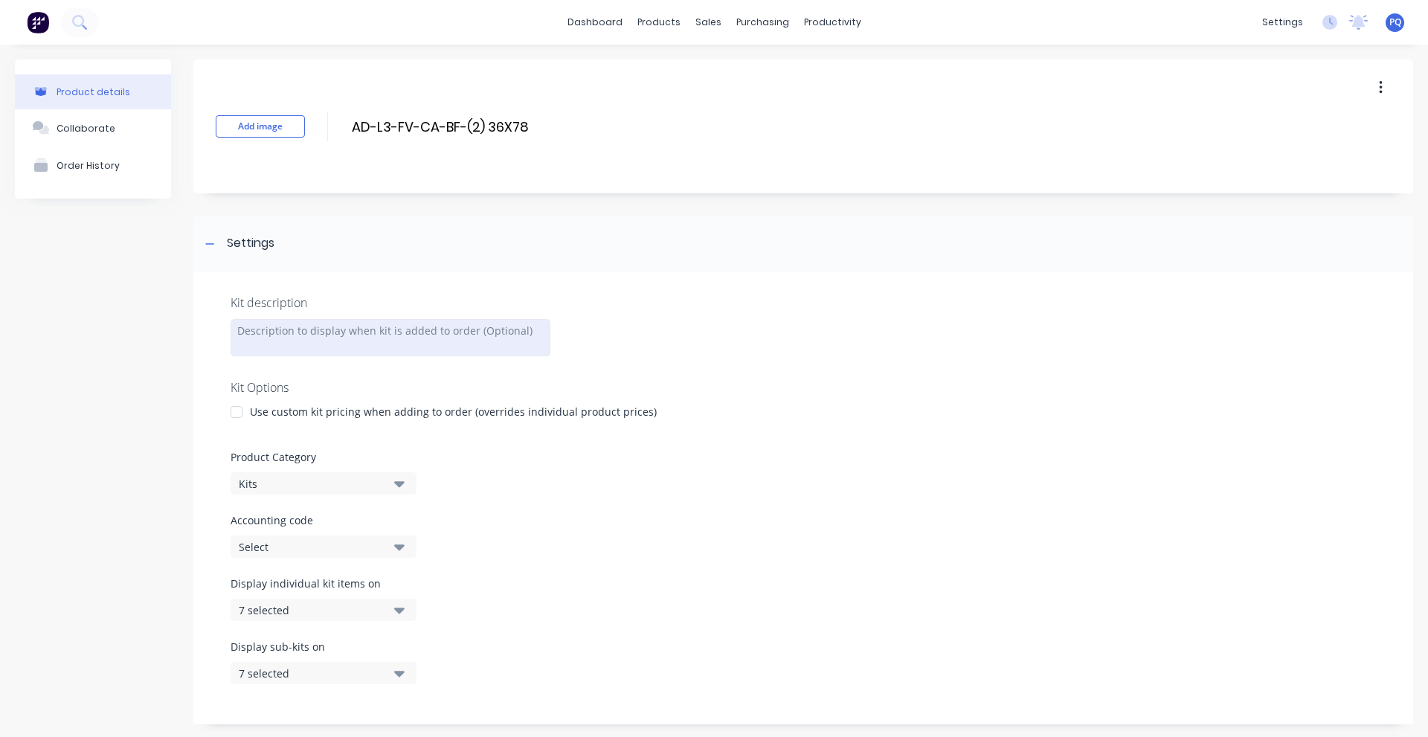
click at [273, 344] on div at bounding box center [391, 337] width 320 height 37
paste div
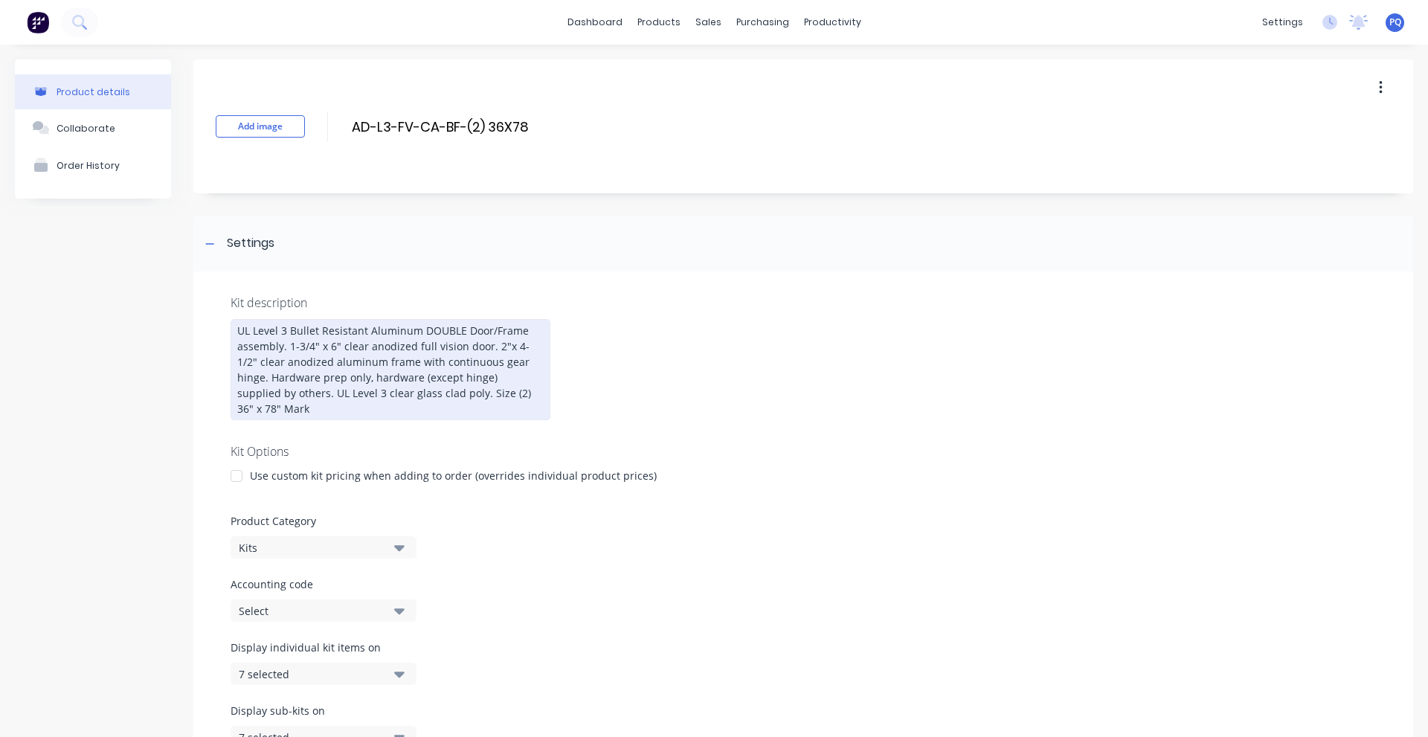
scroll to position [247, 0]
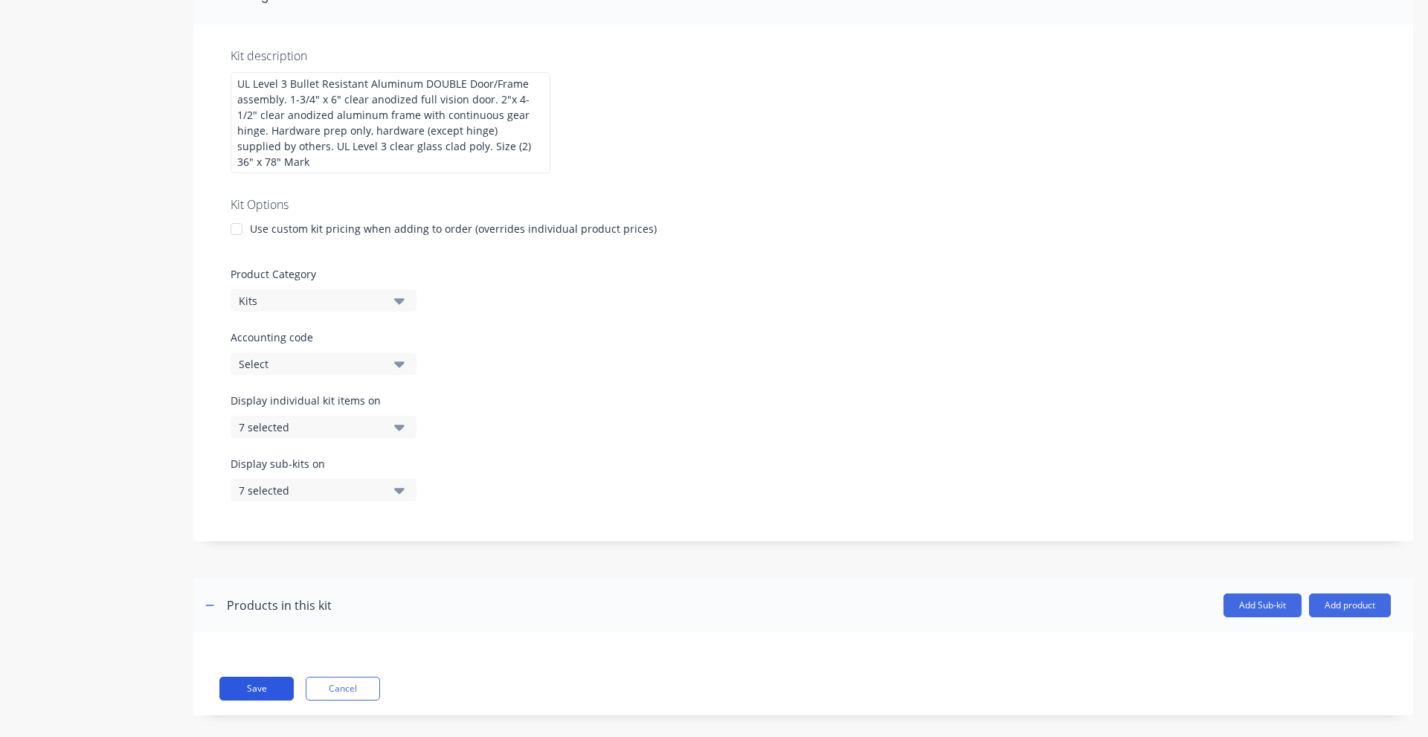
click at [248, 677] on button "Save" at bounding box center [256, 689] width 74 height 24
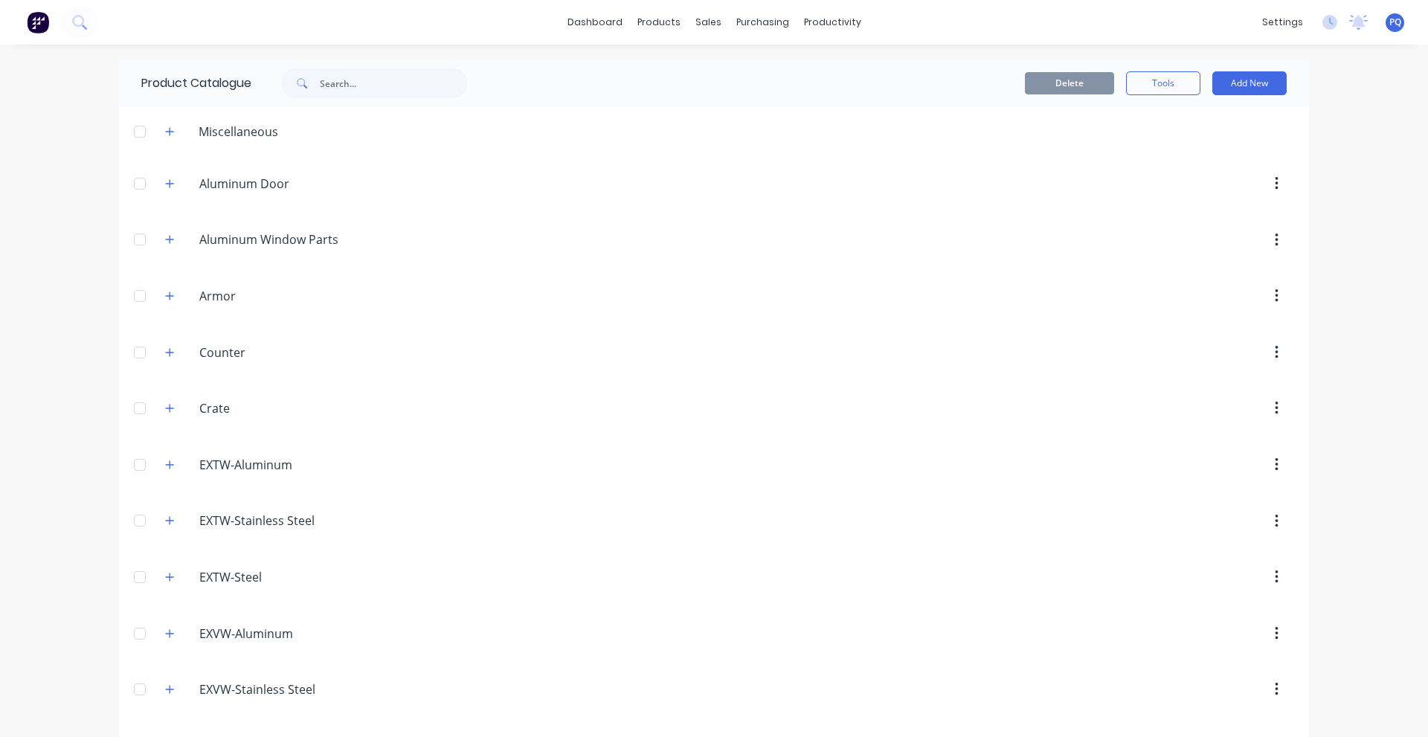
scroll to position [2879, 0]
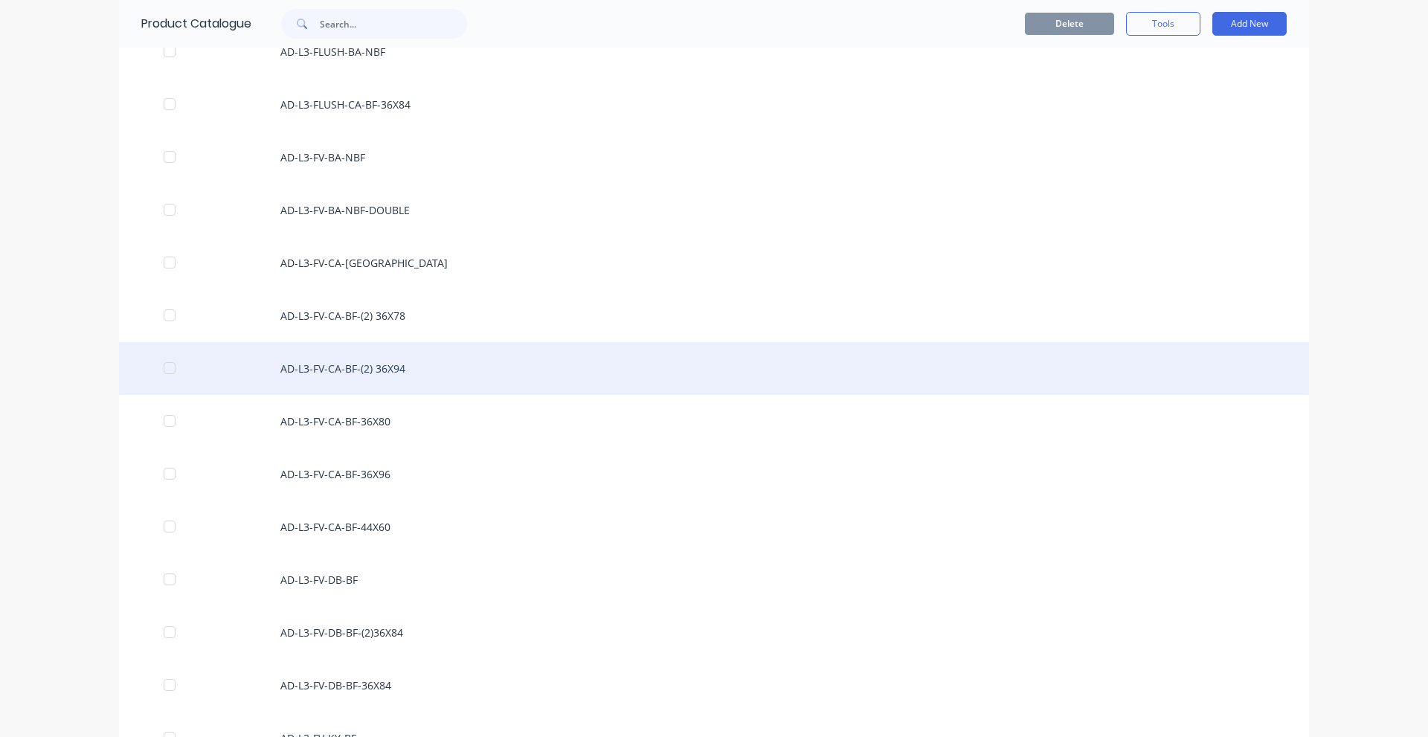
click at [562, 364] on div "AD-L3-FV-CA-BF-(2) 36X94" at bounding box center [714, 368] width 1190 height 53
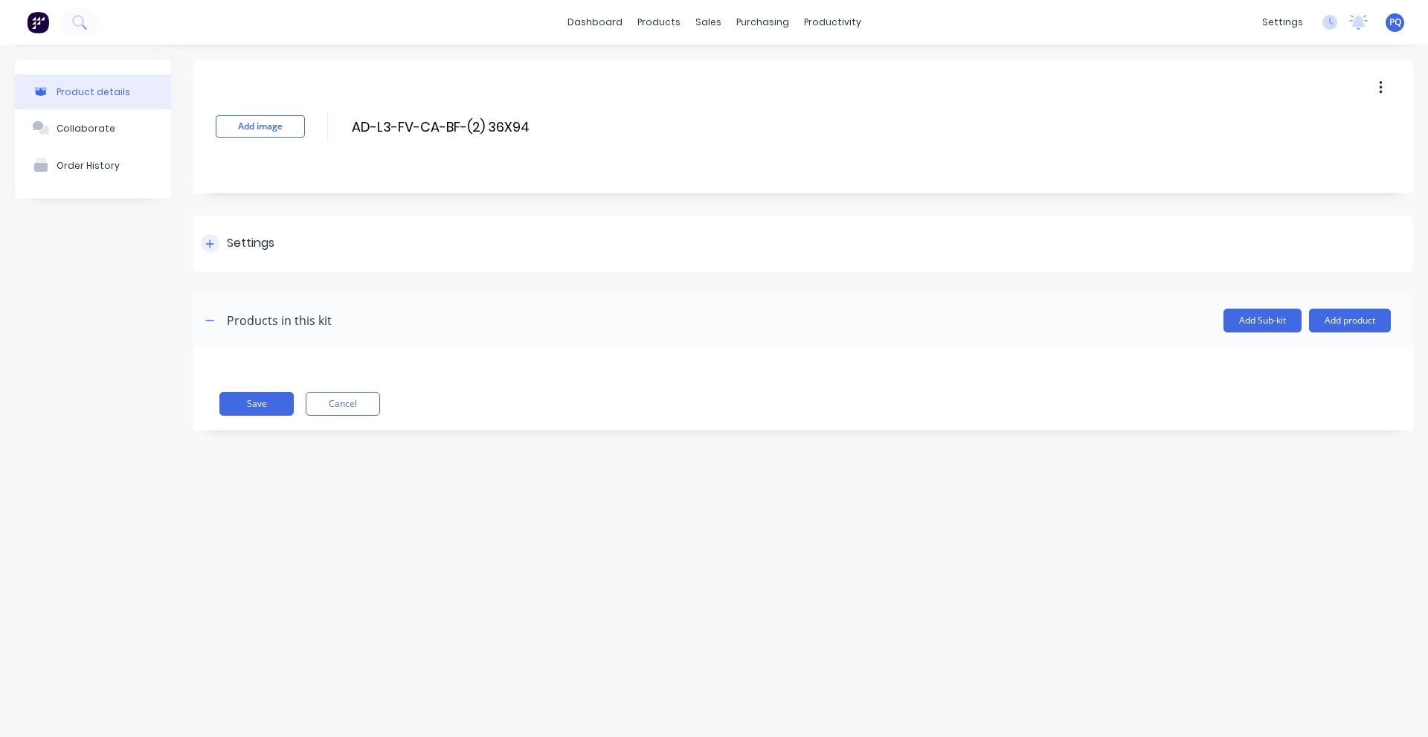
click at [229, 260] on div "Settings" at bounding box center [803, 244] width 1220 height 56
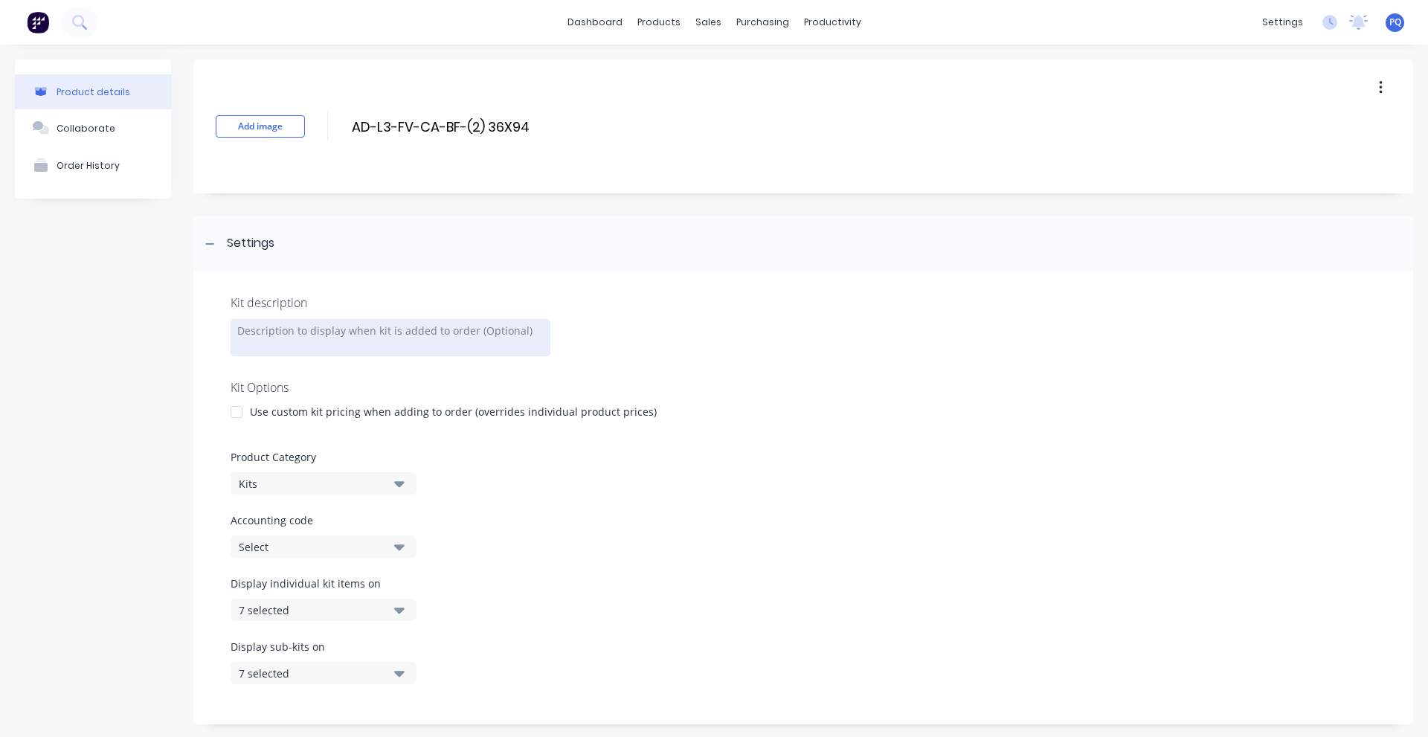
click at [341, 343] on div at bounding box center [391, 337] width 320 height 37
paste div
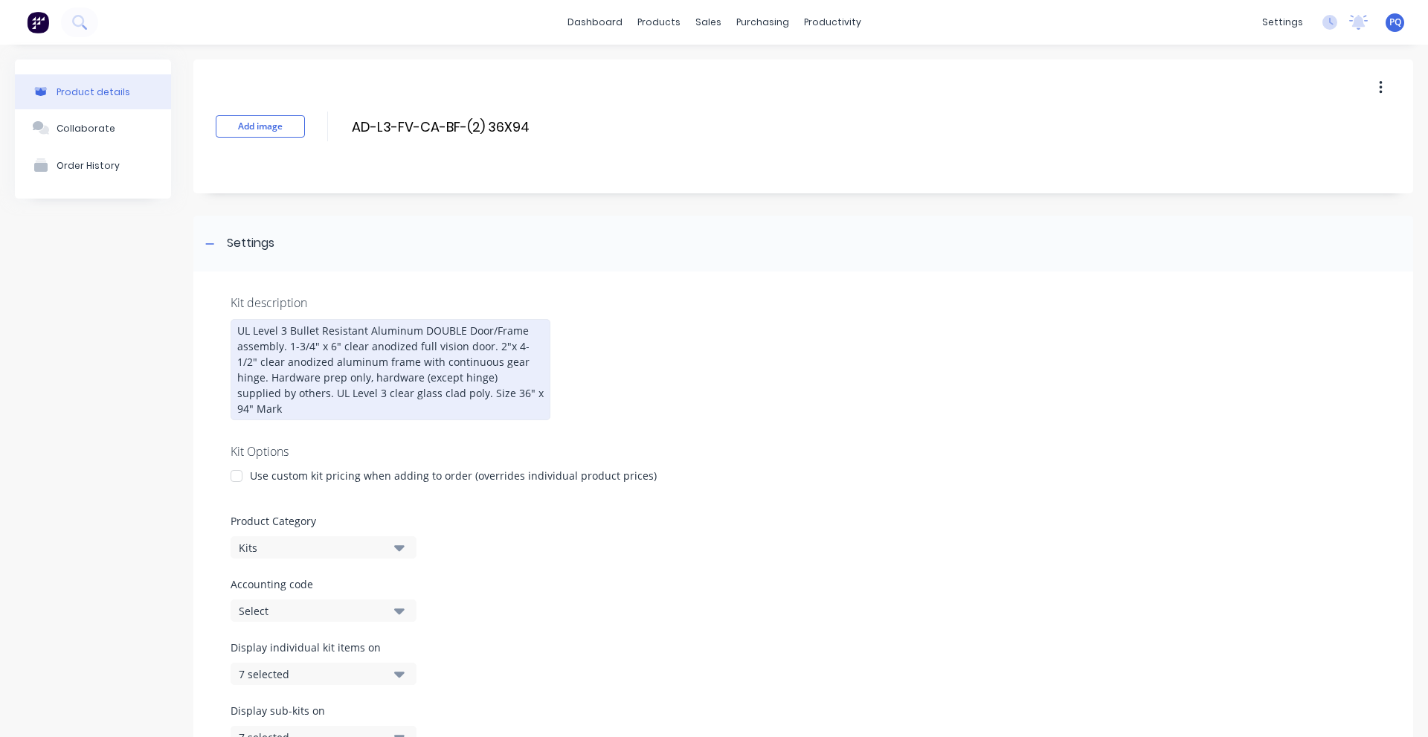
scroll to position [247, 0]
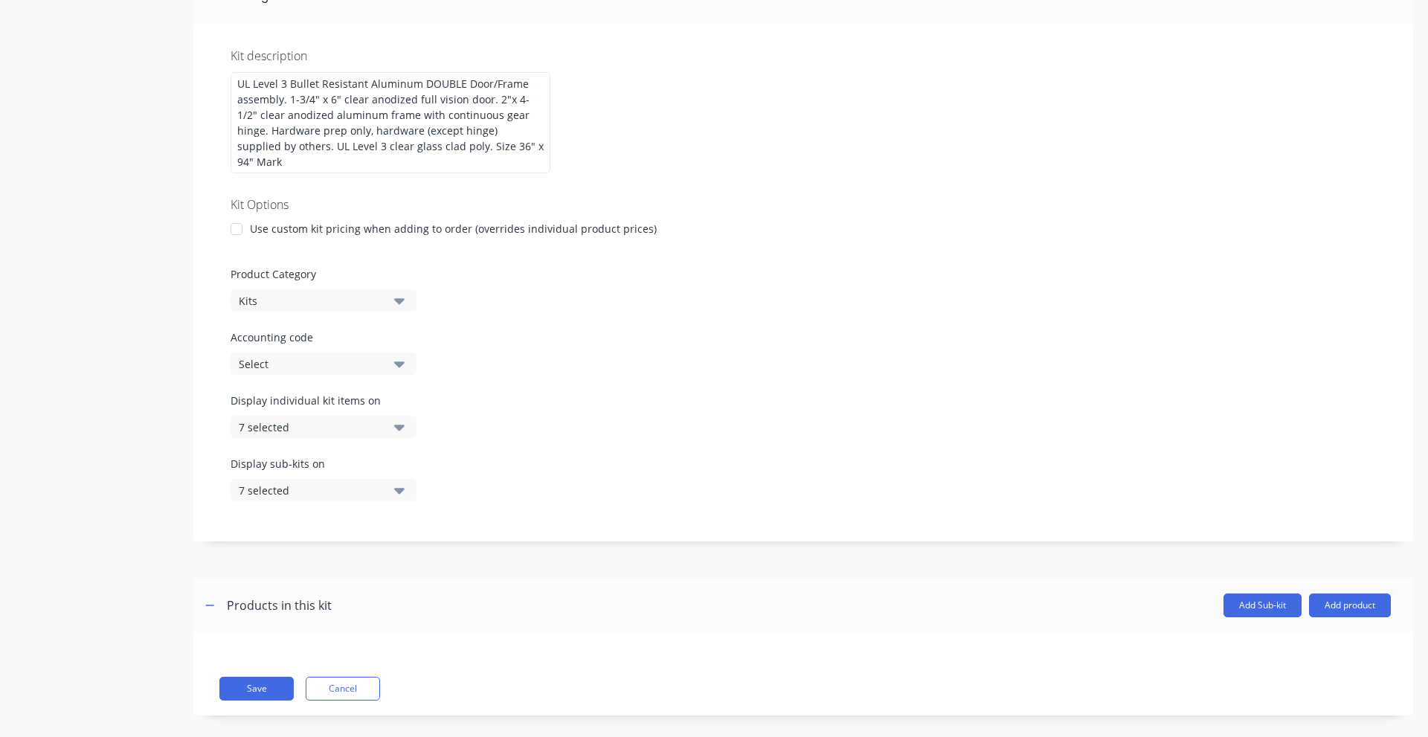
click at [294, 677] on div "Save Cancel" at bounding box center [805, 689] width 1172 height 24
click at [286, 677] on button "Save" at bounding box center [256, 689] width 74 height 24
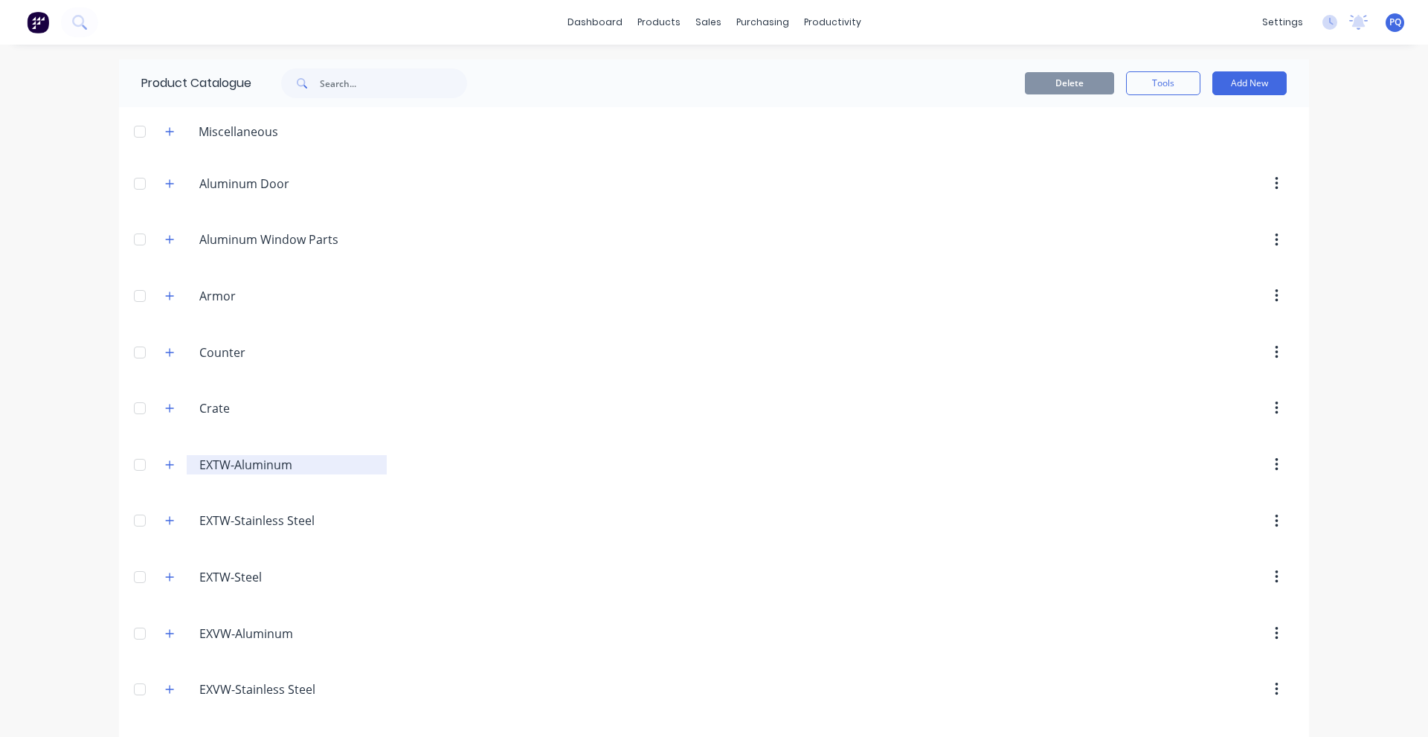
scroll to position [2932, 0]
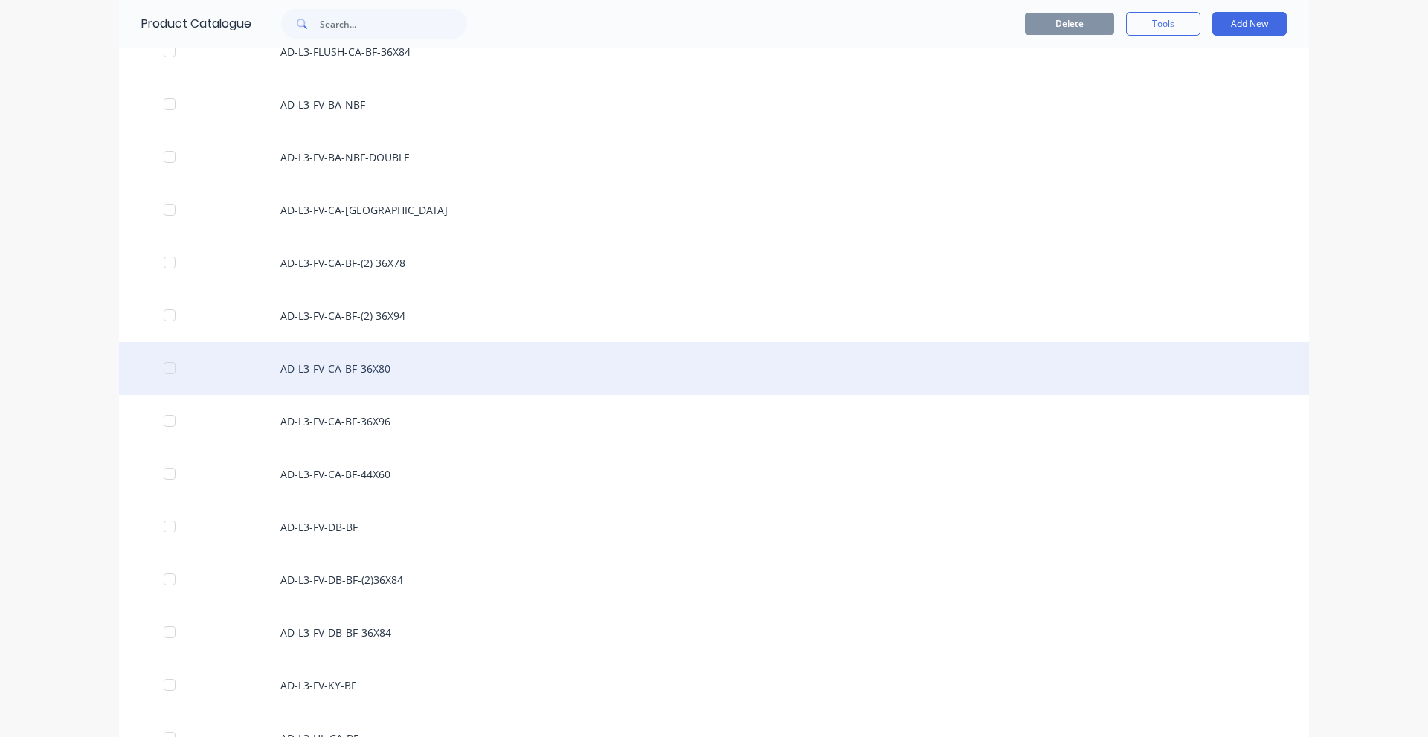
click at [339, 388] on div "AD-L3-FV-CA-BF-36X80" at bounding box center [714, 368] width 1190 height 53
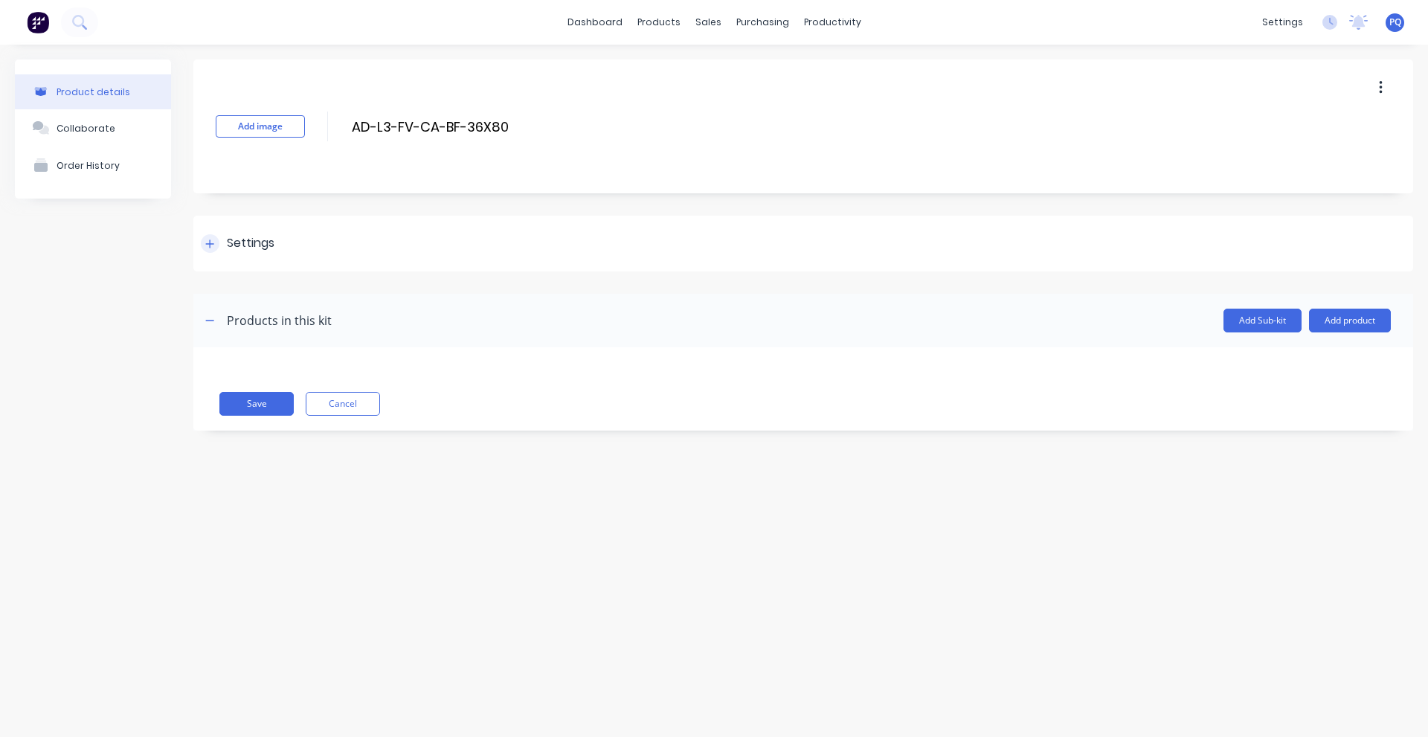
drag, startPoint x: 273, startPoint y: 229, endPoint x: 283, endPoint y: 266, distance: 37.9
click at [273, 229] on div "Settings" at bounding box center [803, 244] width 1220 height 56
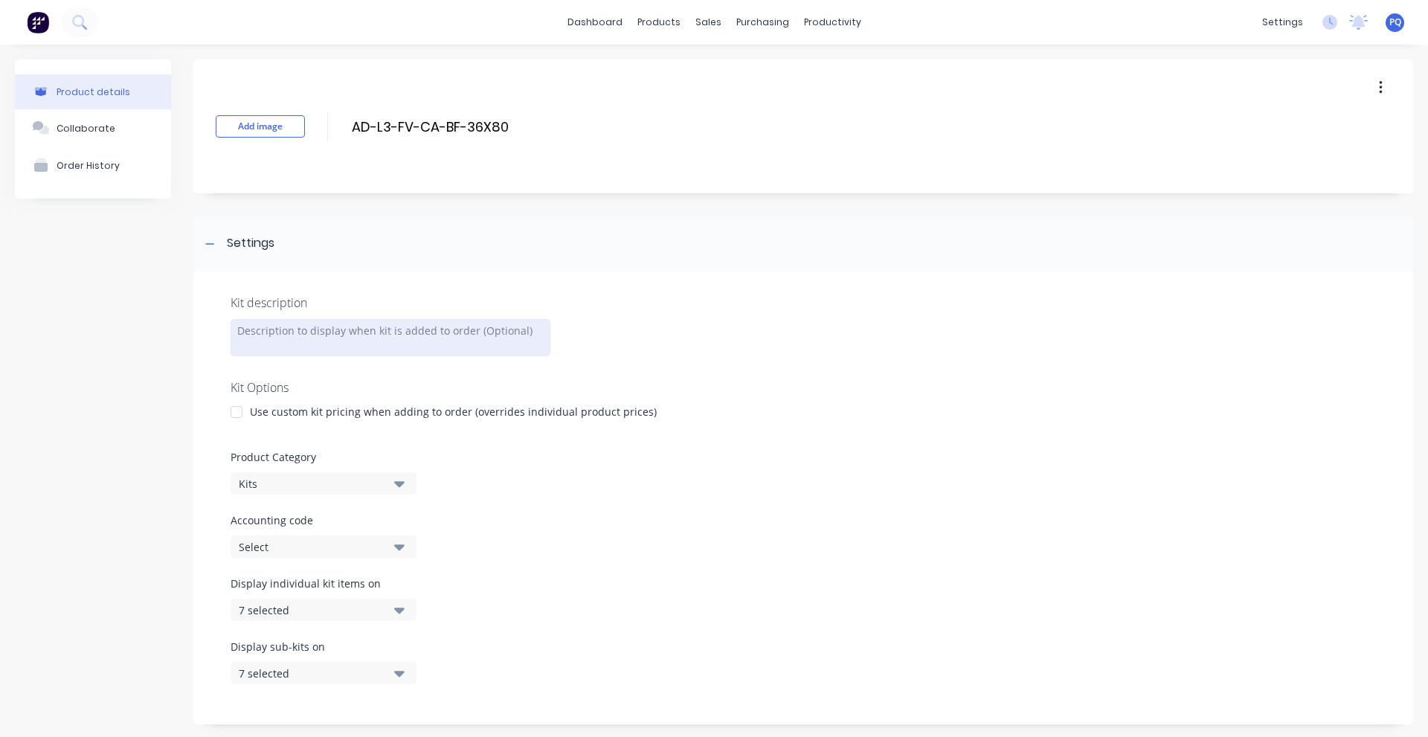
click at [295, 330] on div at bounding box center [391, 337] width 320 height 37
paste div
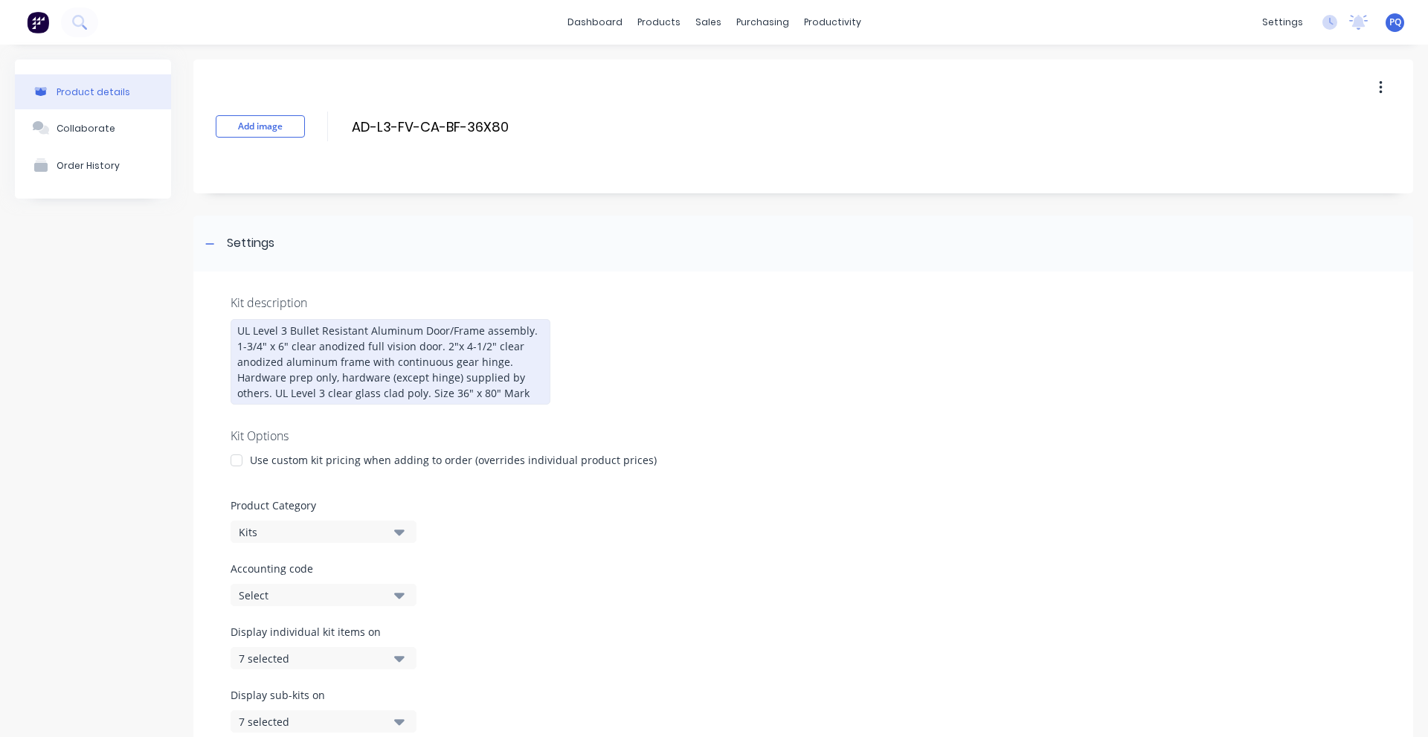
scroll to position [247, 0]
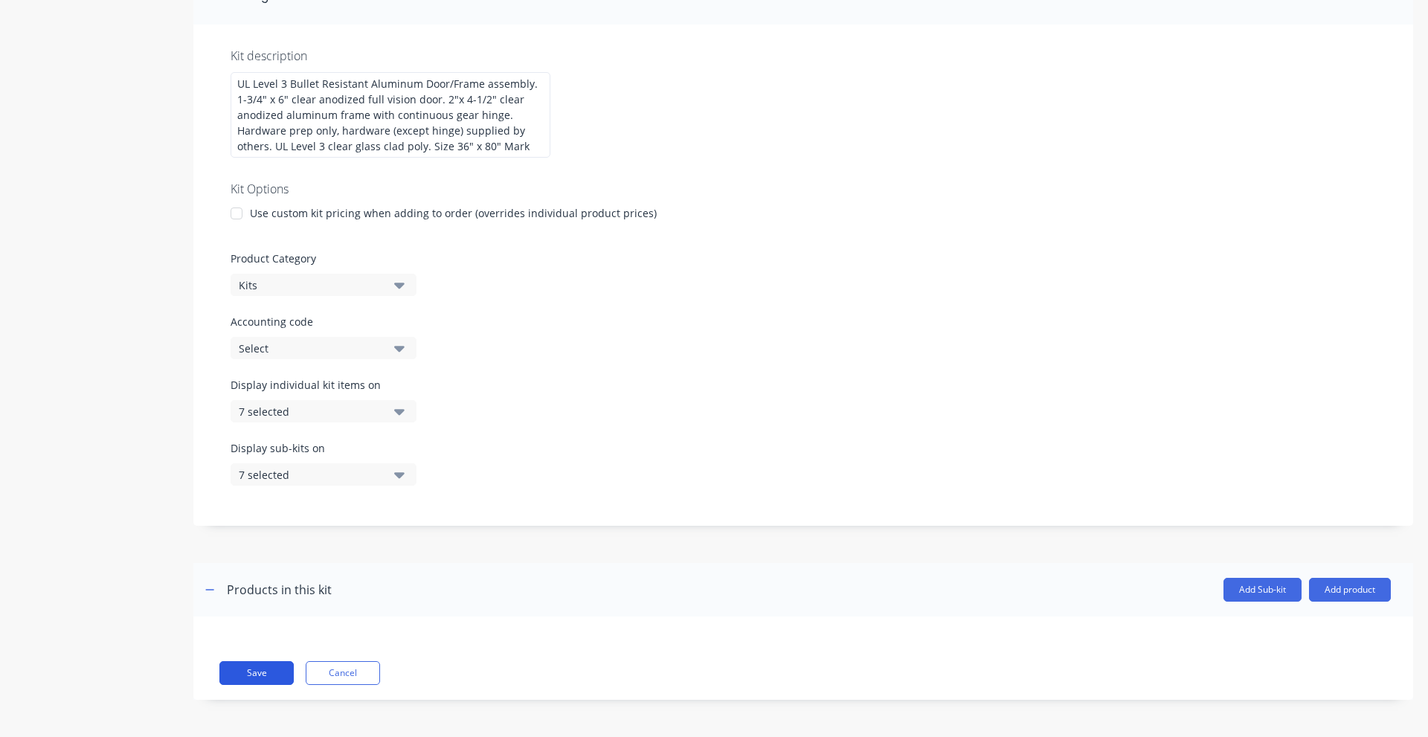
click at [247, 670] on button "Save" at bounding box center [256, 673] width 74 height 24
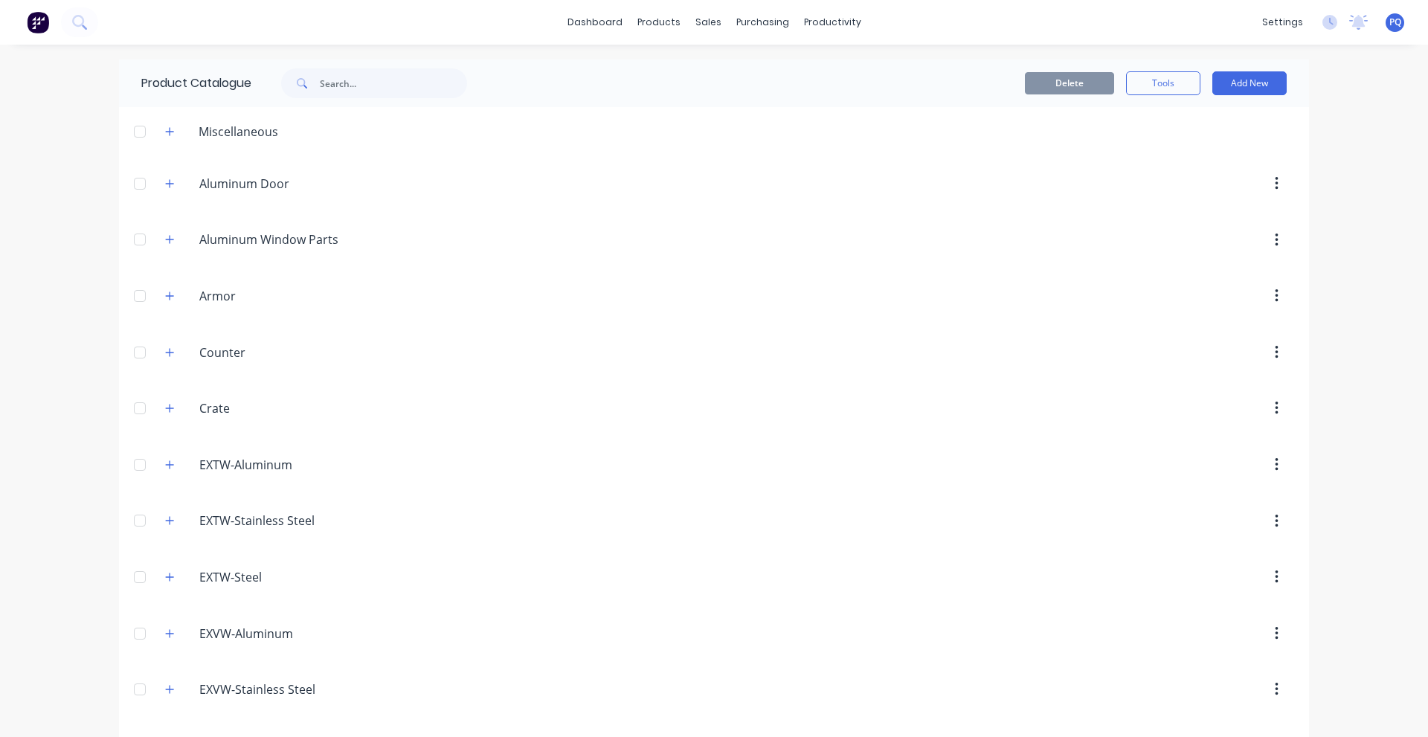
scroll to position [2985, 0]
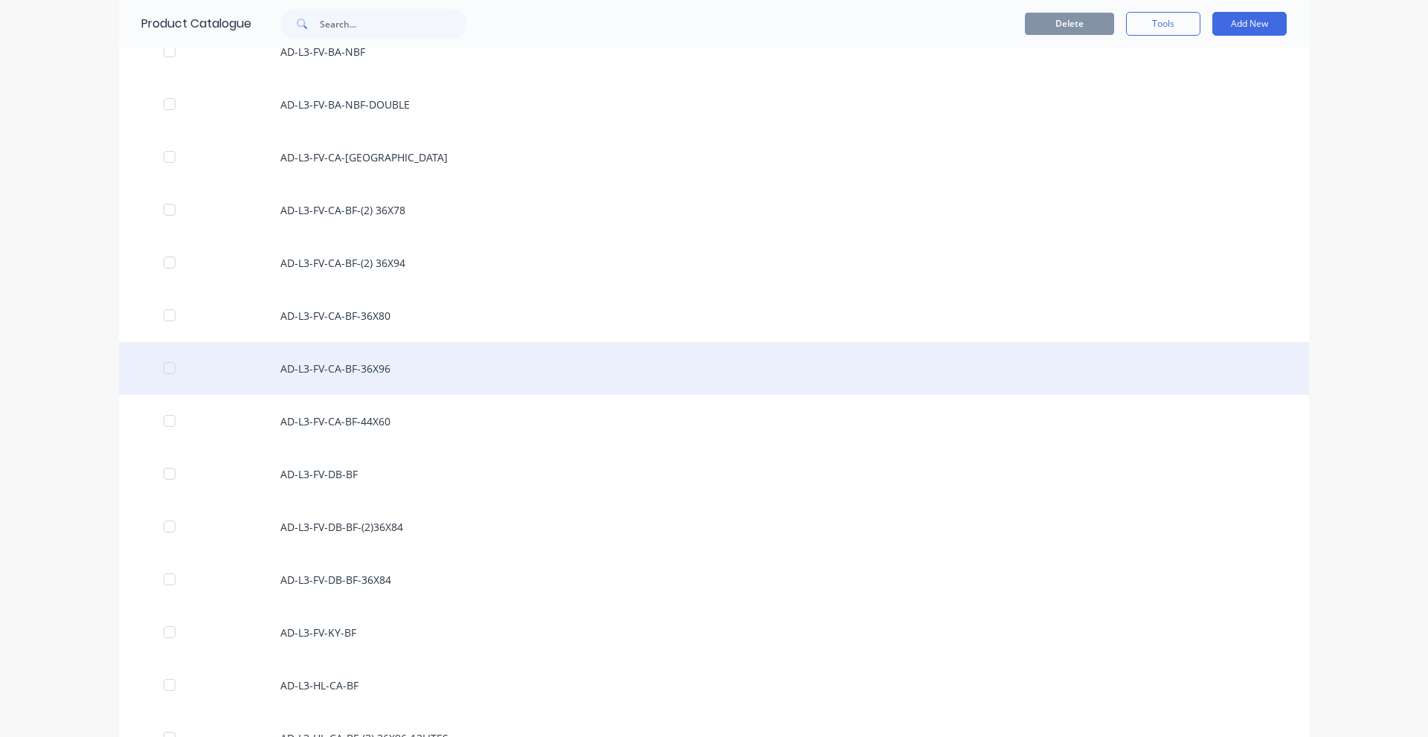
click at [434, 381] on div "AD-L3-FV-CA-BF-36X96" at bounding box center [714, 368] width 1190 height 53
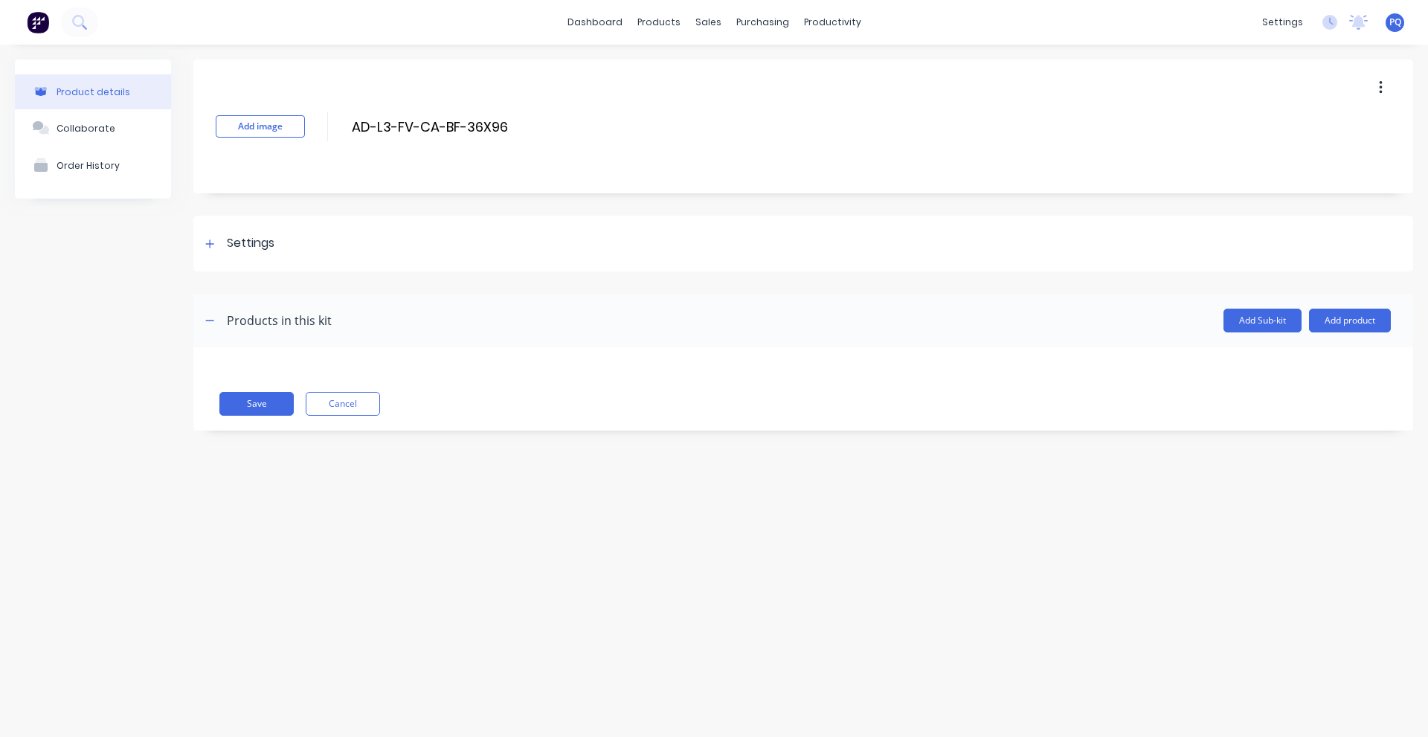
drag, startPoint x: 312, startPoint y: 257, endPoint x: 323, endPoint y: 339, distance: 82.5
click at [309, 258] on div "Settings" at bounding box center [803, 244] width 1220 height 56
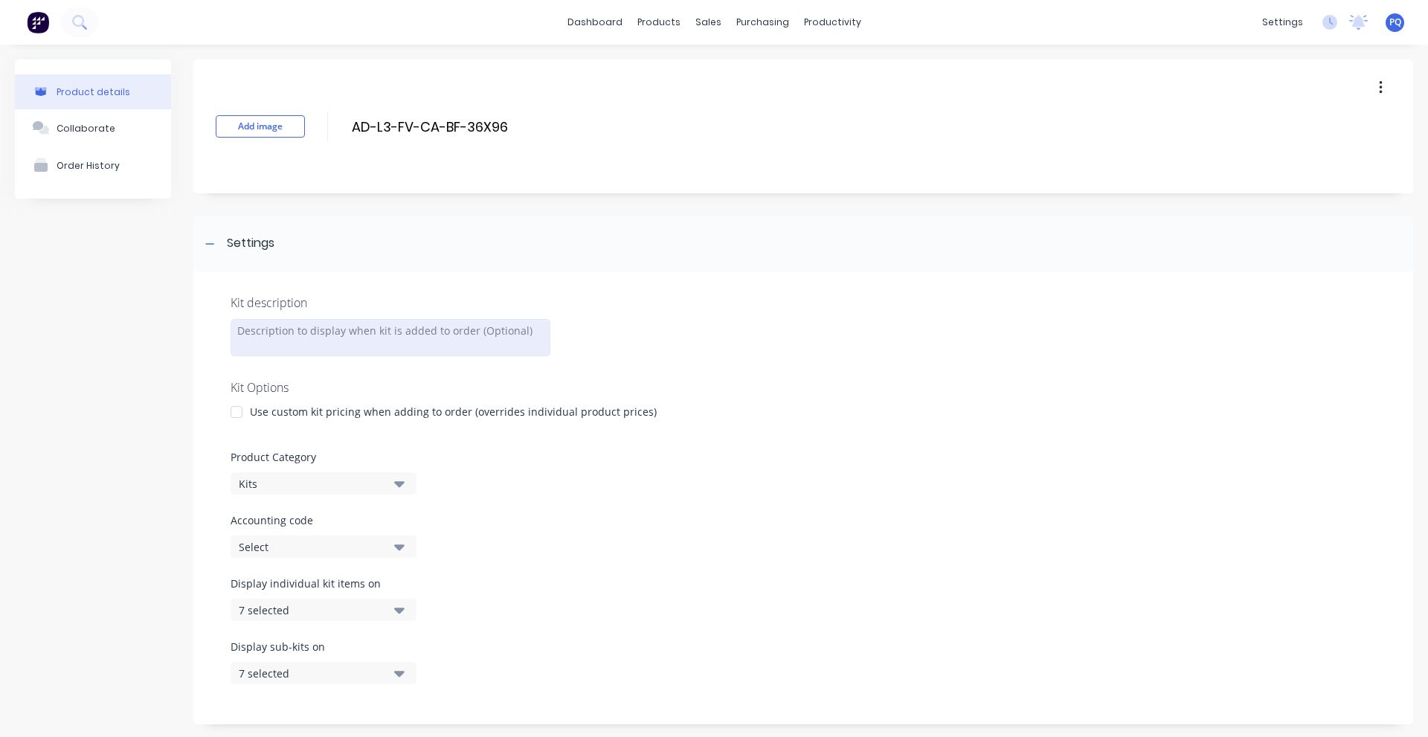
click at [323, 339] on div at bounding box center [391, 337] width 320 height 37
paste div
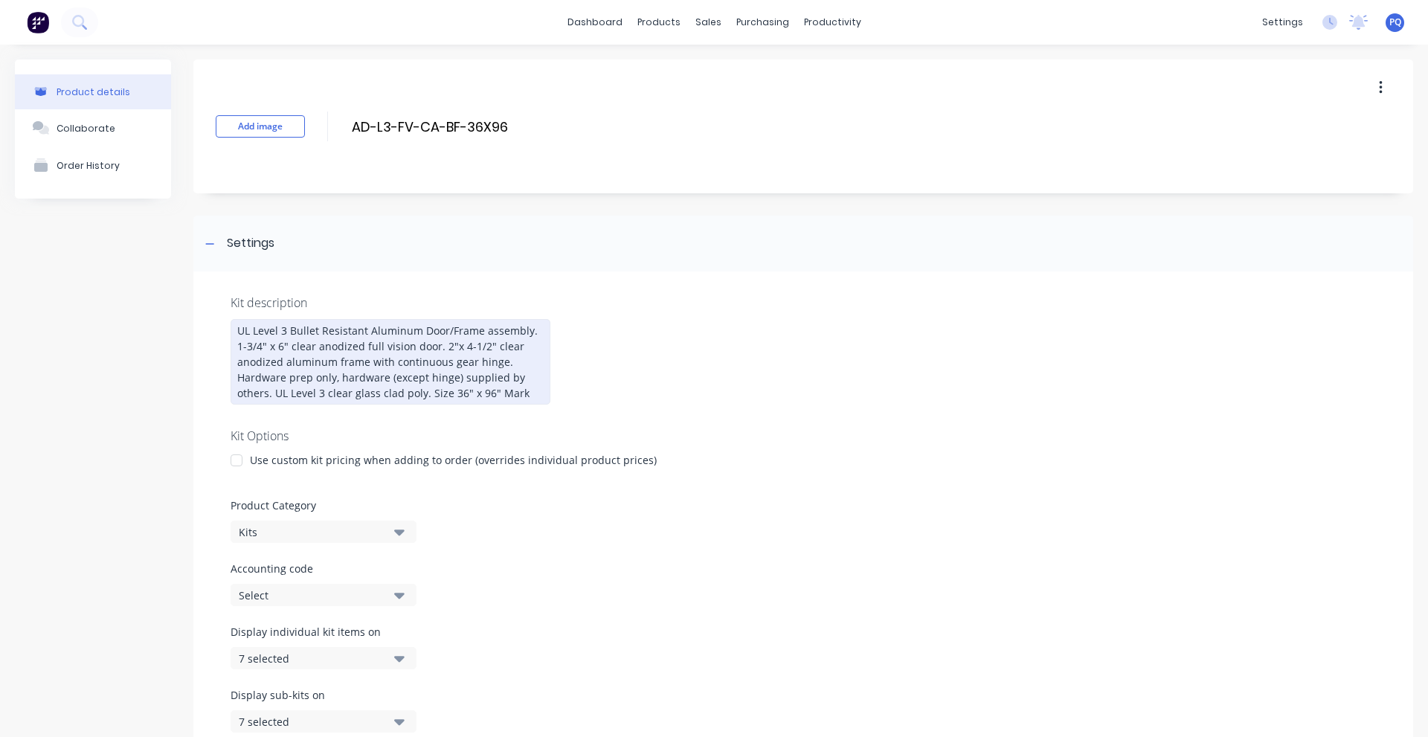
scroll to position [247, 0]
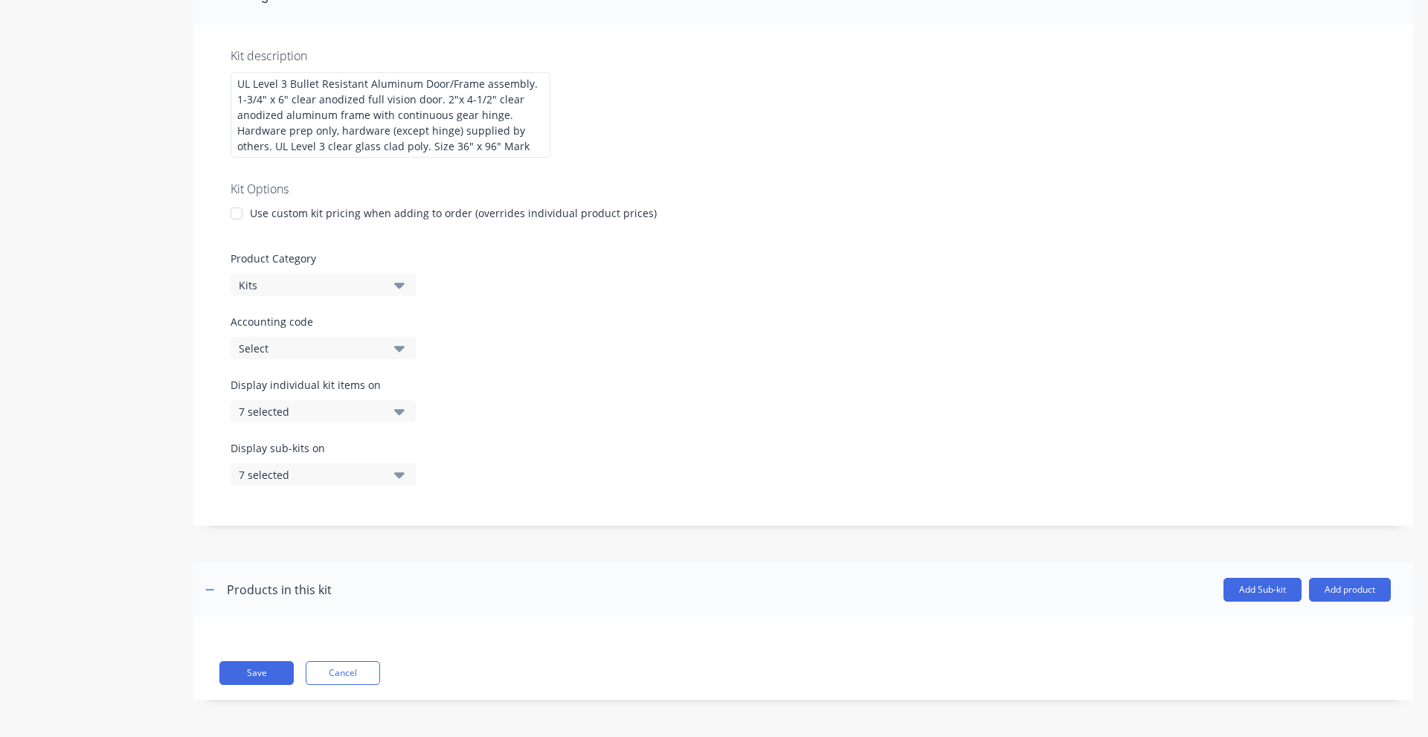
drag, startPoint x: 266, startPoint y: 661, endPoint x: 1268, endPoint y: 308, distance: 1062.5
click at [267, 660] on div "Save Cancel" at bounding box center [803, 658] width 1220 height 83
click at [250, 670] on button "Save" at bounding box center [256, 673] width 74 height 24
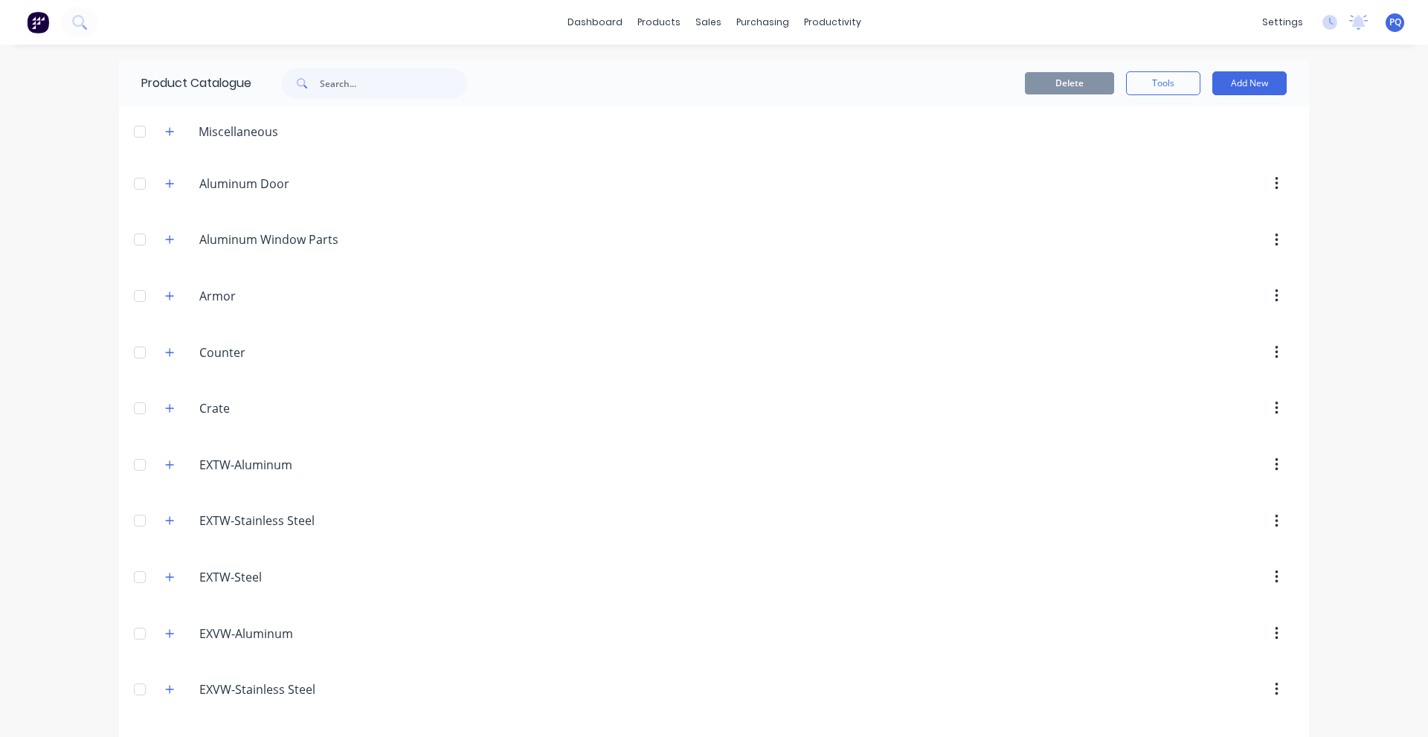
scroll to position [3037, 0]
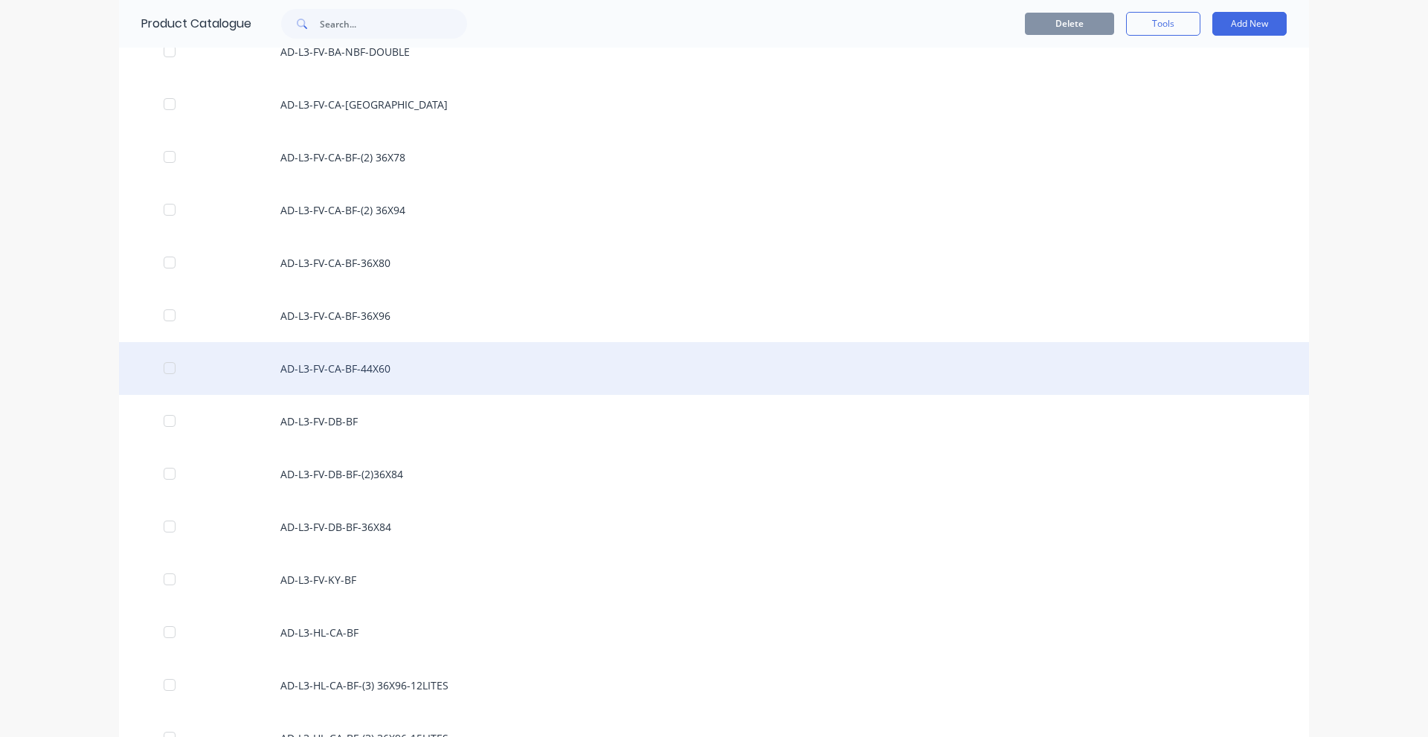
click at [375, 367] on div "AD-L3-FV-CA-BF-44X60" at bounding box center [714, 368] width 1190 height 53
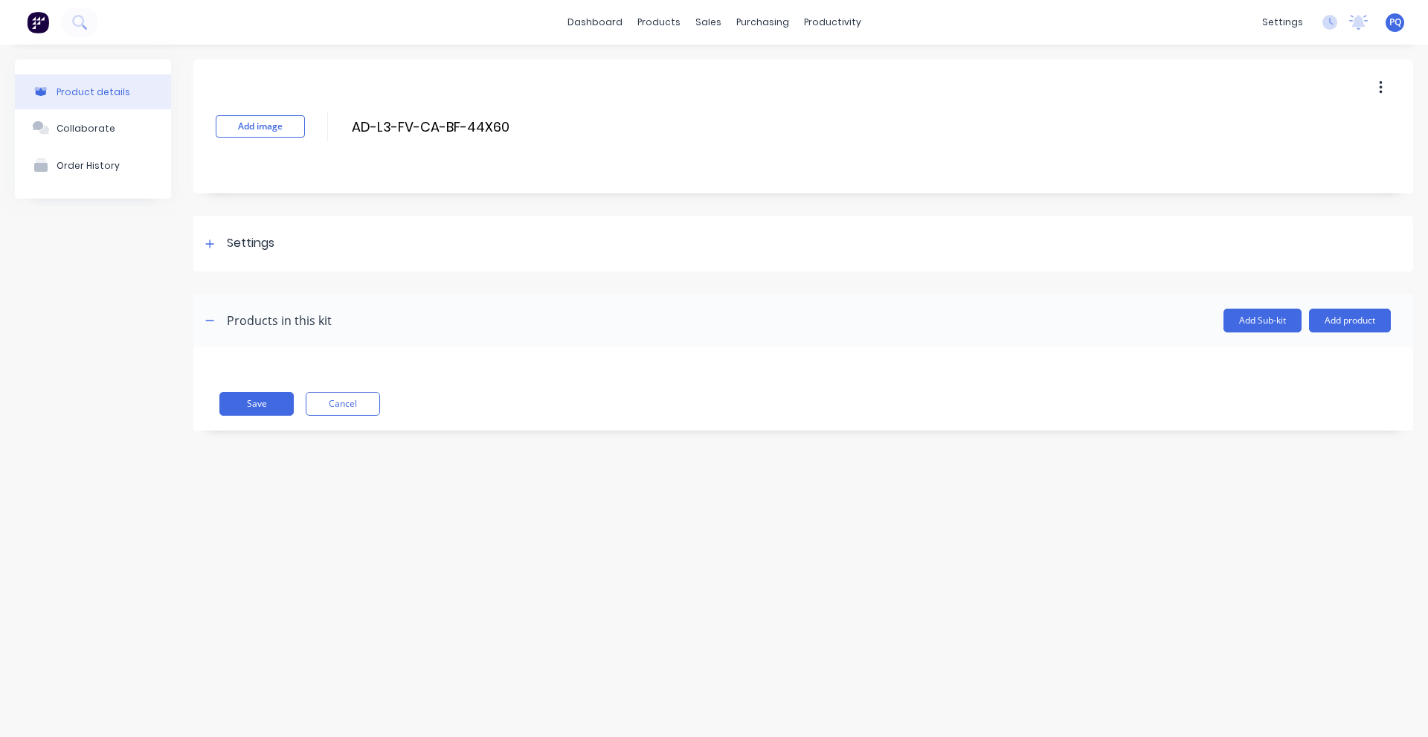
drag, startPoint x: 244, startPoint y: 239, endPoint x: 306, endPoint y: 323, distance: 104.3
click at [244, 239] on div "Settings" at bounding box center [251, 243] width 48 height 19
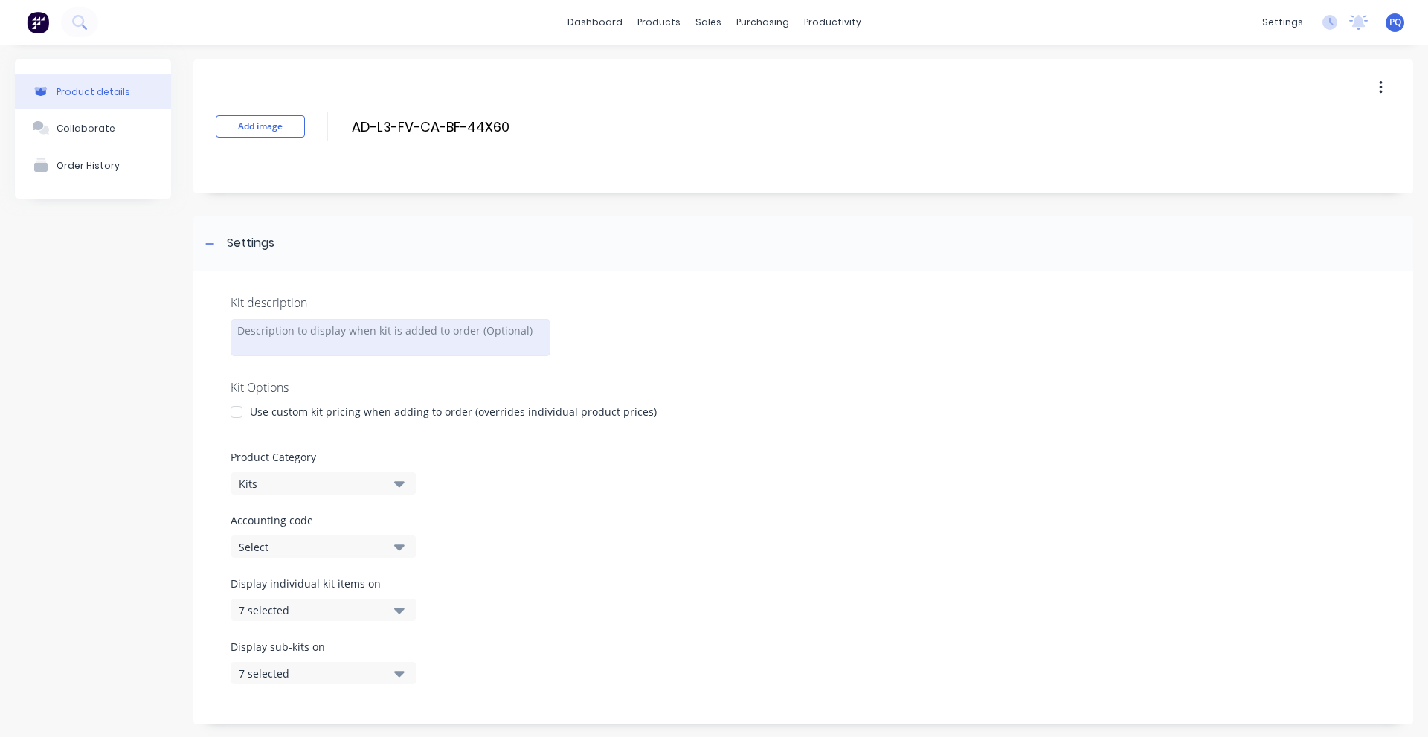
click at [307, 329] on div at bounding box center [391, 337] width 320 height 37
paste div
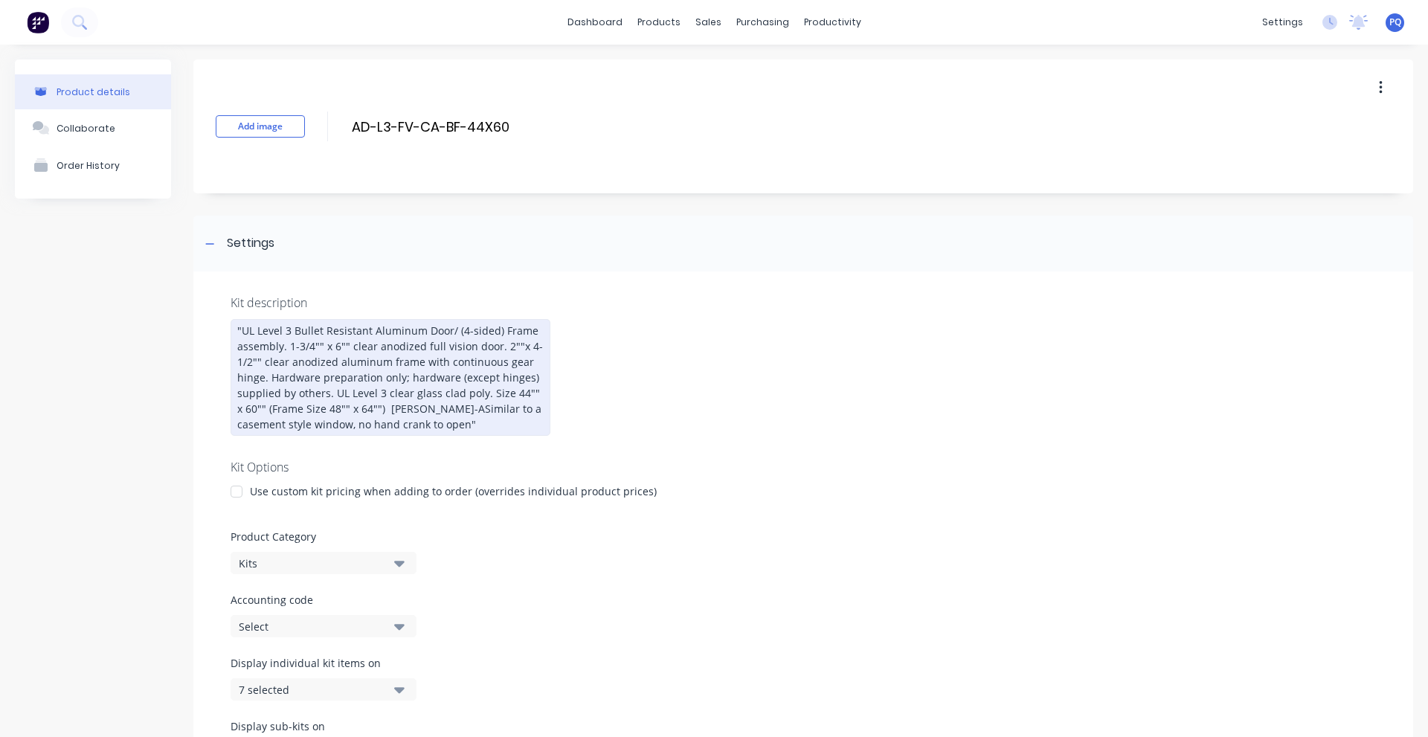
scroll to position [278, 0]
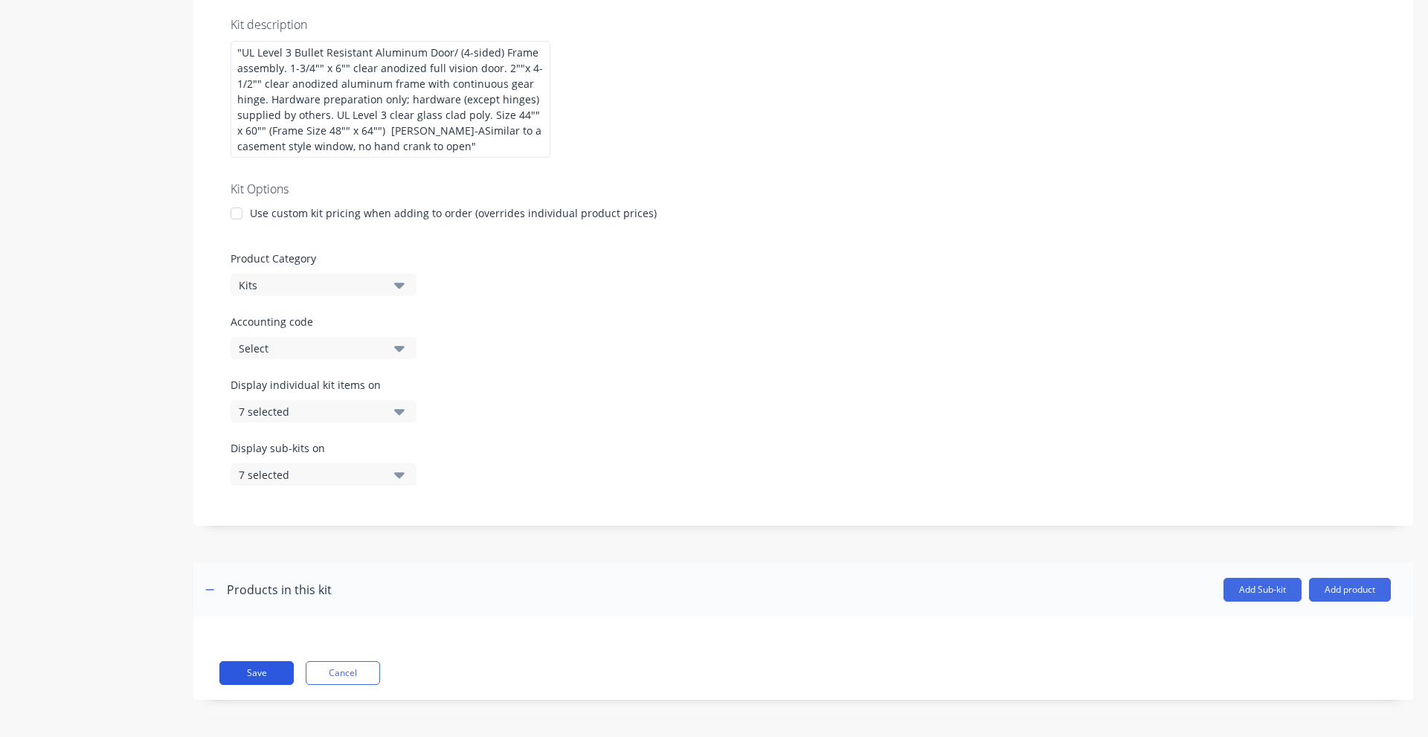
click at [269, 672] on button "Save" at bounding box center [256, 673] width 74 height 24
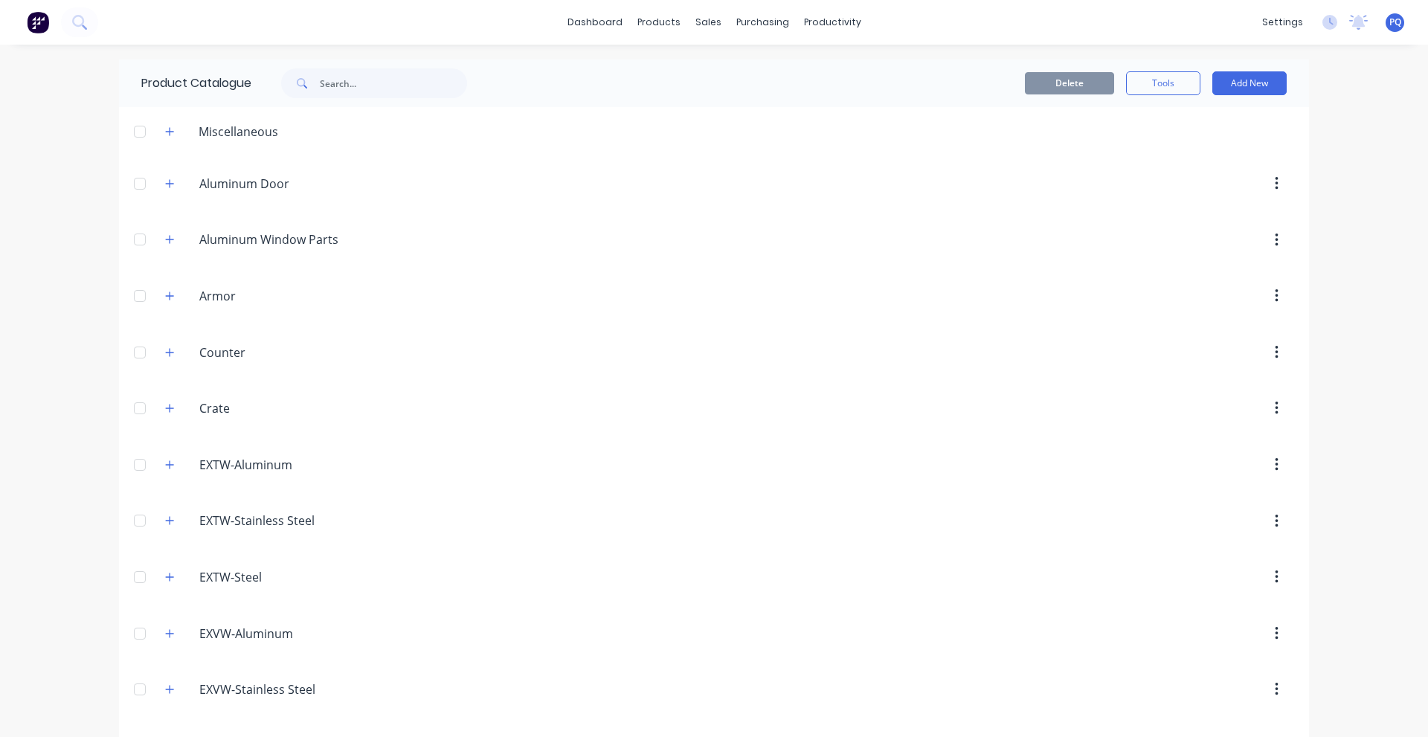
scroll to position [3090, 0]
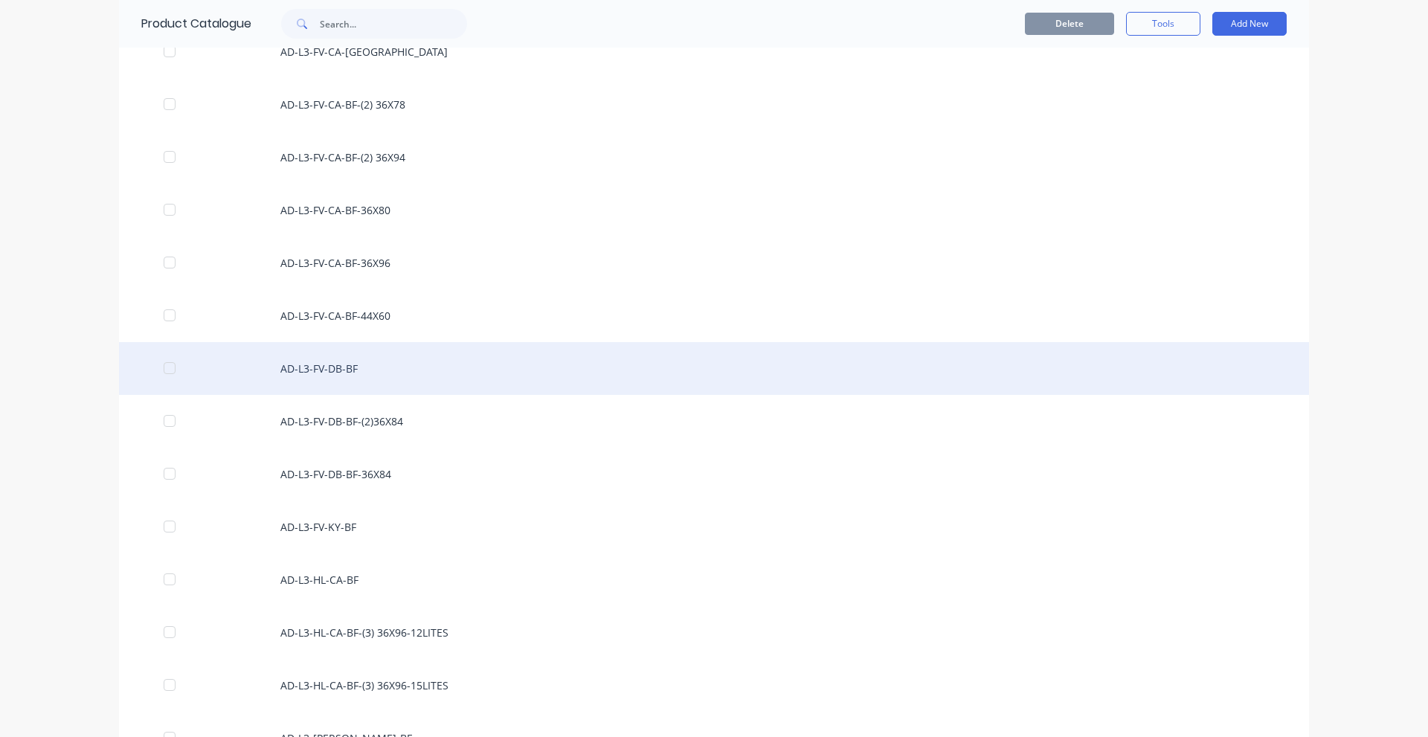
click at [398, 382] on div "AD-L3-FV-DB-BF" at bounding box center [714, 368] width 1190 height 53
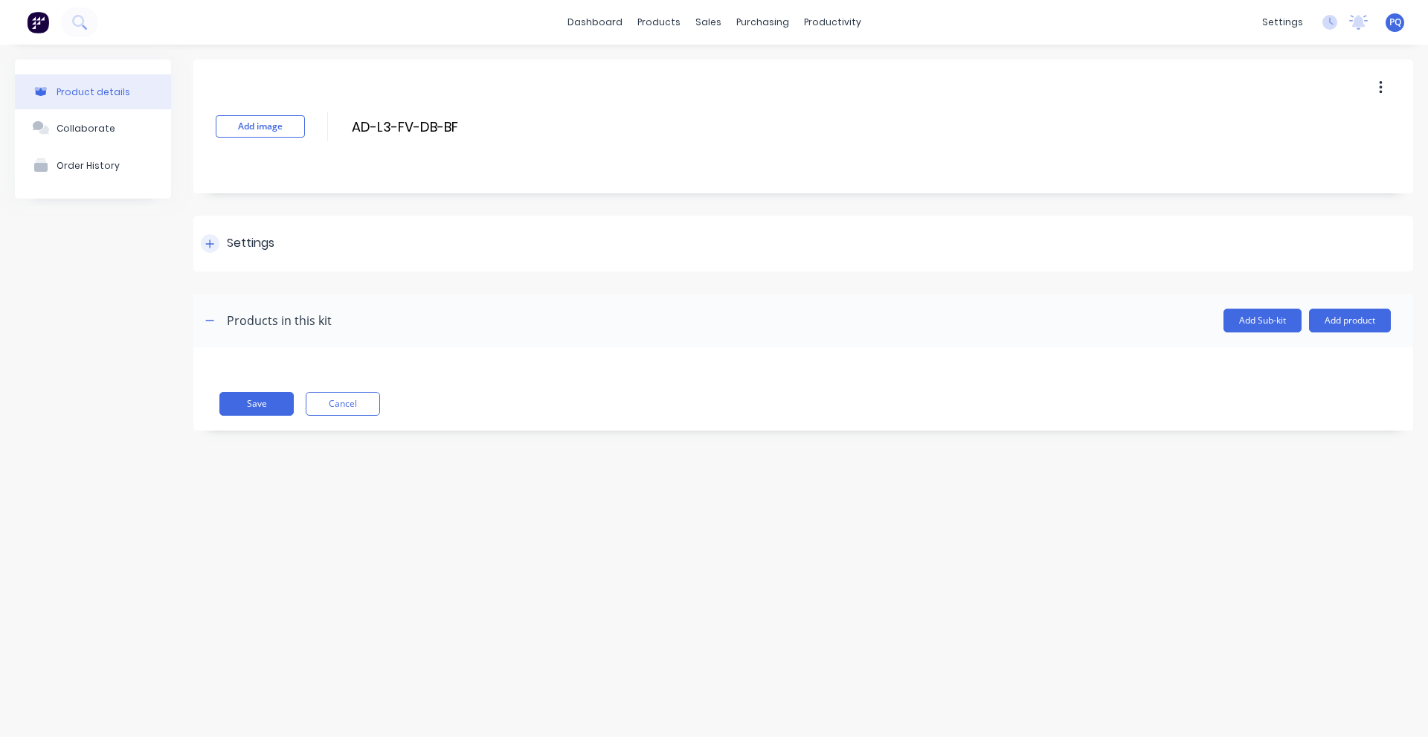
click at [296, 234] on div "Settings" at bounding box center [803, 244] width 1220 height 56
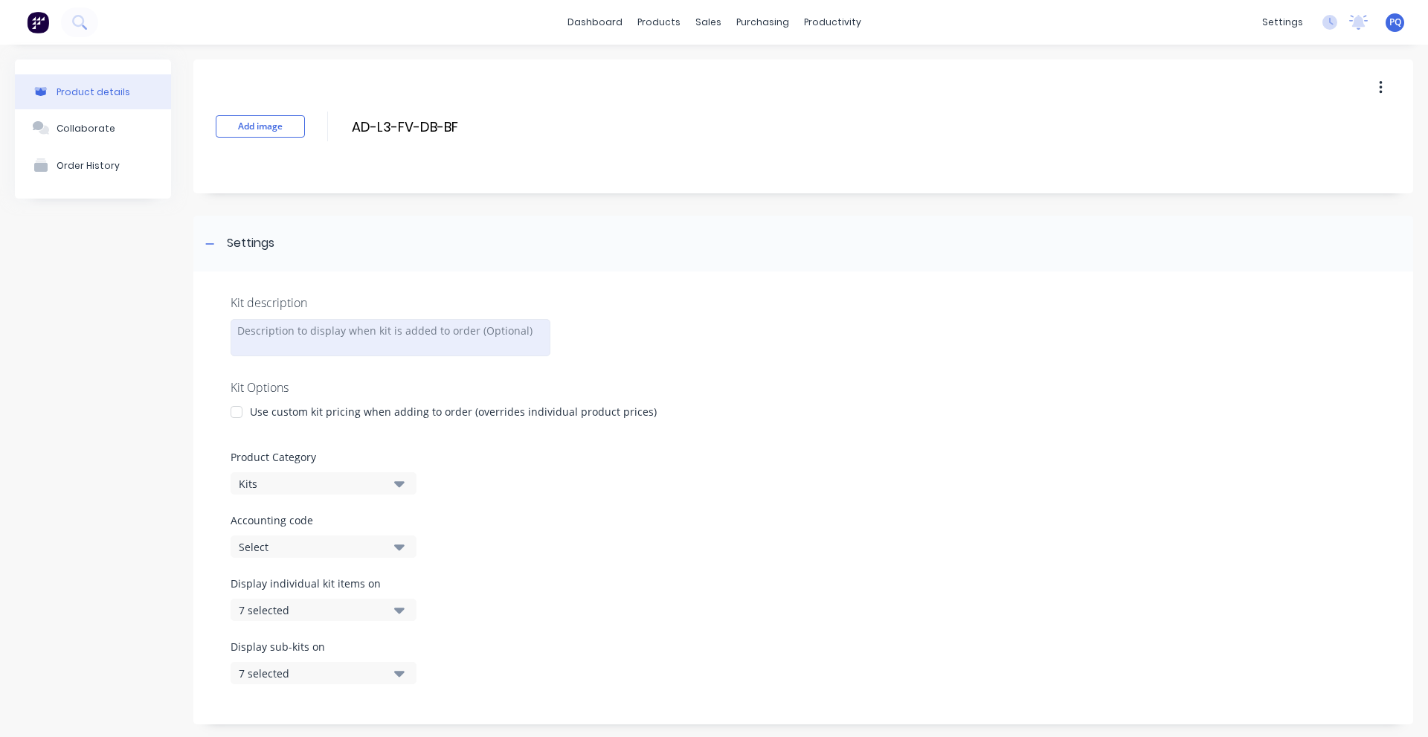
click at [313, 345] on div at bounding box center [391, 337] width 320 height 37
paste div
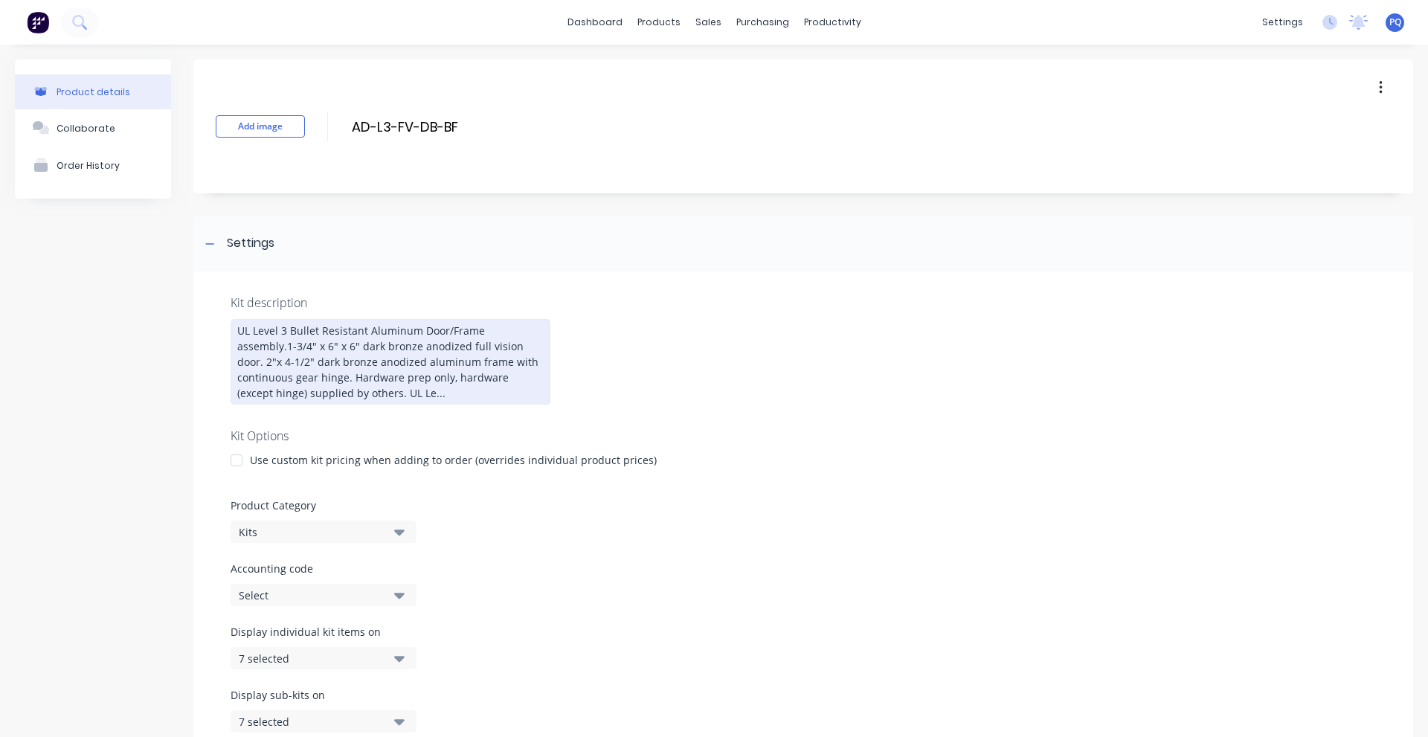
scroll to position [223, 0]
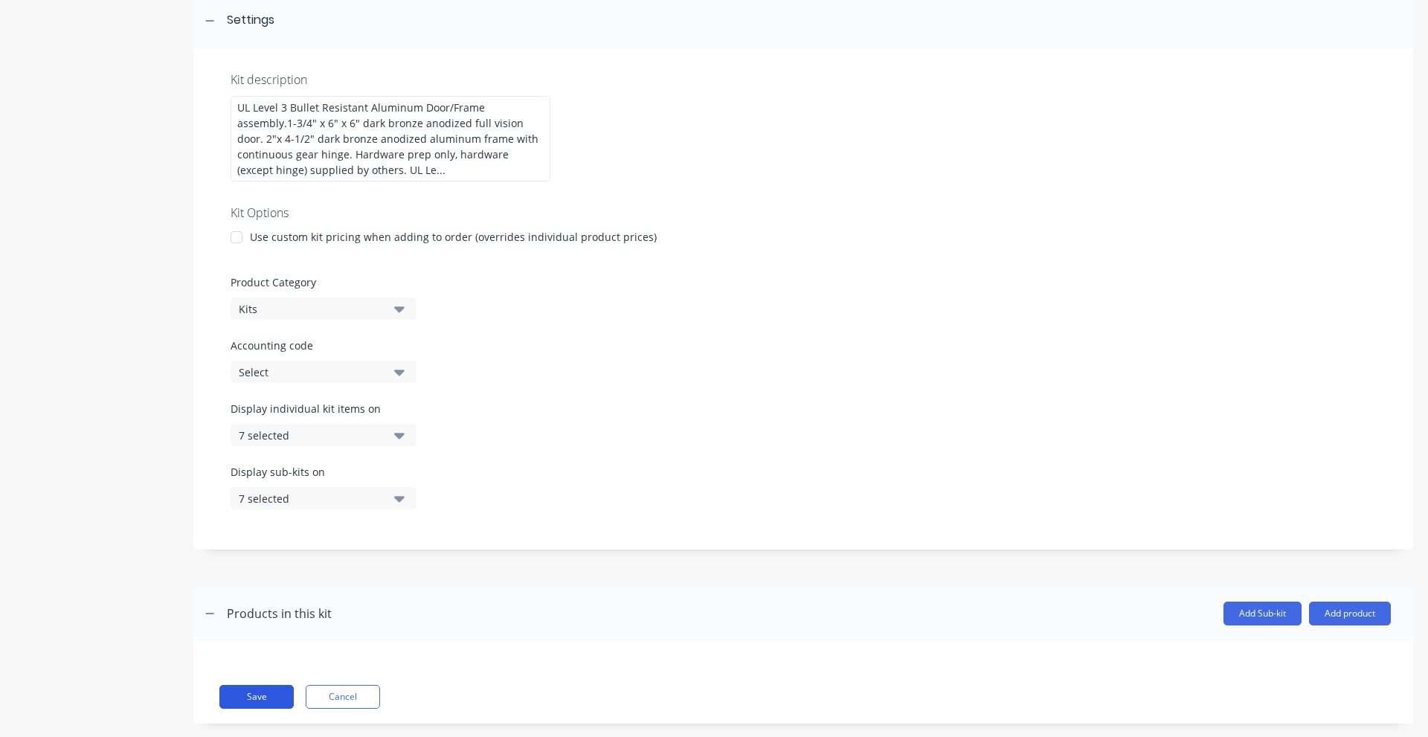
click at [251, 707] on button "Save" at bounding box center [256, 697] width 74 height 24
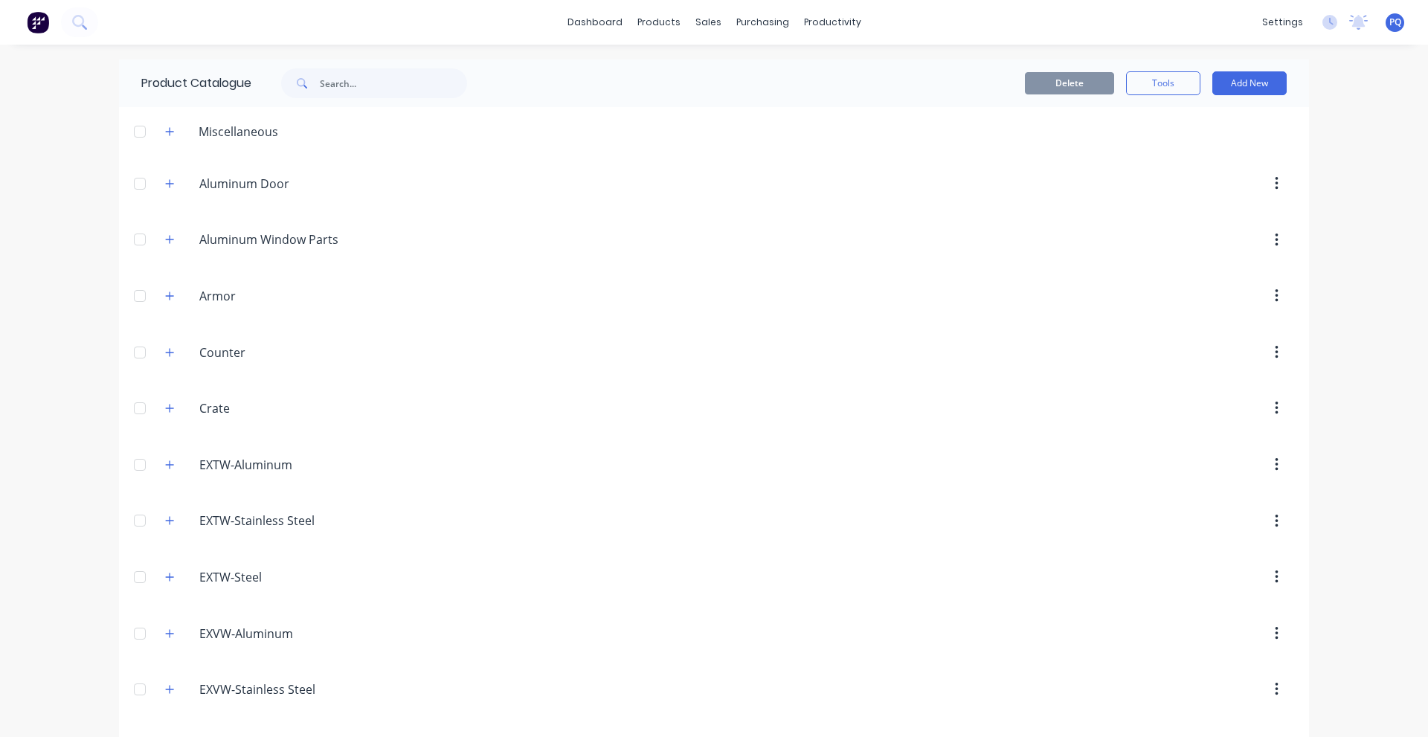
scroll to position [3143, 0]
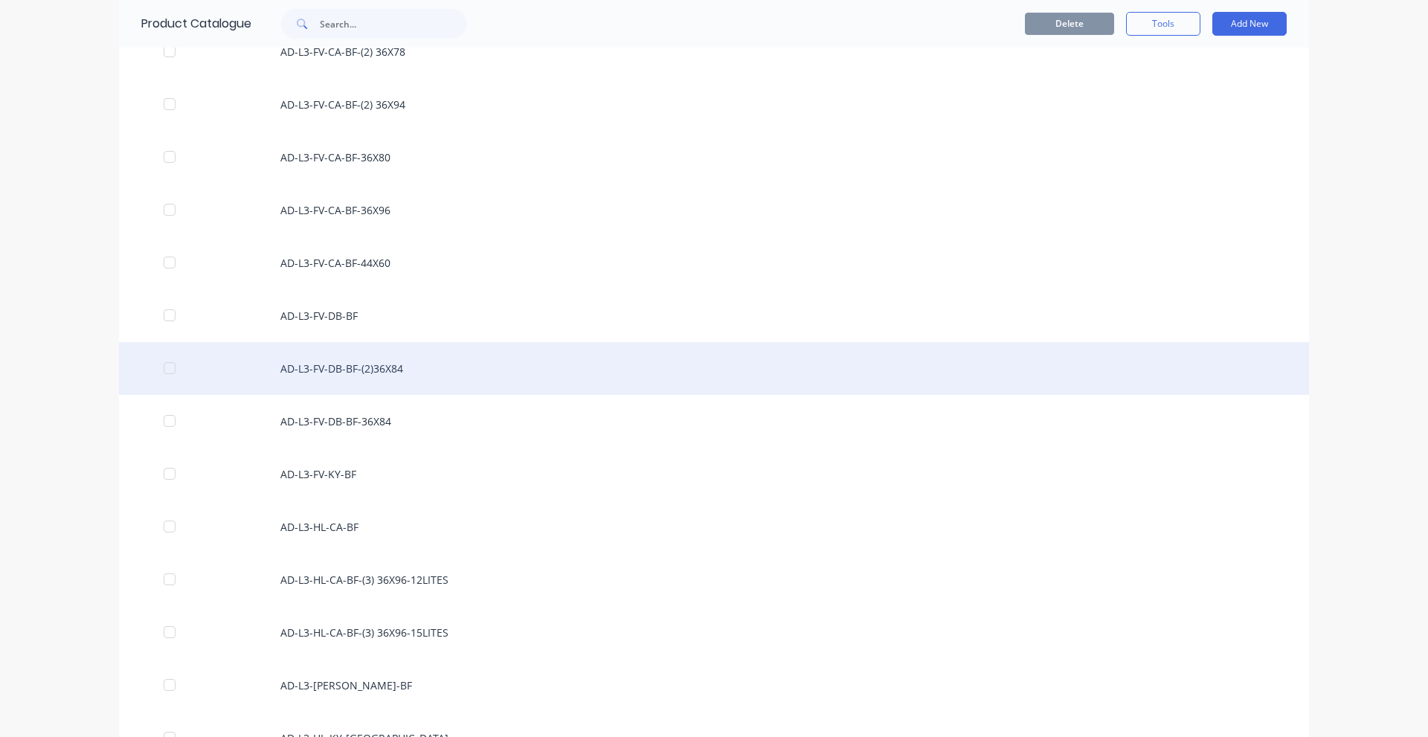
click at [407, 368] on div "AD-L3-FV-DB-BF-(2)36X84" at bounding box center [714, 368] width 1190 height 53
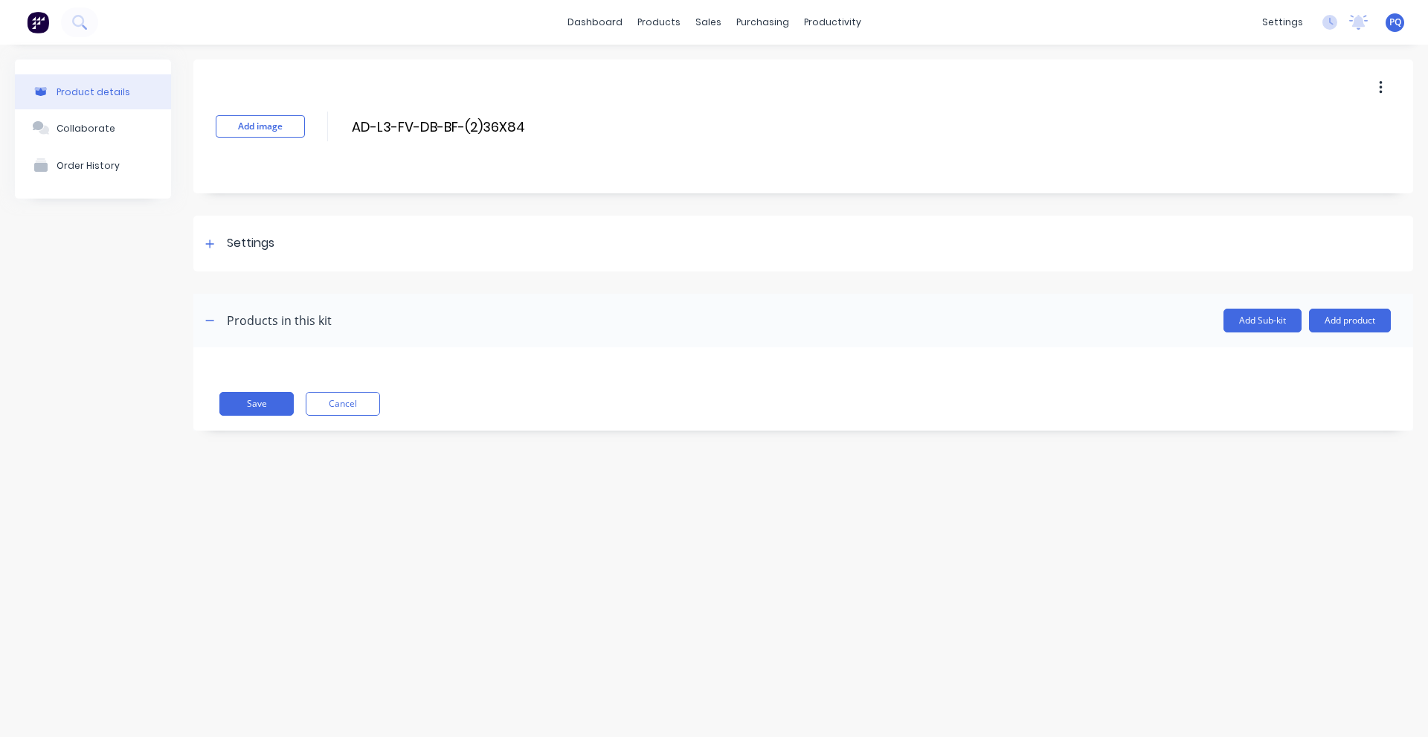
drag, startPoint x: 244, startPoint y: 240, endPoint x: 32, endPoint y: 338, distance: 233.7
click at [243, 240] on div "Settings" at bounding box center [251, 243] width 48 height 19
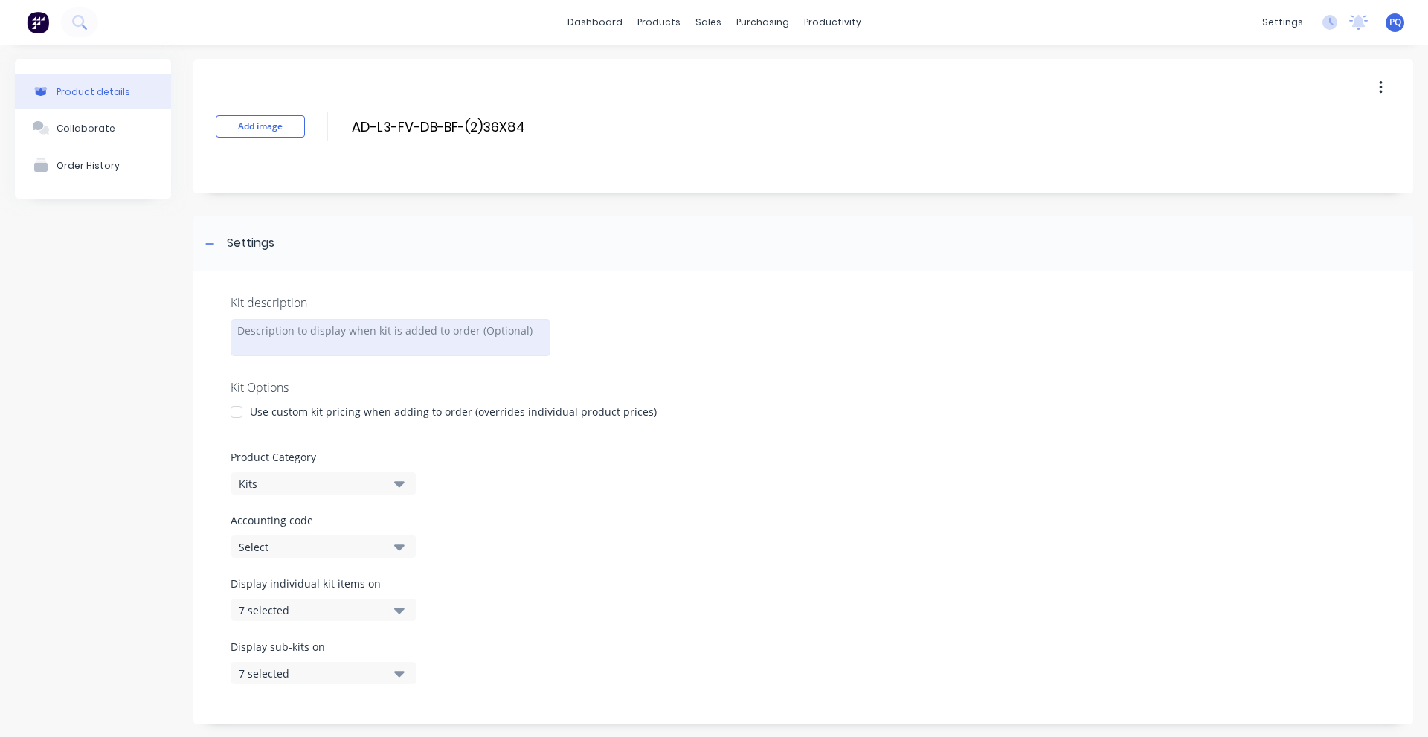
click at [333, 340] on div at bounding box center [391, 337] width 320 height 37
paste div
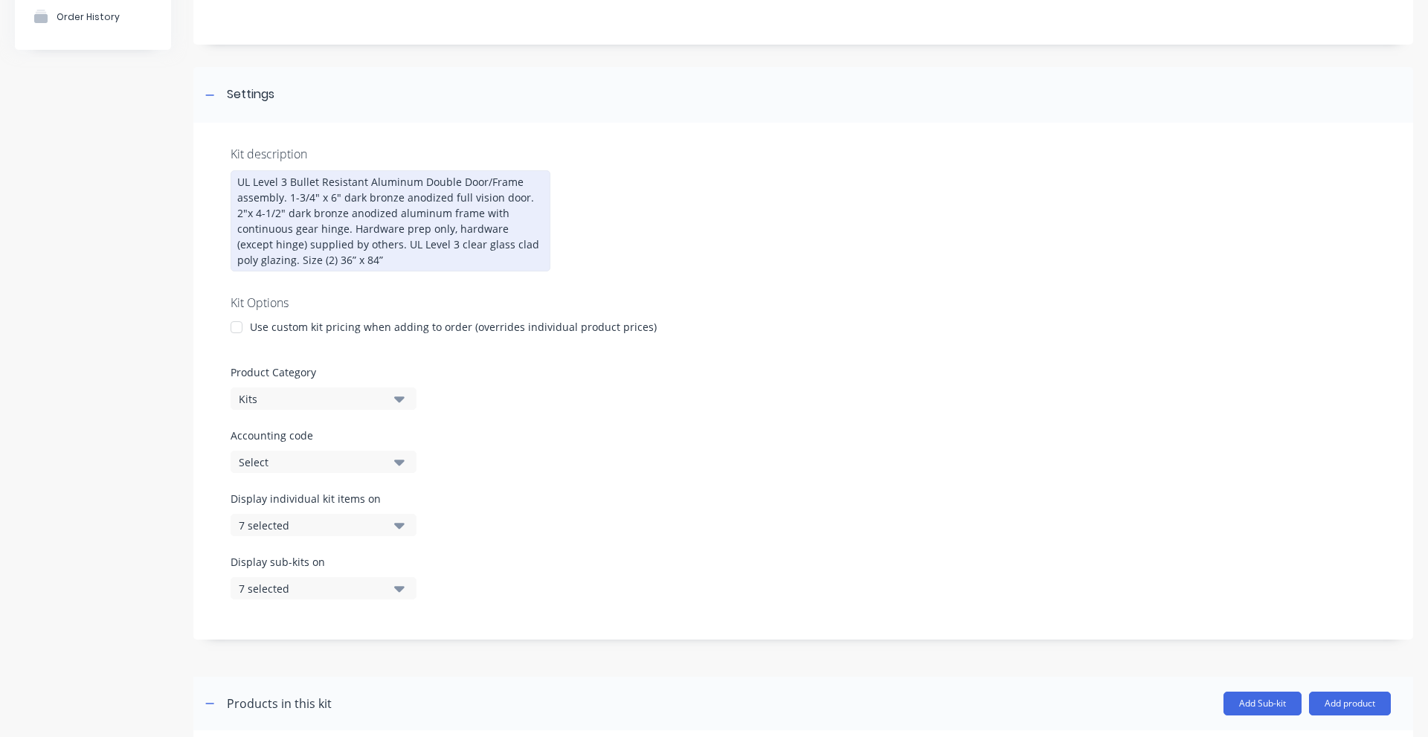
scroll to position [223, 0]
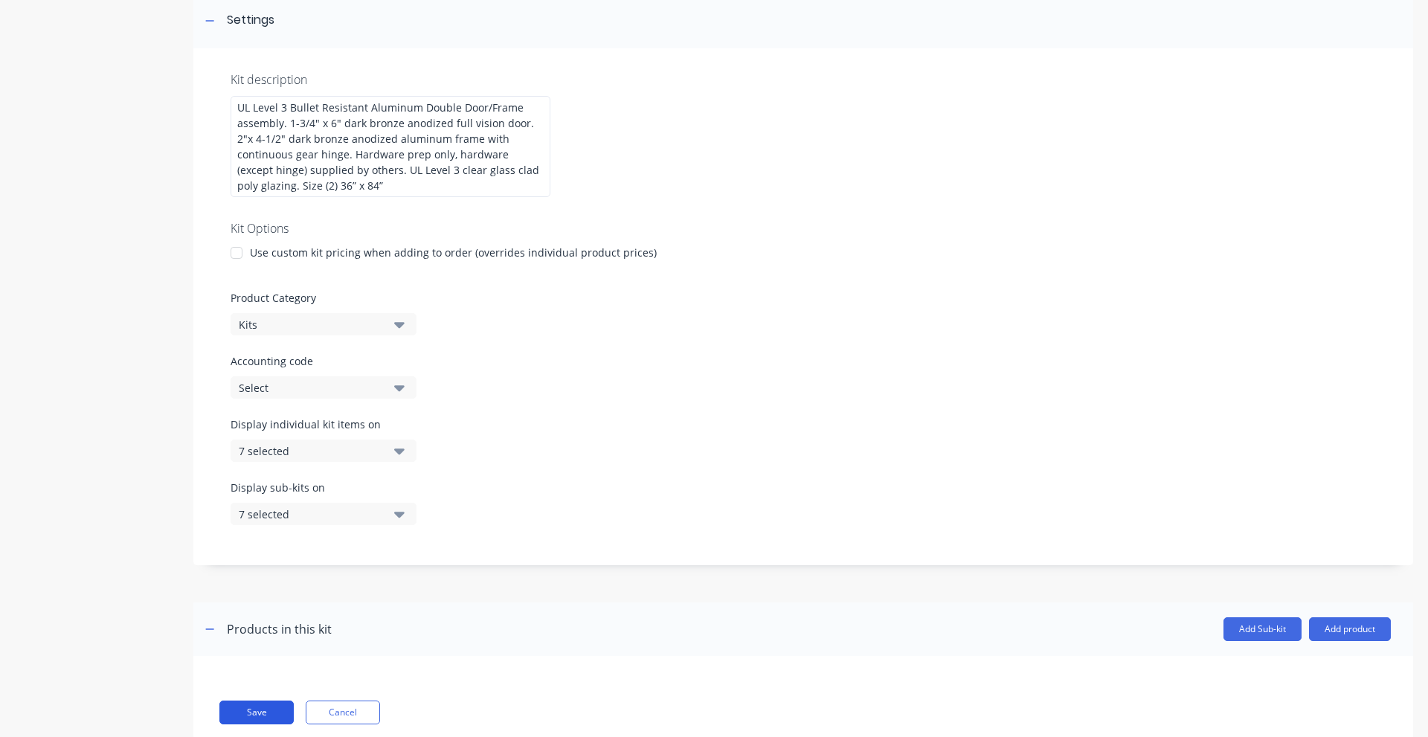
click at [238, 706] on button "Save" at bounding box center [256, 713] width 74 height 24
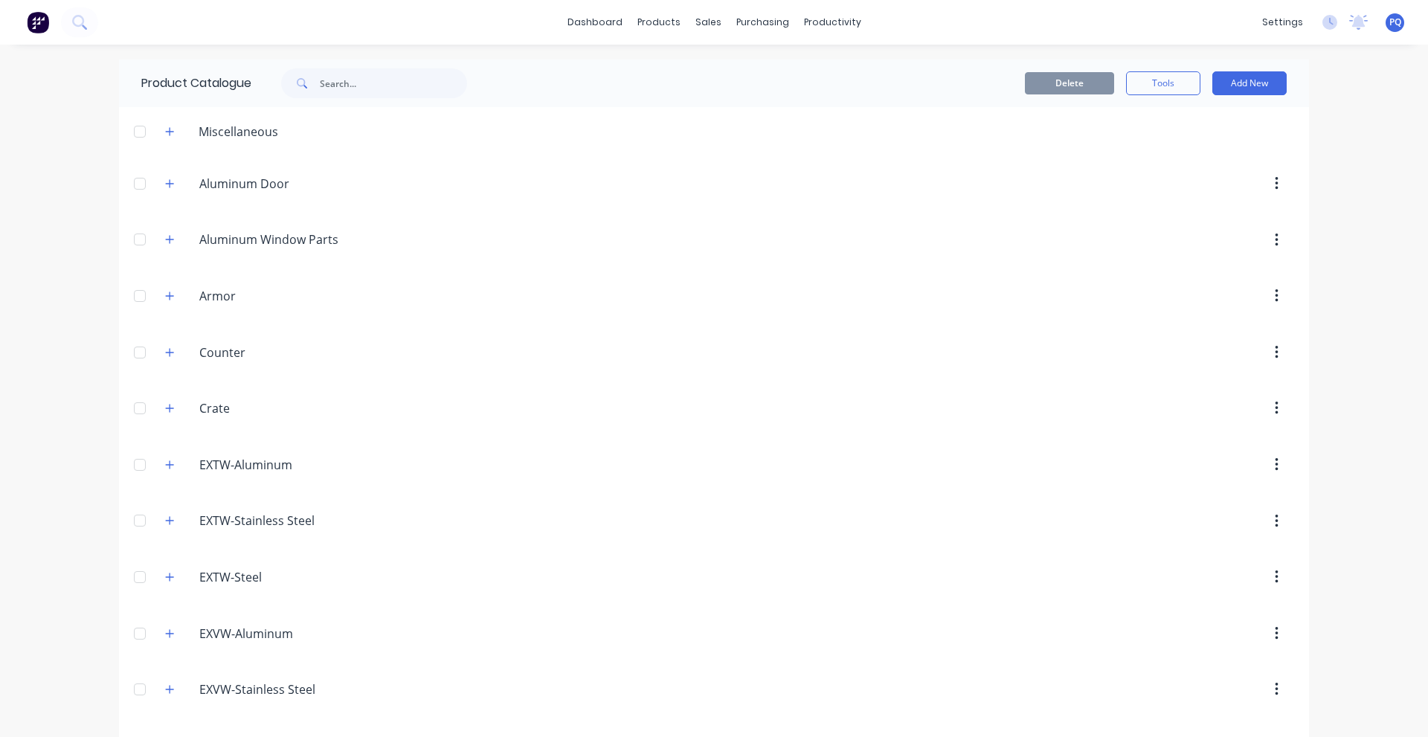
scroll to position [3196, 0]
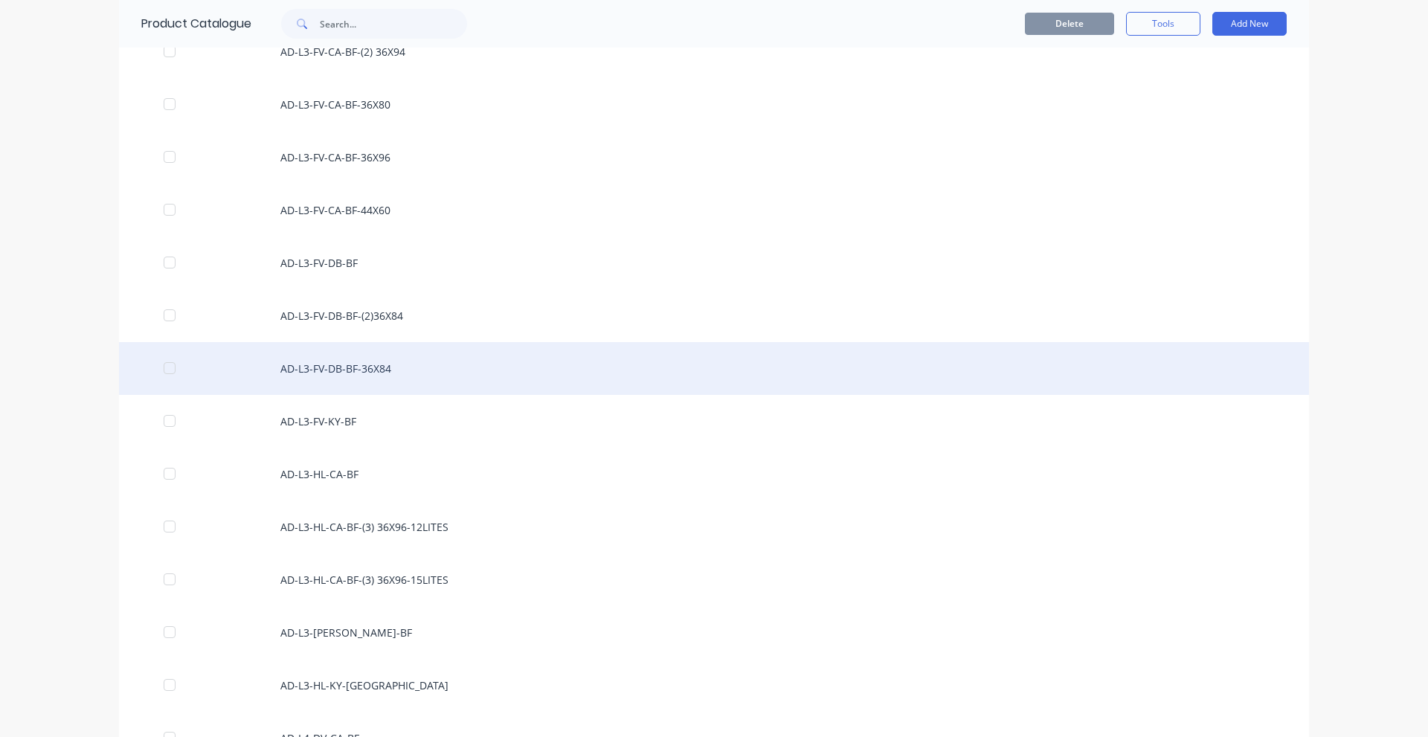
click at [452, 366] on div "AD-L3-FV-DB-BF-36X84" at bounding box center [714, 368] width 1190 height 53
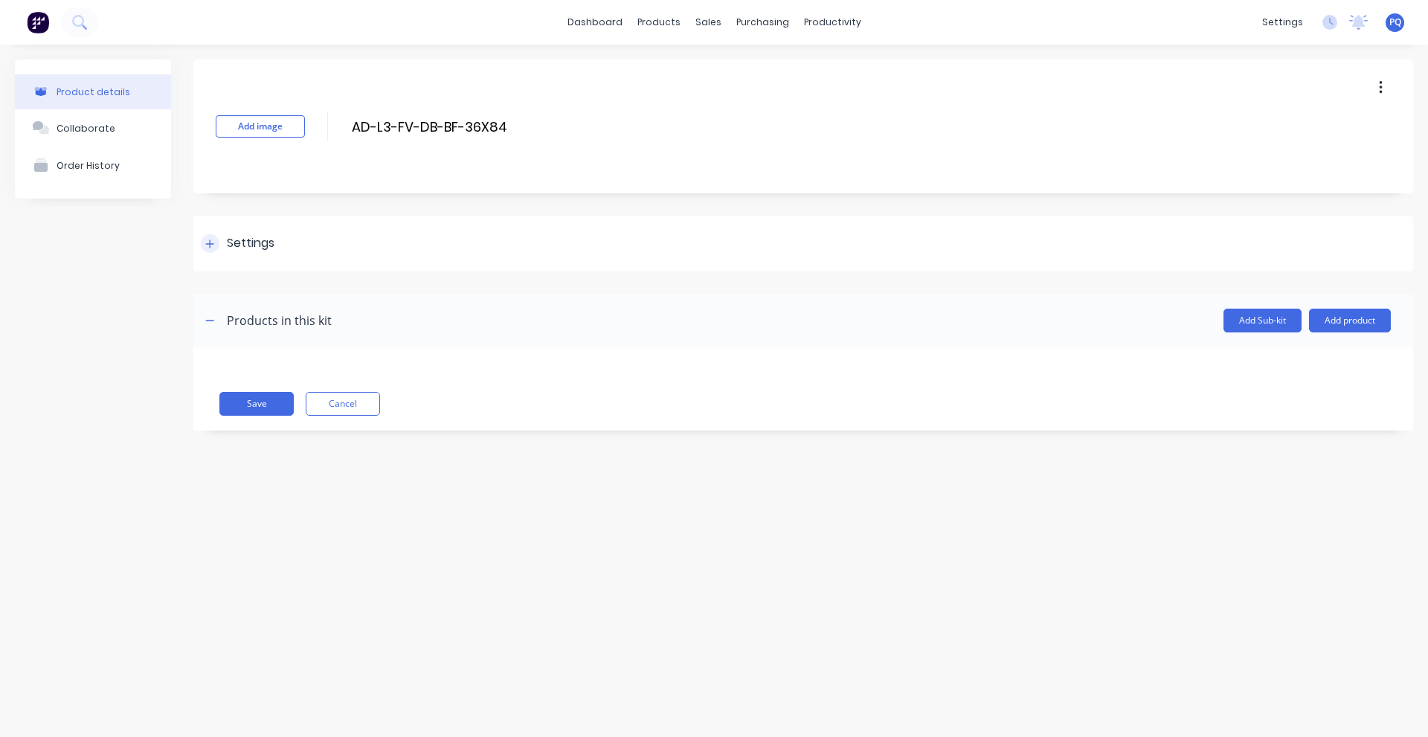
click at [202, 234] on div "Settings" at bounding box center [238, 243] width 74 height 19
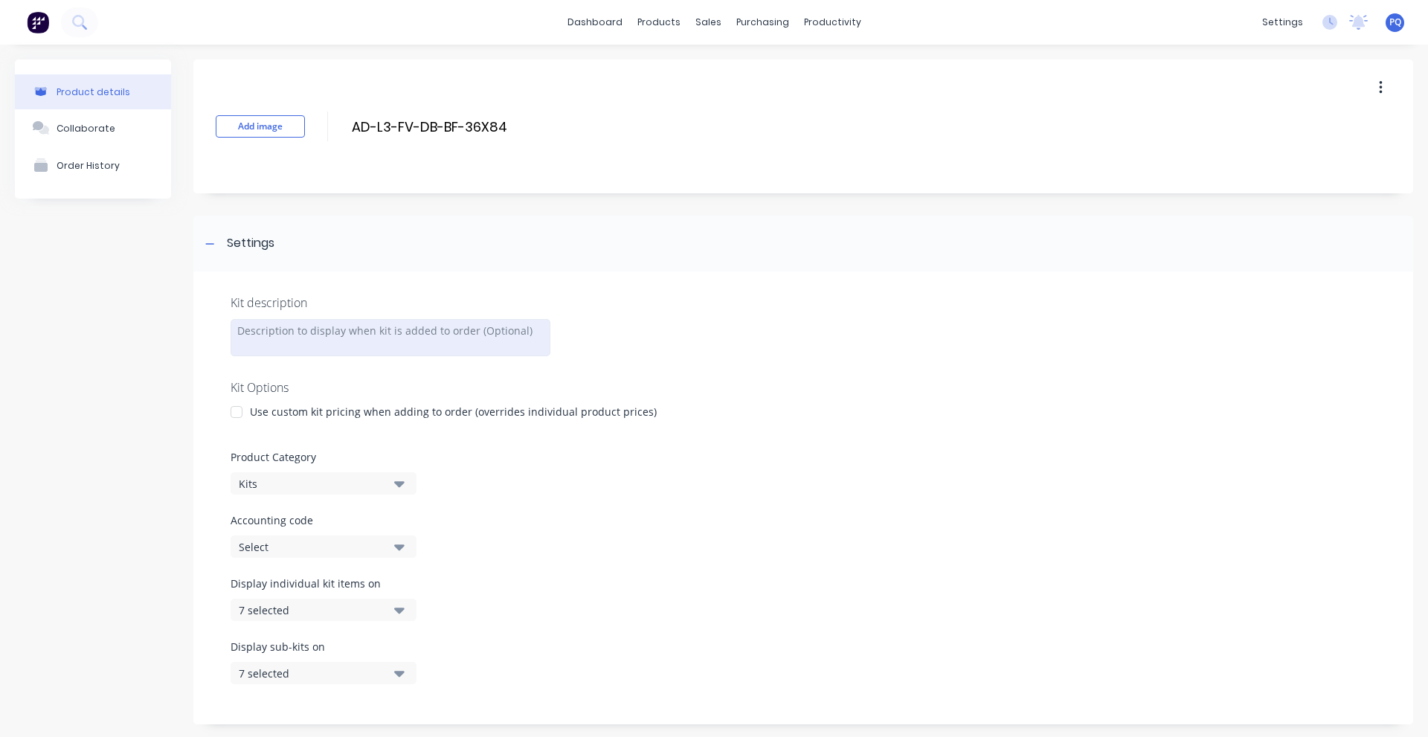
click at [280, 329] on div at bounding box center [391, 337] width 320 height 37
paste div
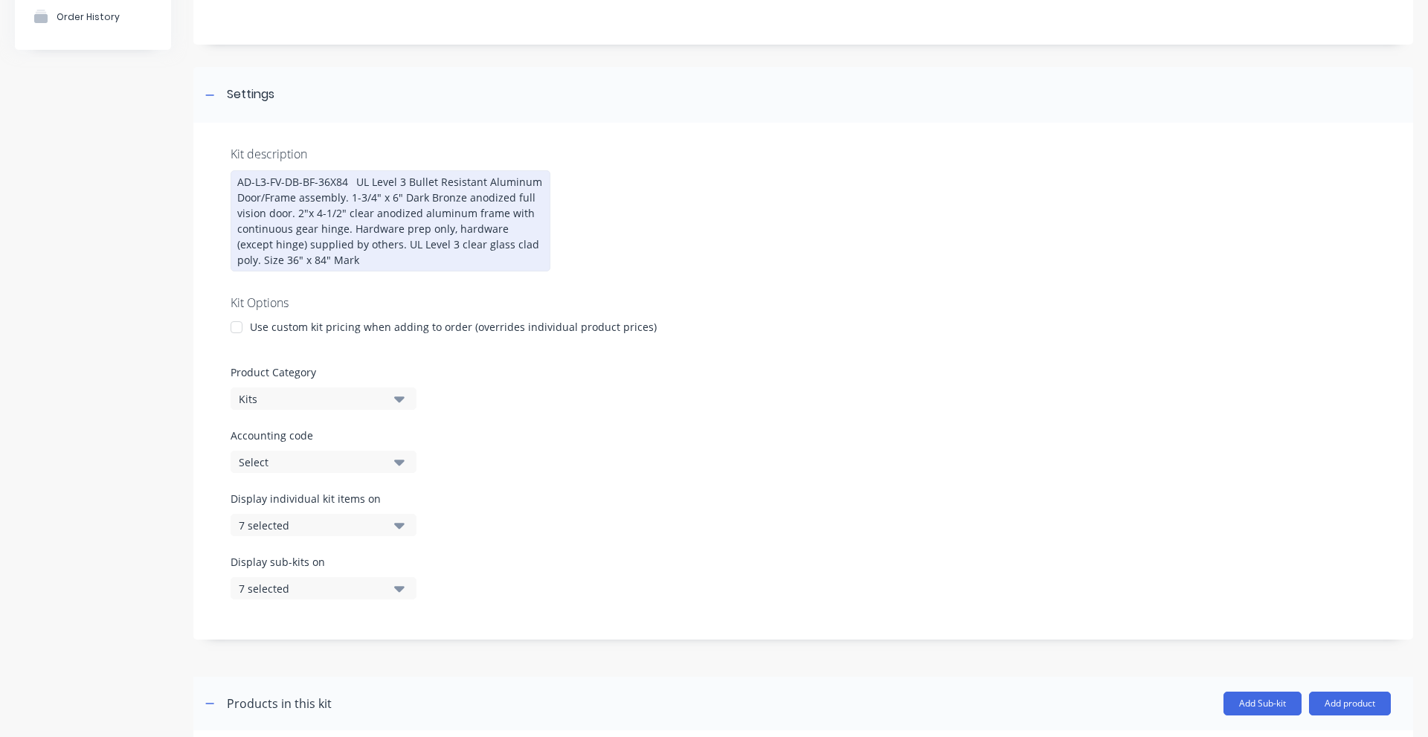
scroll to position [263, 0]
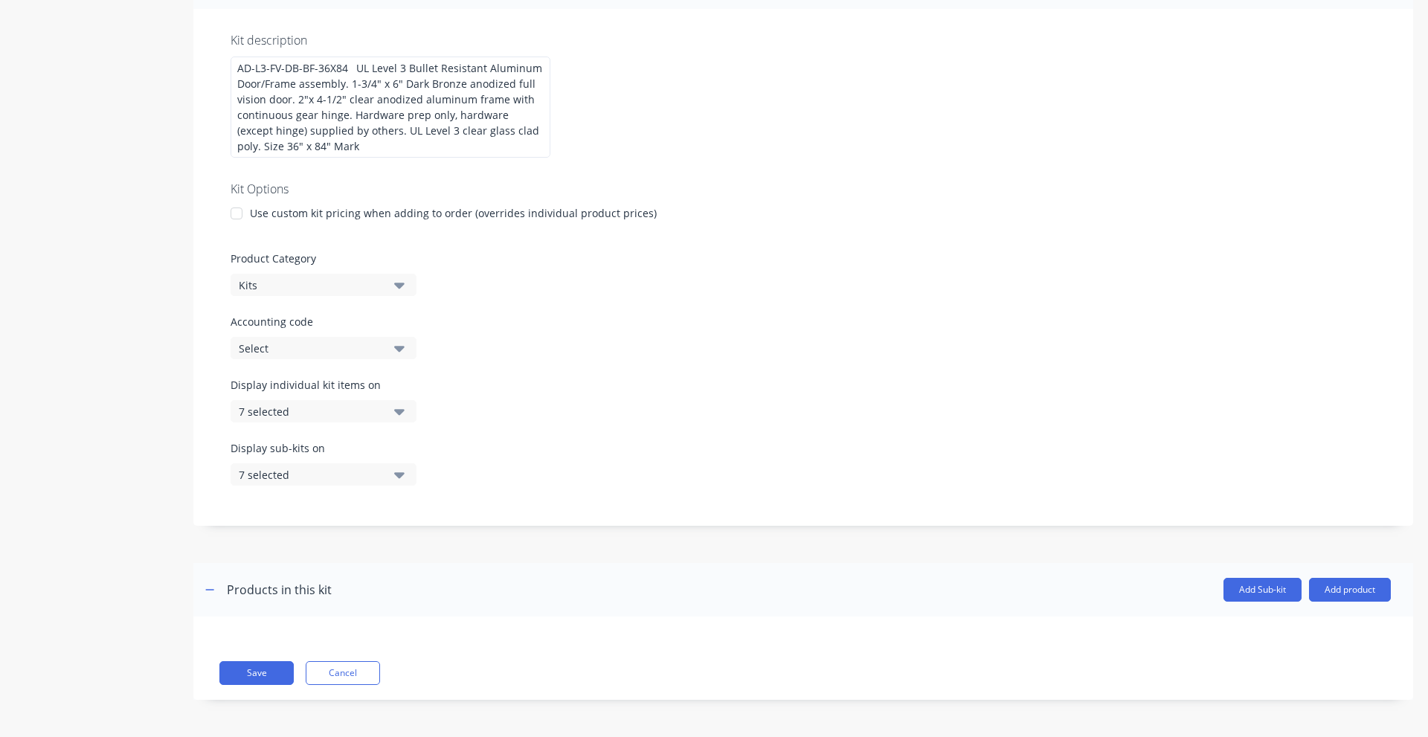
drag, startPoint x: 254, startPoint y: 671, endPoint x: 144, endPoint y: 684, distance: 111.6
click at [254, 671] on button "Save" at bounding box center [256, 673] width 74 height 24
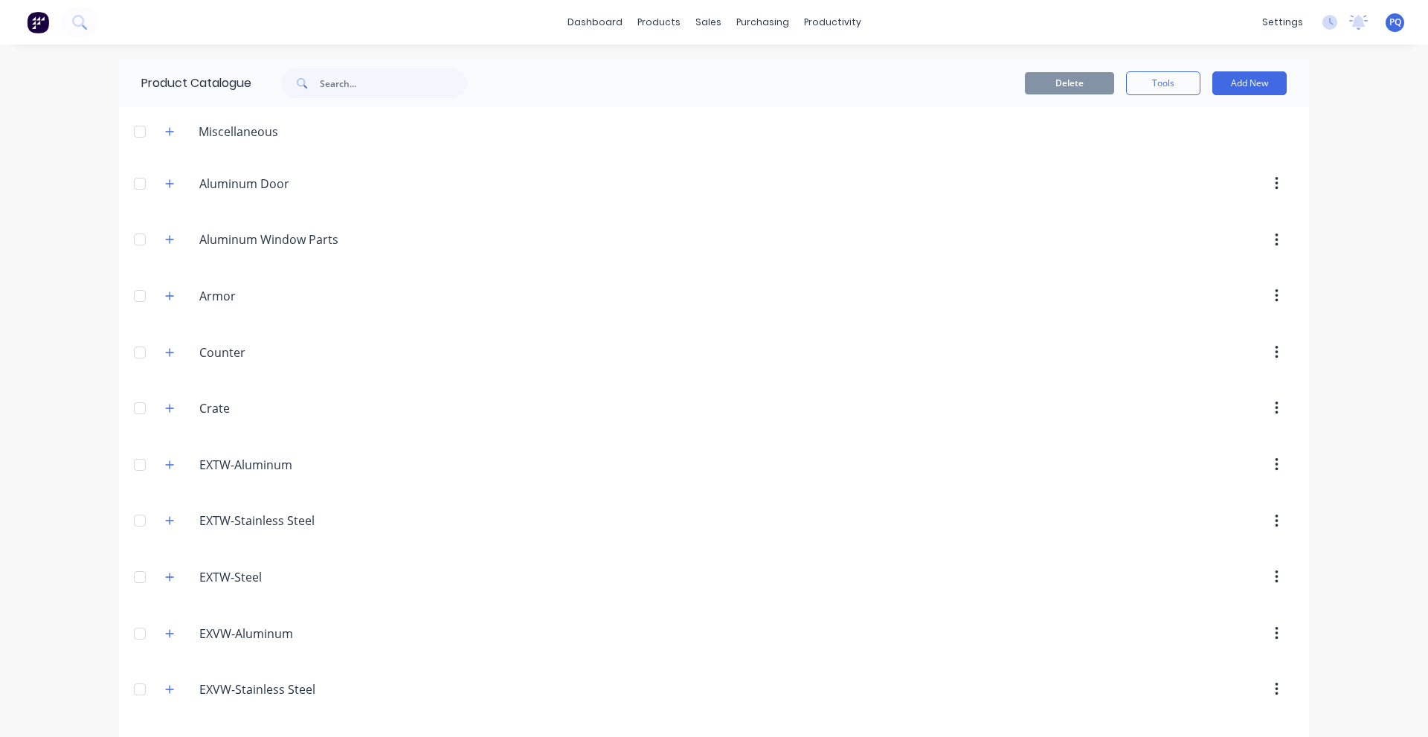
scroll to position [3249, 0]
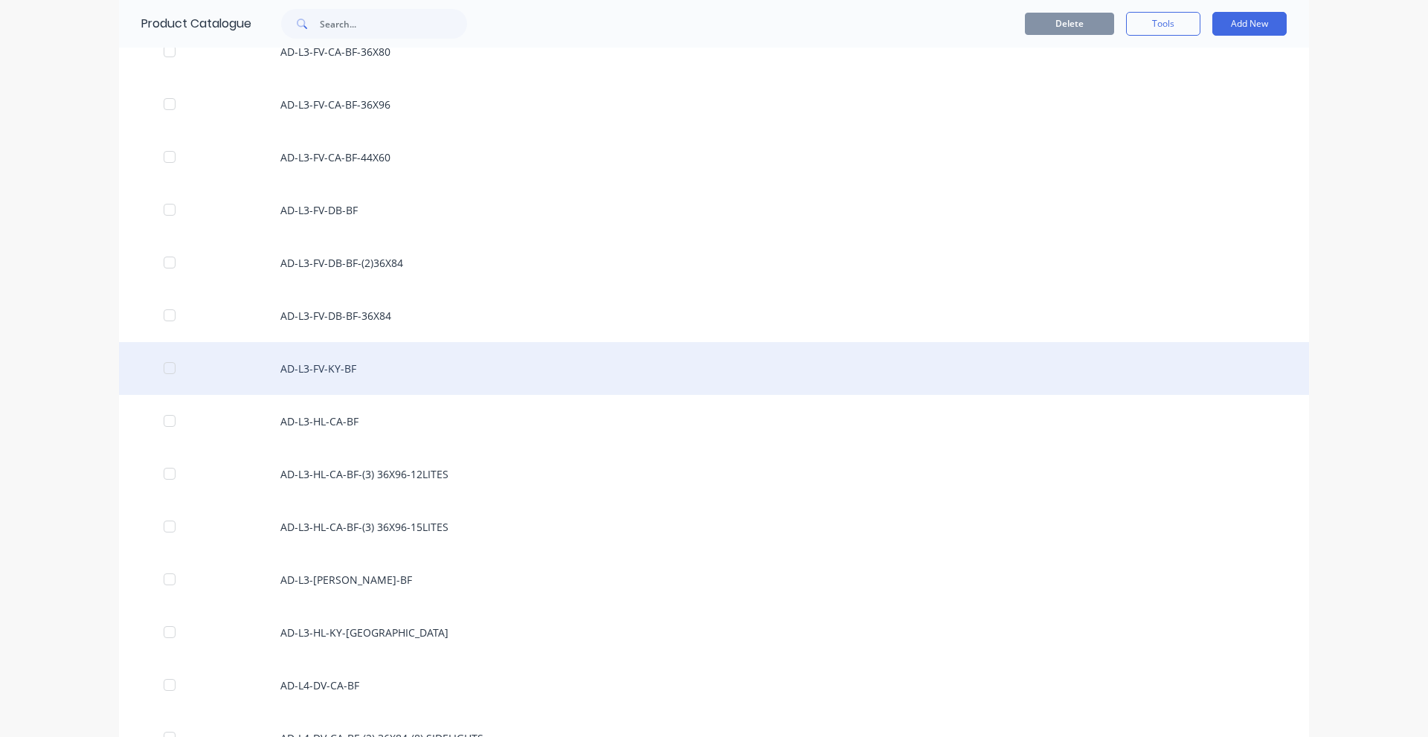
click at [411, 369] on div "AD-L3-FV-KY-BF" at bounding box center [714, 368] width 1190 height 53
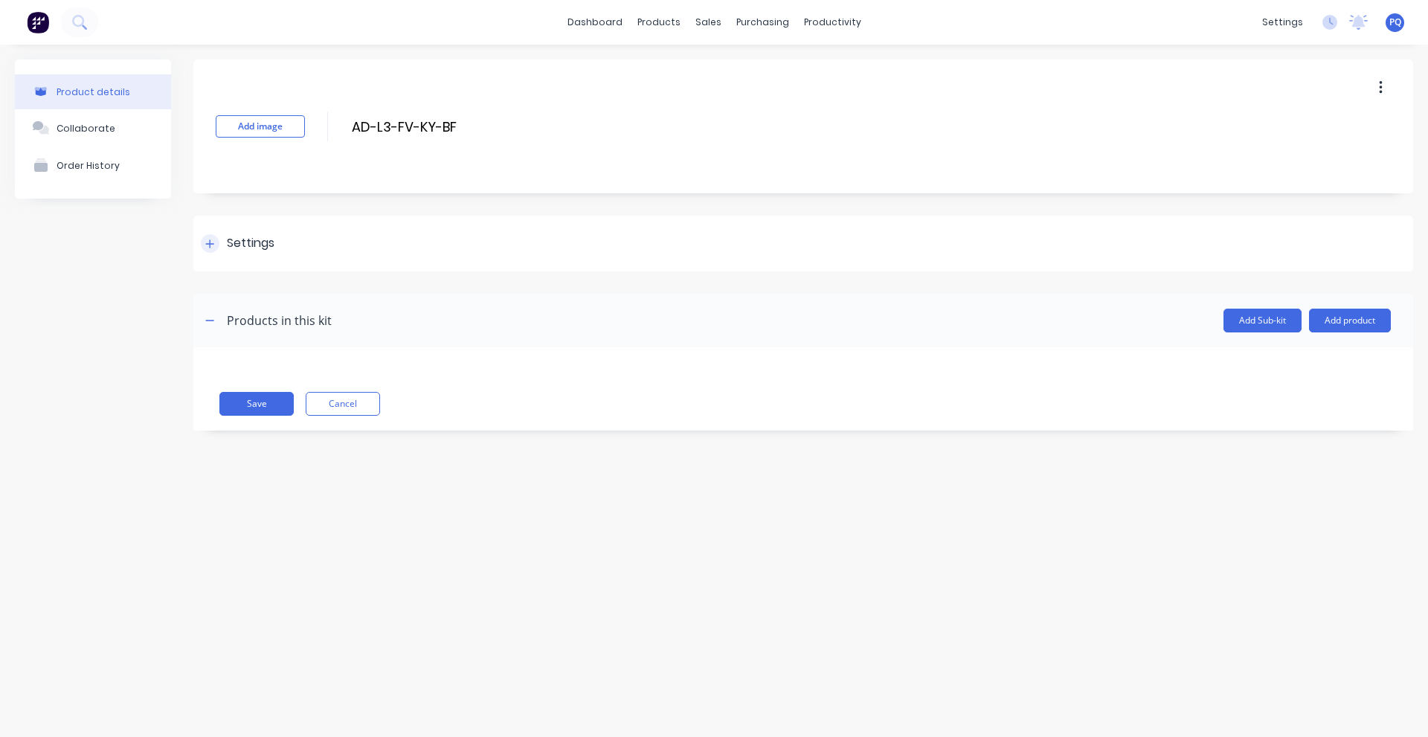
click at [263, 243] on div "Settings" at bounding box center [251, 243] width 48 height 19
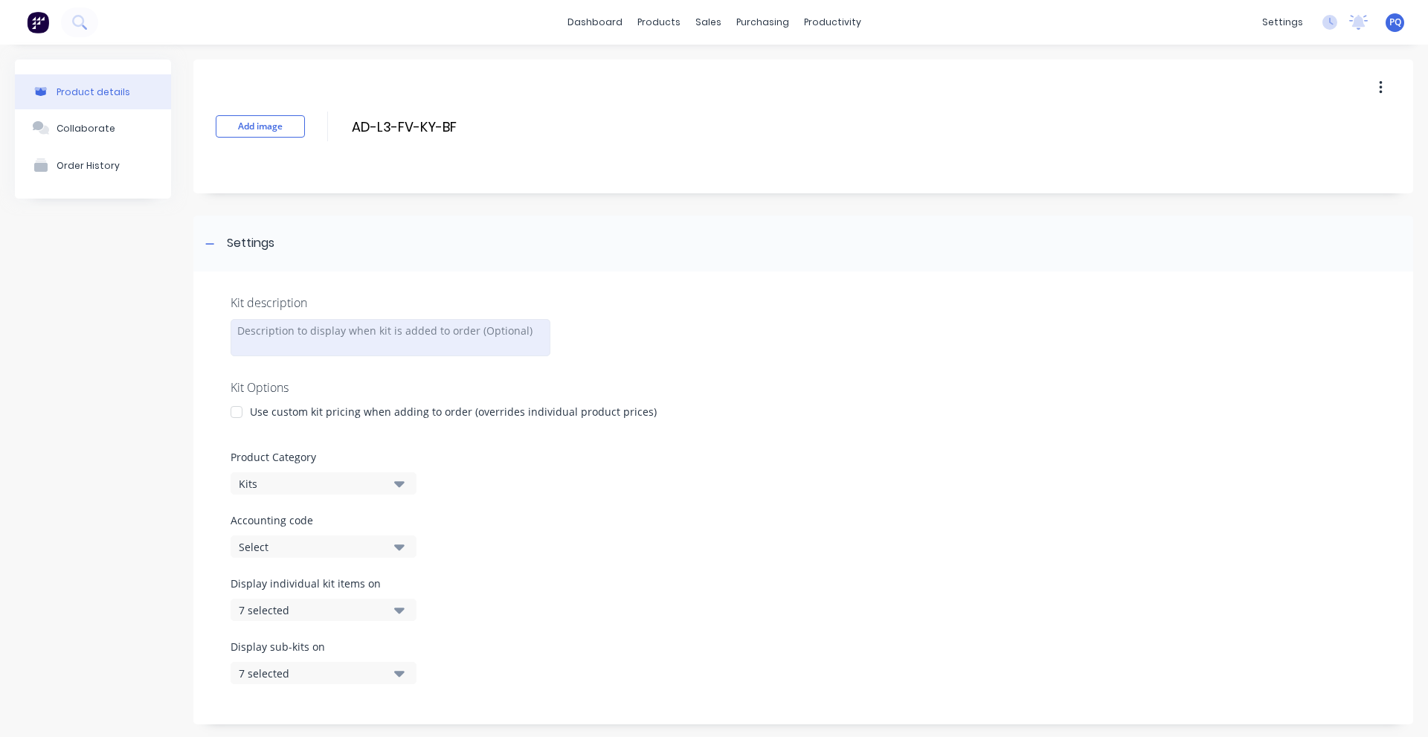
click at [301, 341] on div at bounding box center [391, 337] width 320 height 37
paste div
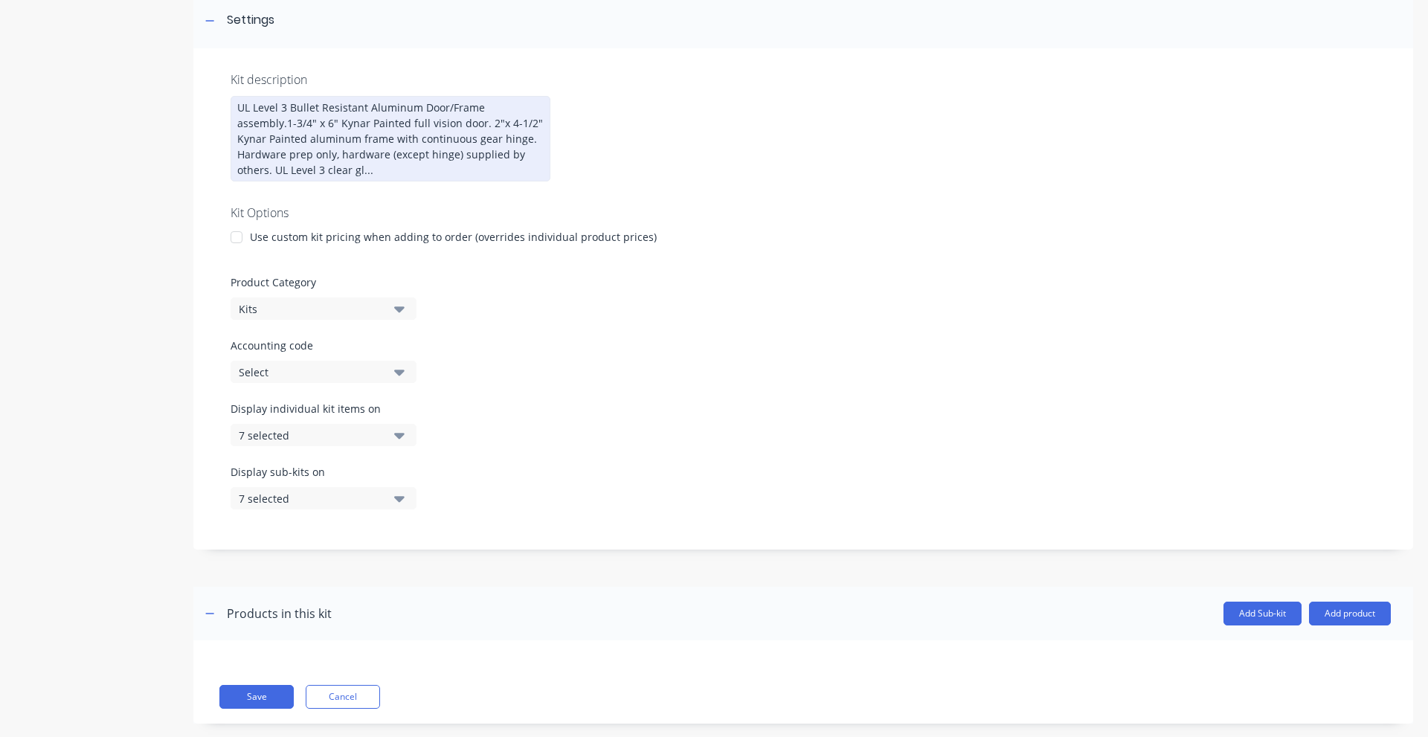
scroll to position [247, 0]
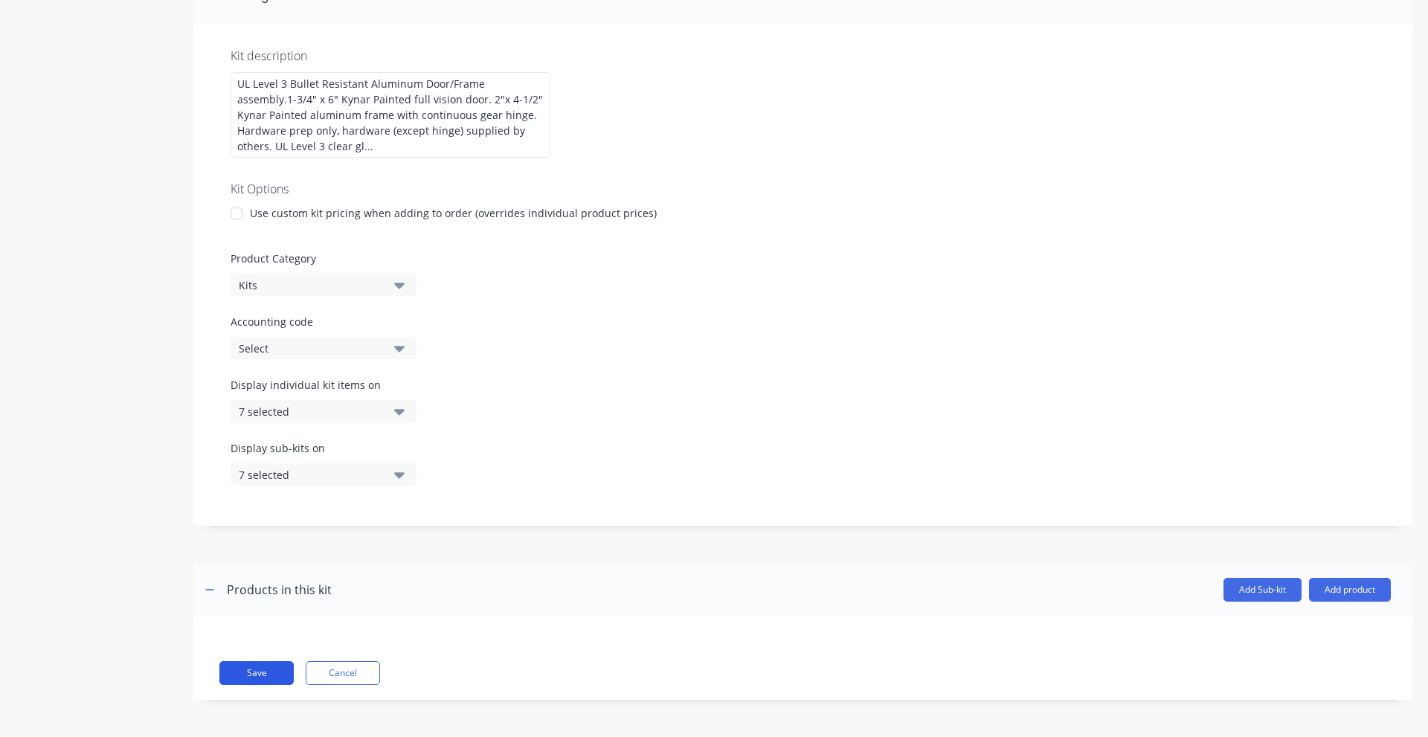
click at [243, 675] on button "Save" at bounding box center [256, 673] width 74 height 24
